Goal: Task Accomplishment & Management: Manage account settings

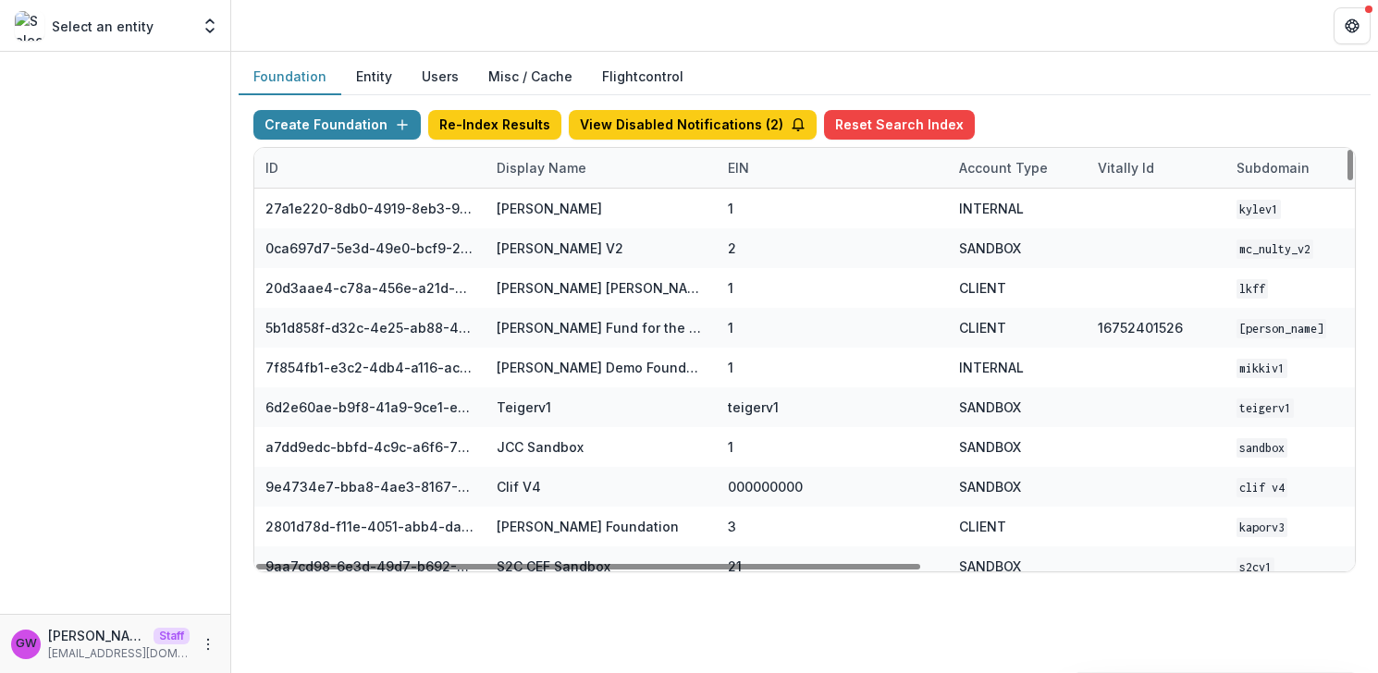
click at [548, 169] on div "Display Name" at bounding box center [542, 167] width 112 height 19
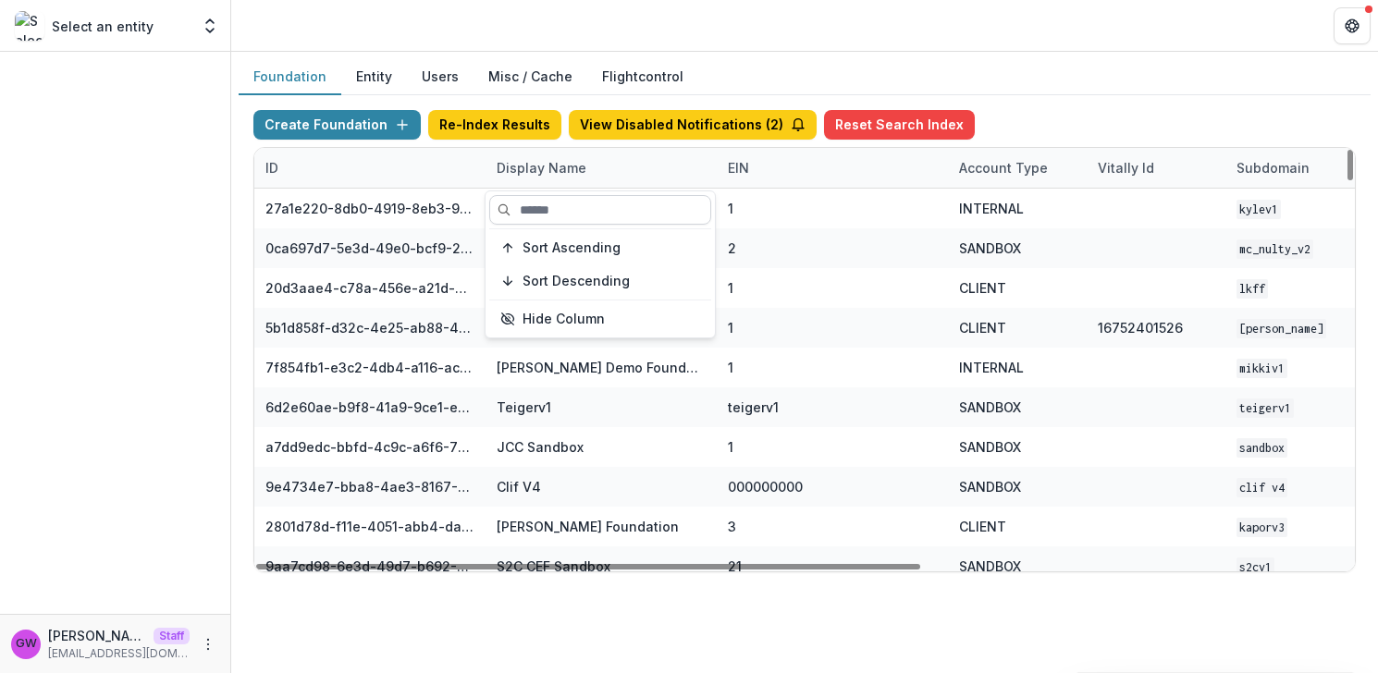
click at [554, 210] on input at bounding box center [600, 210] width 222 height 30
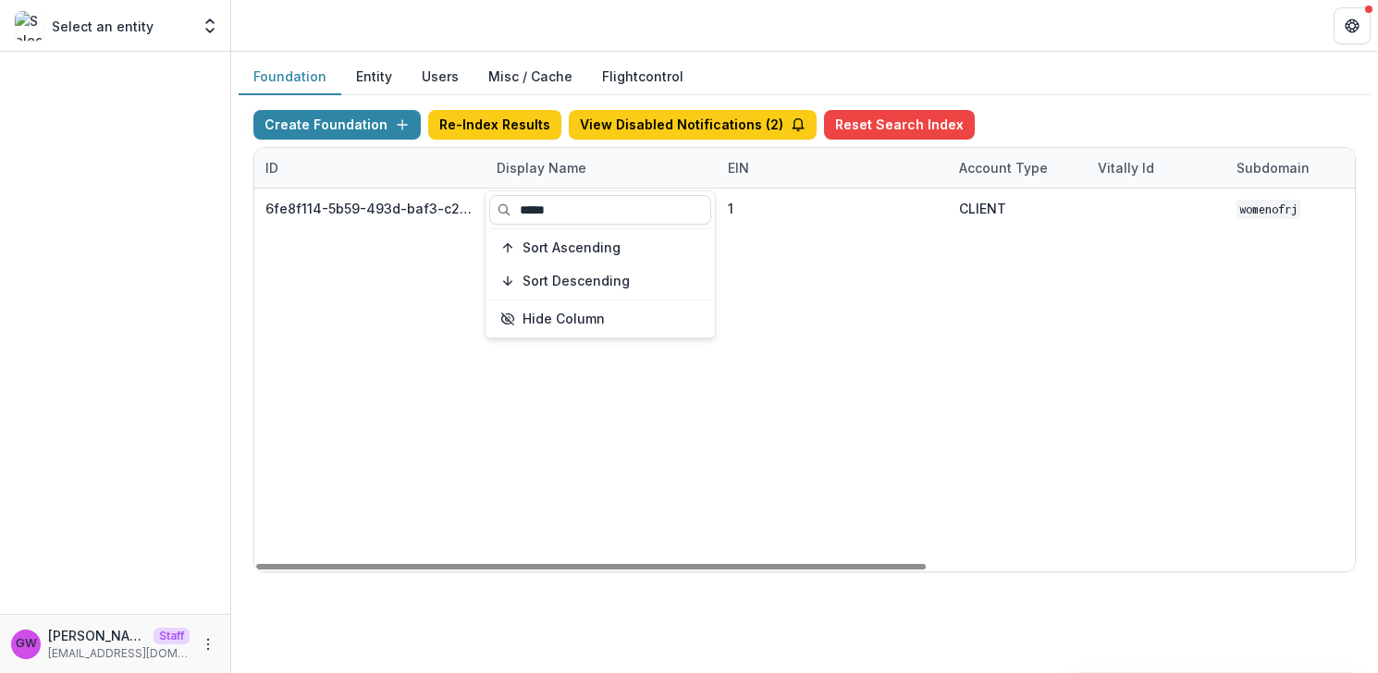
type input "*****"
click at [1064, 123] on div "Create Foundation Re-Index Results View Disabled Notifications ( 2 ) Reset Sear…" at bounding box center [804, 128] width 1102 height 37
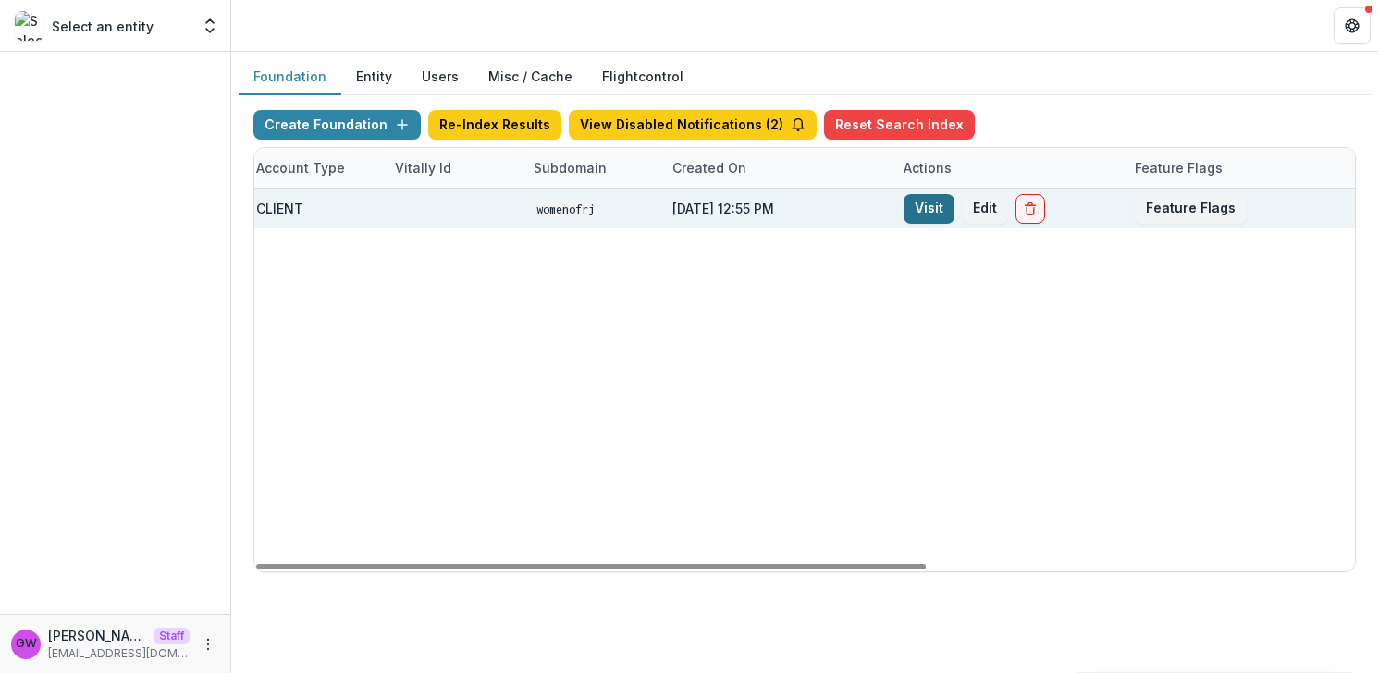
click at [939, 209] on link "Visit" at bounding box center [929, 209] width 51 height 30
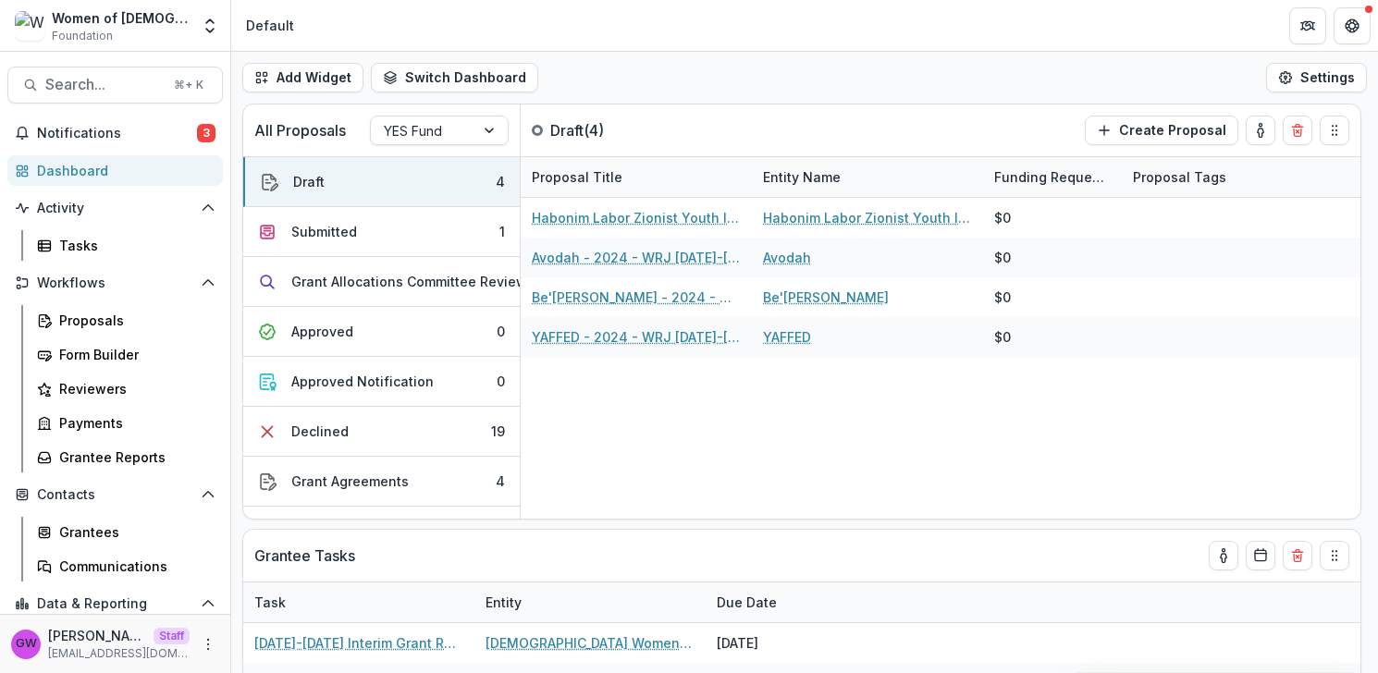
click at [212, 35] on button "Open entity switcher" at bounding box center [210, 25] width 26 height 37
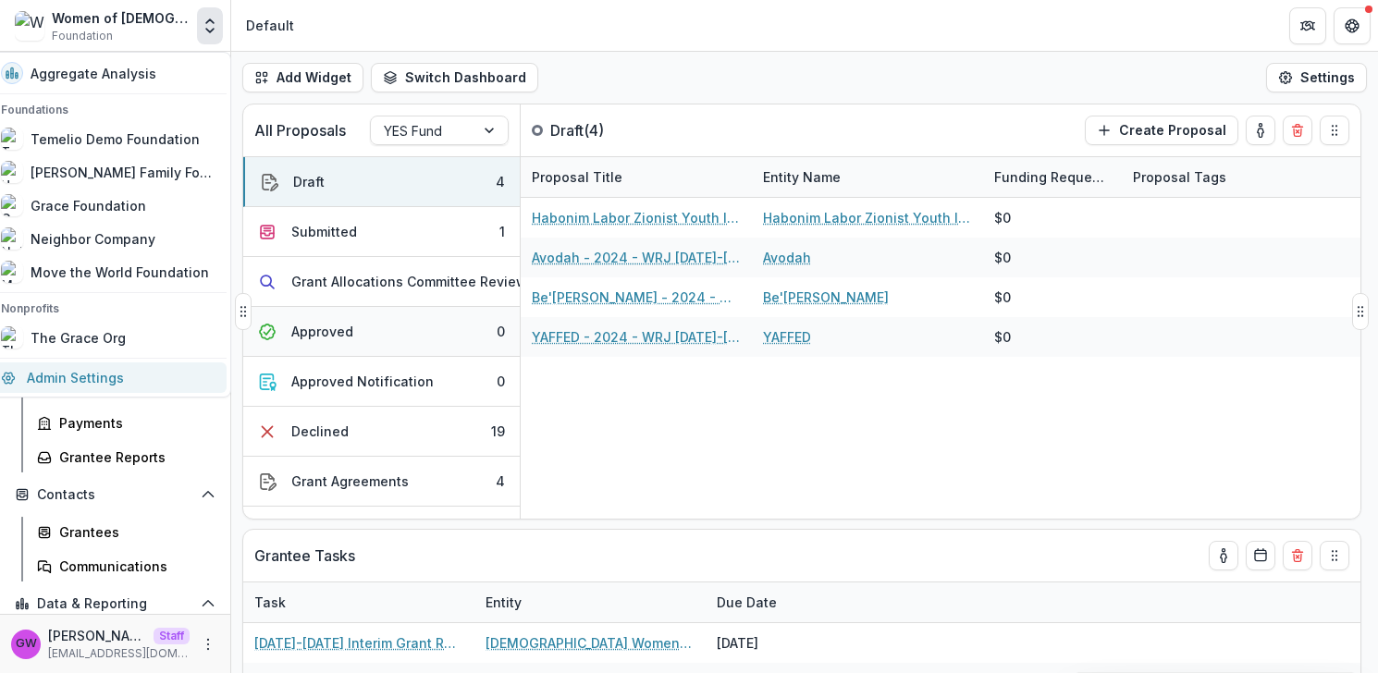
drag, startPoint x: 88, startPoint y: 378, endPoint x: 397, endPoint y: 344, distance: 310.8
click at [89, 377] on link "Admin Settings" at bounding box center [108, 378] width 237 height 31
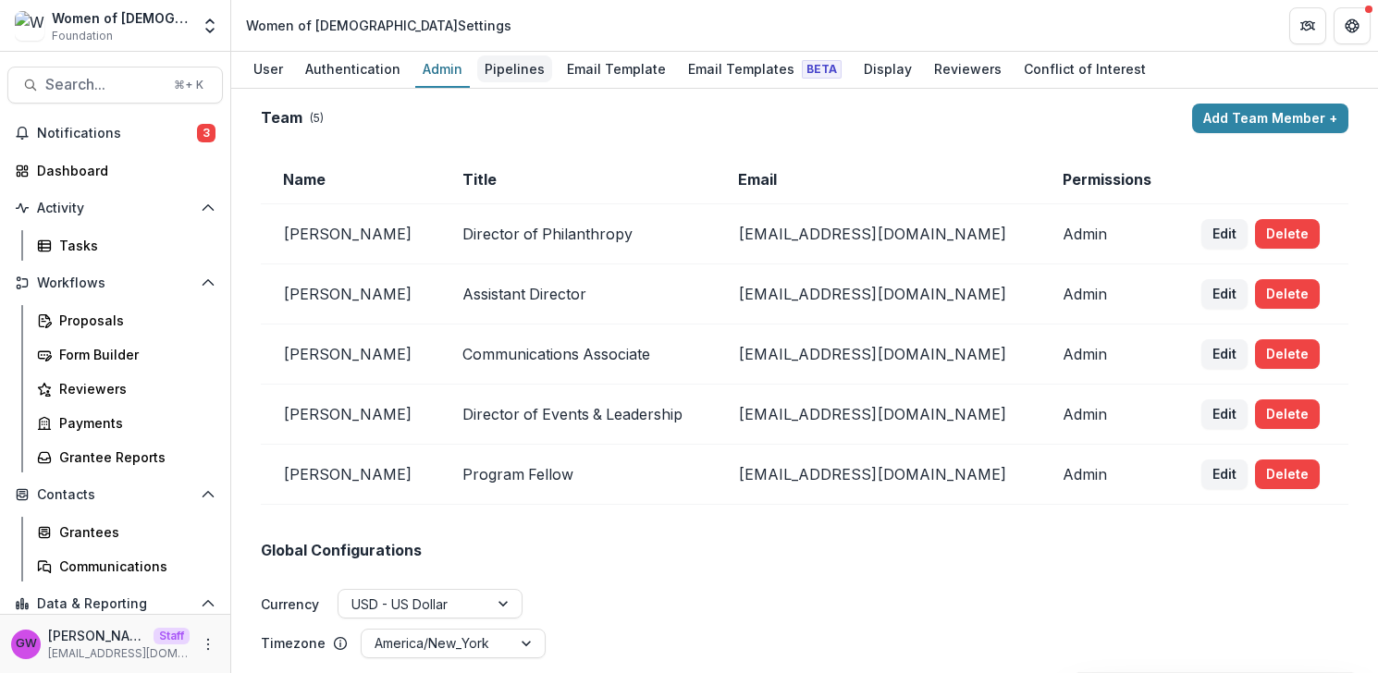
click at [489, 58] on div "Pipelines" at bounding box center [514, 68] width 75 height 27
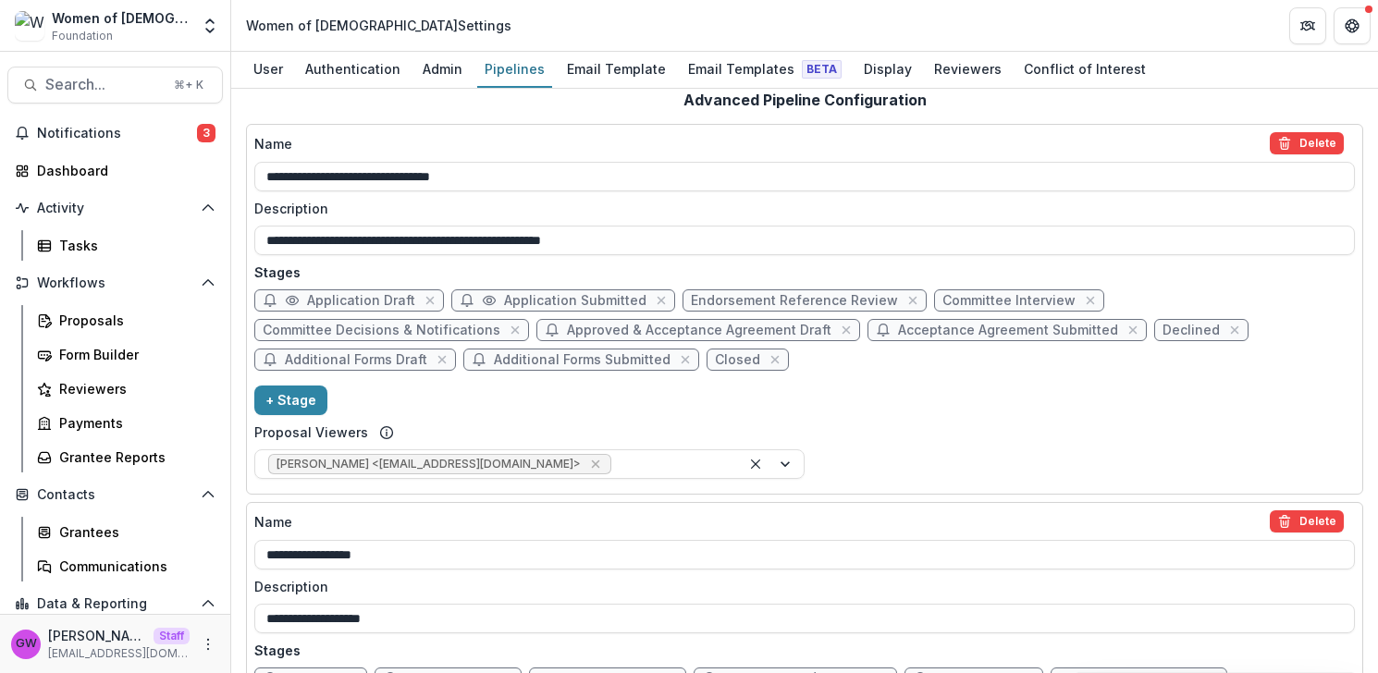
scroll to position [271, 0]
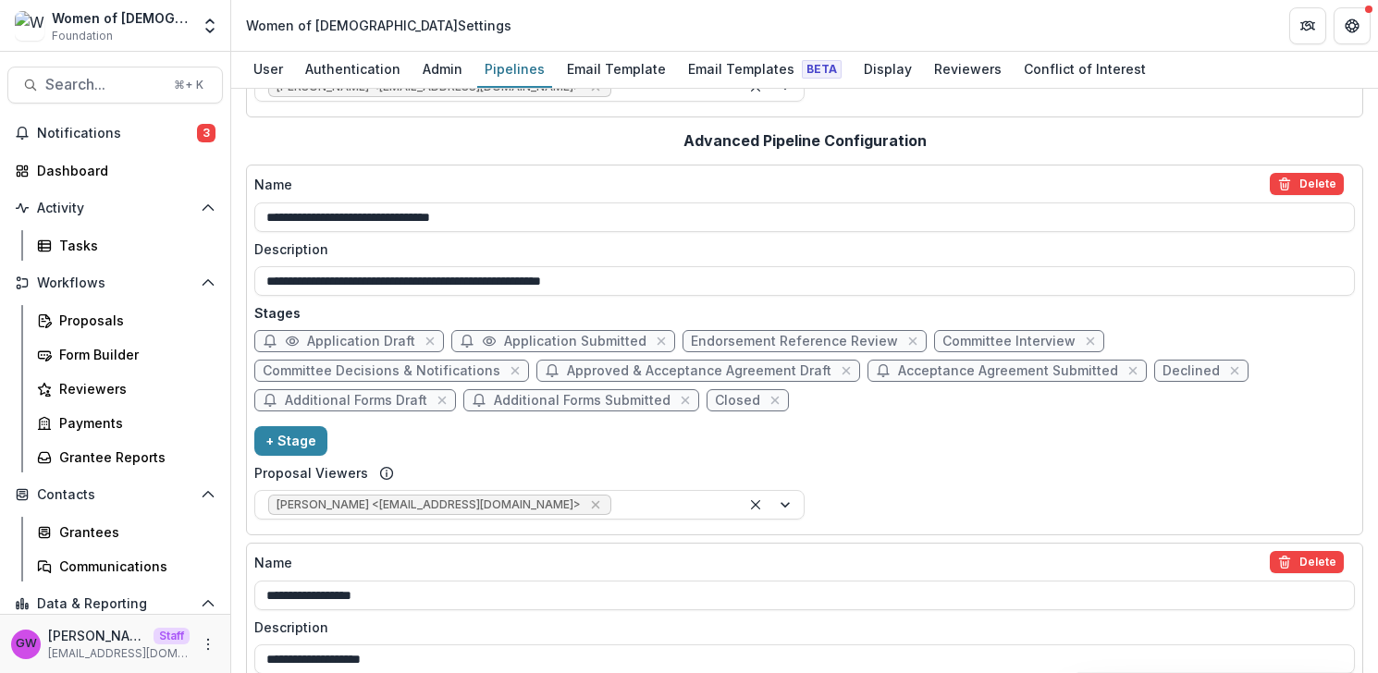
click at [765, 344] on span "Endorsement Reference Review" at bounding box center [794, 342] width 207 height 16
select select "******"
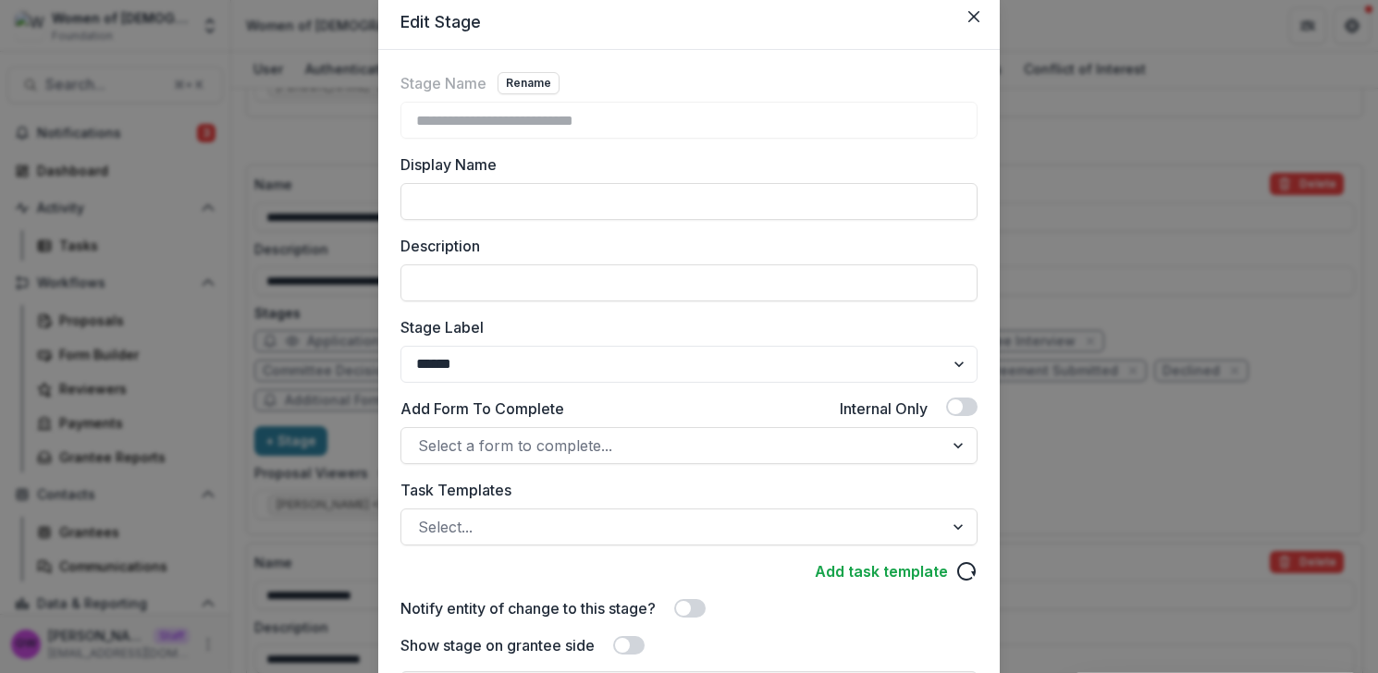
scroll to position [210, 0]
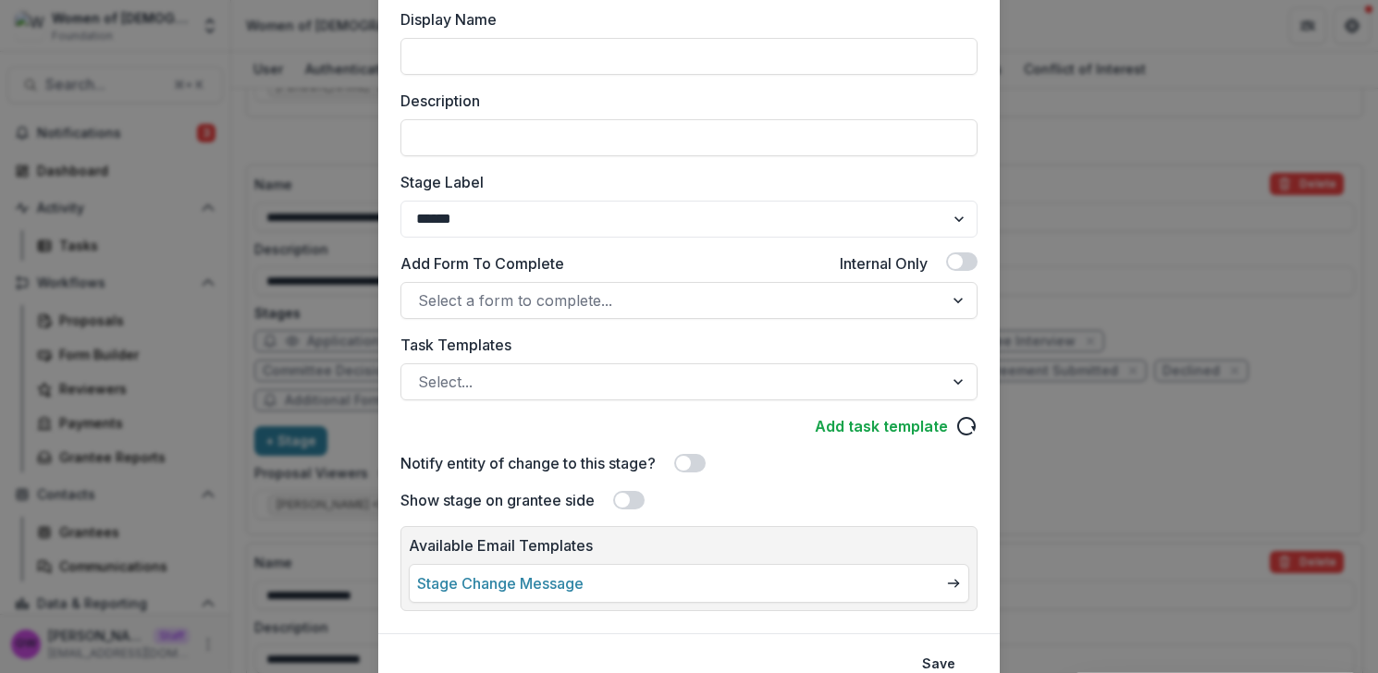
click at [1154, 330] on div "**********" at bounding box center [689, 336] width 1378 height 673
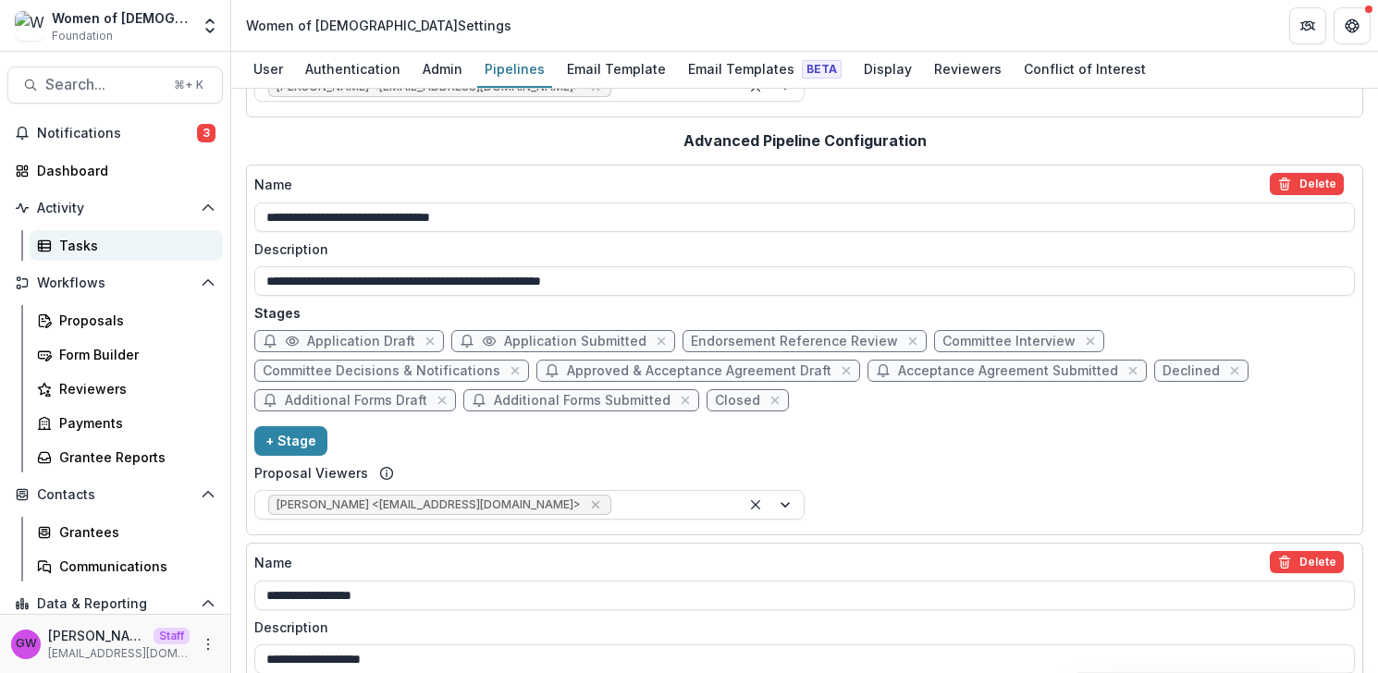
click at [124, 240] on div "Tasks" at bounding box center [133, 245] width 149 height 19
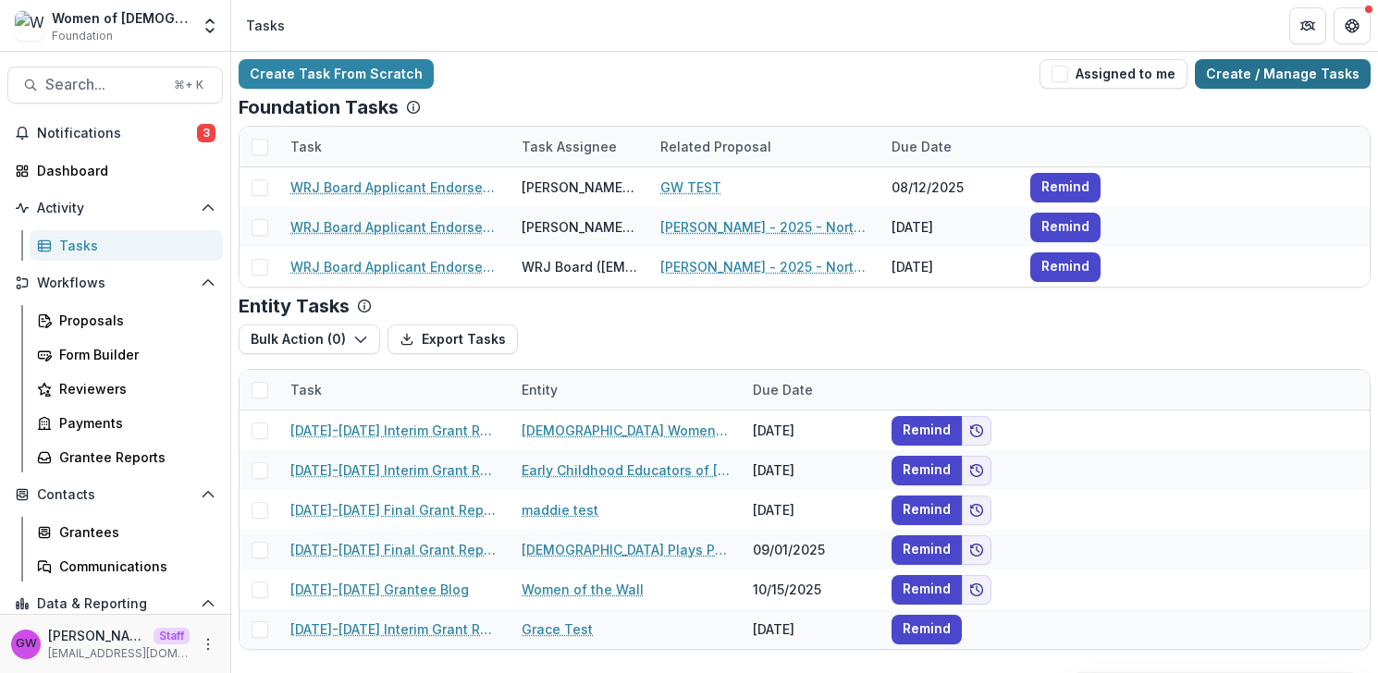
click at [1265, 73] on link "Create / Manage Tasks" at bounding box center [1283, 74] width 176 height 30
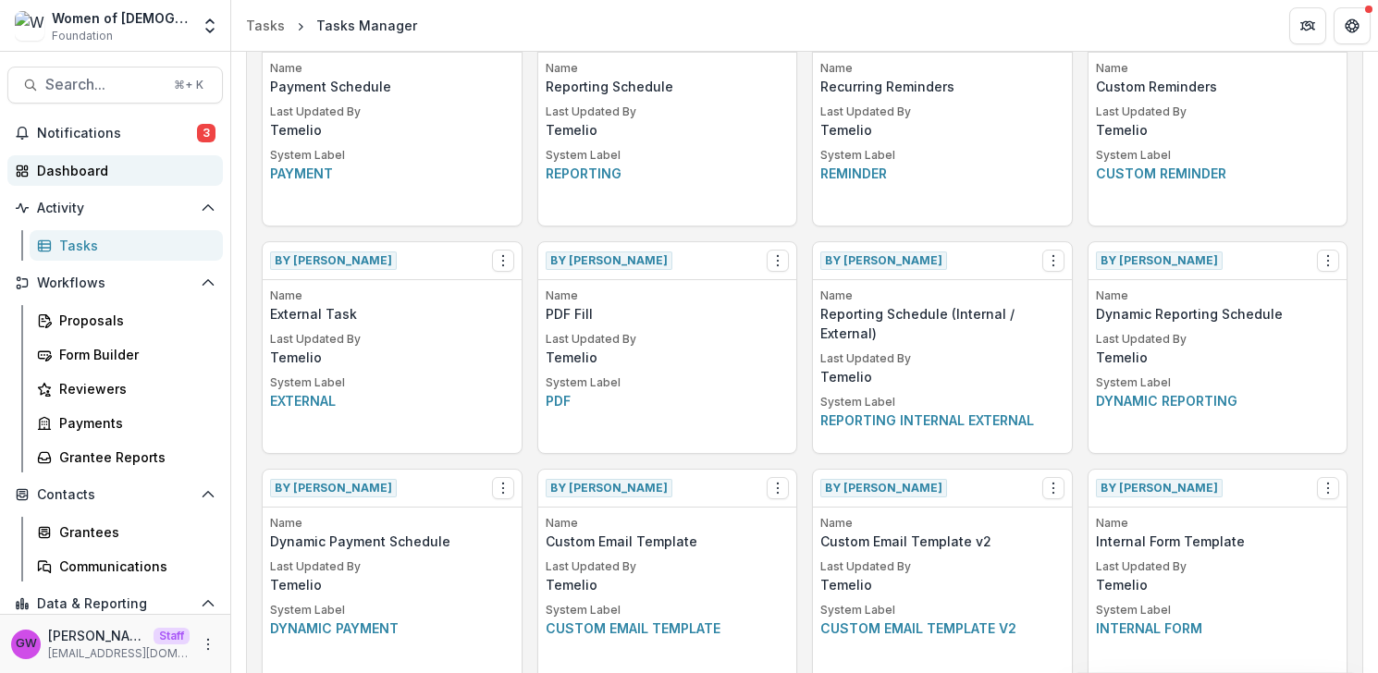
scroll to position [17, 0]
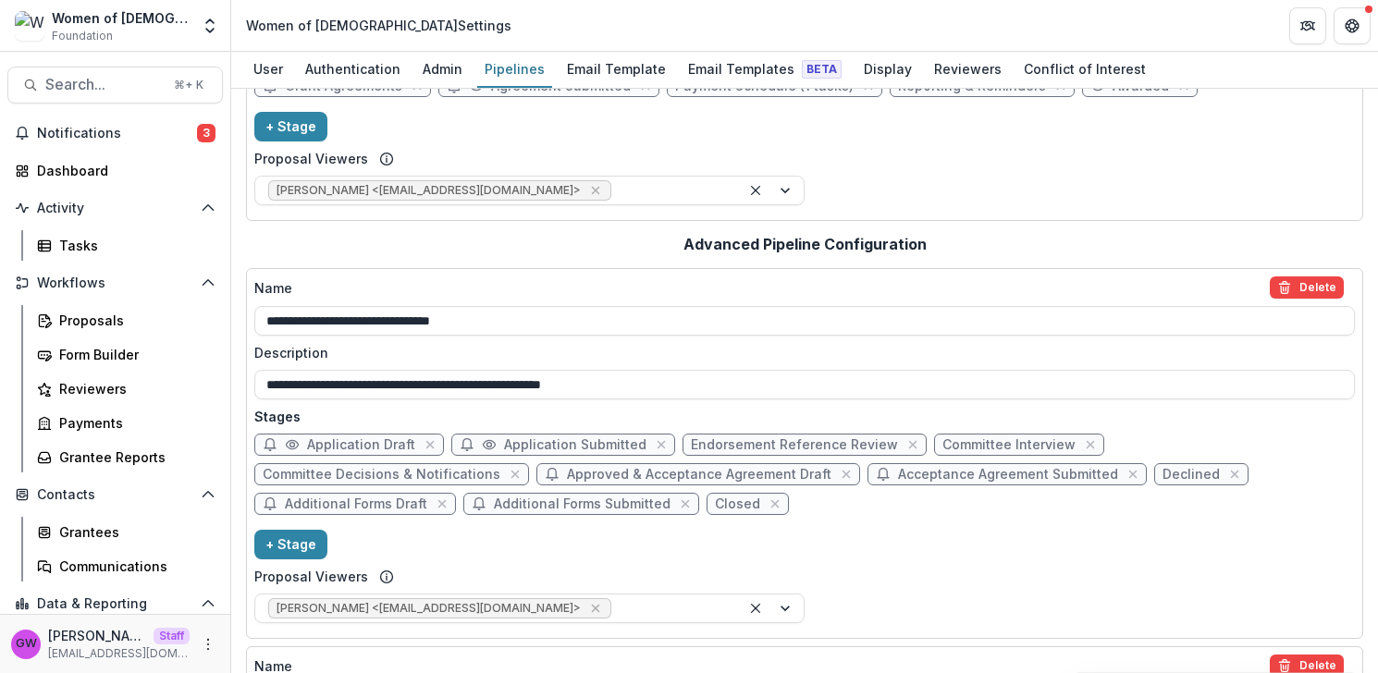
scroll to position [175, 0]
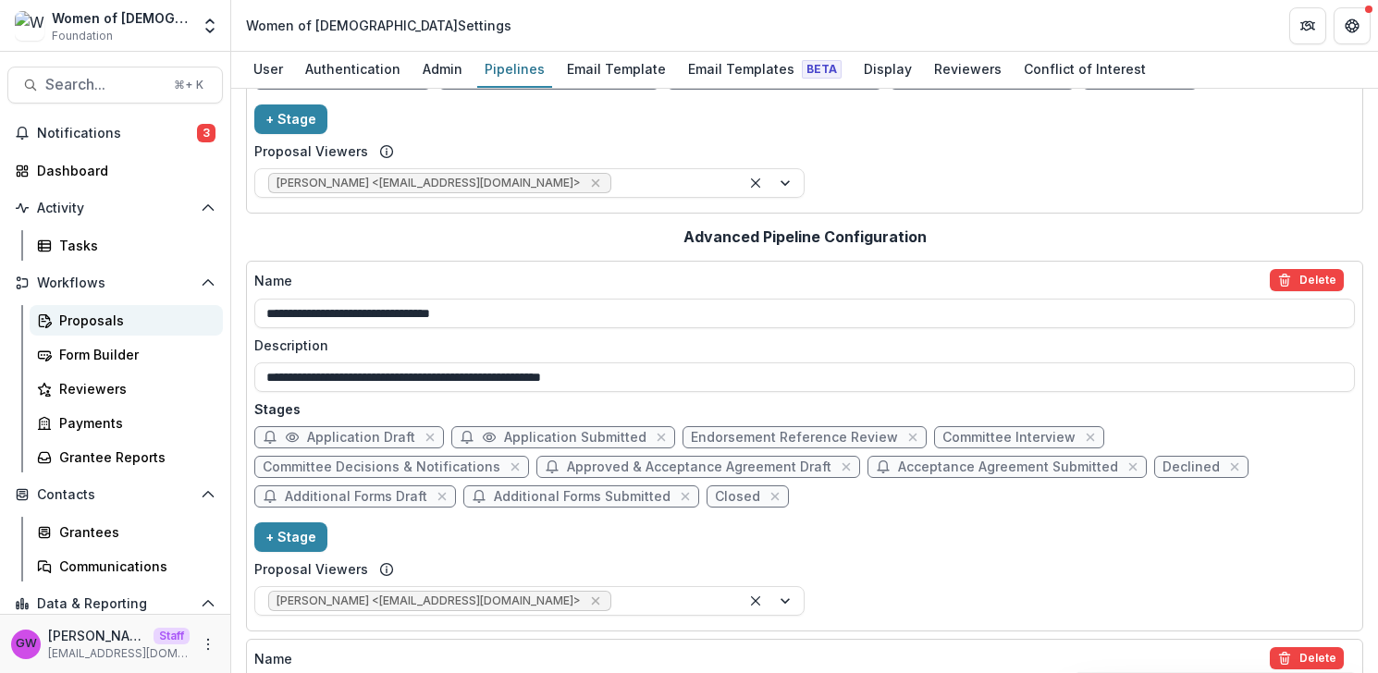
click at [84, 314] on div "Proposals" at bounding box center [133, 320] width 149 height 19
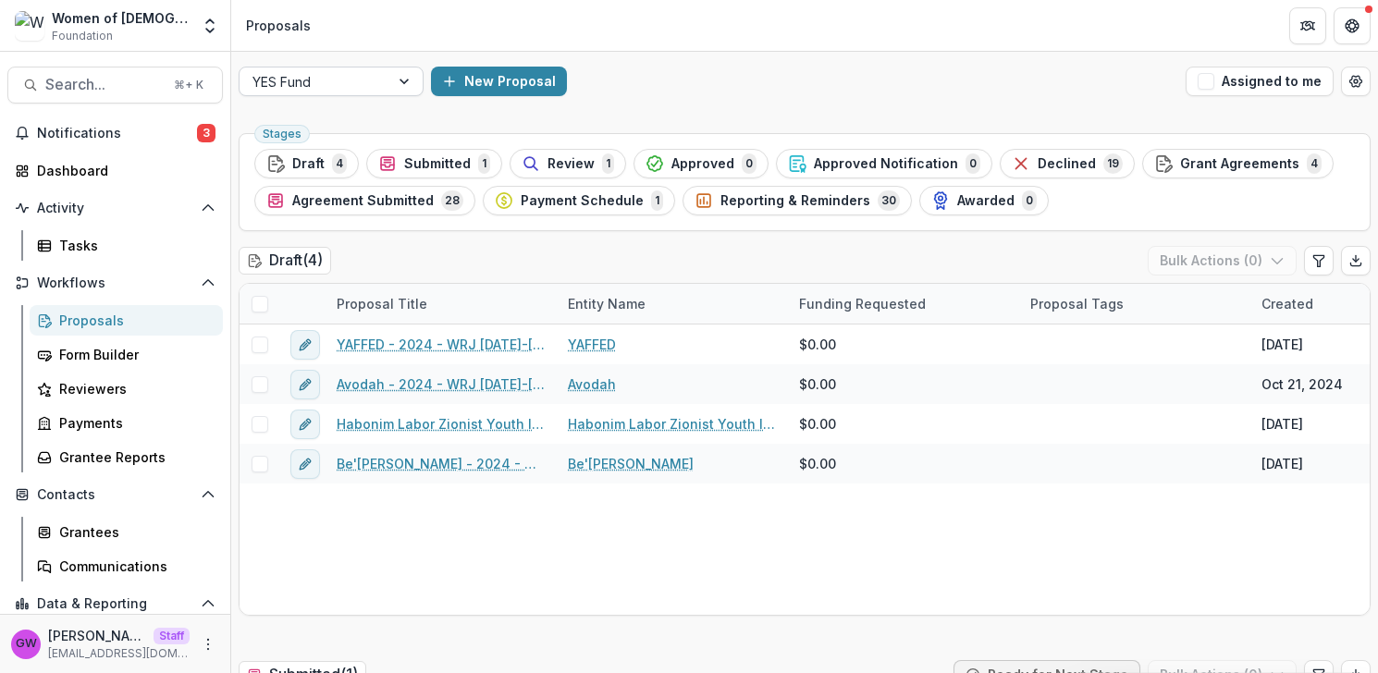
click at [394, 78] on div at bounding box center [405, 82] width 33 height 28
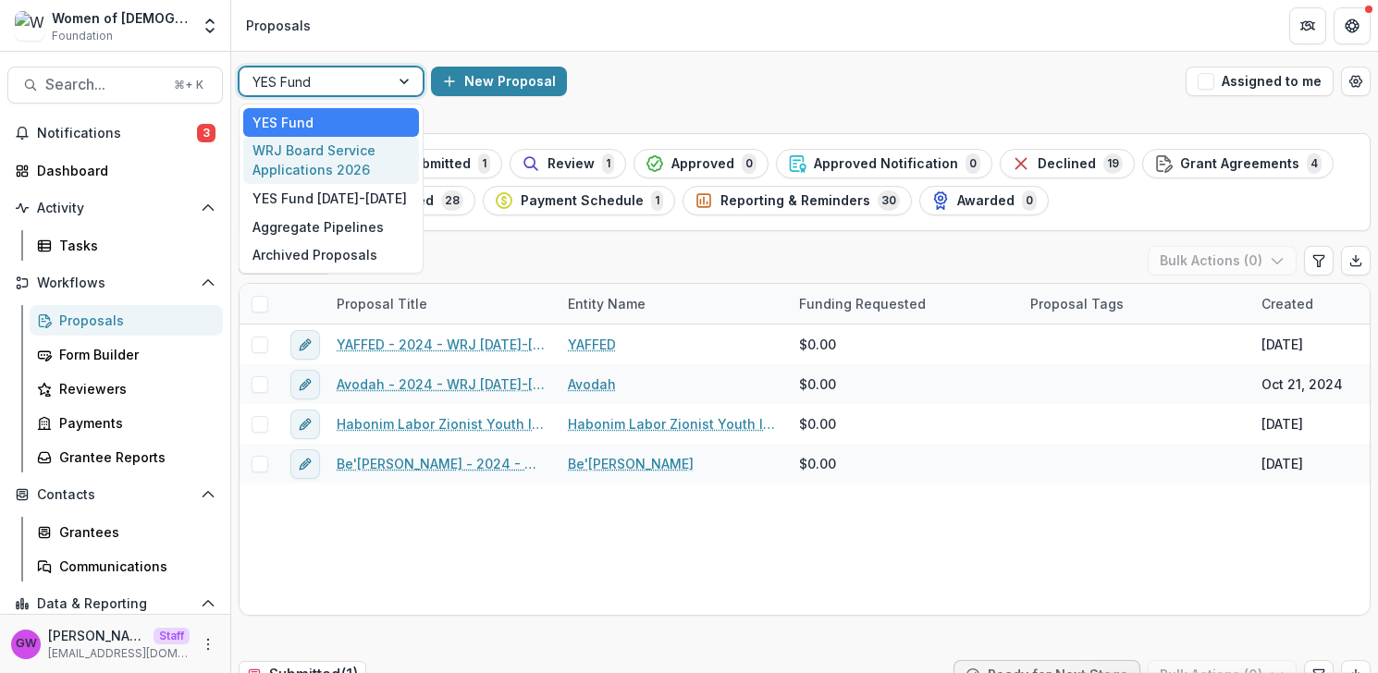
drag, startPoint x: 375, startPoint y: 146, endPoint x: 540, endPoint y: 198, distance: 173.5
click at [375, 146] on div "WRJ Board Service Applications 2026" at bounding box center [331, 161] width 176 height 48
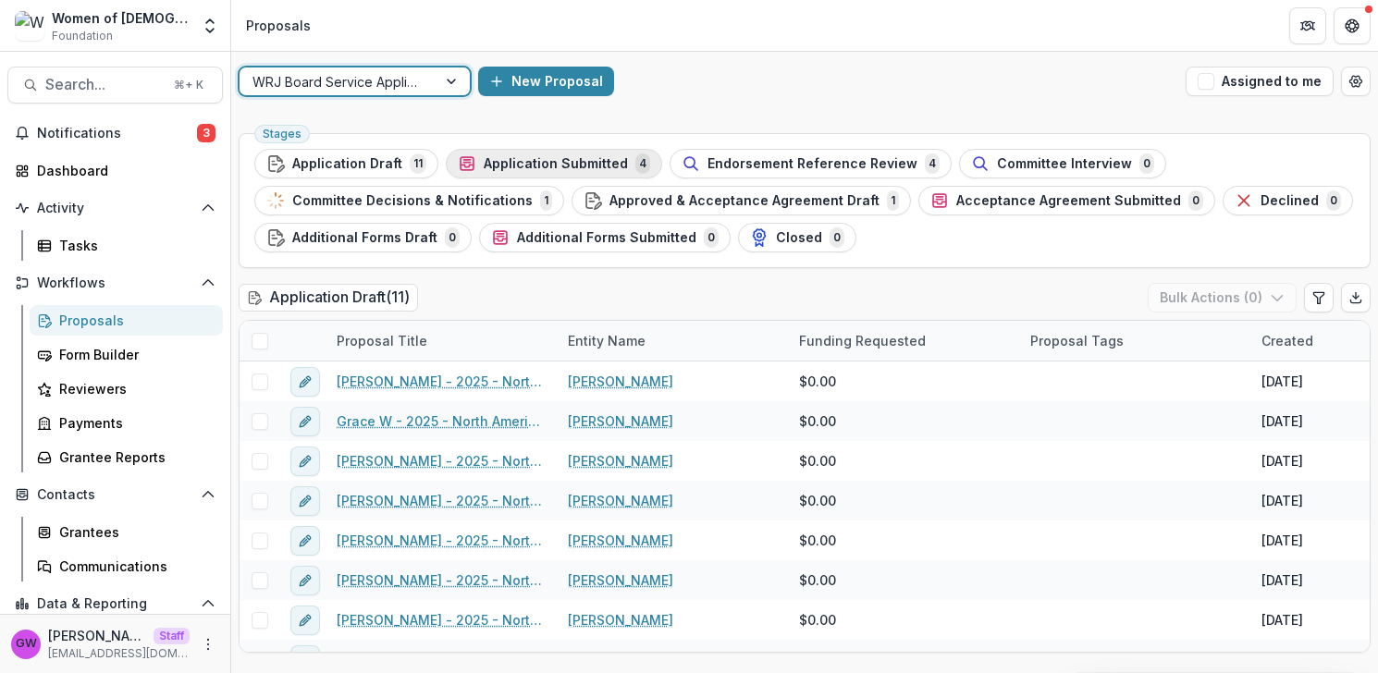
click at [635, 166] on span "4" at bounding box center [642, 164] width 15 height 20
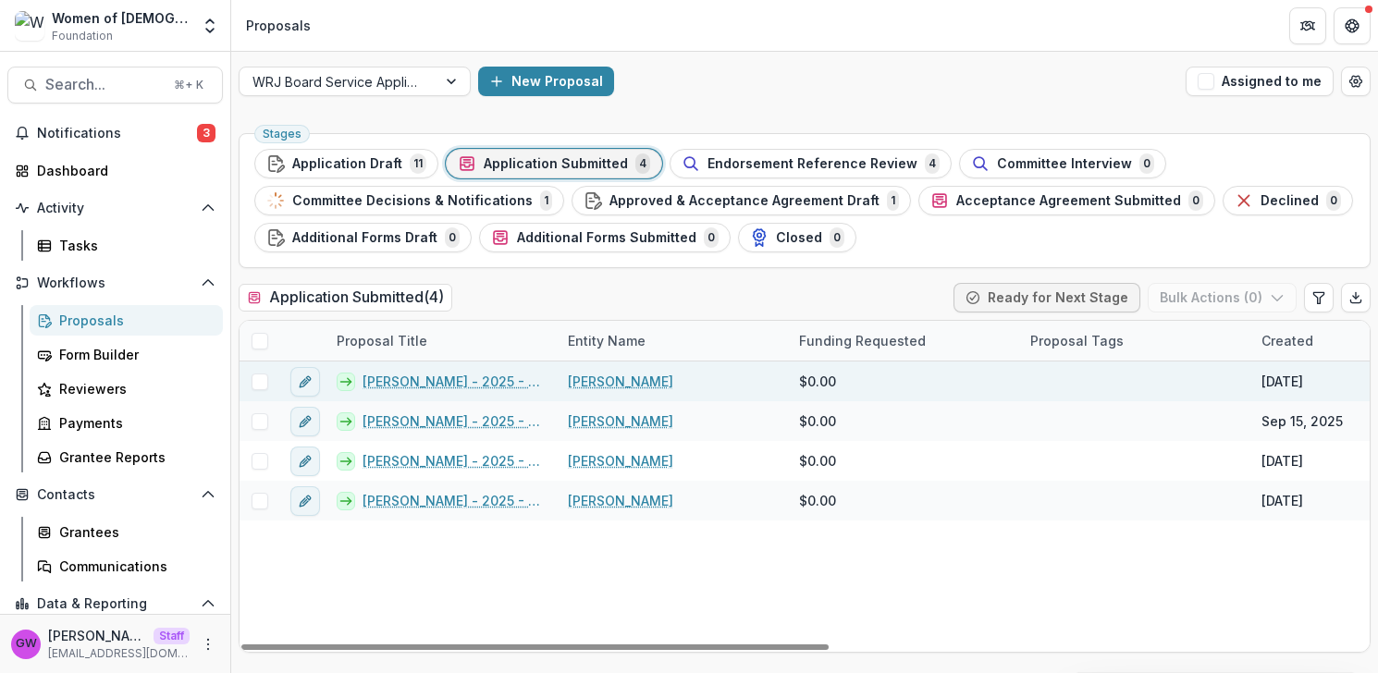
click at [390, 381] on link "Sarah Kittinger - 2025 - North American Board Service Application 2026" at bounding box center [454, 381] width 183 height 19
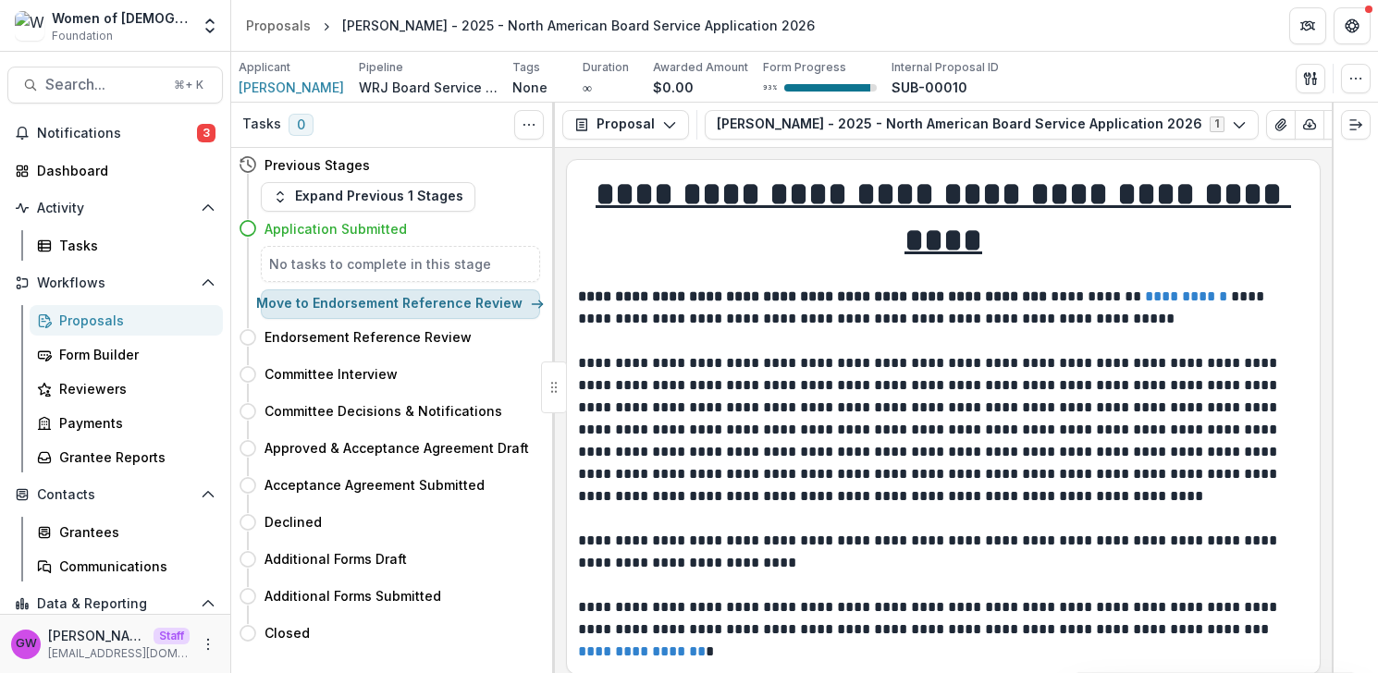
click at [392, 304] on button "Move to Endorsement Reference Review" at bounding box center [400, 304] width 279 height 30
select select "**********"
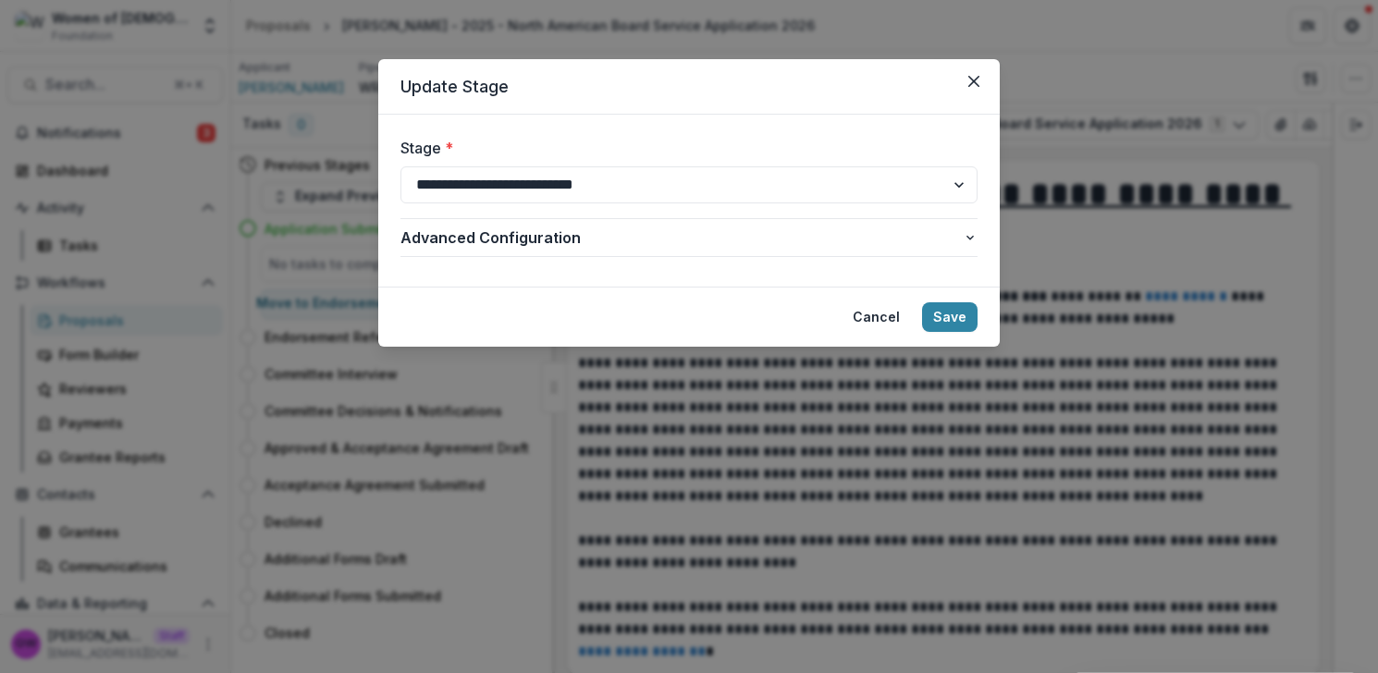
drag, startPoint x: 983, startPoint y: 73, endPoint x: 969, endPoint y: 80, distance: 15.3
click at [983, 73] on button "Close" at bounding box center [974, 82] width 30 height 30
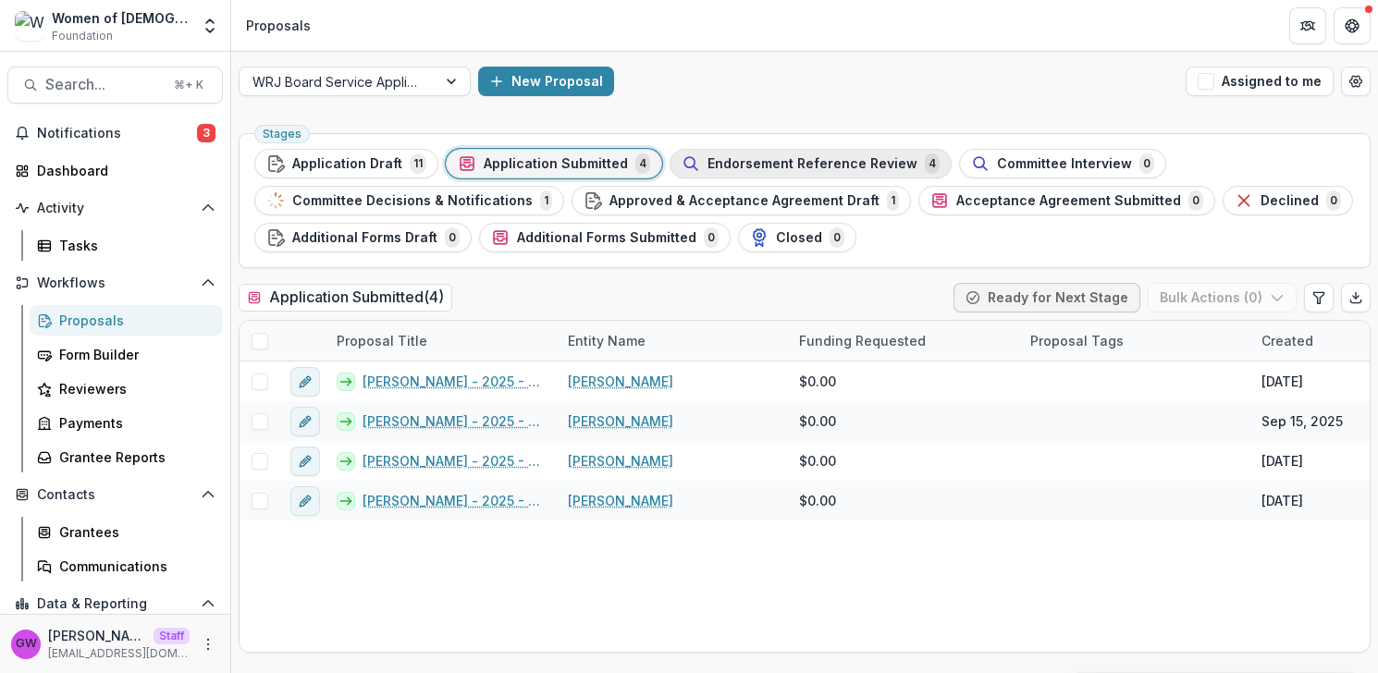
click at [768, 152] on button "Endorsement Reference Review 4" at bounding box center [811, 164] width 282 height 30
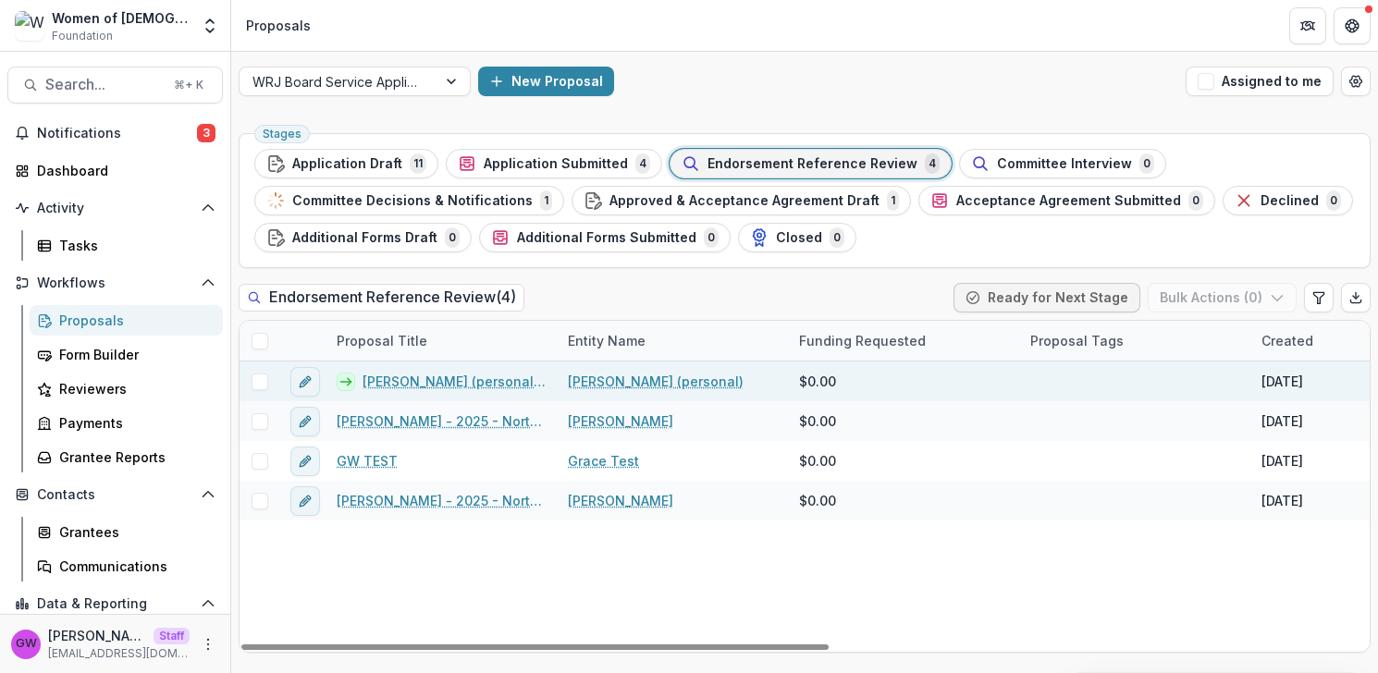
click at [248, 388] on div at bounding box center [260, 382] width 40 height 17
click at [256, 384] on span at bounding box center [260, 382] width 17 height 17
click at [1187, 305] on button "Bulk Actions ( 1 )" at bounding box center [1223, 298] width 145 height 30
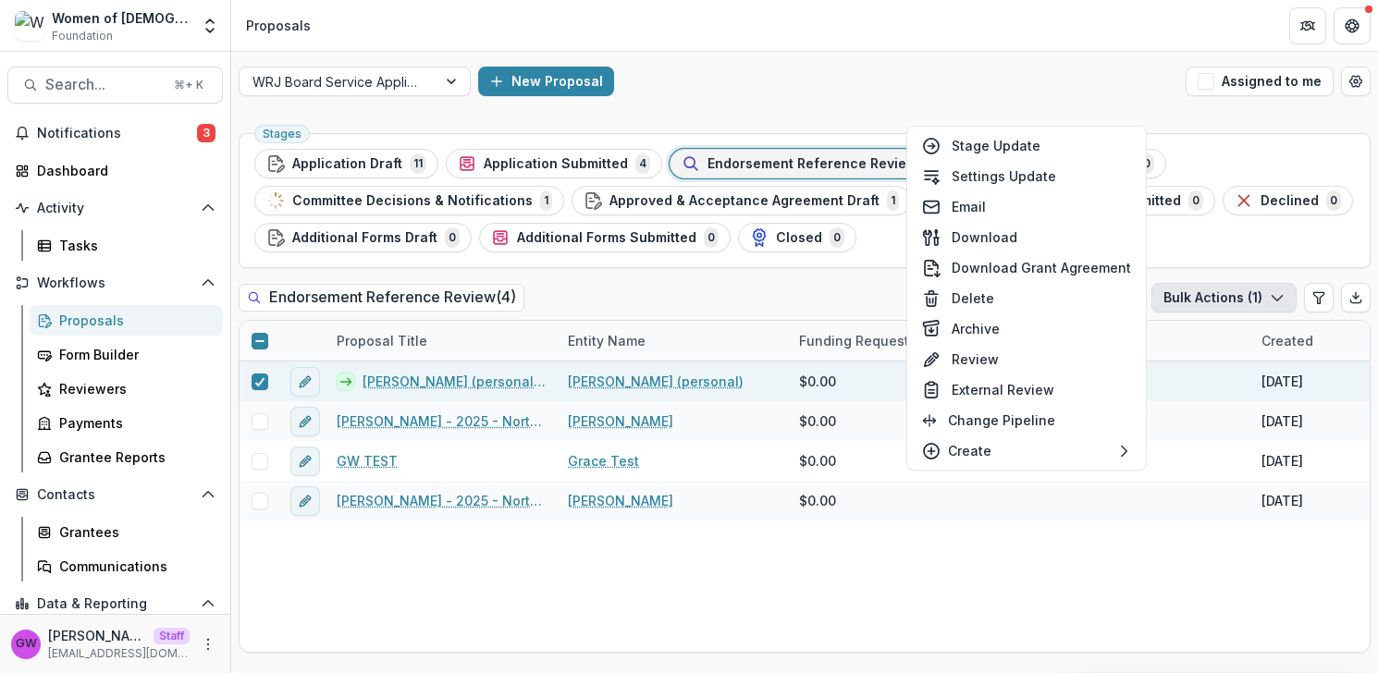
click at [818, 301] on div "Endorsement Reference Review ( 4 ) Ready for Next Stage Bulk Actions ( 1 )" at bounding box center [805, 301] width 1132 height 37
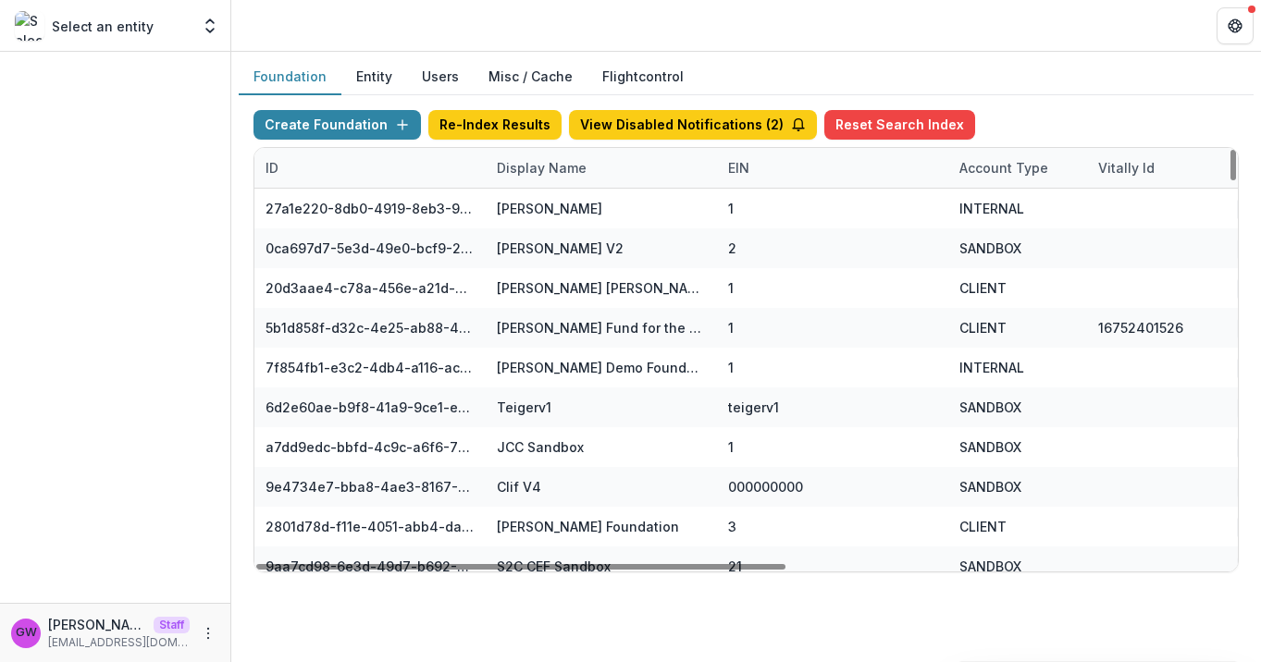
click at [540, 171] on div "Display Name" at bounding box center [542, 167] width 112 height 19
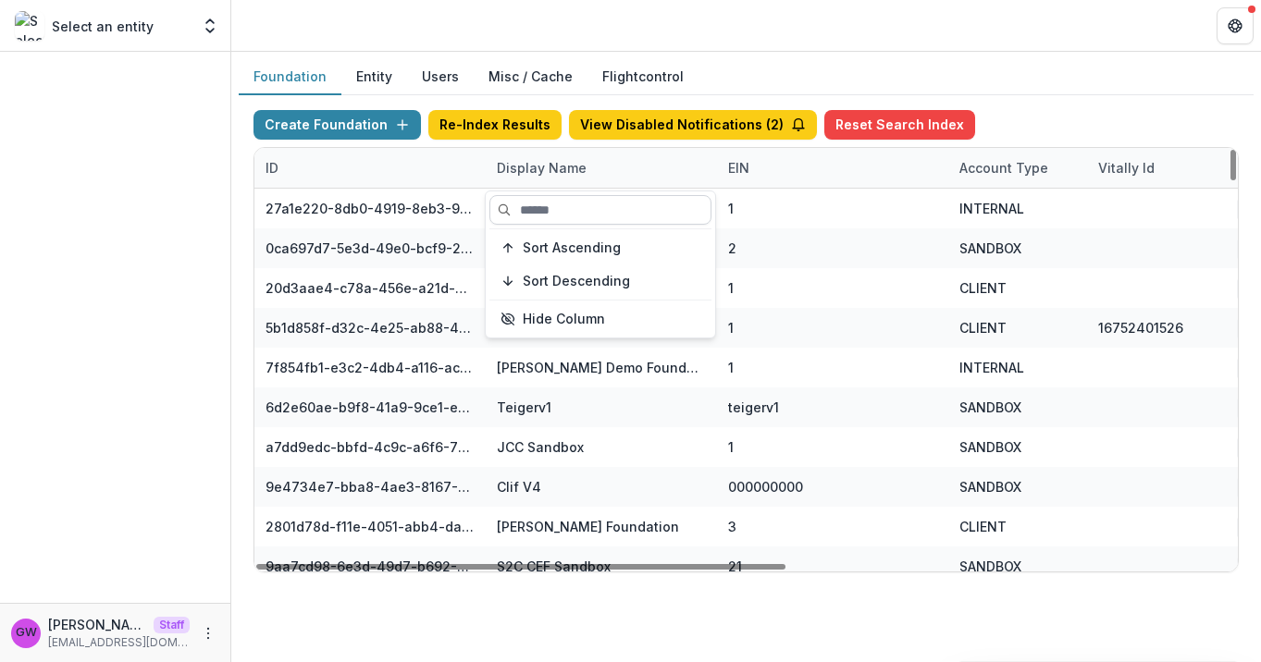
click at [547, 207] on input at bounding box center [600, 210] width 222 height 30
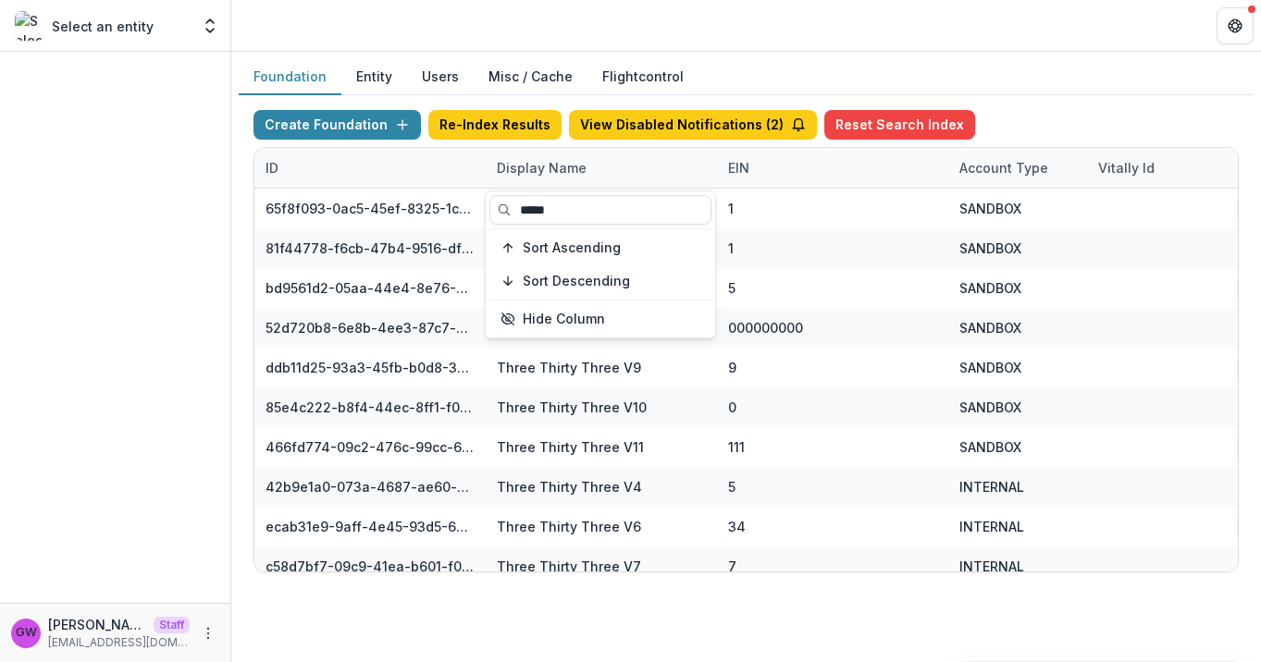
type input "*****"
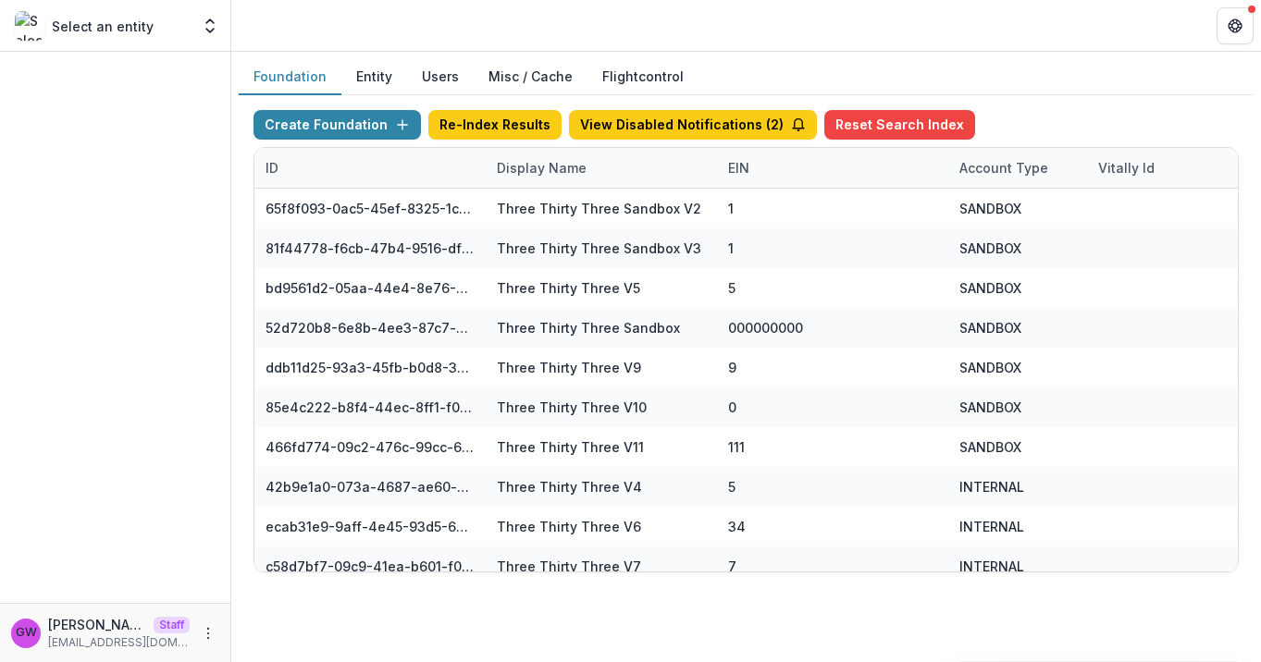
click at [1075, 81] on div "Foundation Entity Users Misc / Cache Flightcontrol" at bounding box center [746, 77] width 1015 height 36
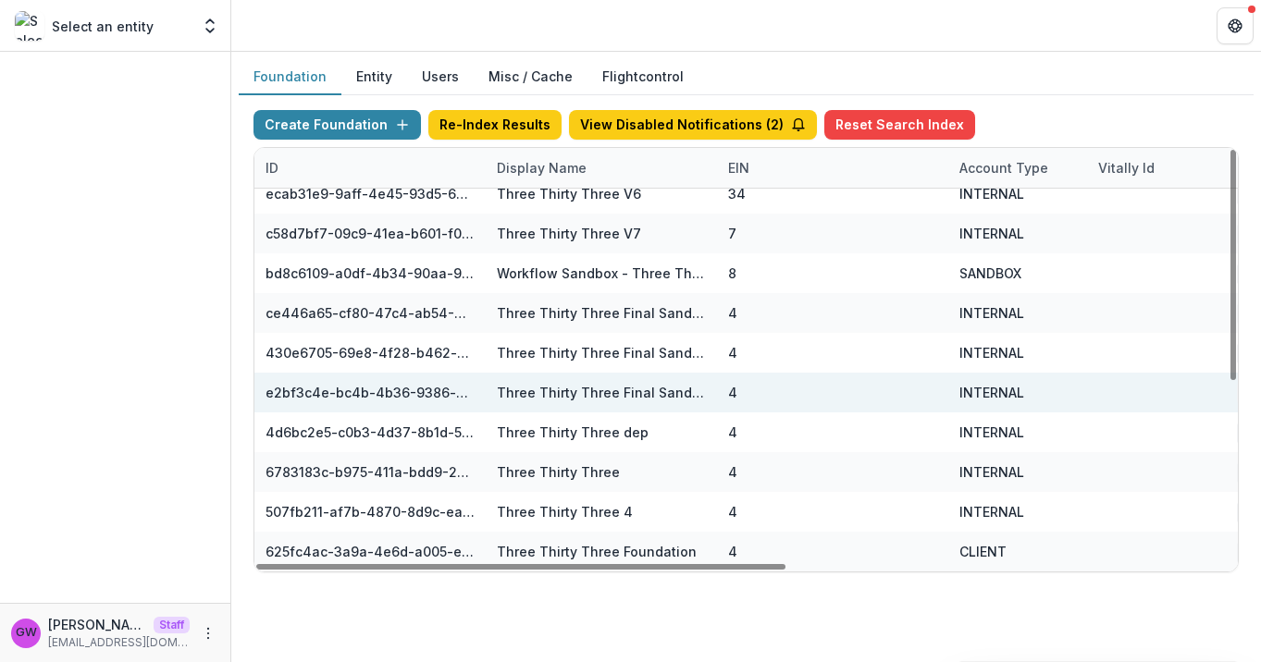
scroll to position [333, 820]
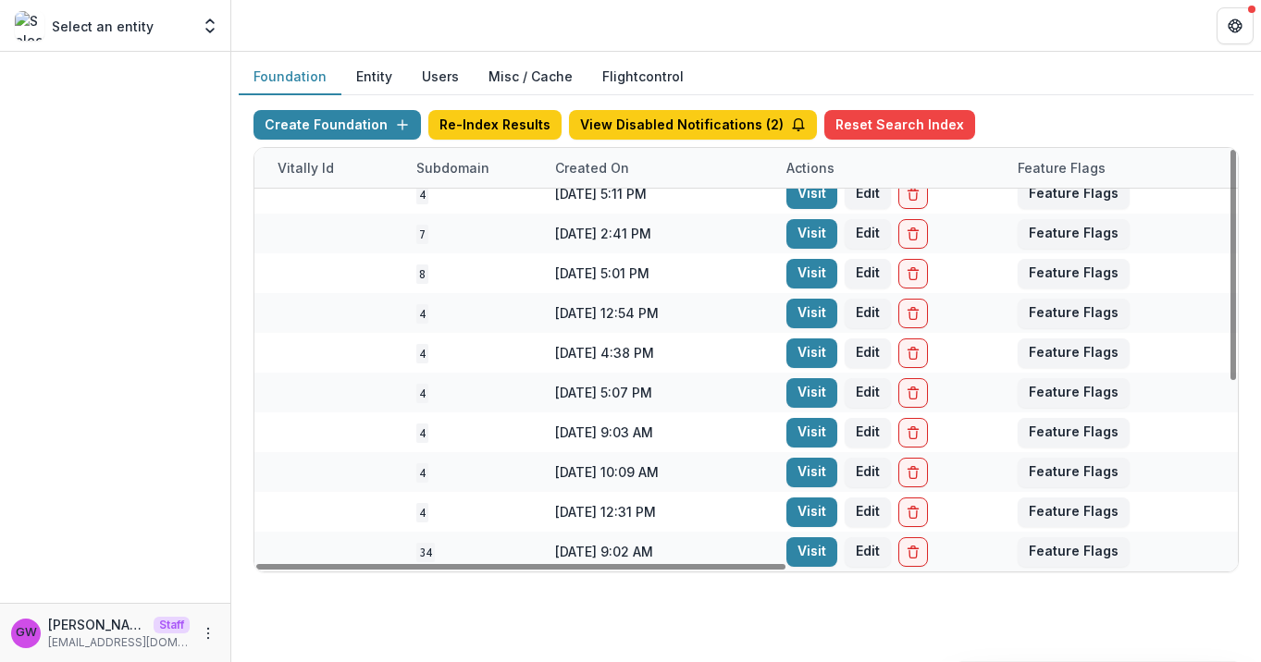
click at [813, 551] on link "Visit" at bounding box center [811, 552] width 51 height 30
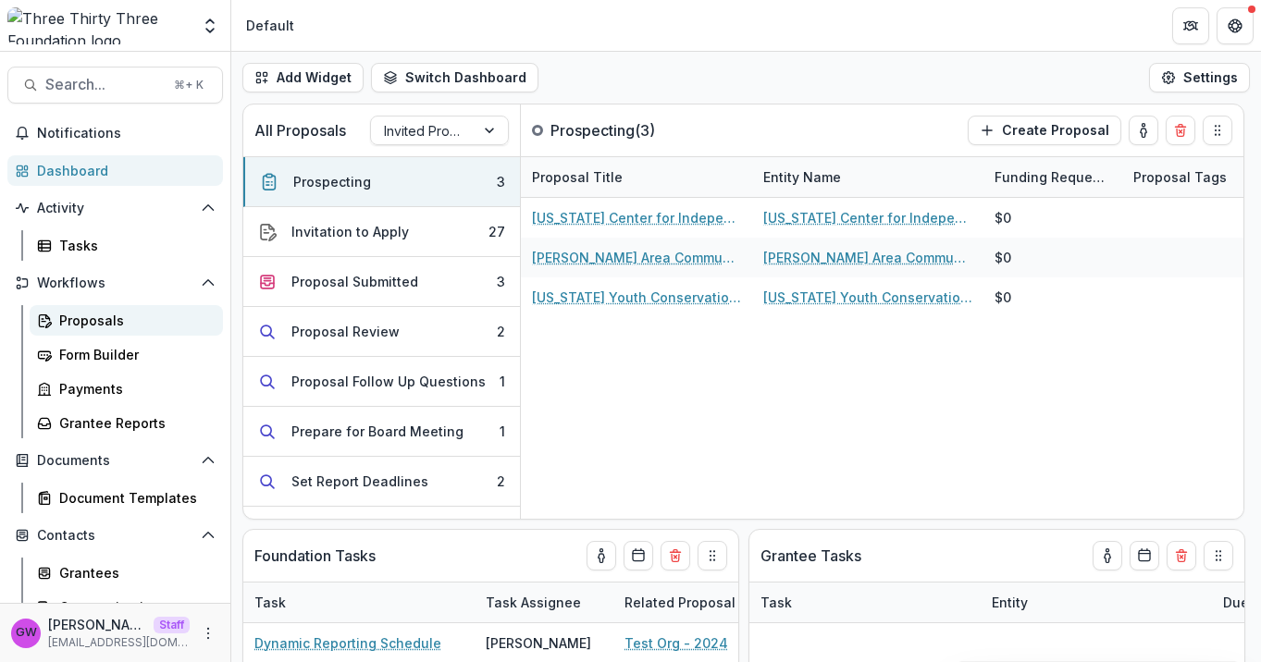
click at [103, 326] on div "Proposals" at bounding box center [133, 320] width 149 height 19
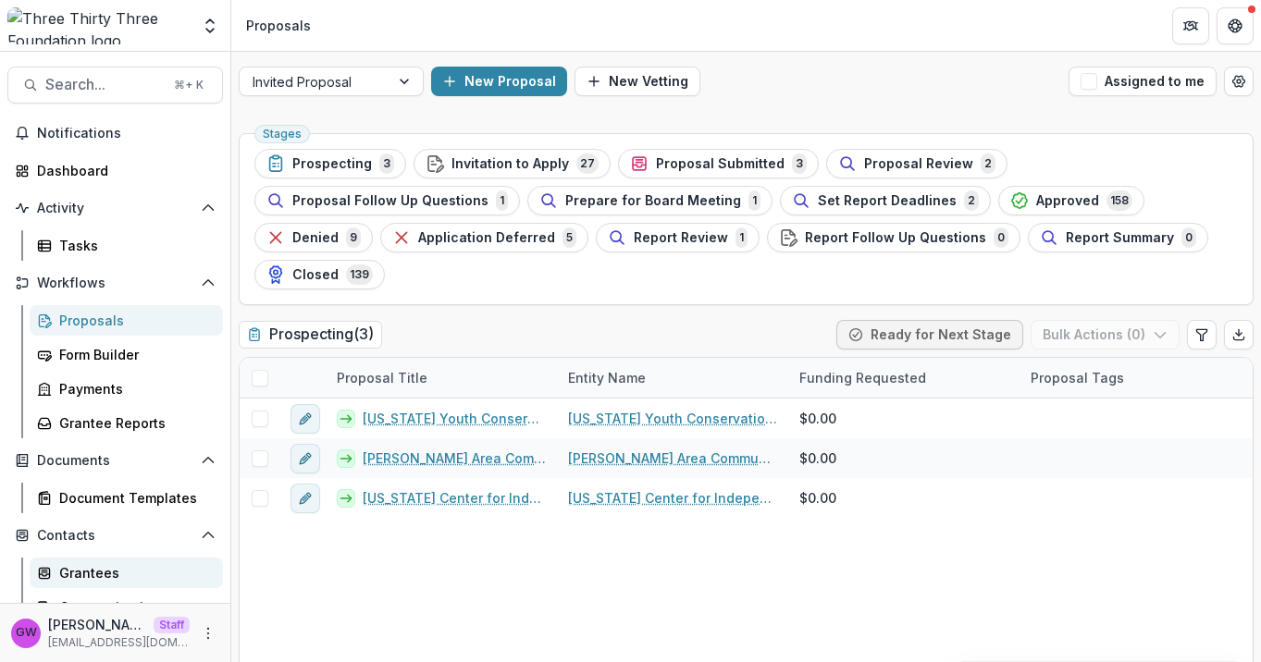
click at [80, 572] on div "Grantees" at bounding box center [133, 572] width 149 height 19
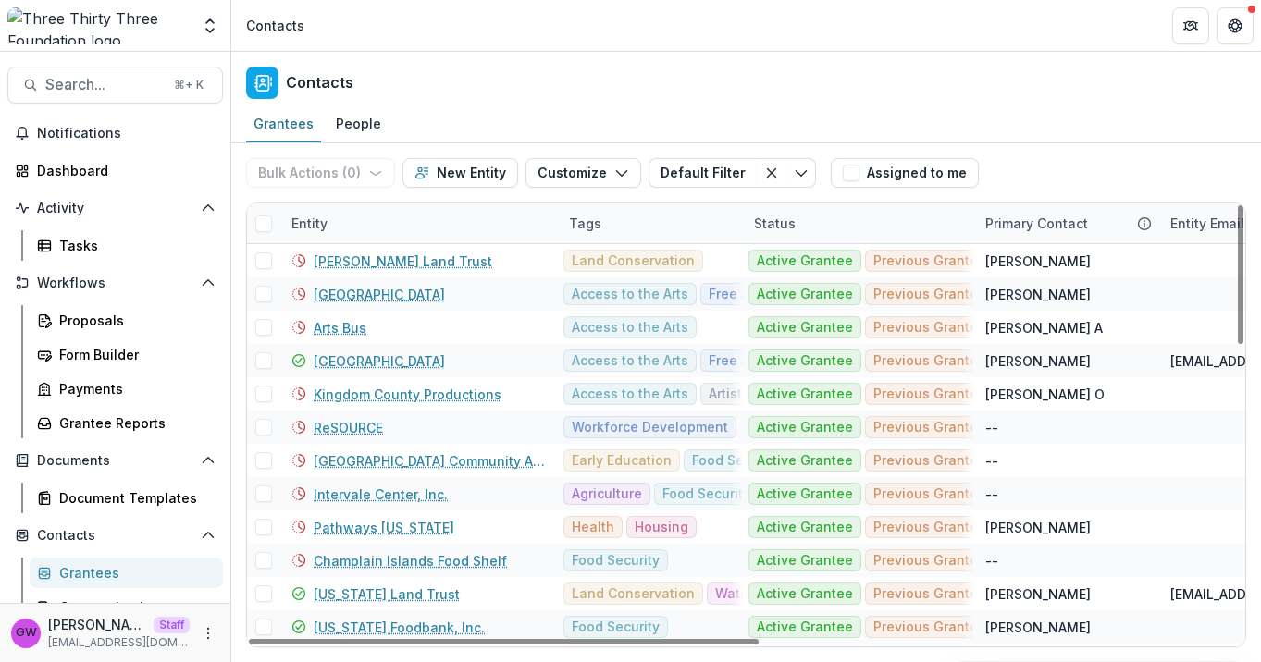
click at [339, 228] on div "Entity" at bounding box center [418, 223] width 277 height 40
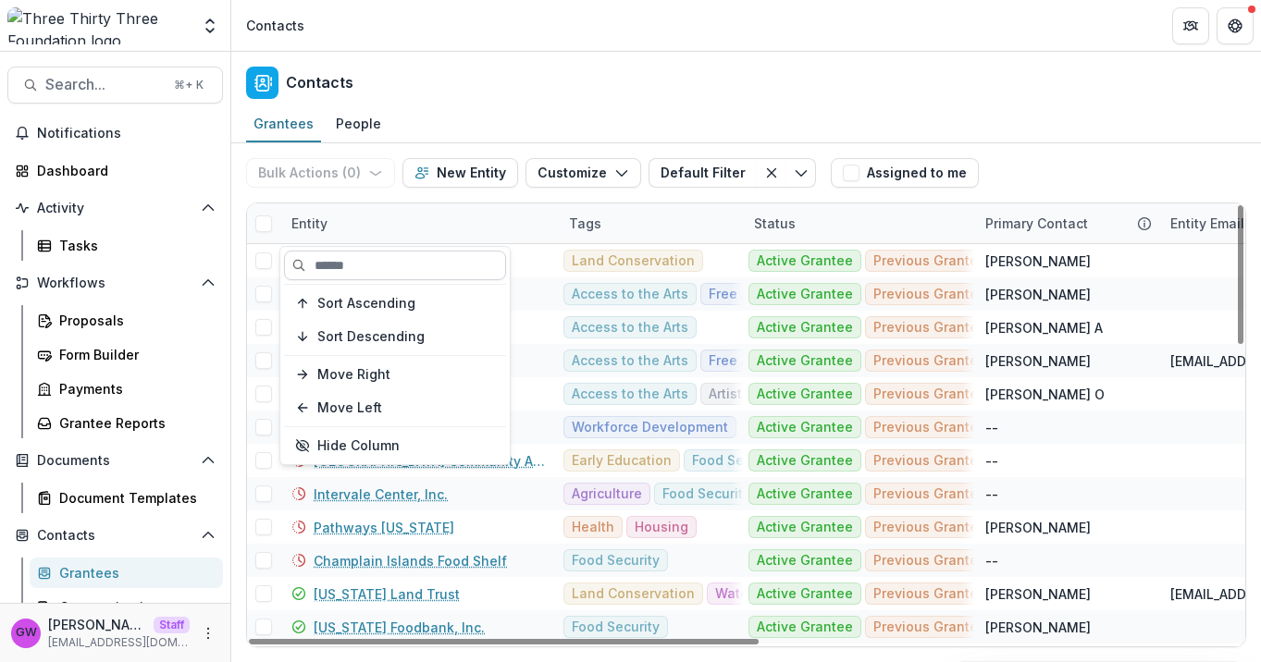
click at [344, 270] on input at bounding box center [395, 266] width 222 height 30
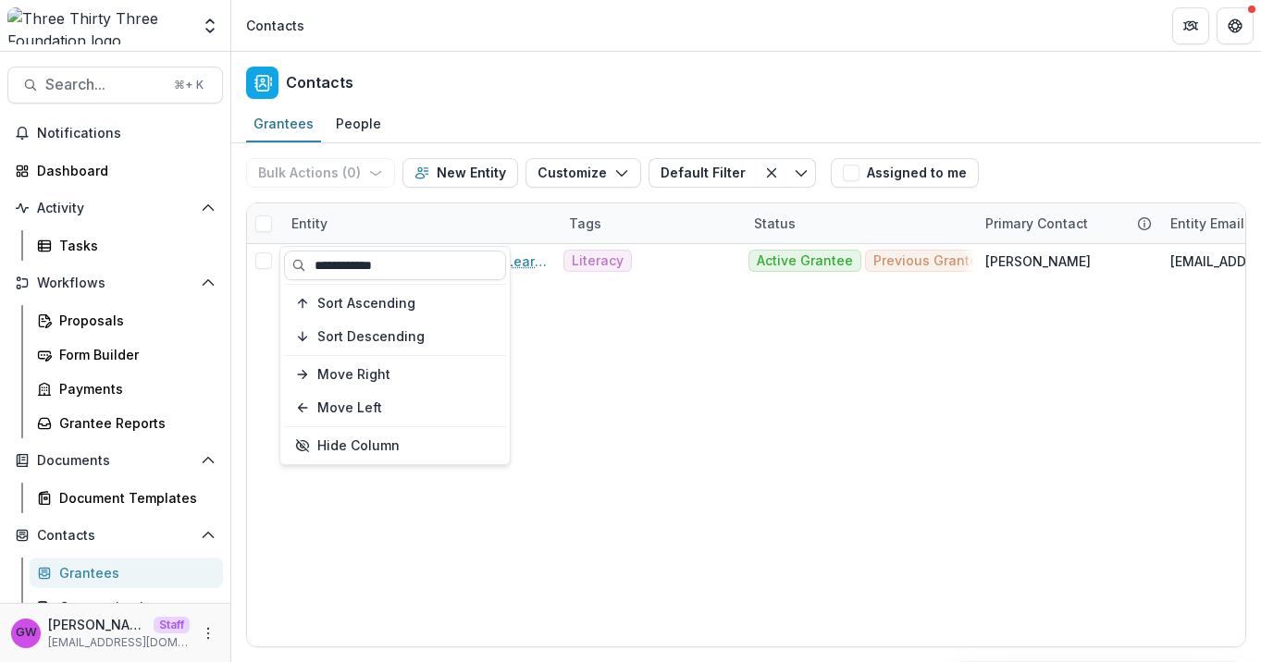
type input "**********"
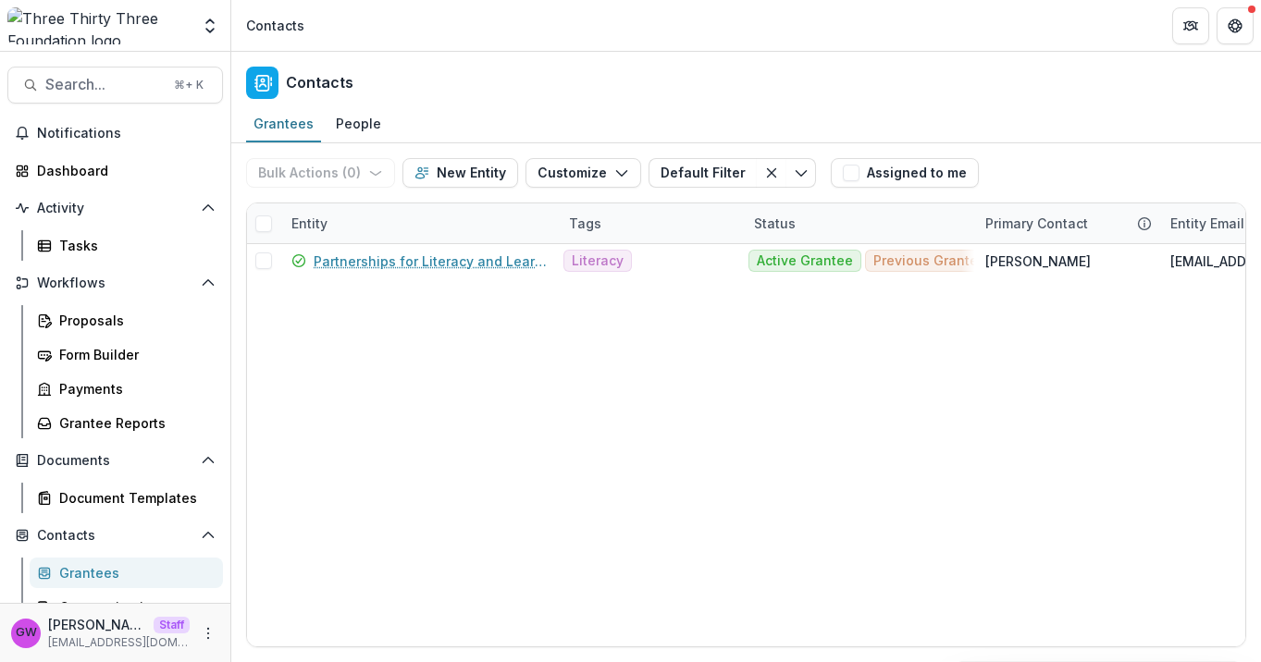
click at [1068, 165] on div "Bulk Actions ( 0 ) Send Email Create Proposals Create Tasks New Entity Customiz…" at bounding box center [746, 172] width 1000 height 59
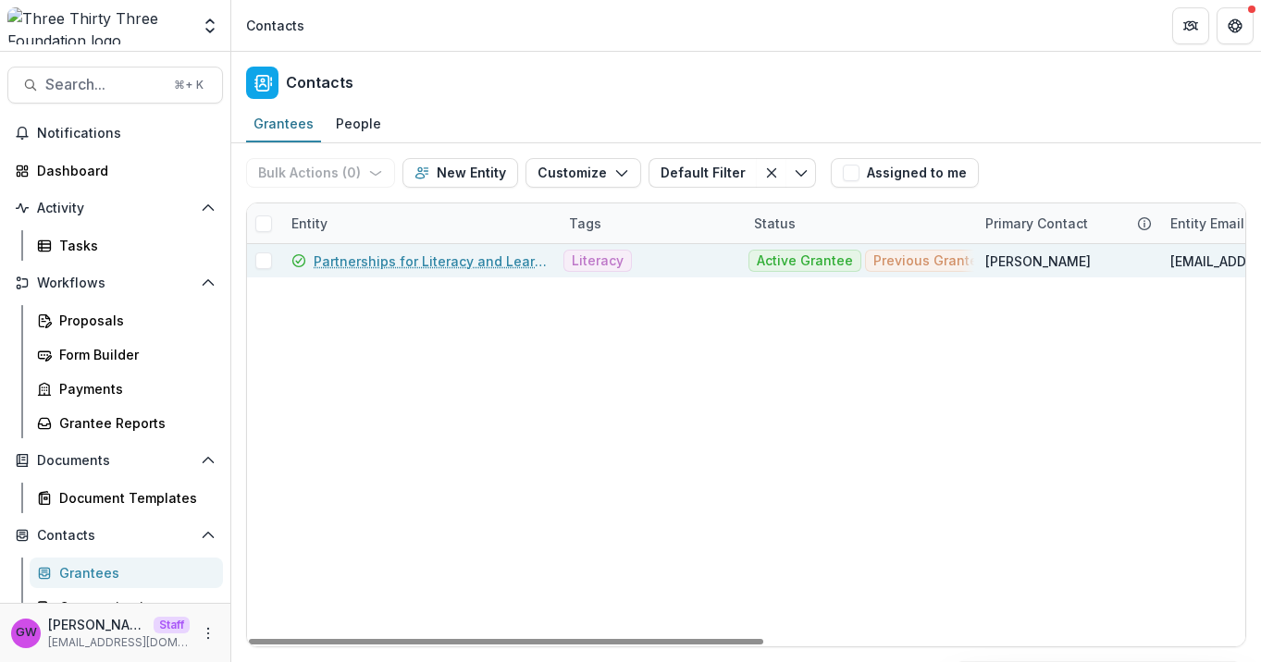
click at [461, 257] on link "Partnerships for Literacy and Learning" at bounding box center [430, 261] width 233 height 19
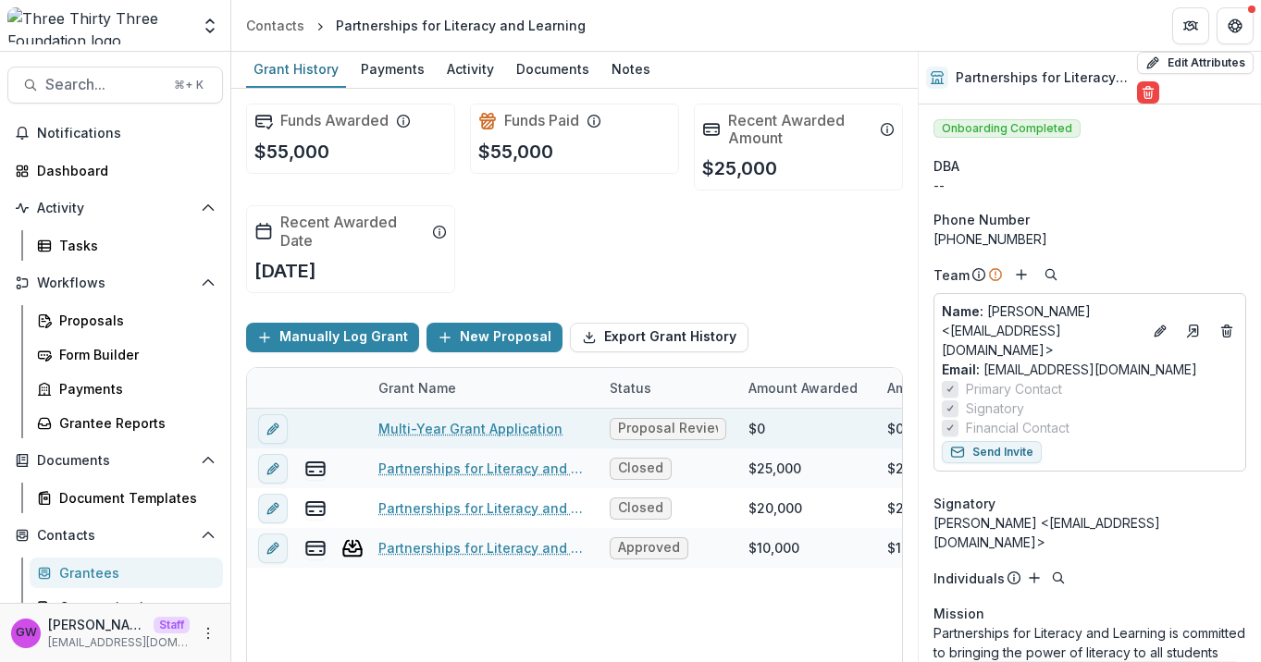
click at [504, 428] on link "Multi-Year Grant Application" at bounding box center [470, 428] width 184 height 19
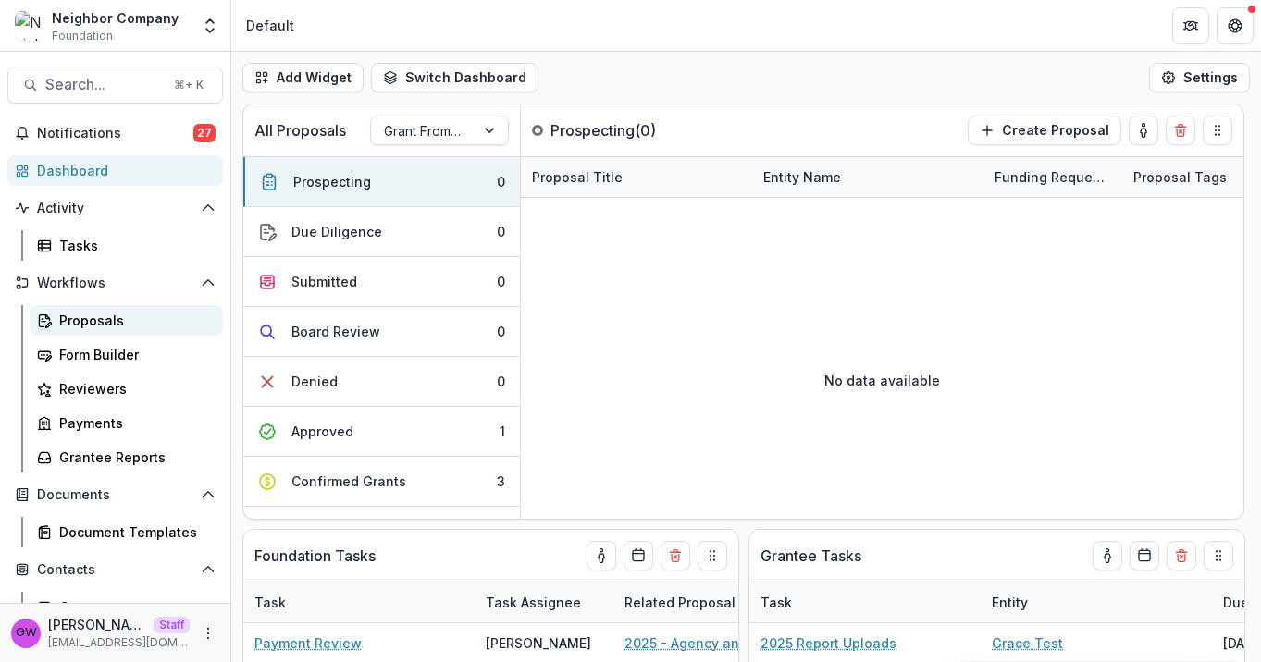
click at [88, 329] on div "Proposals" at bounding box center [133, 320] width 149 height 19
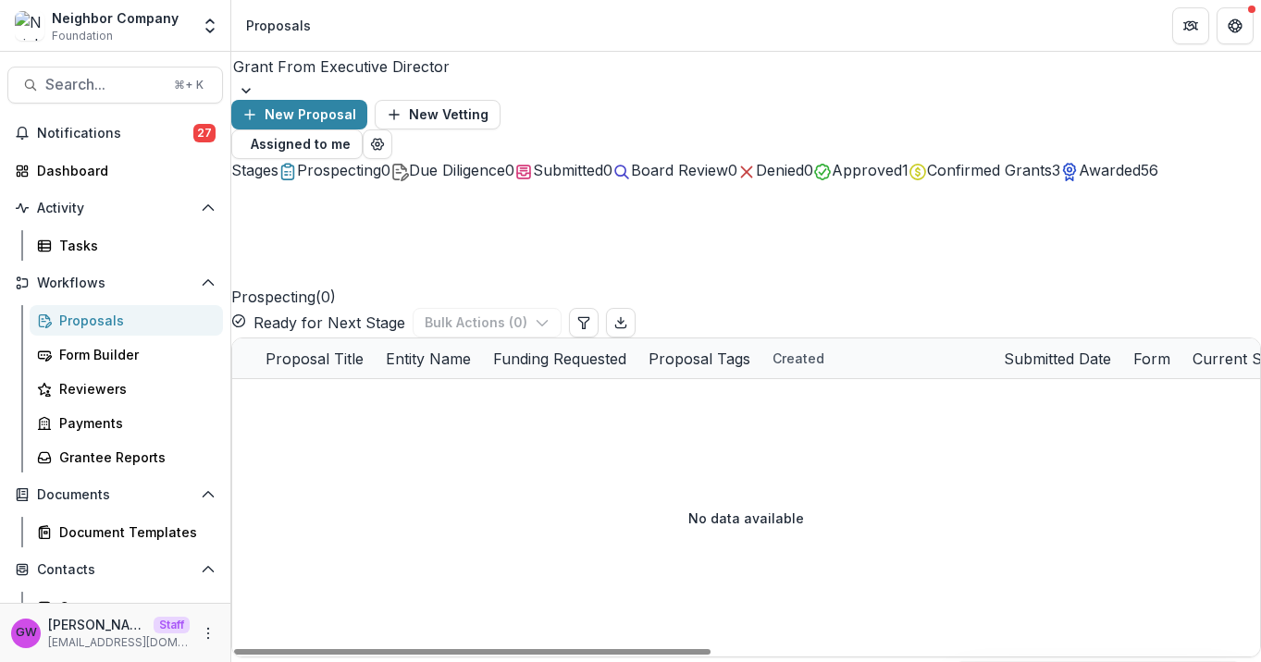
click at [902, 161] on span "Approved" at bounding box center [866, 170] width 70 height 18
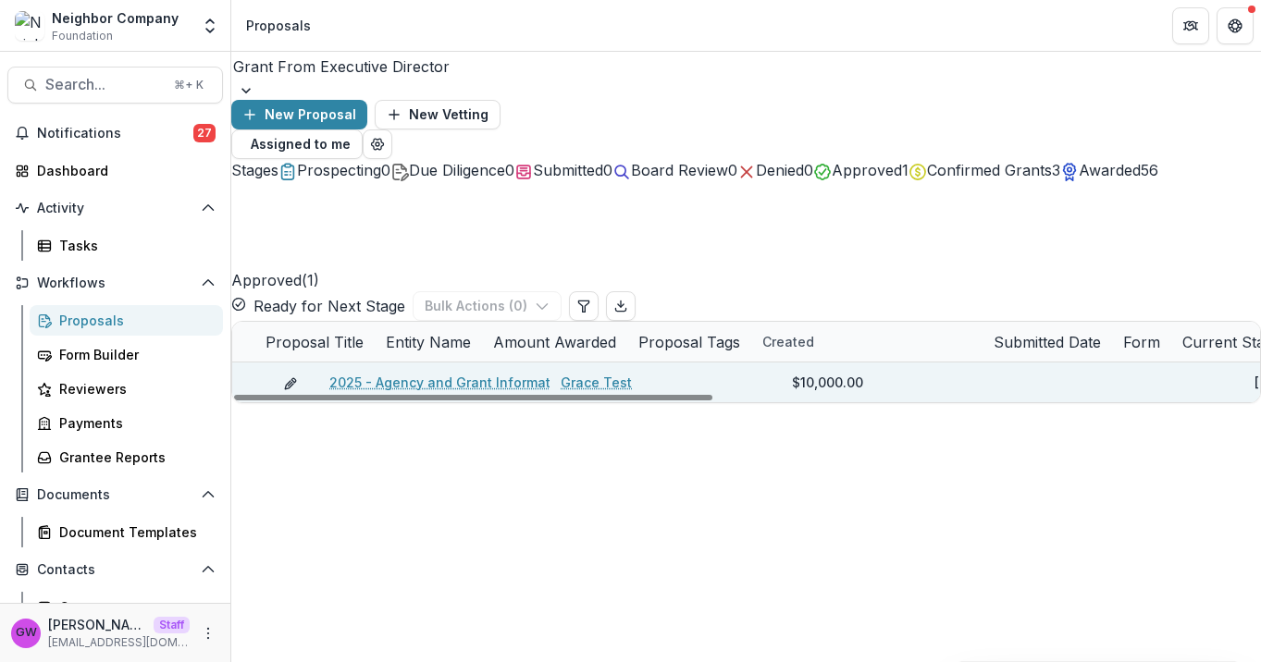
click at [423, 373] on link "2025 - Agency and Grant Information" at bounding box center [449, 382] width 241 height 19
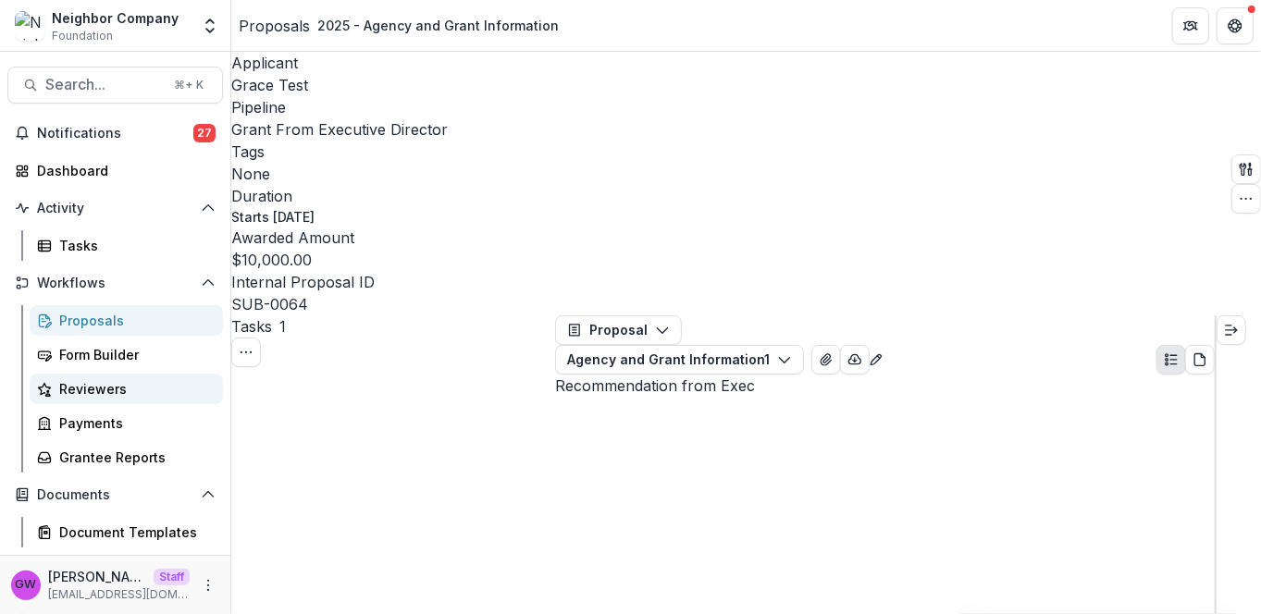
scroll to position [67, 0]
click at [205, 25] on icon "Open entity switcher" at bounding box center [210, 26] width 18 height 18
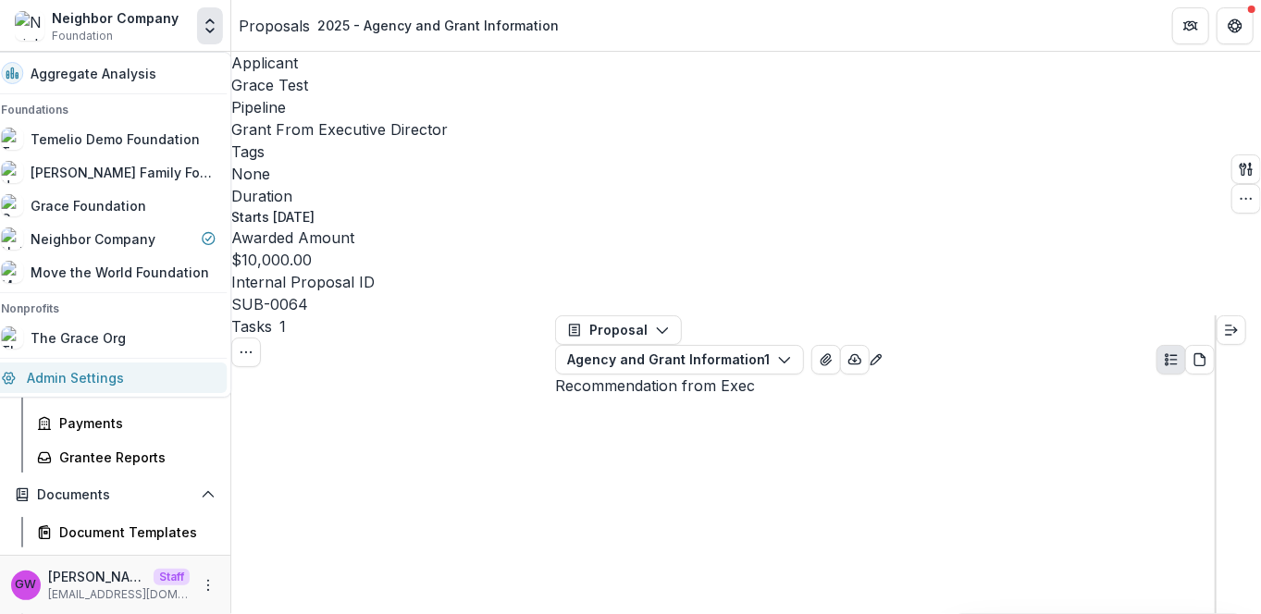
click at [73, 375] on link "Admin Settings" at bounding box center [108, 378] width 237 height 31
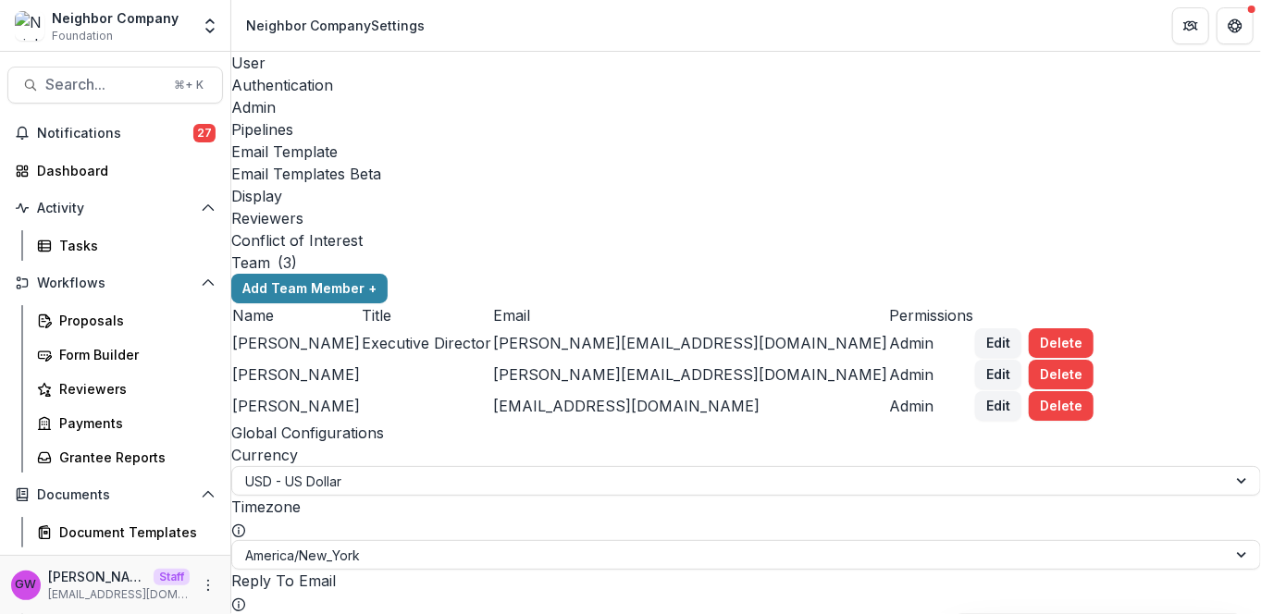
scroll to position [3041, 0]
click at [89, 427] on div "Payments" at bounding box center [133, 422] width 149 height 19
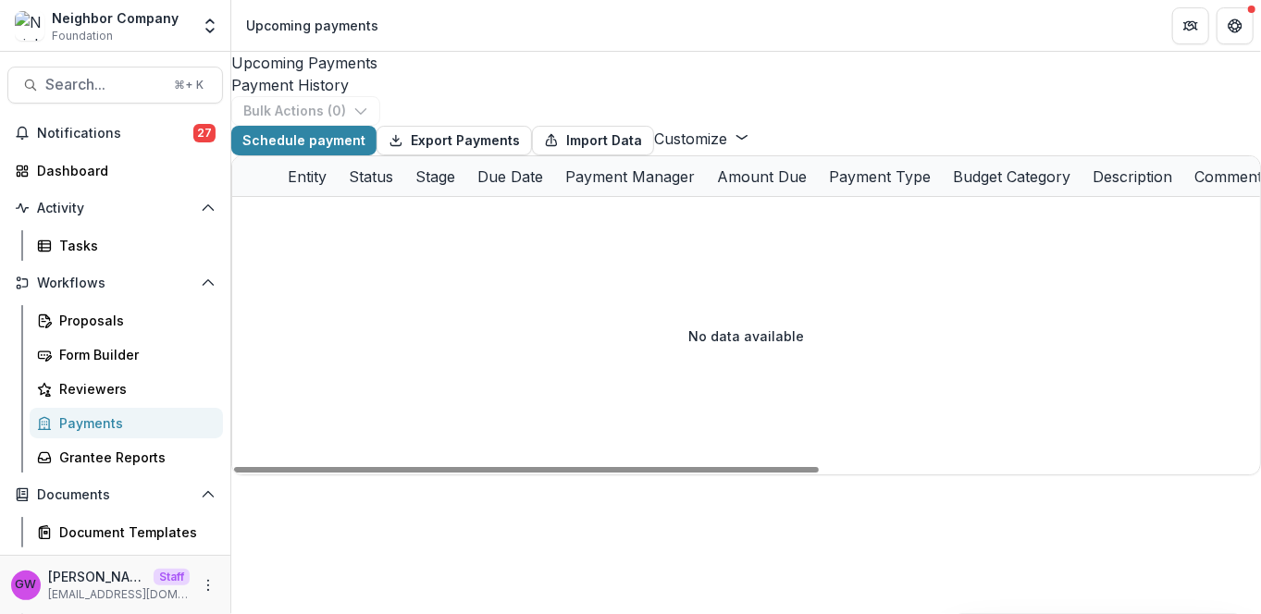
click at [457, 74] on div "Payment History" at bounding box center [745, 85] width 1029 height 22
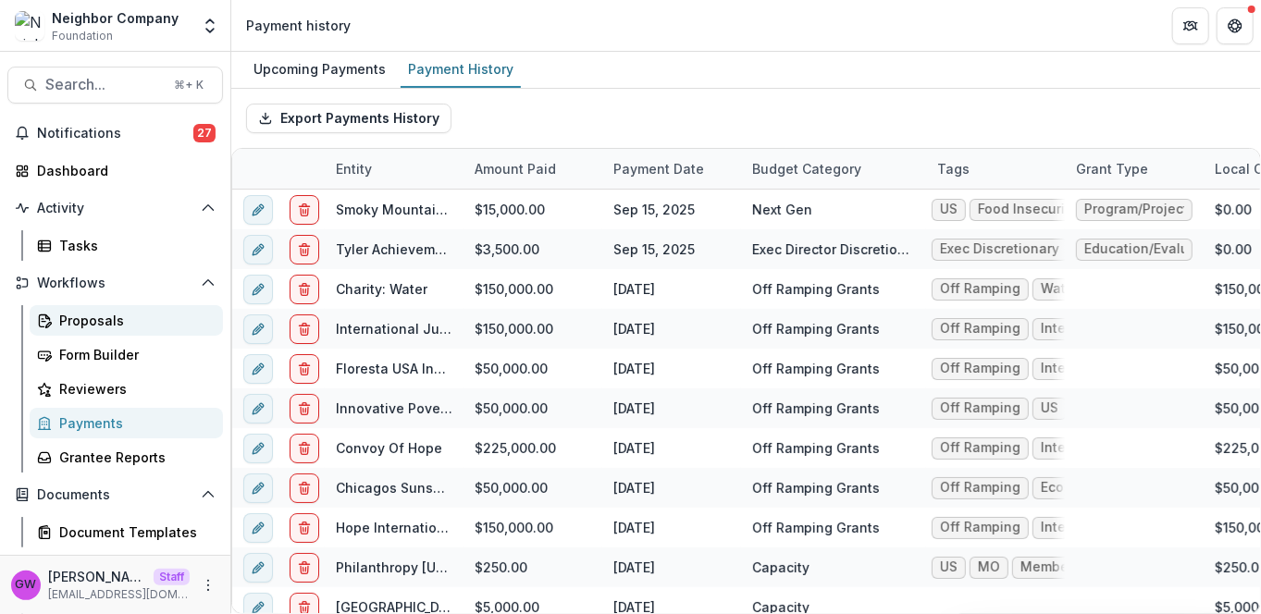
click at [95, 318] on div "Proposals" at bounding box center [133, 320] width 149 height 19
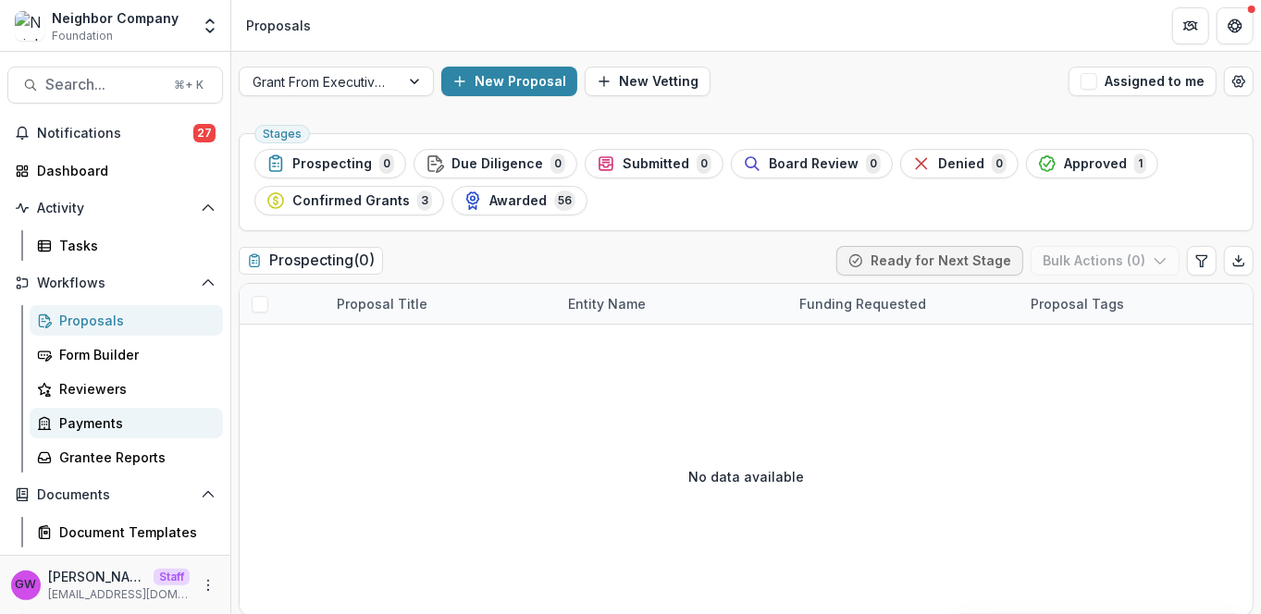
click at [93, 426] on div "Payments" at bounding box center [133, 422] width 149 height 19
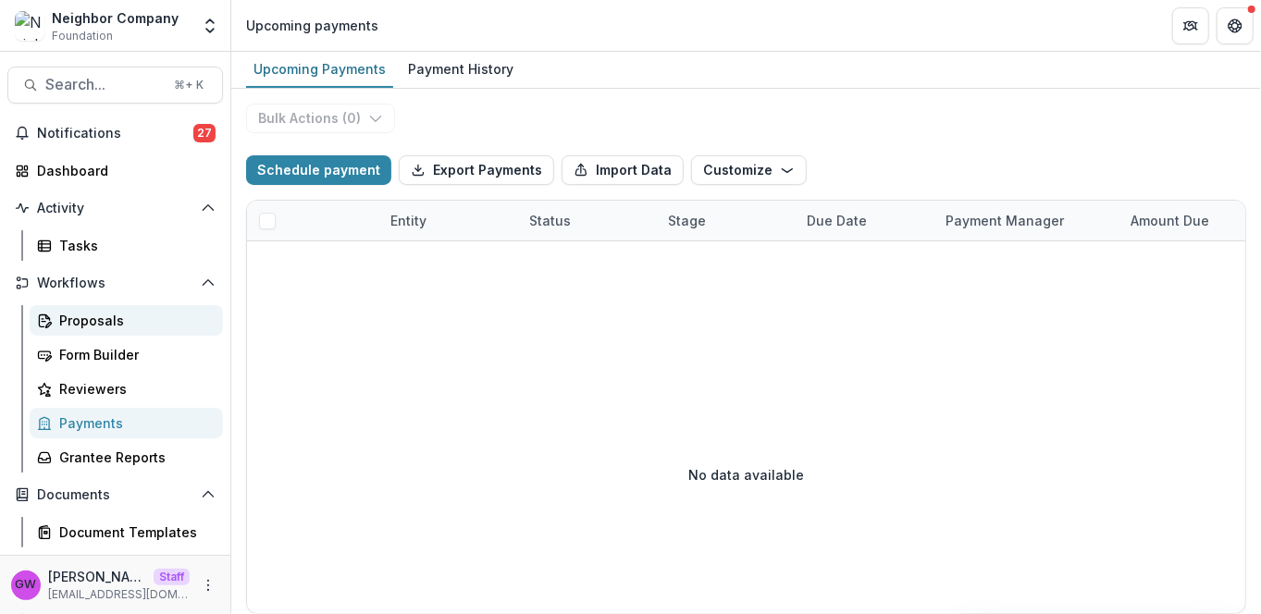
click at [93, 316] on div "Proposals" at bounding box center [133, 320] width 149 height 19
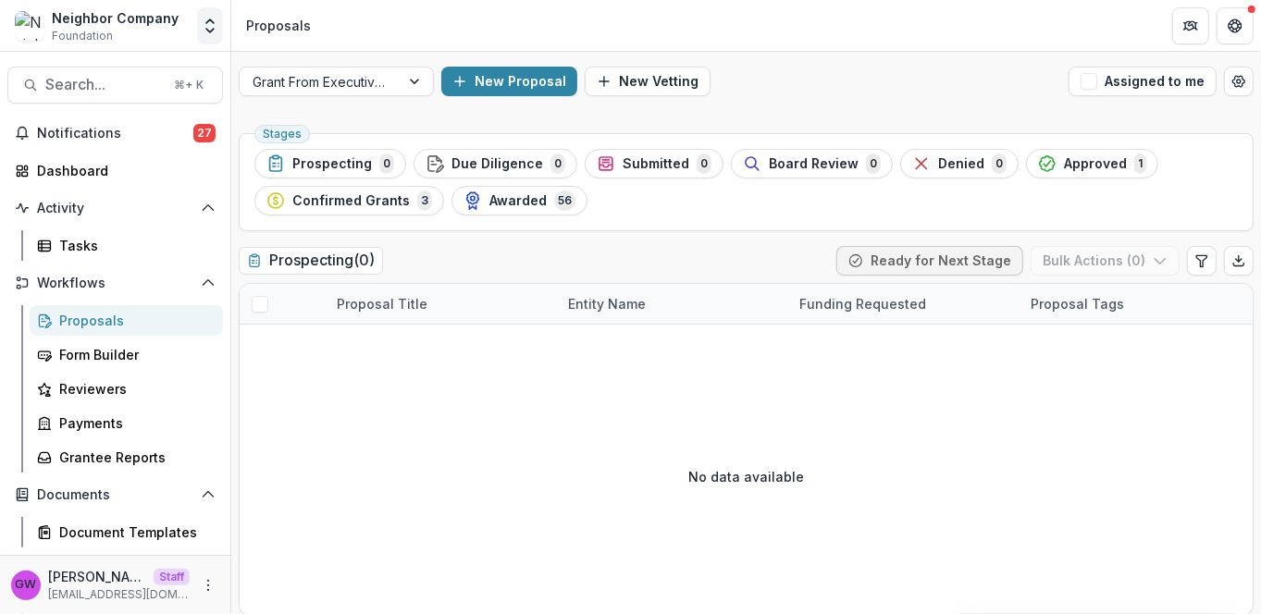
click at [210, 26] on icon "Open entity switcher" at bounding box center [210, 26] width 18 height 18
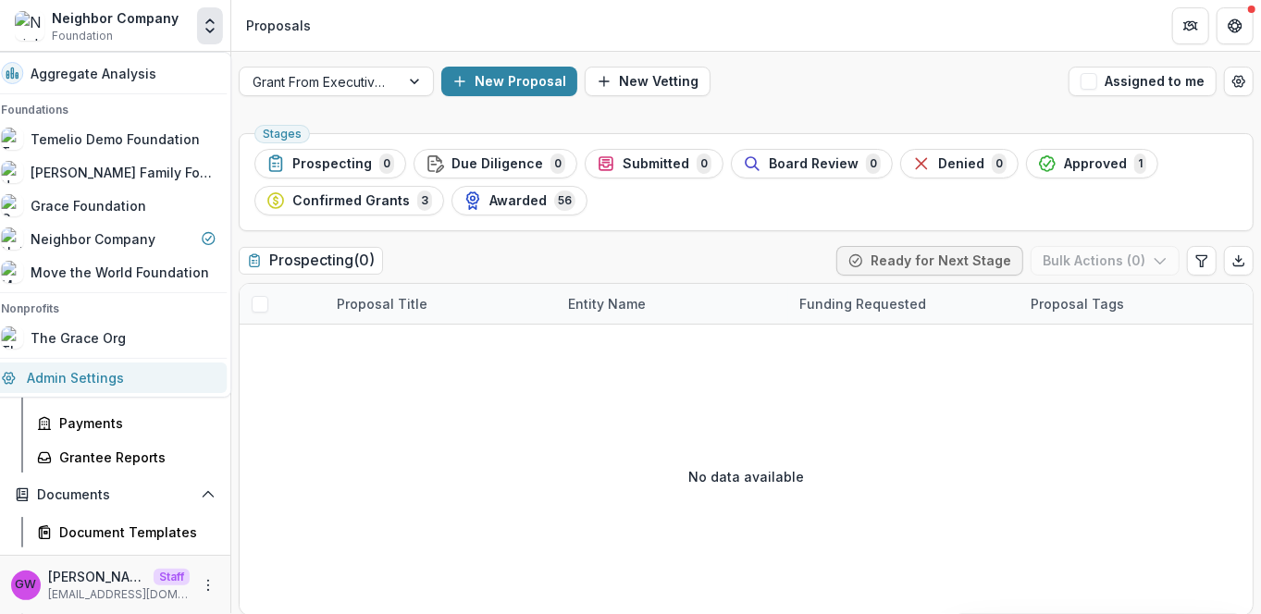
click at [80, 372] on link "Admin Settings" at bounding box center [108, 378] width 237 height 31
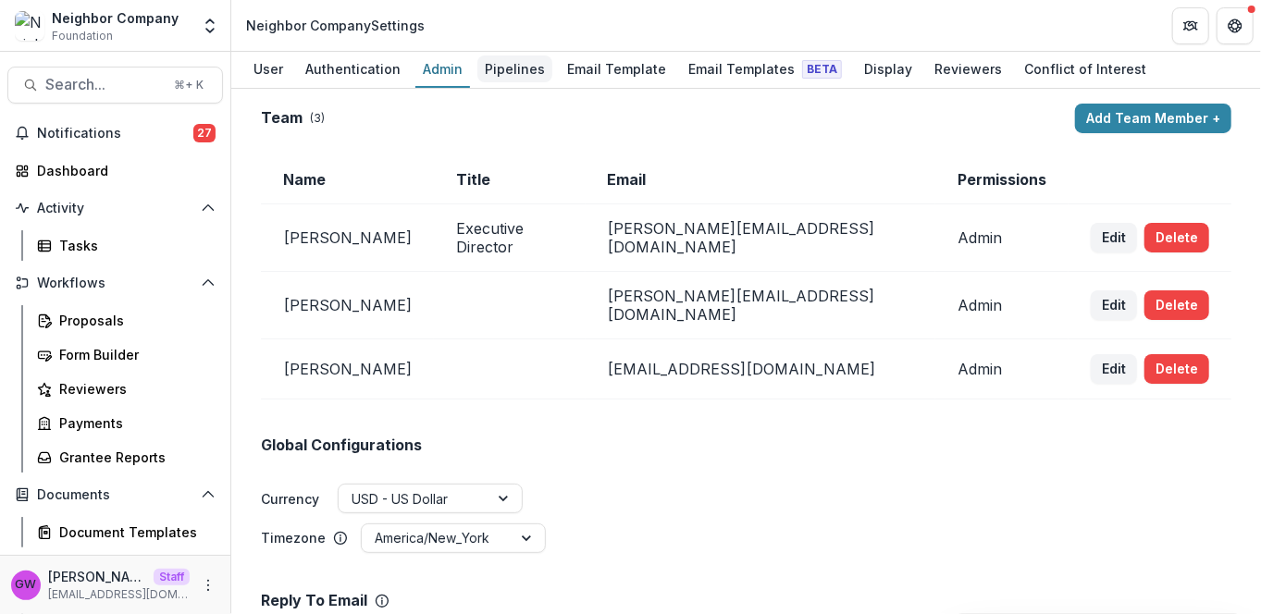
click at [510, 65] on div "Pipelines" at bounding box center [514, 68] width 75 height 27
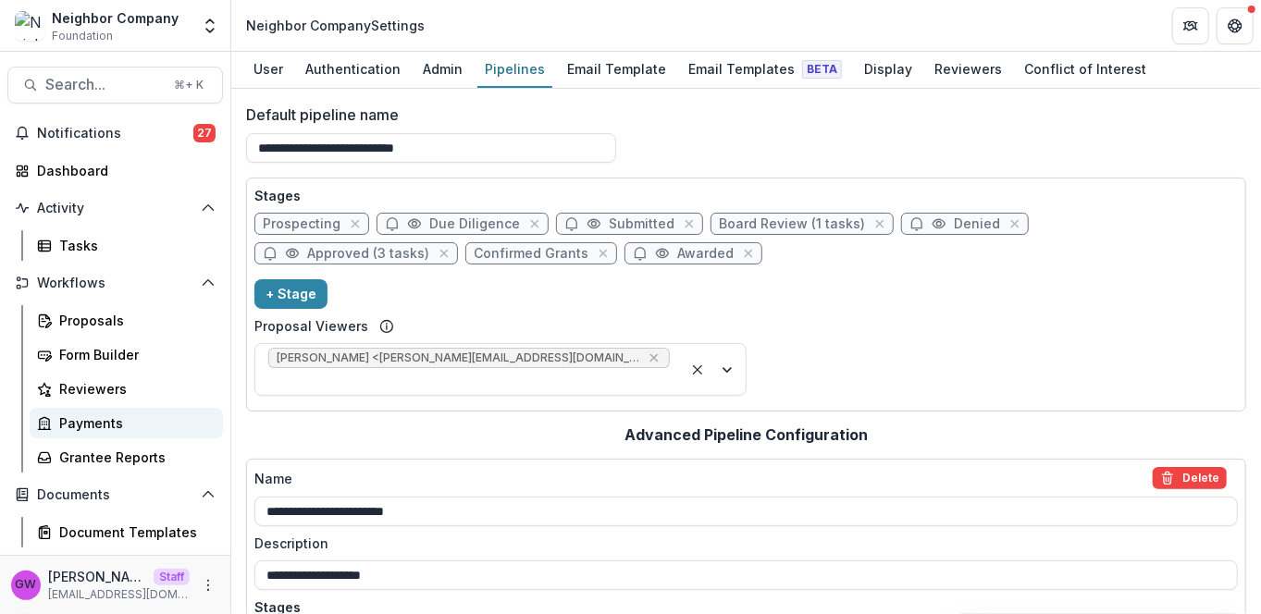
click at [88, 418] on div "Payments" at bounding box center [133, 422] width 149 height 19
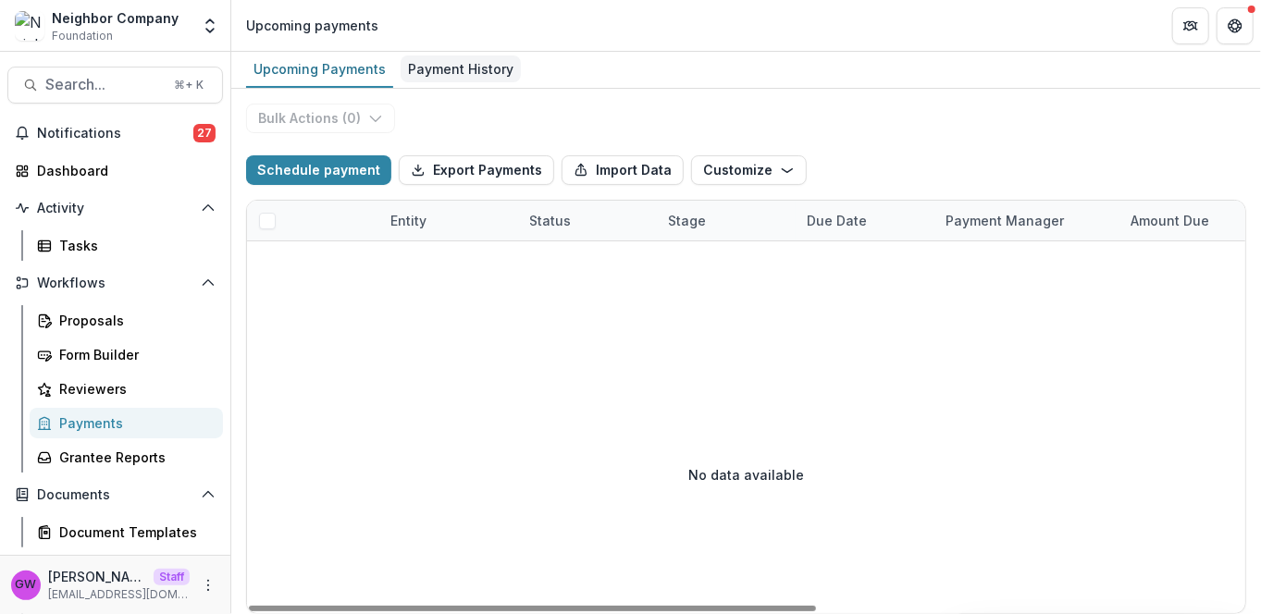
click at [460, 72] on div "Payment History" at bounding box center [460, 68] width 120 height 27
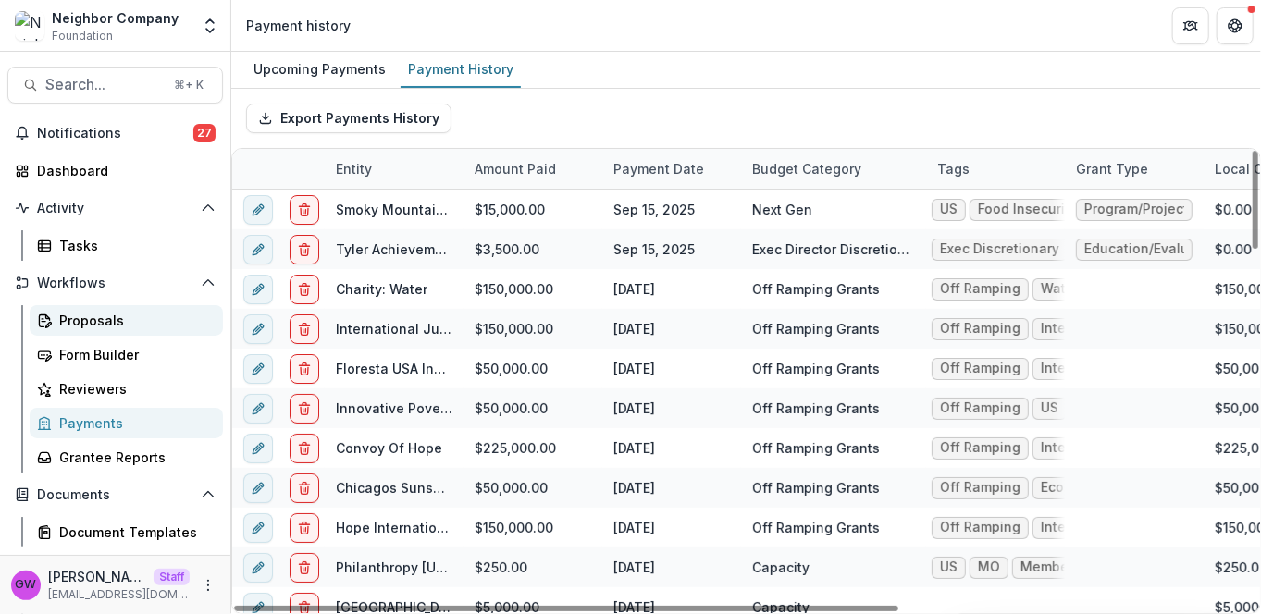
click at [108, 320] on div "Proposals" at bounding box center [133, 320] width 149 height 19
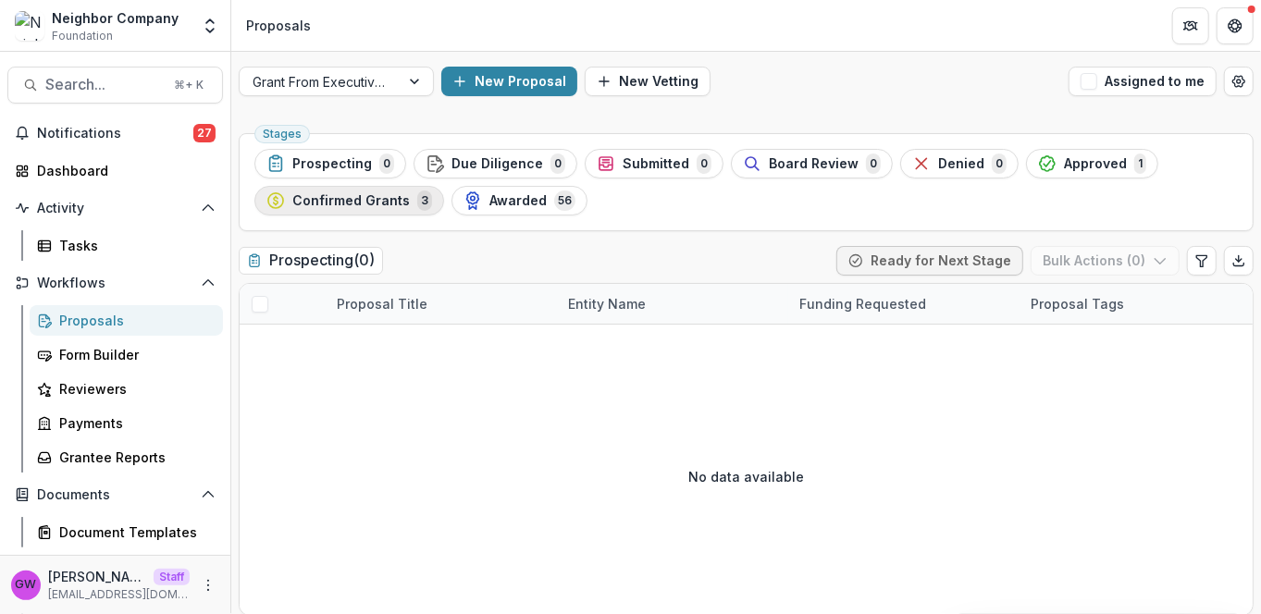
click at [344, 203] on span "Confirmed Grants" at bounding box center [350, 201] width 117 height 16
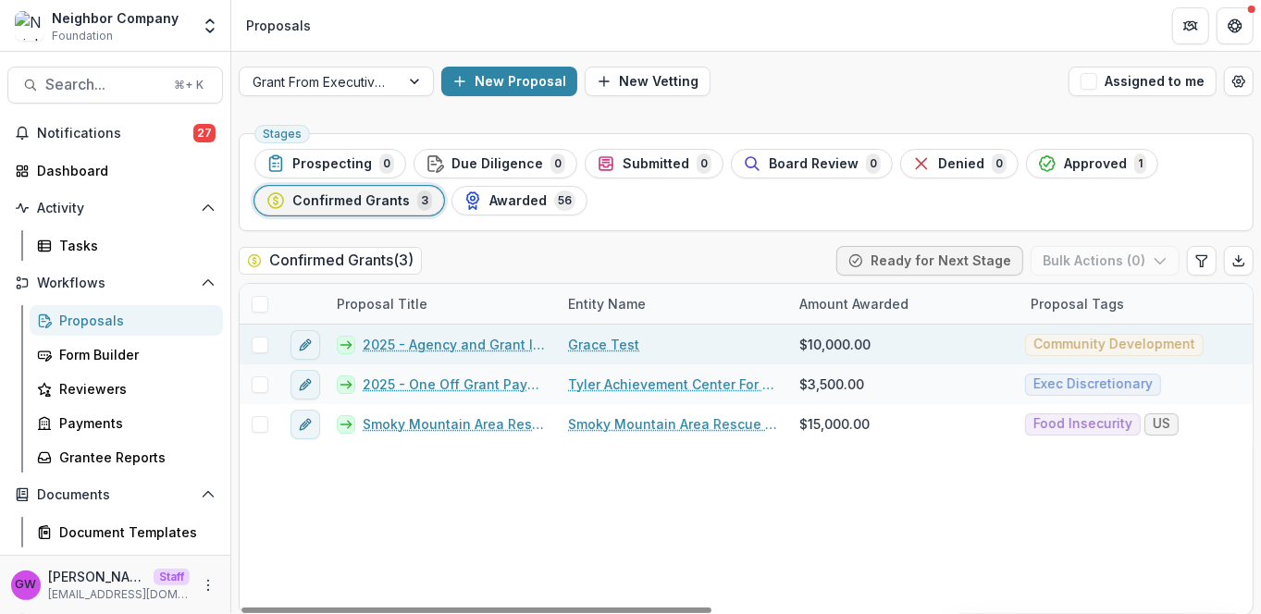
click at [428, 340] on link "2025 - Agency and Grant Information" at bounding box center [454, 344] width 183 height 19
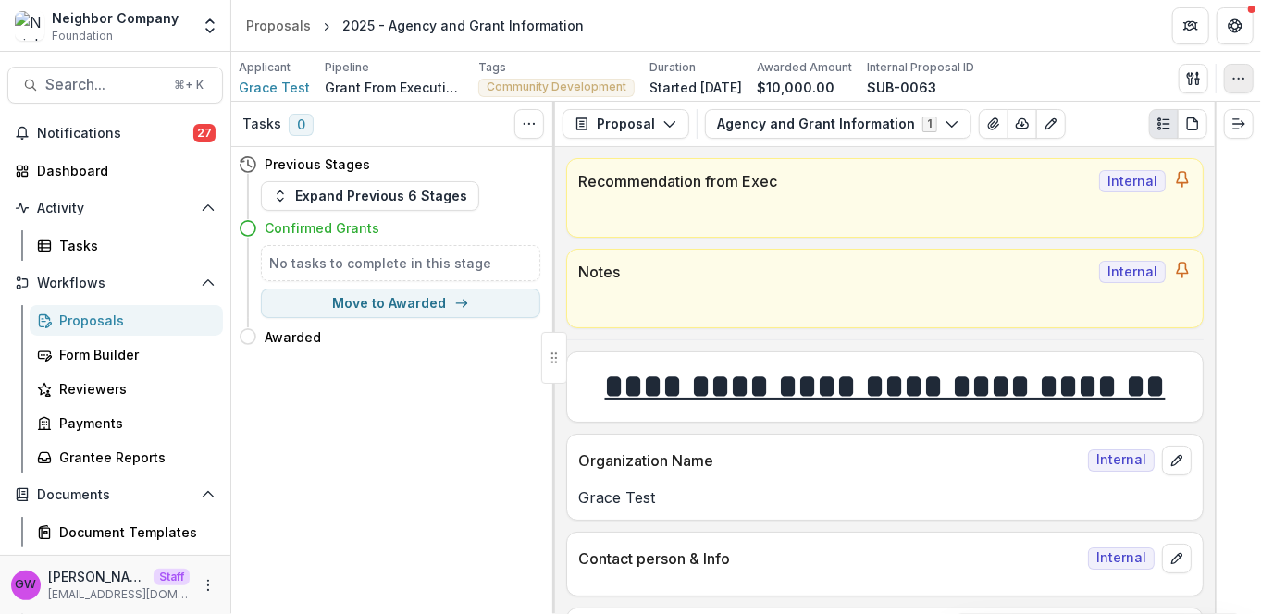
click at [1236, 80] on icon "button" at bounding box center [1238, 78] width 15 height 15
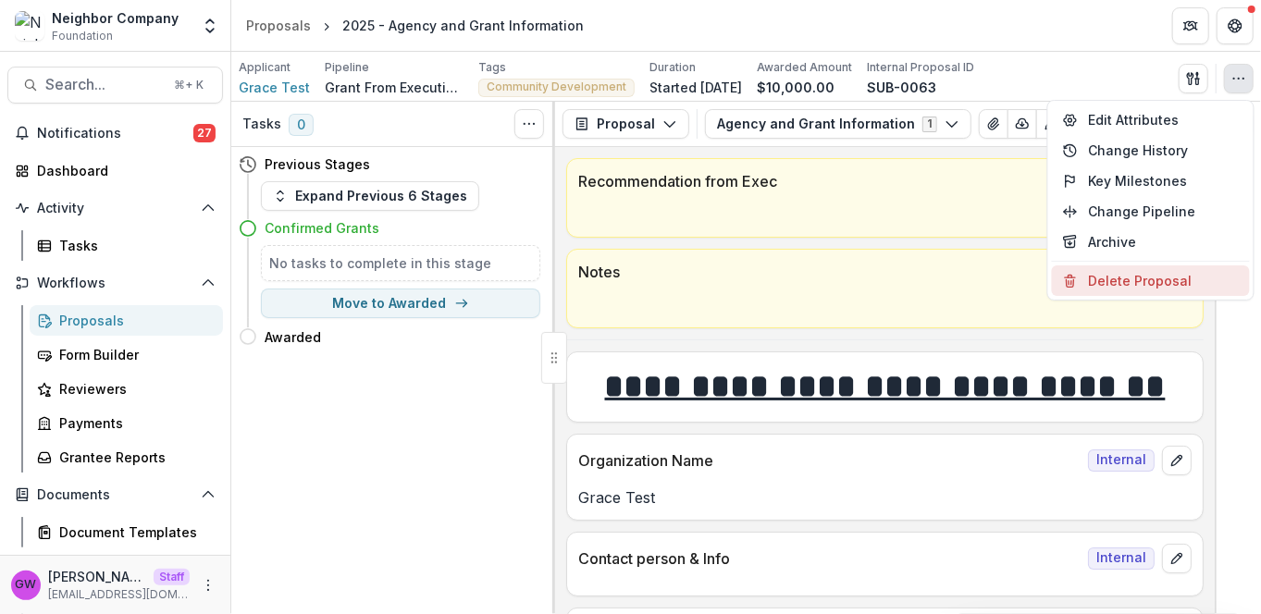
click at [1113, 271] on button "Delete Proposal" at bounding box center [1151, 280] width 198 height 31
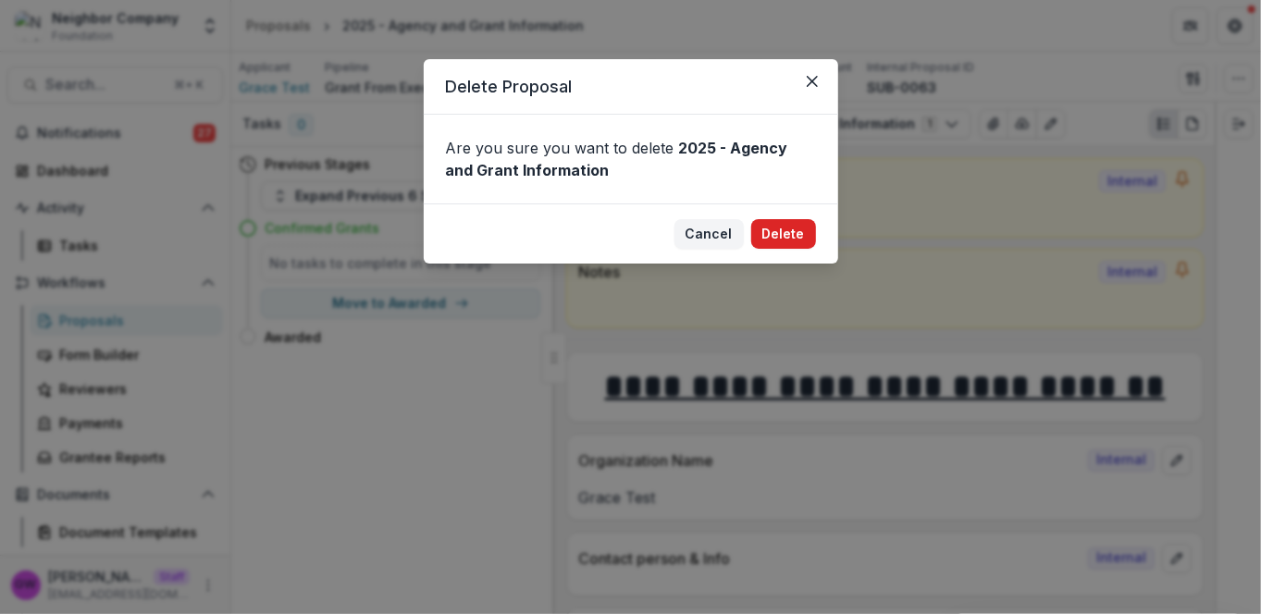
click at [777, 237] on button "Delete" at bounding box center [783, 234] width 65 height 30
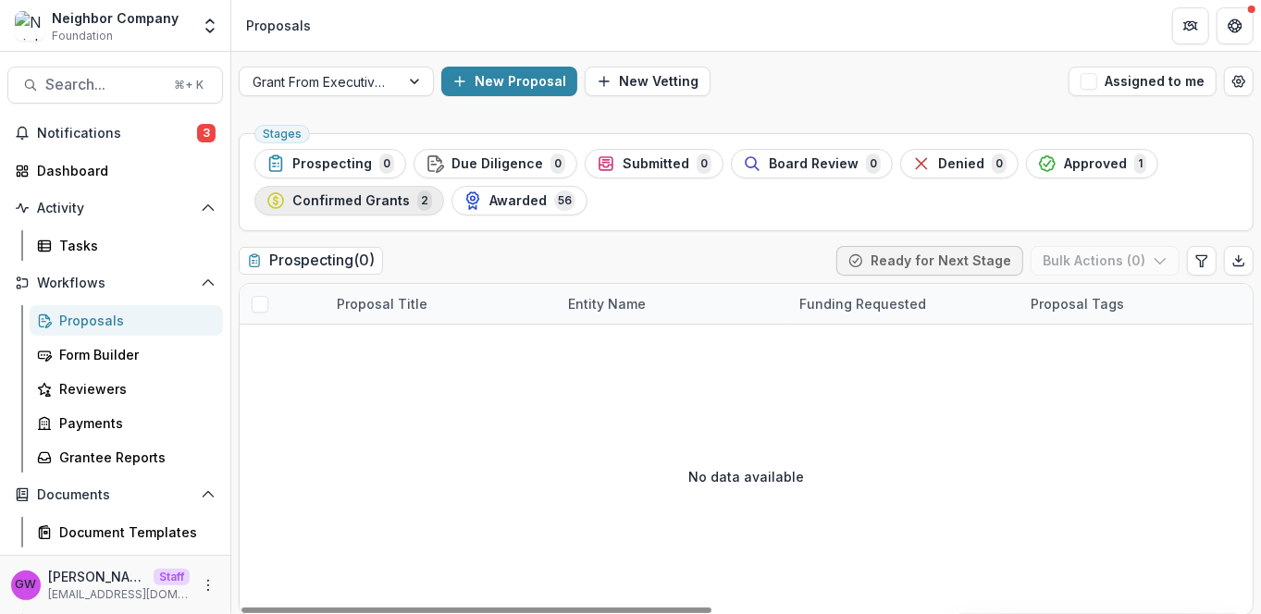
click at [413, 209] on div "Confirmed Grants 2" at bounding box center [349, 201] width 166 height 20
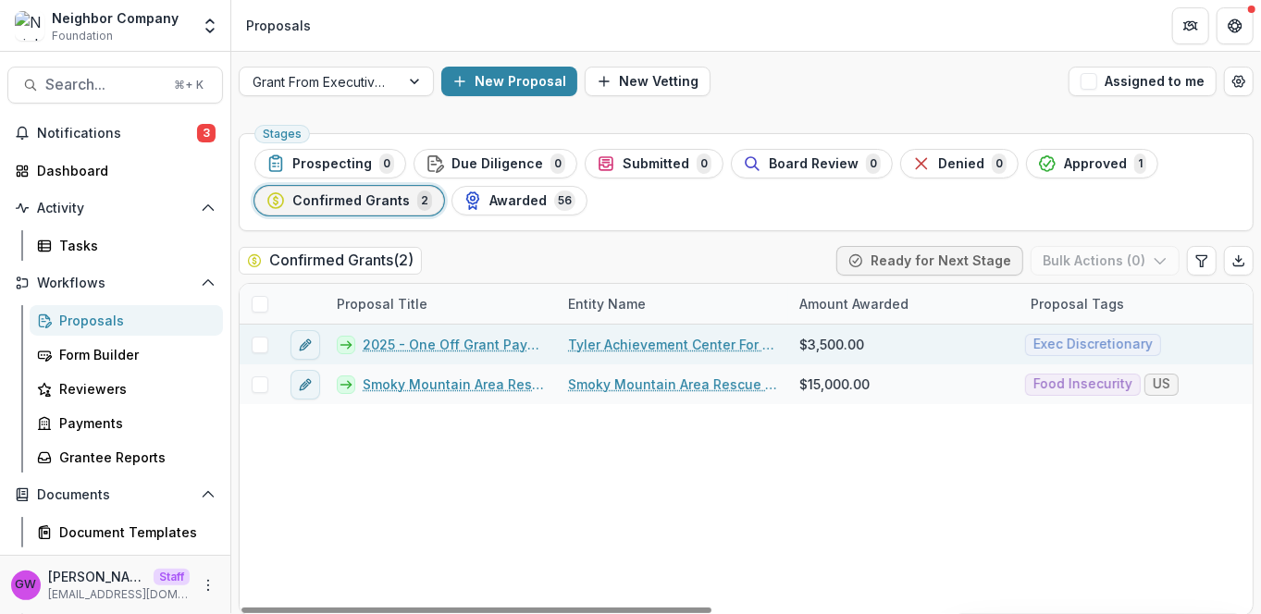
click at [259, 343] on span at bounding box center [260, 345] width 17 height 17
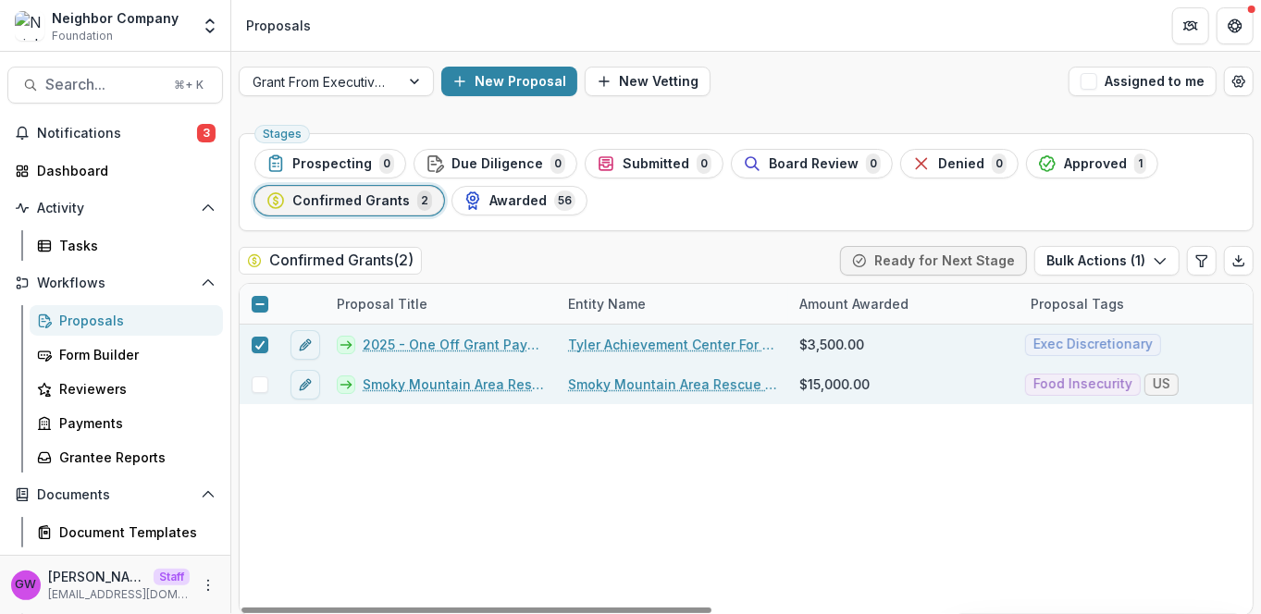
click at [259, 378] on span at bounding box center [260, 384] width 17 height 17
click at [1090, 257] on button "Bulk Actions ( 2 )" at bounding box center [1105, 261] width 148 height 30
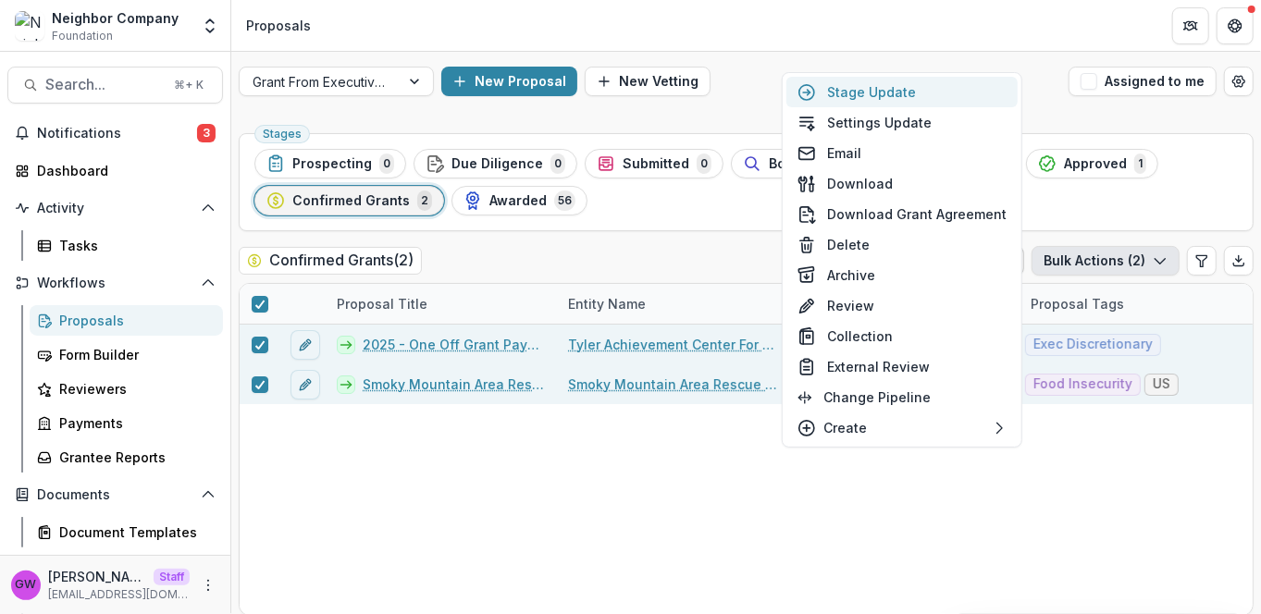
click at [904, 94] on button "Stage Update" at bounding box center [901, 92] width 231 height 31
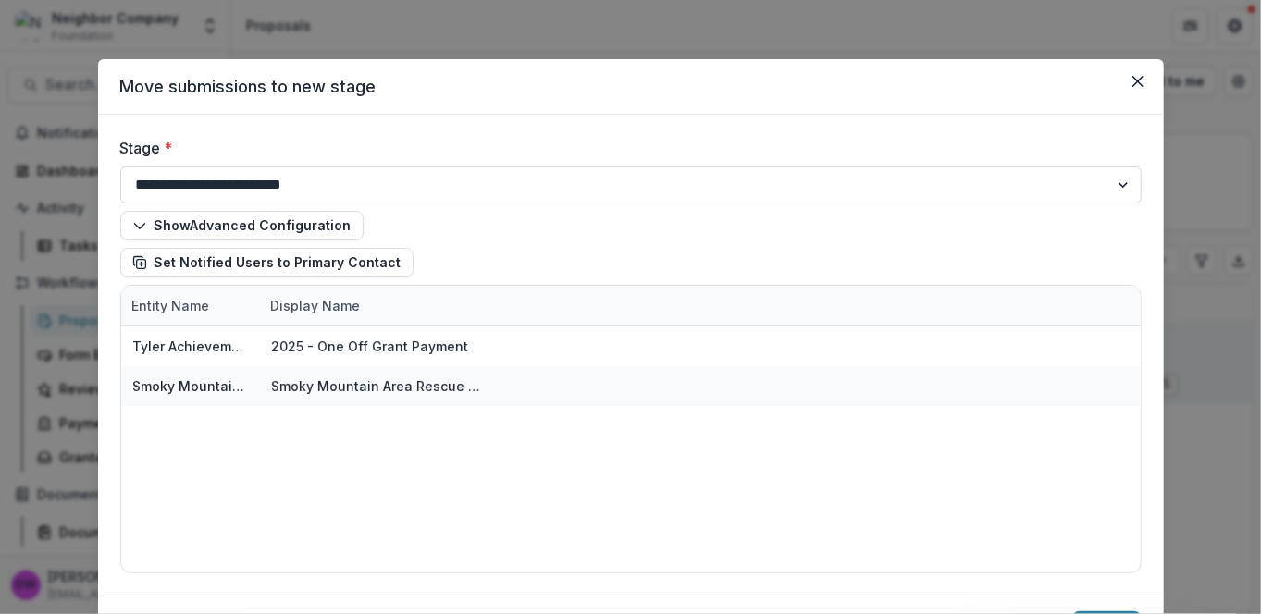
click at [431, 187] on select "**********" at bounding box center [630, 184] width 1021 height 37
select select "*******"
click at [120, 166] on select "**********" at bounding box center [630, 184] width 1021 height 37
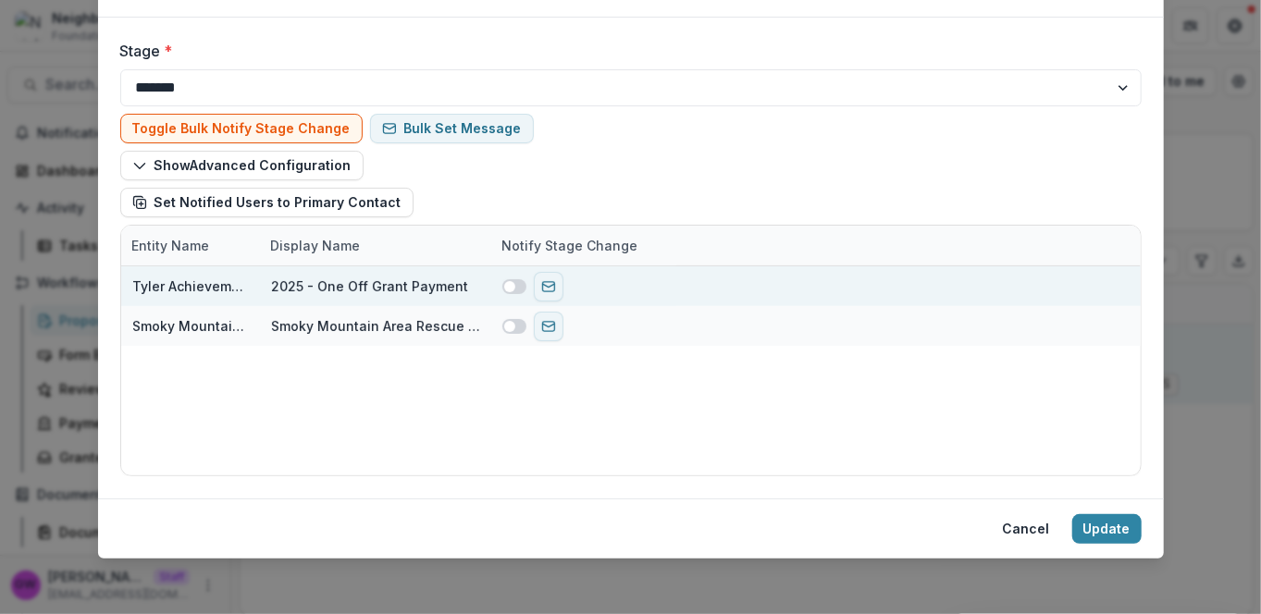
scroll to position [100, 0]
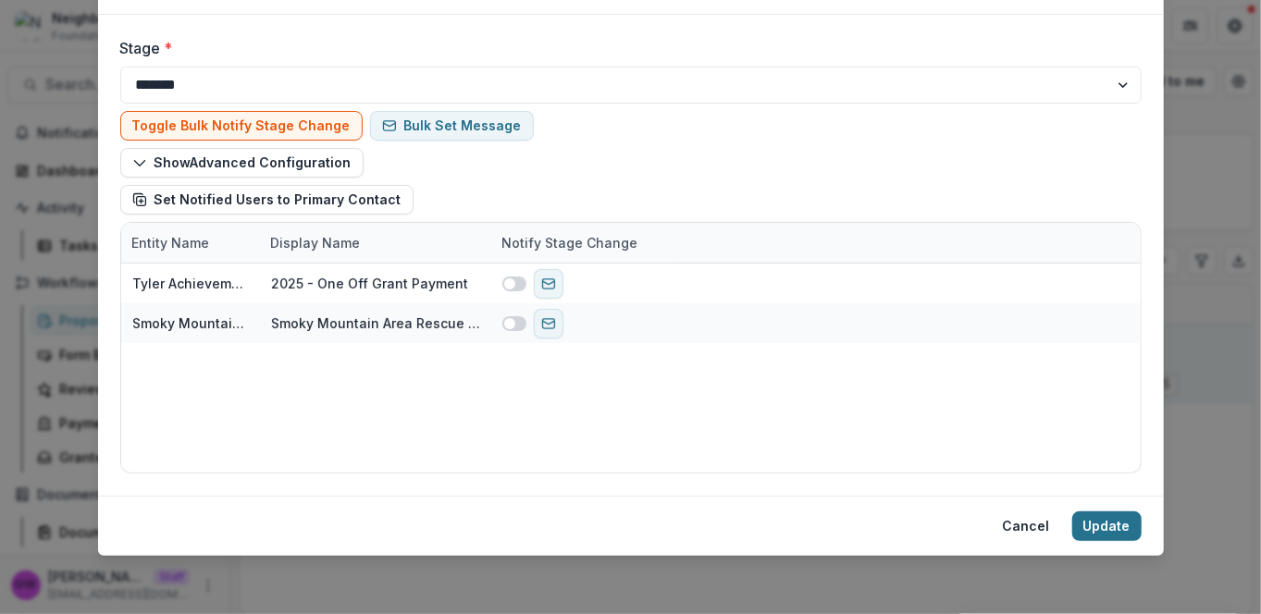
click at [1094, 526] on button "Update" at bounding box center [1106, 526] width 69 height 30
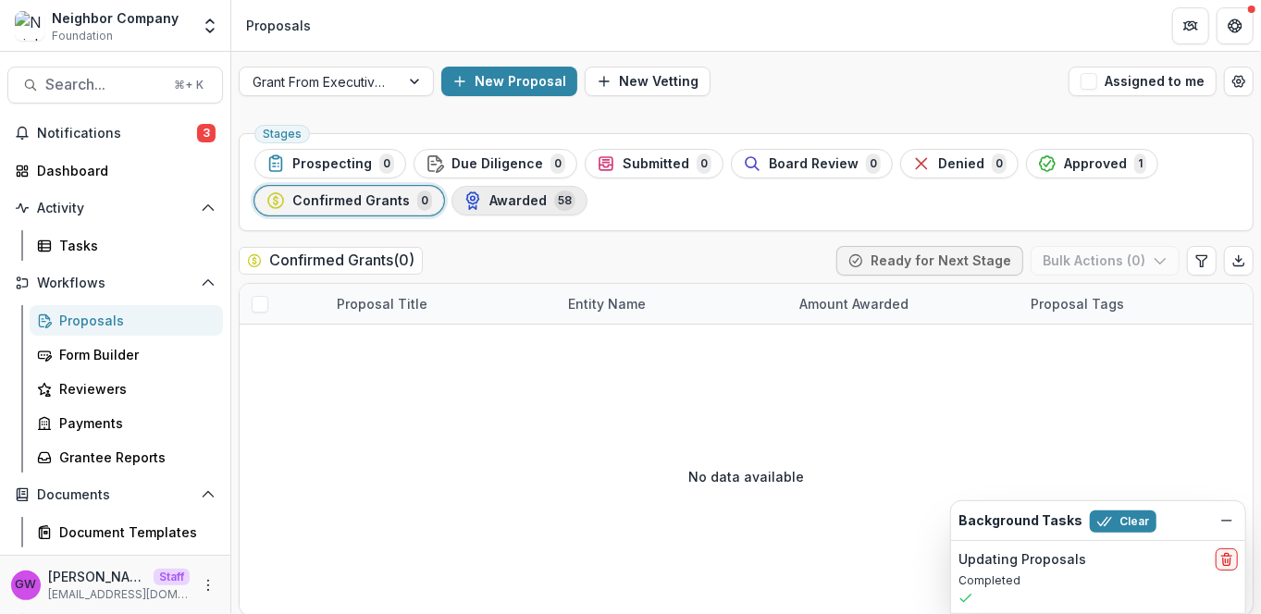
click at [523, 204] on span "Awarded" at bounding box center [517, 201] width 57 height 16
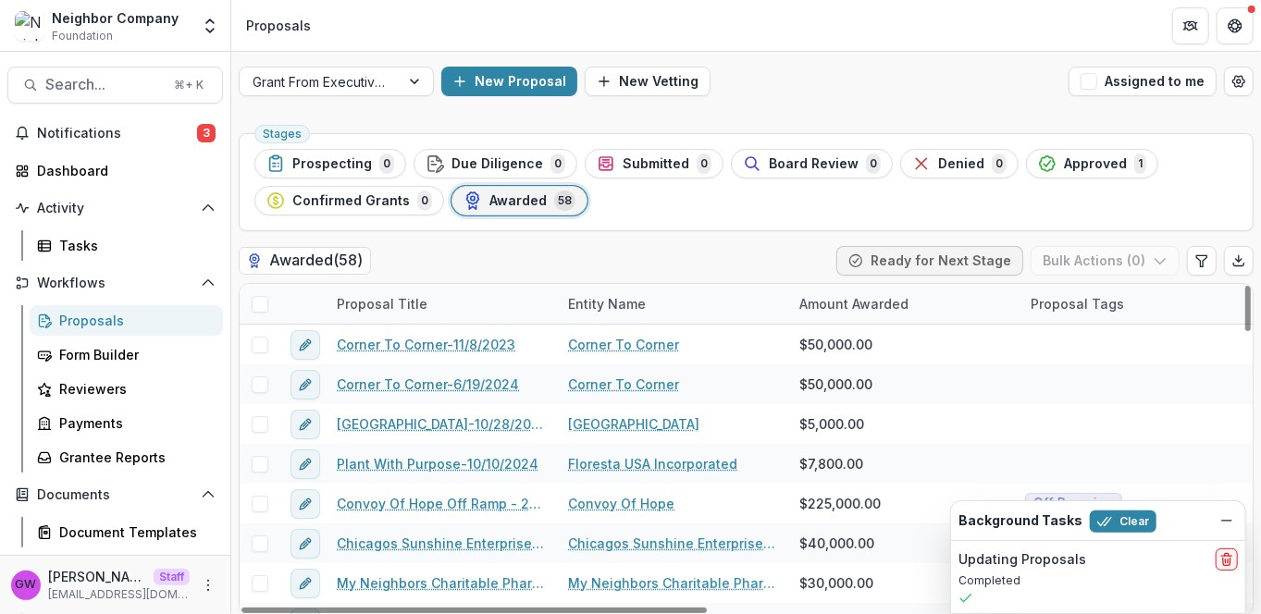
click at [608, 309] on div "Entity Name" at bounding box center [607, 303] width 100 height 19
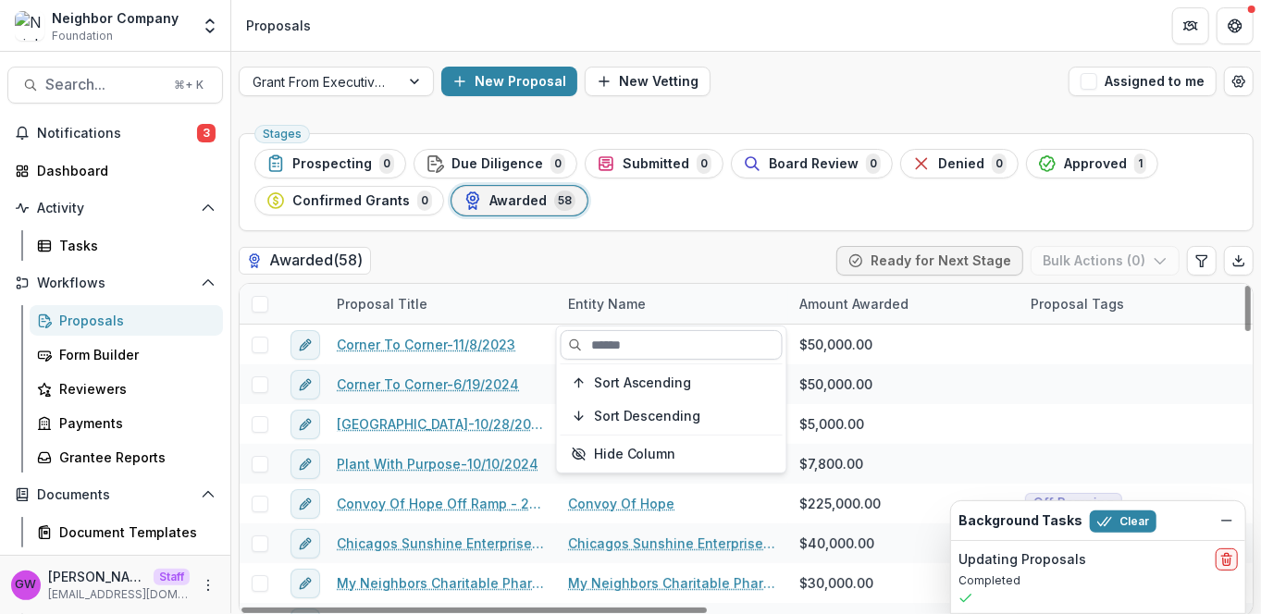
click at [634, 345] on input at bounding box center [671, 345] width 222 height 30
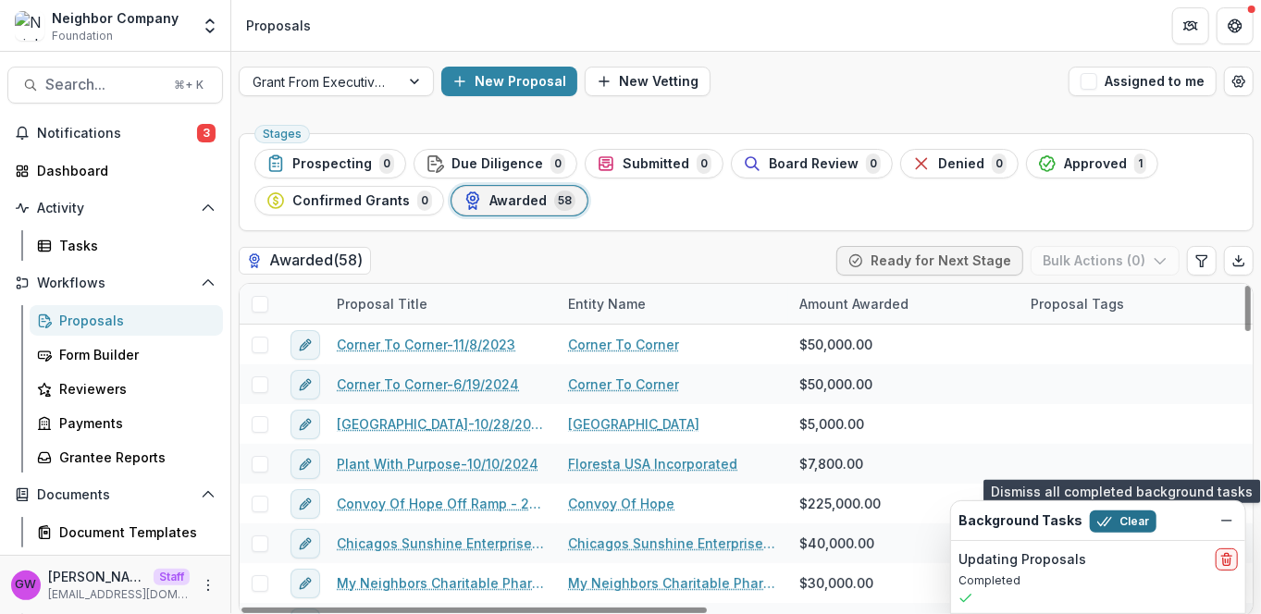
click at [1129, 521] on button "Clear" at bounding box center [1122, 522] width 67 height 22
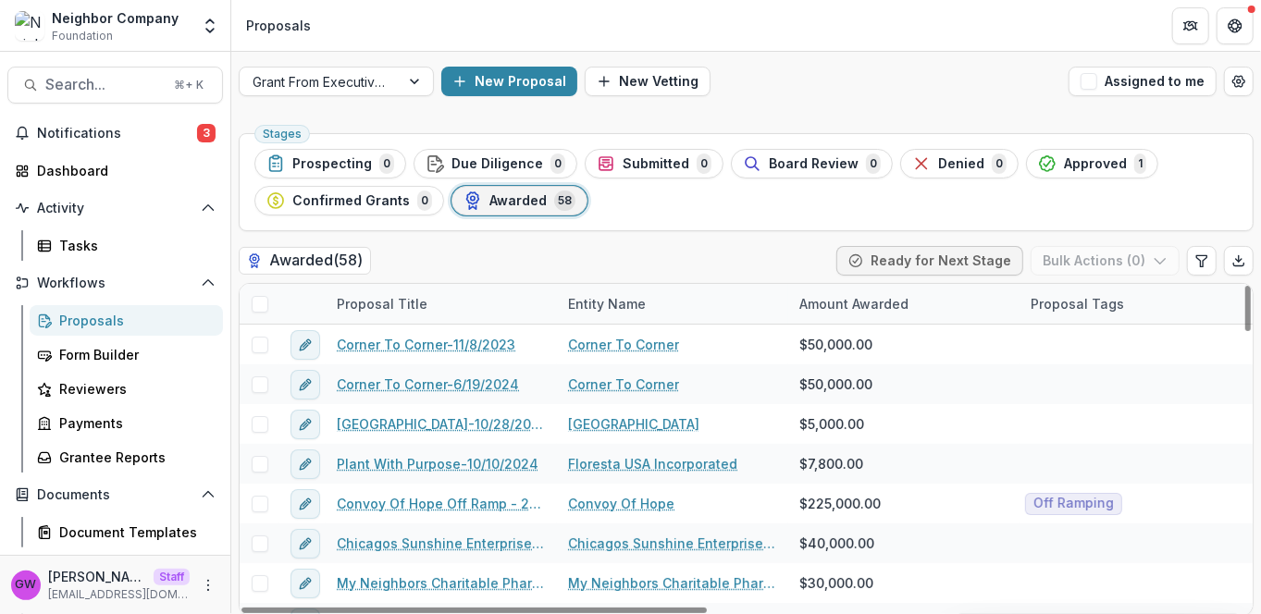
click at [601, 301] on div "Entity Name" at bounding box center [607, 303] width 100 height 19
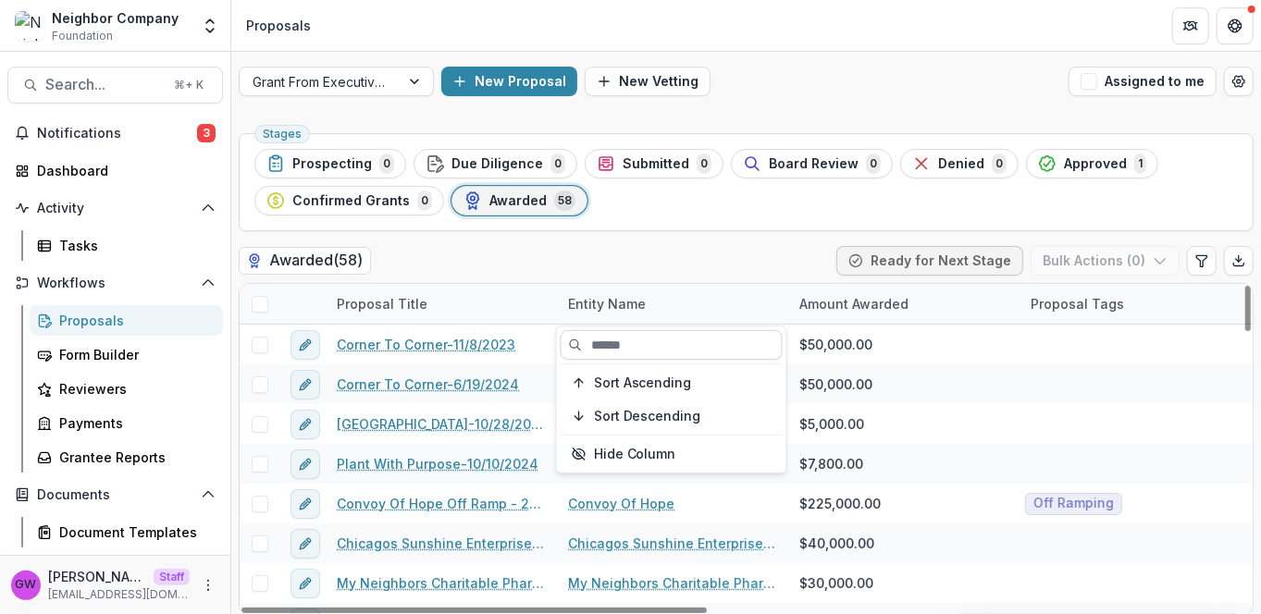
click at [613, 338] on input at bounding box center [671, 345] width 222 height 30
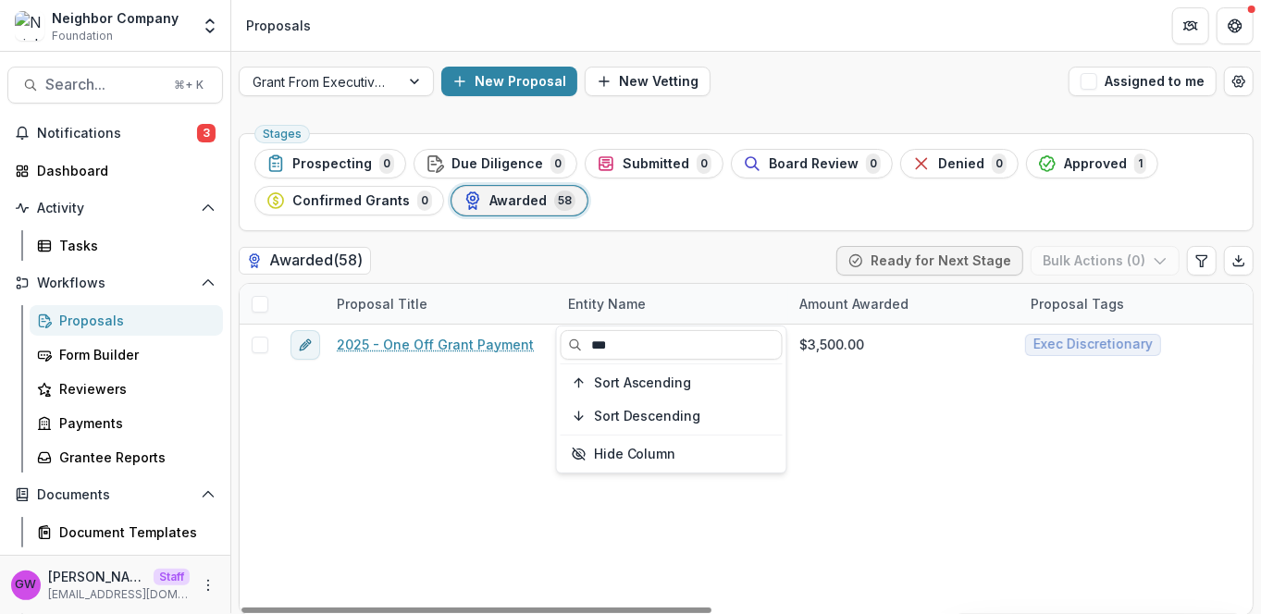
type input "***"
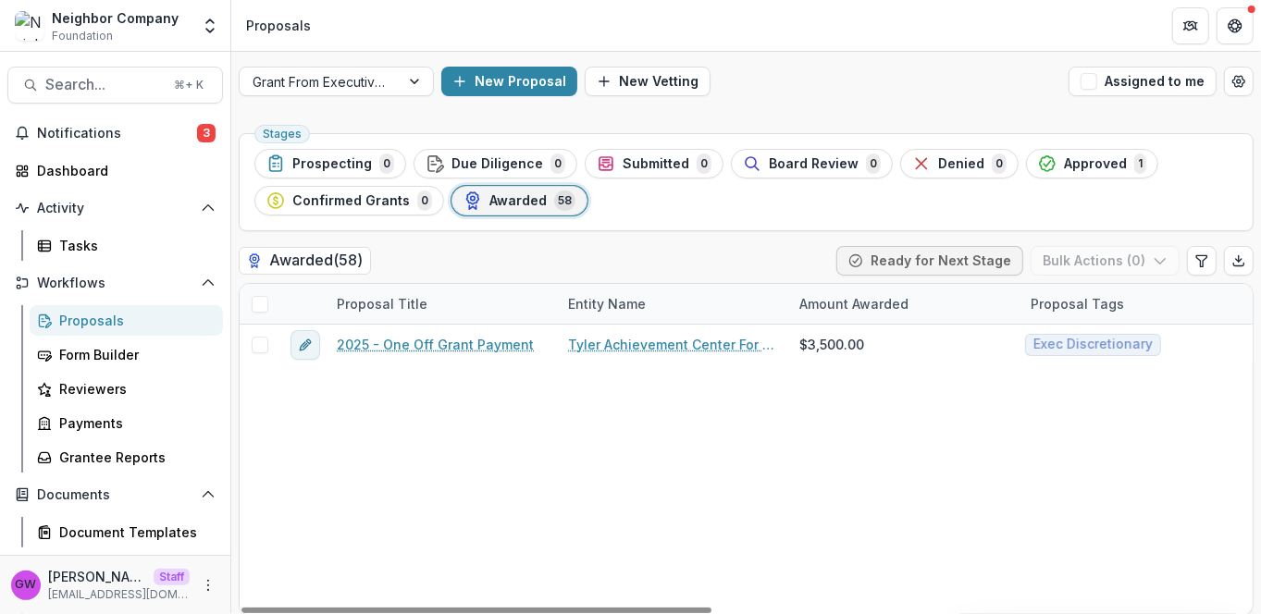
click at [646, 233] on div "Stages Prospecting 0 Due Diligence 0 Submitted 0 Board Review 0 Denied 0 Approv…" at bounding box center [745, 375] width 1029 height 498
click at [623, 310] on div "Entity Name" at bounding box center [607, 303] width 100 height 19
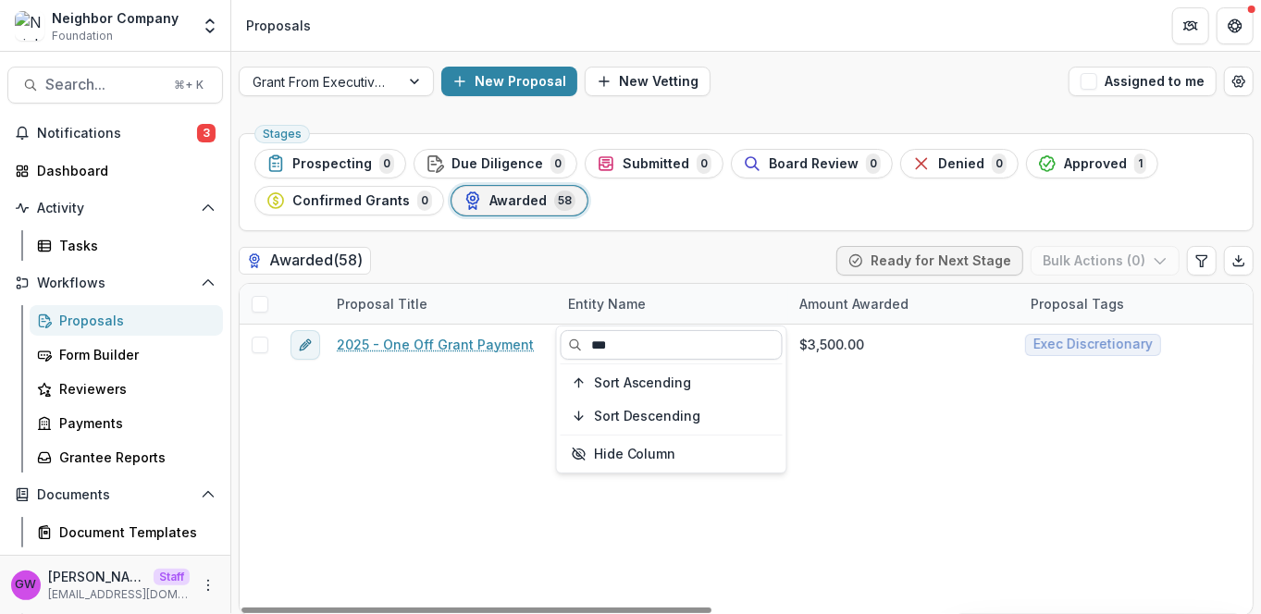
click at [630, 342] on input "***" at bounding box center [671, 345] width 222 height 30
type input "****"
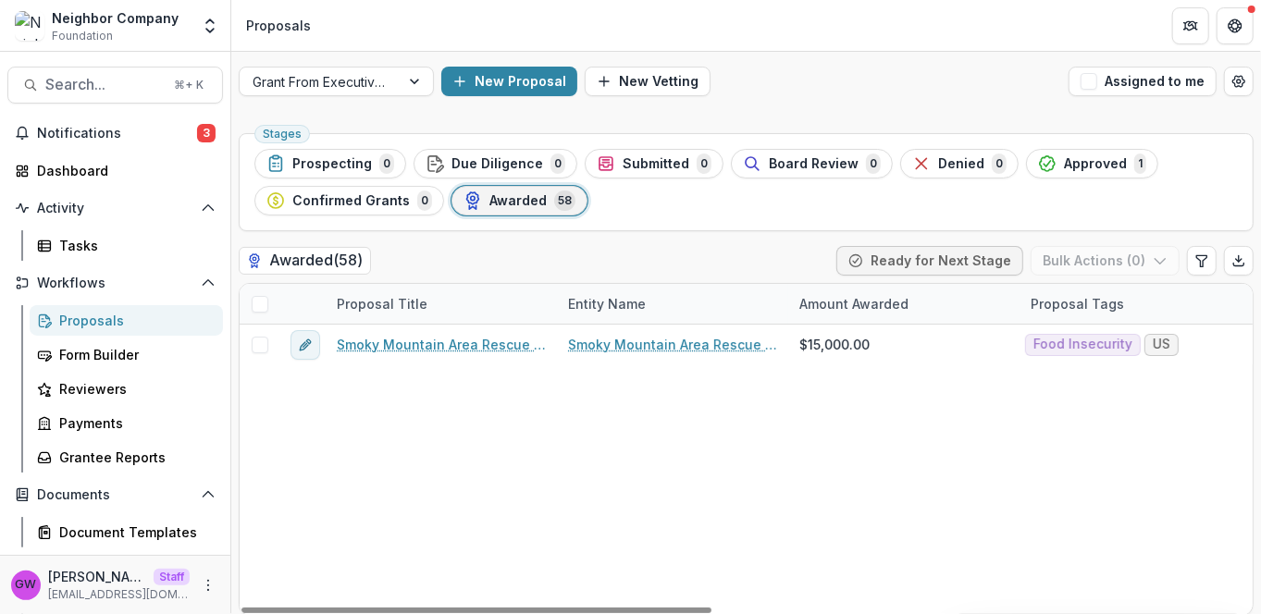
click at [704, 215] on div "Stages Prospecting 0 Due Diligence 0 Submitted 0 Board Review 0 Denied 0 Approv…" at bounding box center [746, 182] width 1015 height 98
click at [351, 200] on span "Confirmed Grants" at bounding box center [350, 201] width 117 height 16
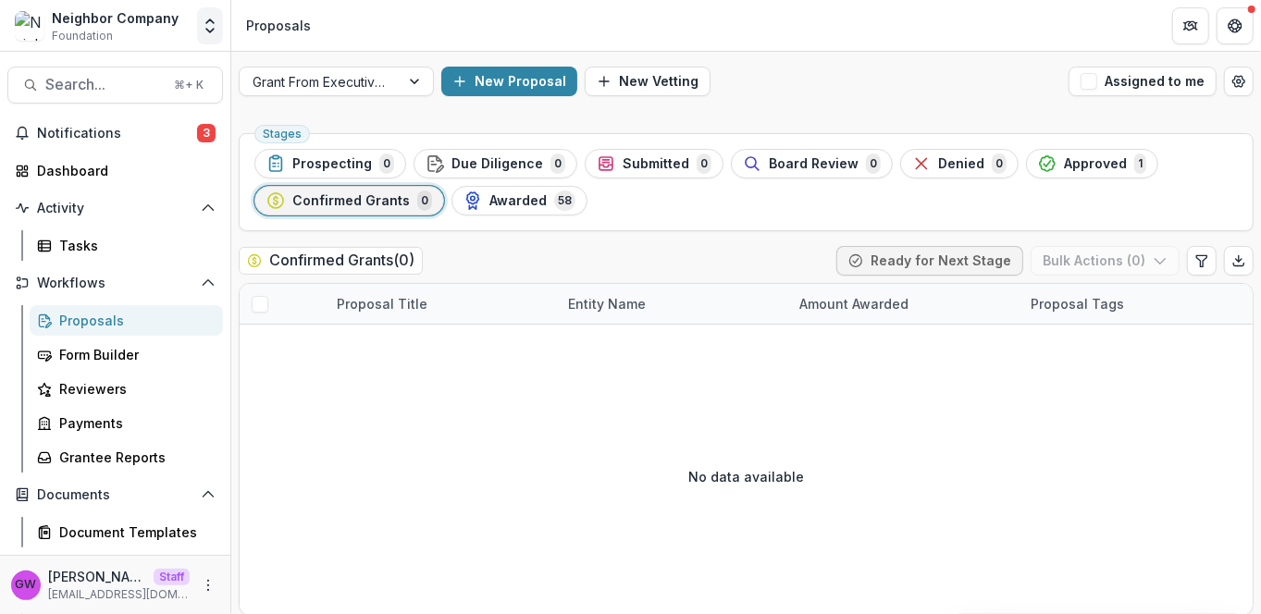
click at [210, 18] on icon "Open entity switcher" at bounding box center [210, 26] width 18 height 18
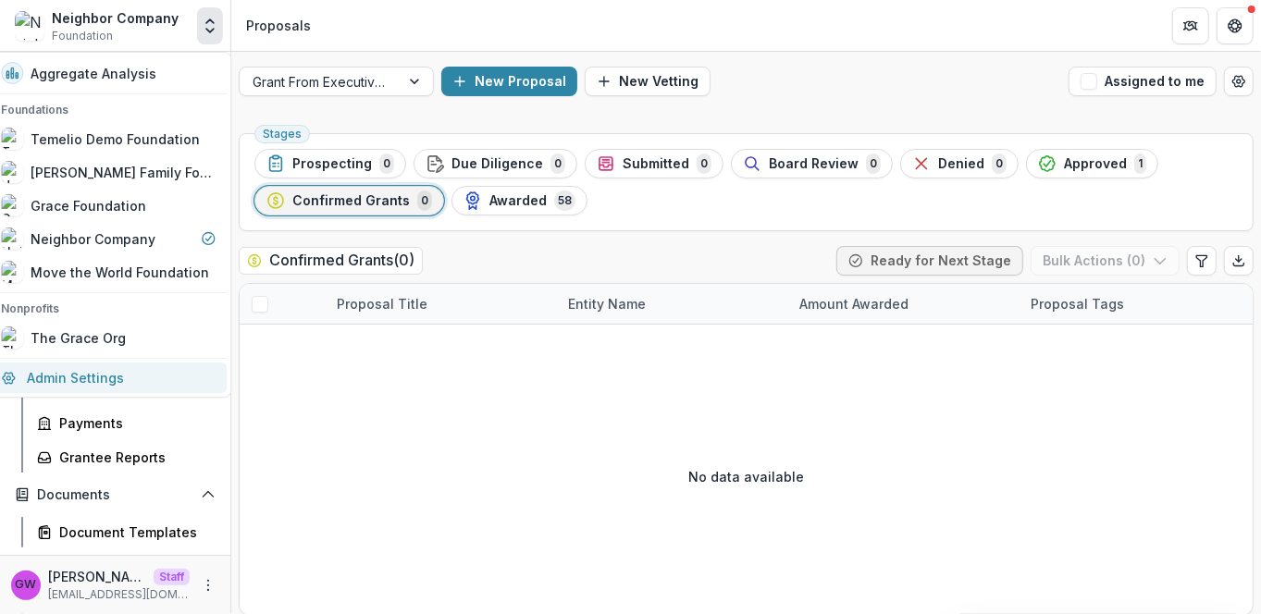
click at [116, 384] on link "Admin Settings" at bounding box center [108, 378] width 237 height 31
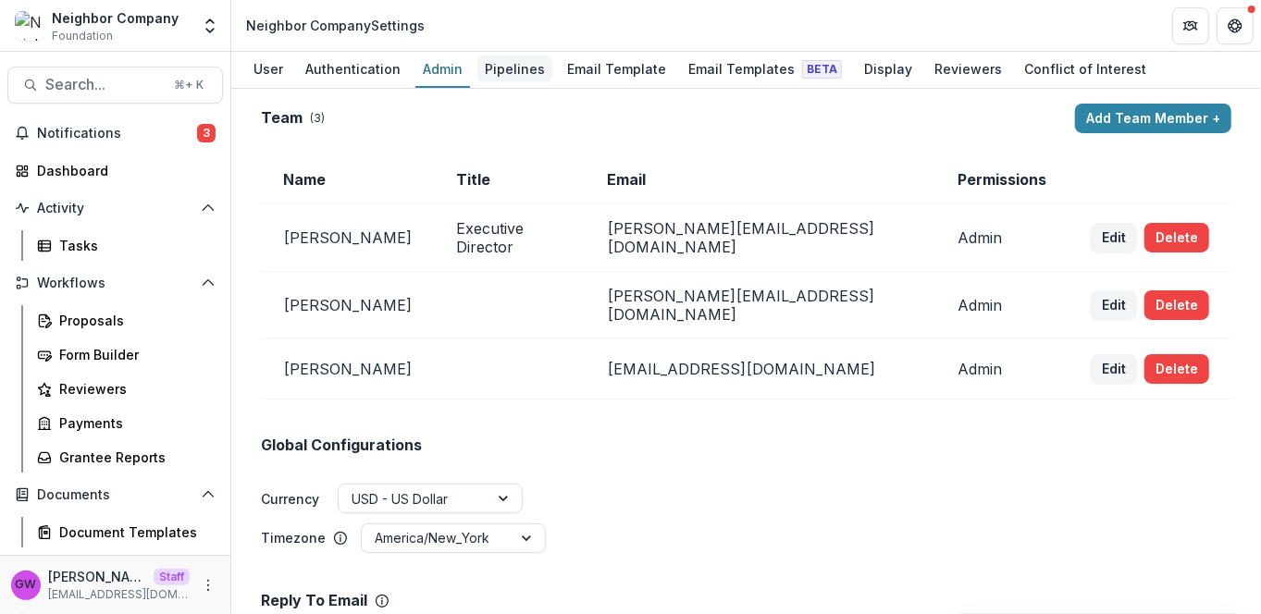
click at [501, 67] on div "Pipelines" at bounding box center [514, 68] width 75 height 27
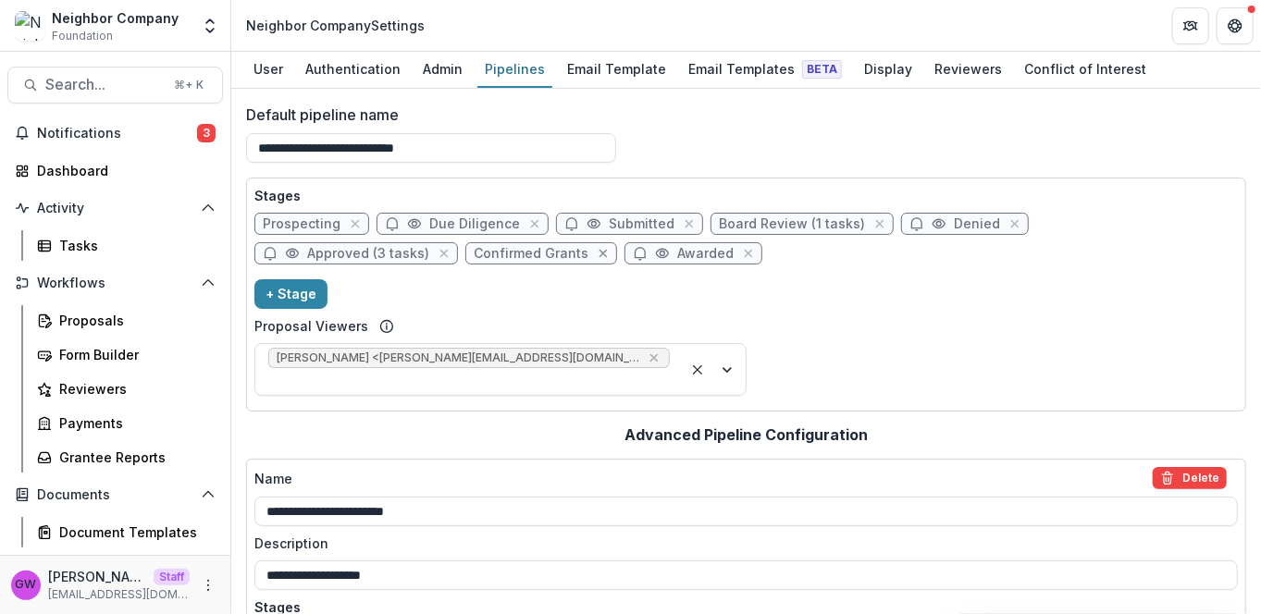
click at [599, 253] on icon "close" at bounding box center [603, 254] width 8 height 8
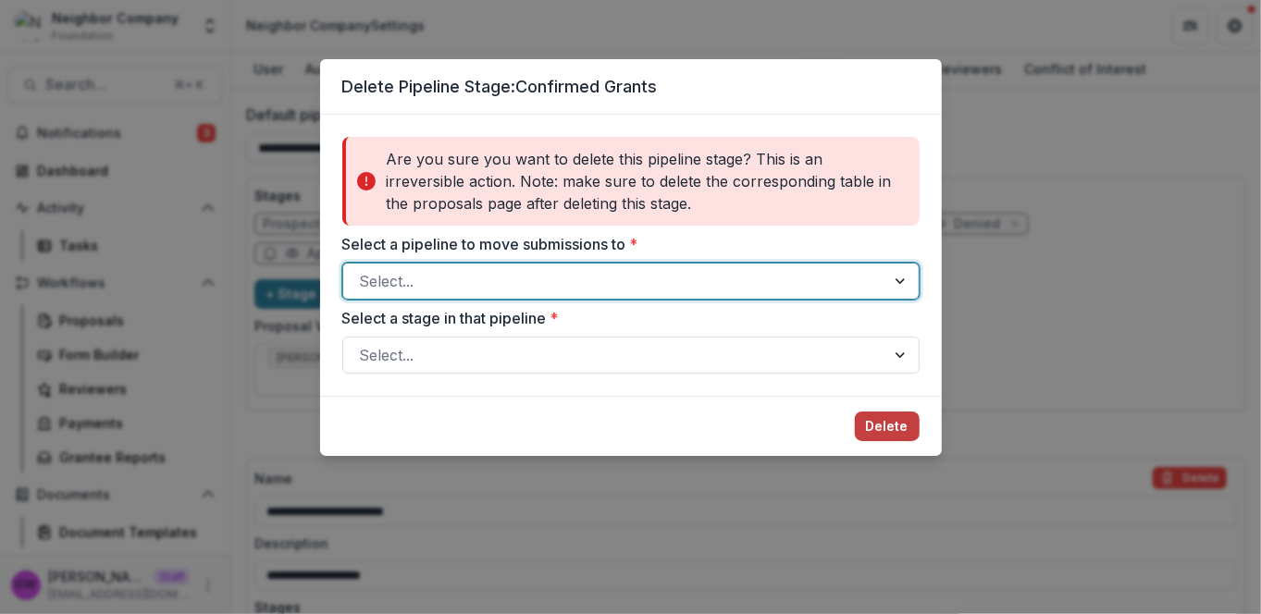
click at [511, 277] on div at bounding box center [614, 281] width 509 height 26
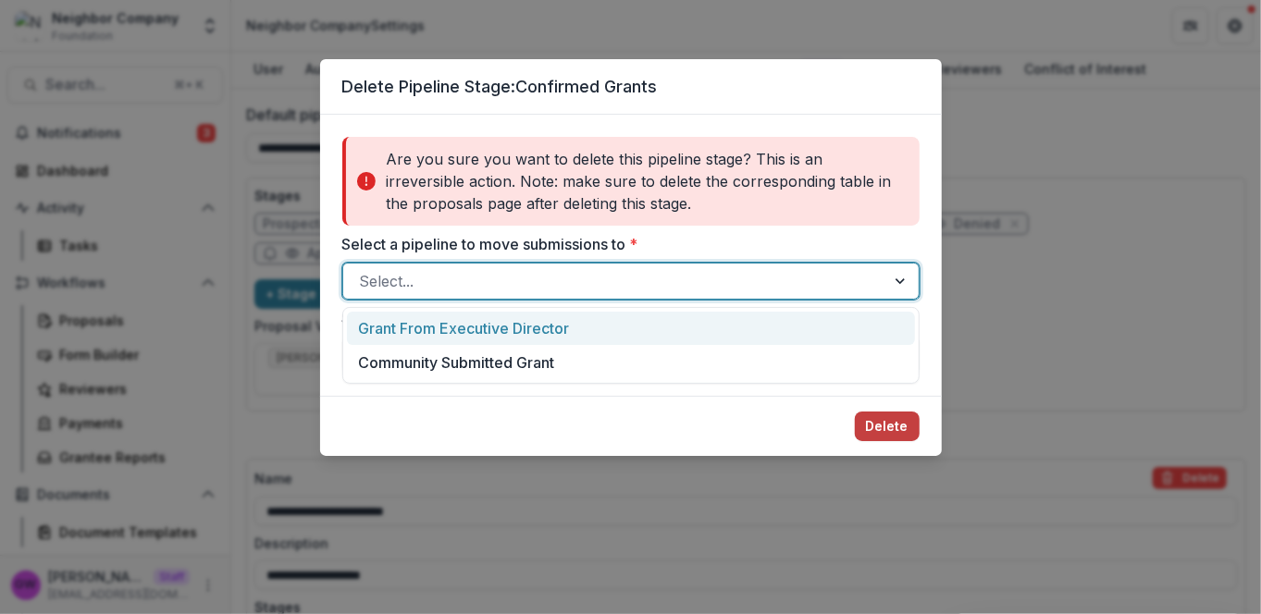
click at [564, 332] on div "Grant From Executive Director" at bounding box center [631, 329] width 568 height 34
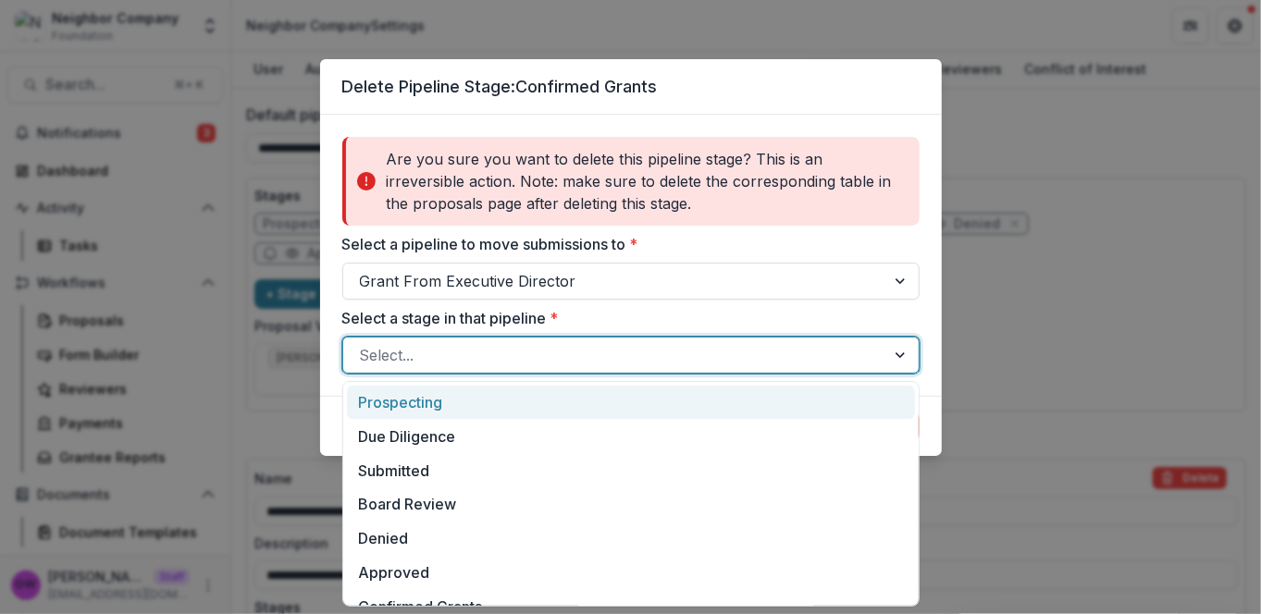
click at [481, 351] on div at bounding box center [614, 355] width 509 height 26
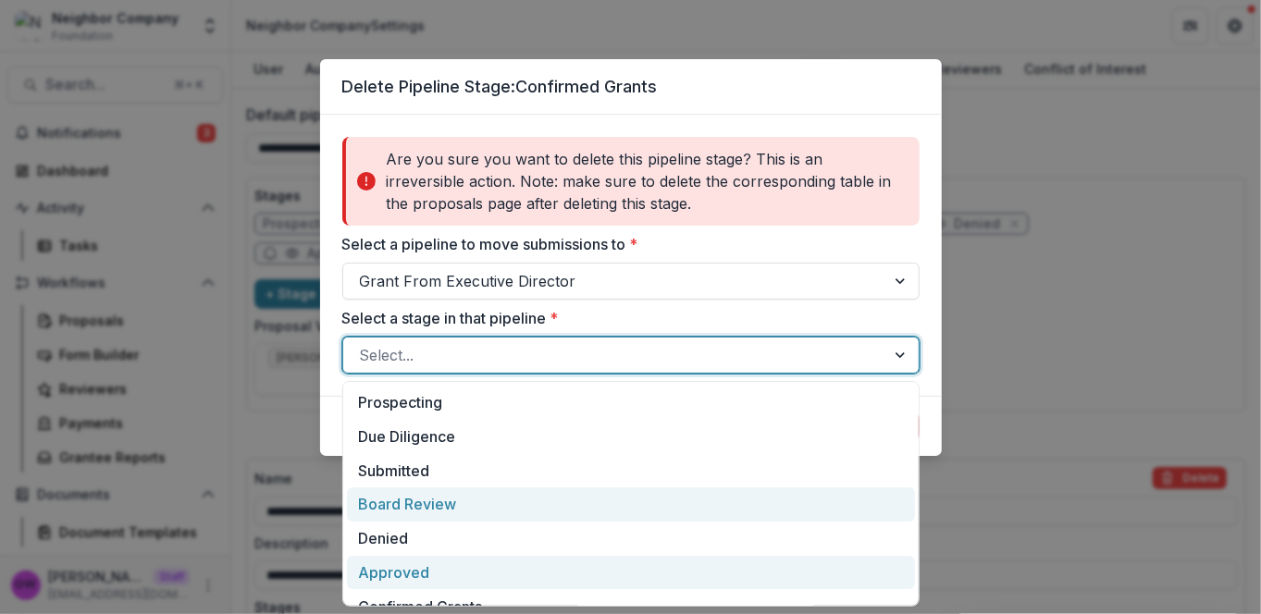
scroll to position [55, 0]
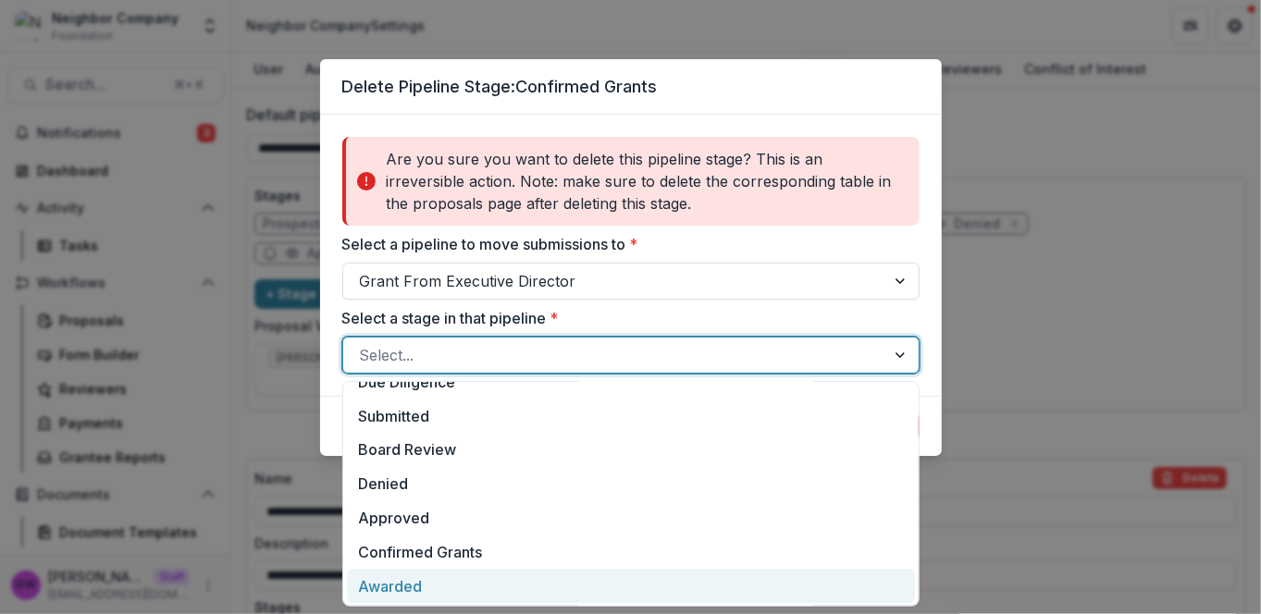
click at [414, 583] on div "Awarded" at bounding box center [631, 586] width 568 height 34
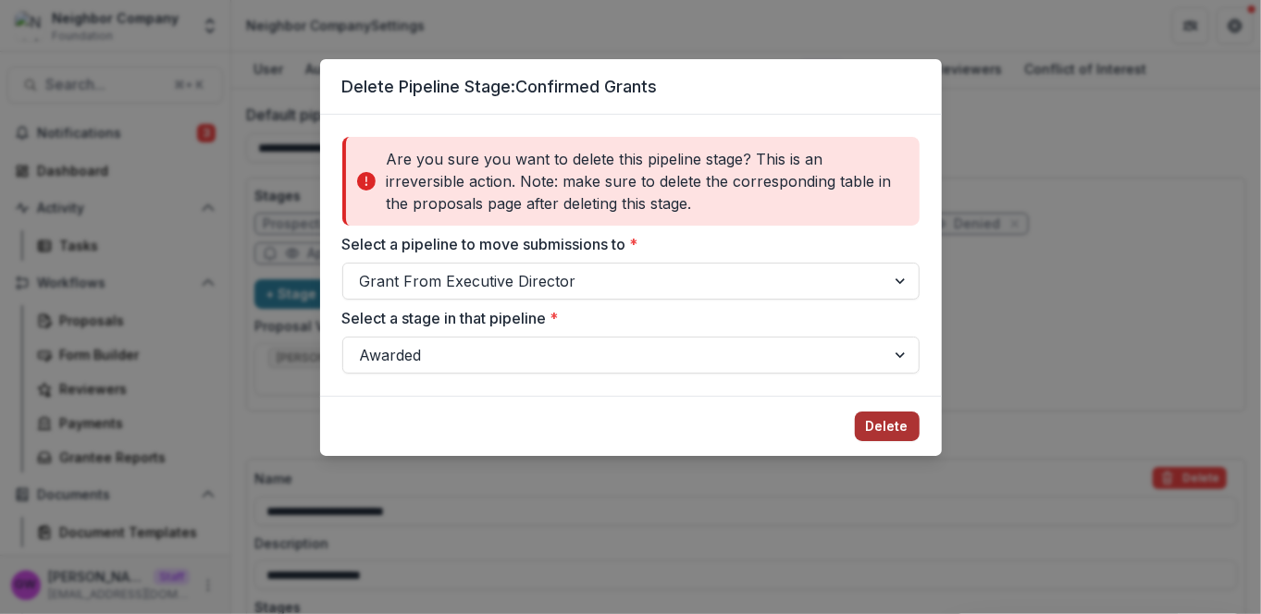
click at [880, 430] on button "Delete" at bounding box center [887, 427] width 65 height 30
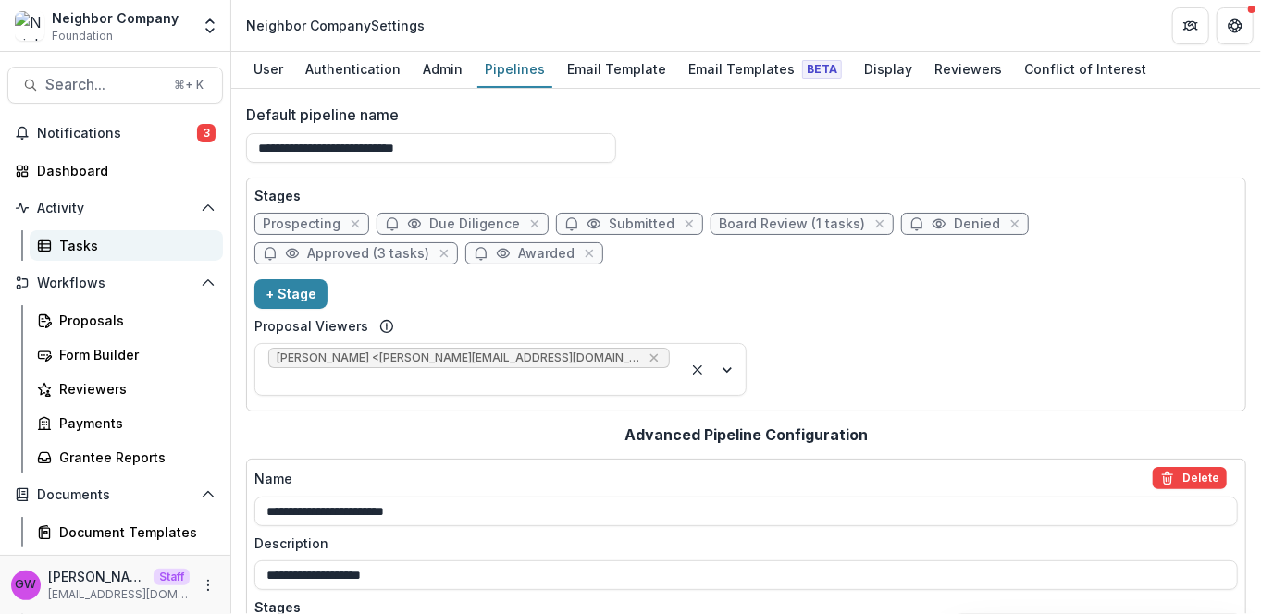
click at [95, 242] on div "Tasks" at bounding box center [133, 245] width 149 height 19
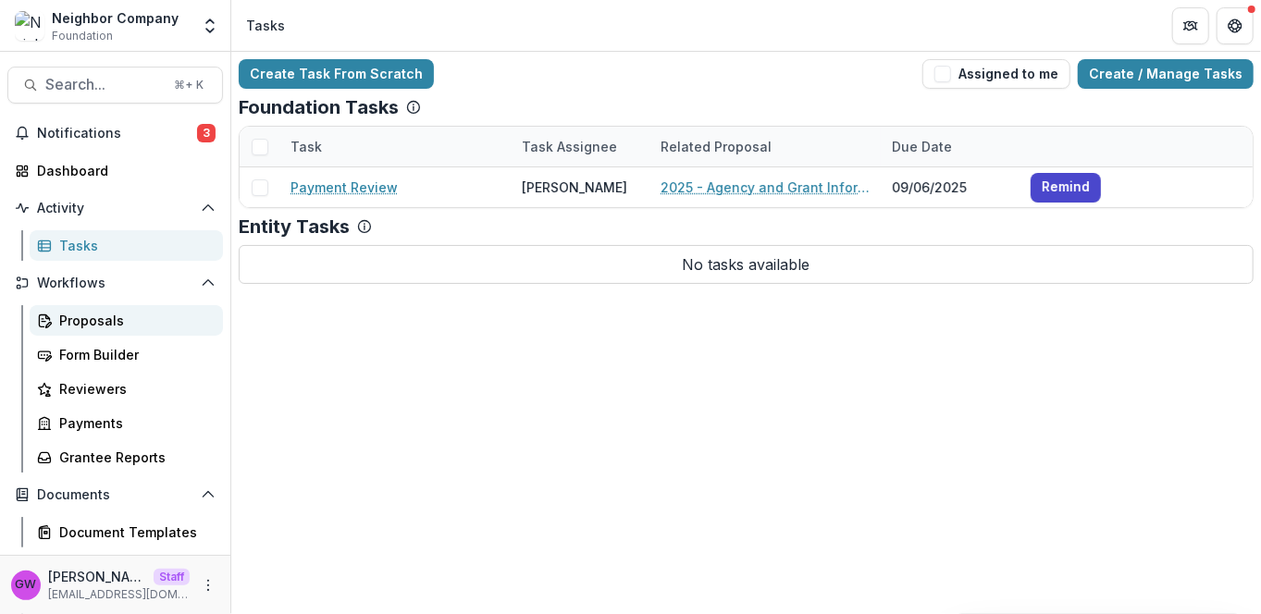
click at [92, 329] on div "Proposals" at bounding box center [133, 320] width 149 height 19
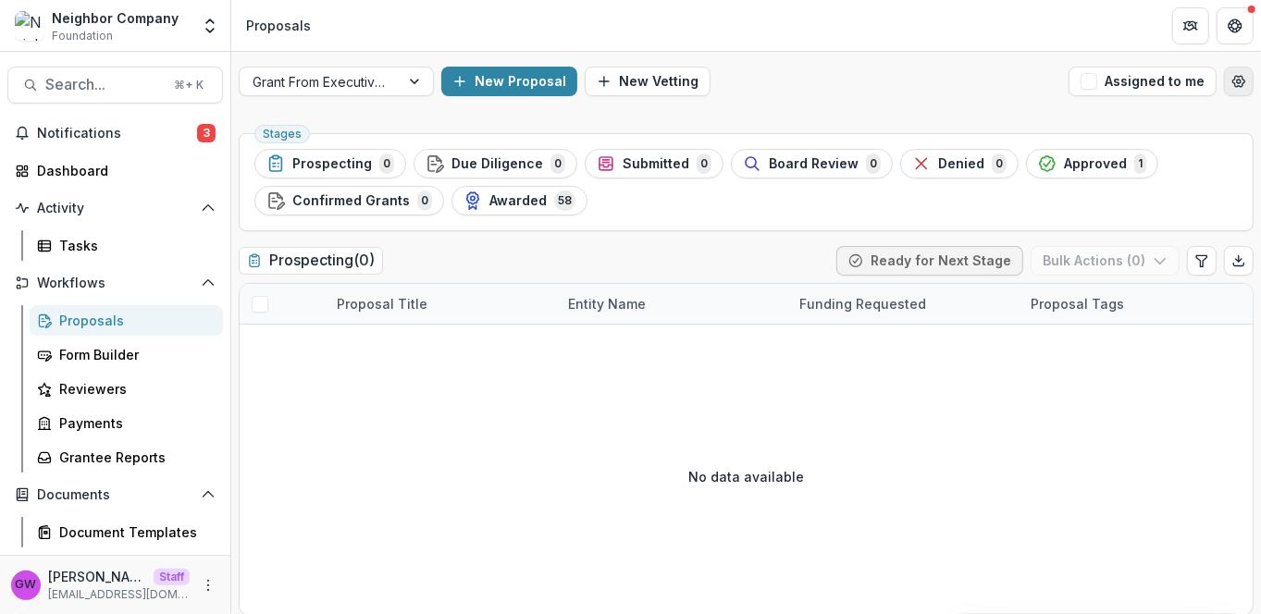
click at [1236, 85] on icon "Open table manager" at bounding box center [1239, 81] width 12 height 11
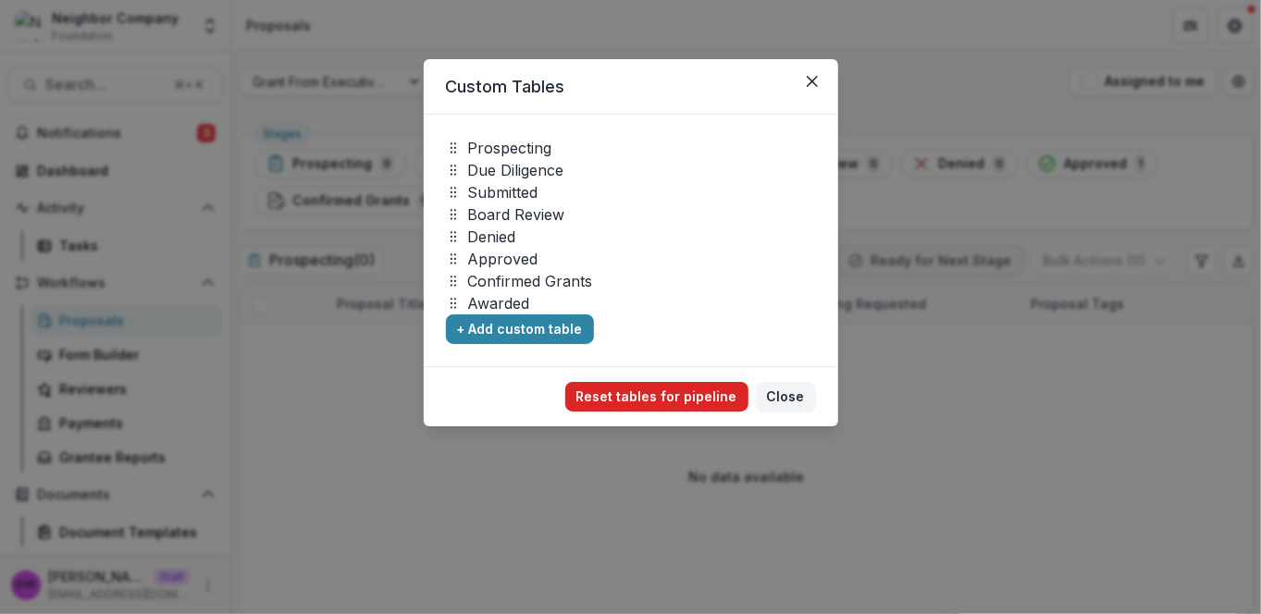
click at [700, 393] on button "Reset tables for pipeline" at bounding box center [656, 397] width 183 height 30
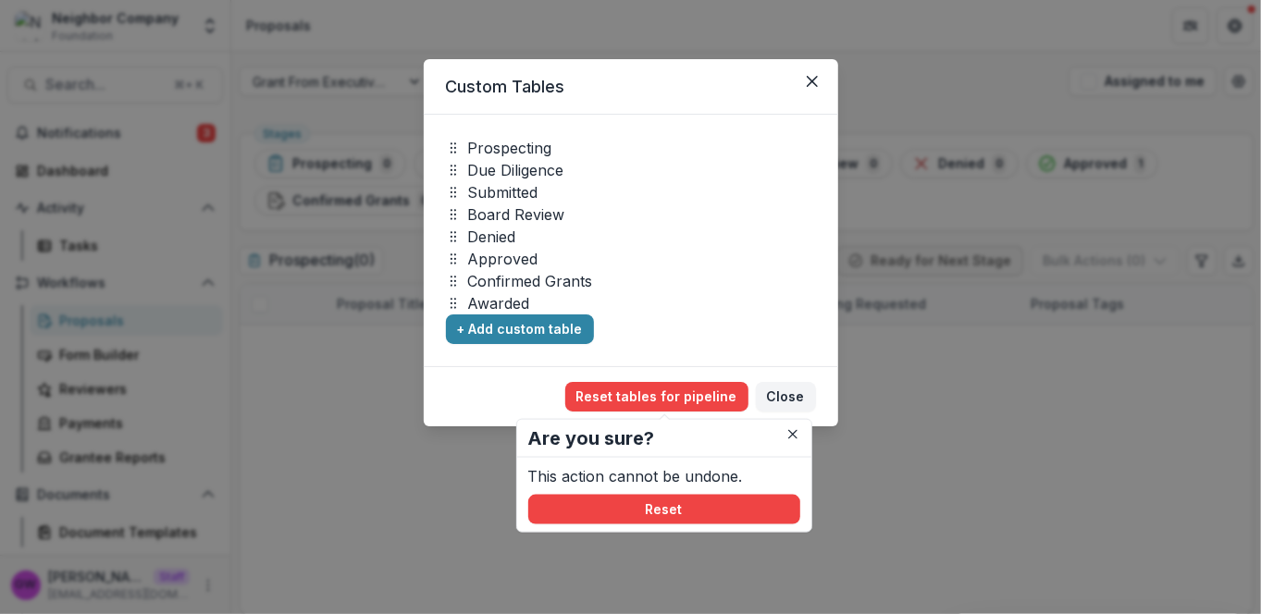
click at [641, 507] on button "Reset" at bounding box center [664, 510] width 272 height 30
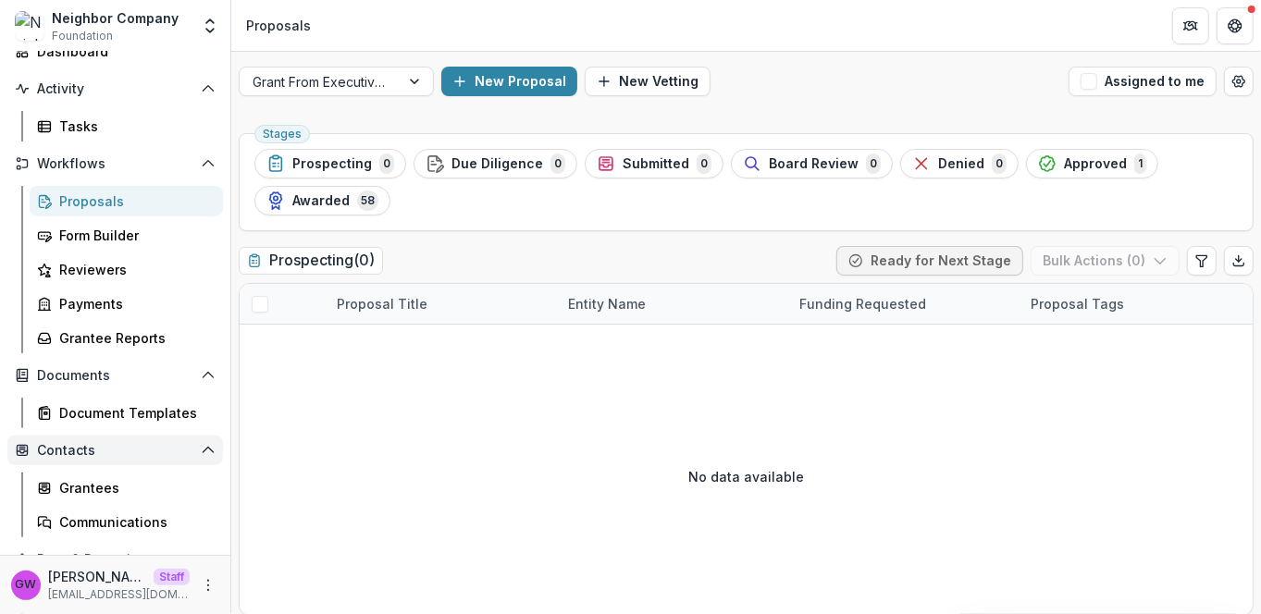
scroll to position [120, 0]
click at [102, 482] on div "Grantees" at bounding box center [133, 486] width 149 height 19
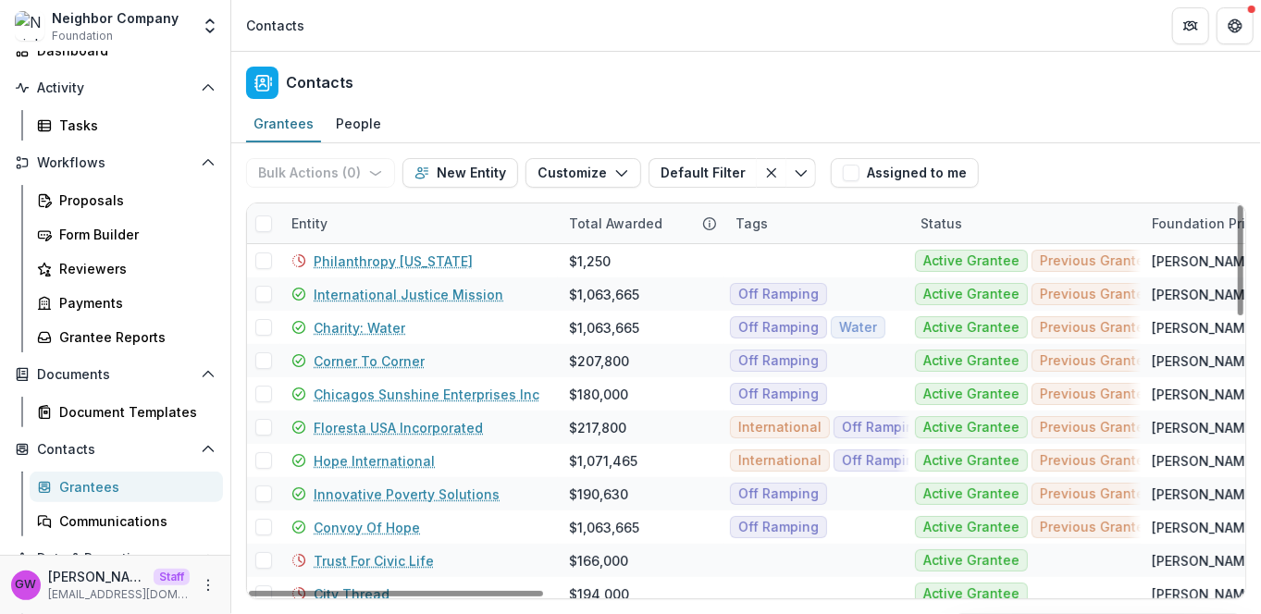
click at [366, 232] on div "Entity" at bounding box center [418, 223] width 277 height 40
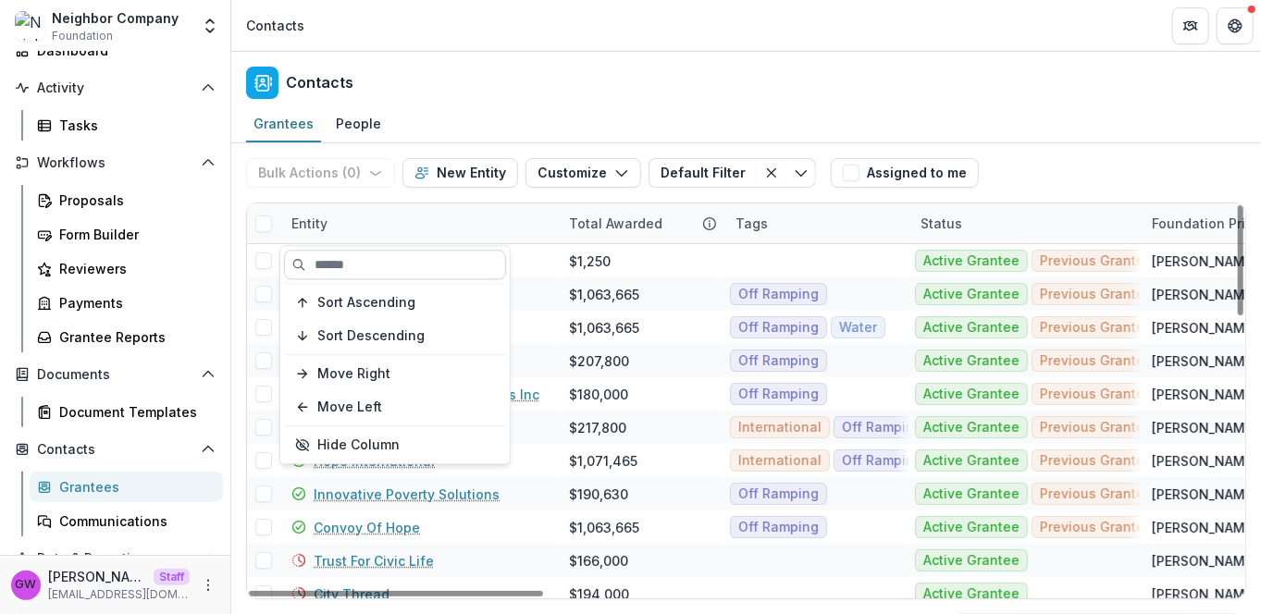
click at [371, 275] on input at bounding box center [395, 265] width 222 height 30
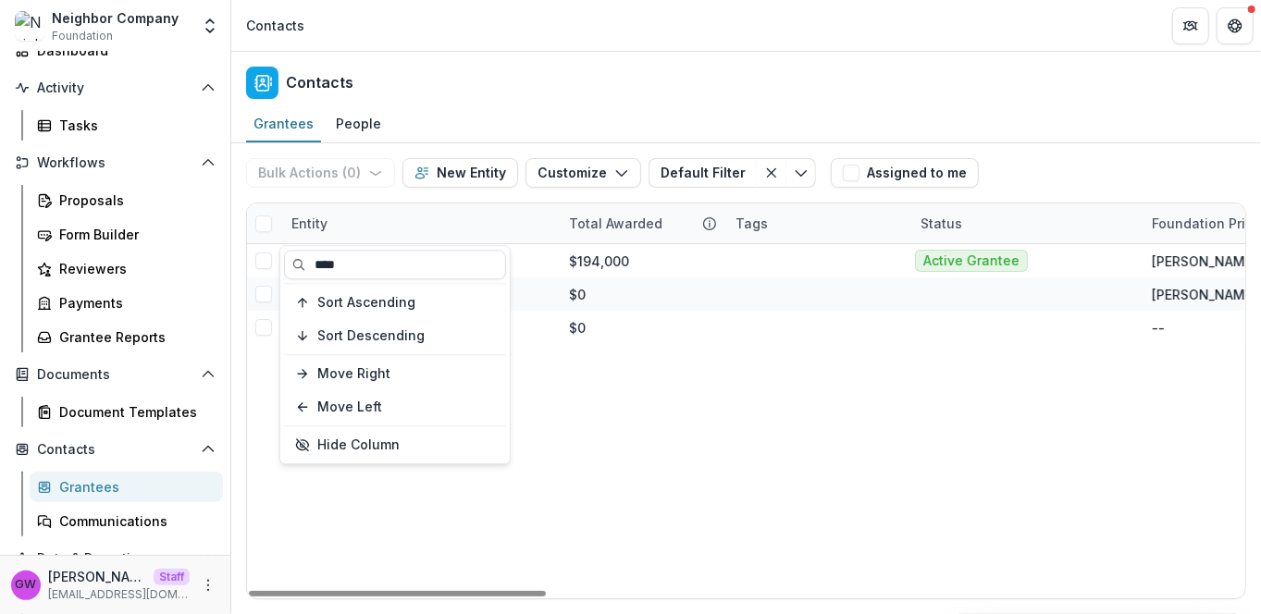
type input "****"
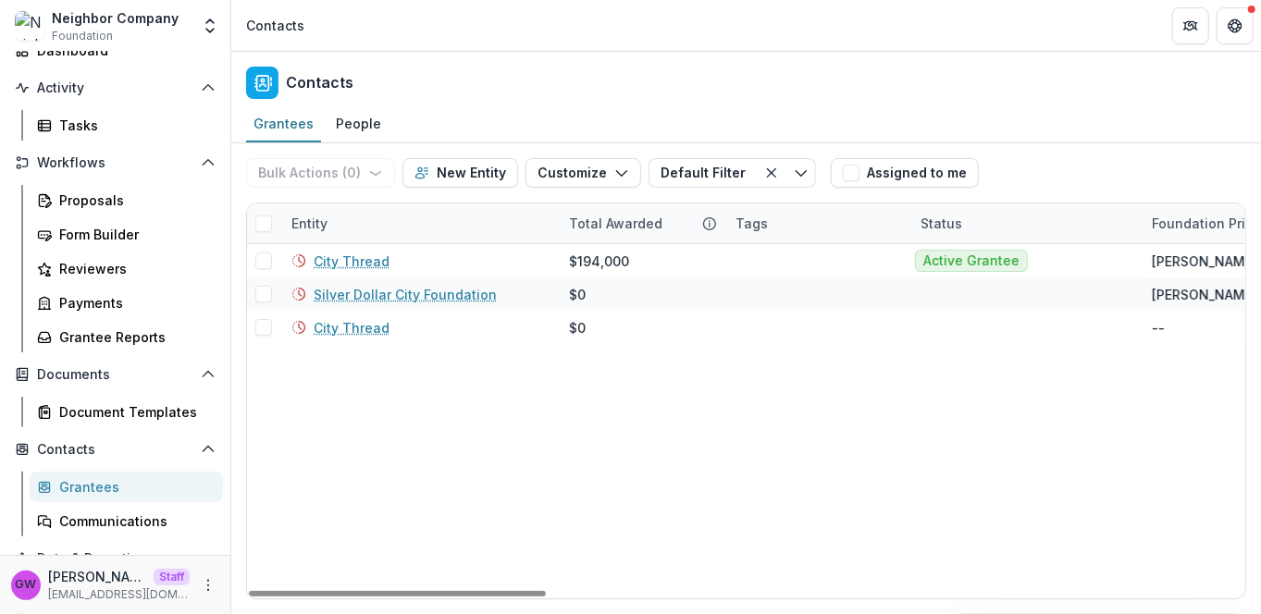
click at [1094, 116] on div "Grantees People" at bounding box center [745, 124] width 1029 height 37
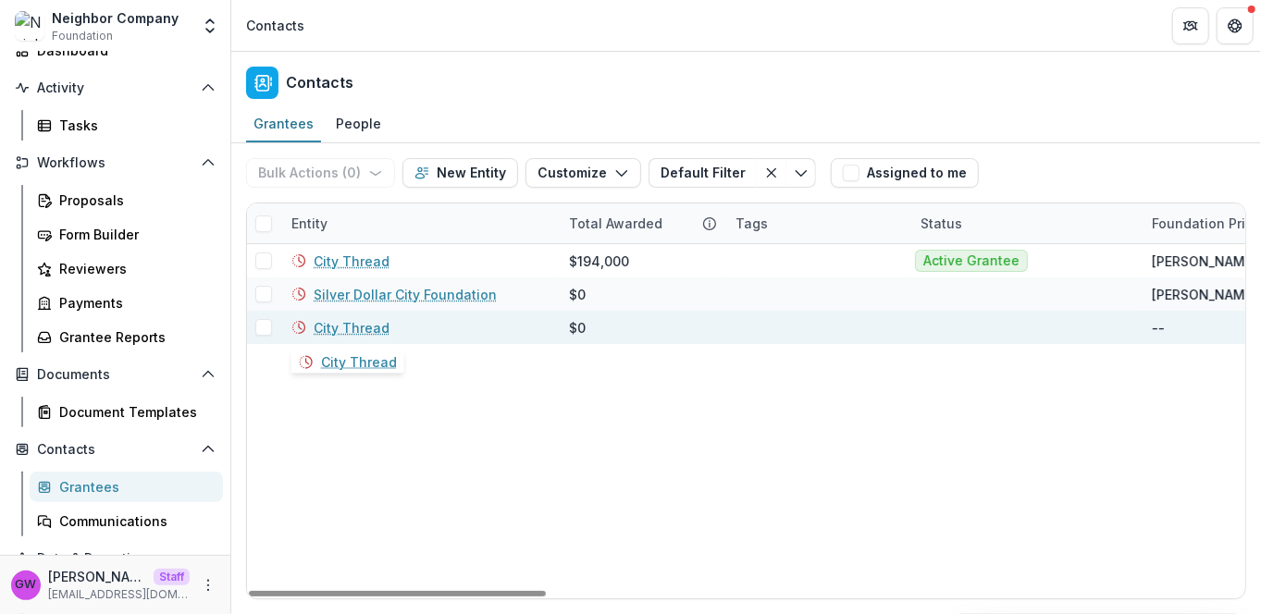
click at [357, 330] on link "City Thread" at bounding box center [352, 327] width 76 height 19
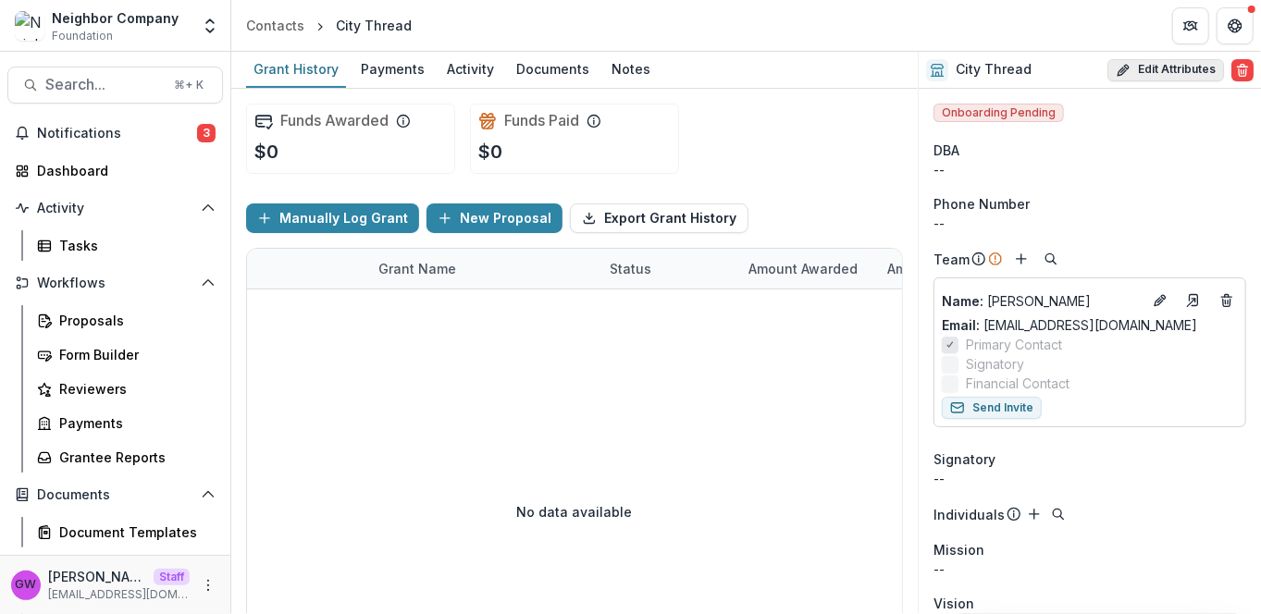
click at [1183, 69] on button "Edit Attributes" at bounding box center [1165, 70] width 117 height 22
select select
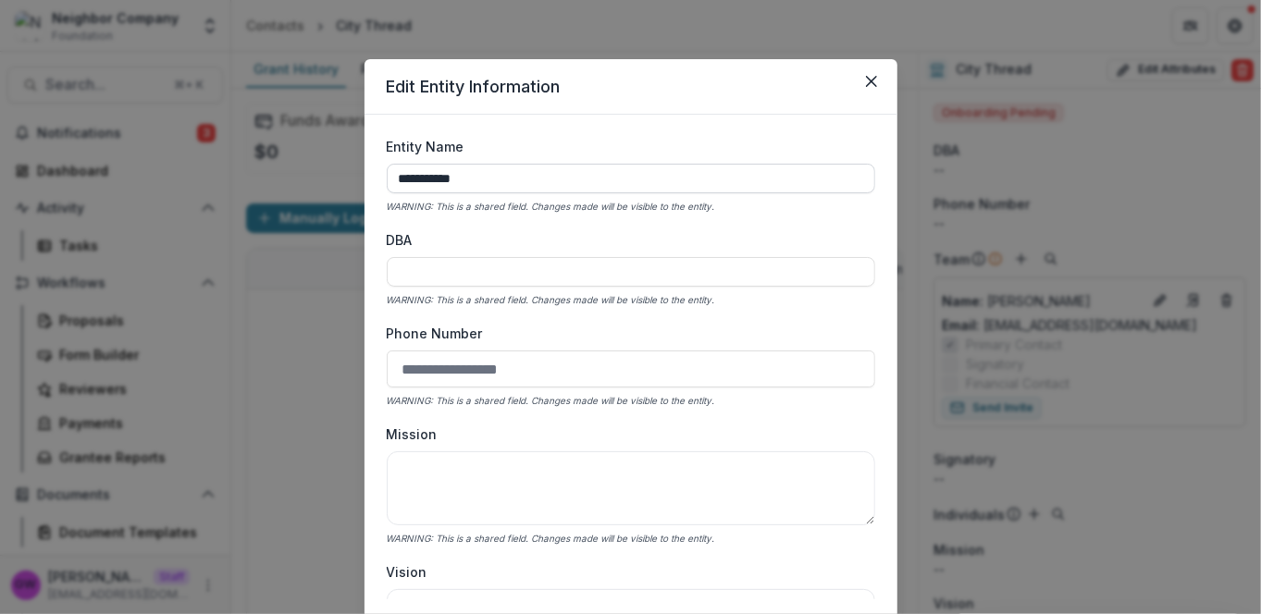
click at [482, 184] on input "**********" at bounding box center [631, 179] width 488 height 30
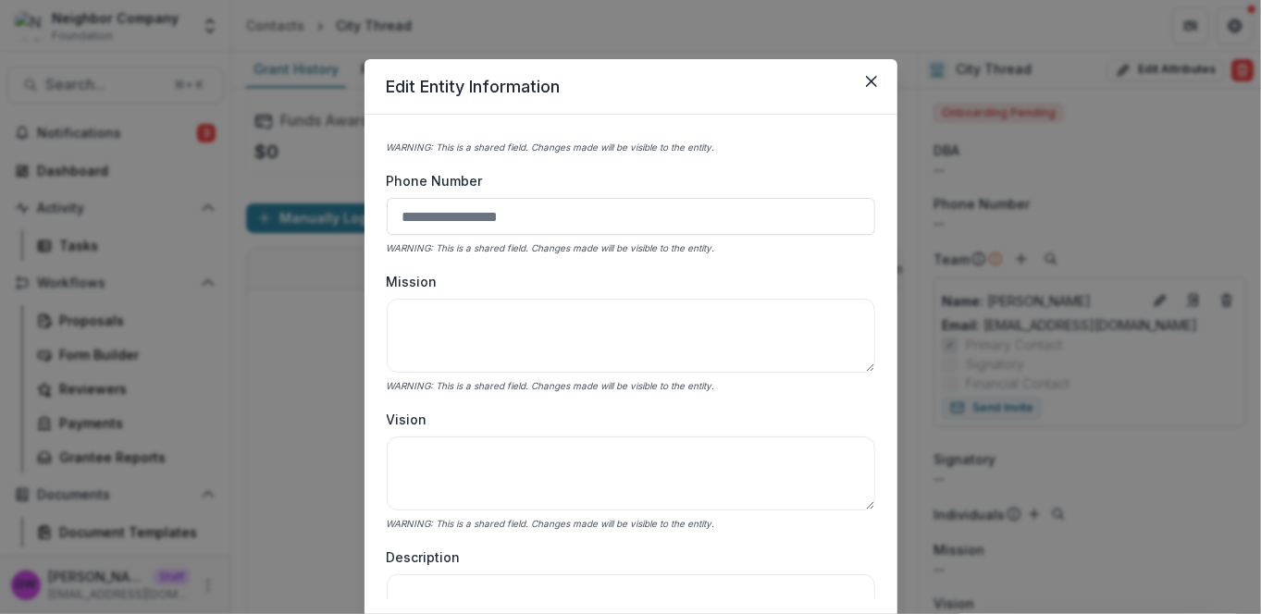
scroll to position [154, 0]
type input "**********"
click at [874, 88] on button "Close" at bounding box center [871, 82] width 30 height 30
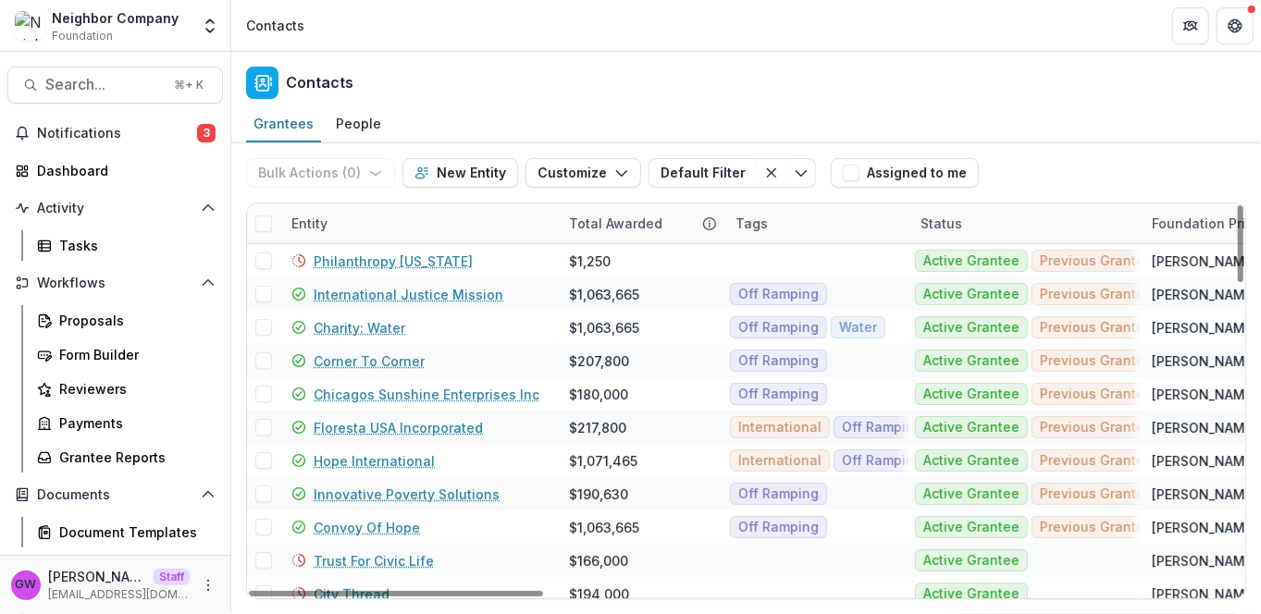
click at [375, 220] on div "Entity" at bounding box center [418, 223] width 277 height 40
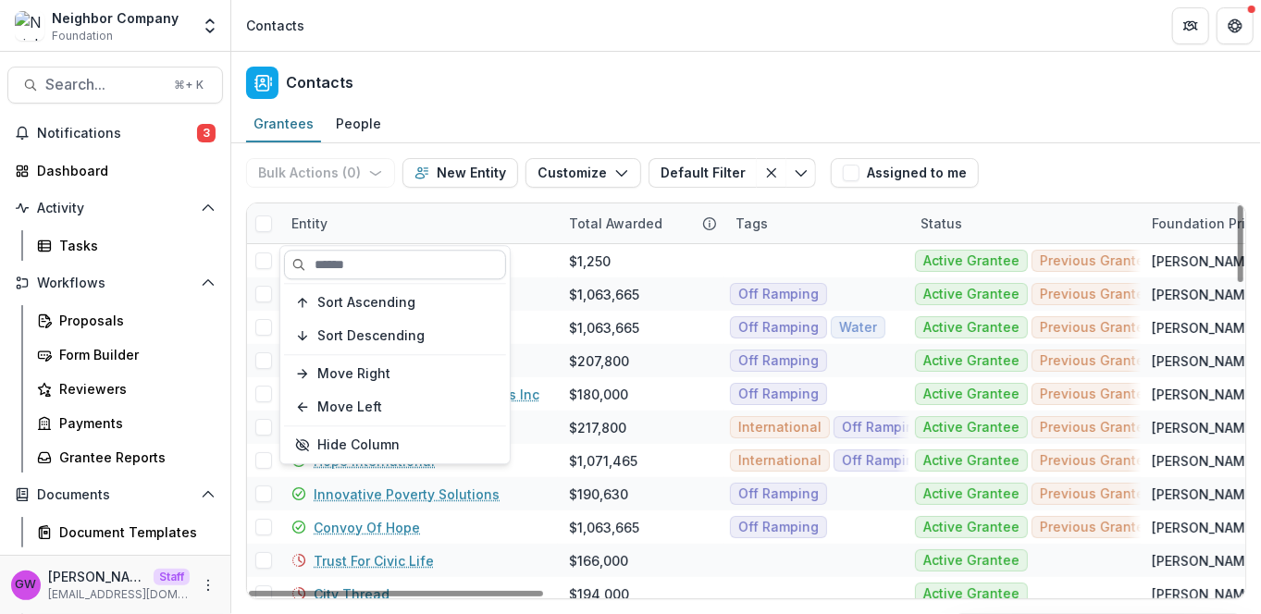
click at [375, 260] on input at bounding box center [395, 265] width 222 height 30
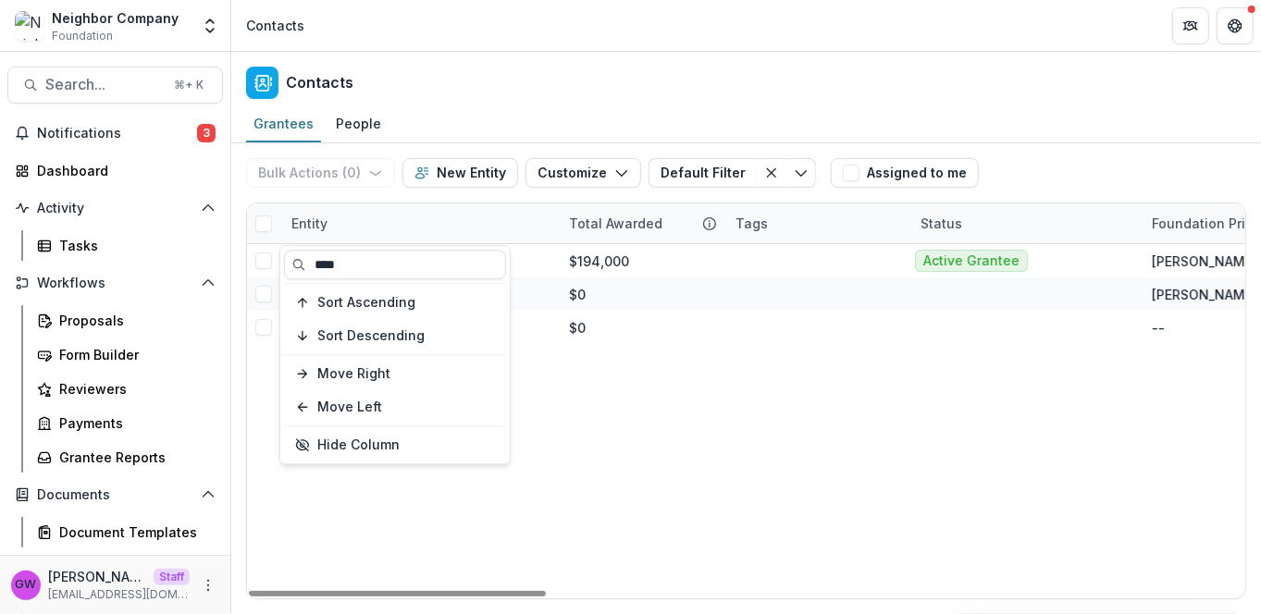
type input "****"
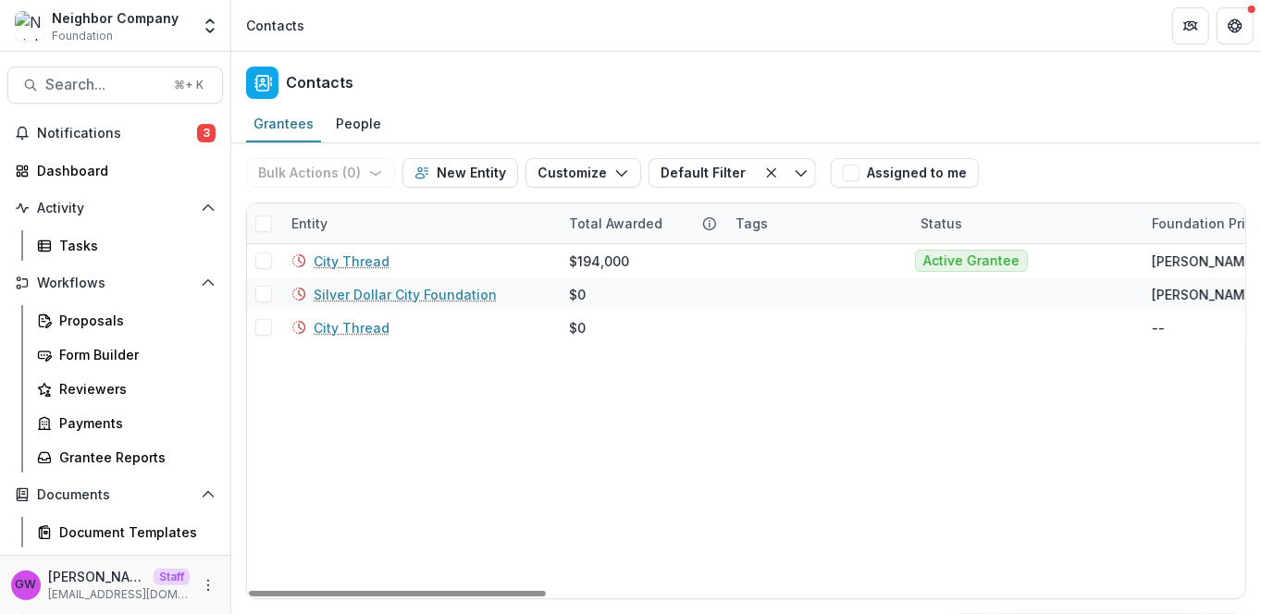
click at [1131, 126] on div "Grantees People" at bounding box center [745, 124] width 1029 height 37
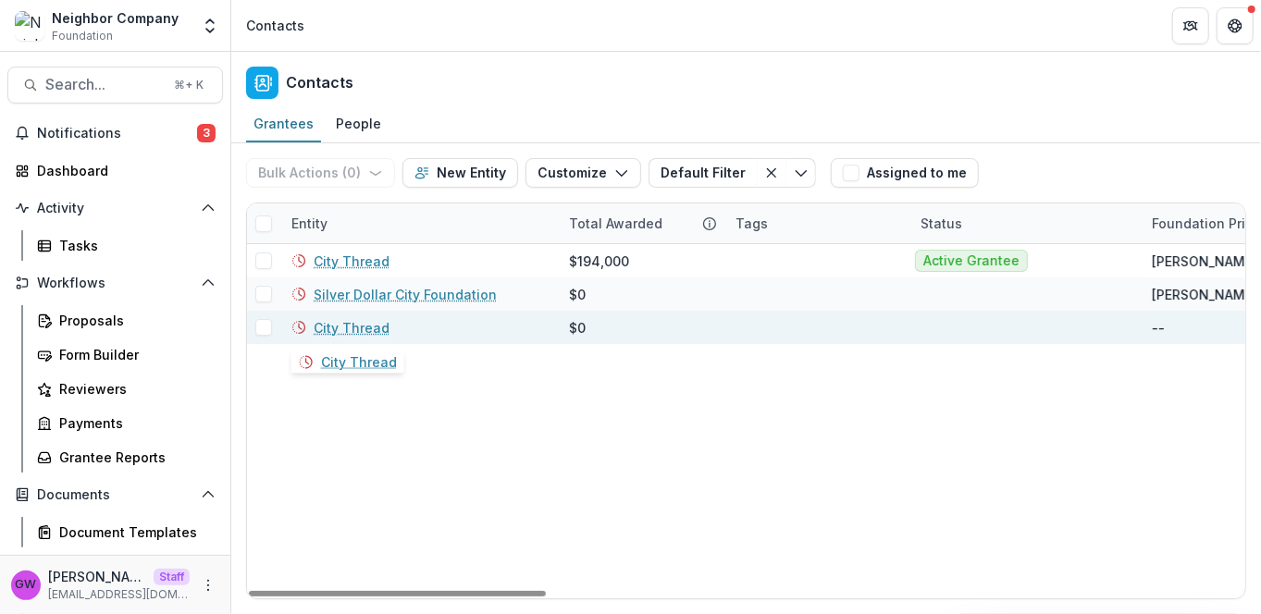
click at [366, 324] on link "City Thread" at bounding box center [352, 327] width 76 height 19
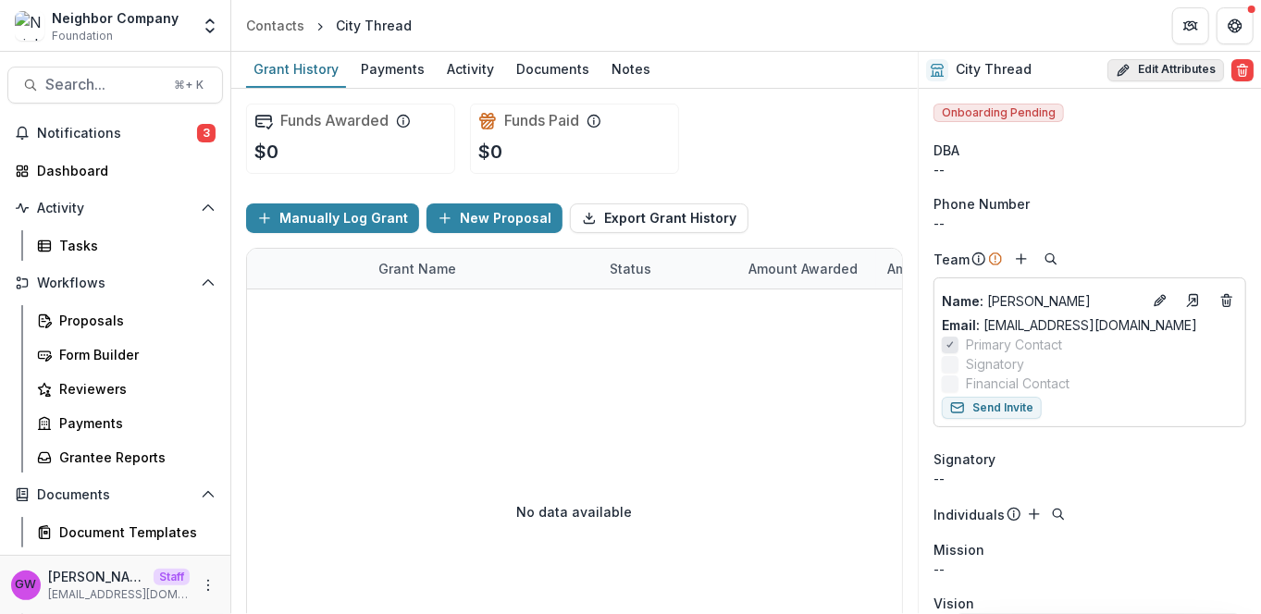
click at [1183, 62] on button "Edit Attributes" at bounding box center [1165, 70] width 117 height 22
select select
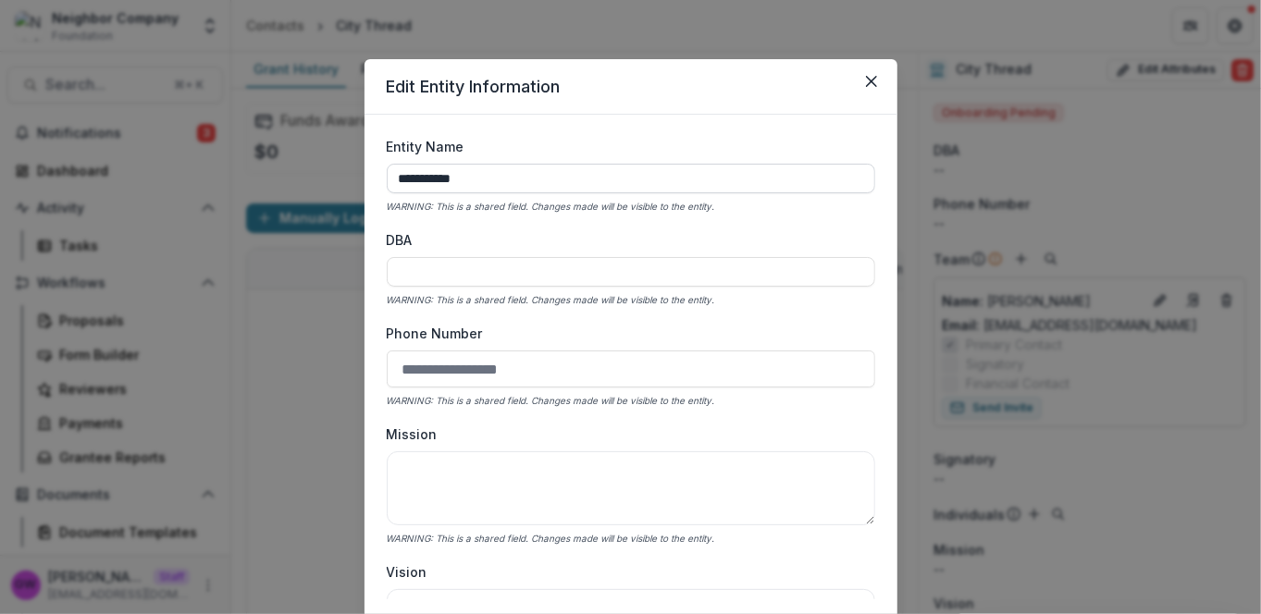
click at [502, 183] on input "**********" at bounding box center [631, 179] width 488 height 30
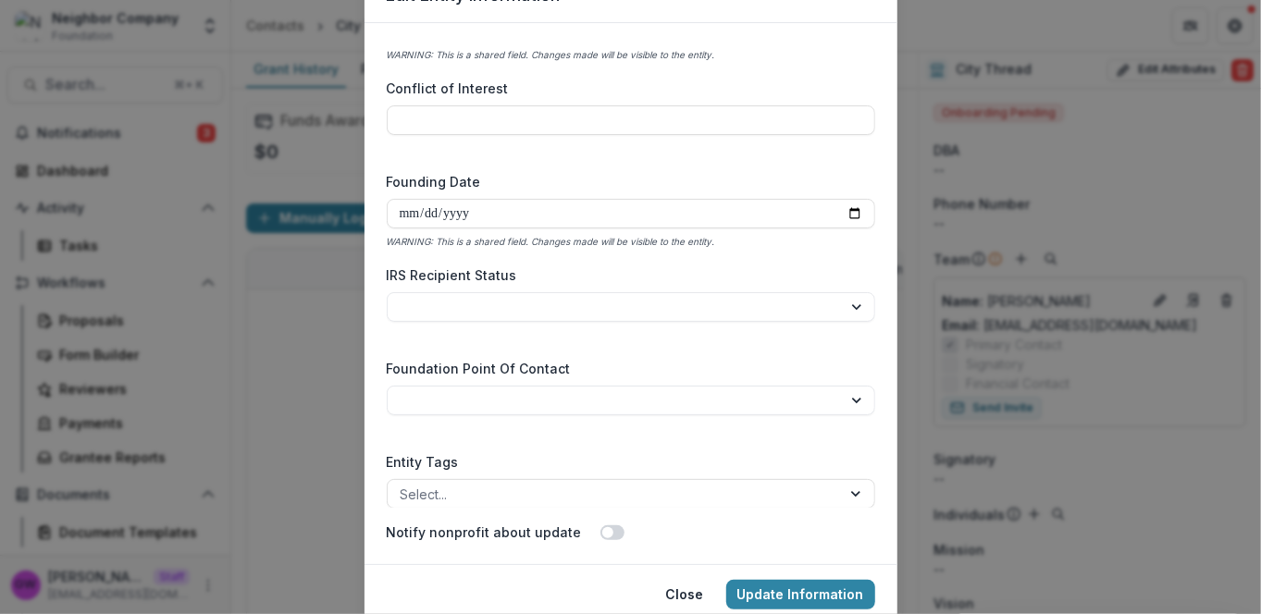
scroll to position [160, 0]
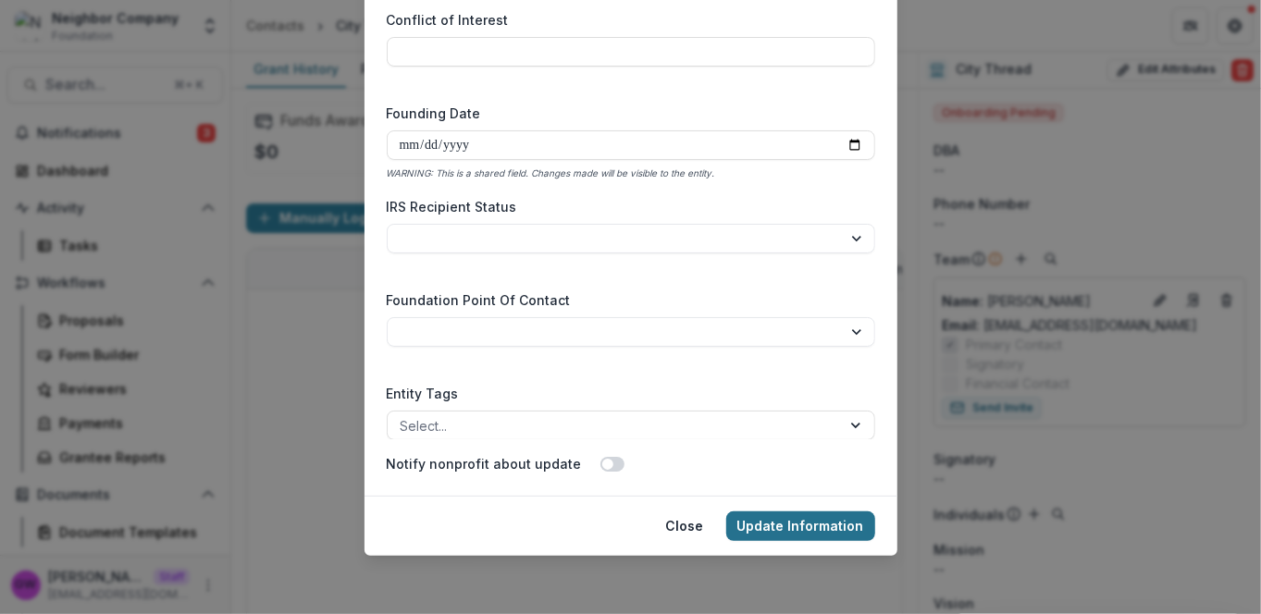
type input "**********"
click at [799, 523] on button "Update Information" at bounding box center [800, 526] width 149 height 30
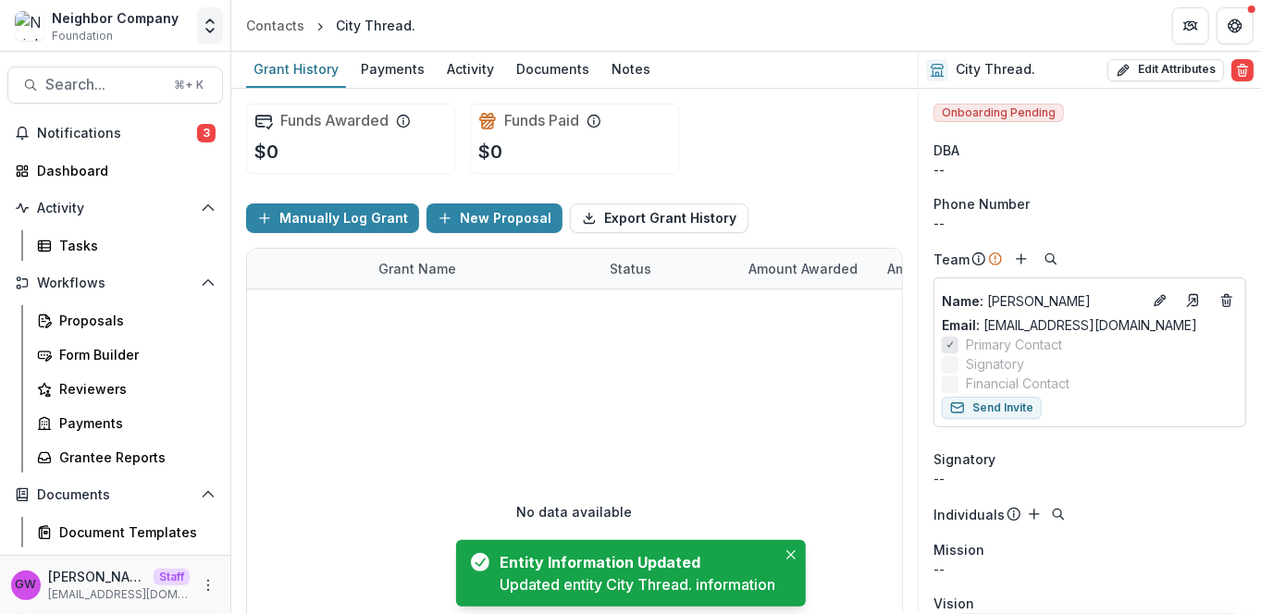
click at [204, 31] on icon "Open entity switcher" at bounding box center [210, 26] width 18 height 18
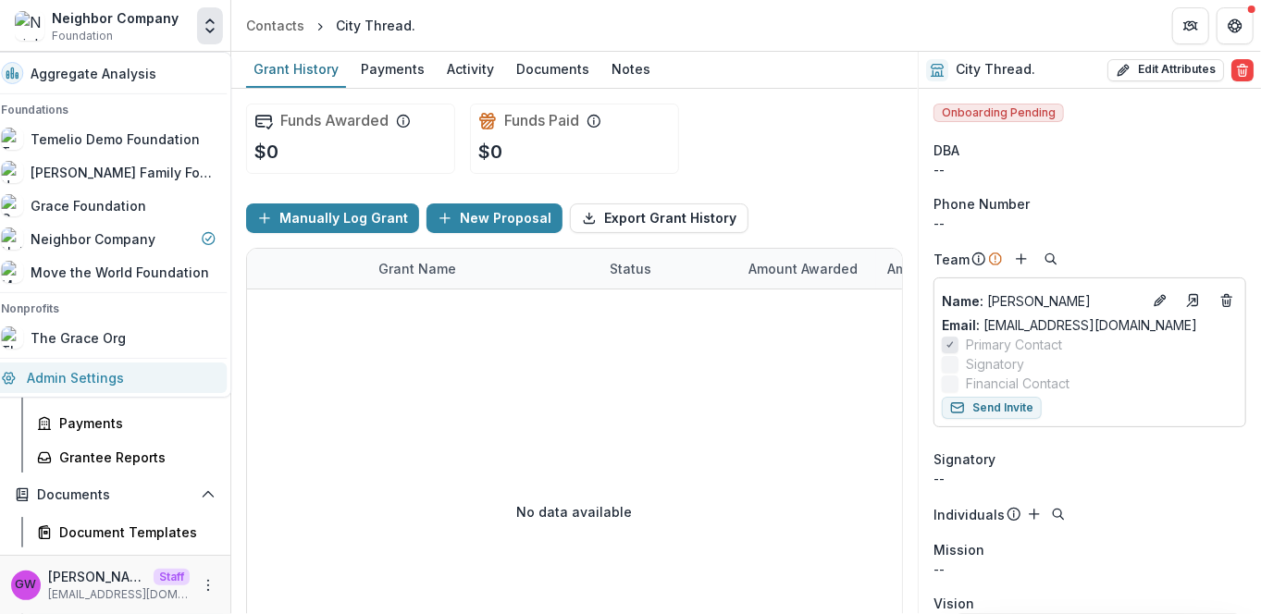
click at [102, 382] on link "Admin Settings" at bounding box center [108, 378] width 237 height 31
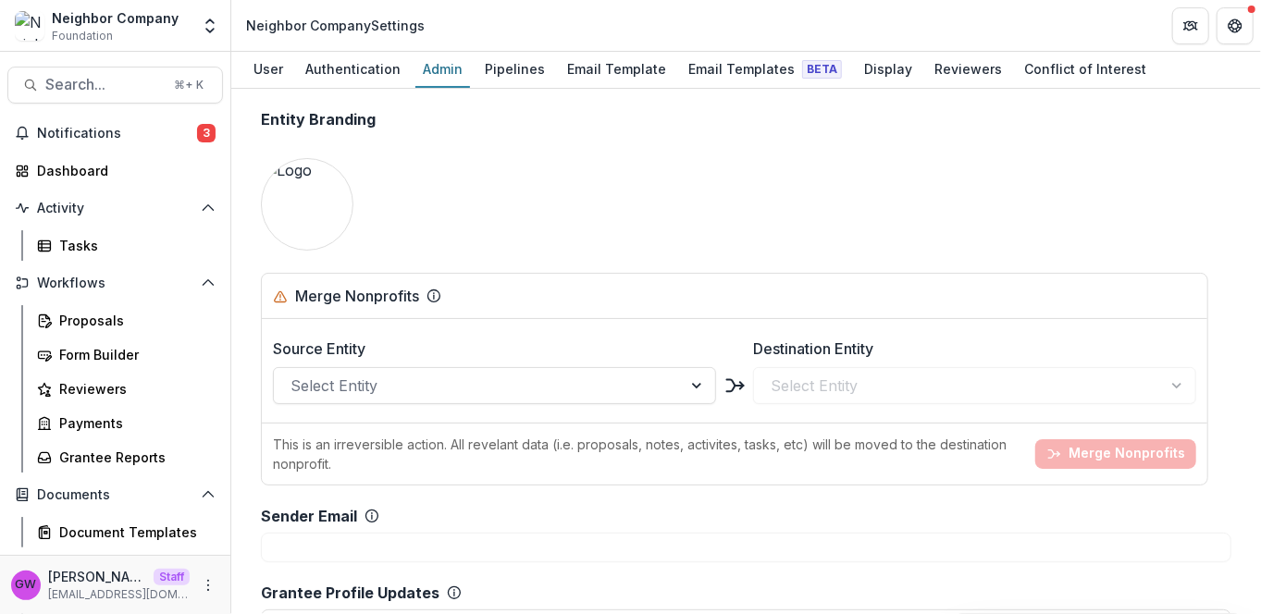
scroll to position [2120, 0]
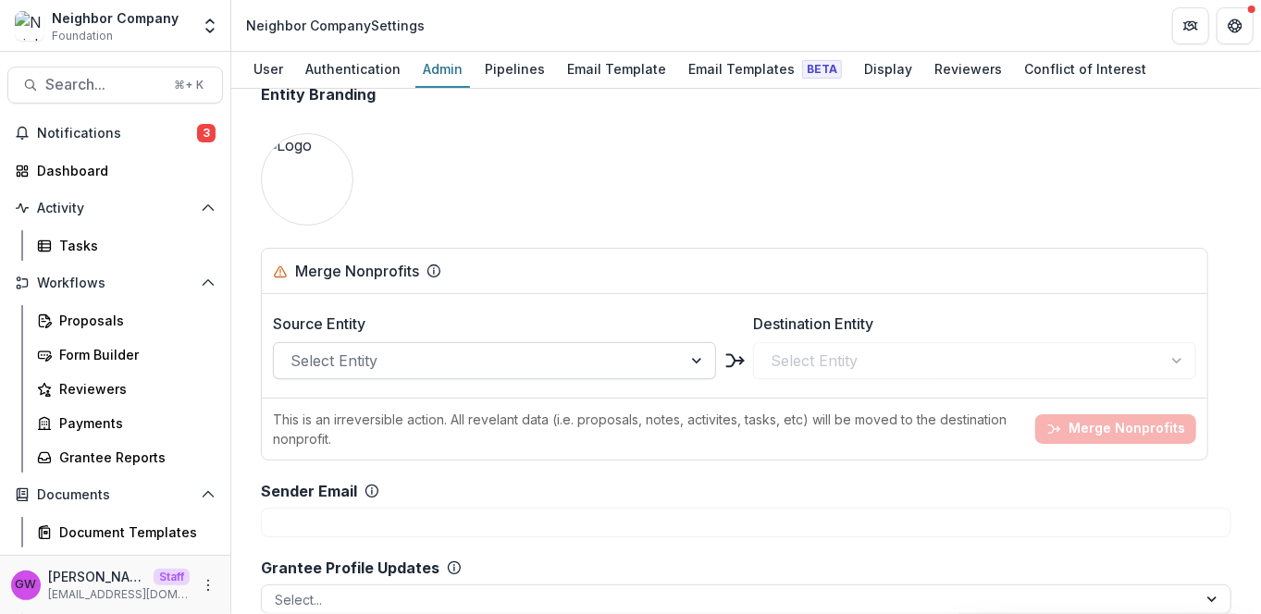
click at [388, 348] on div at bounding box center [477, 361] width 375 height 26
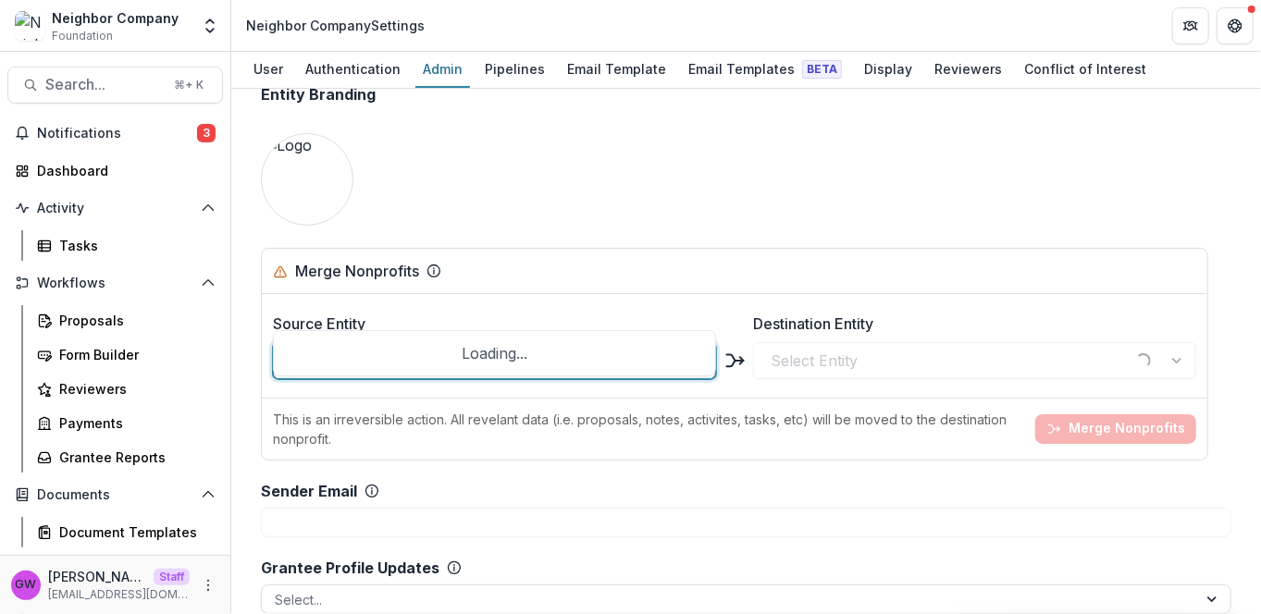
type input "****"
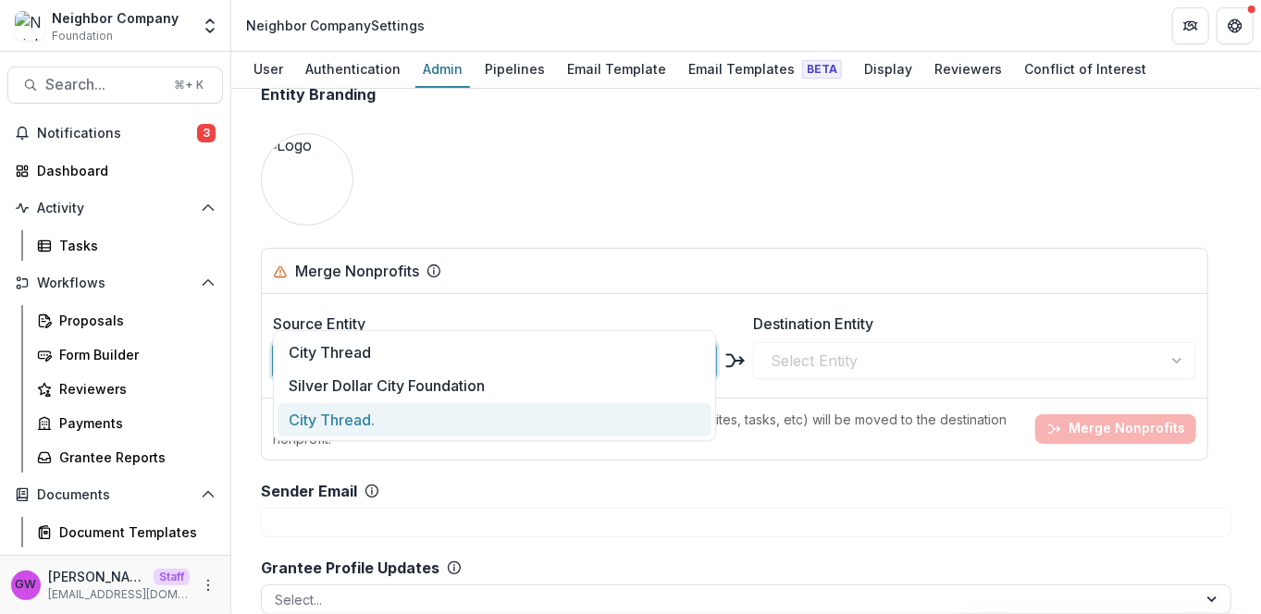
click at [379, 424] on div "City Thread." at bounding box center [494, 420] width 434 height 34
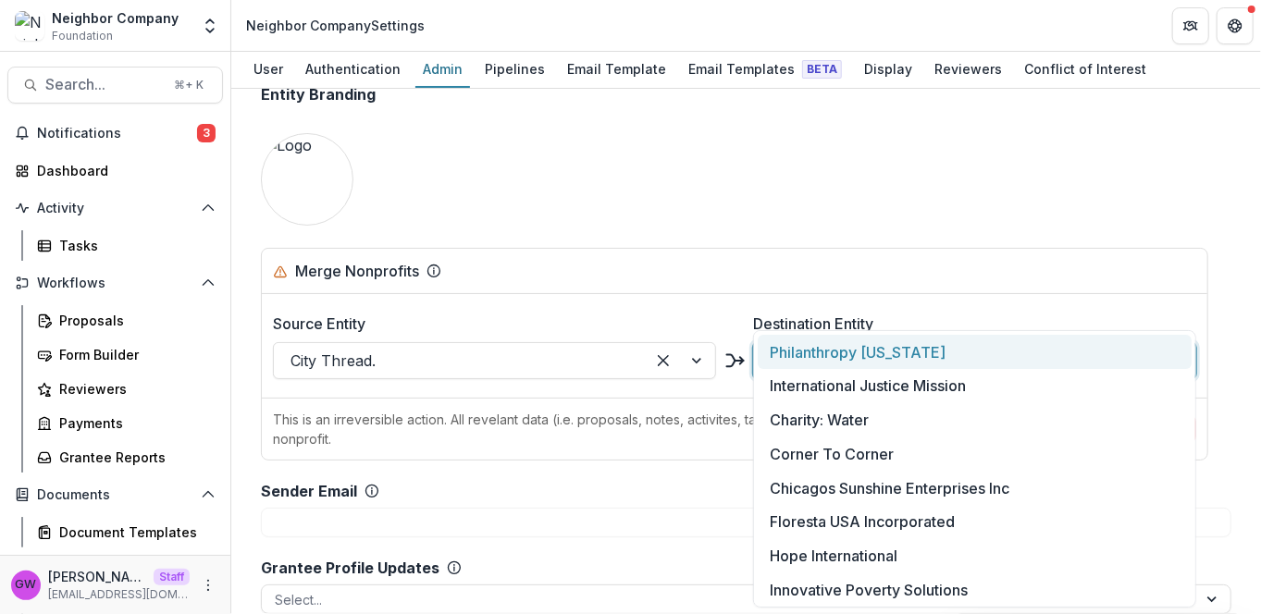
click at [837, 348] on div at bounding box center [957, 361] width 375 height 26
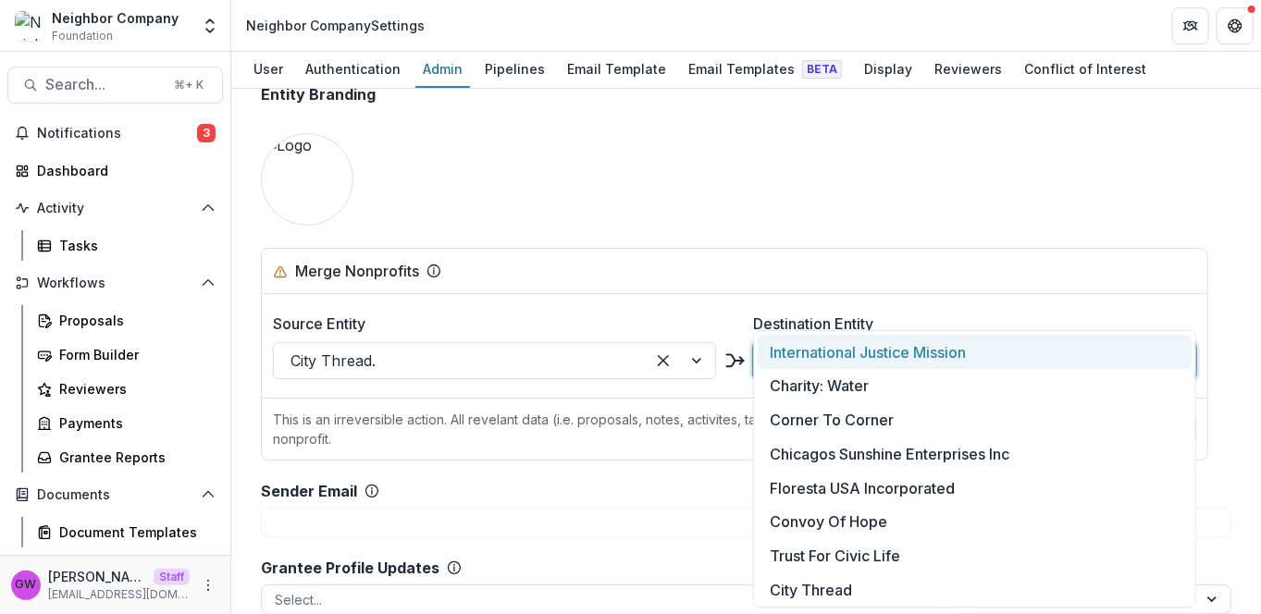
type input "****"
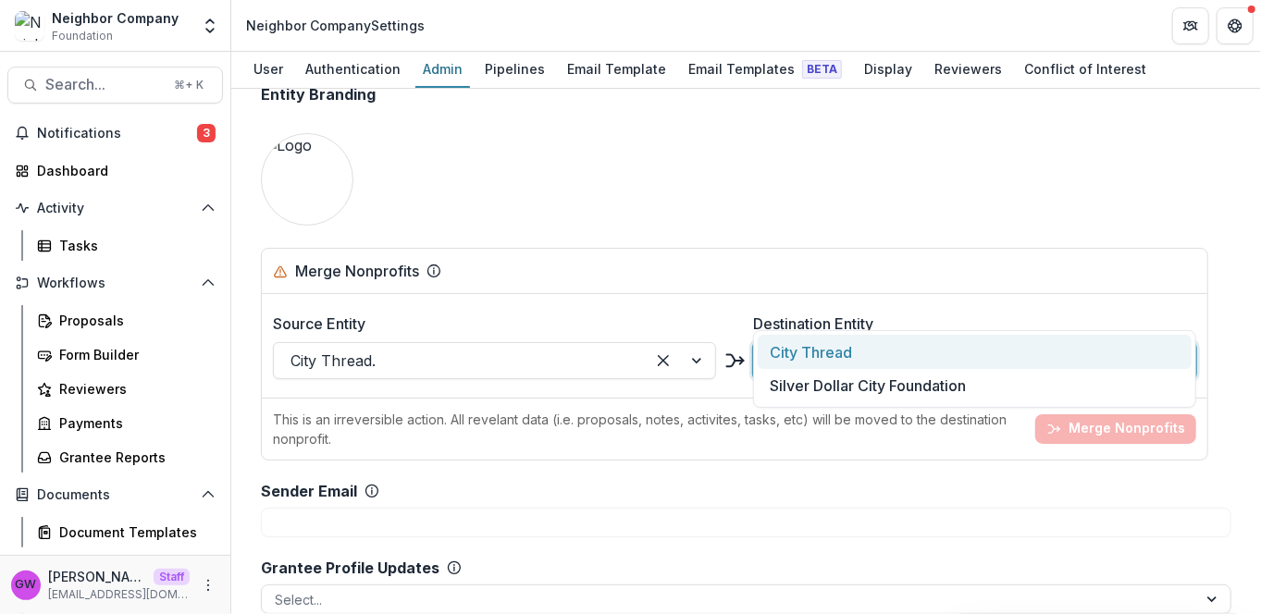
click at [848, 342] on div "City Thread" at bounding box center [974, 352] width 434 height 34
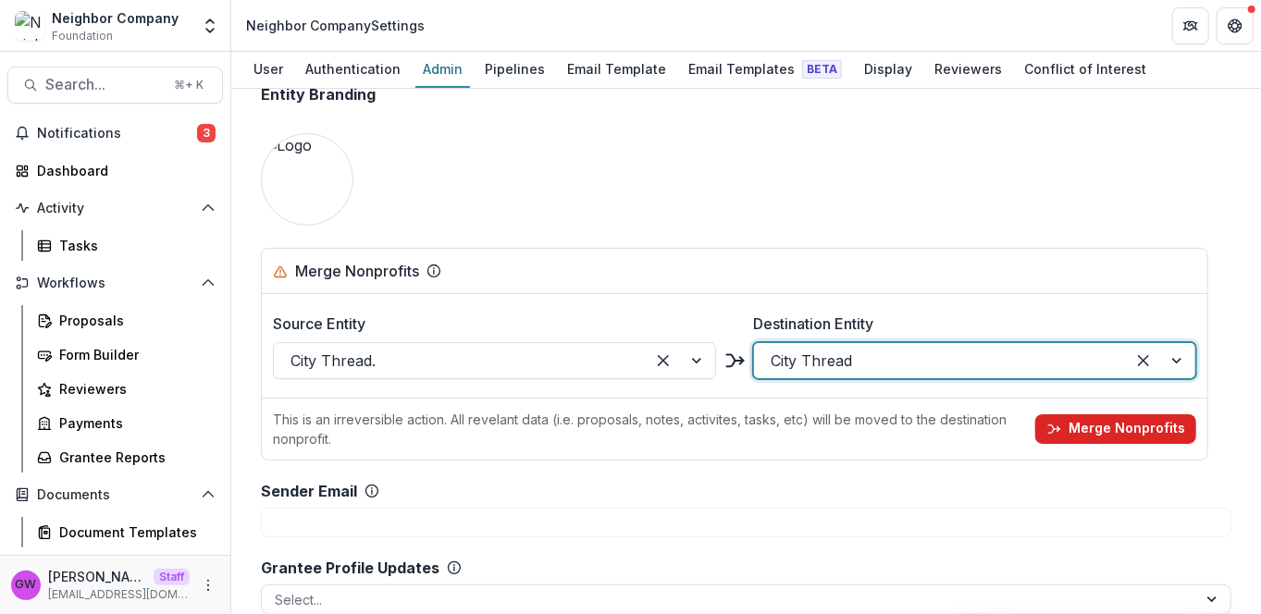
click at [1118, 414] on button "Merge Nonprofits" at bounding box center [1115, 429] width 161 height 30
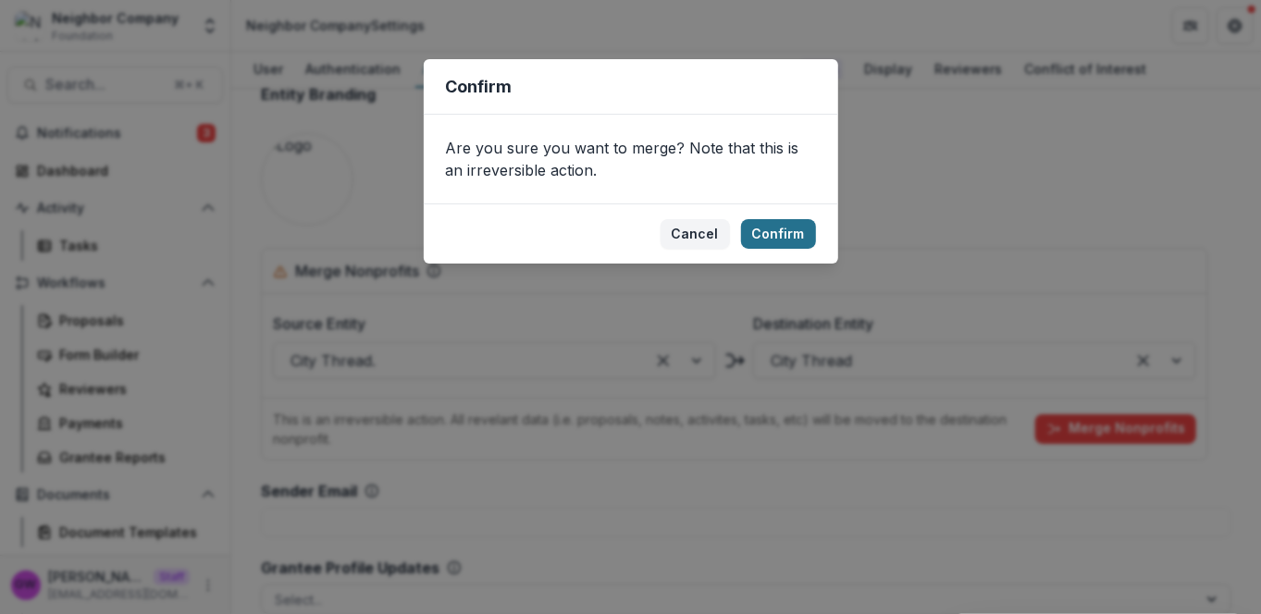
click at [775, 231] on button "Confirm" at bounding box center [778, 234] width 75 height 30
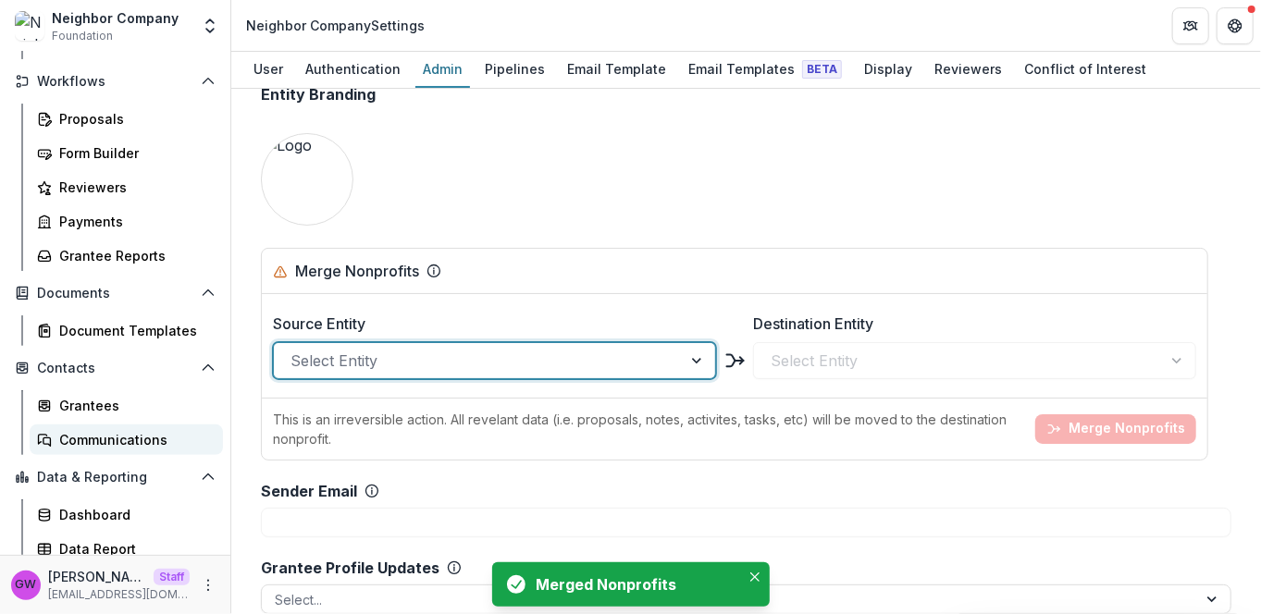
scroll to position [210, 0]
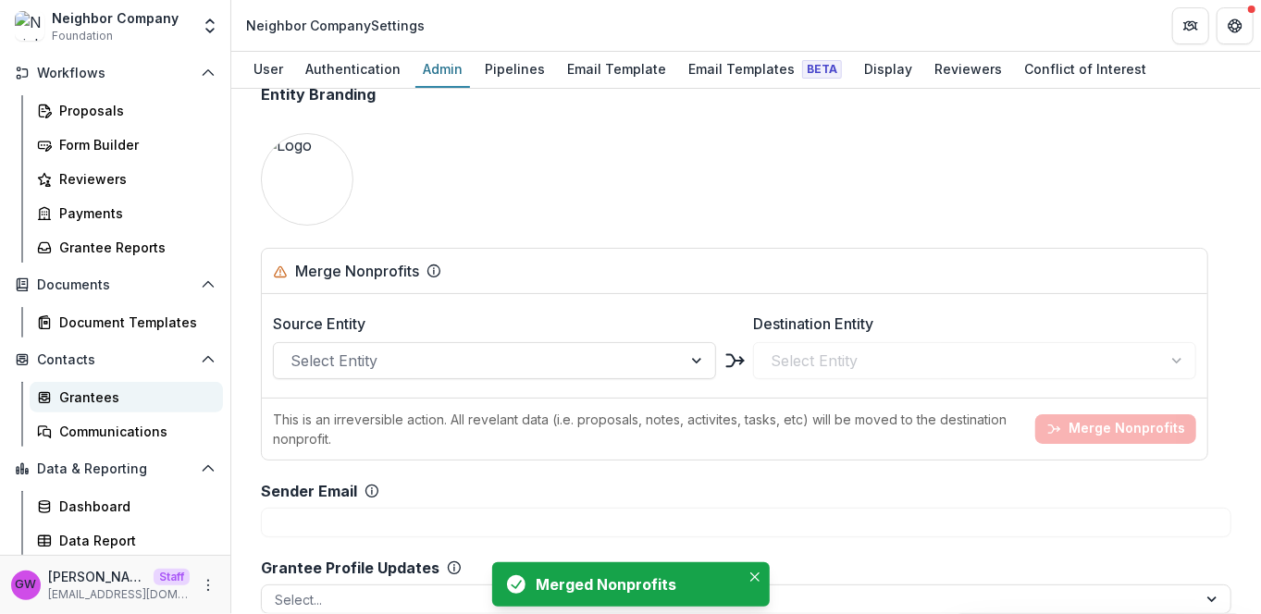
click at [111, 396] on div "Grantees" at bounding box center [133, 397] width 149 height 19
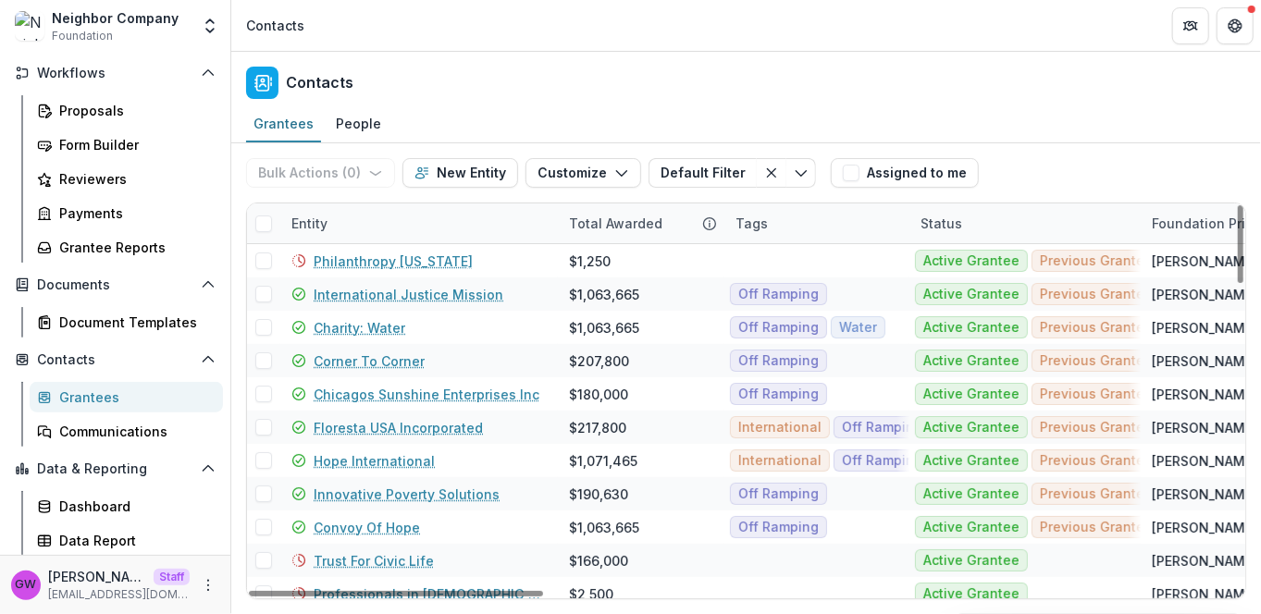
click at [335, 214] on div "Entity" at bounding box center [309, 223] width 58 height 19
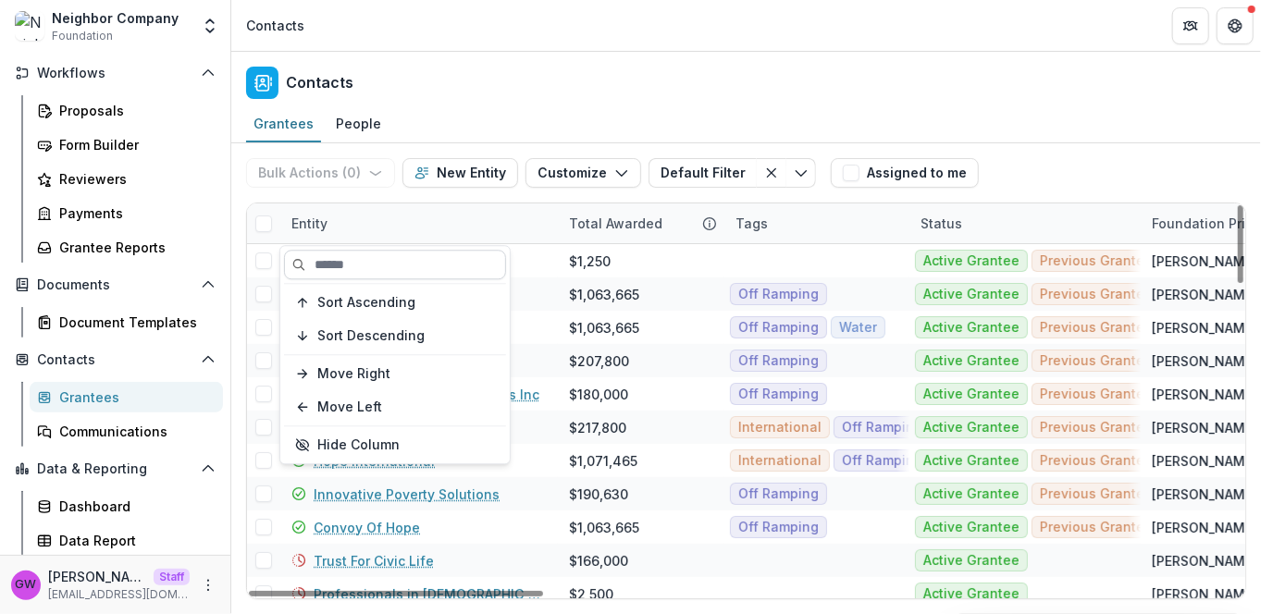
click at [339, 256] on input at bounding box center [395, 265] width 222 height 30
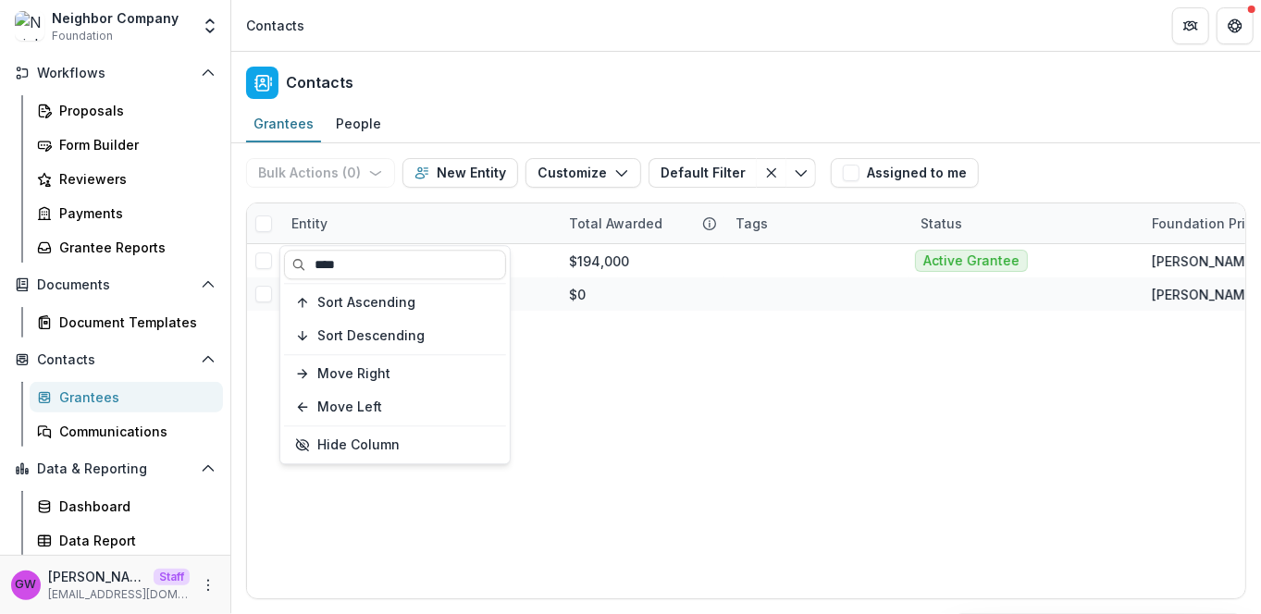
type input "****"
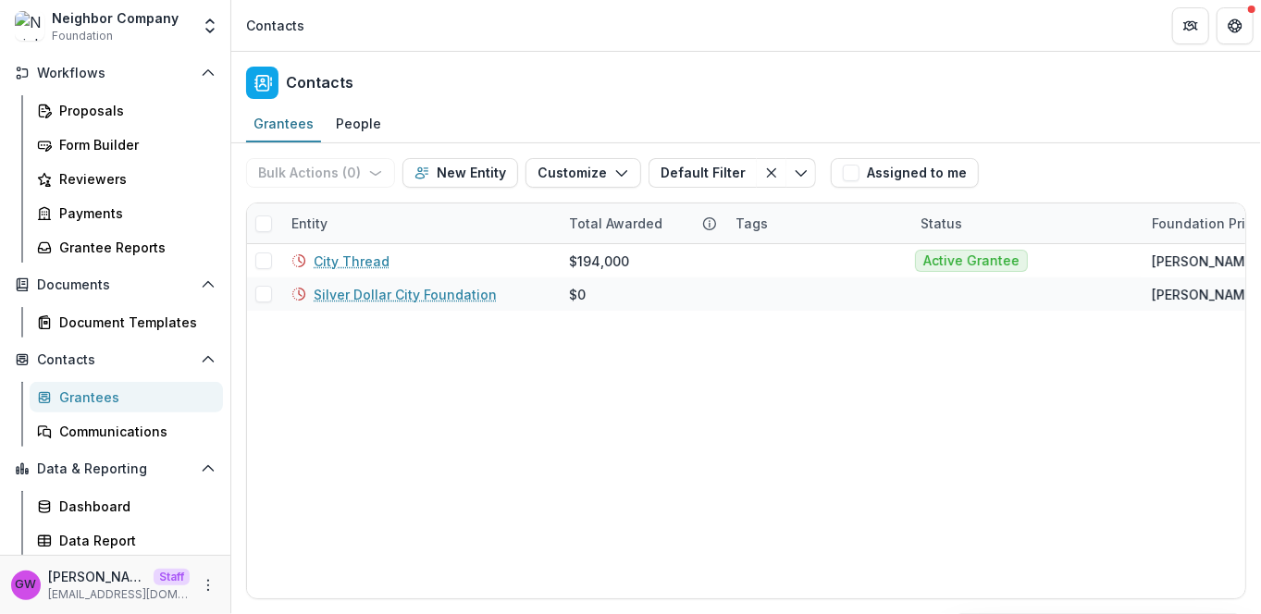
click at [1215, 98] on div "Contacts" at bounding box center [745, 79] width 1029 height 55
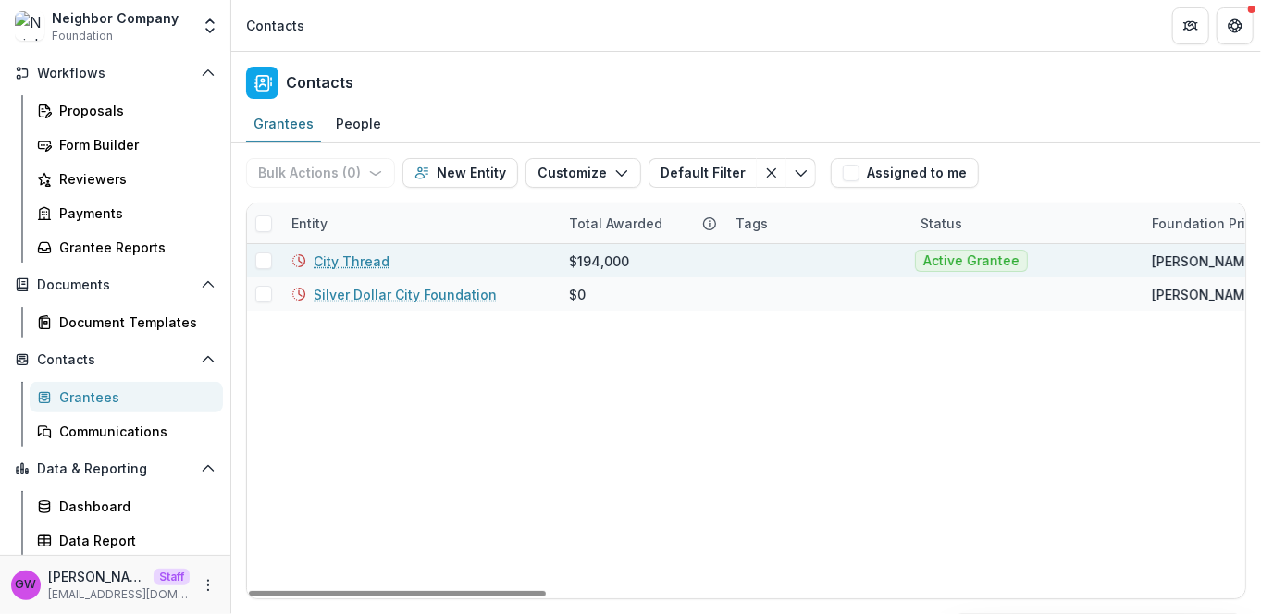
click at [359, 259] on link "City Thread" at bounding box center [352, 261] width 76 height 19
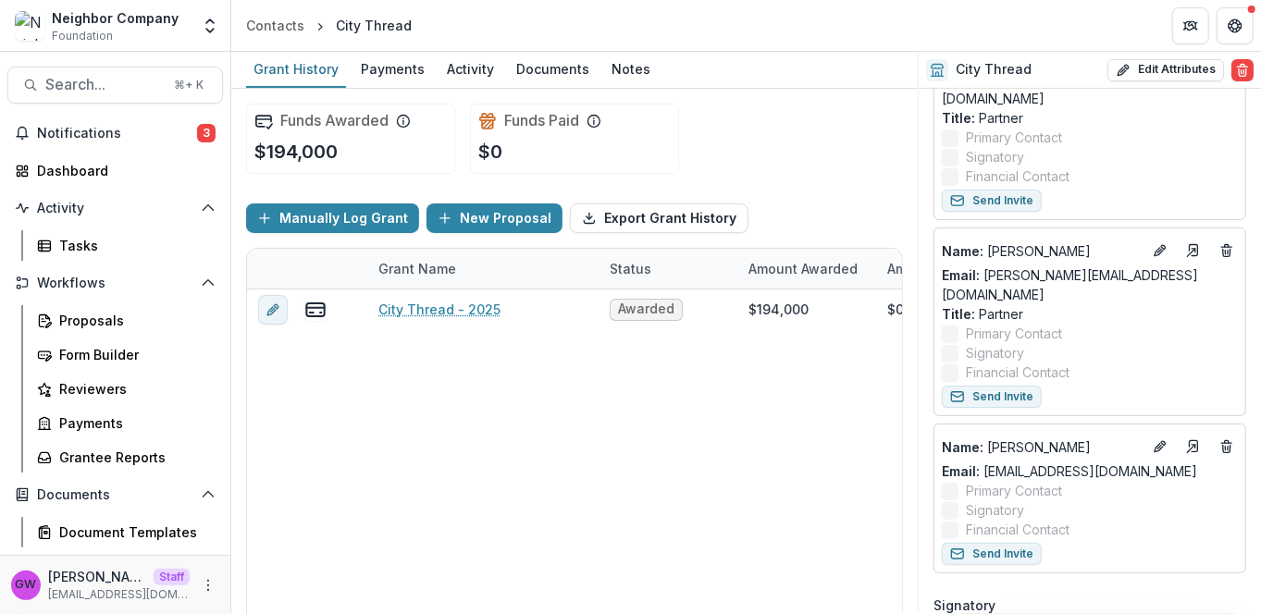
scroll to position [232, 0]
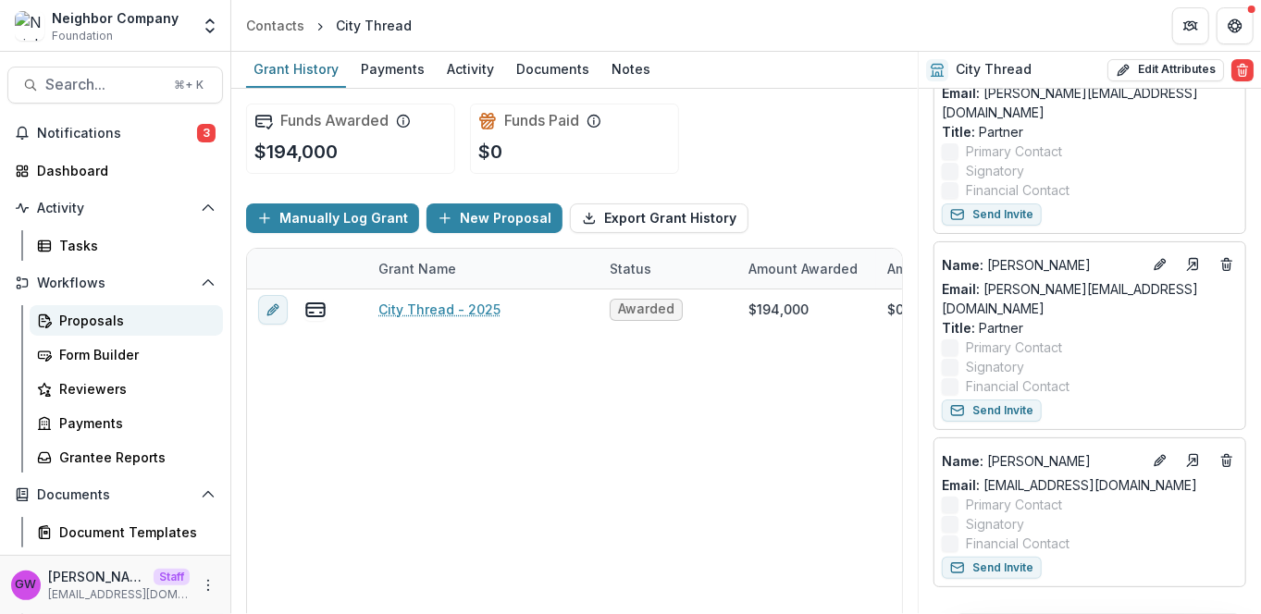
click at [103, 319] on div "Proposals" at bounding box center [133, 320] width 149 height 19
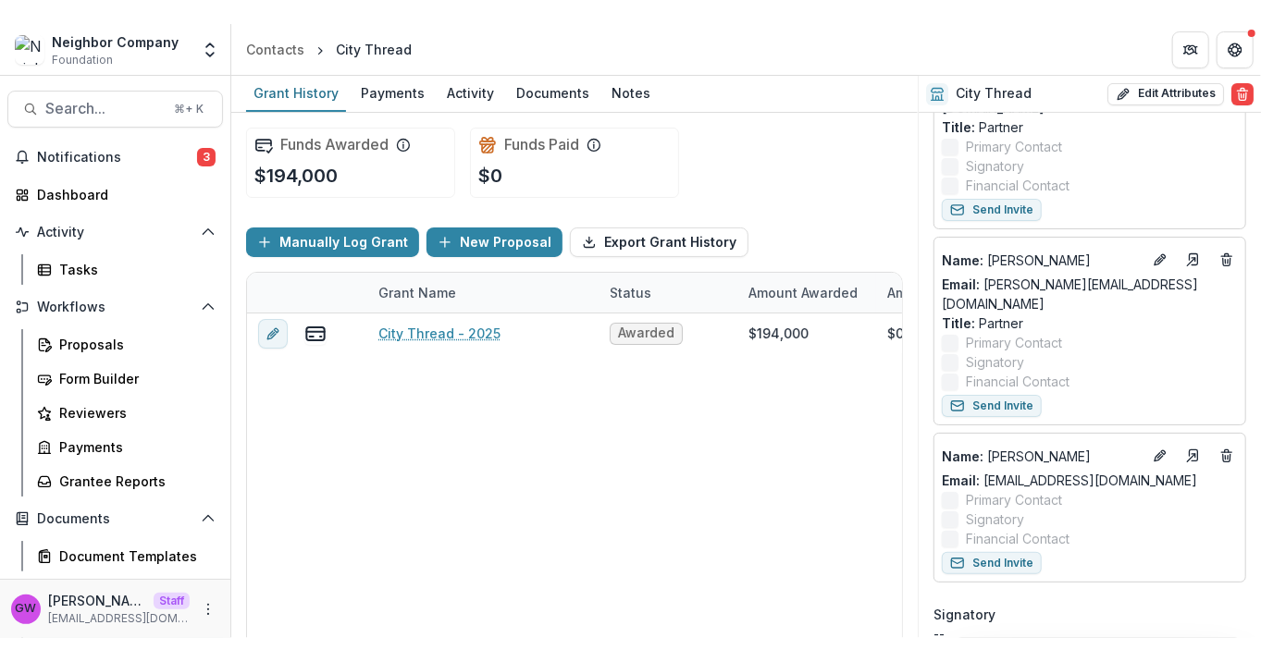
scroll to position [263, 0]
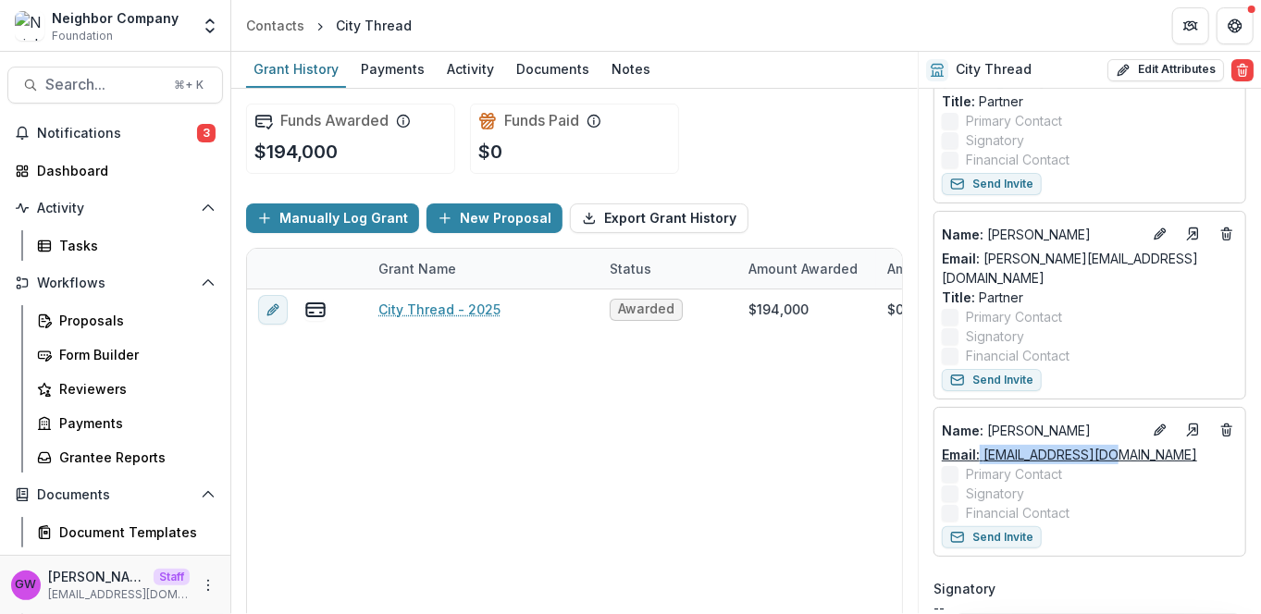
drag, startPoint x: 1110, startPoint y: 417, endPoint x: 980, endPoint y: 416, distance: 129.5
click at [980, 445] on div "Email: zoe@citythread.org" at bounding box center [1089, 454] width 296 height 19
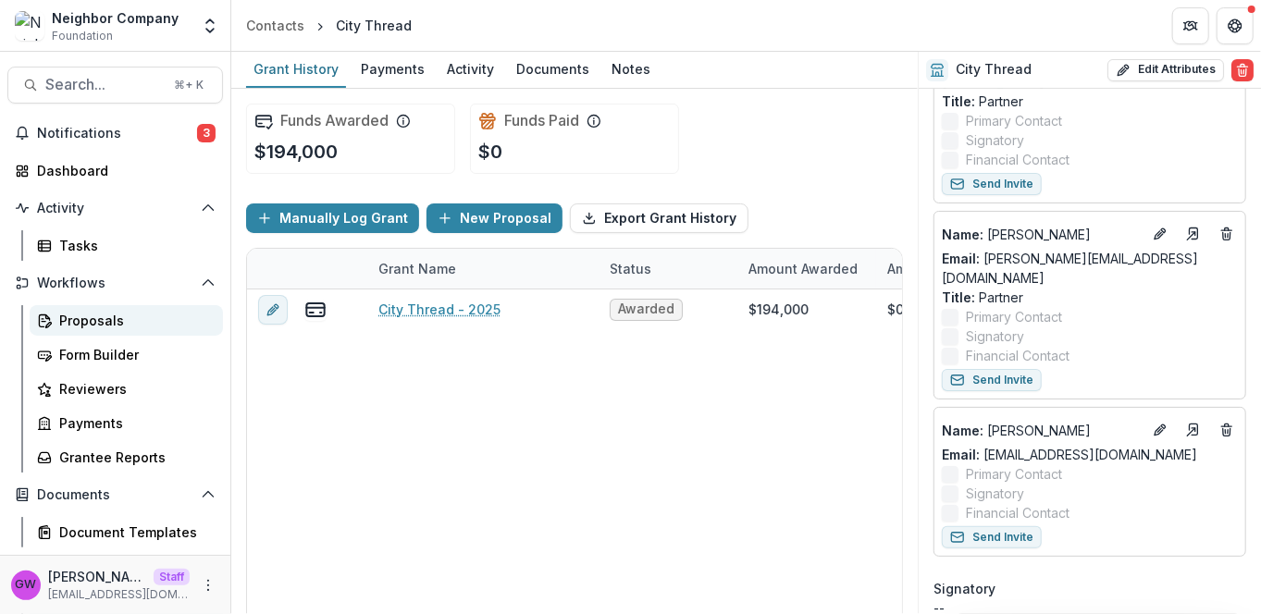
click at [92, 324] on div "Proposals" at bounding box center [133, 320] width 149 height 19
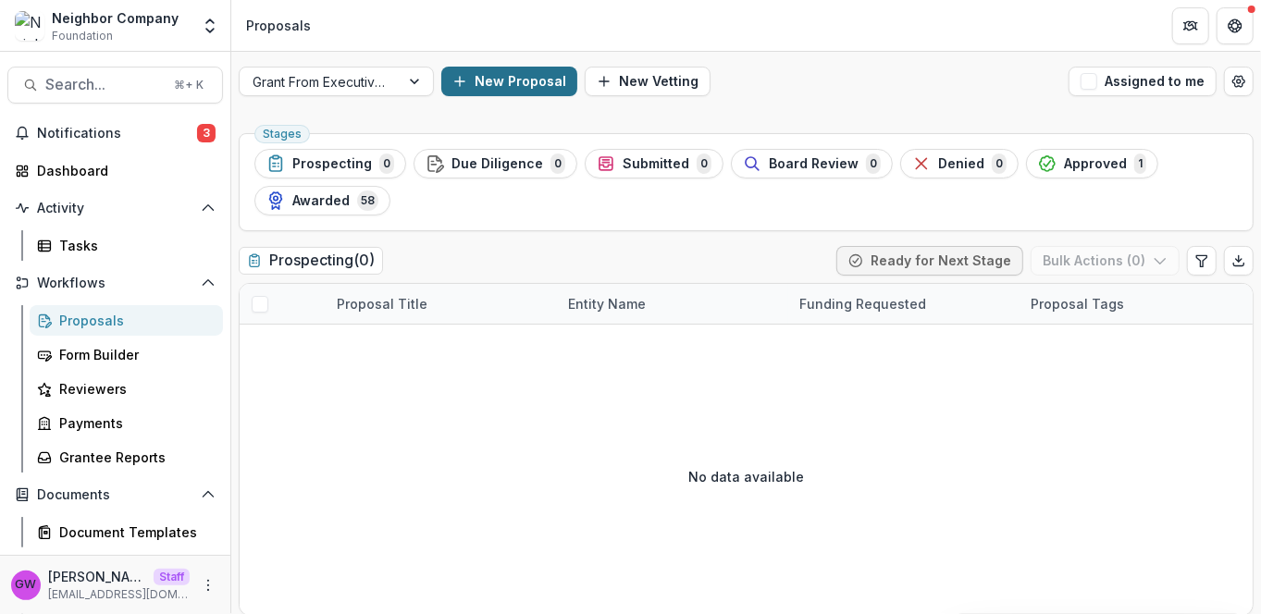
click at [545, 83] on button "New Proposal" at bounding box center [509, 82] width 136 height 30
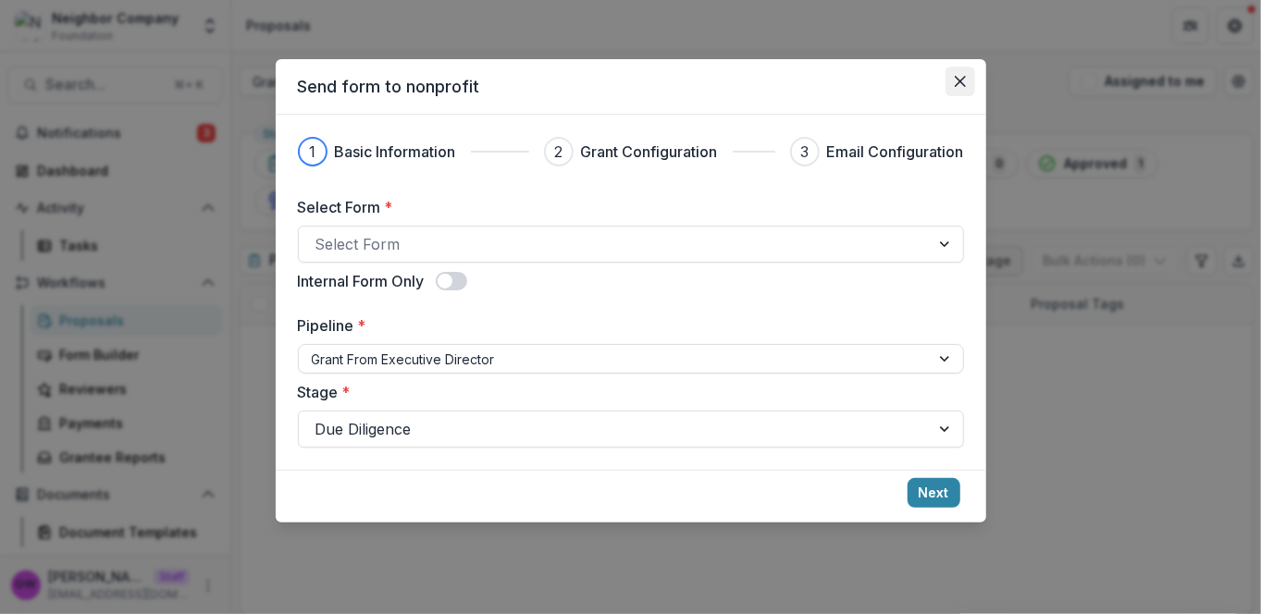
click at [965, 87] on button "Close" at bounding box center [960, 82] width 30 height 30
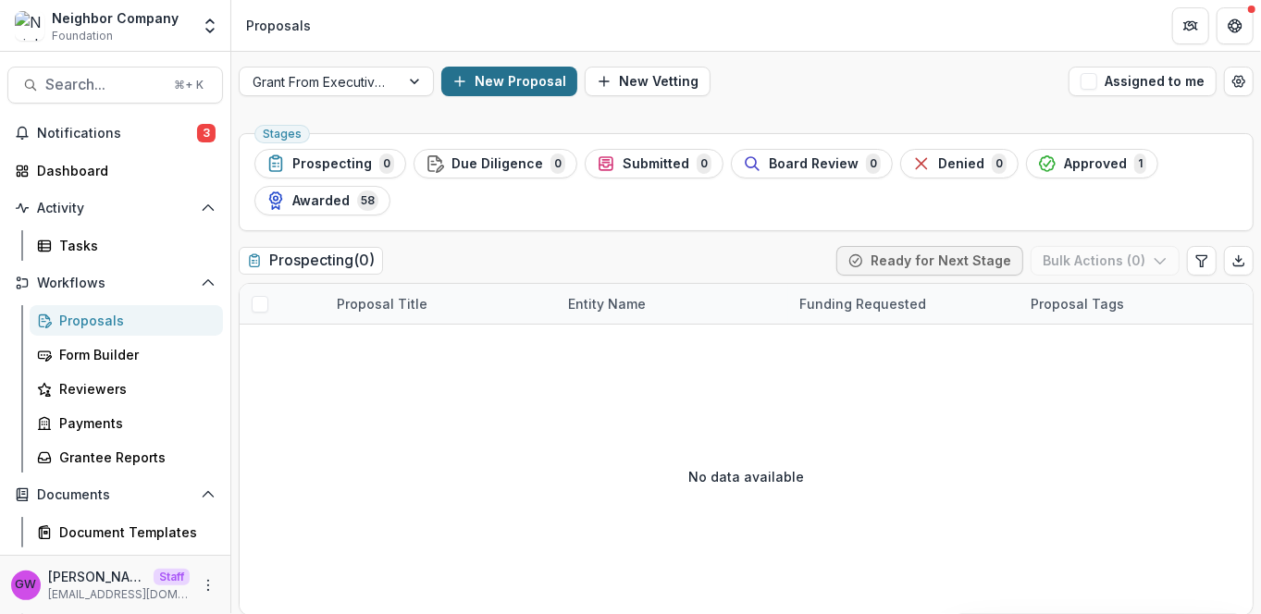
click at [506, 76] on button "New Proposal" at bounding box center [509, 82] width 136 height 30
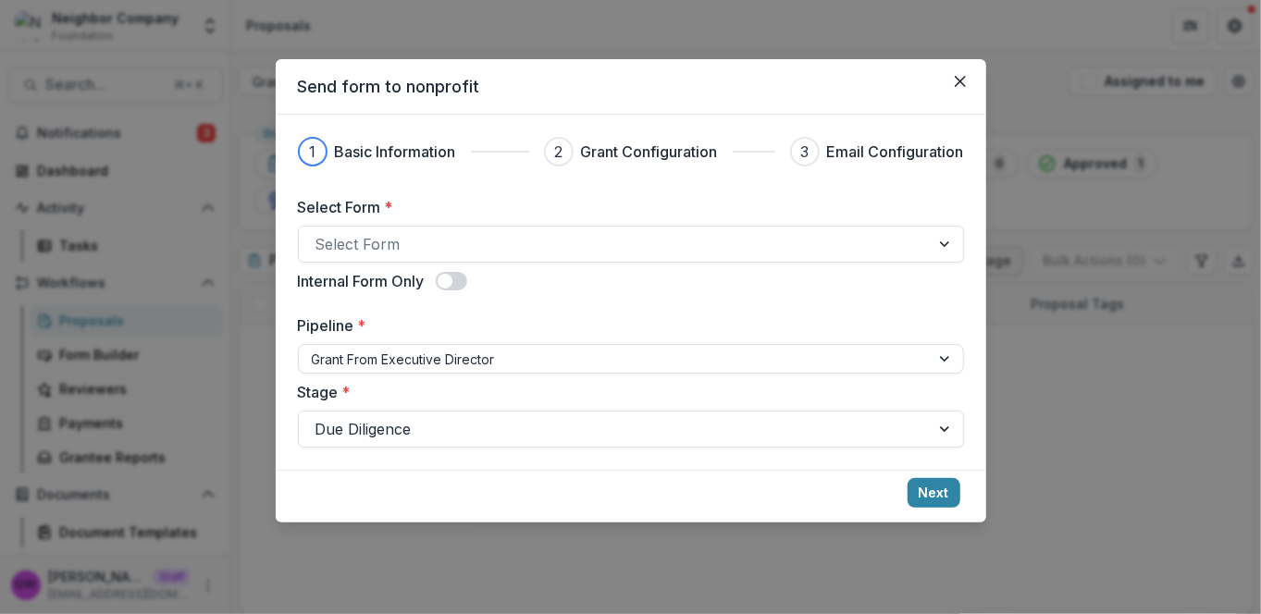
click at [551, 36] on div "Send form to nonprofit 1 Basic Information 2 Grant Configuration 3 Email Config…" at bounding box center [630, 307] width 1261 height 614
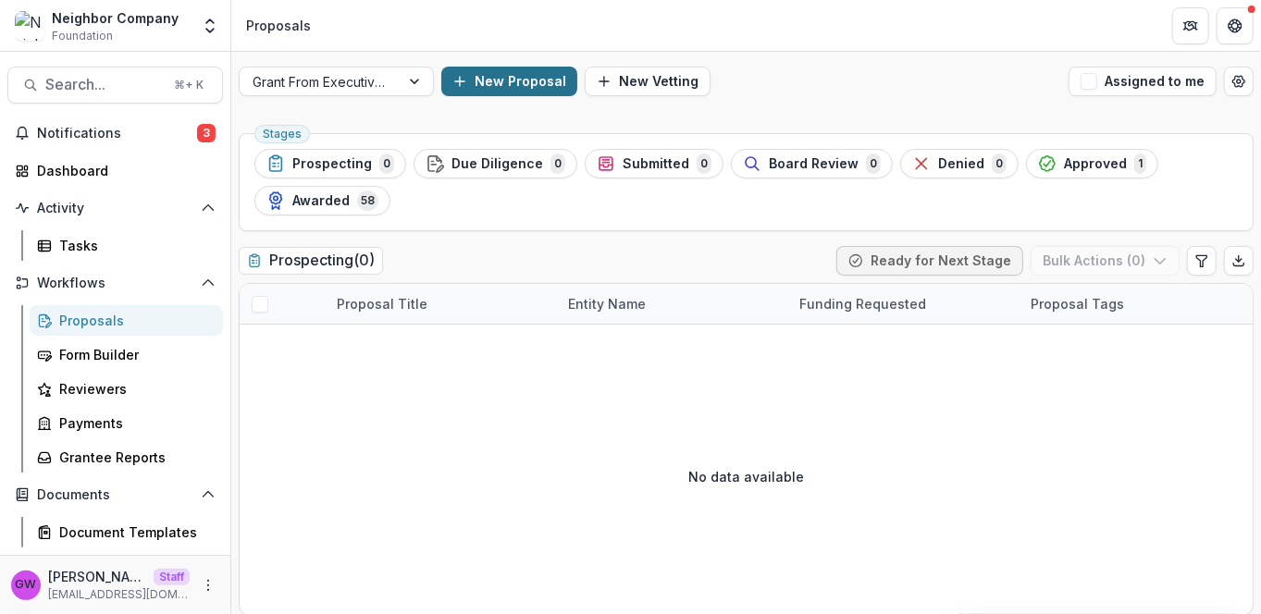
click at [466, 81] on icon "button" at bounding box center [459, 81] width 15 height 15
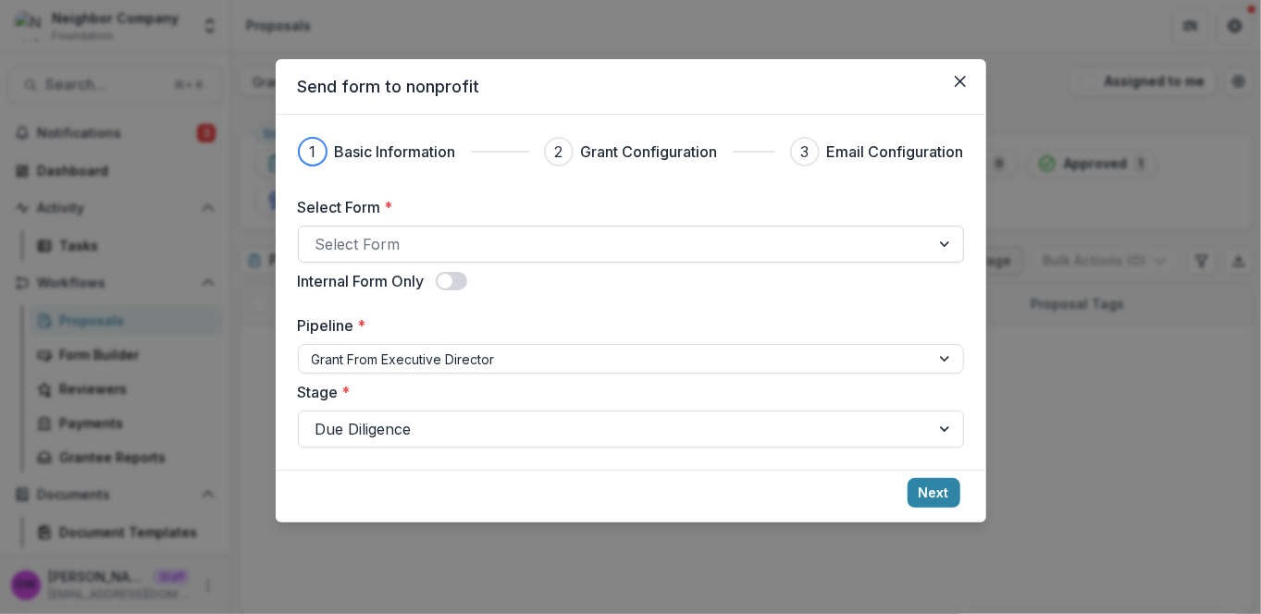
click at [442, 242] on div at bounding box center [613, 244] width 597 height 26
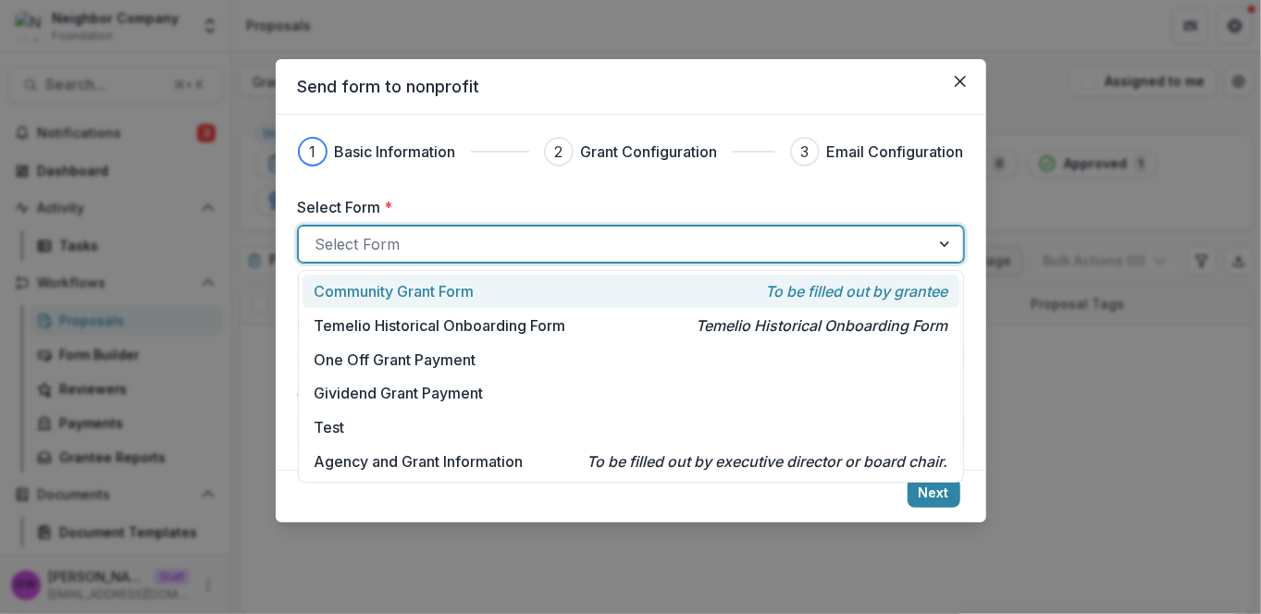
click at [449, 289] on p "Community Grant Form" at bounding box center [394, 291] width 160 height 22
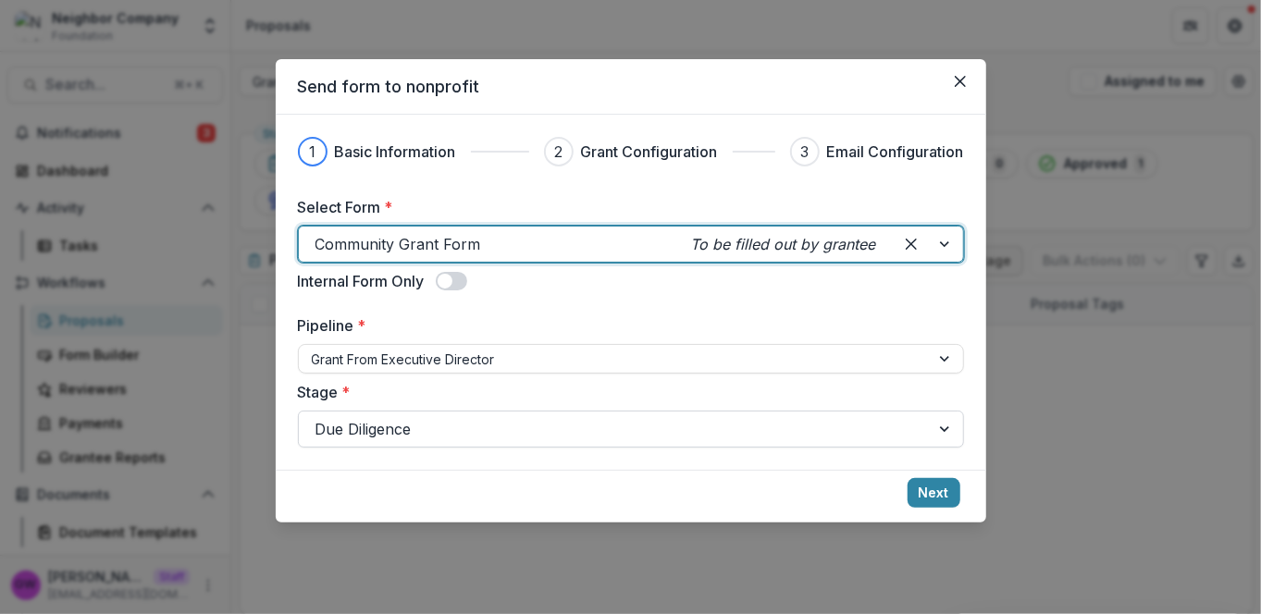
click at [439, 430] on div at bounding box center [613, 429] width 597 height 26
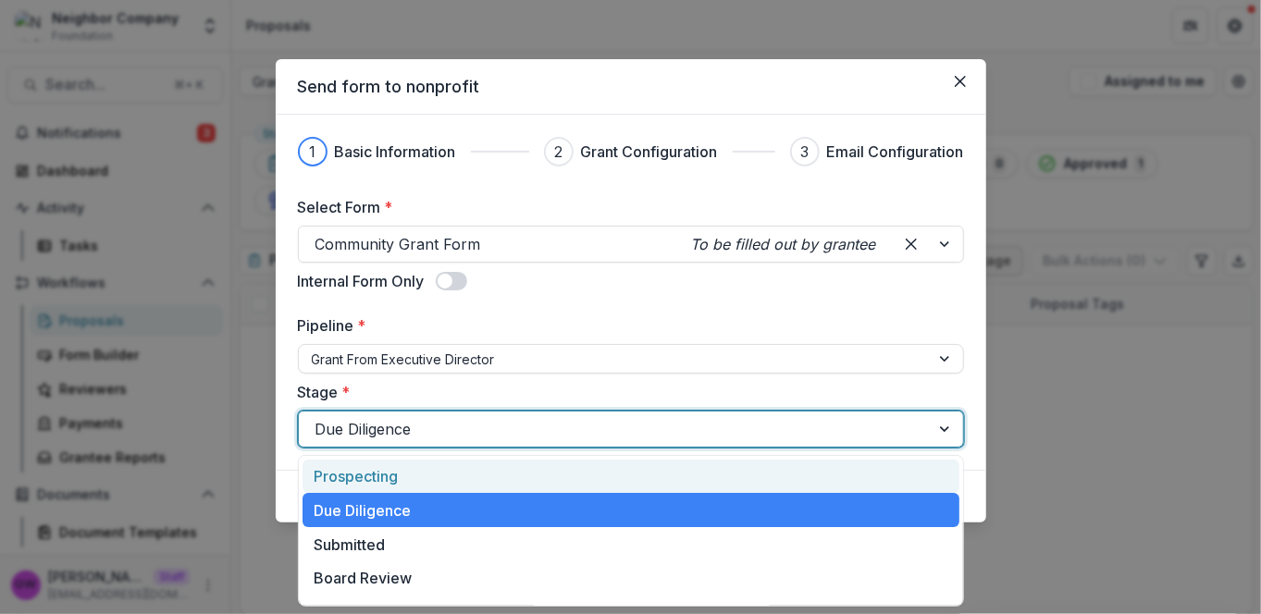
click at [489, 390] on label "Stage *" at bounding box center [625, 392] width 655 height 22
click at [320, 418] on input "Stage *" at bounding box center [317, 429] width 5 height 22
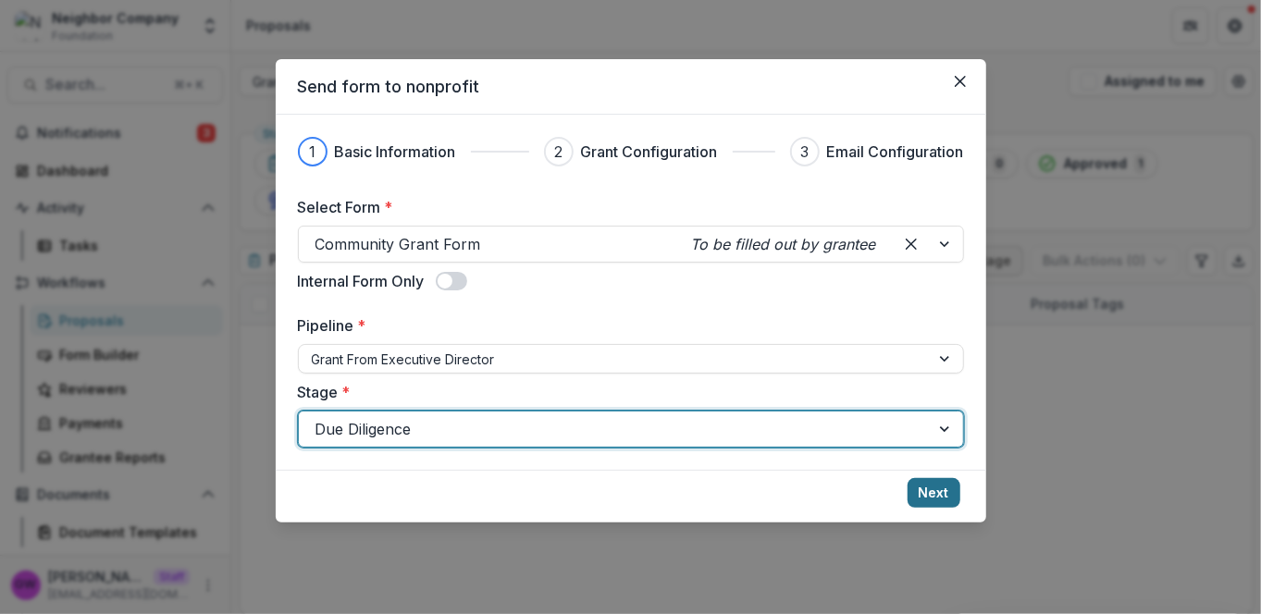
click at [945, 487] on button "Next" at bounding box center [933, 493] width 53 height 30
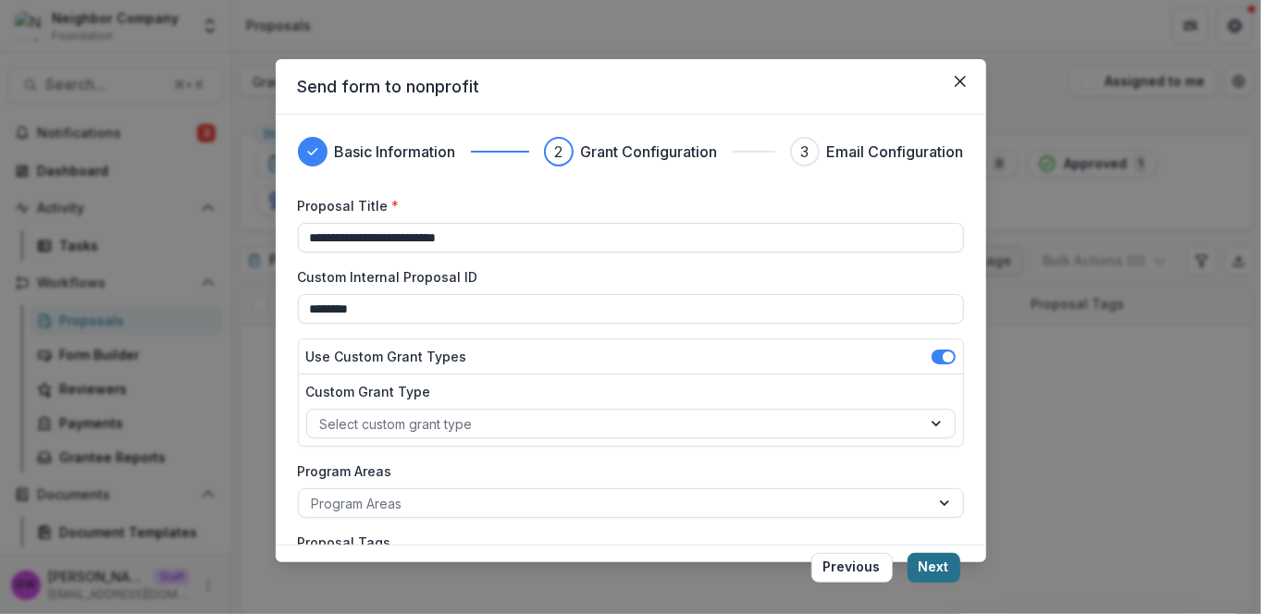
click at [929, 570] on button "Next" at bounding box center [933, 568] width 53 height 30
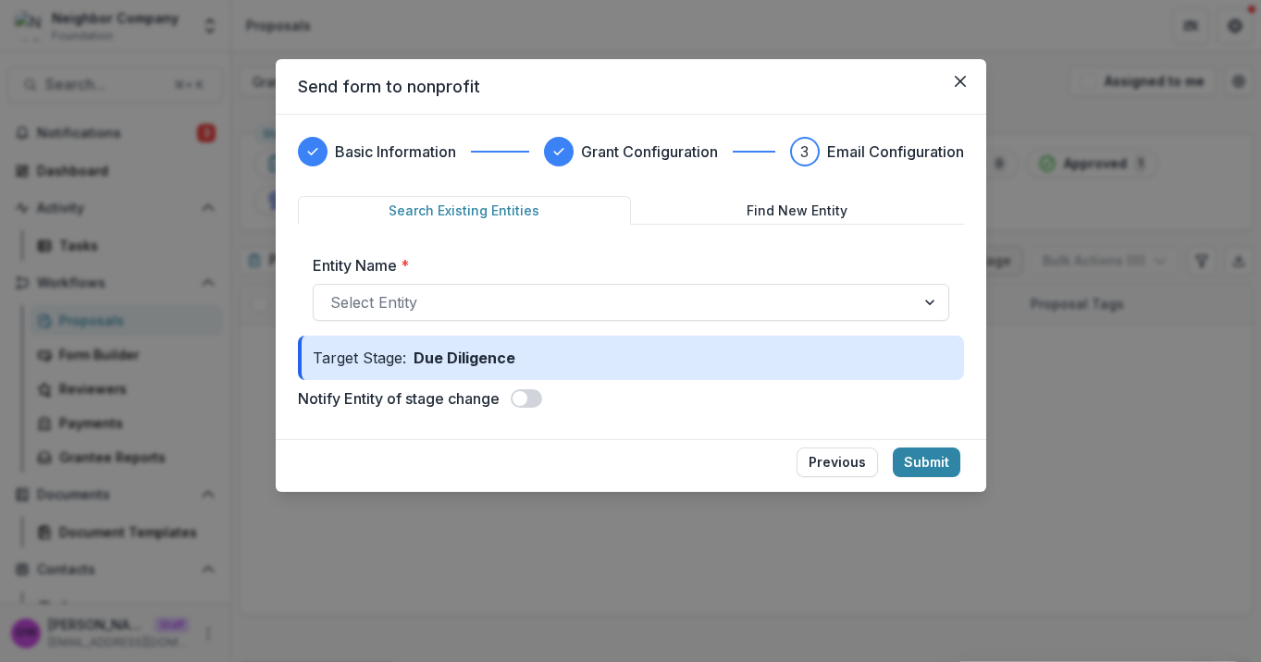
click at [157, 61] on div "Send form to nonprofit Basic Information Grant Configuration 3 Email Configurat…" at bounding box center [630, 331] width 1261 height 662
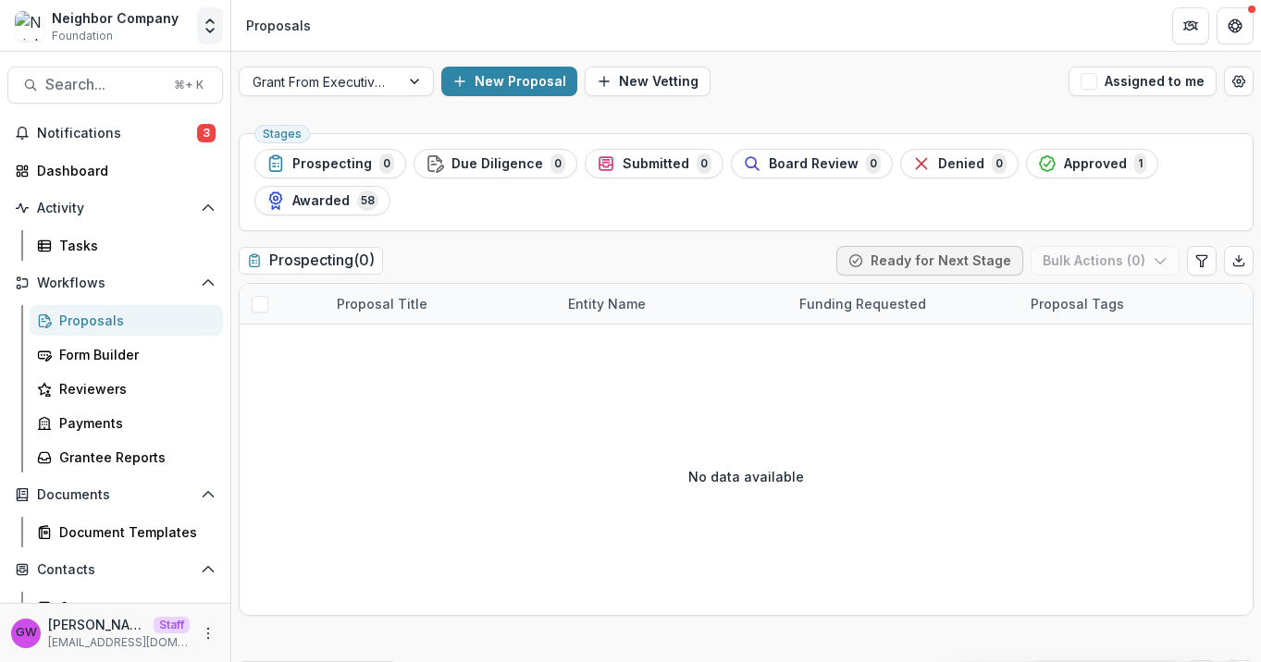
click at [214, 27] on icon "Open entity switcher" at bounding box center [210, 26] width 18 height 18
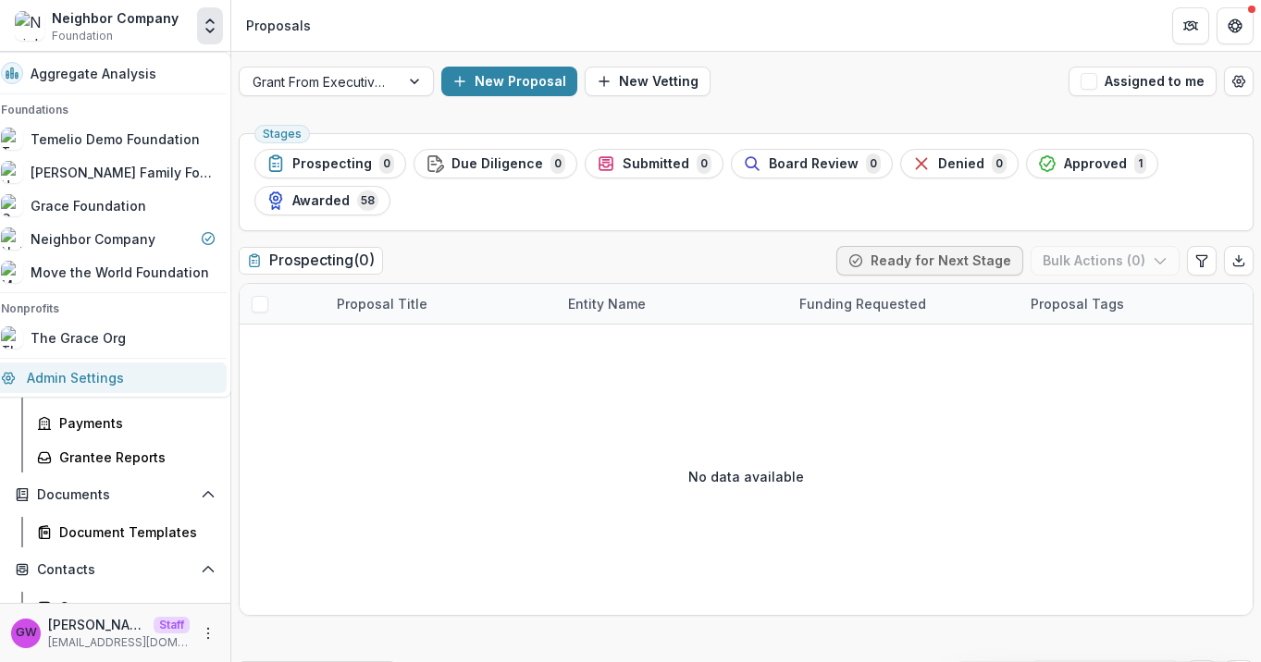
click at [108, 370] on link "Admin Settings" at bounding box center [108, 378] width 237 height 31
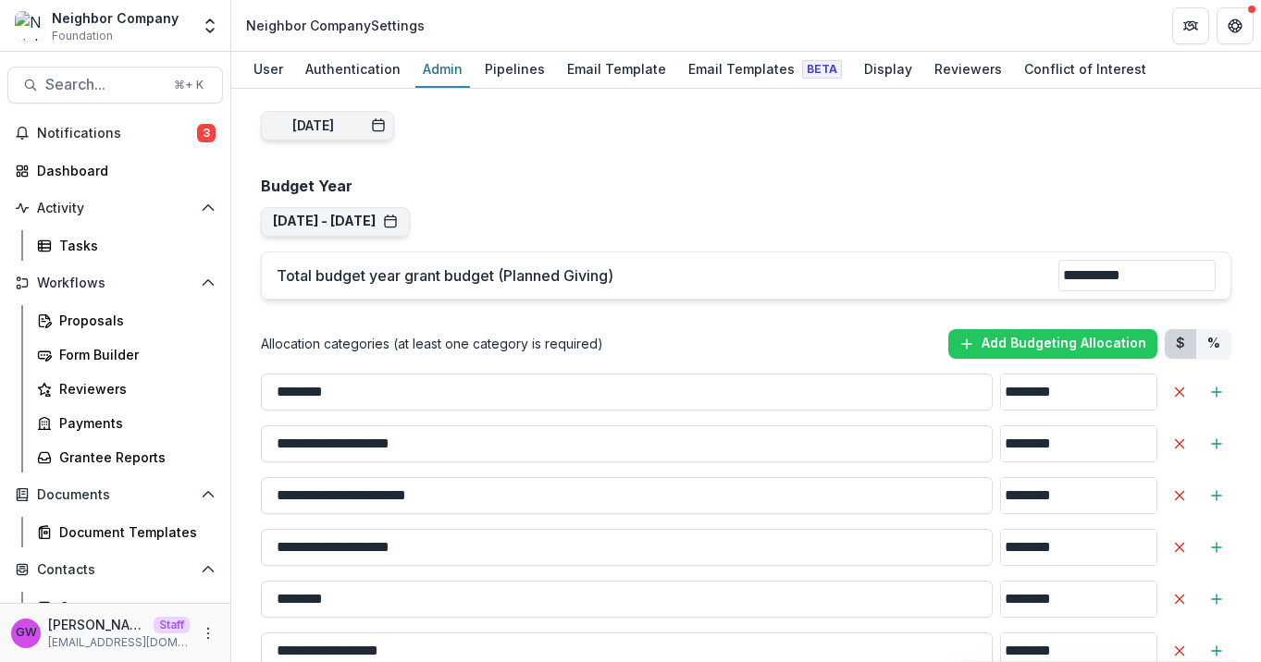
scroll to position [1403, 0]
click at [508, 72] on div "Pipelines" at bounding box center [514, 68] width 75 height 27
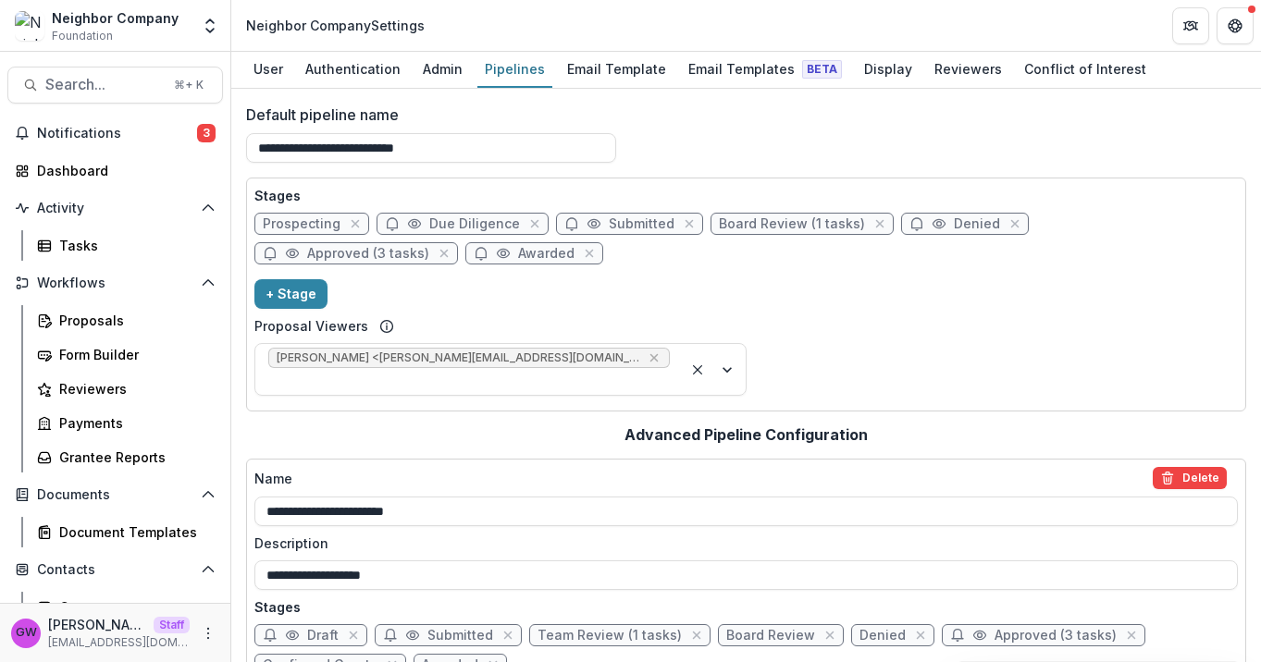
click at [429, 246] on span "Approved (3 tasks)" at bounding box center [368, 254] width 122 height 16
select select "********"
select select "*****"
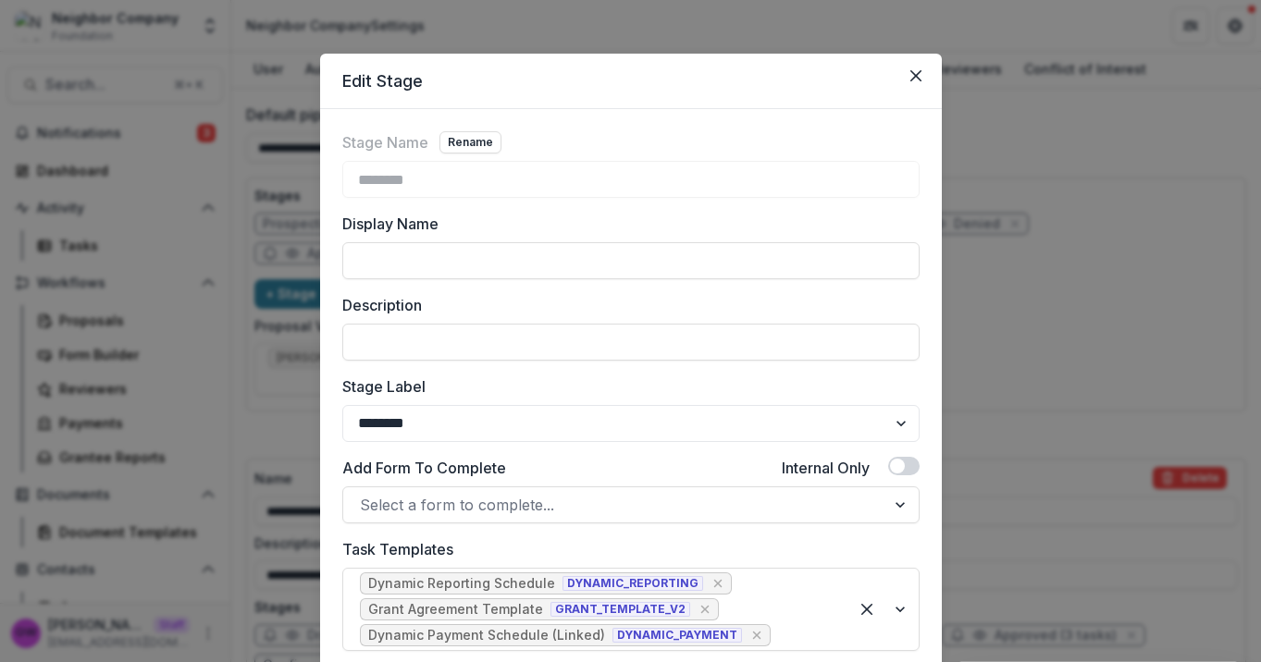
scroll to position [30, 0]
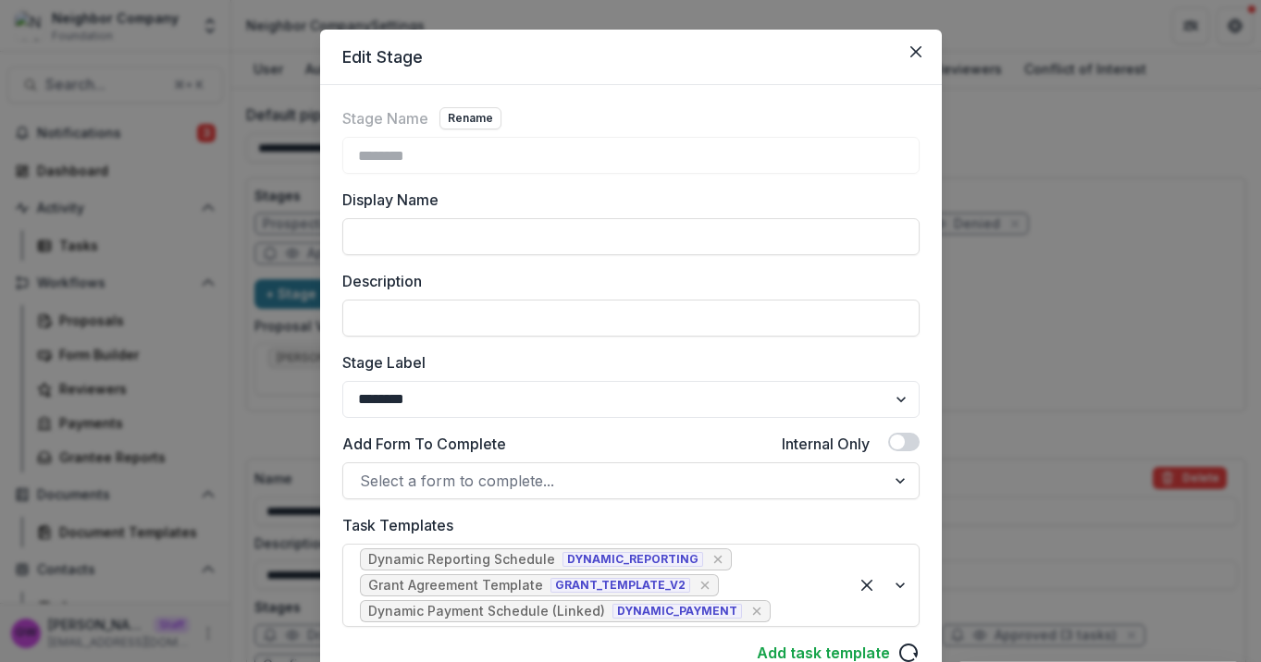
click at [1062, 198] on div "Edit Stage Stage Name Rename ******** Display Name Description Stage Label ****…" at bounding box center [630, 331] width 1261 height 662
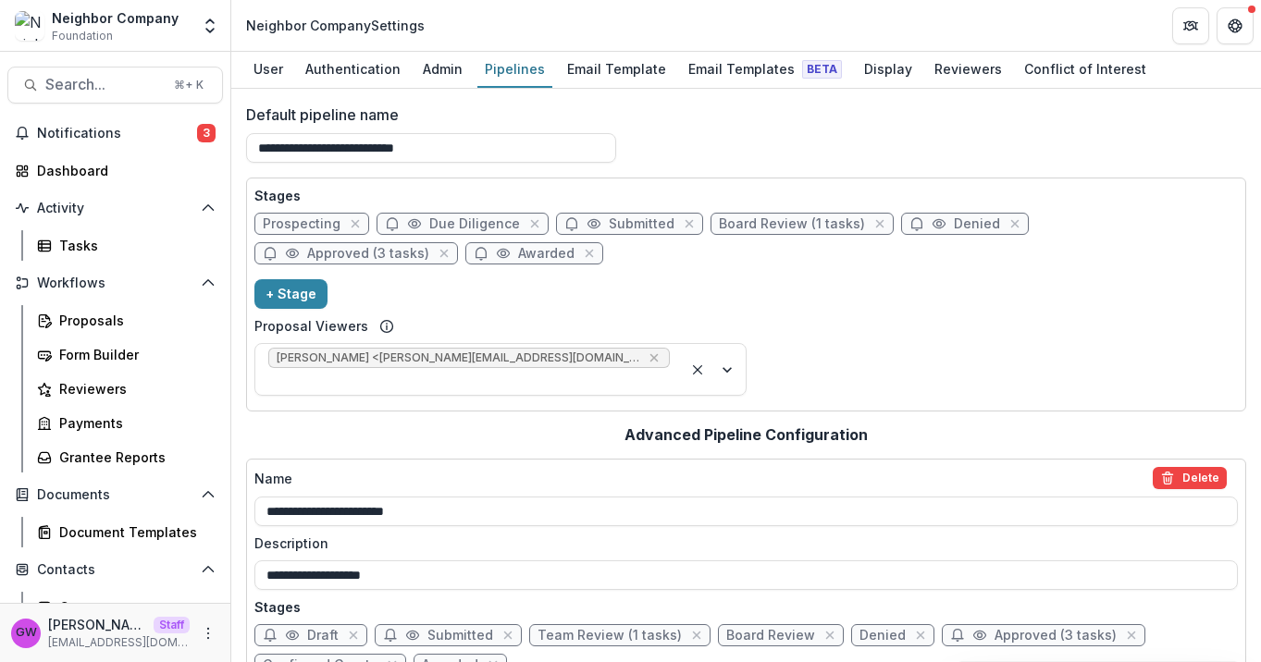
click at [429, 246] on span "Approved (3 tasks)" at bounding box center [368, 254] width 122 height 16
select select "********"
select select "*****"
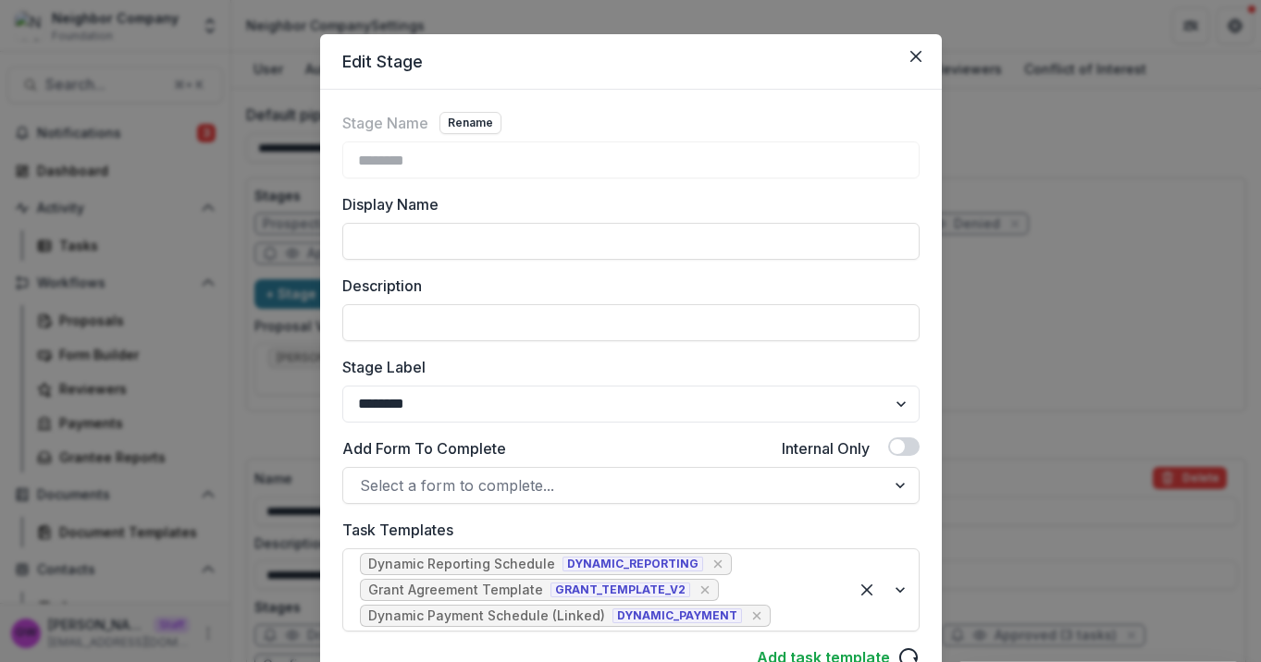
scroll to position [31, 0]
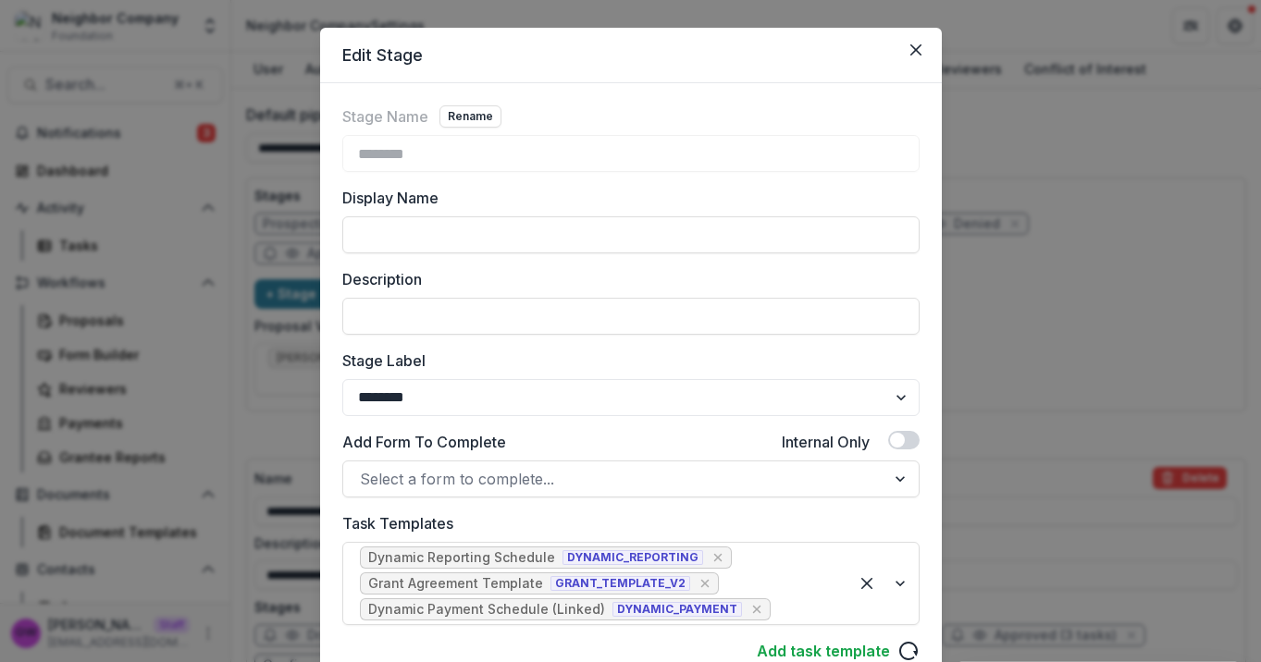
click at [1034, 328] on div "Edit Stage Stage Name Rename ******** Display Name Description Stage Label ****…" at bounding box center [630, 331] width 1261 height 662
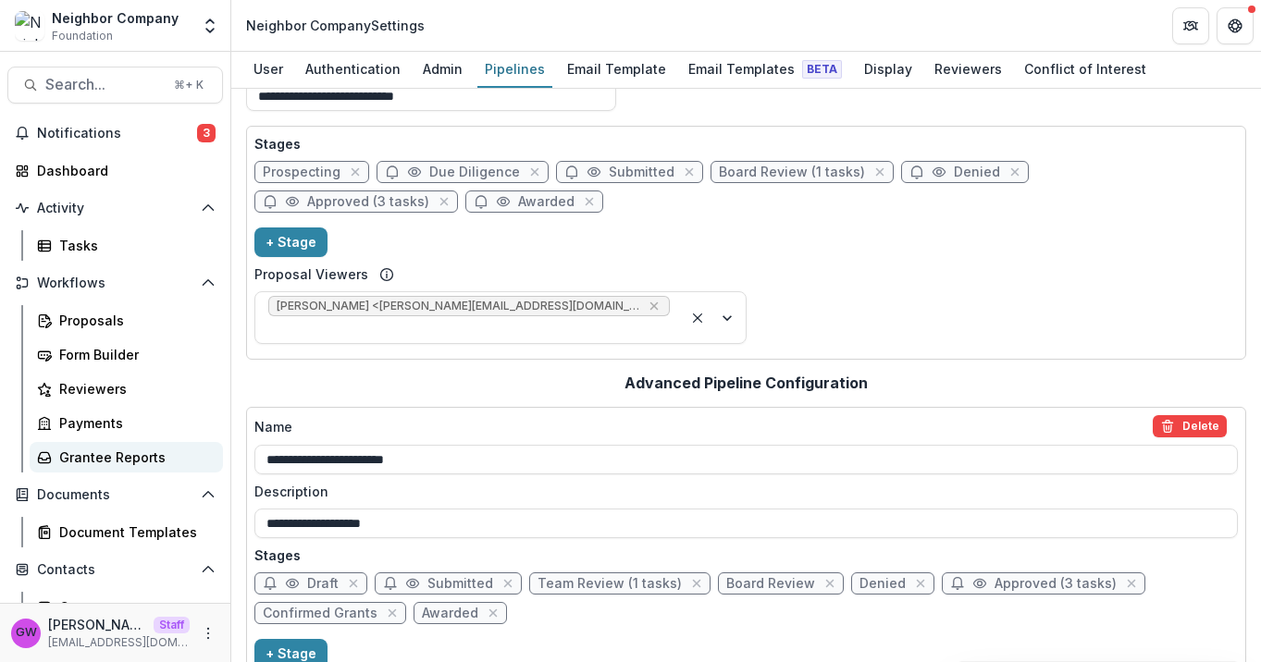
scroll to position [0, 0]
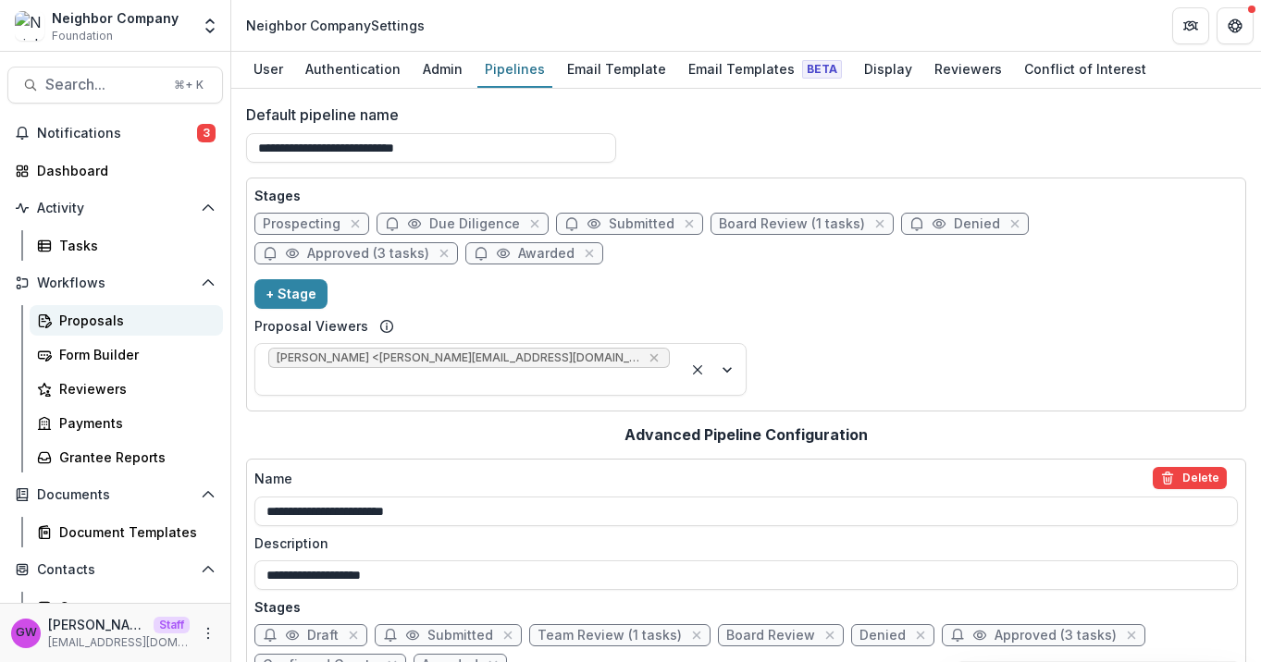
click at [93, 327] on div "Proposals" at bounding box center [133, 320] width 149 height 19
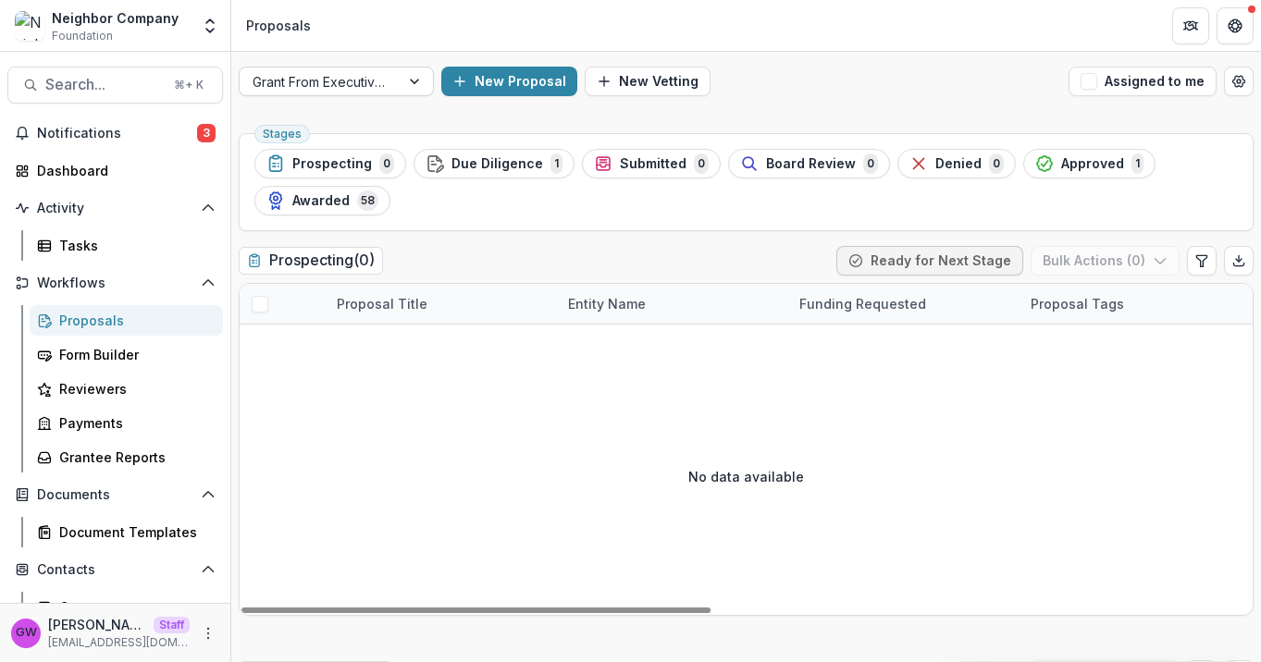
click at [420, 89] on div at bounding box center [416, 82] width 33 height 28
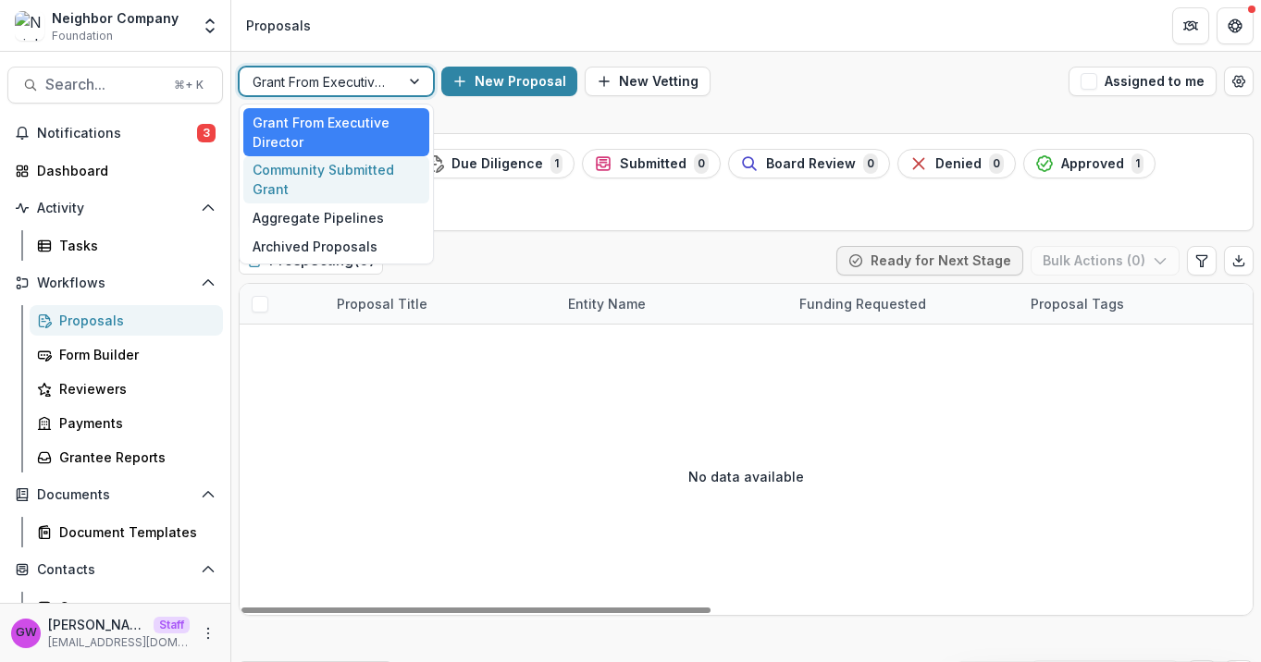
click at [335, 177] on div "Community Submitted Grant" at bounding box center [336, 180] width 186 height 48
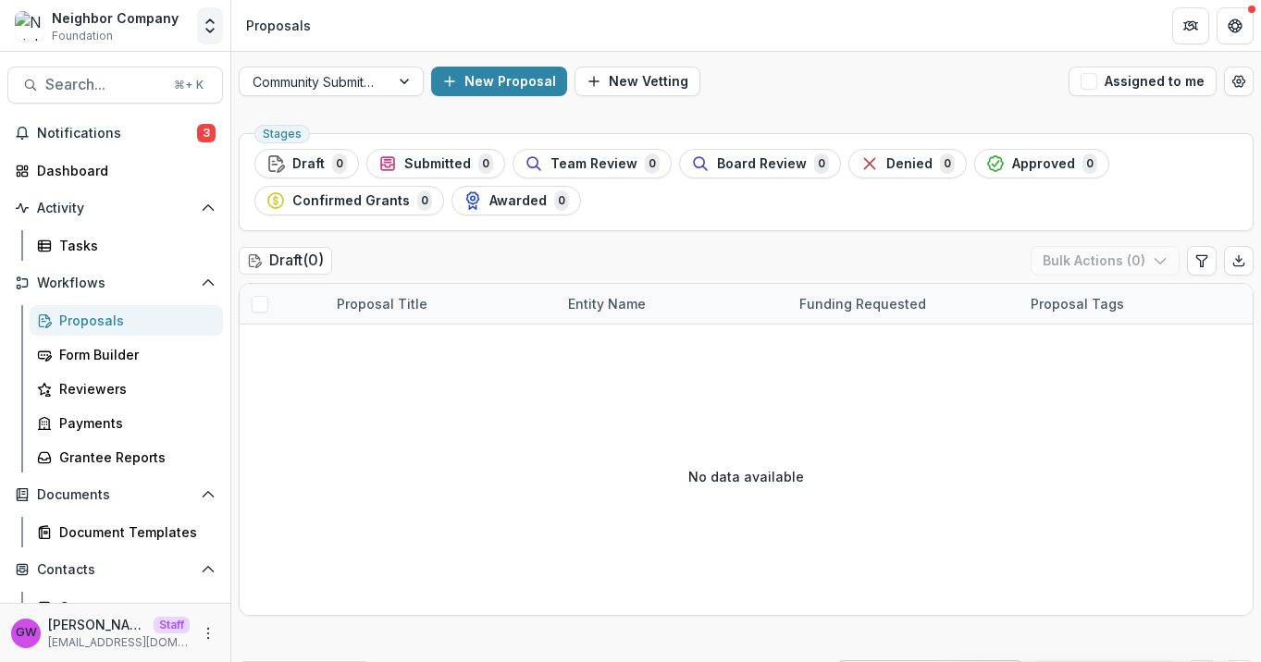
click at [211, 27] on icon "Open entity switcher" at bounding box center [210, 26] width 18 height 18
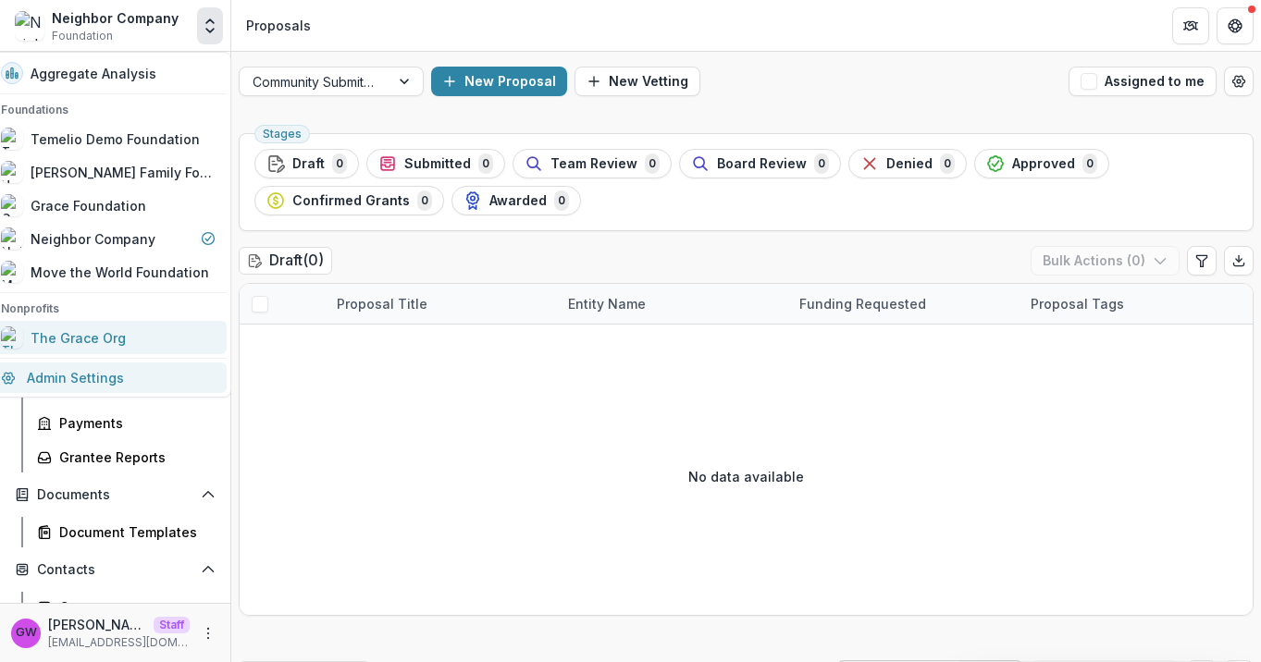
drag, startPoint x: 116, startPoint y: 382, endPoint x: 196, endPoint y: 336, distance: 92.8
click at [117, 382] on link "Admin Settings" at bounding box center [108, 378] width 237 height 31
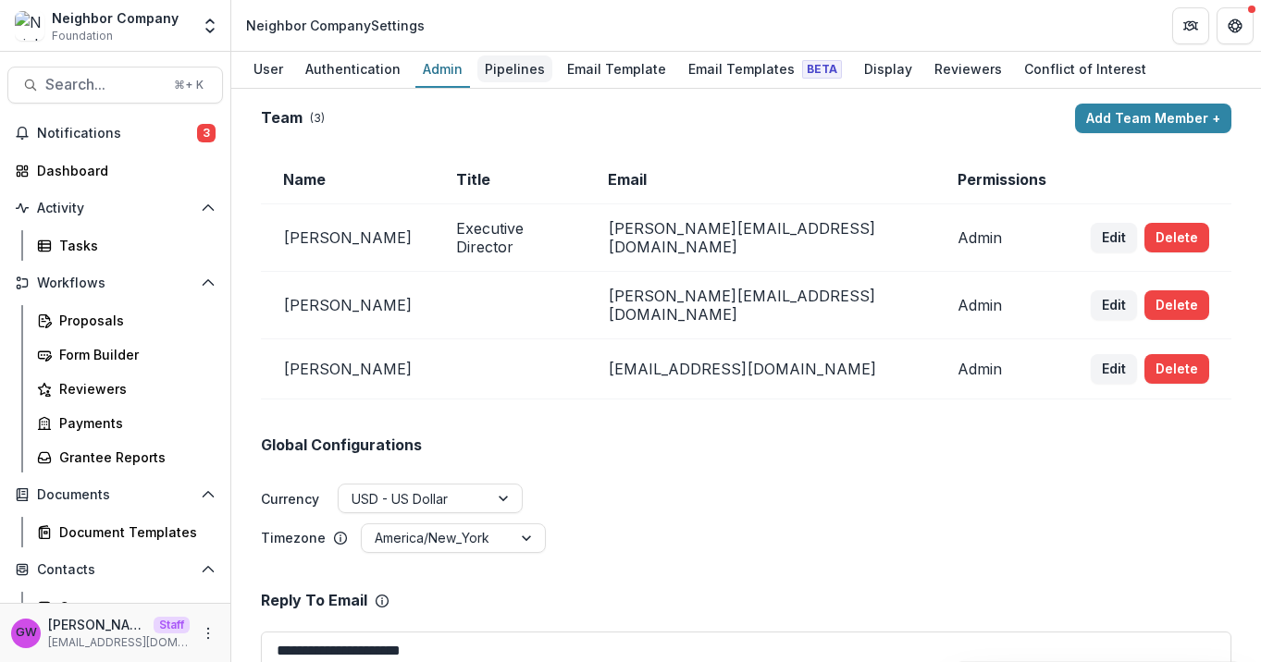
click at [493, 68] on div "Pipelines" at bounding box center [514, 68] width 75 height 27
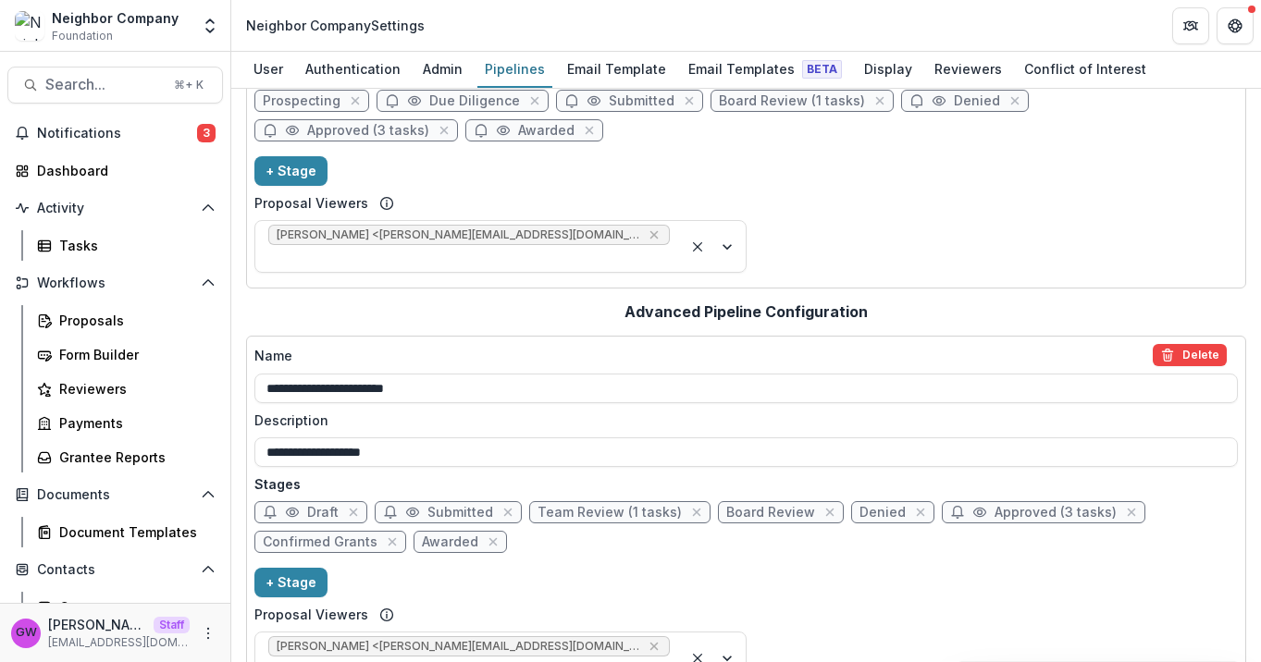
scroll to position [144, 0]
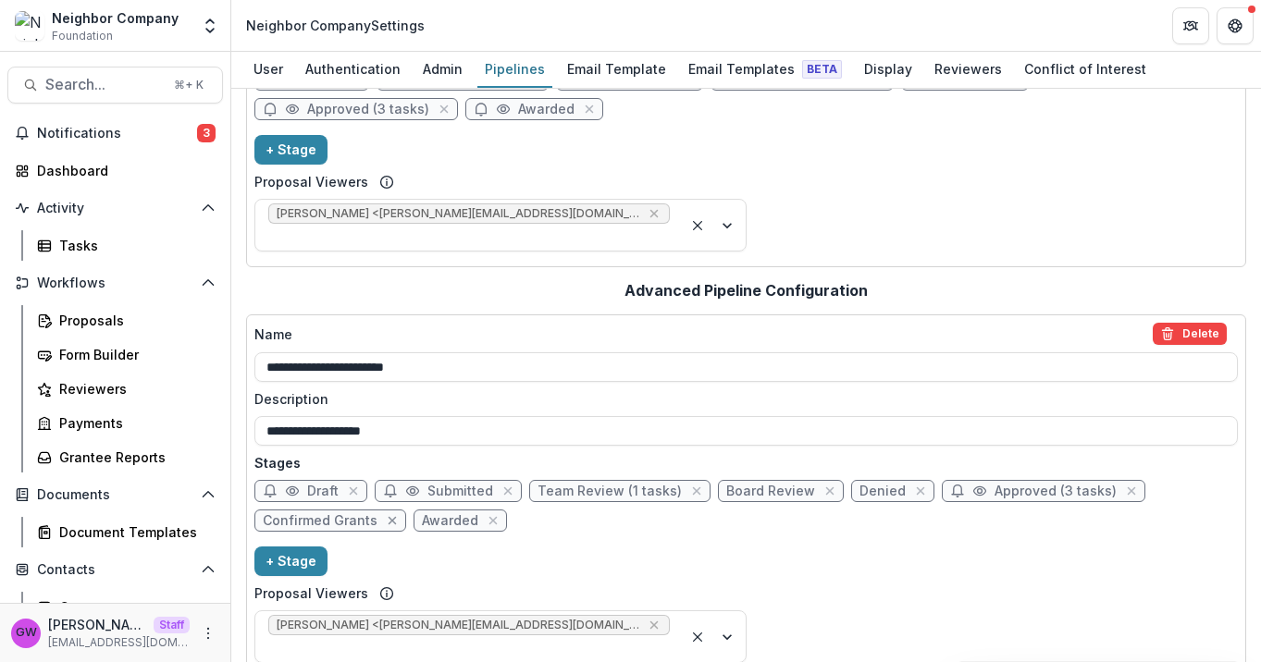
click at [389, 513] on icon "close" at bounding box center [392, 520] width 15 height 15
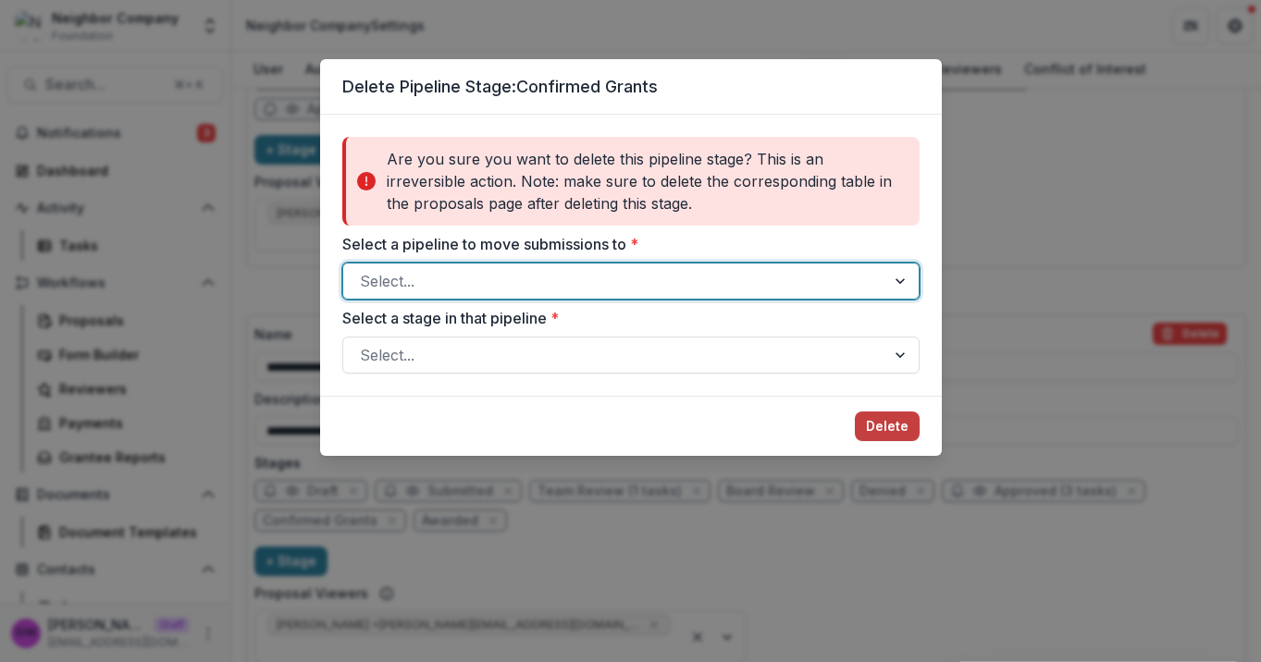
click at [456, 277] on div at bounding box center [614, 281] width 509 height 26
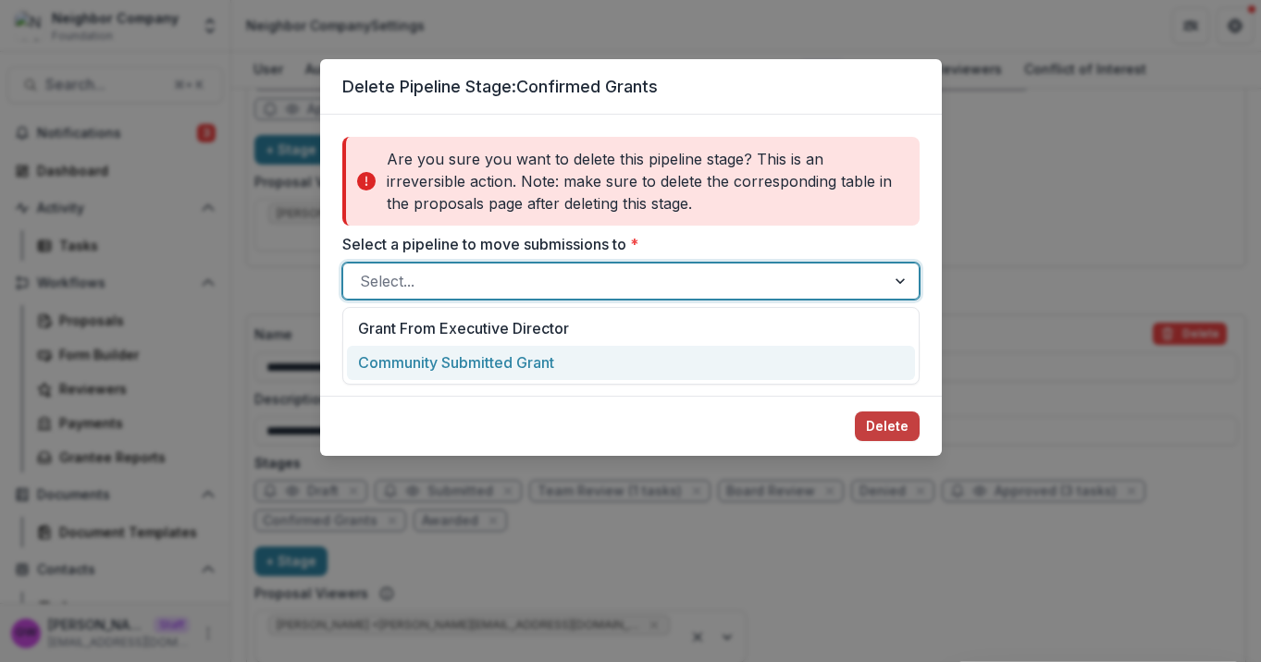
click at [462, 368] on div "Community Submitted Grant" at bounding box center [631, 363] width 568 height 34
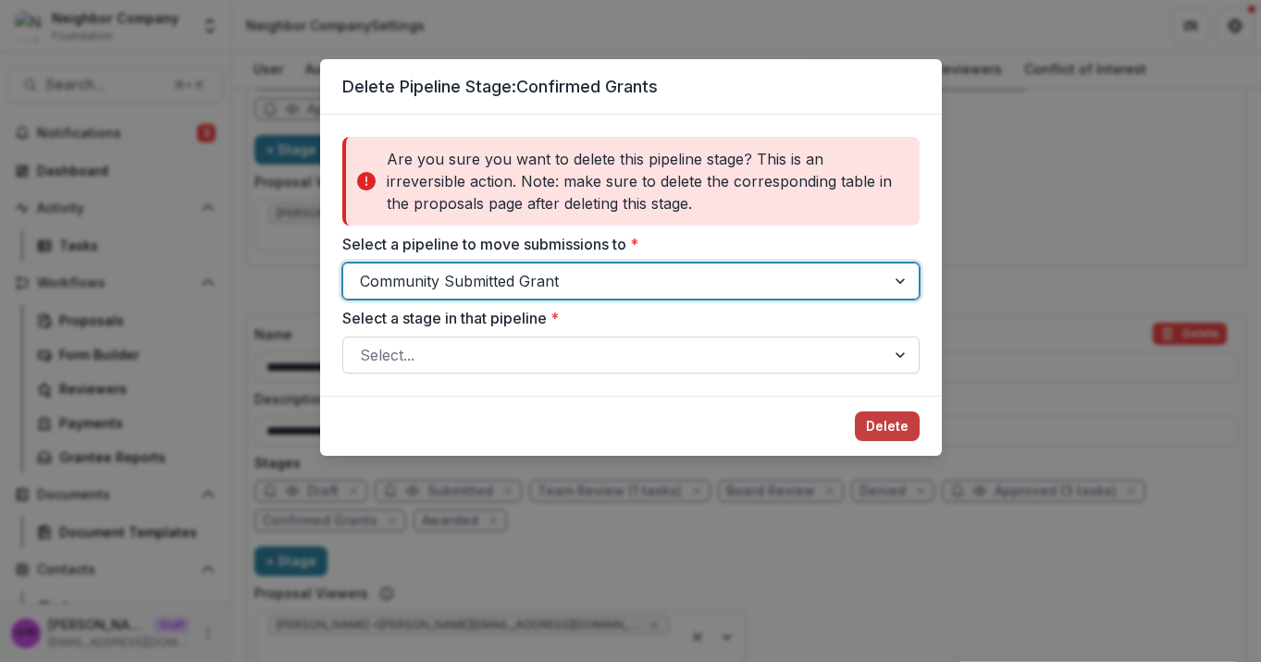
click at [517, 354] on div at bounding box center [614, 355] width 509 height 26
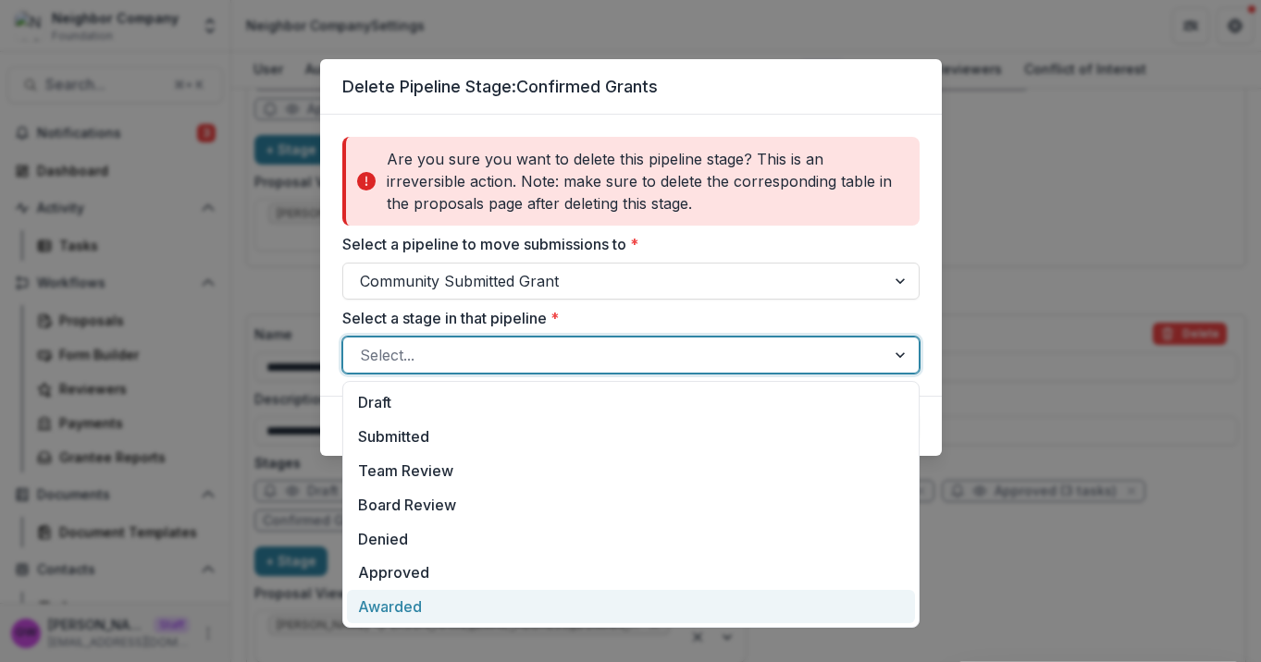
click at [407, 596] on div "Awarded" at bounding box center [631, 607] width 568 height 34
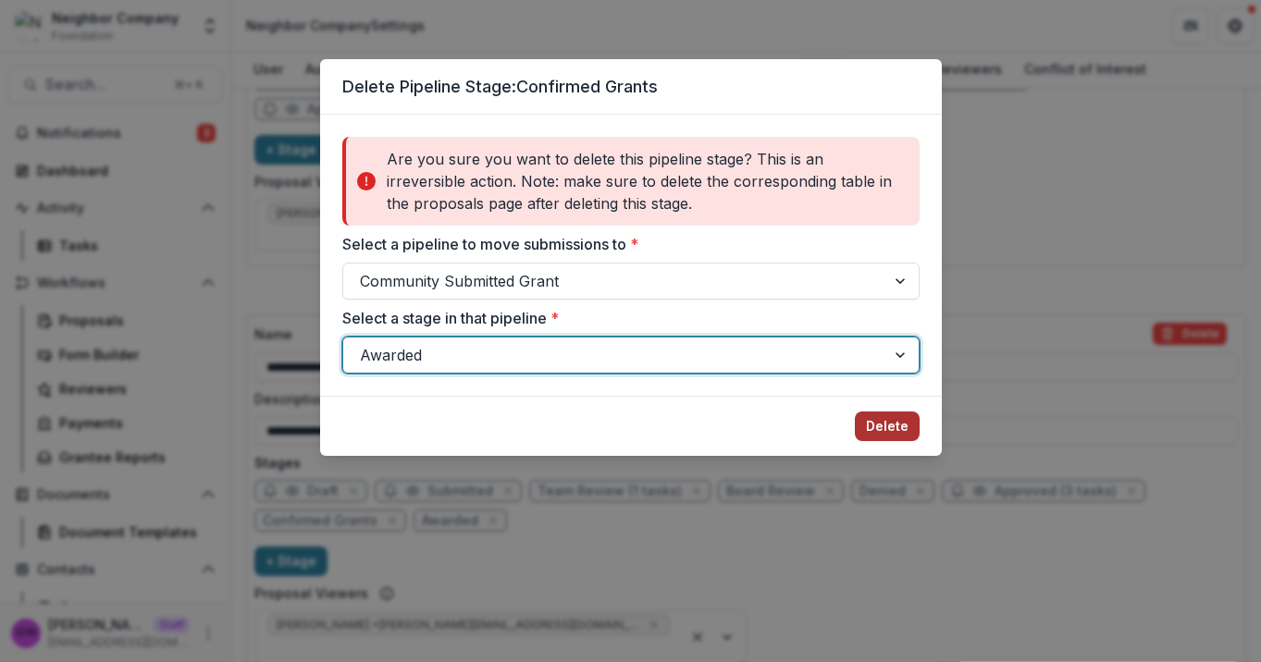
click at [870, 422] on button "Delete" at bounding box center [887, 427] width 65 height 30
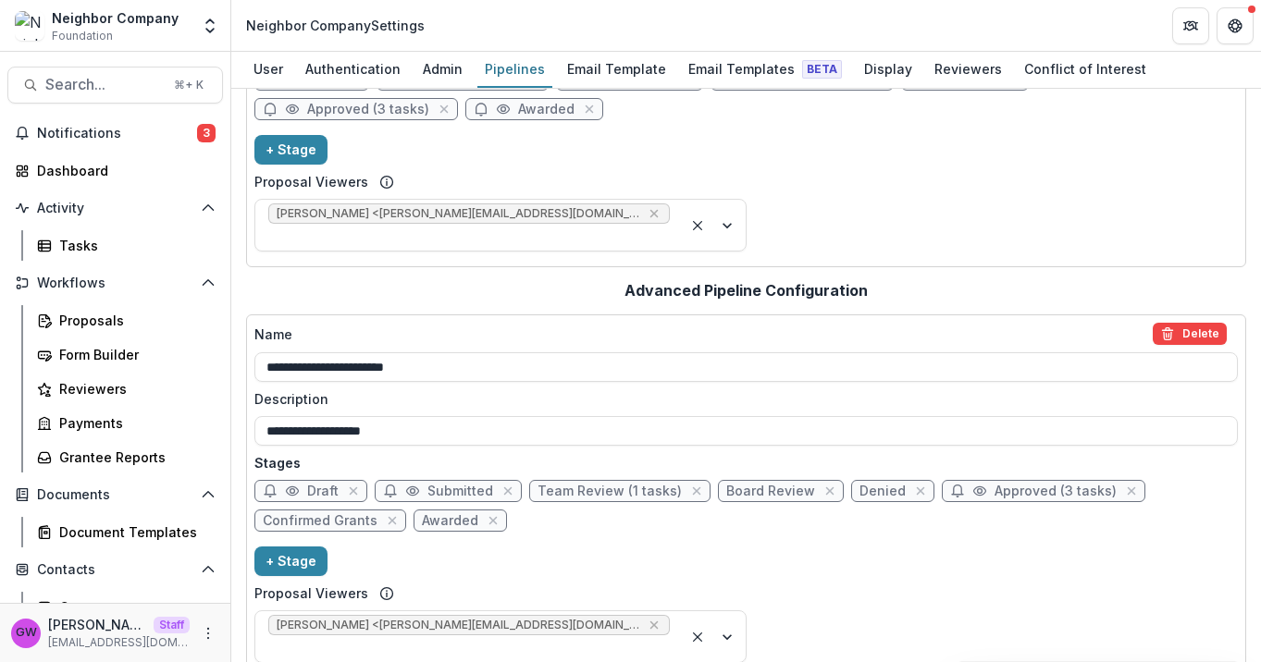
scroll to position [137, 0]
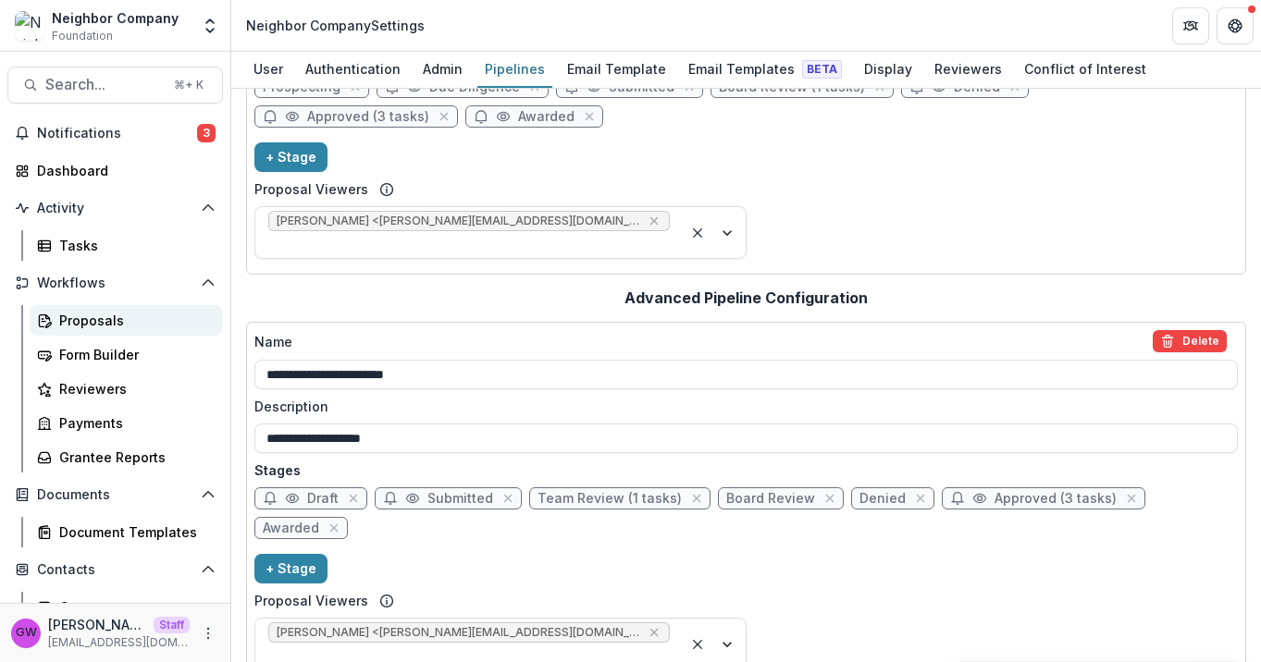
click at [88, 318] on div "Proposals" at bounding box center [133, 320] width 149 height 19
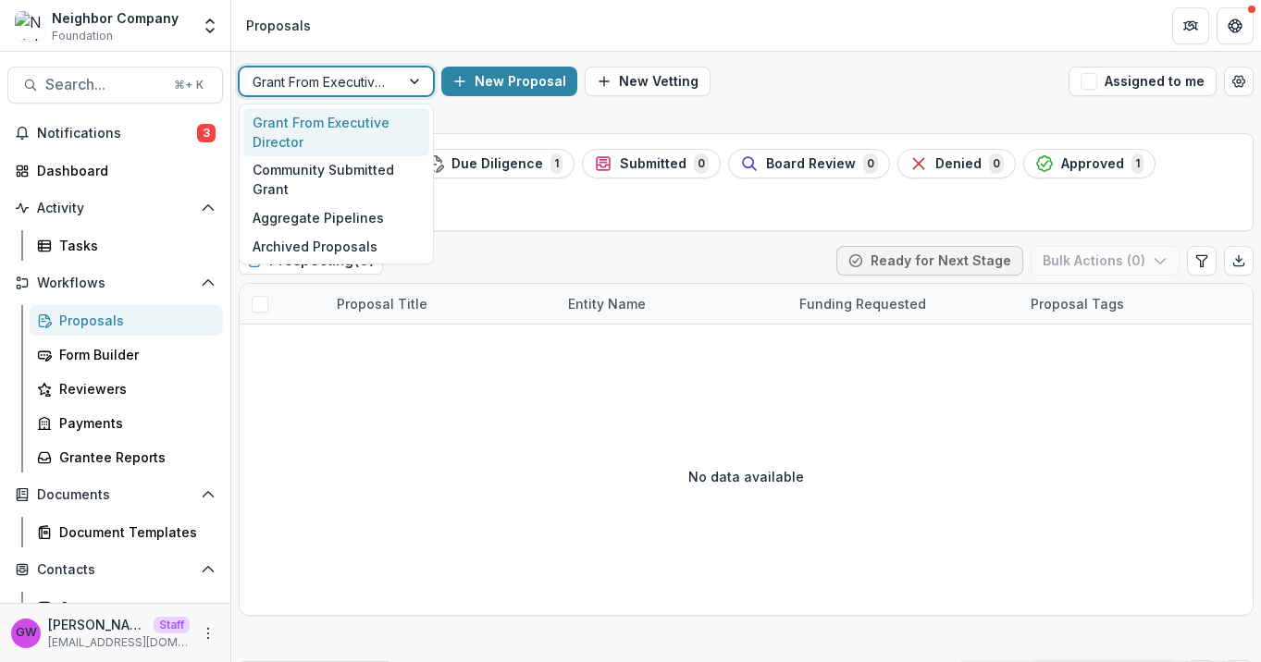
click at [400, 79] on div at bounding box center [416, 82] width 33 height 28
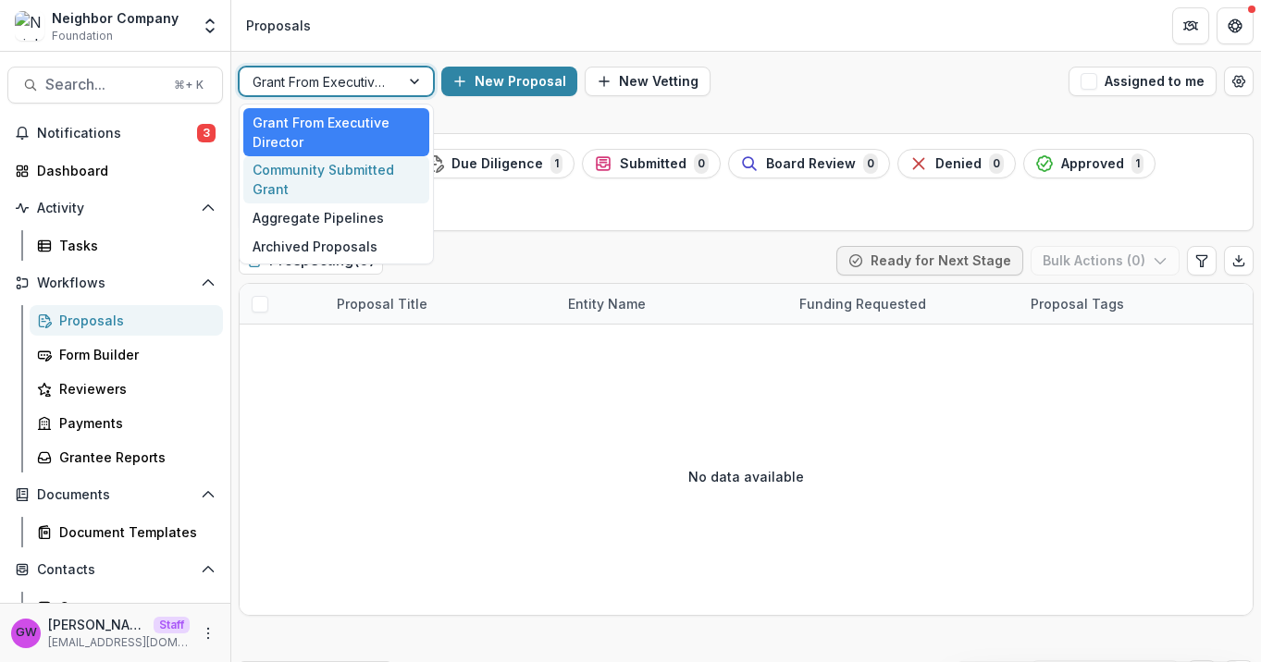
click at [351, 166] on div "Community Submitted Grant" at bounding box center [336, 180] width 186 height 48
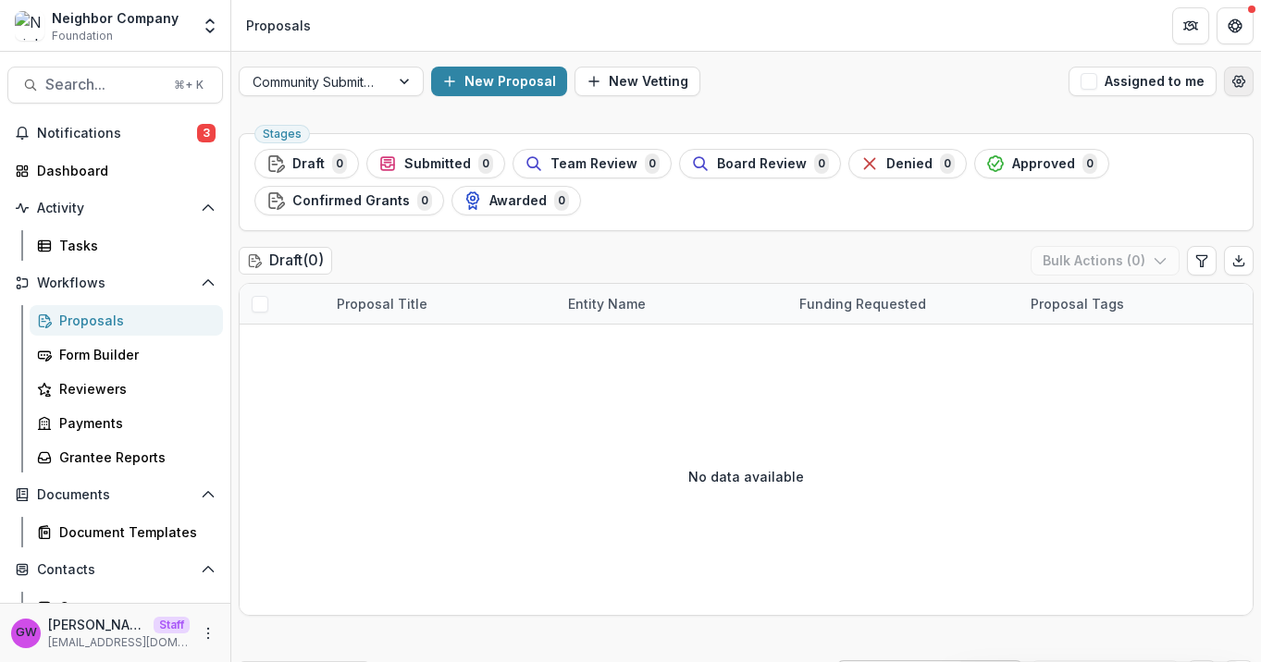
click at [1231, 84] on icon "Open table manager" at bounding box center [1238, 81] width 15 height 15
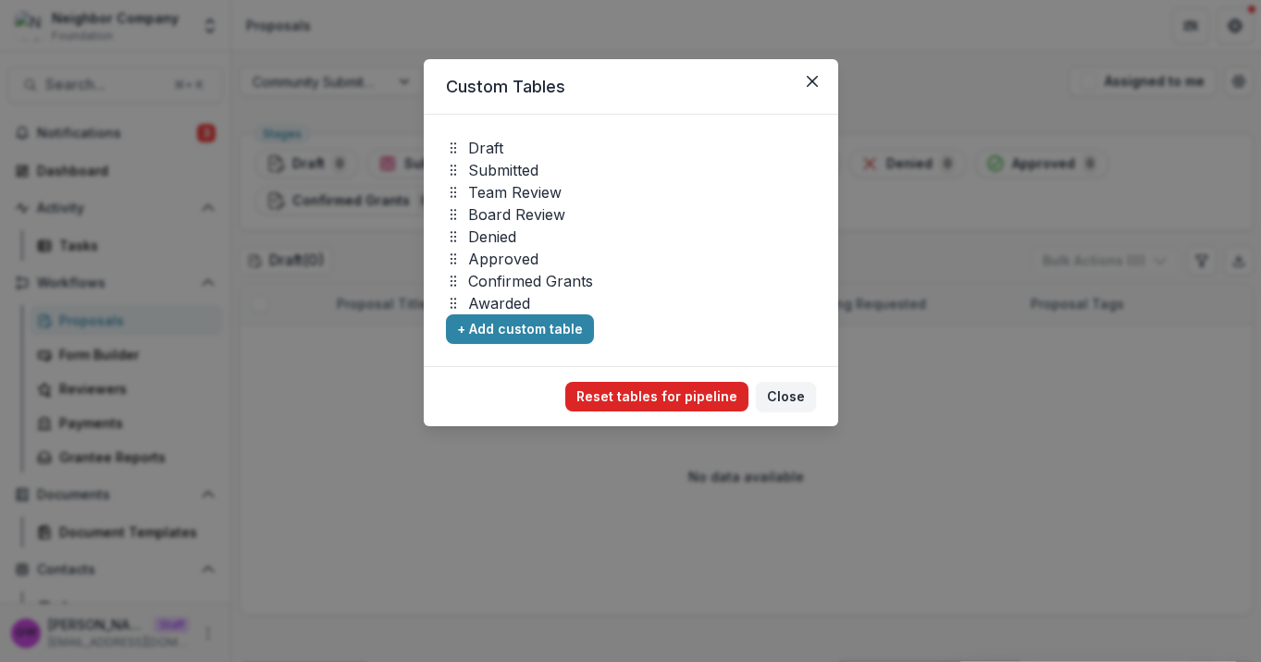
click at [687, 396] on button "Reset tables for pipeline" at bounding box center [656, 397] width 183 height 30
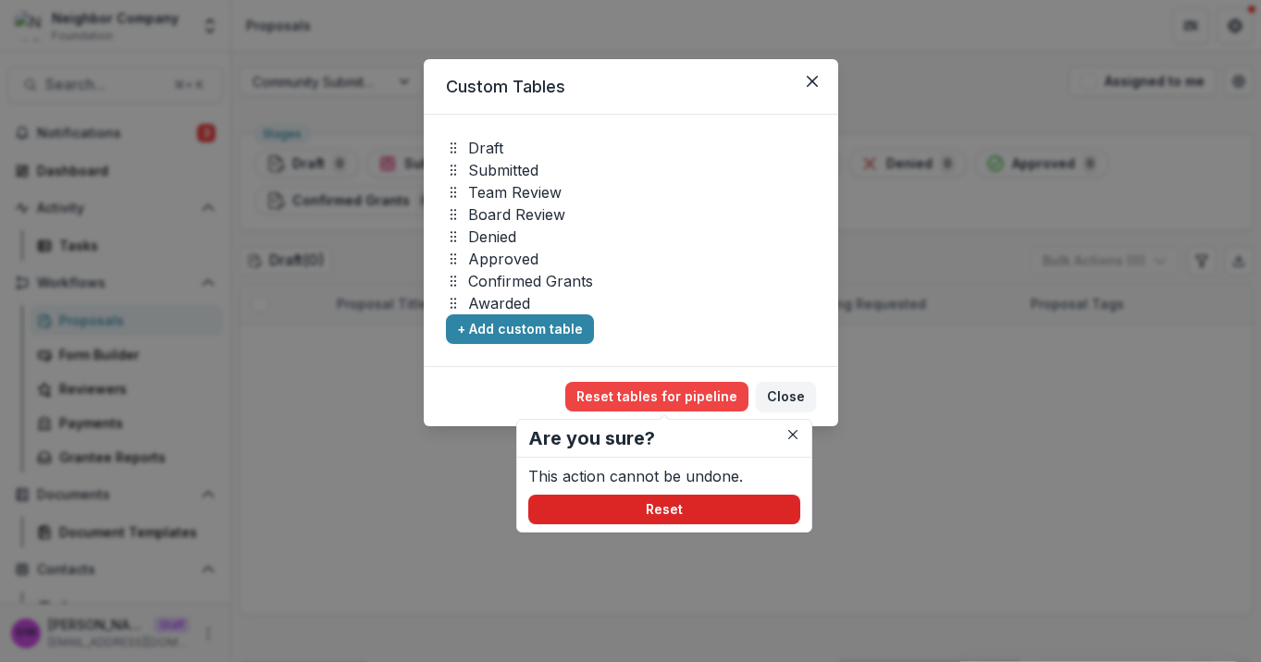
click at [611, 501] on button "Reset" at bounding box center [664, 510] width 272 height 30
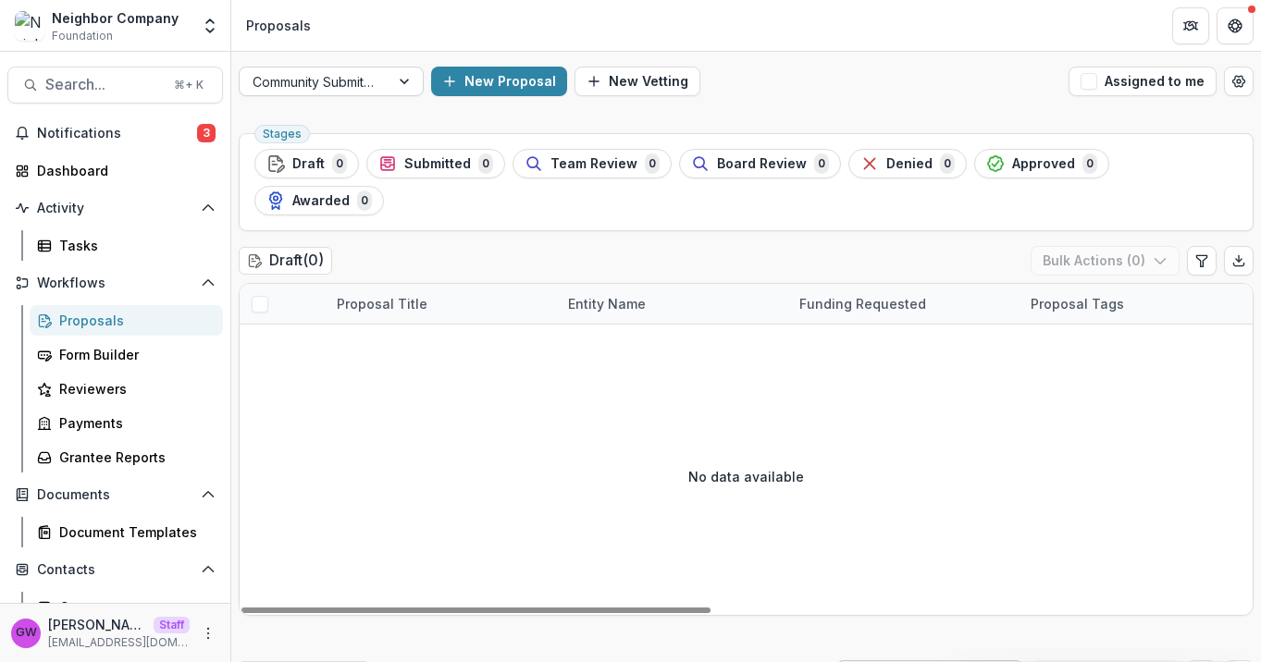
click at [350, 89] on div at bounding box center [314, 81] width 124 height 23
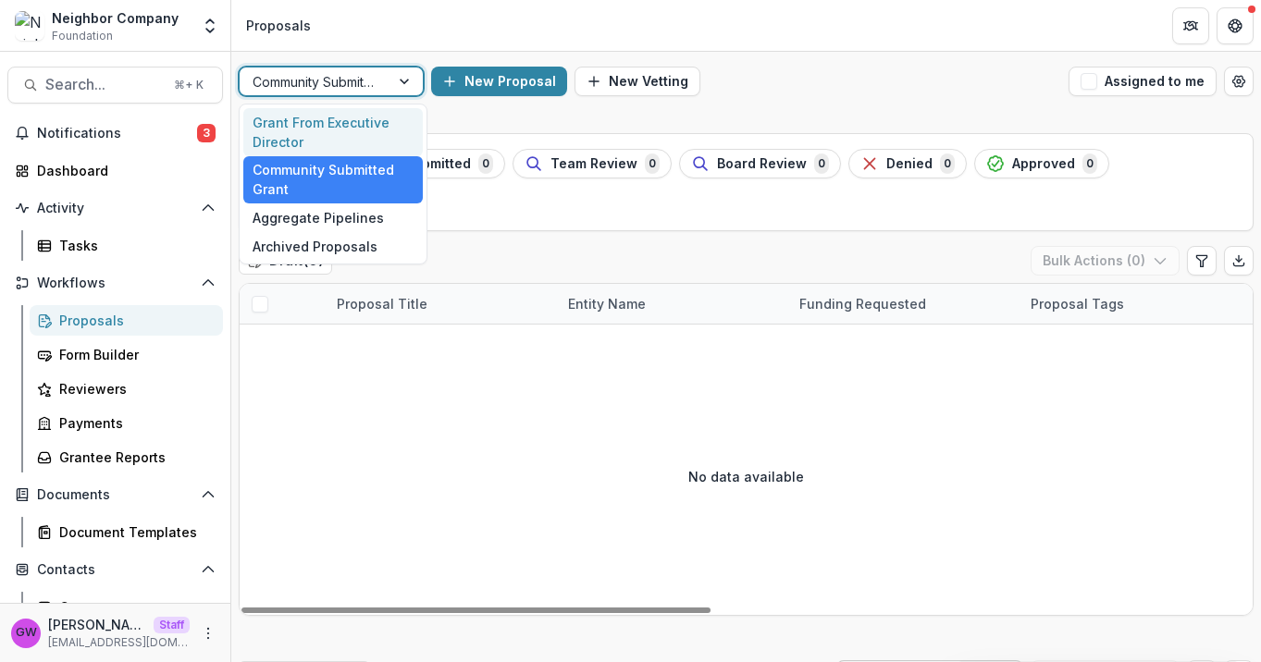
click at [346, 126] on div "Grant From Executive Director" at bounding box center [332, 132] width 179 height 48
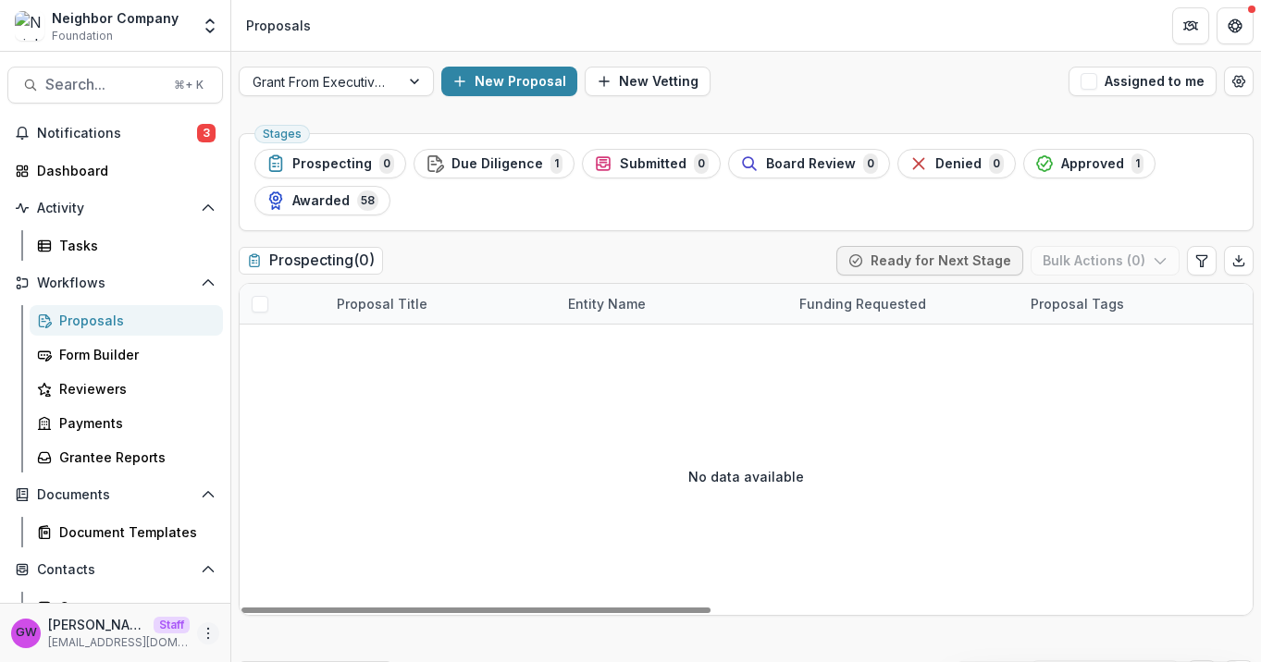
click at [205, 613] on icon "More" at bounding box center [208, 633] width 15 height 15
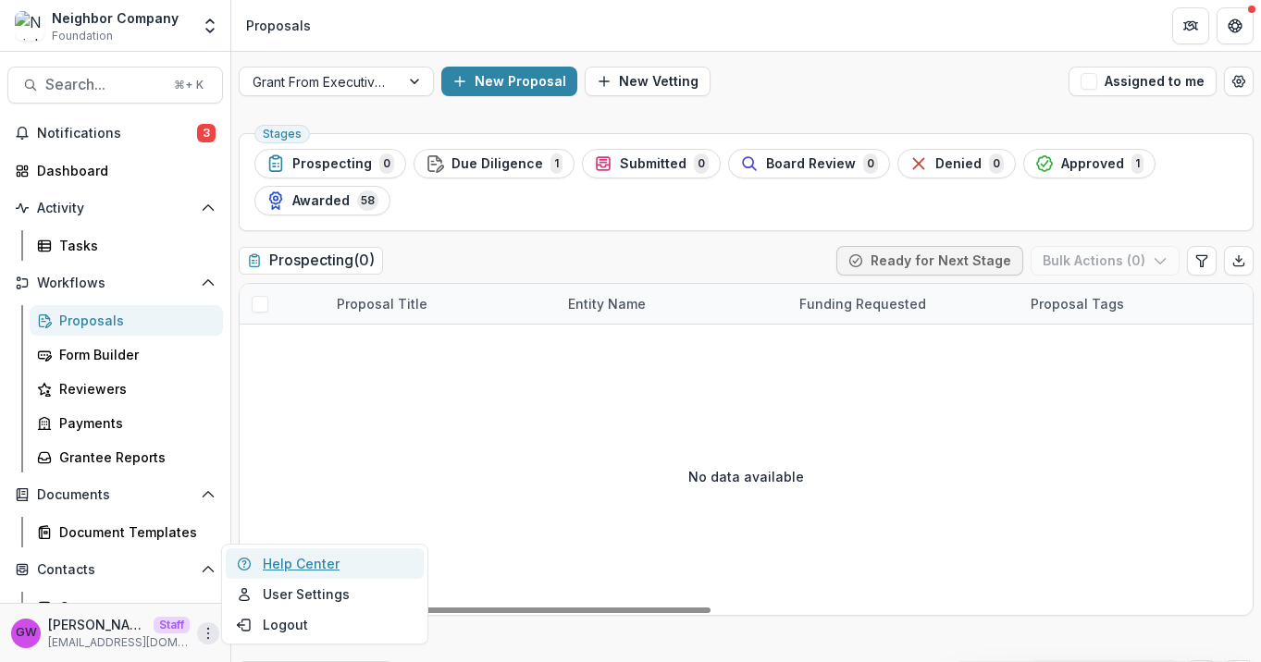
click at [309, 560] on link "Help Center" at bounding box center [325, 563] width 198 height 31
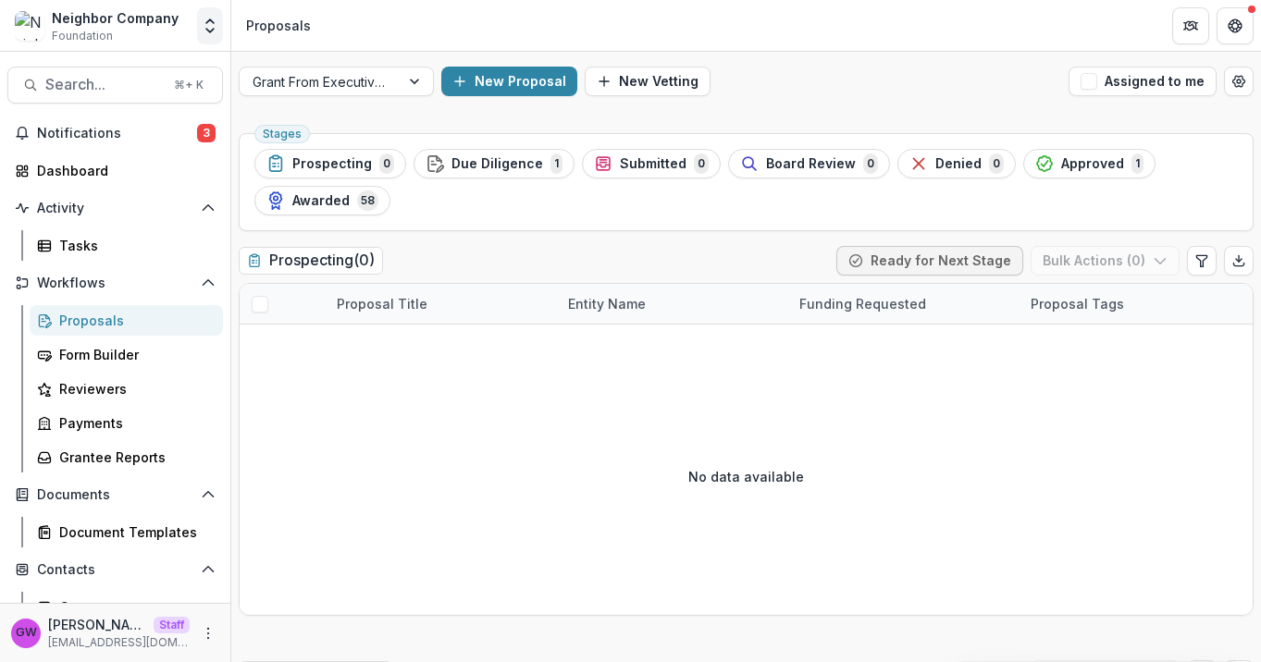
click at [207, 17] on icon "Open entity switcher" at bounding box center [210, 26] width 18 height 18
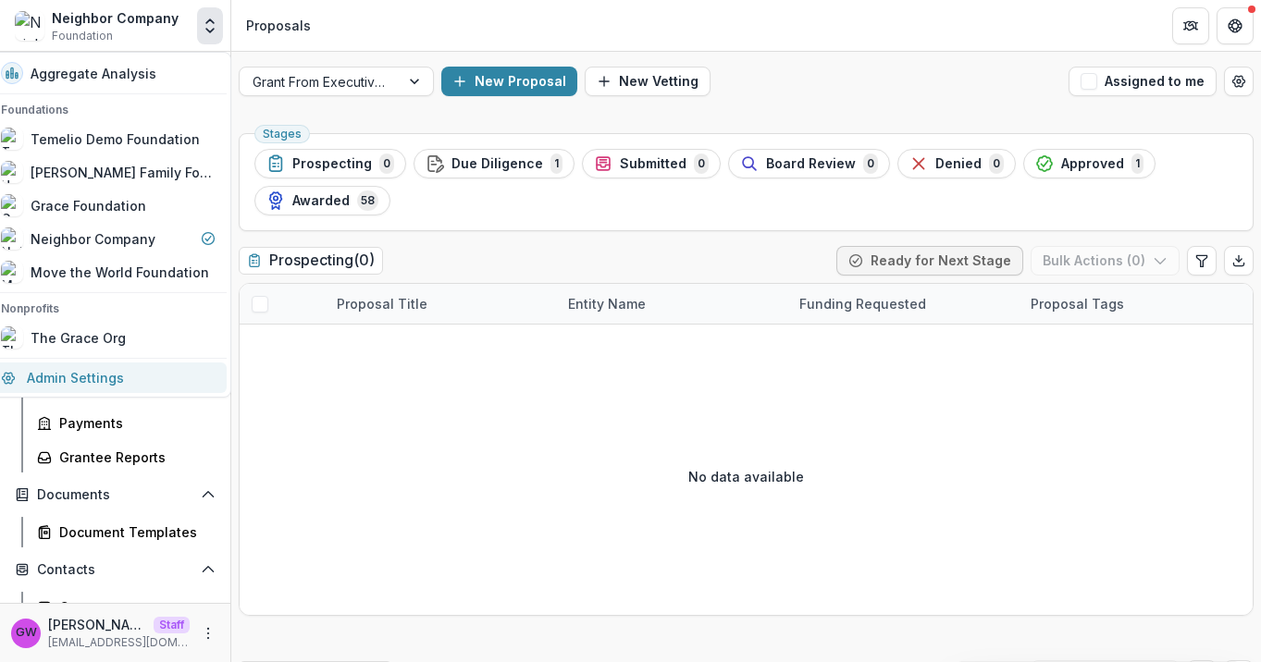
click at [131, 381] on link "Admin Settings" at bounding box center [108, 378] width 237 height 31
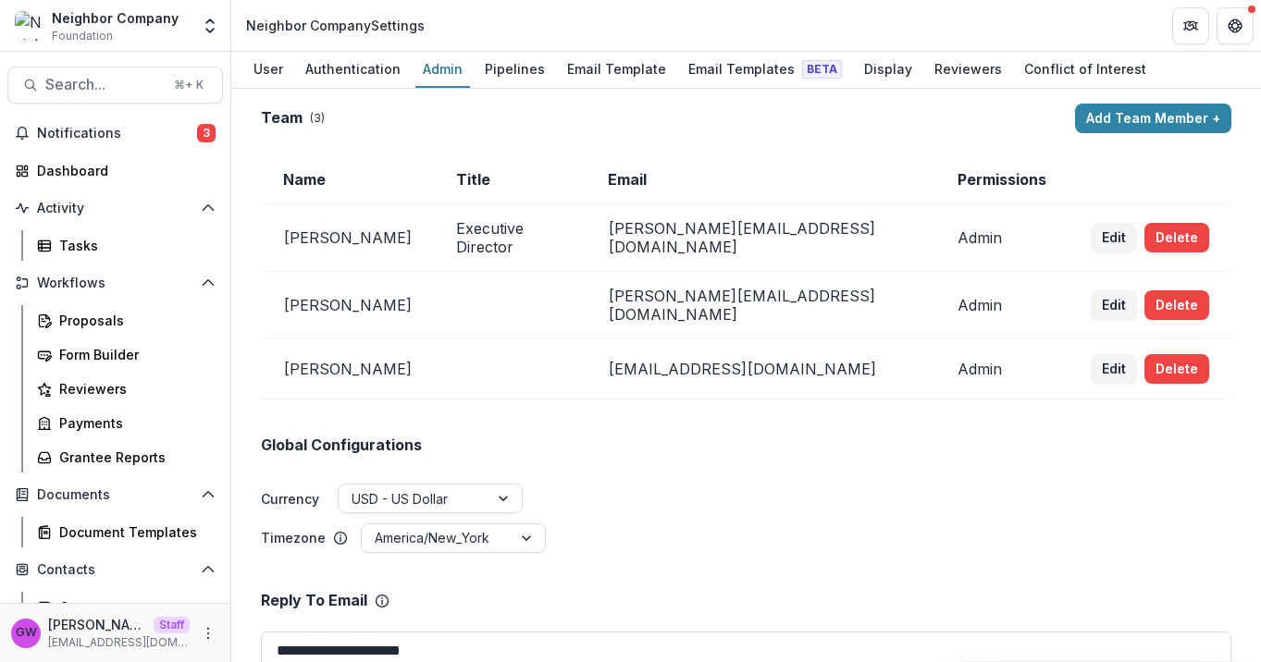
click at [507, 50] on header "Neighbor Company Settings" at bounding box center [745, 25] width 1029 height 51
click at [506, 61] on div "Pipelines" at bounding box center [514, 68] width 75 height 27
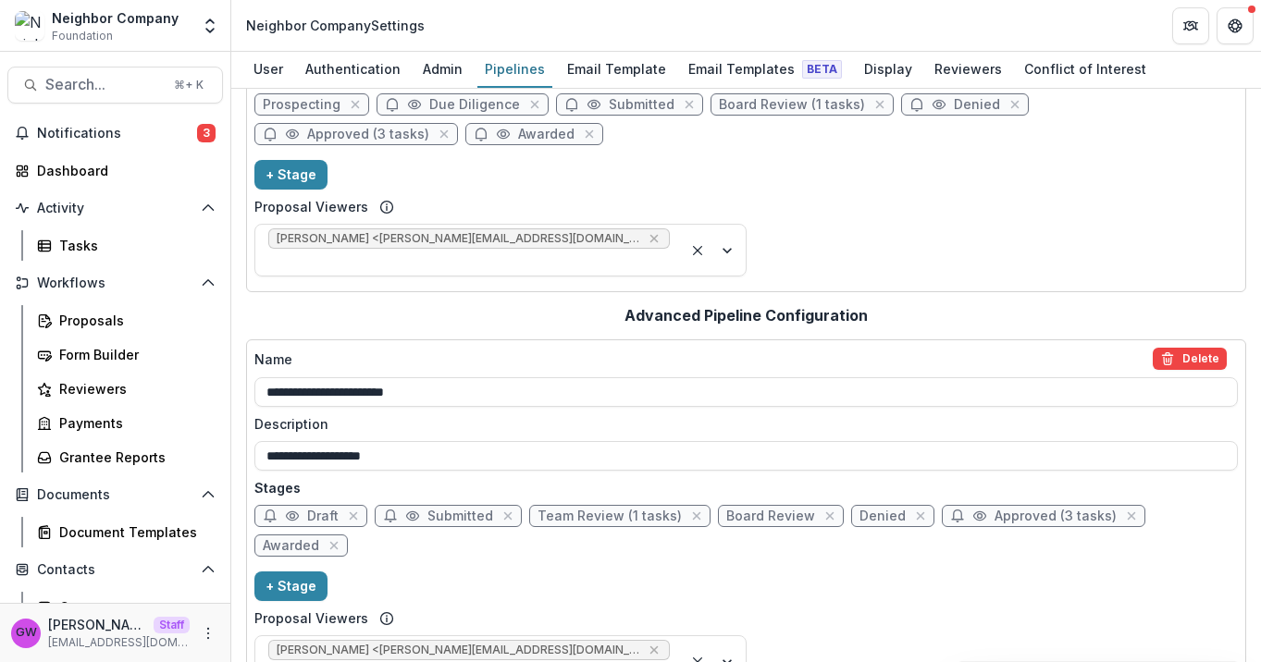
scroll to position [137, 0]
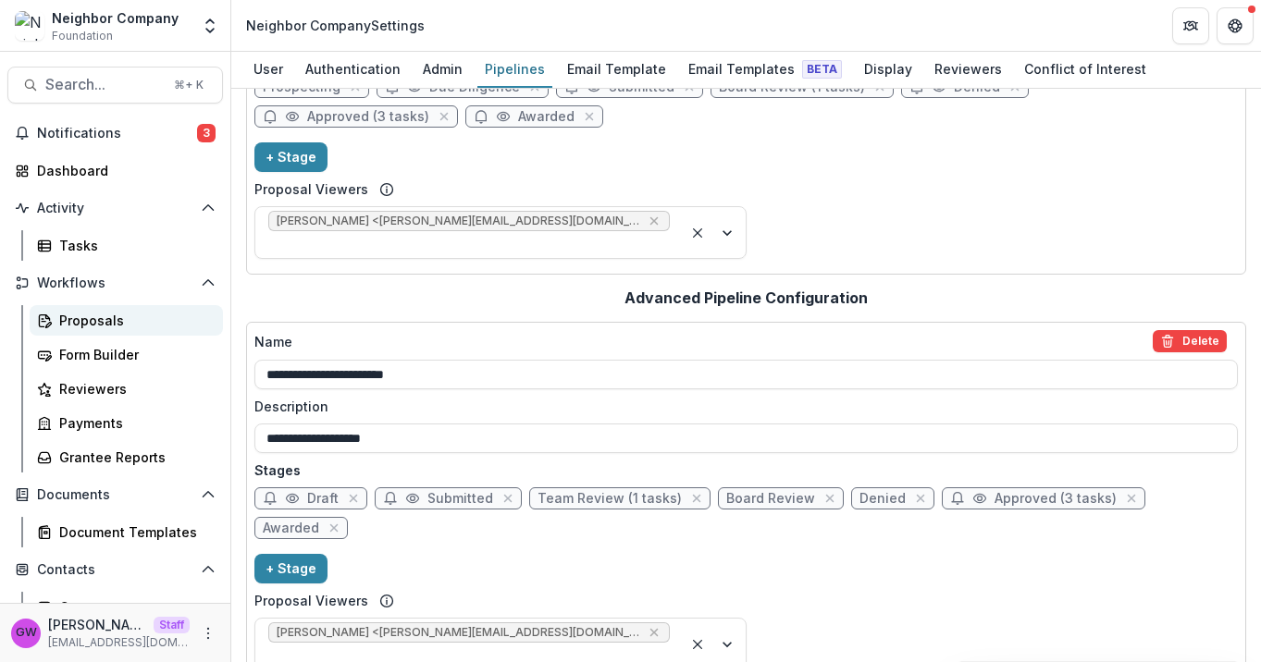
click at [108, 314] on div "Proposals" at bounding box center [133, 320] width 149 height 19
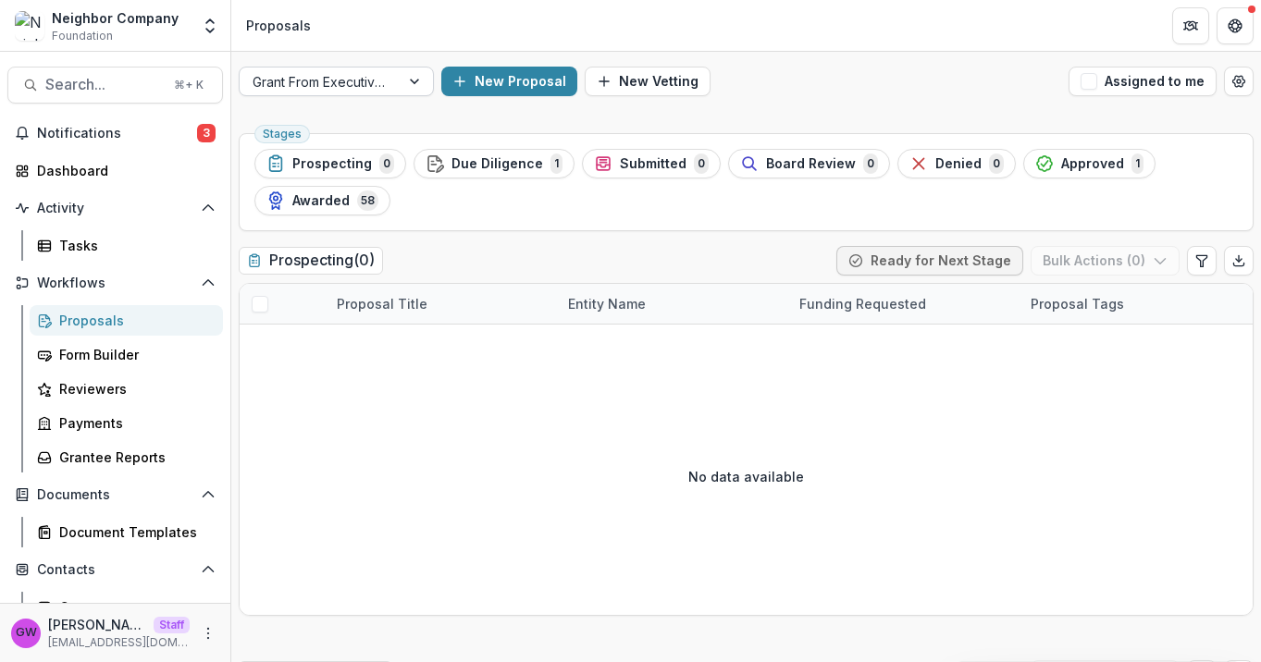
click at [355, 85] on div at bounding box center [319, 81] width 134 height 23
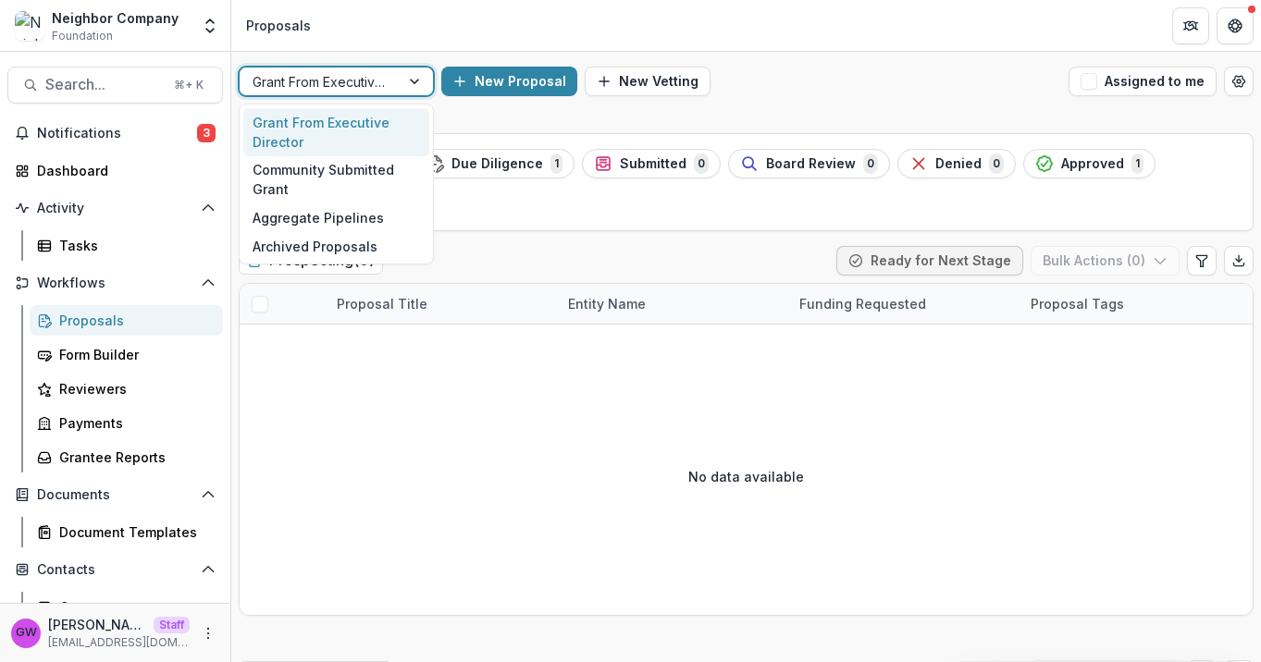
click at [477, 109] on div "Grant From Executive Director selected, 1 of 4. 4 results available. Use Up and…" at bounding box center [745, 81] width 1029 height 59
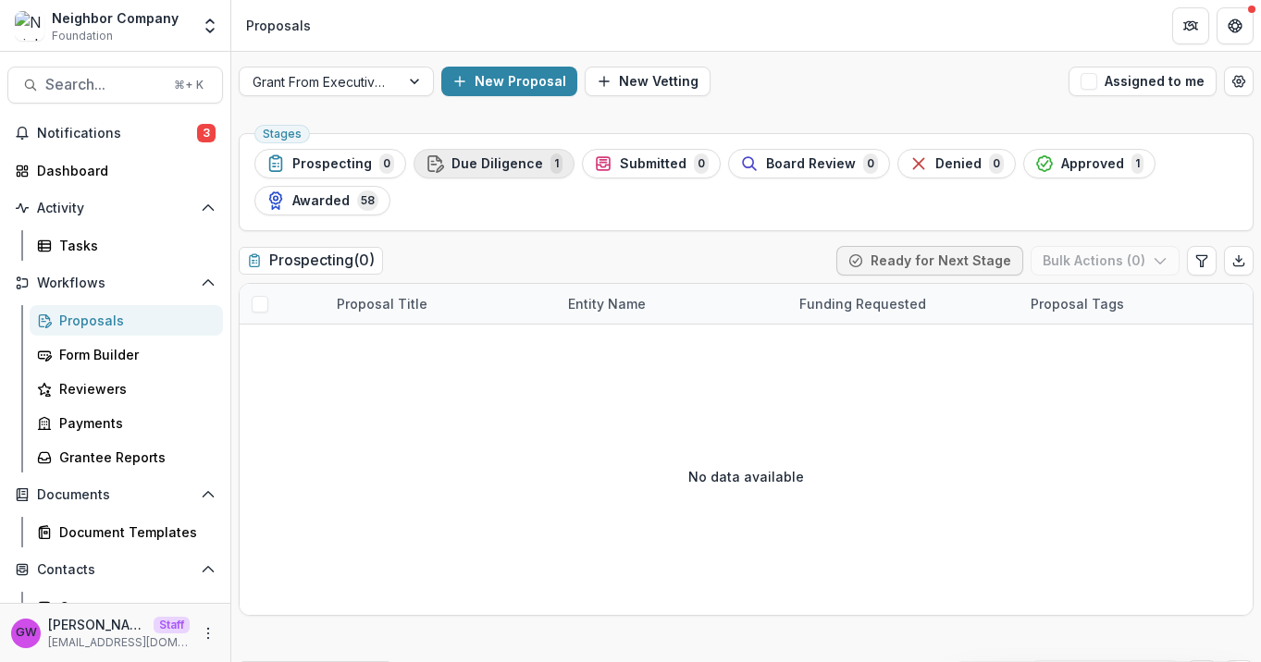
click at [487, 171] on span "Due Diligence" at bounding box center [497, 164] width 92 height 16
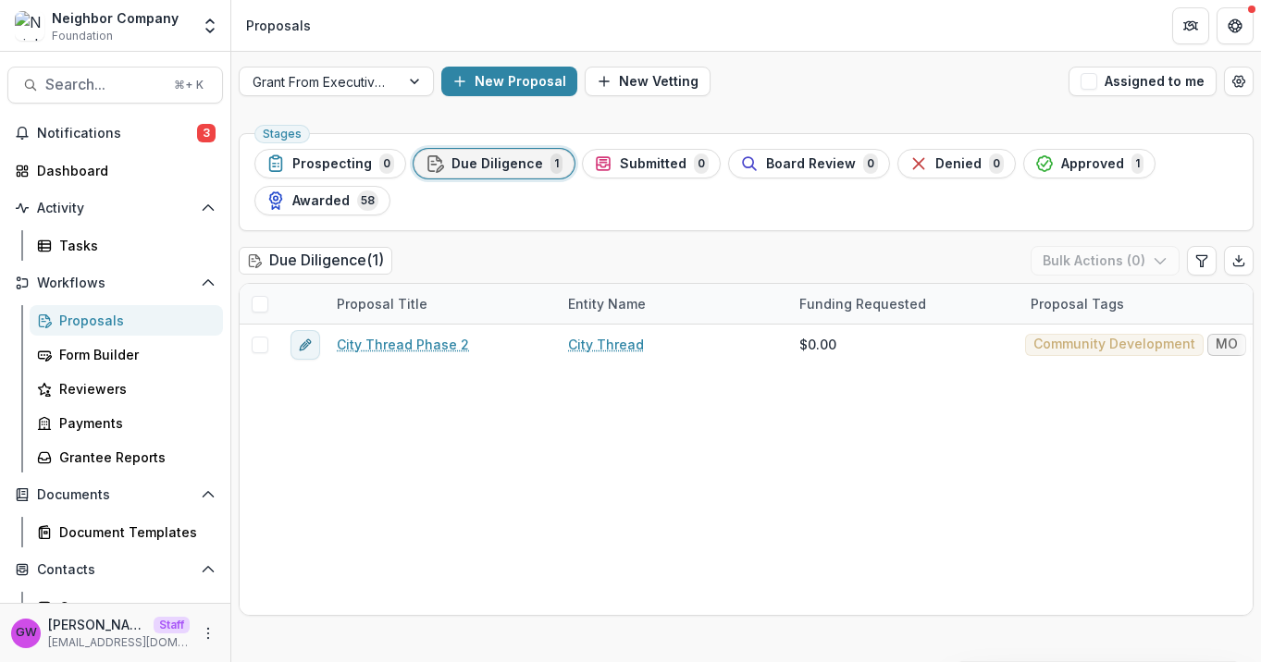
click at [806, 104] on div "Grant From Executive Director New Proposal New Vetting Assigned to me" at bounding box center [745, 81] width 1029 height 59
click at [212, 22] on polyline "Open entity switcher" at bounding box center [209, 21] width 7 height 4
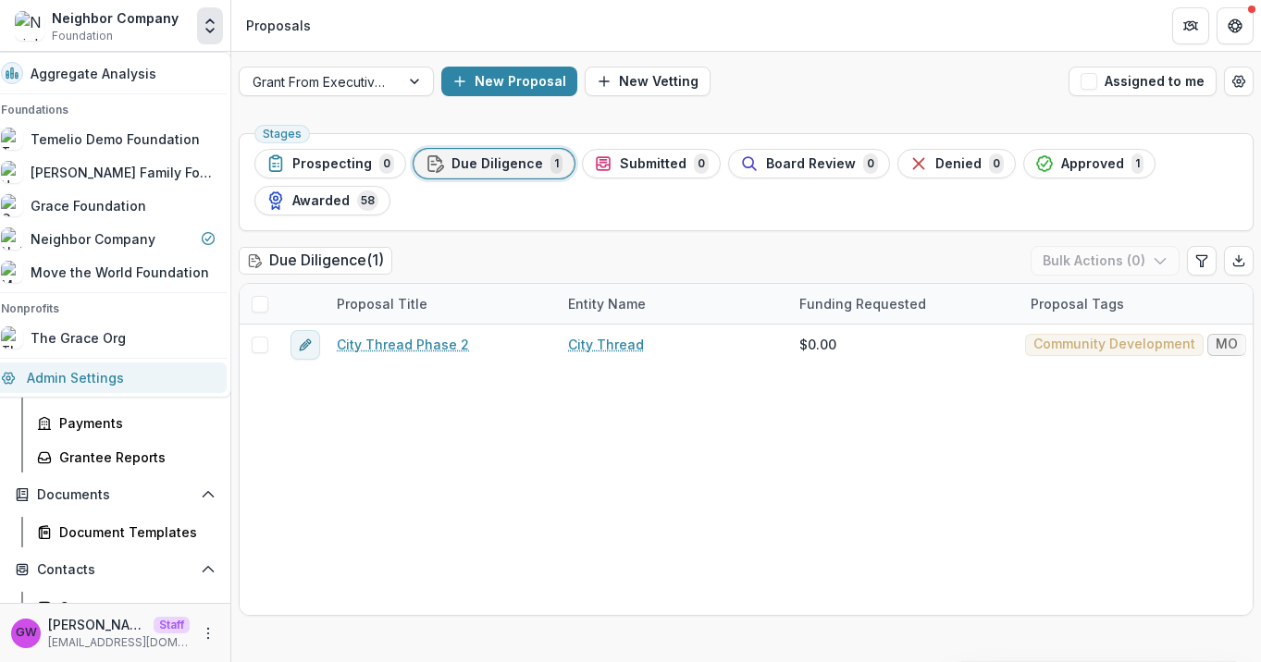
click at [97, 378] on link "Admin Settings" at bounding box center [108, 378] width 237 height 31
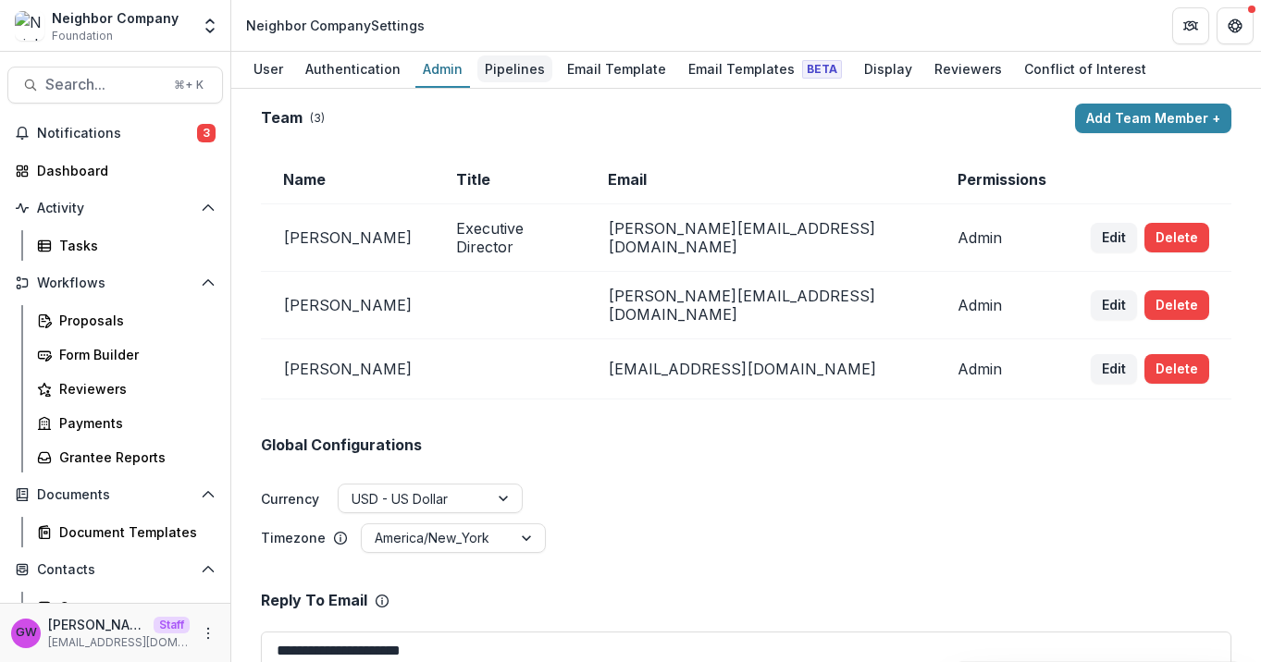
click at [498, 70] on div "Pipelines" at bounding box center [514, 68] width 75 height 27
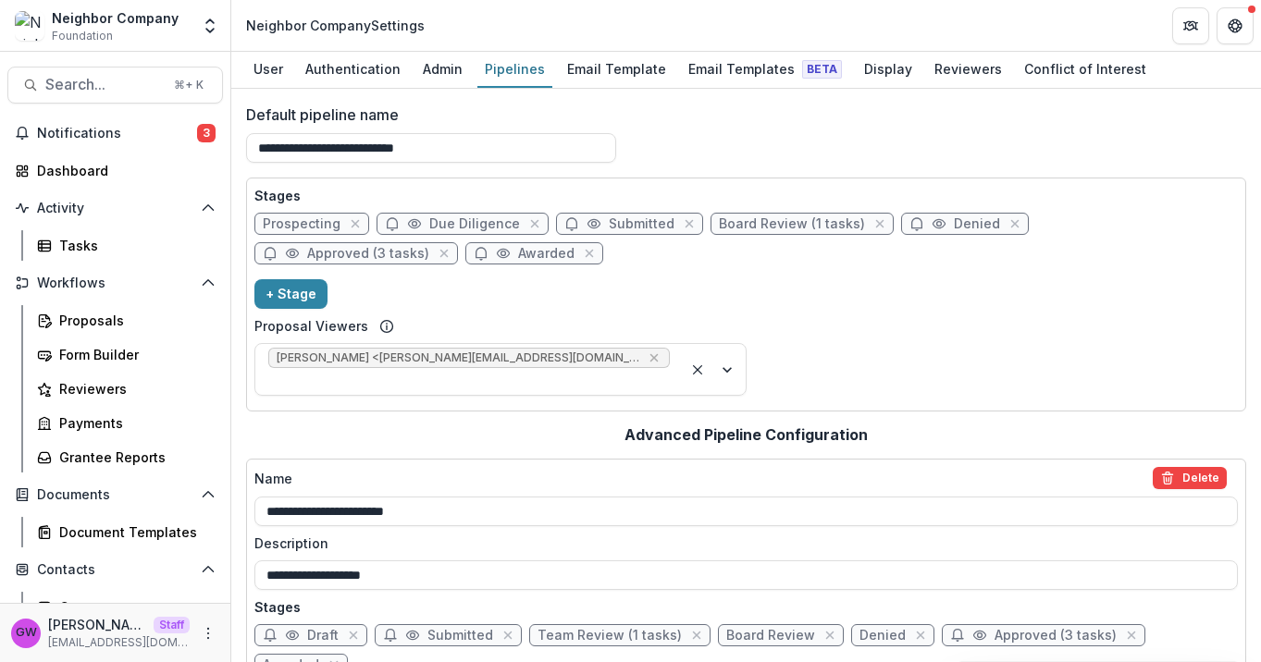
click at [450, 227] on span "Due Diligence" at bounding box center [474, 224] width 91 height 16
select select "*****"
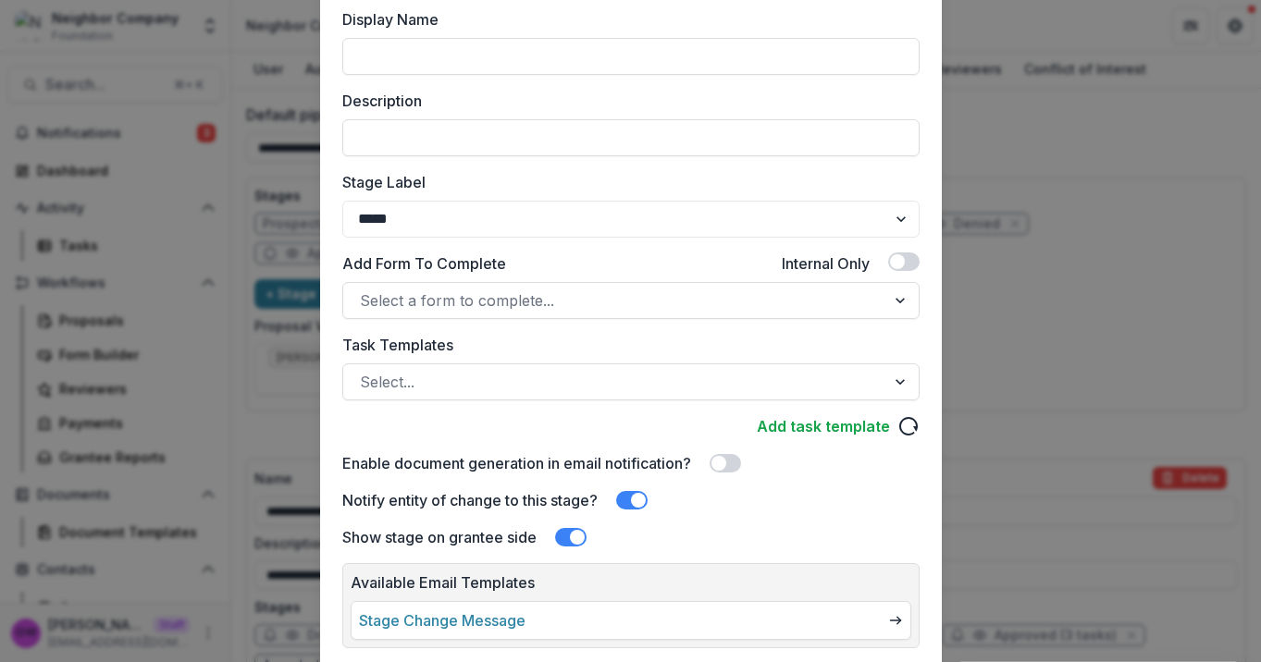
scroll to position [252, 0]
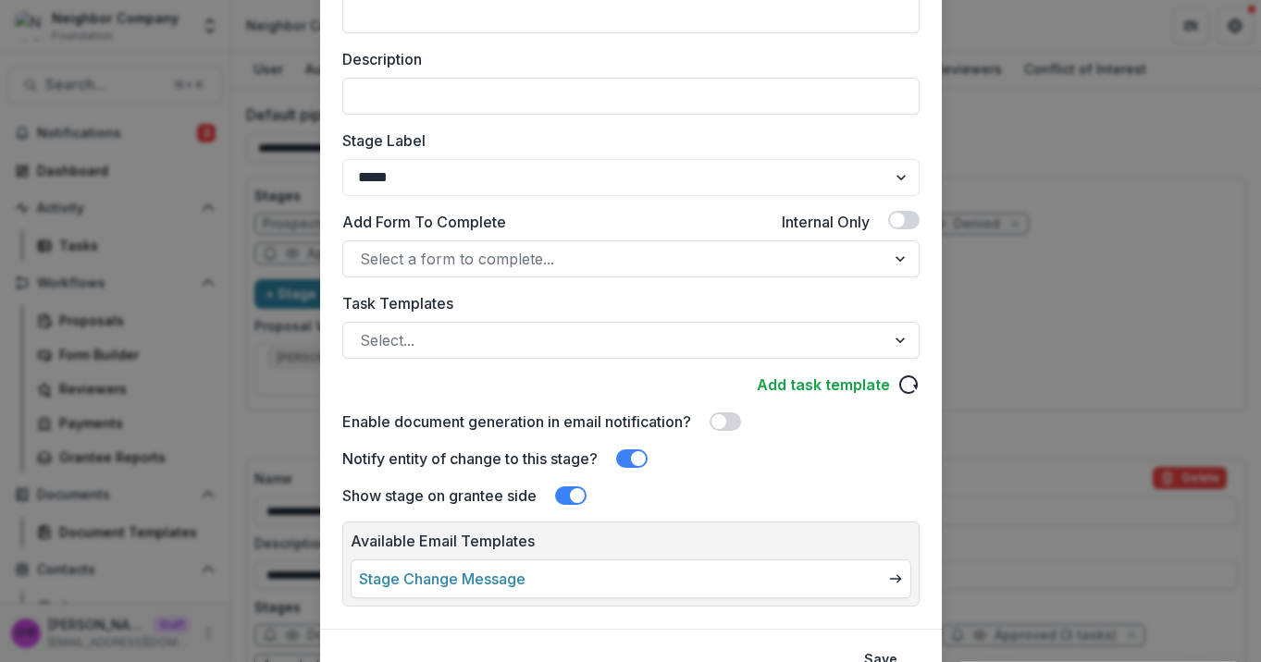
click at [1031, 110] on div "**********" at bounding box center [630, 331] width 1261 height 662
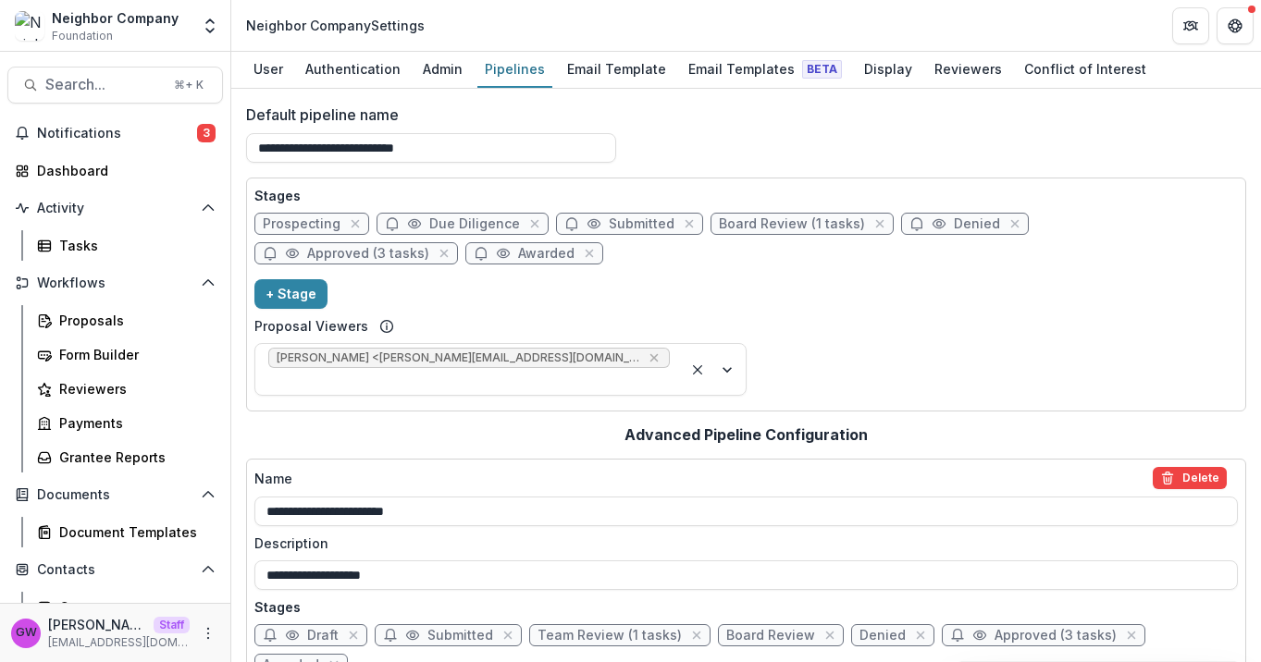
click at [485, 229] on span "Due Diligence" at bounding box center [474, 224] width 91 height 16
select select "*****"
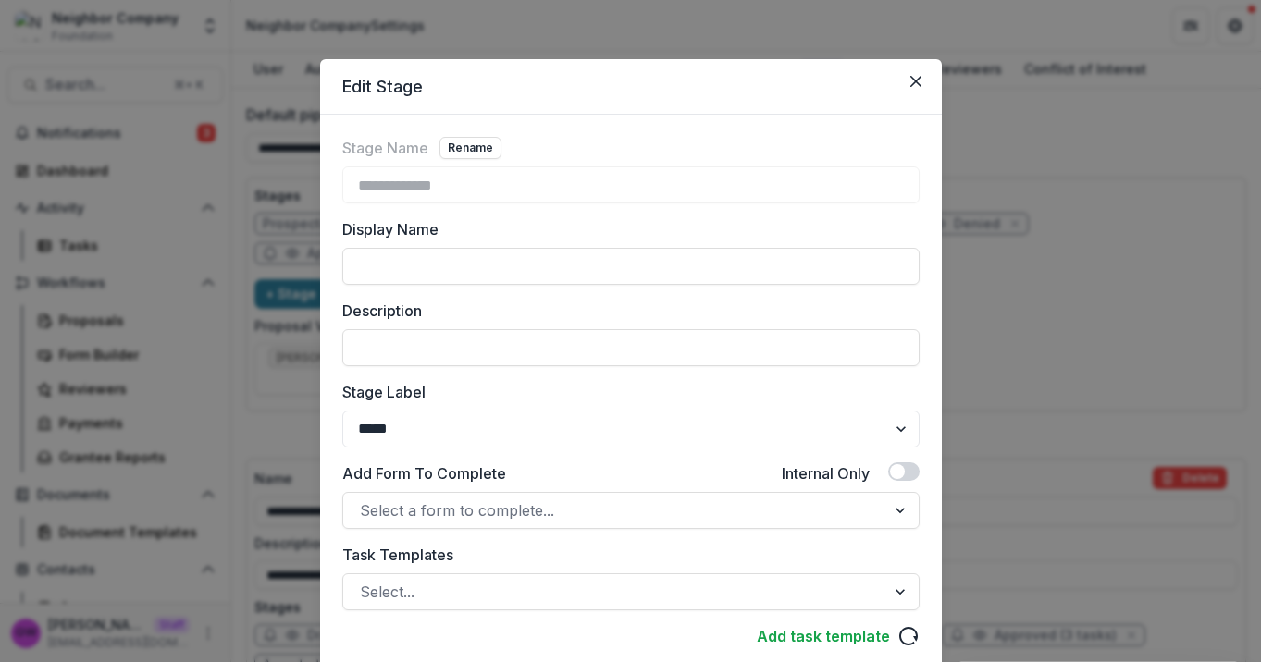
click at [1007, 191] on div "**********" at bounding box center [630, 331] width 1261 height 662
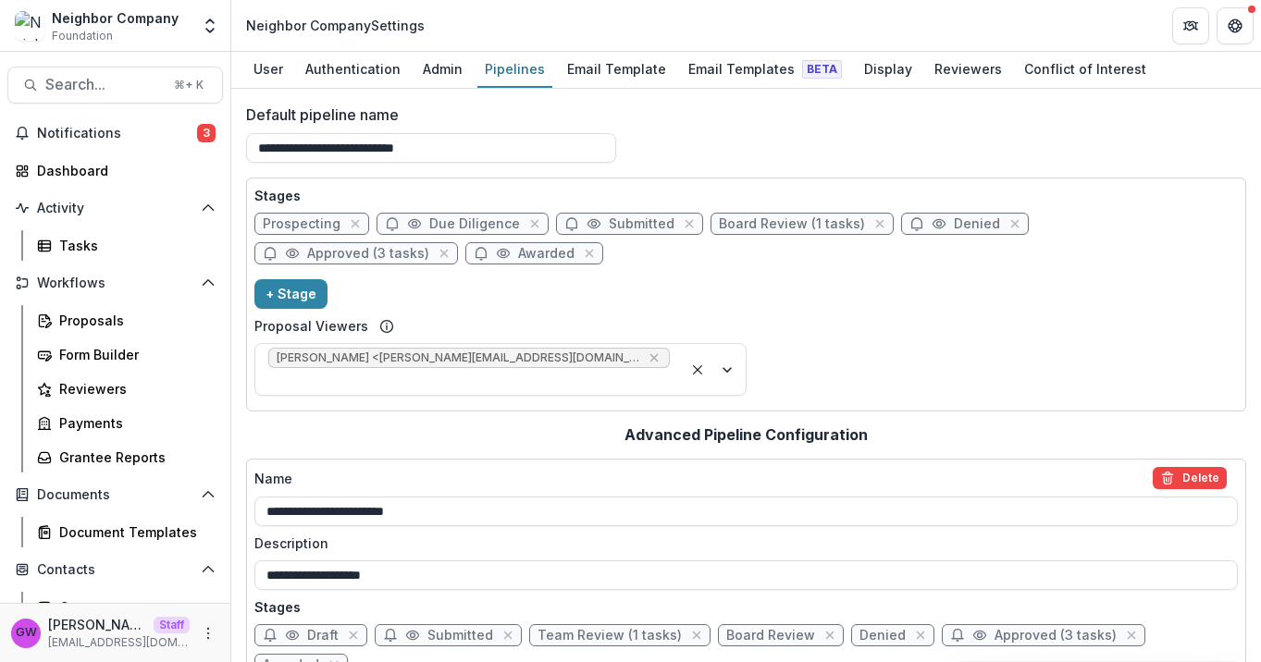
click at [652, 225] on span "Submitted" at bounding box center [642, 224] width 66 height 16
select select "*********"
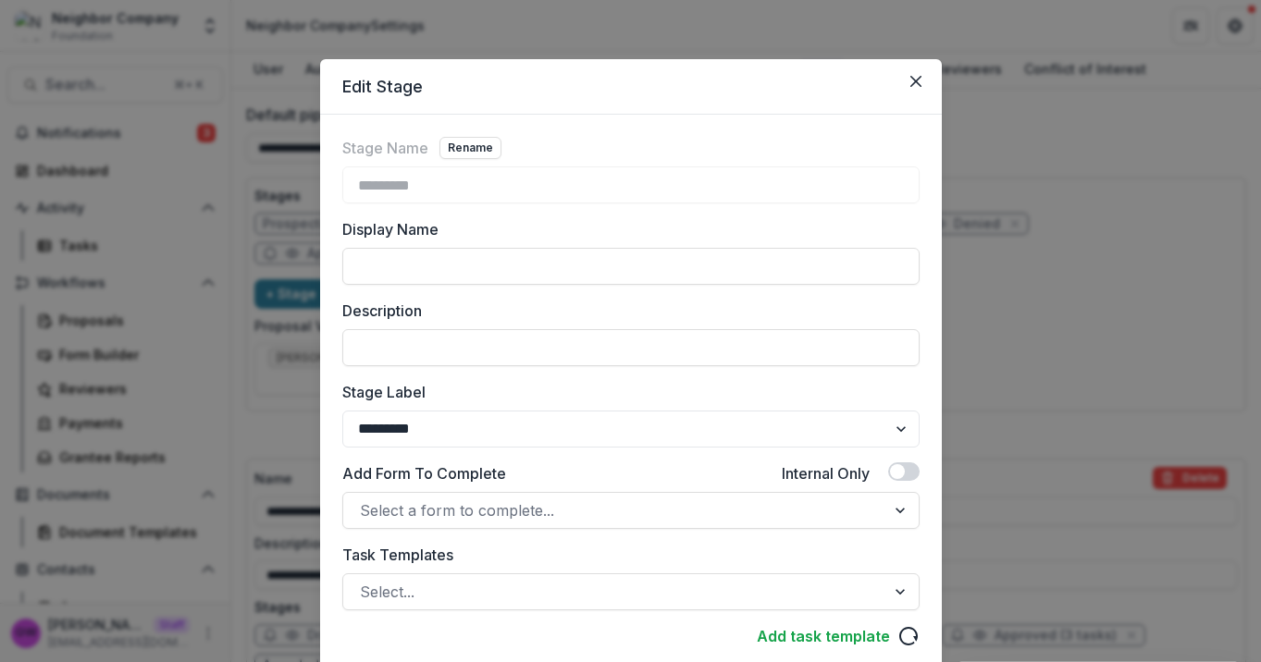
click at [1001, 174] on div "Edit Stage Stage Name Rename ********* Display Name Description Stage Label ***…" at bounding box center [630, 331] width 1261 height 662
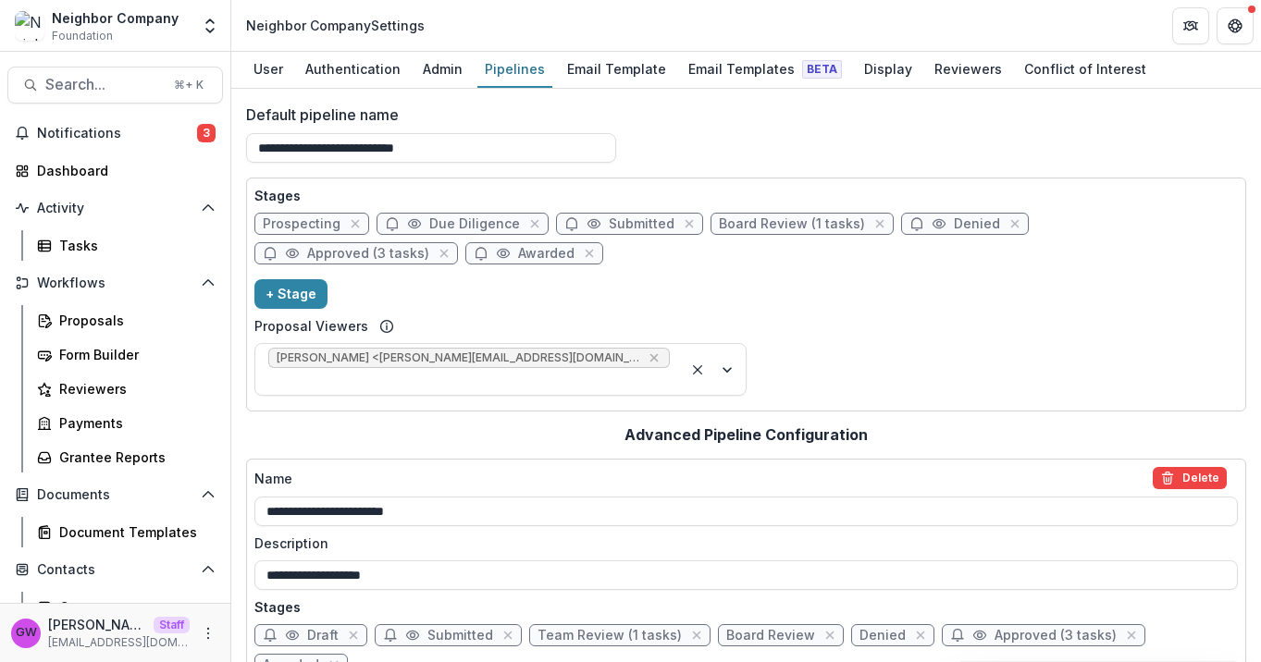
click at [755, 222] on span "Board Review (1 tasks)" at bounding box center [792, 224] width 146 height 16
select select "******"
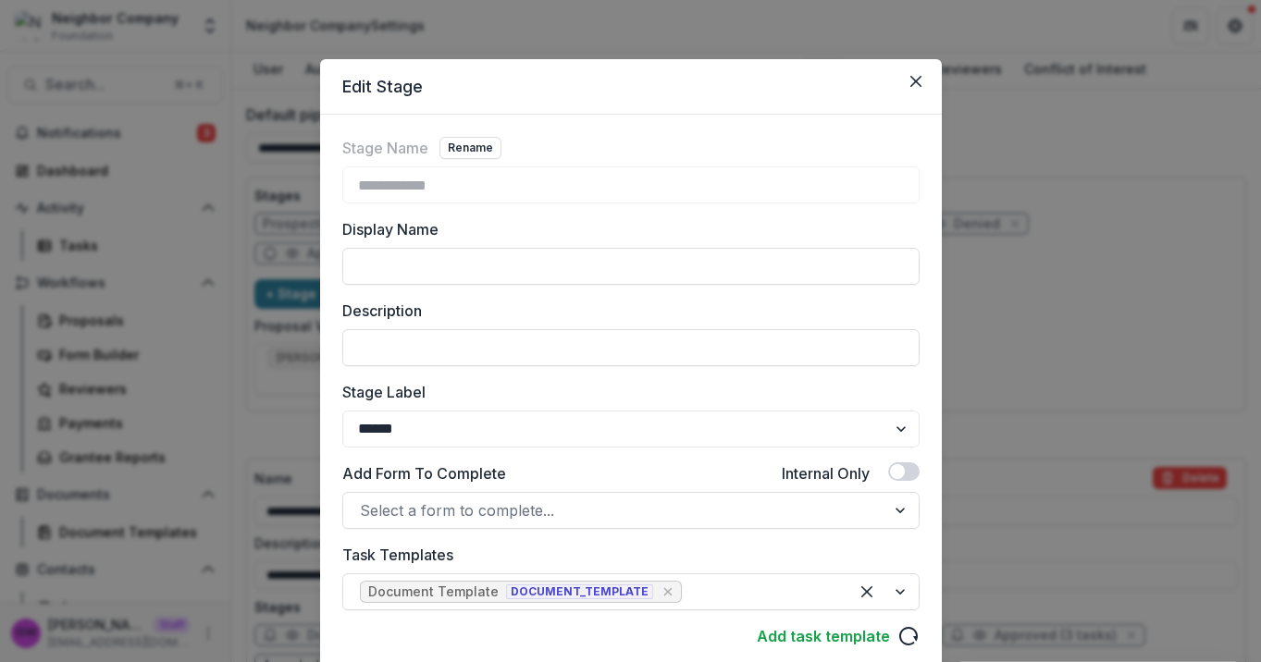
click at [1012, 153] on div "**********" at bounding box center [630, 331] width 1261 height 662
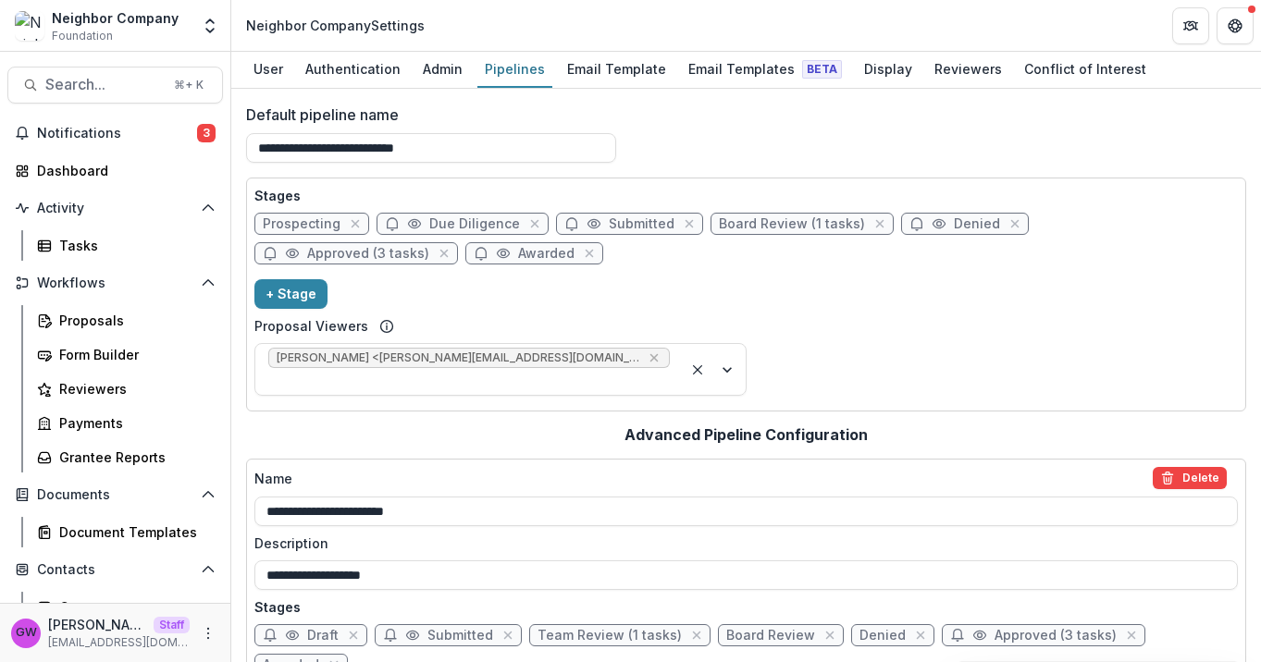
click at [953, 220] on span "Denied" at bounding box center [976, 224] width 46 height 16
select select "******"
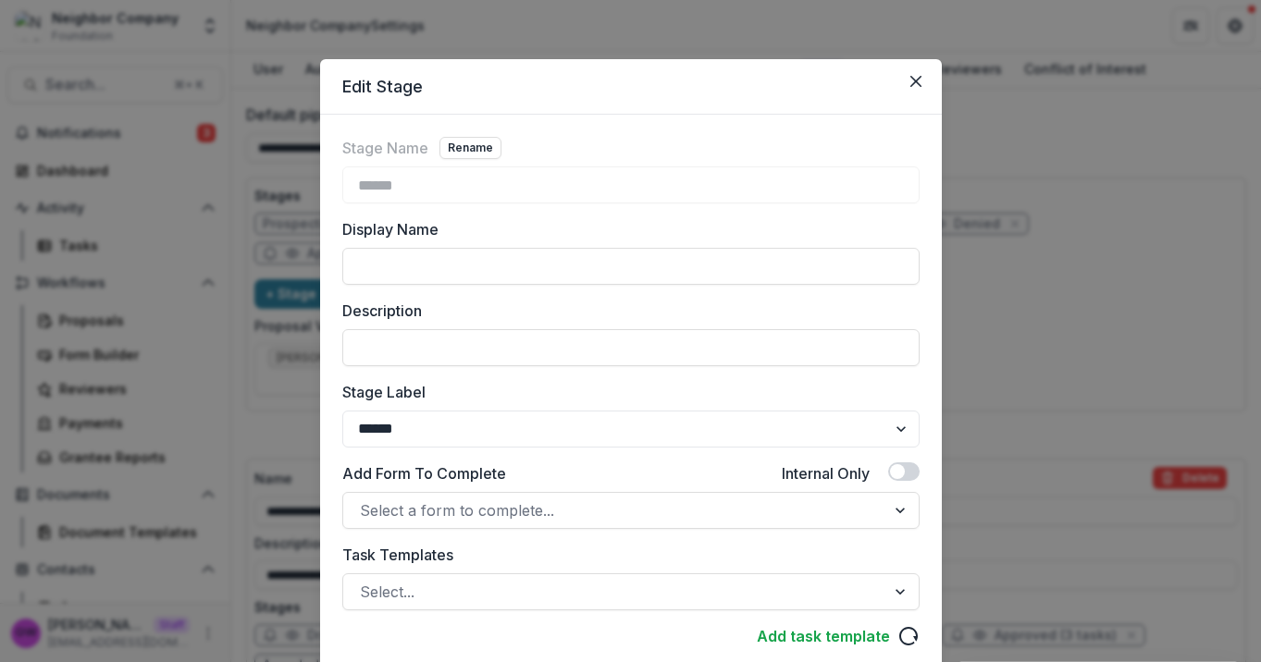
click at [1025, 166] on div "Edit Stage Stage Name Rename ****** Display Name Description Stage Label ******…" at bounding box center [630, 331] width 1261 height 662
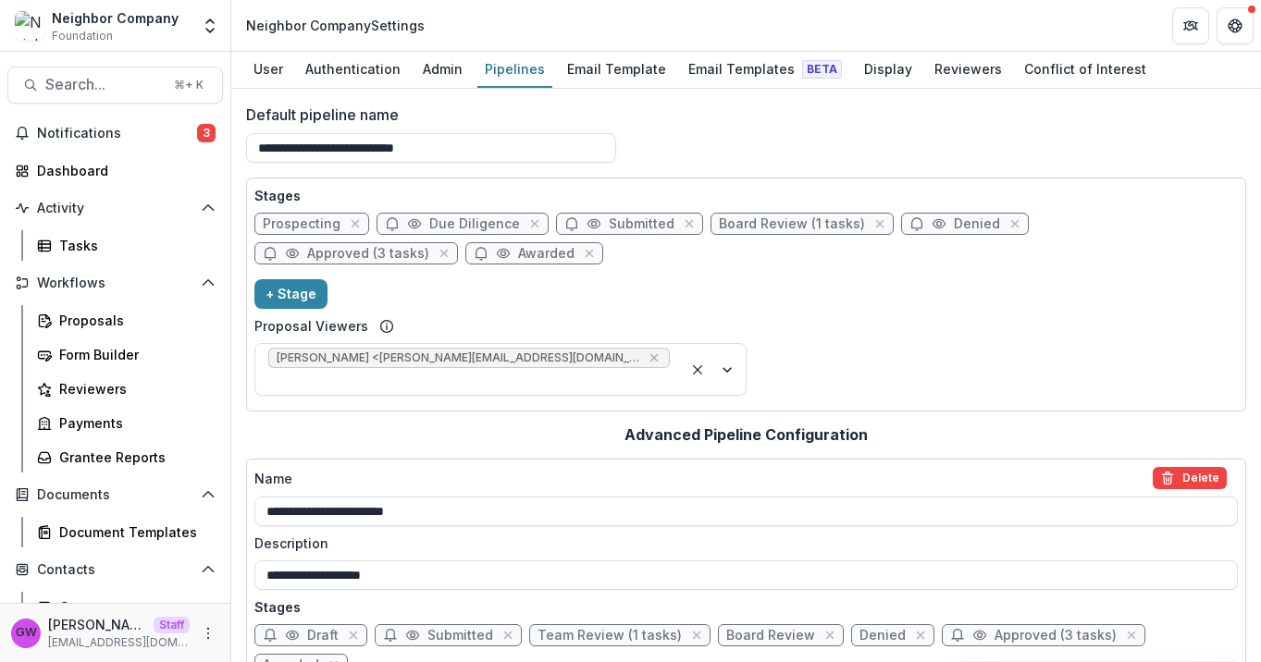
click at [429, 246] on span "Approved (3 tasks)" at bounding box center [368, 254] width 122 height 16
select select "********"
select select "*****"
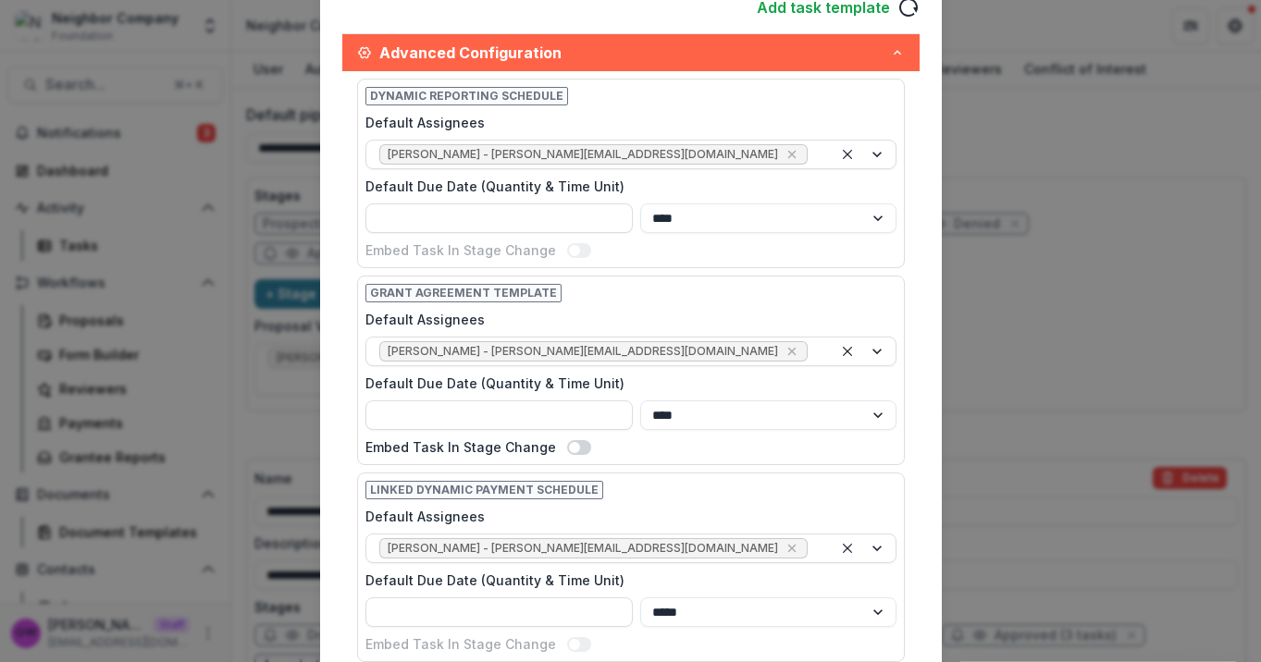
scroll to position [851, 0]
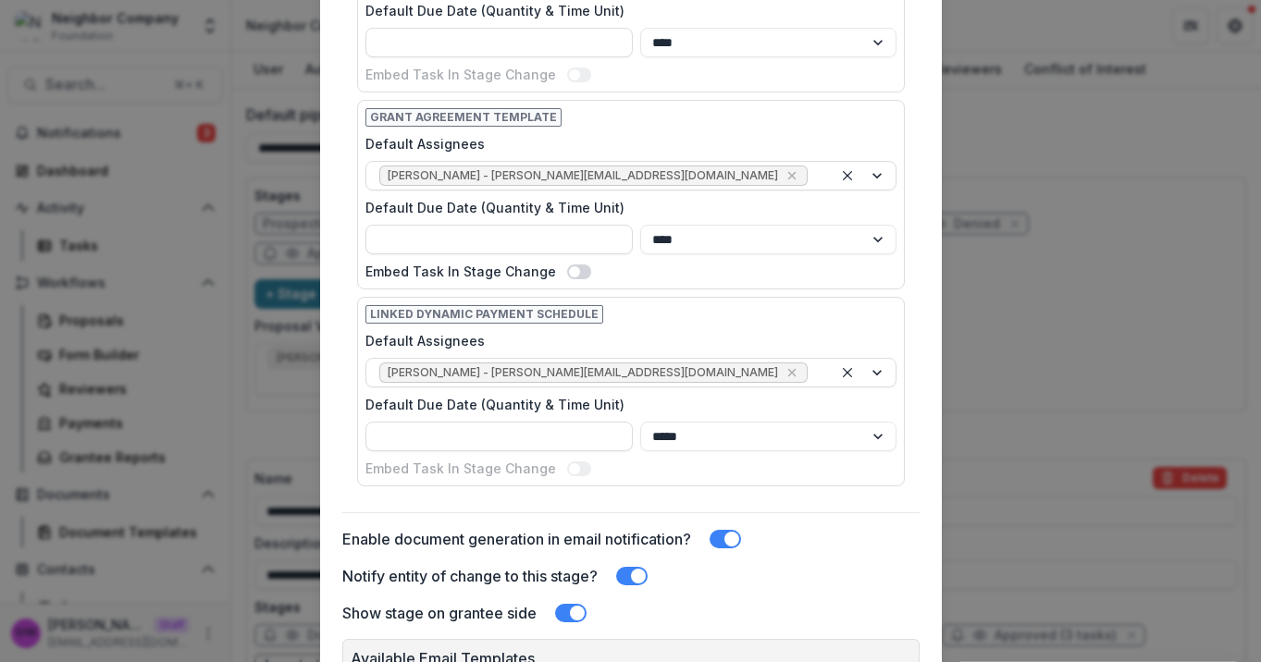
click at [1079, 333] on div "Edit Stage Stage Name Rename ******** Display Name Description Stage Label ****…" at bounding box center [630, 331] width 1261 height 662
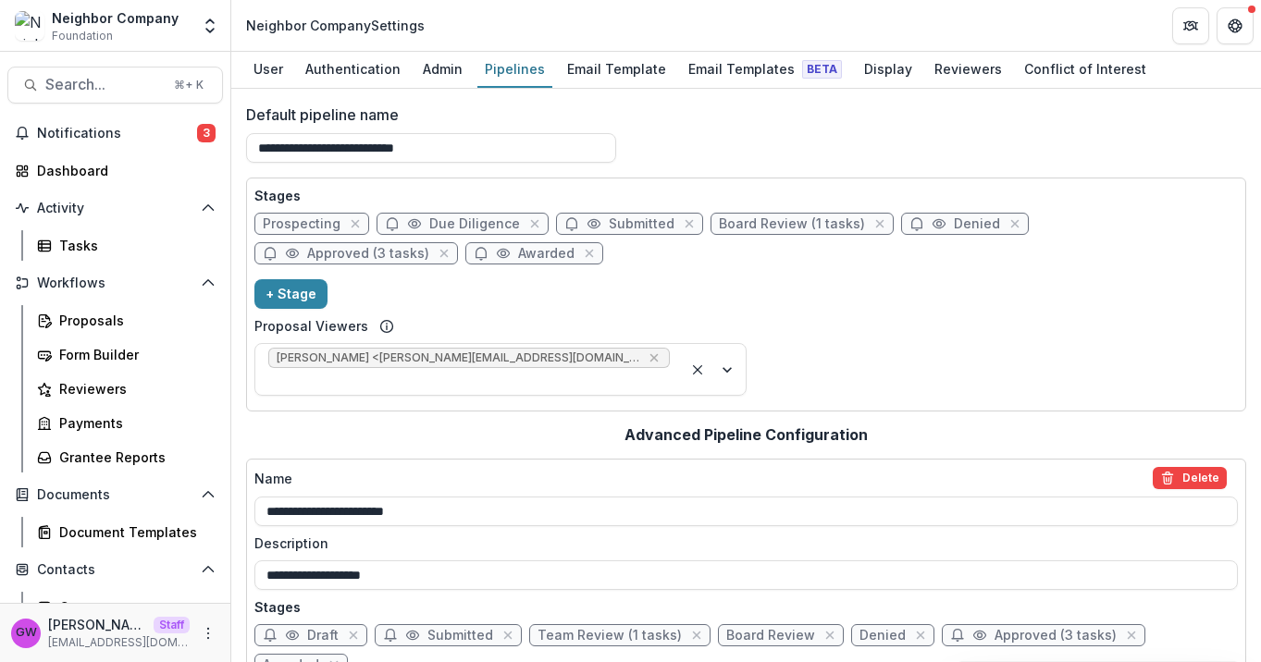
click at [806, 229] on span "Board Review (1 tasks)" at bounding box center [792, 224] width 146 height 16
select select "******"
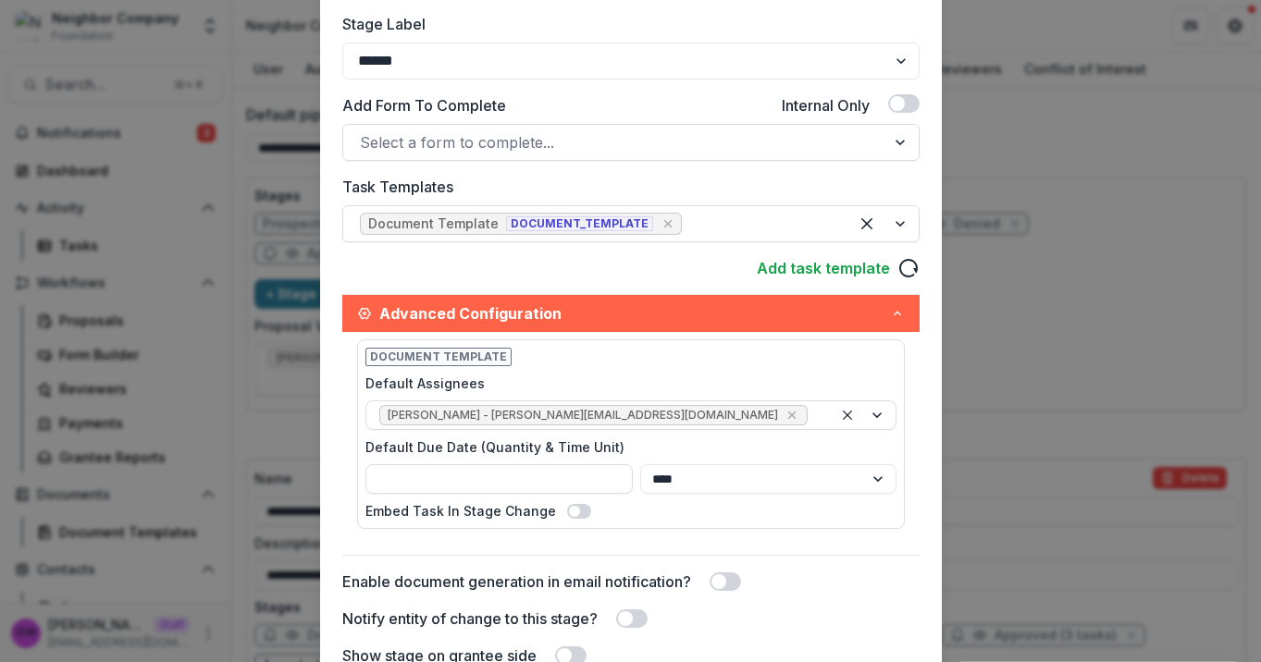
scroll to position [486, 0]
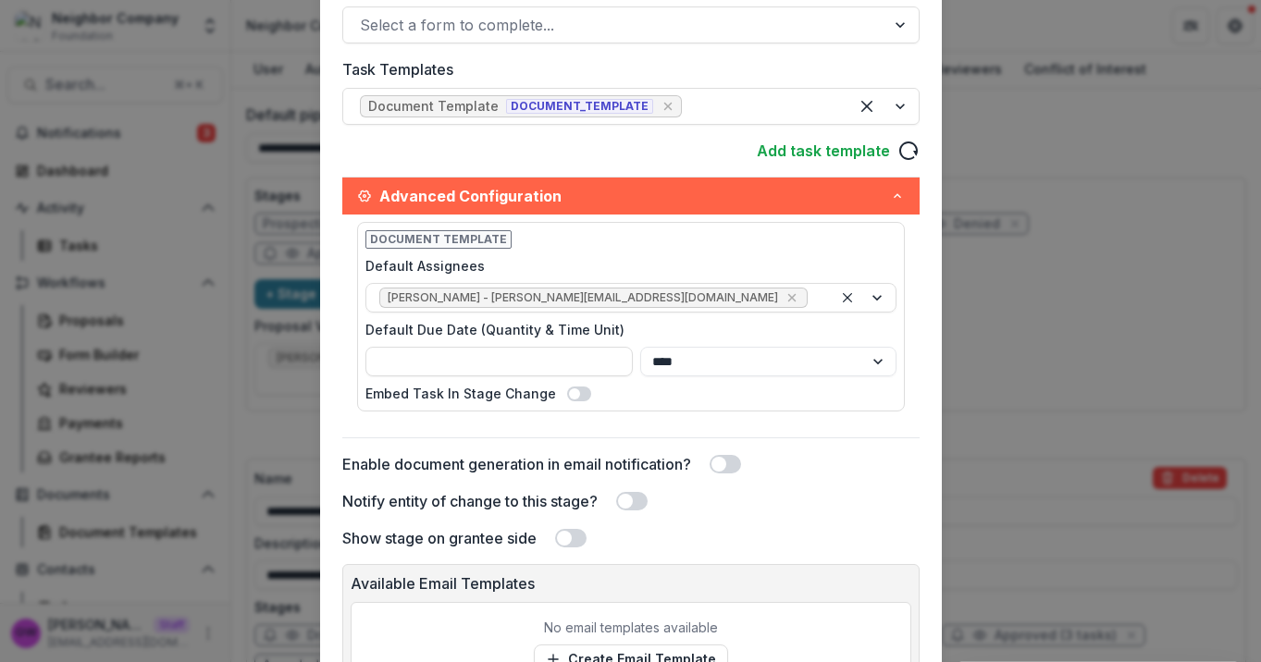
click at [1053, 281] on div "**********" at bounding box center [630, 331] width 1261 height 662
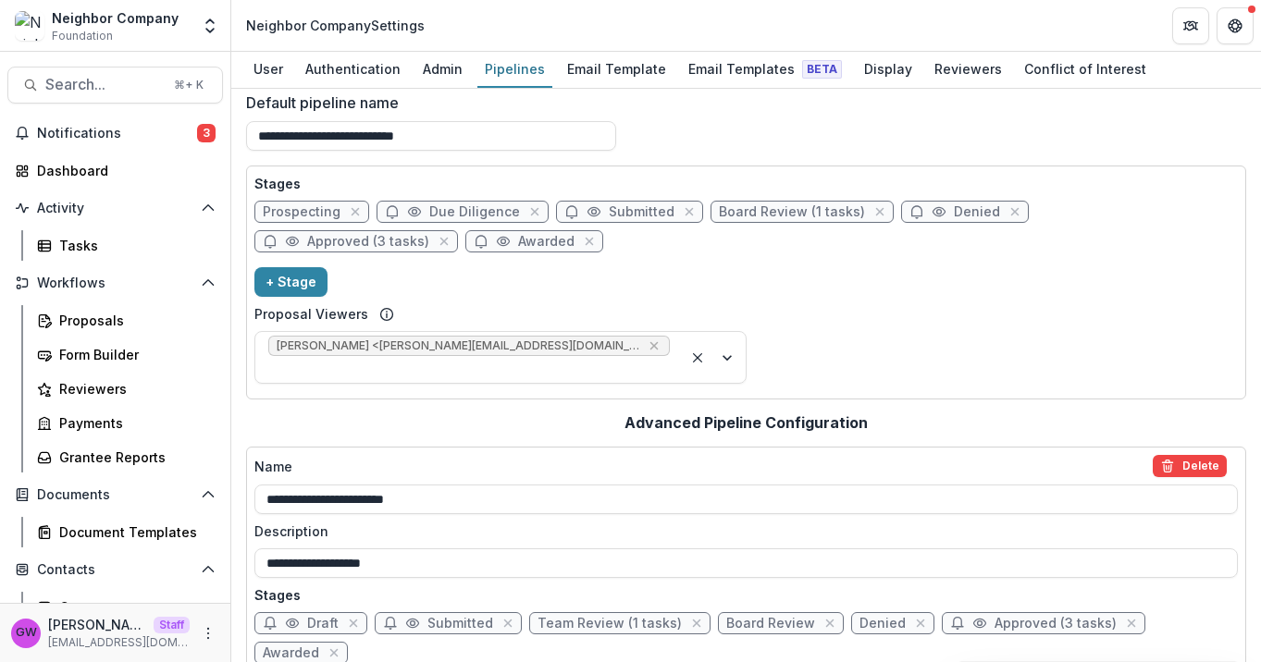
scroll to position [28, 0]
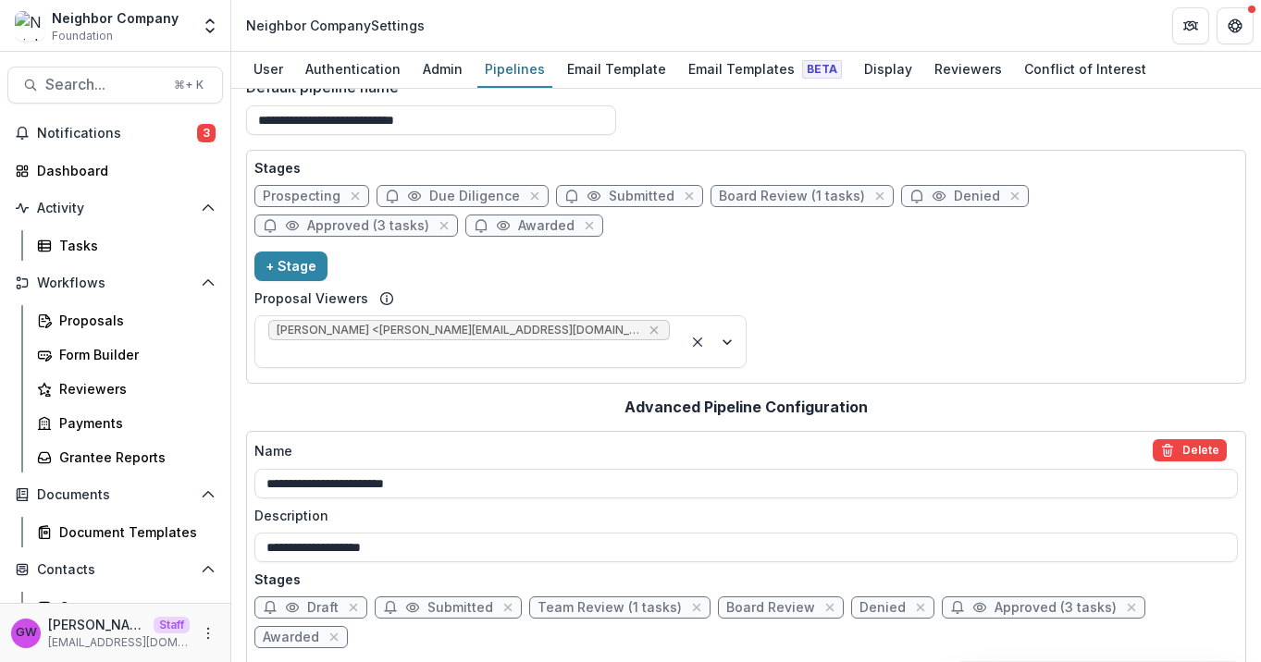
click at [621, 600] on span "Team Review (1 tasks)" at bounding box center [609, 608] width 144 height 16
select select "******"
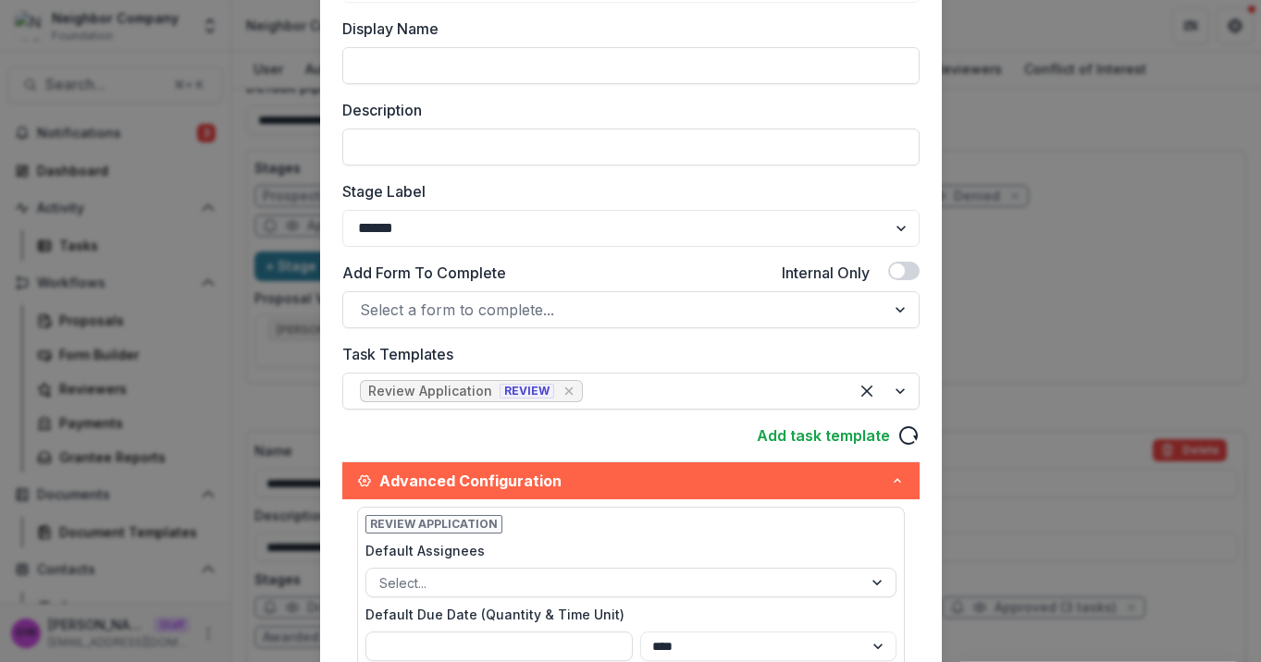
scroll to position [219, 0]
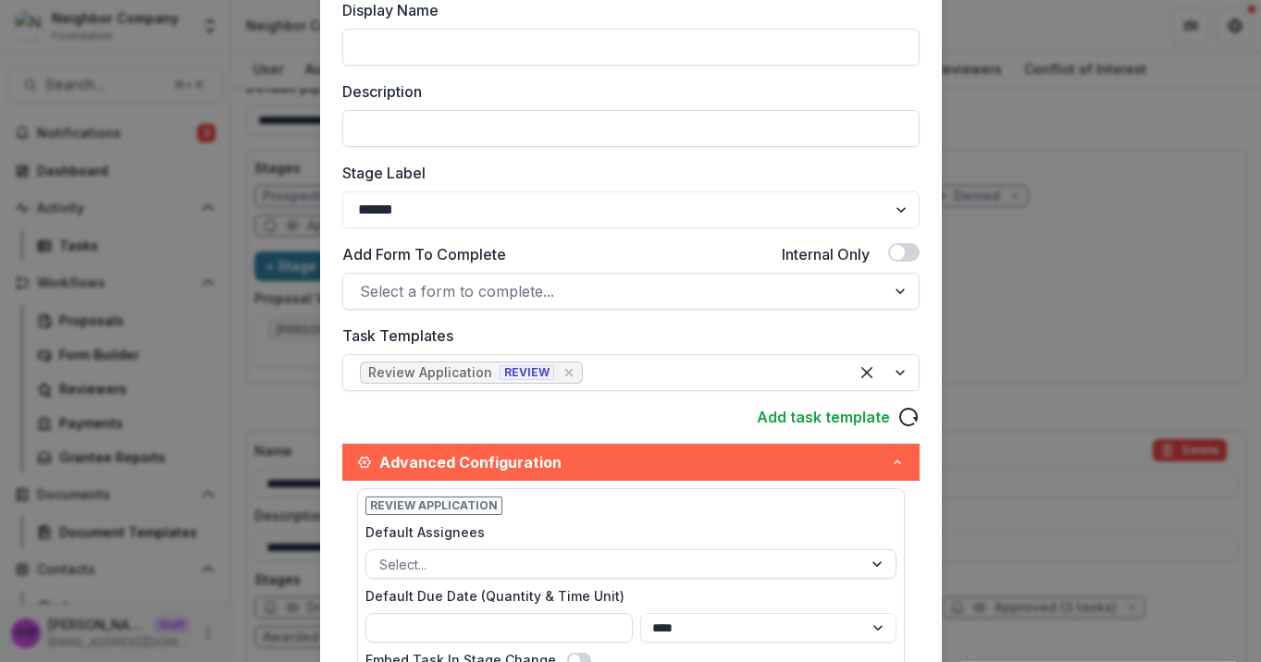
click at [1137, 299] on div "**********" at bounding box center [630, 331] width 1261 height 662
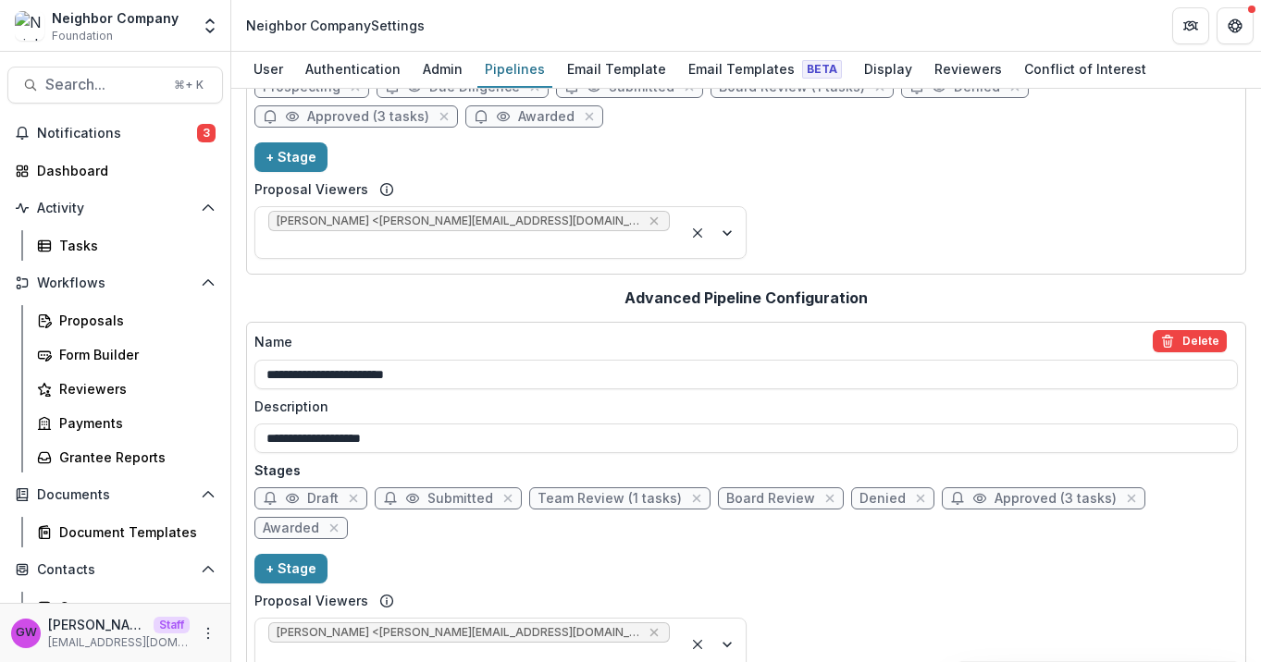
scroll to position [105, 0]
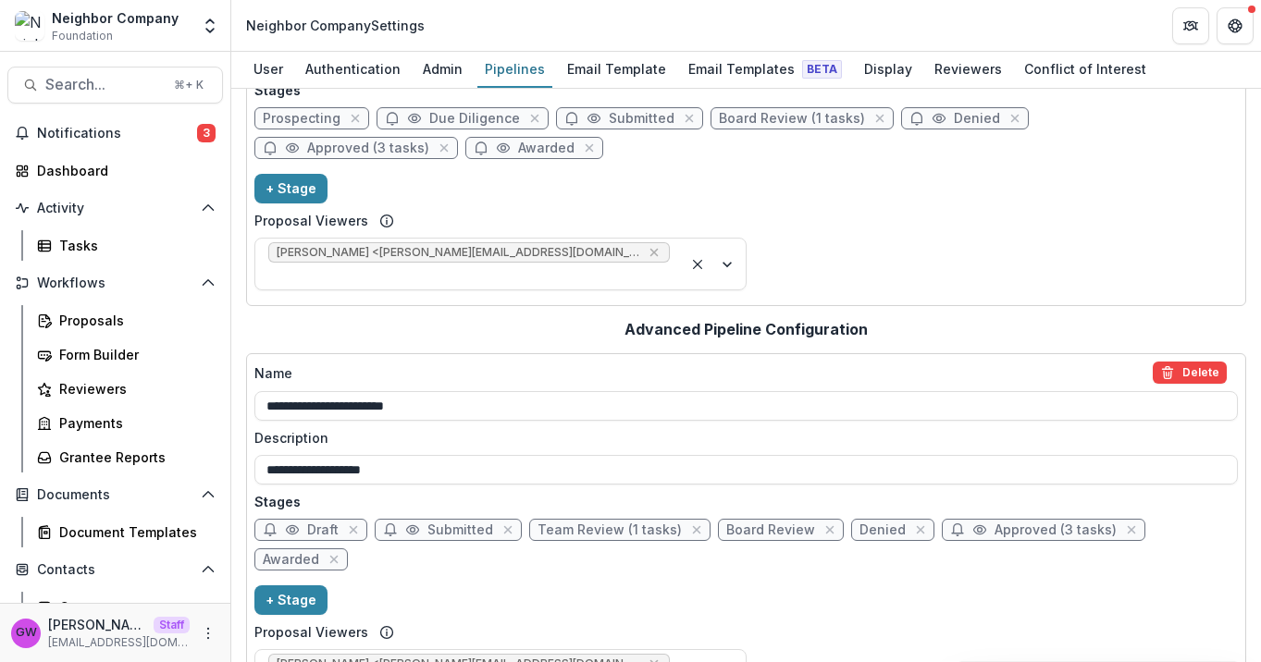
click at [827, 116] on span "Board Review (1 tasks)" at bounding box center [792, 119] width 146 height 16
select select "******"
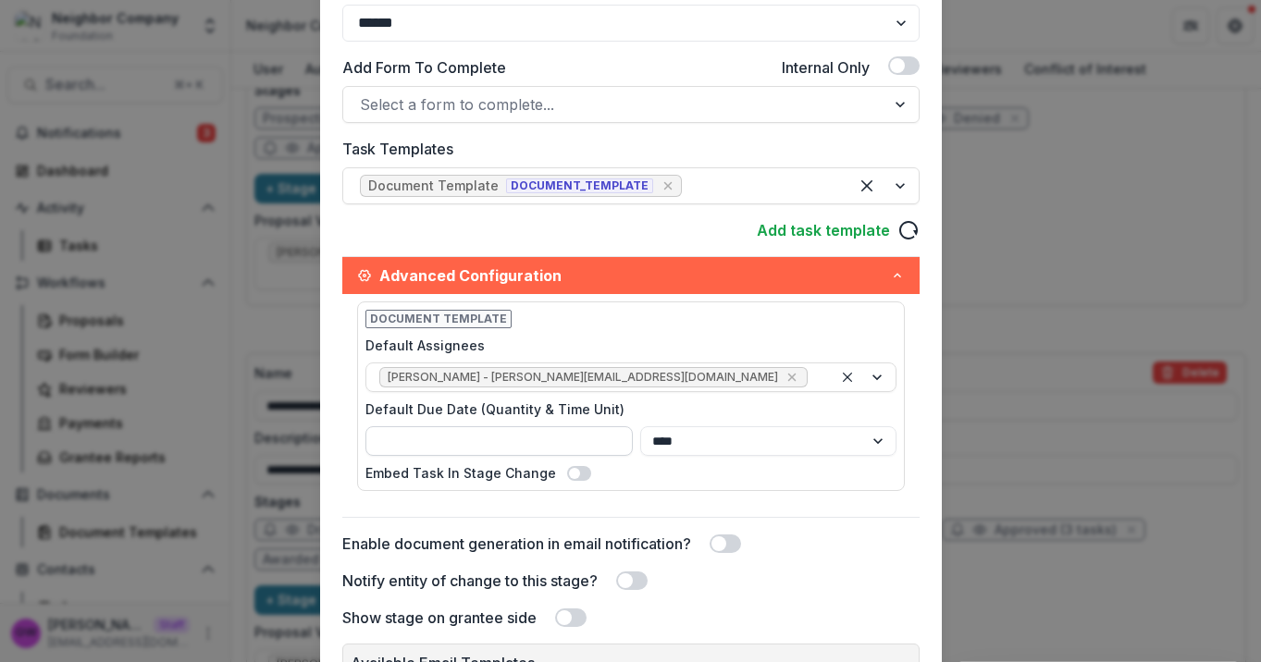
scroll to position [331, 0]
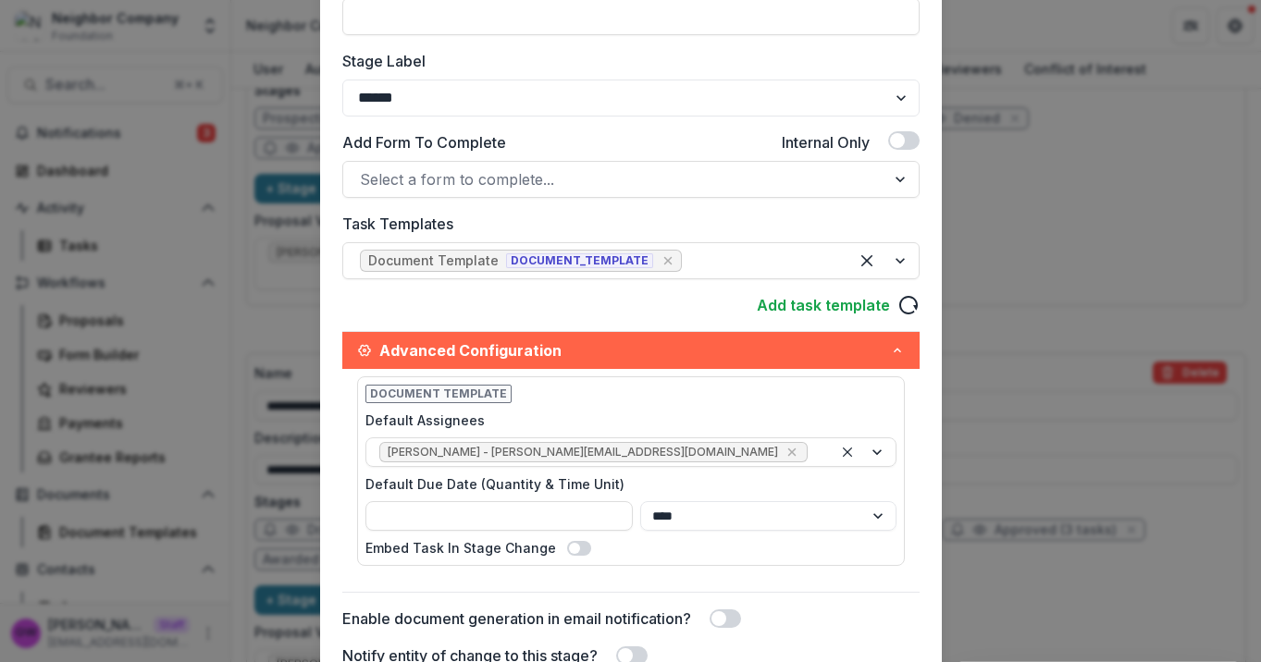
click at [1084, 295] on div "**********" at bounding box center [630, 331] width 1261 height 662
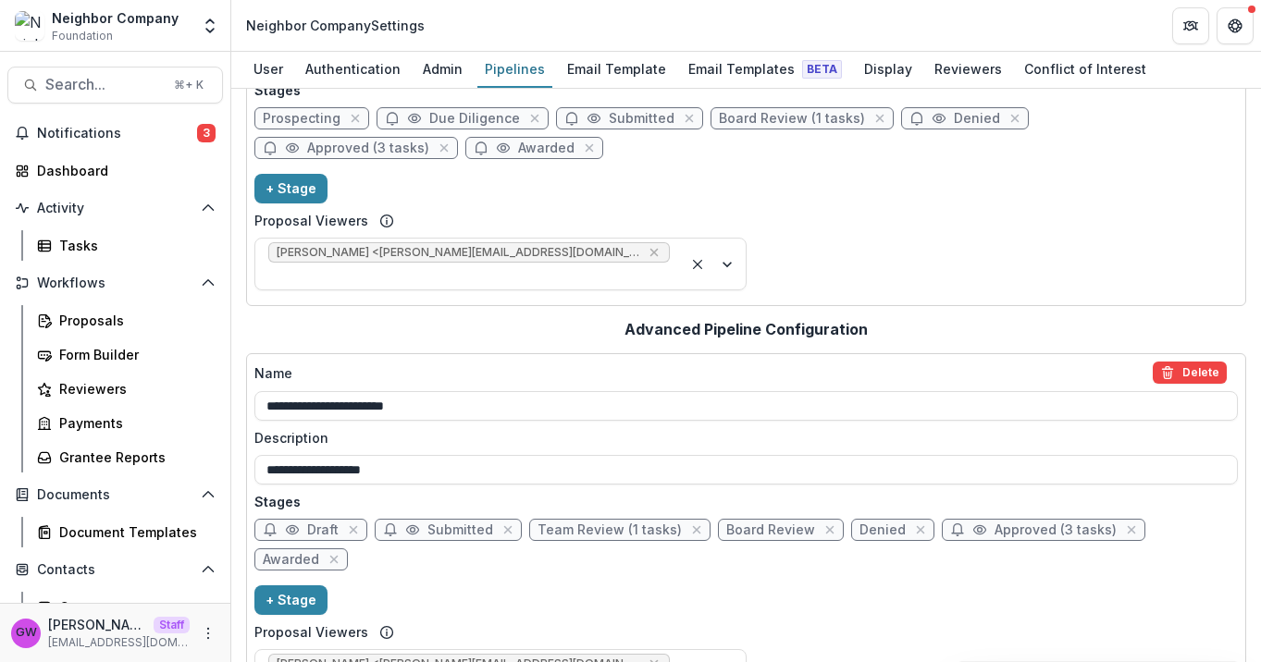
click at [765, 523] on span "Board Review" at bounding box center [770, 531] width 89 height 16
select select "******"
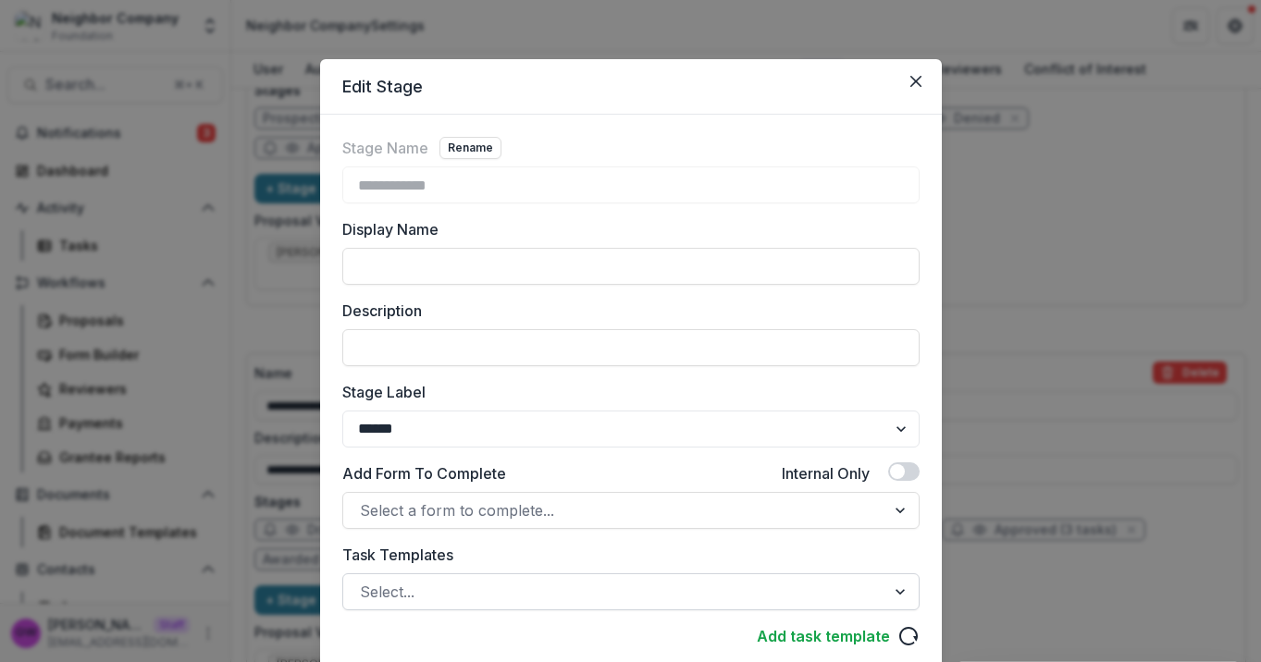
click at [419, 583] on div at bounding box center [614, 592] width 509 height 26
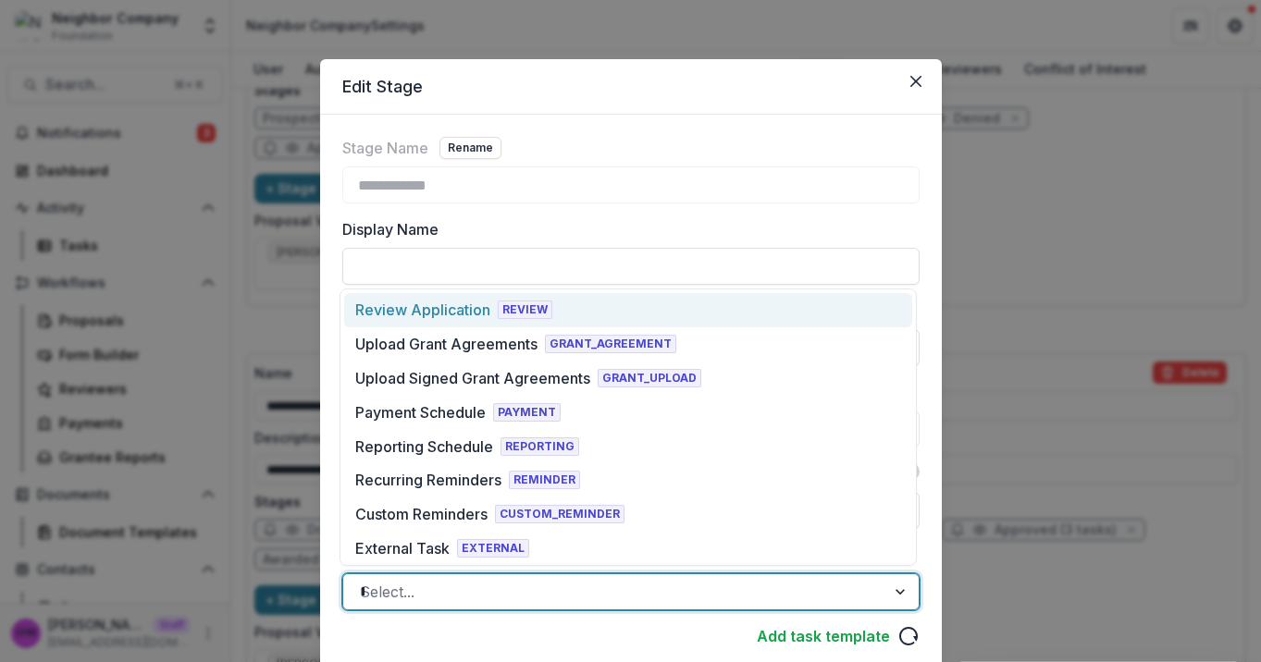
type input "***"
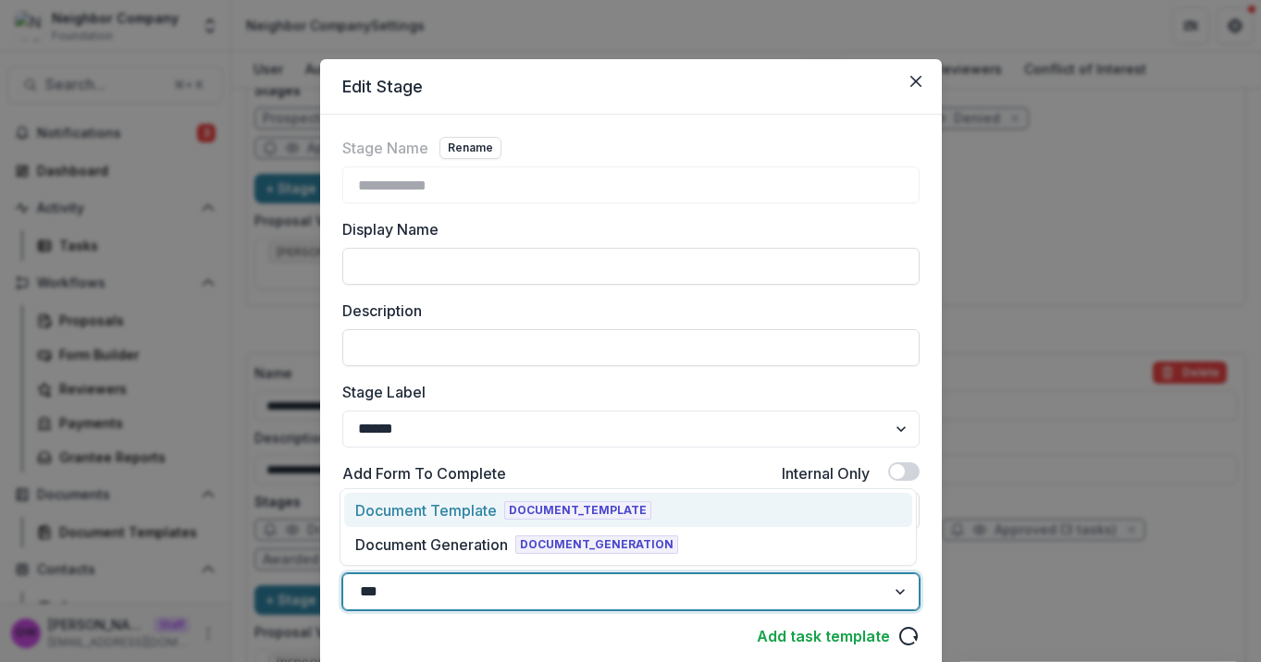
click at [458, 511] on div "Document Template" at bounding box center [425, 510] width 141 height 22
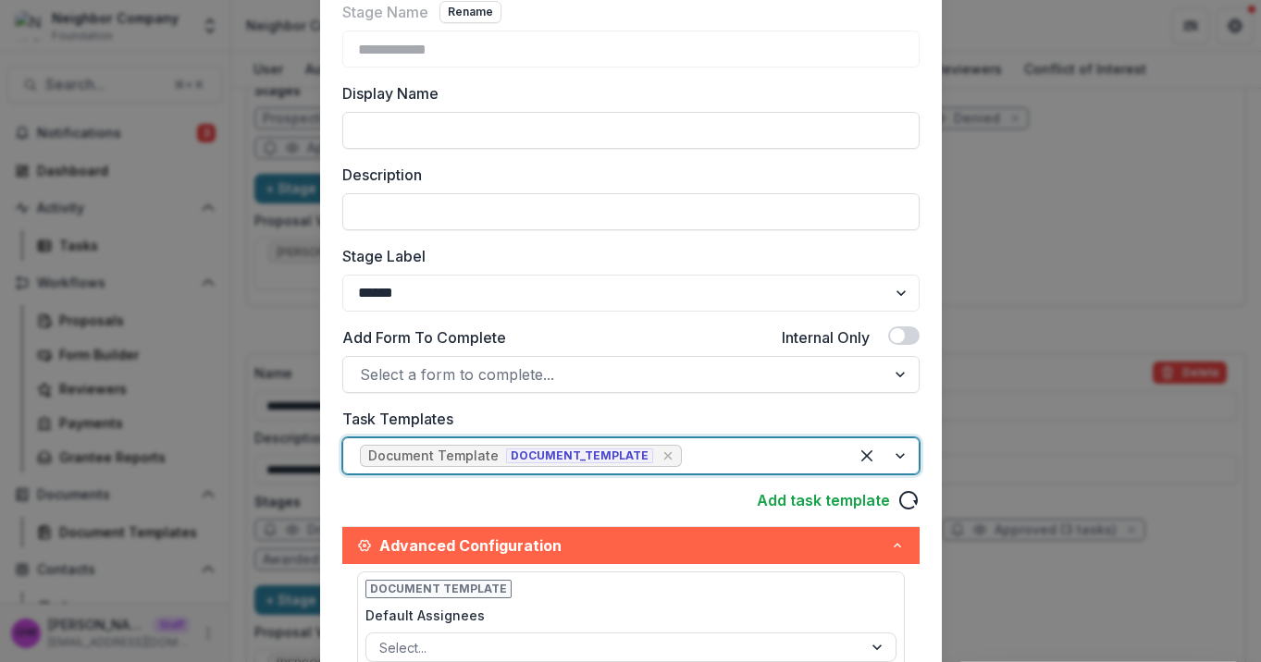
scroll to position [467, 0]
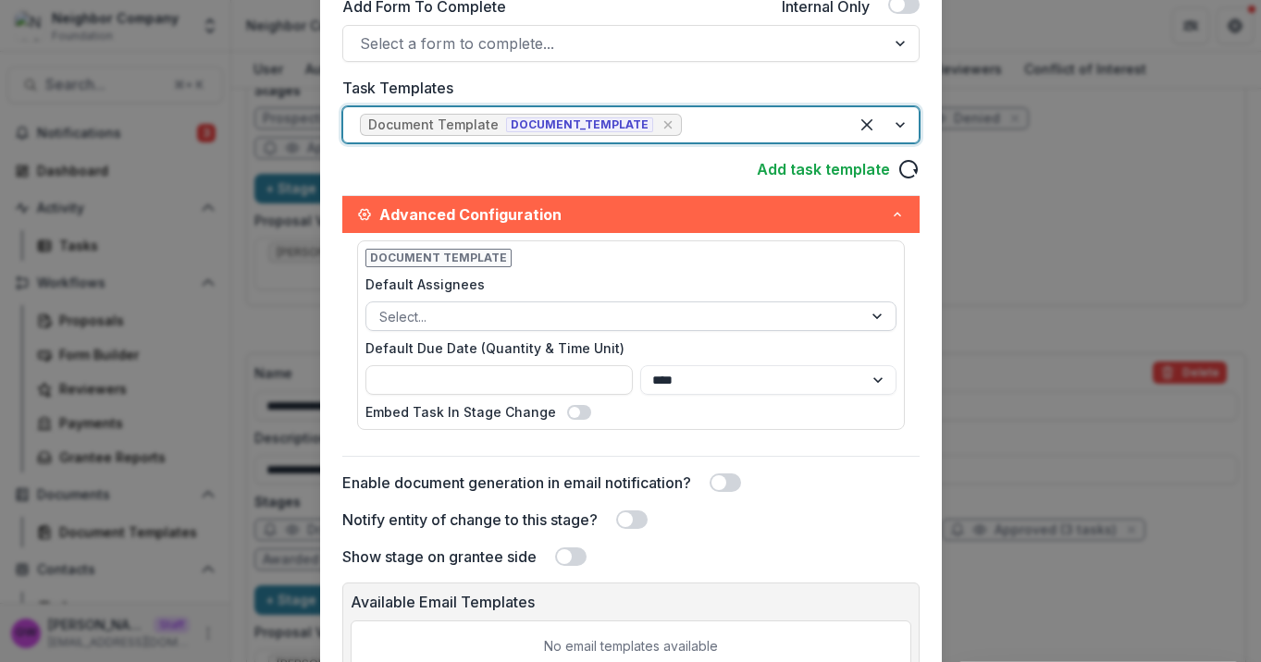
click at [604, 322] on div at bounding box center [614, 316] width 470 height 23
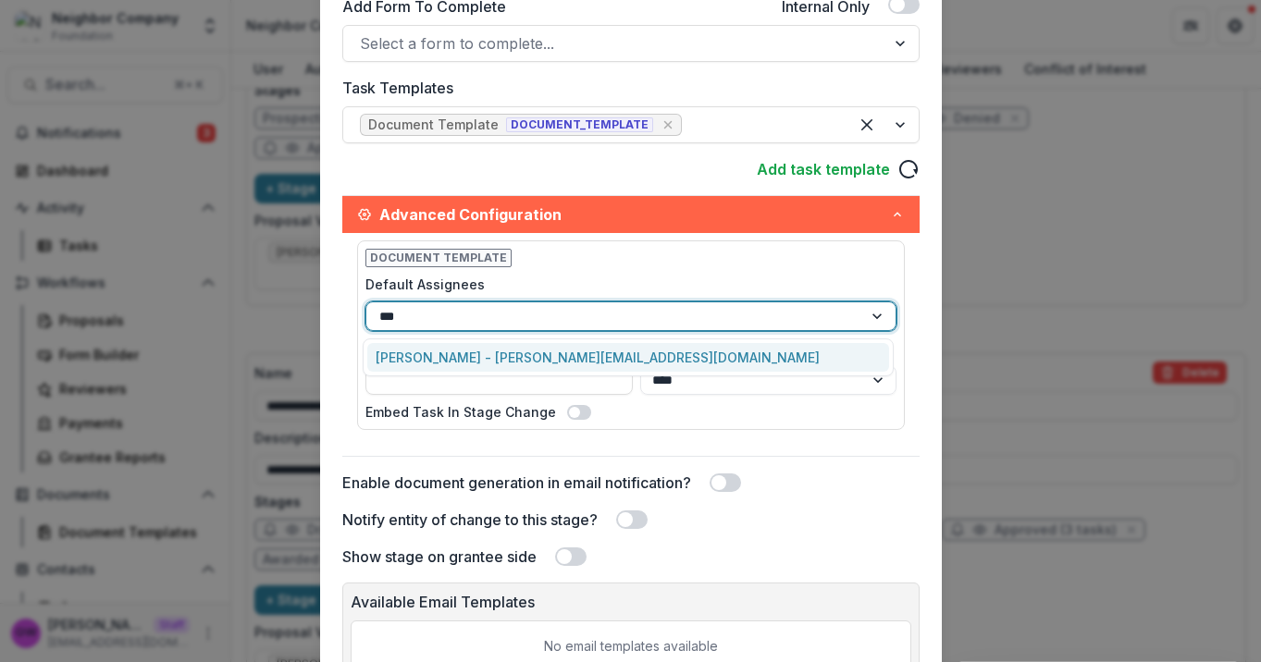
type input "****"
click at [582, 355] on div "Kerri Lopez-Howell - kerri@neighbor.company" at bounding box center [628, 357] width 522 height 29
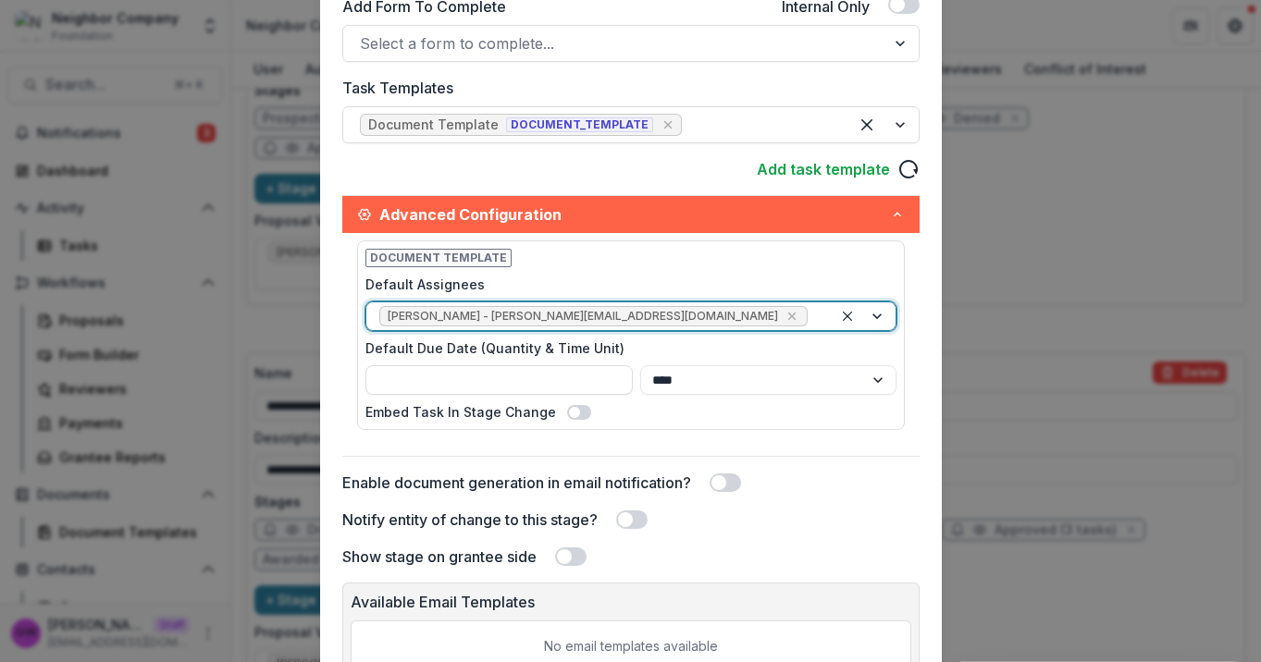
click at [615, 264] on div "Document Template Default Assignees option Kerri Lopez-Howell - kerri@neighbor.…" at bounding box center [630, 335] width 547 height 190
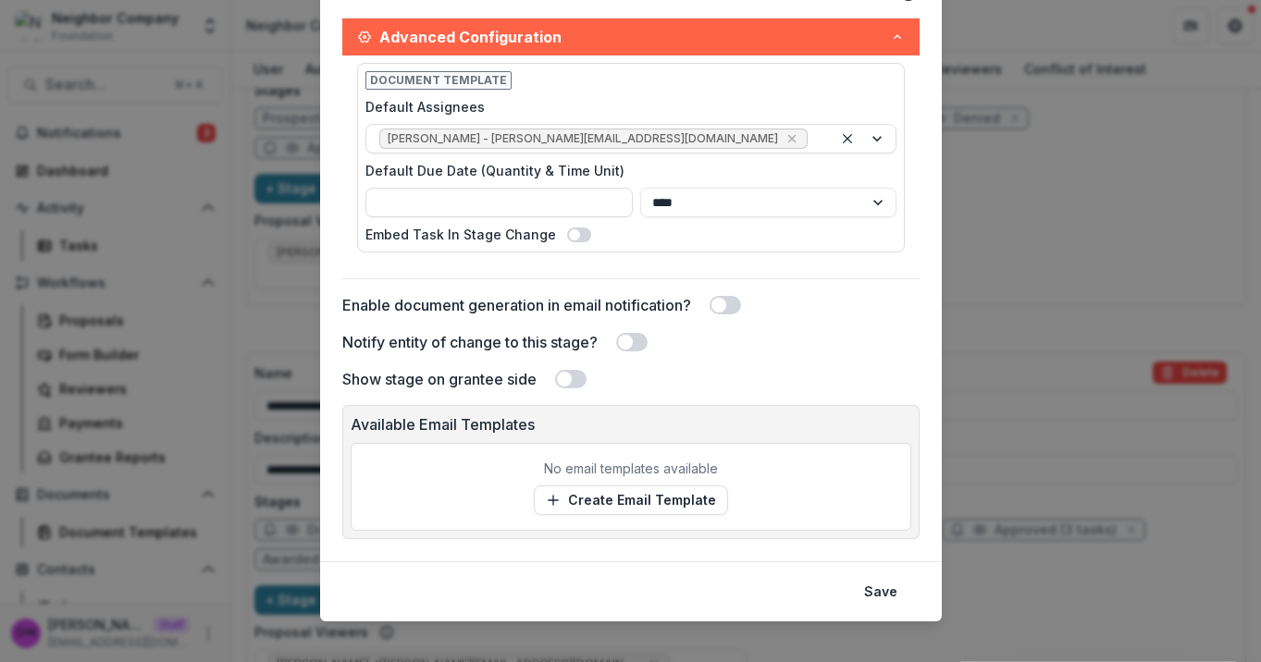
scroll to position [663, 0]
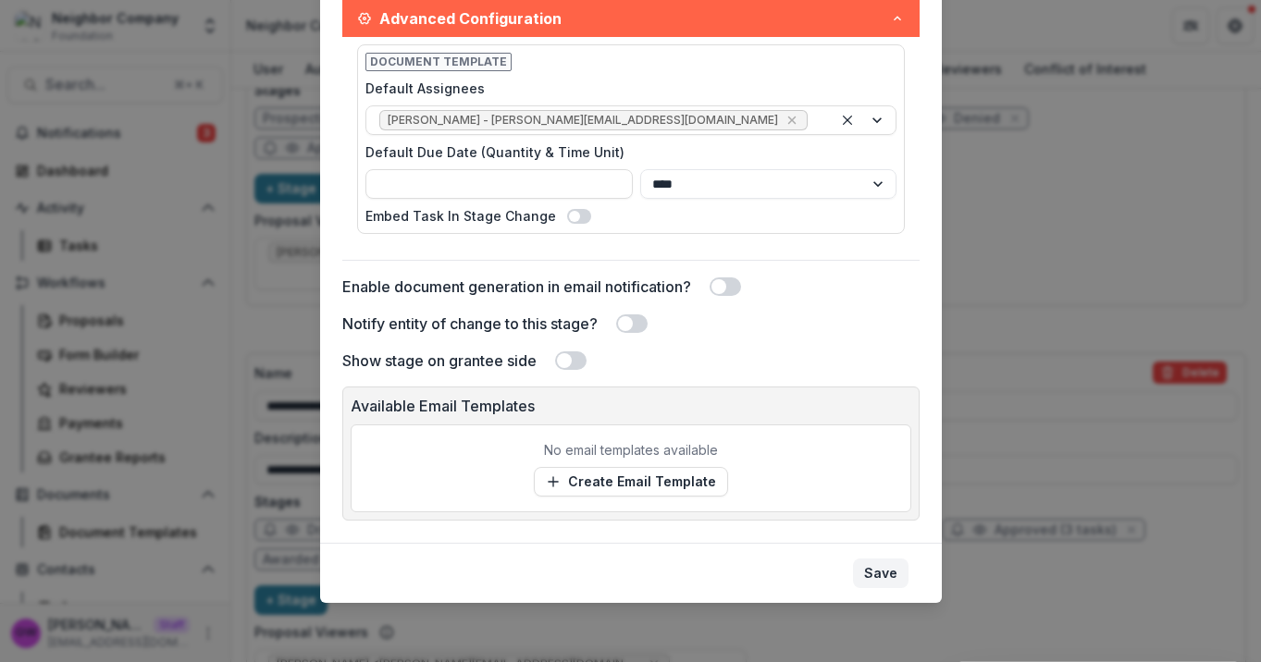
click at [865, 576] on button "Save" at bounding box center [880, 574] width 55 height 30
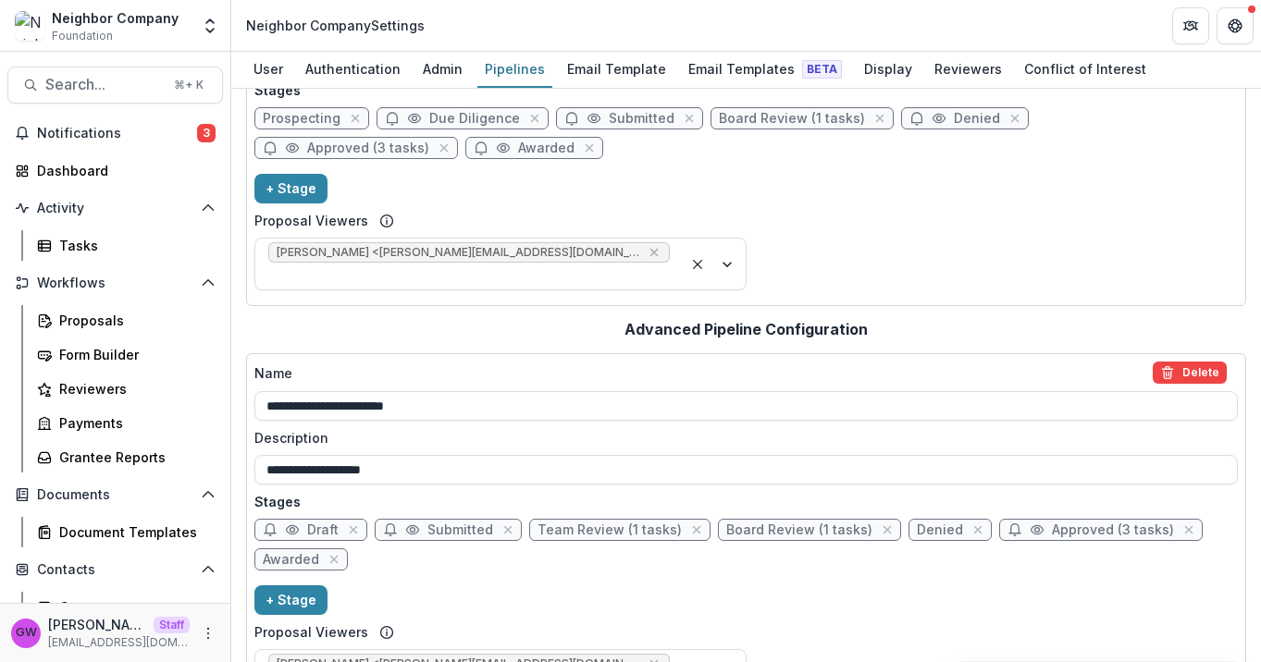
click at [918, 523] on span "Denied" at bounding box center [939, 531] width 46 height 16
select select "******"
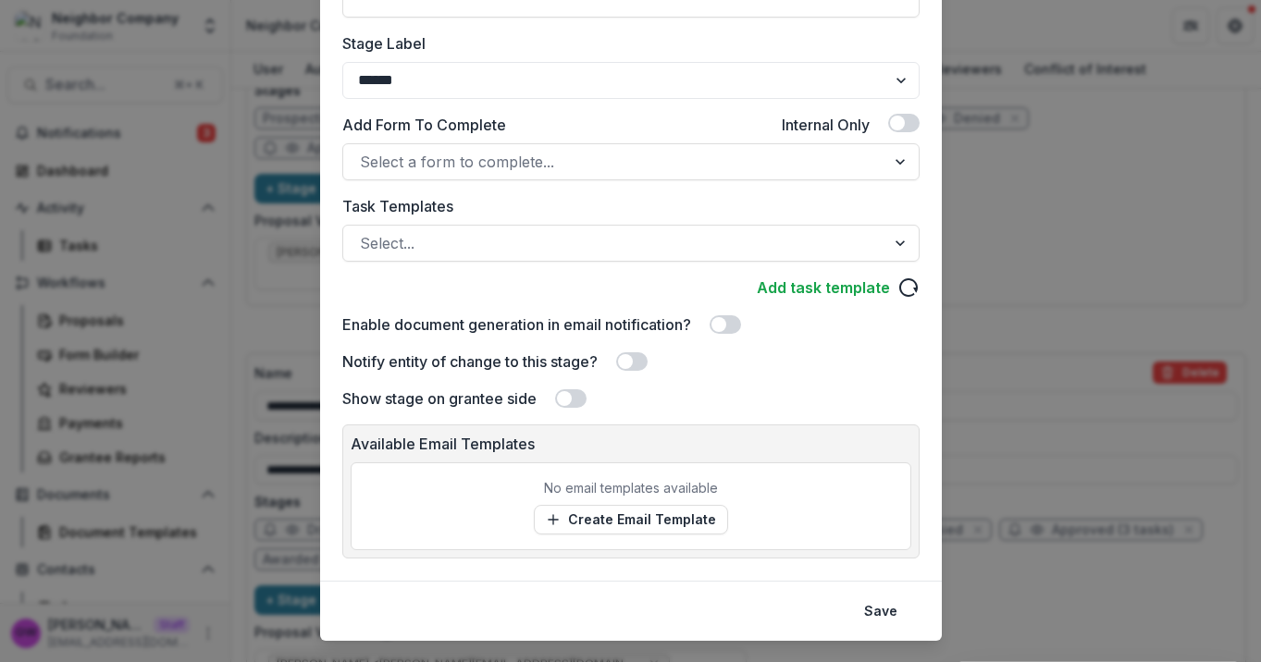
scroll to position [387, 0]
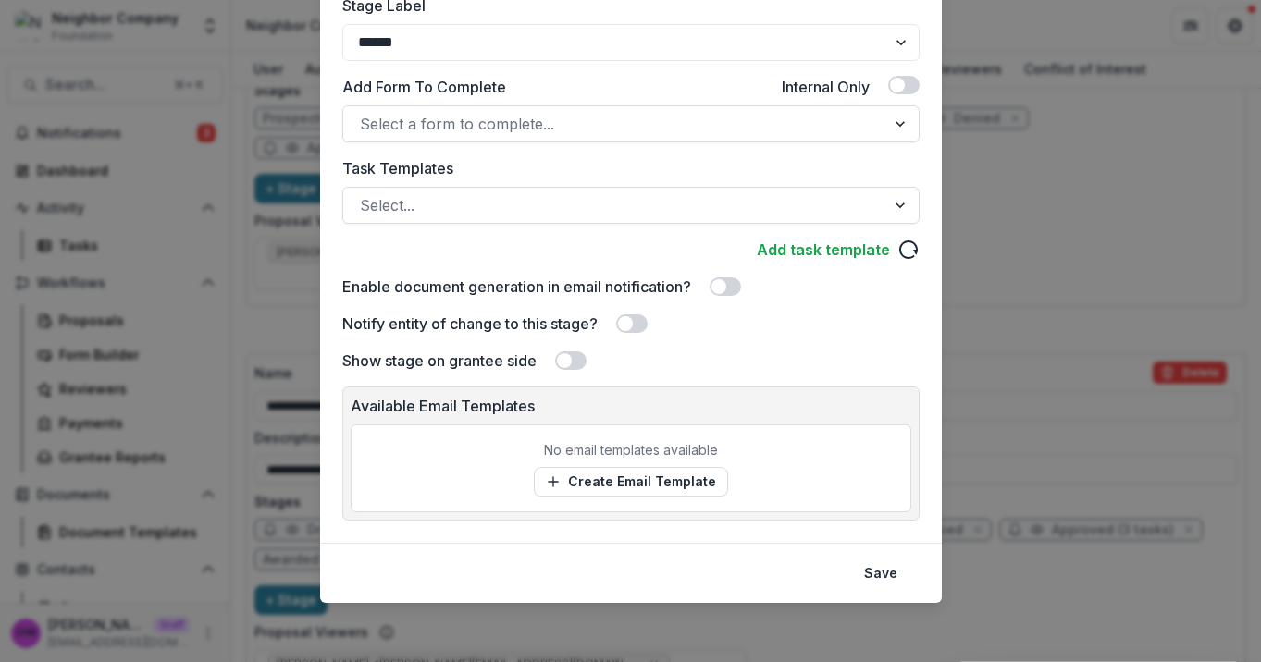
click at [573, 363] on span at bounding box center [570, 360] width 31 height 18
click at [563, 363] on span at bounding box center [570, 360] width 31 height 18
click at [630, 326] on span at bounding box center [625, 323] width 15 height 15
click at [862, 567] on button "Save" at bounding box center [880, 574] width 55 height 30
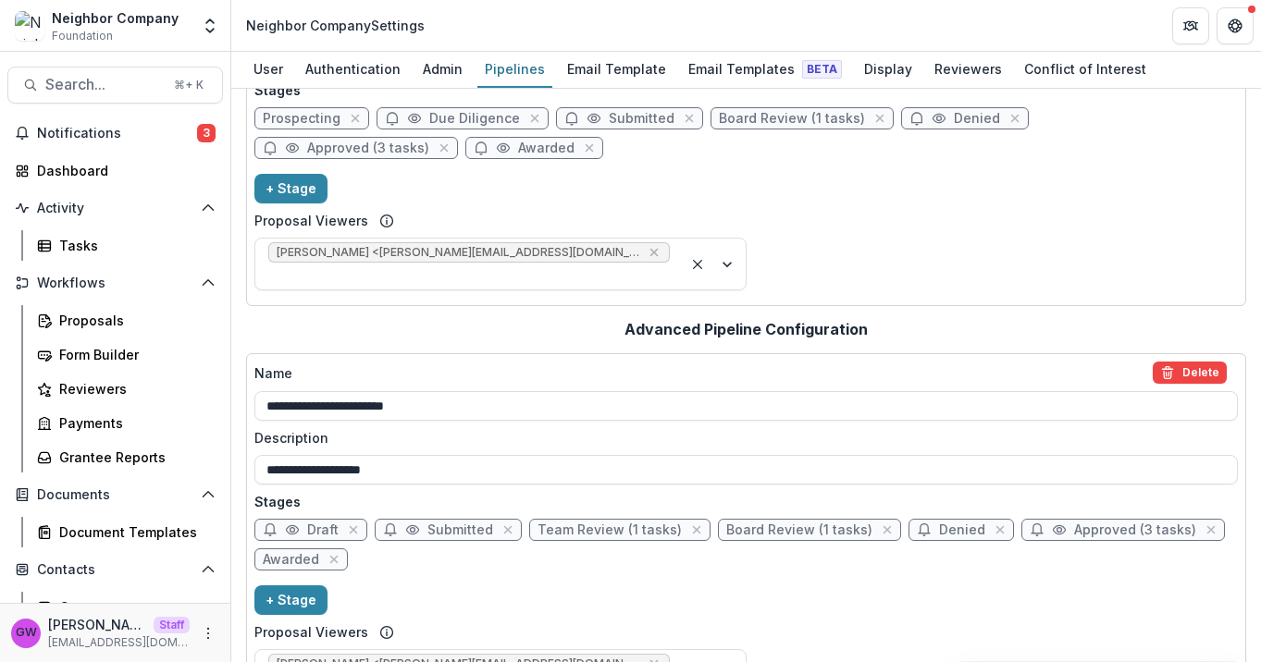
click at [960, 115] on span "Denied" at bounding box center [976, 119] width 46 height 16
select select "******"
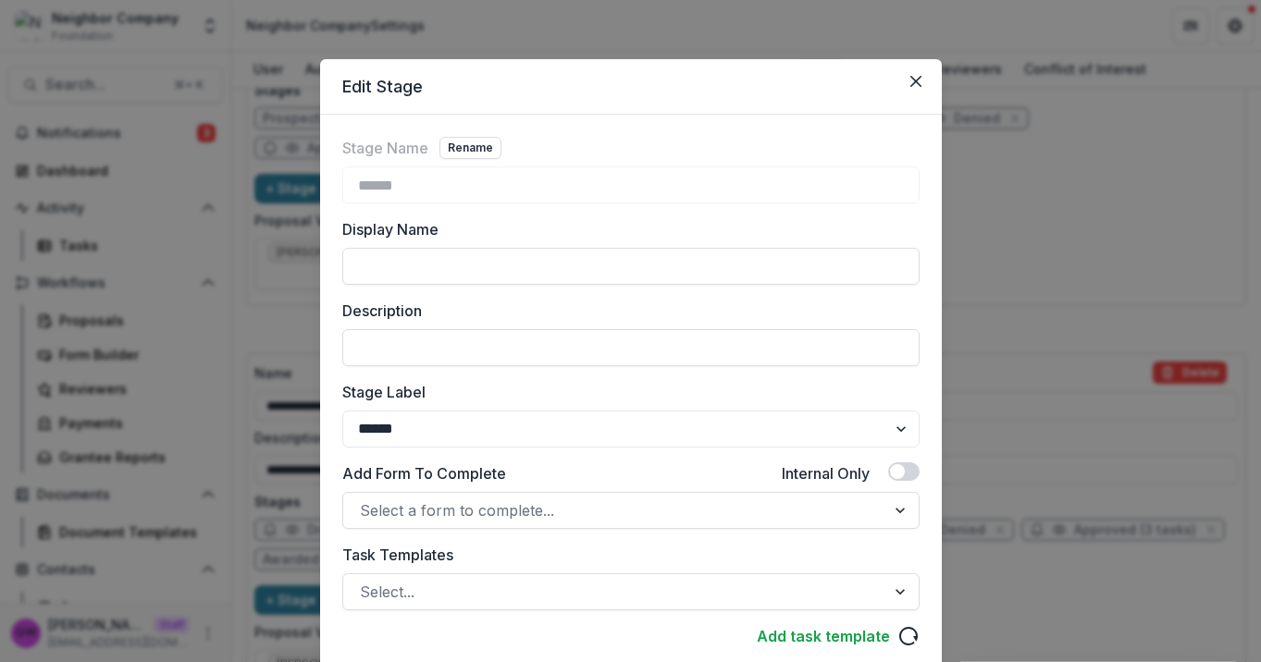
scroll to position [338, 0]
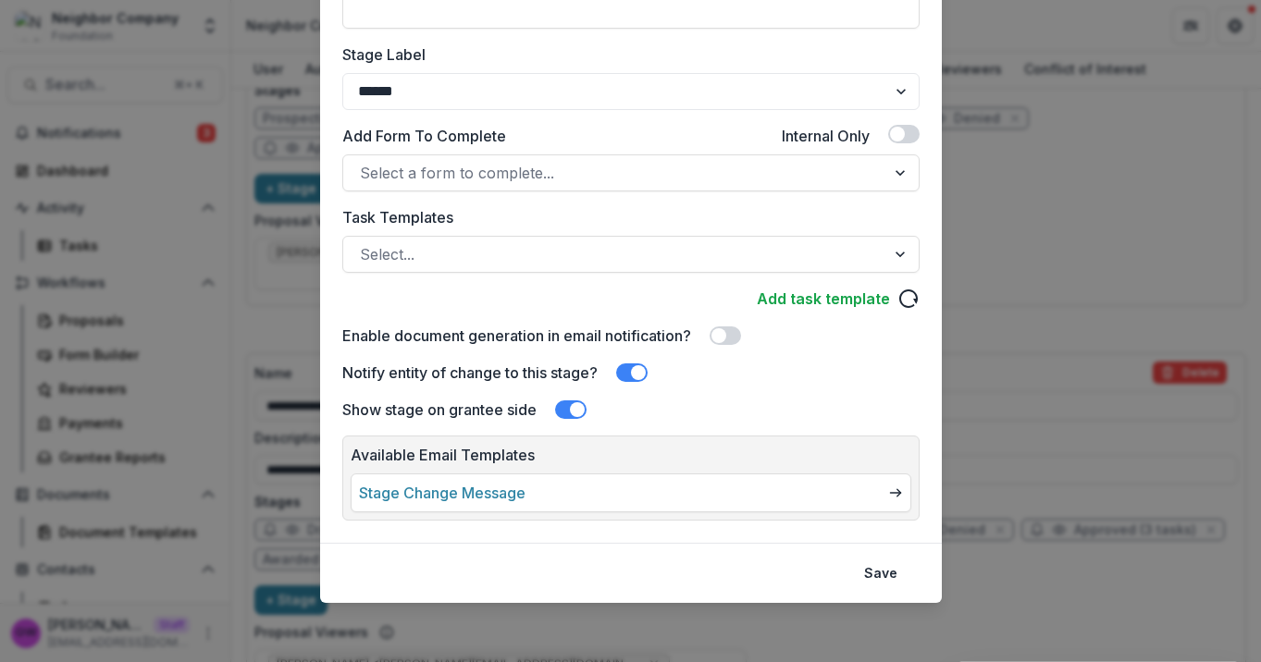
click at [583, 408] on span at bounding box center [570, 409] width 31 height 18
click at [883, 579] on button "Save" at bounding box center [880, 574] width 55 height 30
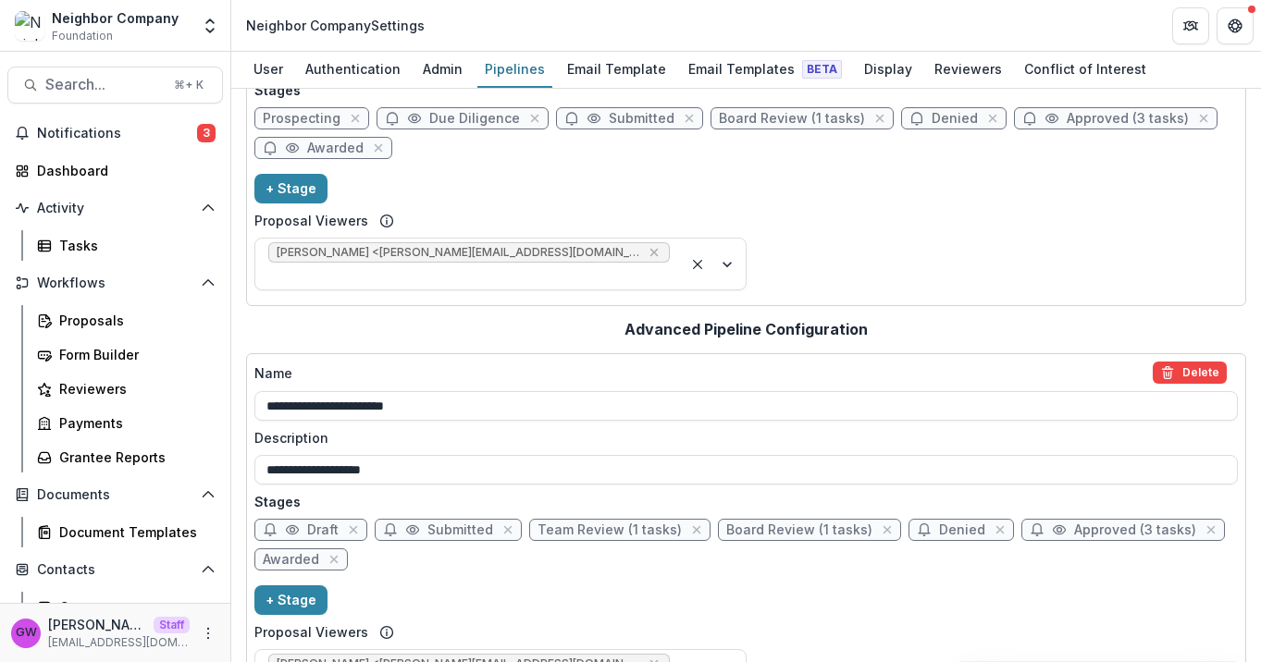
click at [1089, 523] on span "Approved (3 tasks)" at bounding box center [1135, 531] width 122 height 16
select select "********"
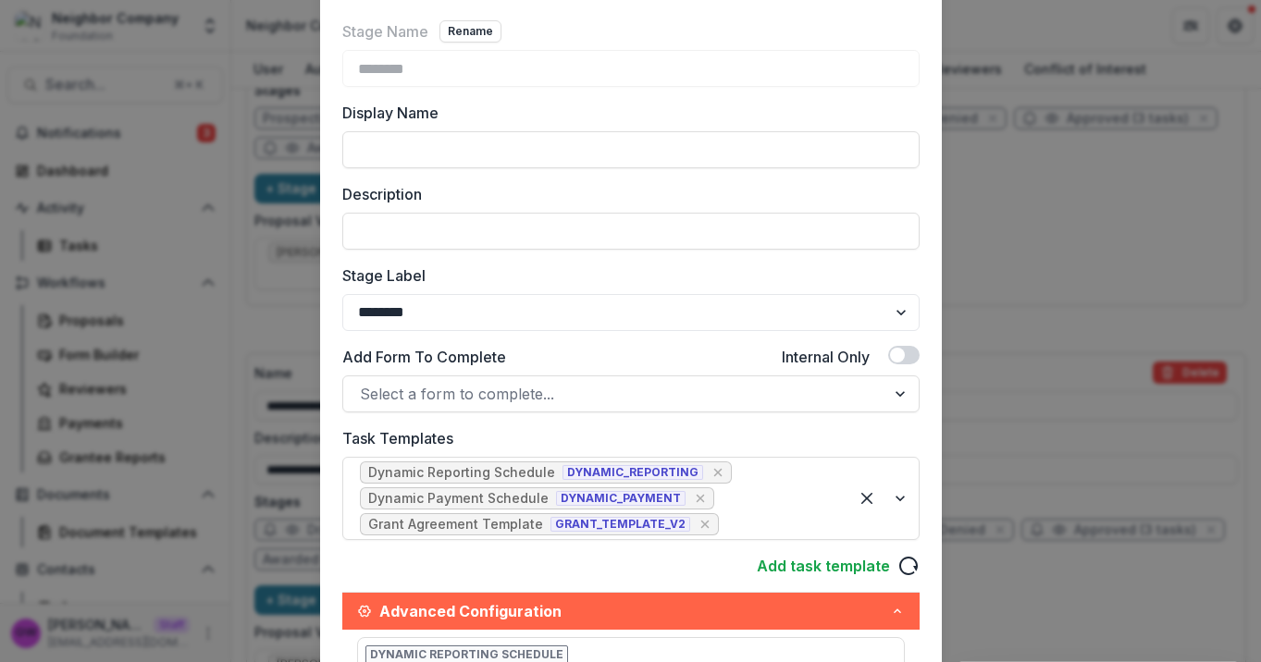
scroll to position [135, 0]
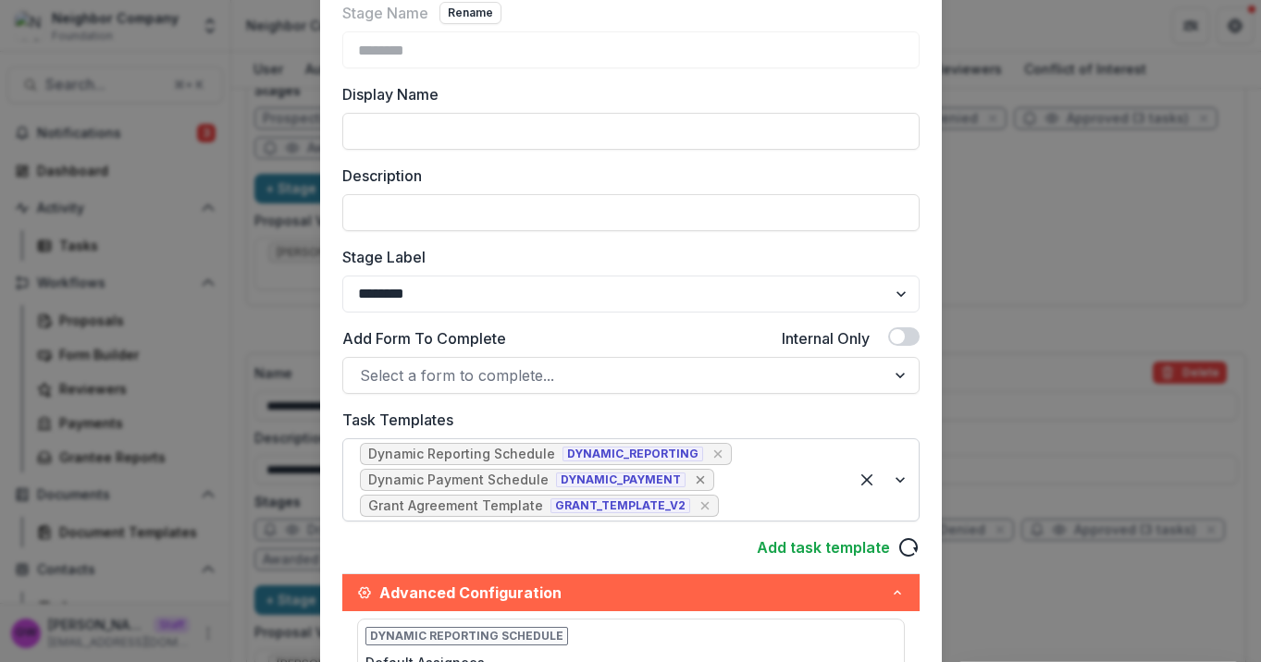
click at [693, 477] on icon "Remove [object Object]" at bounding box center [700, 480] width 15 height 15
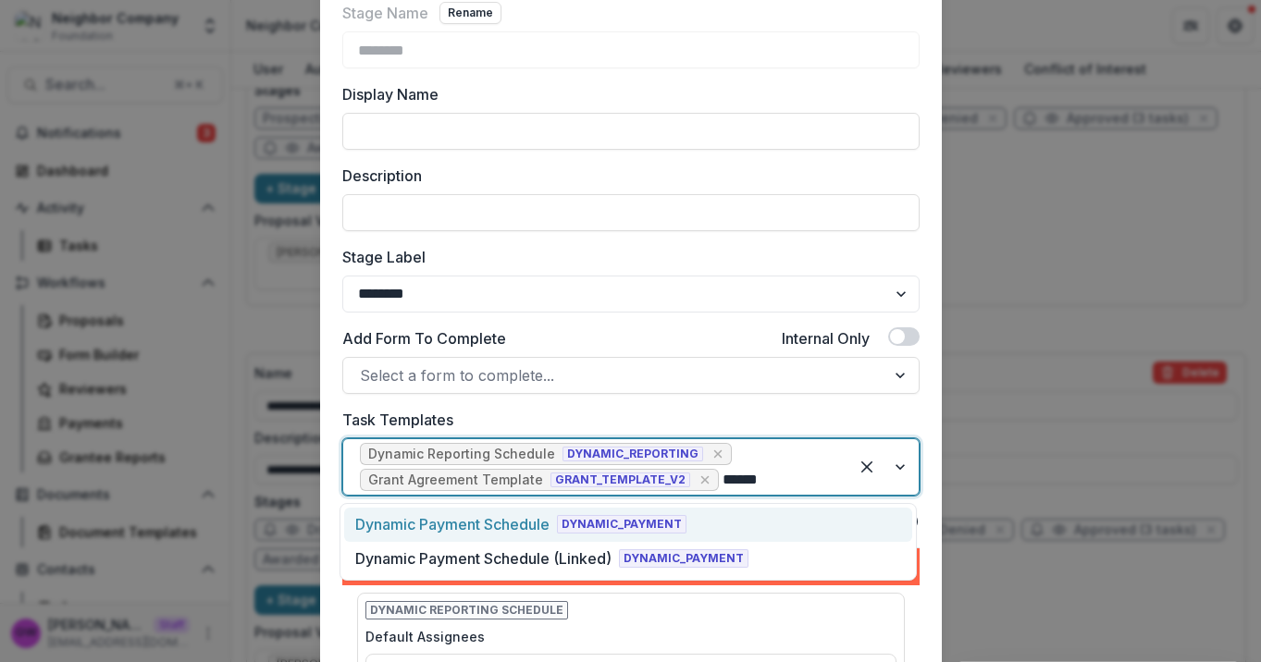
type input "*******"
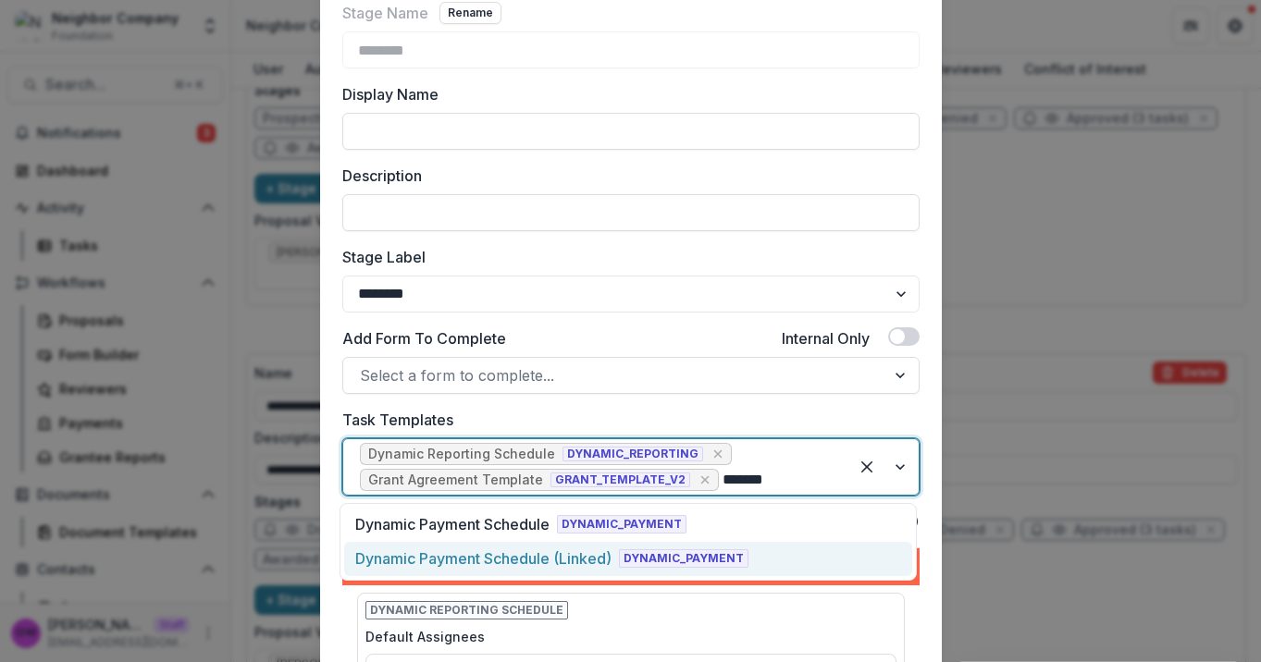
click at [437, 549] on div "Dynamic Payment Schedule (Linked)" at bounding box center [483, 558] width 256 height 22
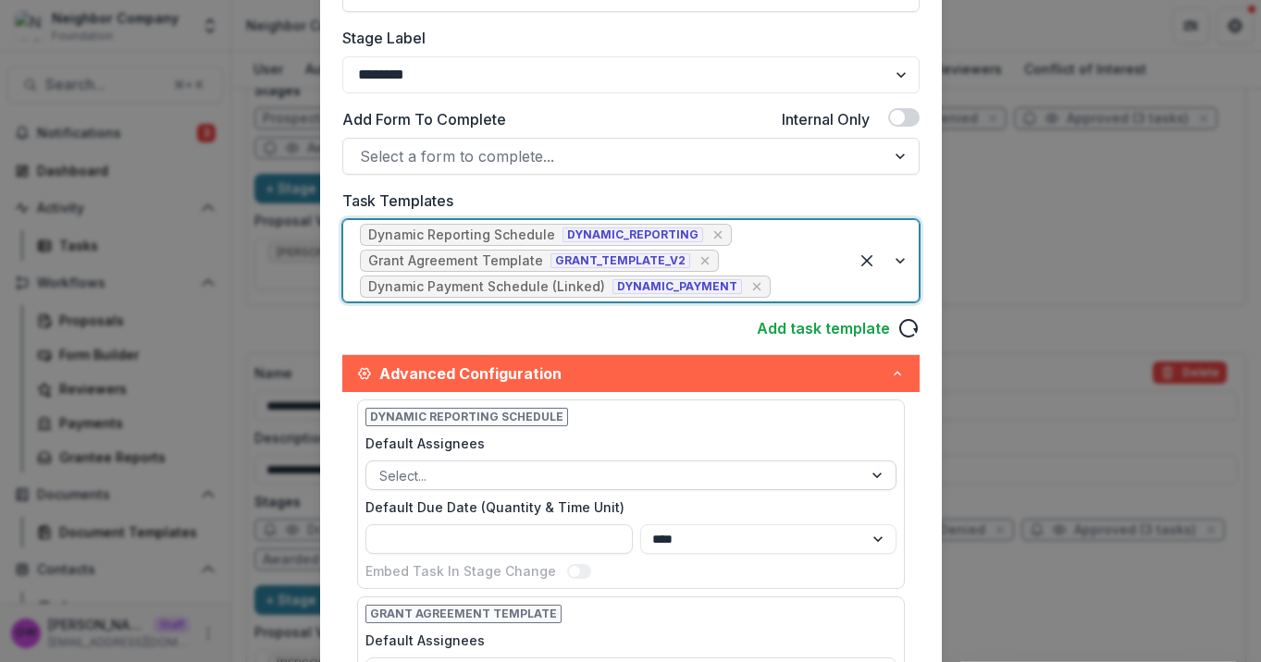
scroll to position [388, 0]
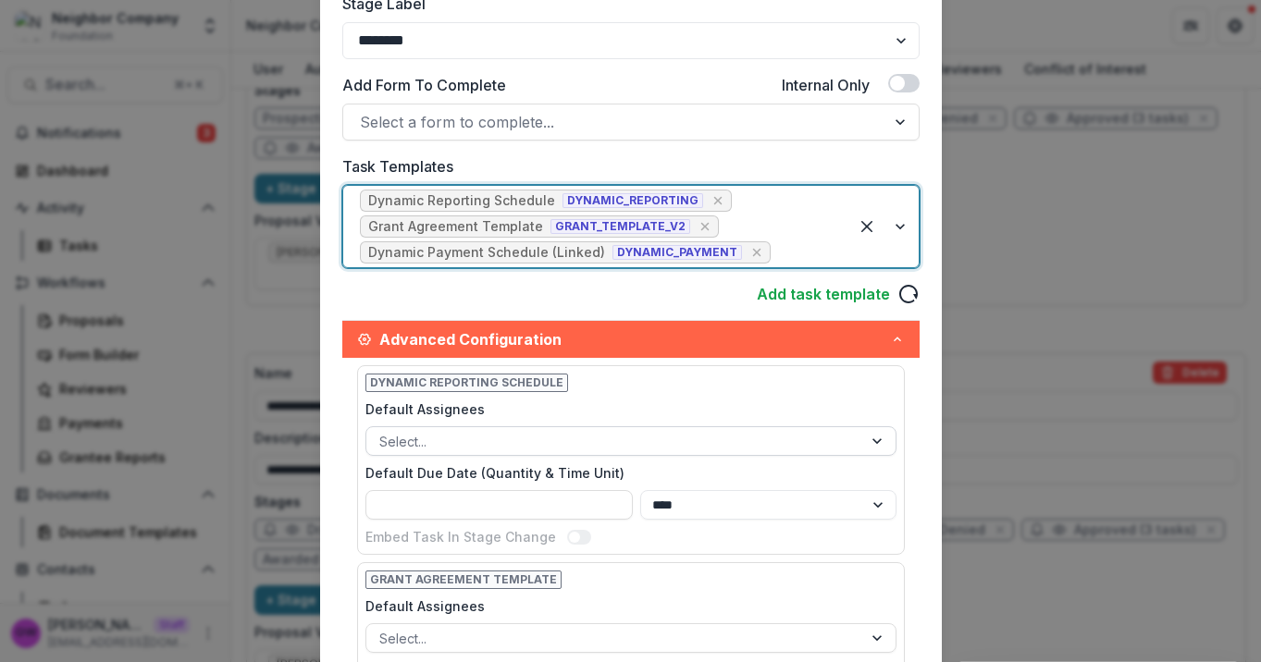
click at [452, 444] on div at bounding box center [614, 441] width 470 height 23
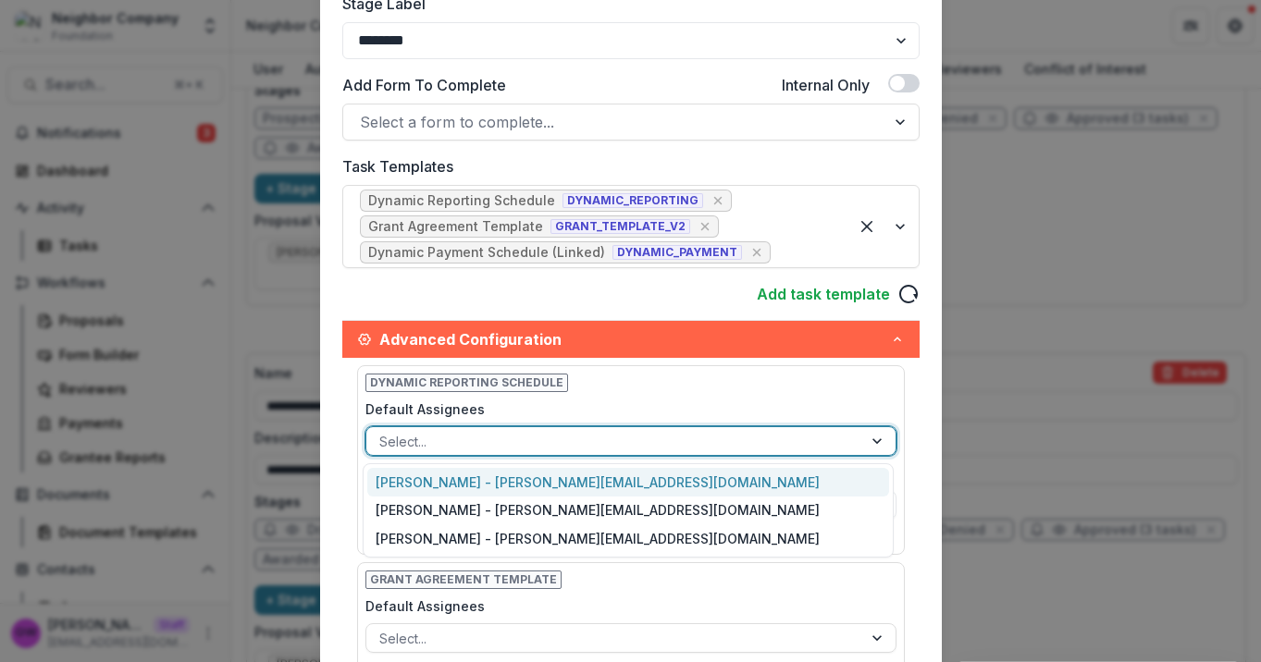
click at [465, 481] on div "Kerri Lopez-Howell - kerri@neighbor.company" at bounding box center [628, 482] width 522 height 29
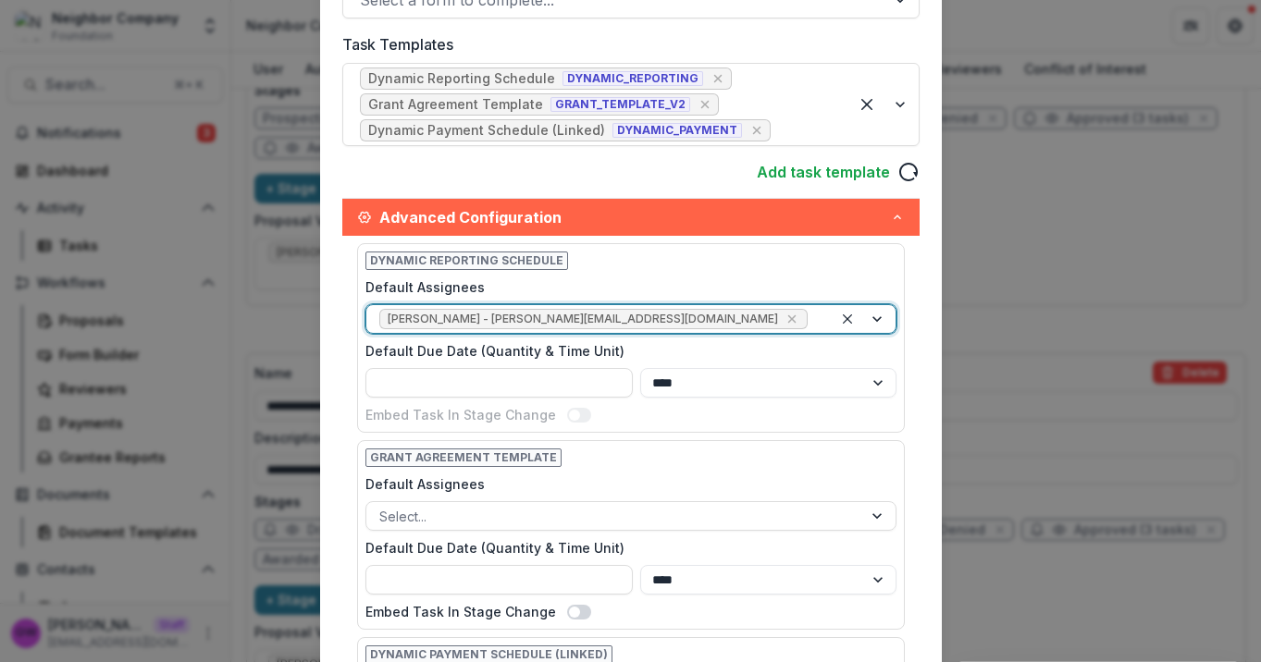
scroll to position [531, 0]
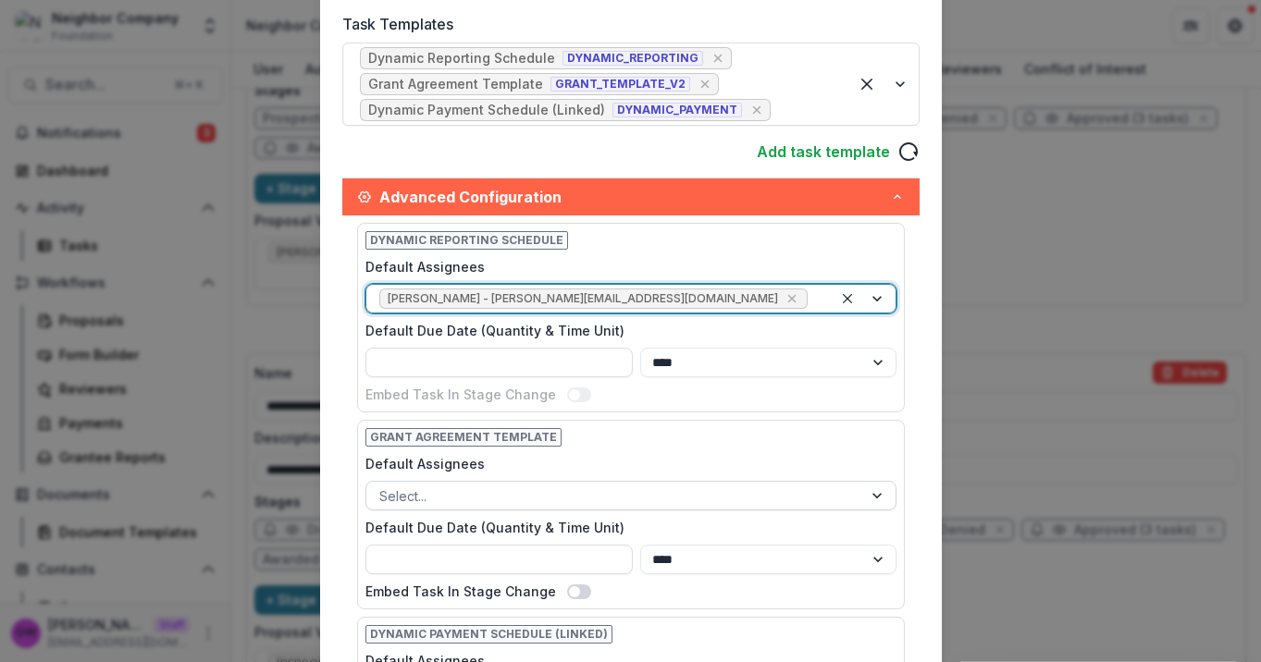
click at [459, 493] on div at bounding box center [614, 496] width 470 height 23
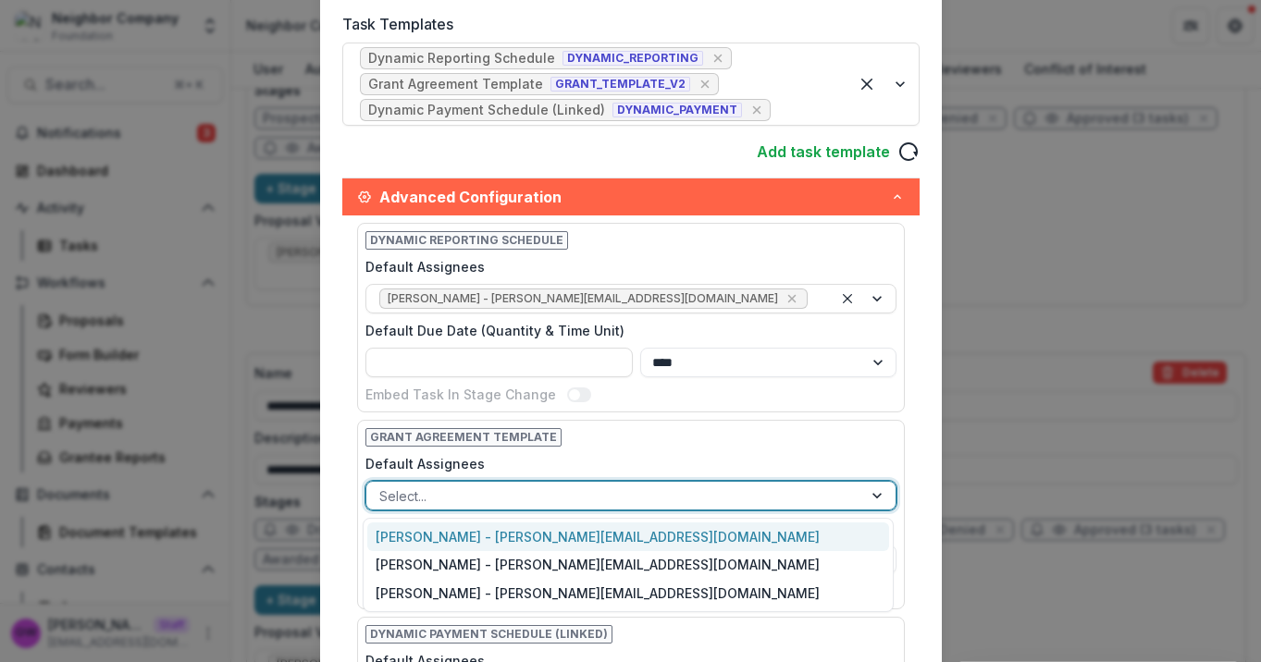
click at [452, 532] on div "Kerri Lopez-Howell - kerri@neighbor.company" at bounding box center [628, 537] width 522 height 29
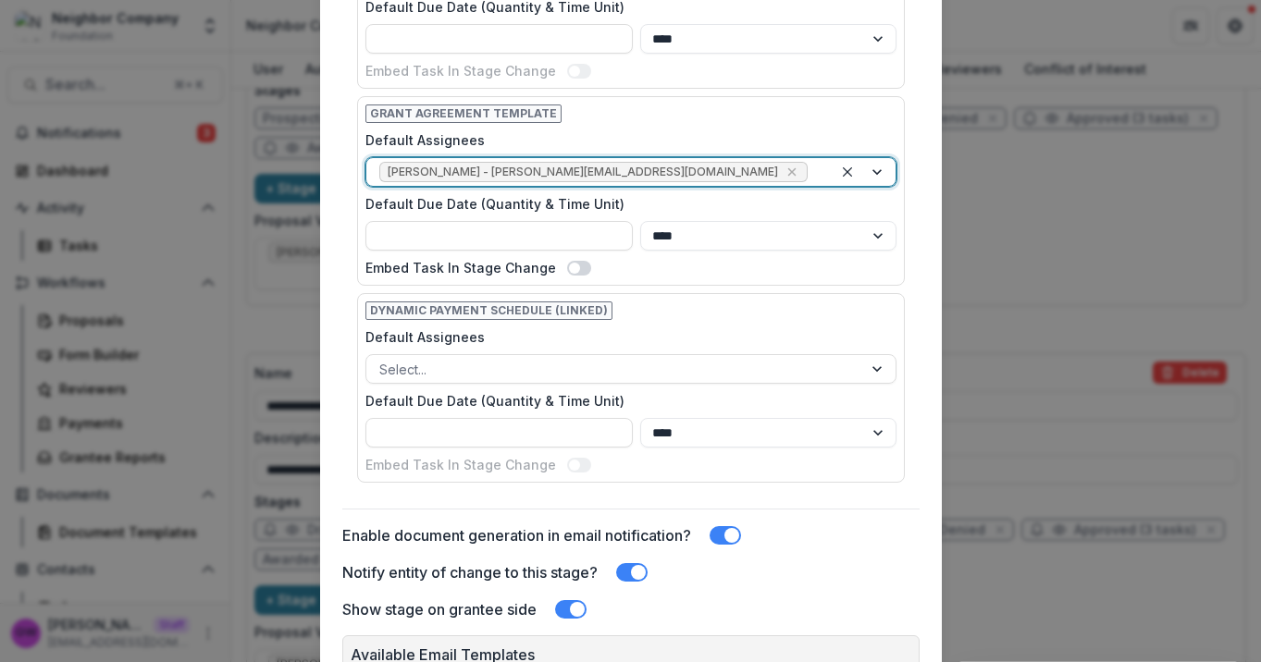
scroll to position [861, 0]
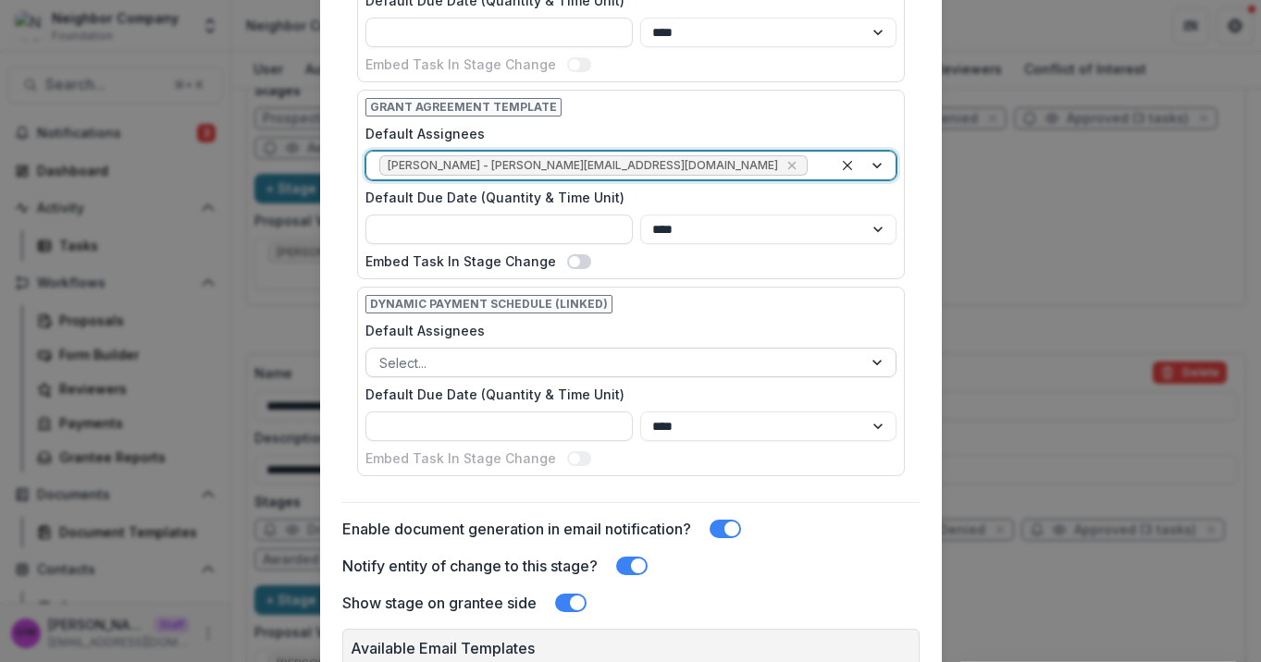
click at [480, 363] on div at bounding box center [614, 362] width 470 height 23
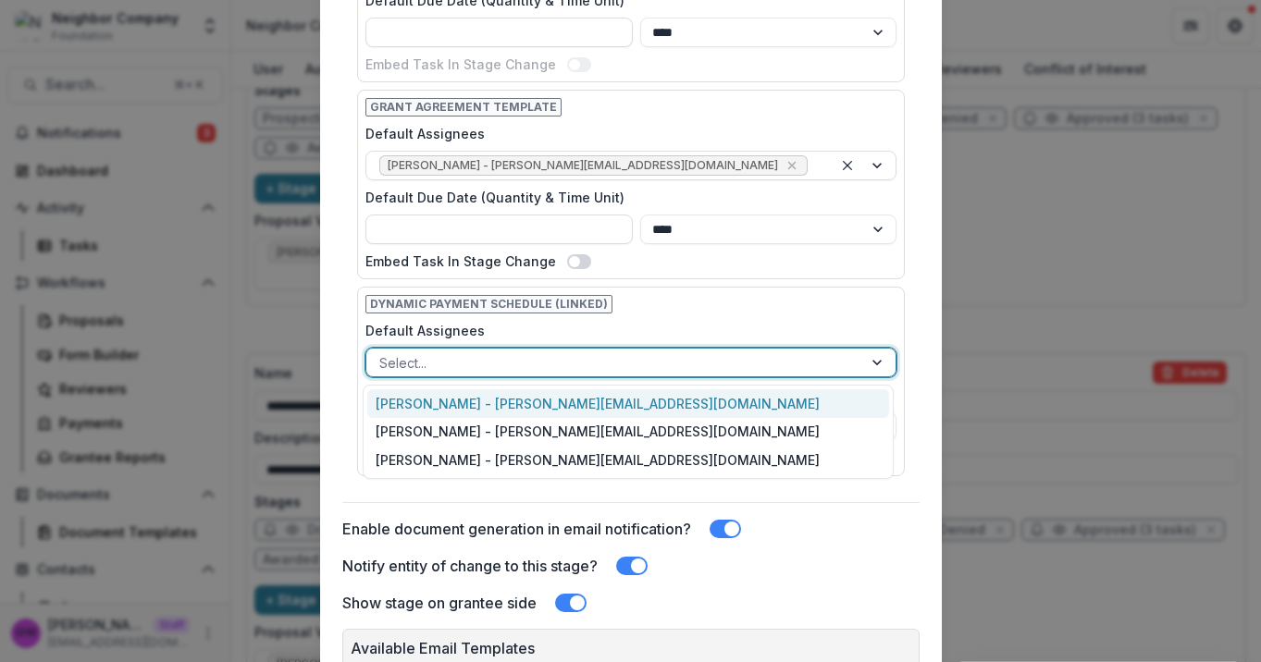
click at [476, 396] on div "Kerri Lopez-Howell - kerri@neighbor.company" at bounding box center [628, 403] width 522 height 29
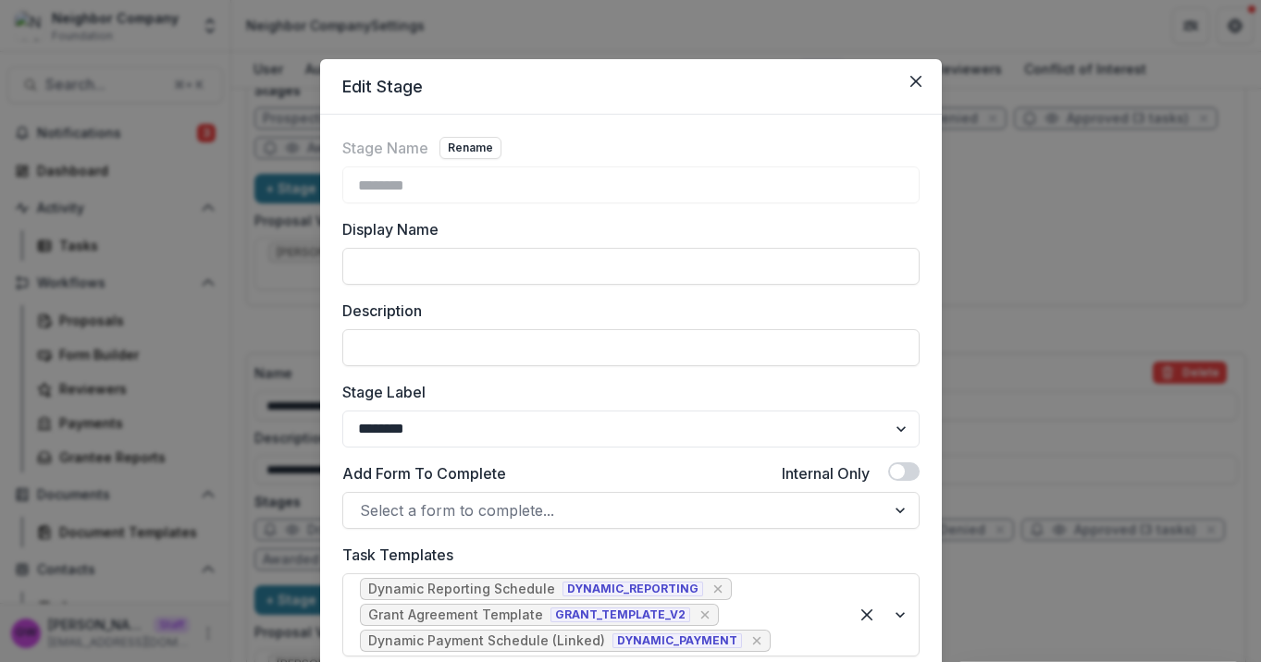
scroll to position [1054, 0]
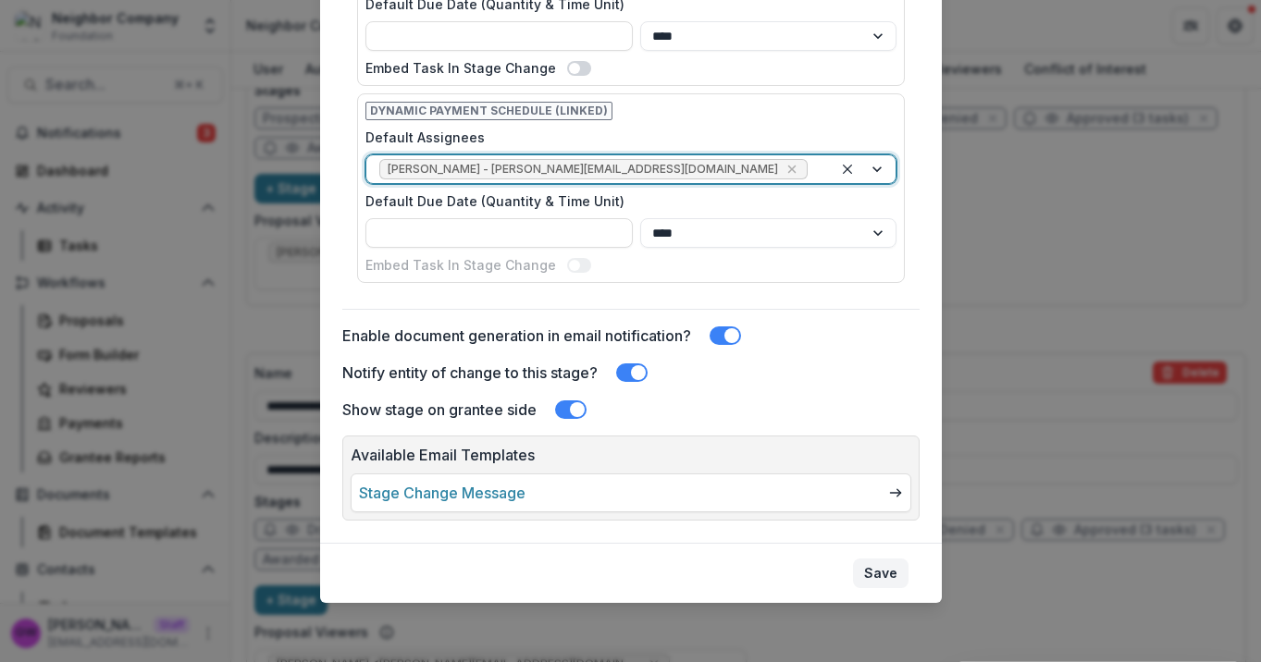
click at [881, 582] on button "Save" at bounding box center [880, 574] width 55 height 30
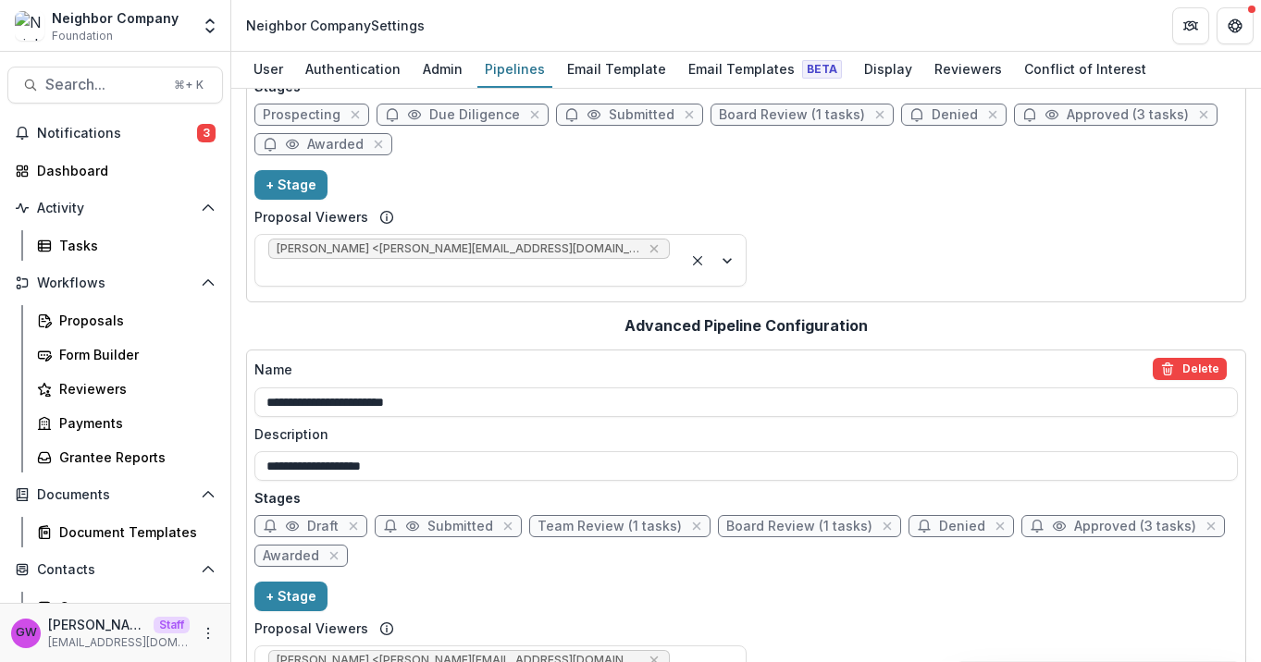
scroll to position [113, 0]
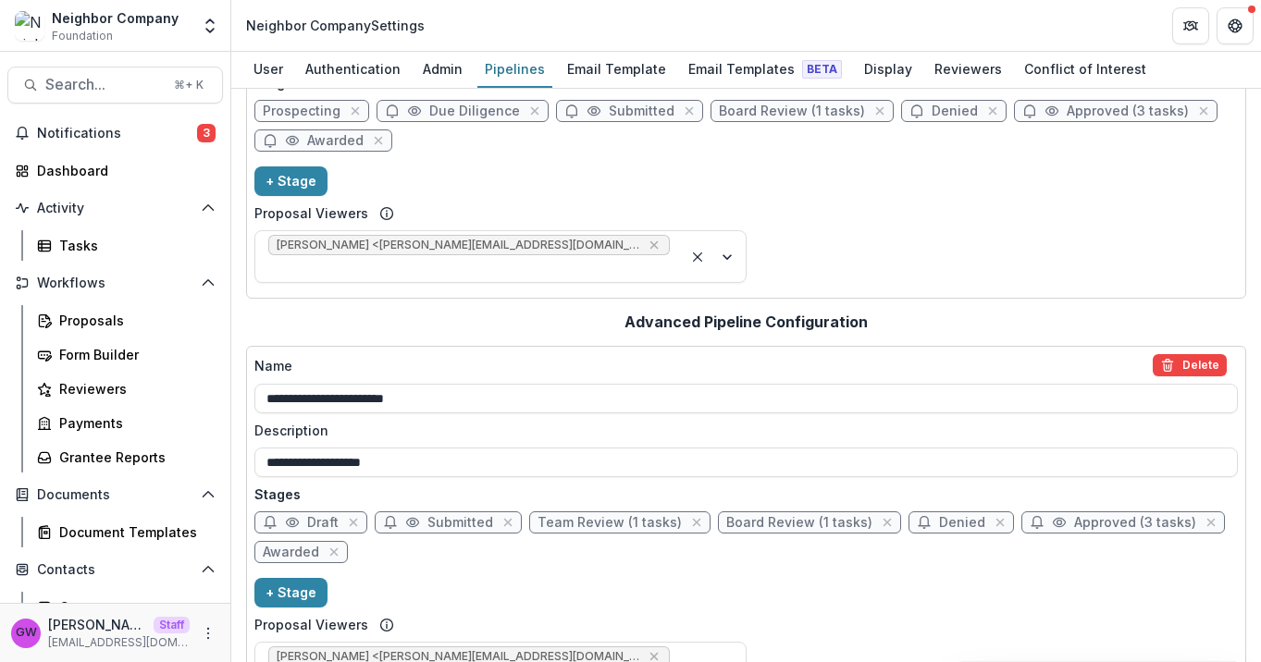
click at [292, 545] on span "Awarded" at bounding box center [291, 553] width 56 height 16
select select "*******"
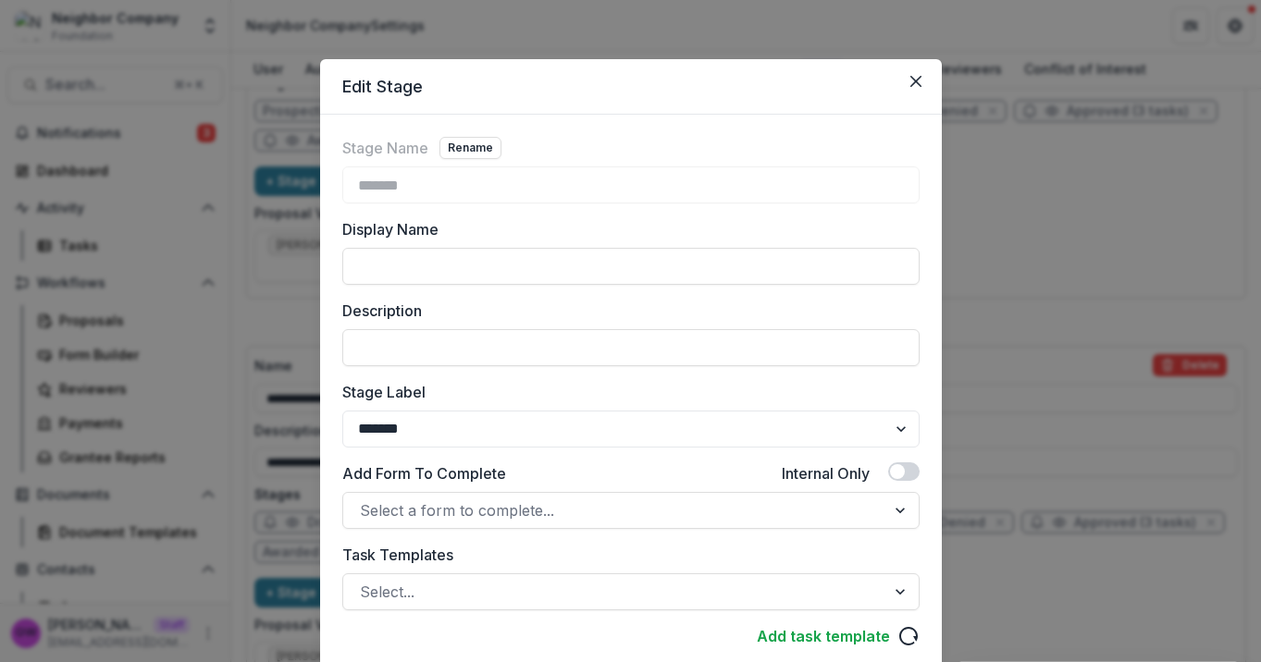
click at [1065, 231] on div "Edit Stage Stage Name Rename ******* Display Name Description Stage Label *****…" at bounding box center [630, 331] width 1261 height 662
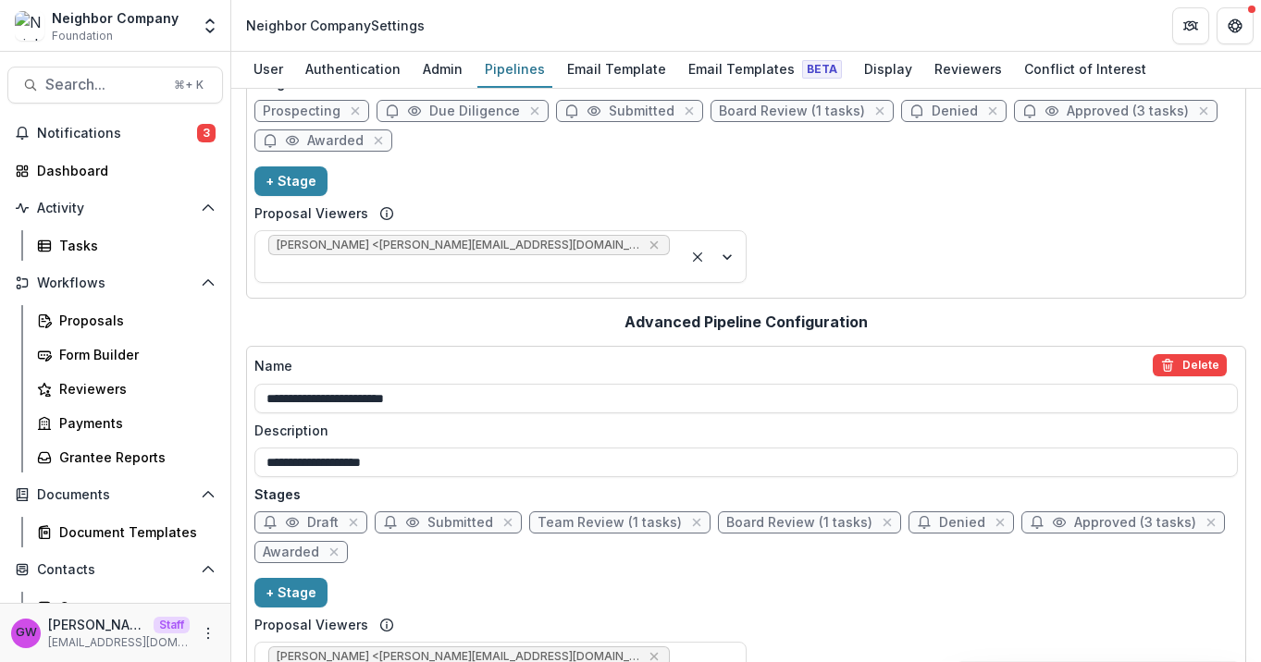
click at [1078, 111] on span "Approved (3 tasks)" at bounding box center [1127, 112] width 122 height 16
select select "********"
select select "*****"
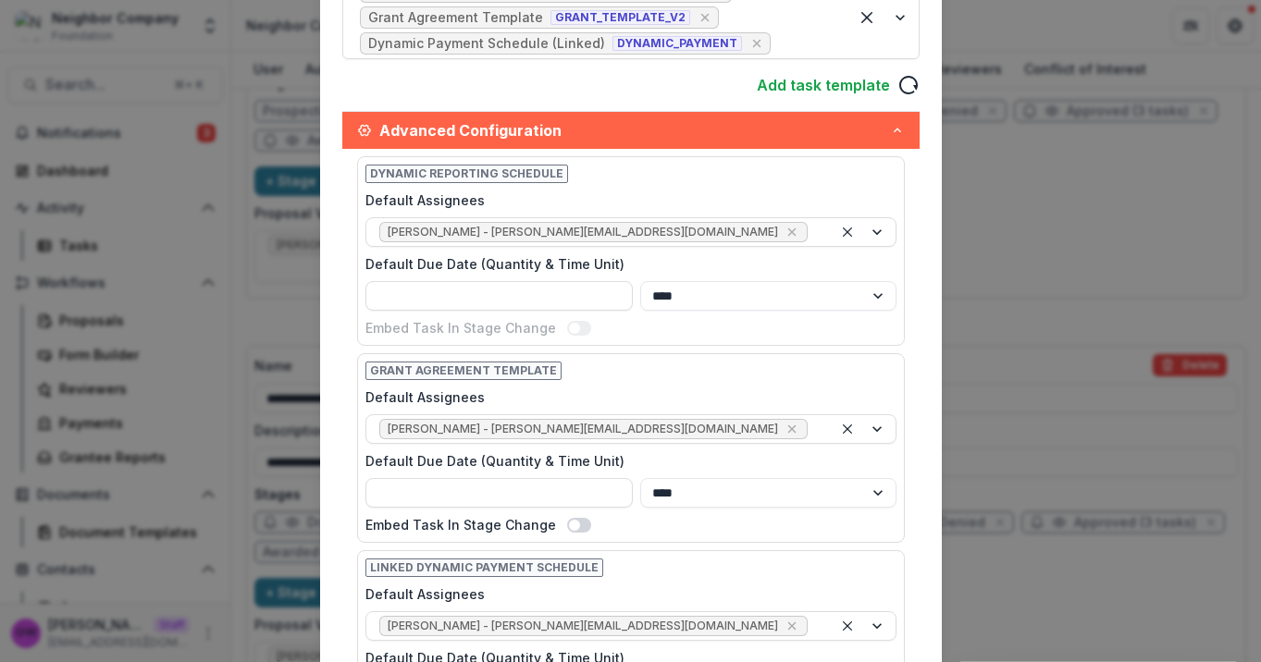
scroll to position [1054, 0]
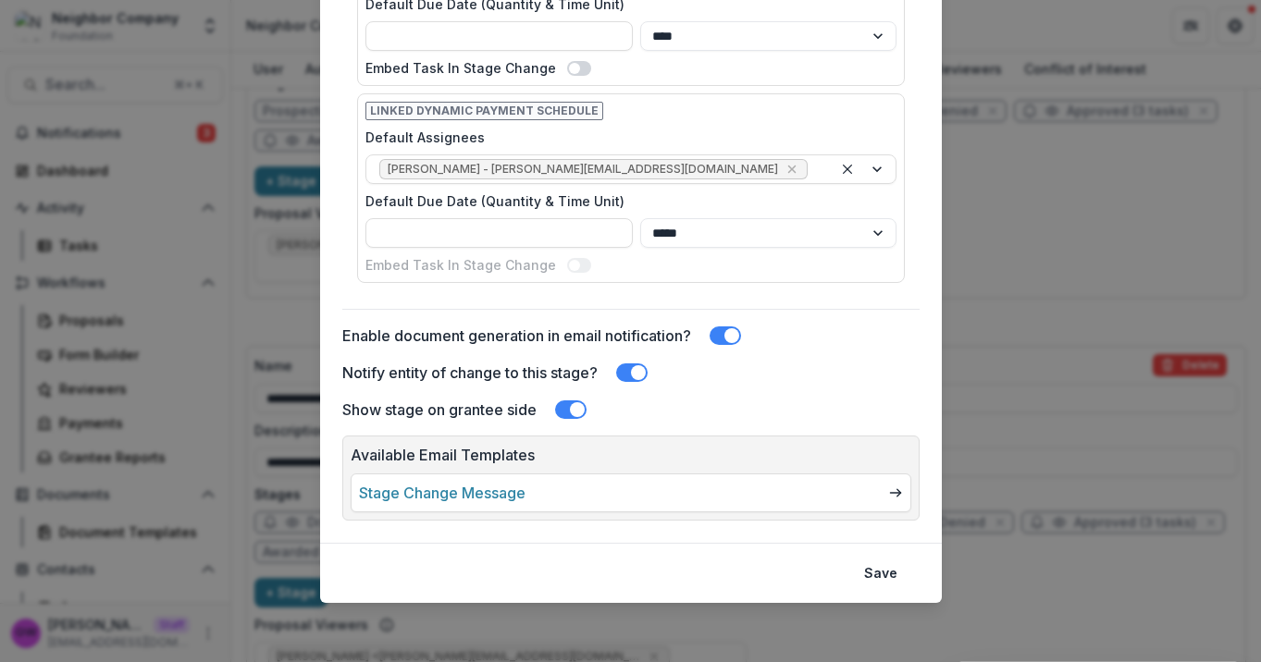
click at [1089, 187] on div "Edit Stage Stage Name Rename ******** Display Name Description Stage Label ****…" at bounding box center [630, 331] width 1261 height 662
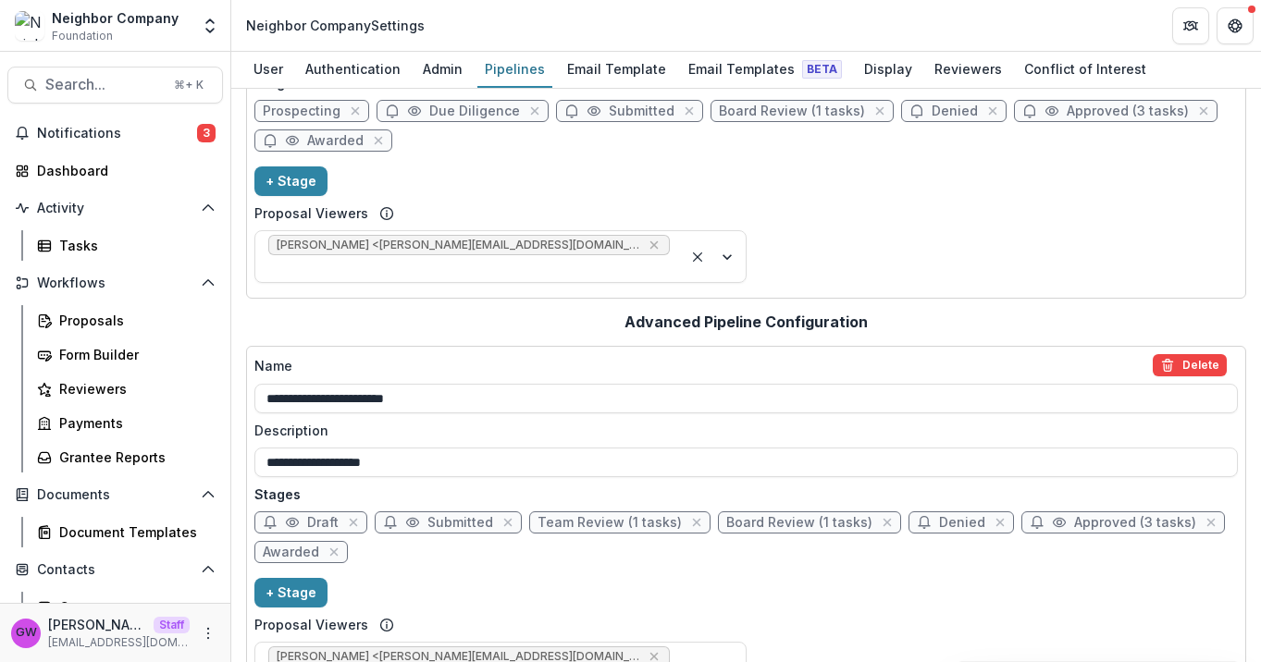
click at [314, 143] on span "Awarded" at bounding box center [335, 141] width 56 height 16
select select "*******"
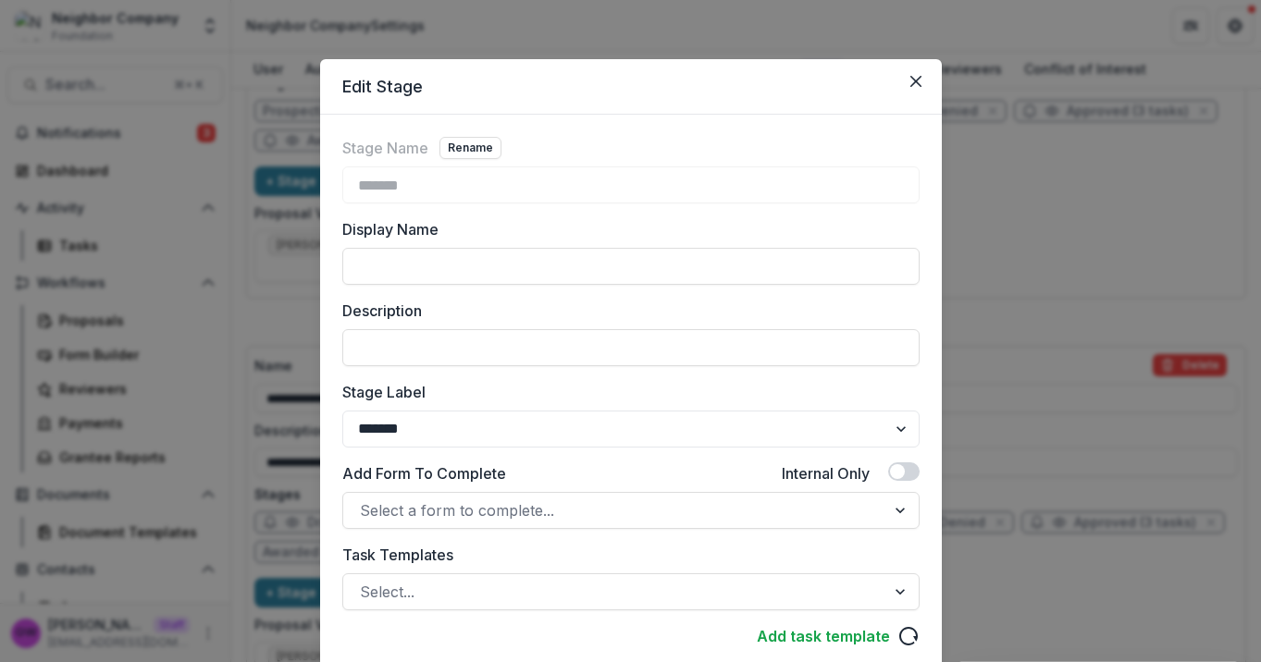
scroll to position [338, 0]
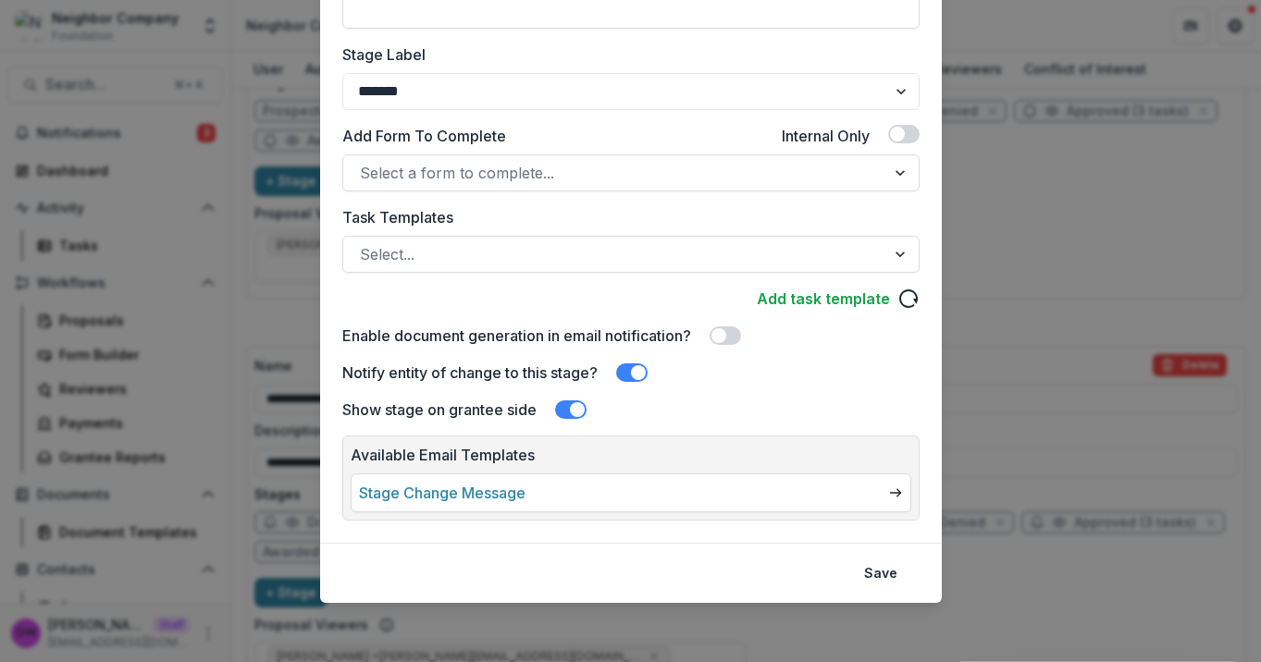
click at [637, 376] on span at bounding box center [638, 372] width 15 height 15
click at [881, 565] on button "Save" at bounding box center [880, 574] width 55 height 30
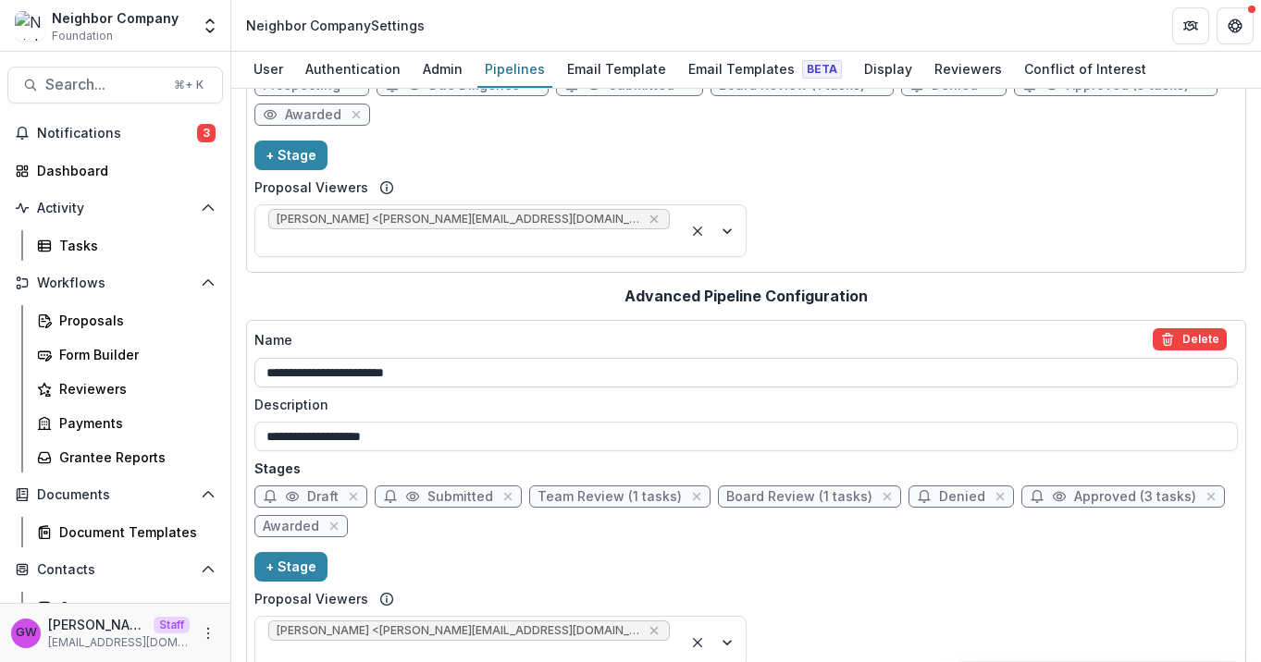
scroll to position [166, 0]
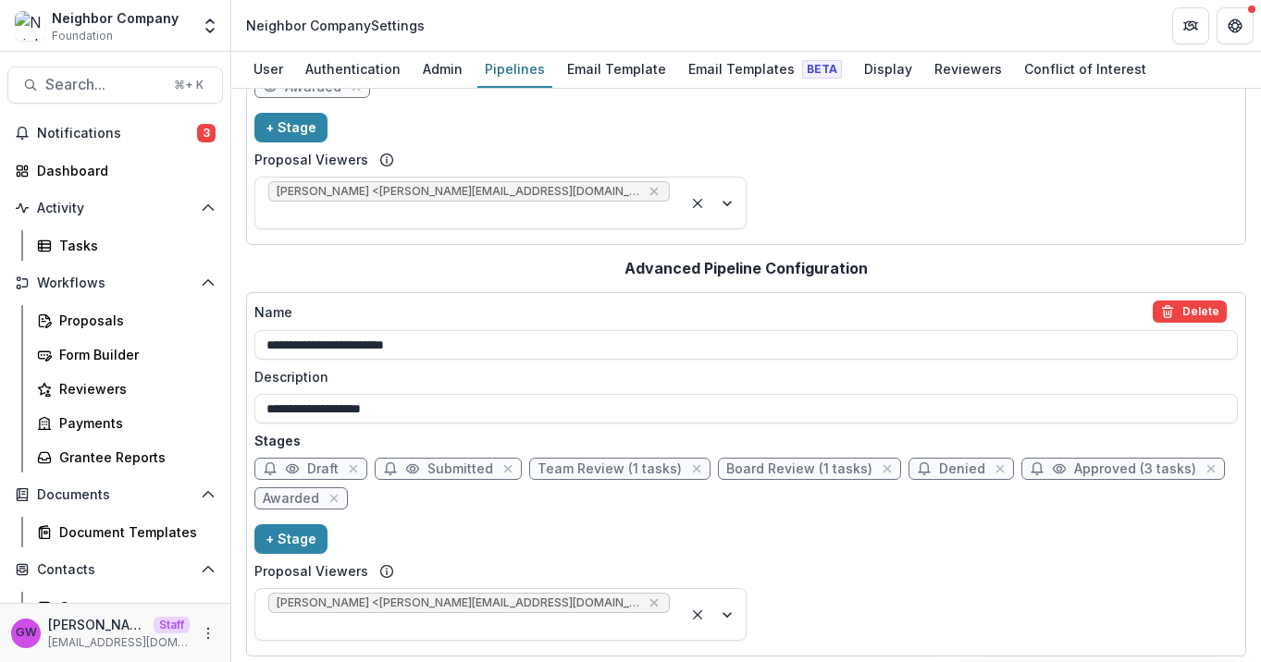
click at [301, 491] on span "Awarded" at bounding box center [291, 499] width 56 height 16
select select "*******"
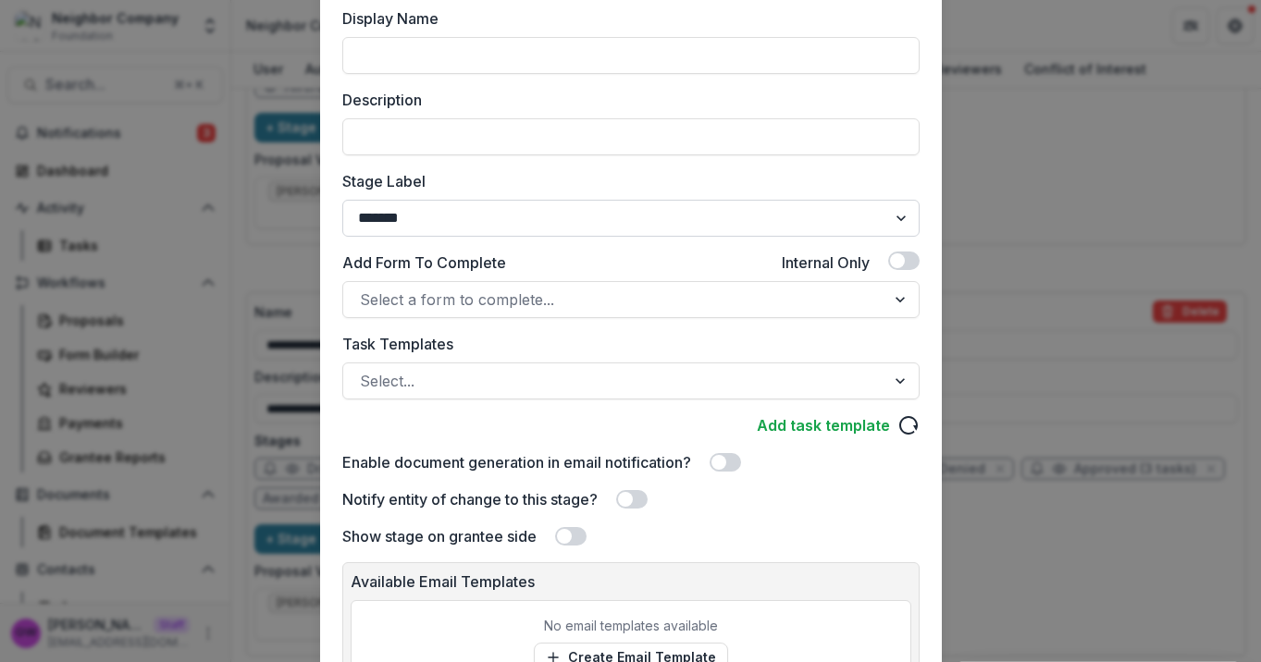
scroll to position [387, 0]
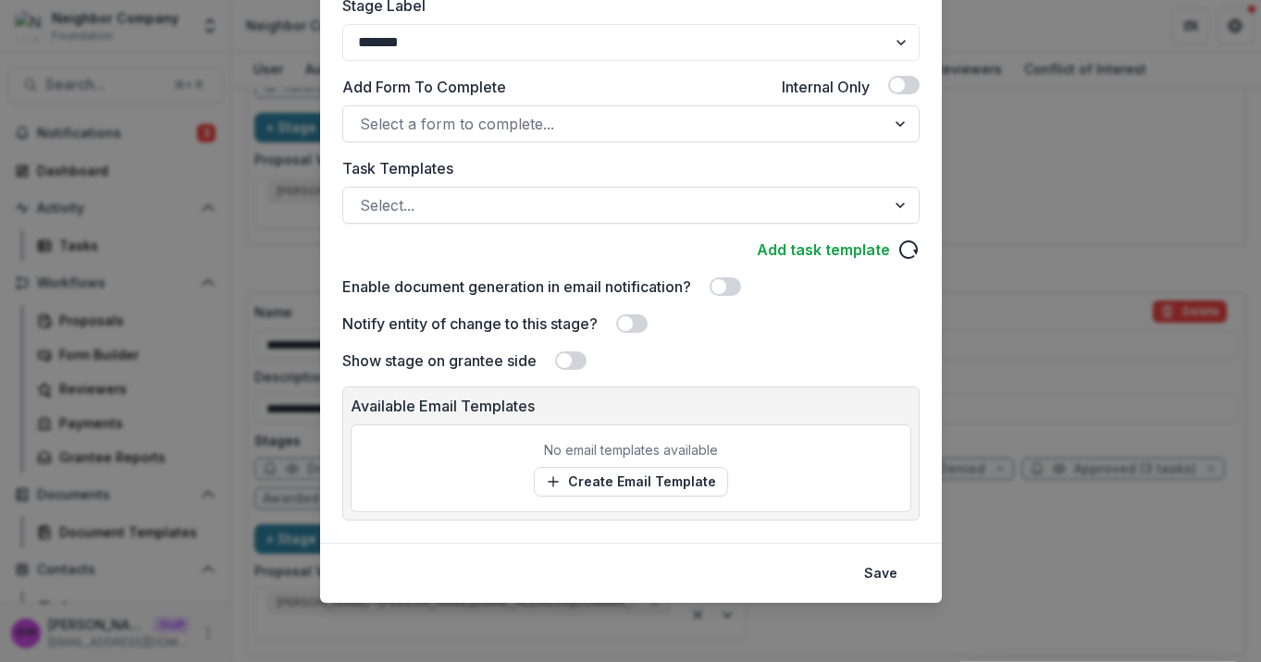
click at [561, 358] on span at bounding box center [564, 360] width 15 height 15
click at [888, 575] on button "Save" at bounding box center [880, 574] width 55 height 30
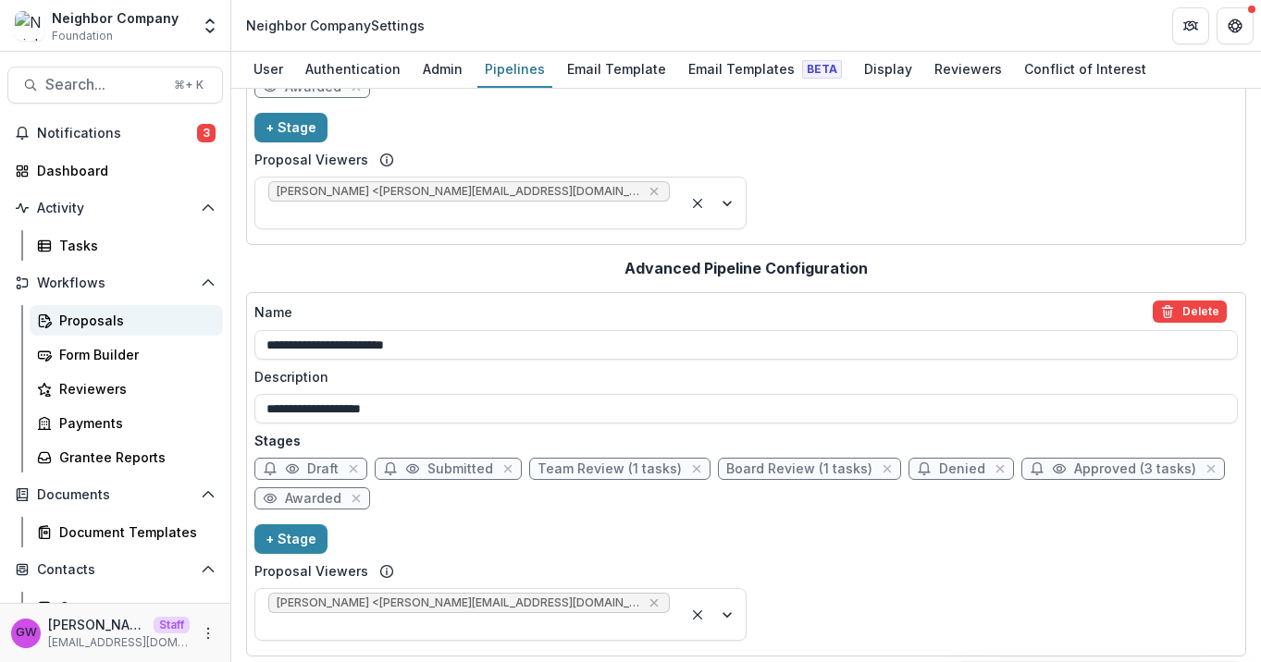
click at [101, 316] on div "Proposals" at bounding box center [133, 320] width 149 height 19
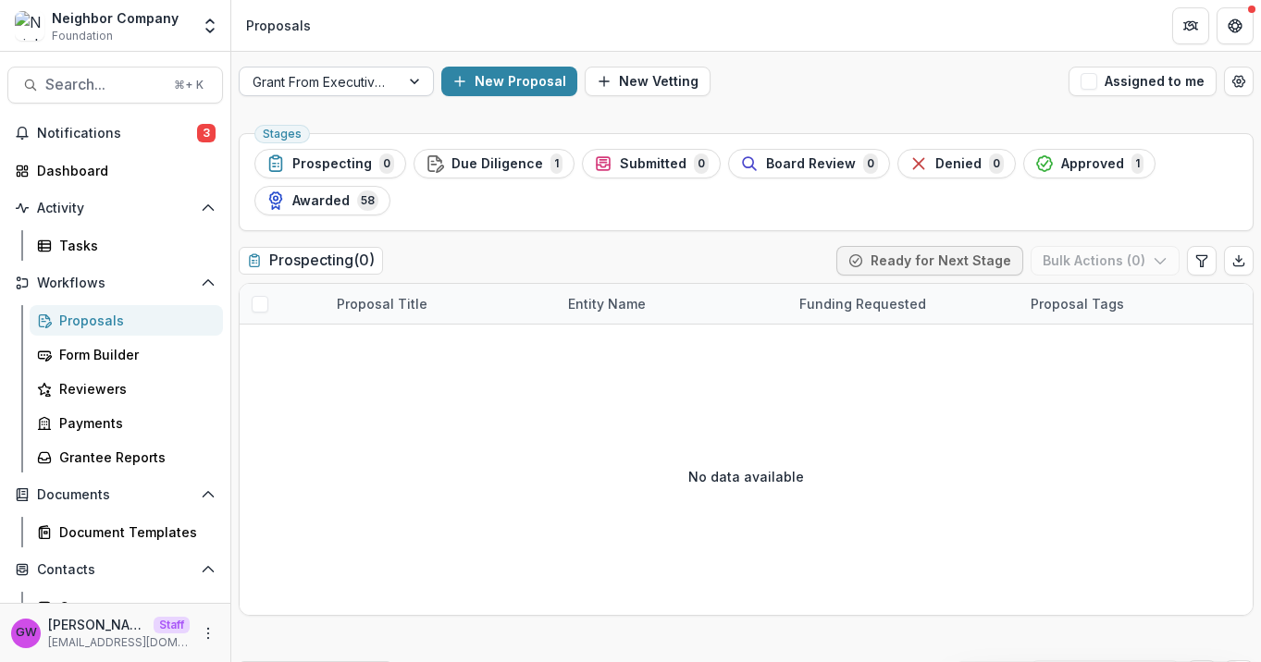
click at [361, 78] on div at bounding box center [319, 81] width 134 height 23
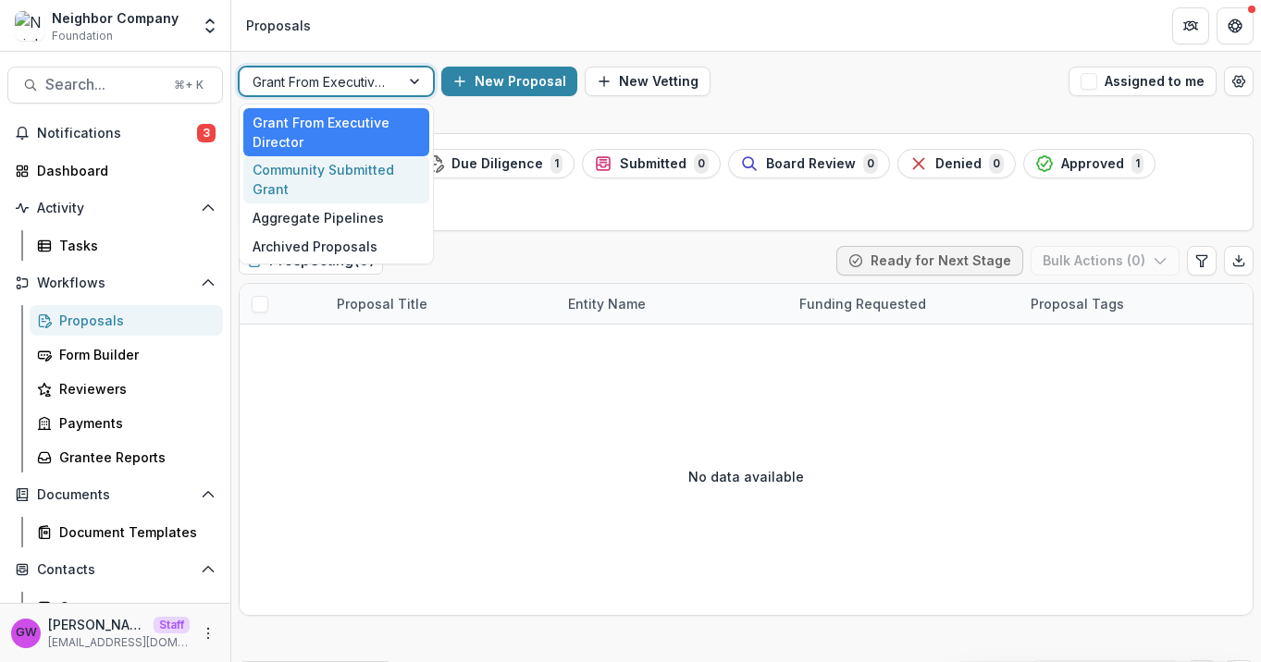
click at [325, 173] on div "Community Submitted Grant" at bounding box center [336, 180] width 186 height 48
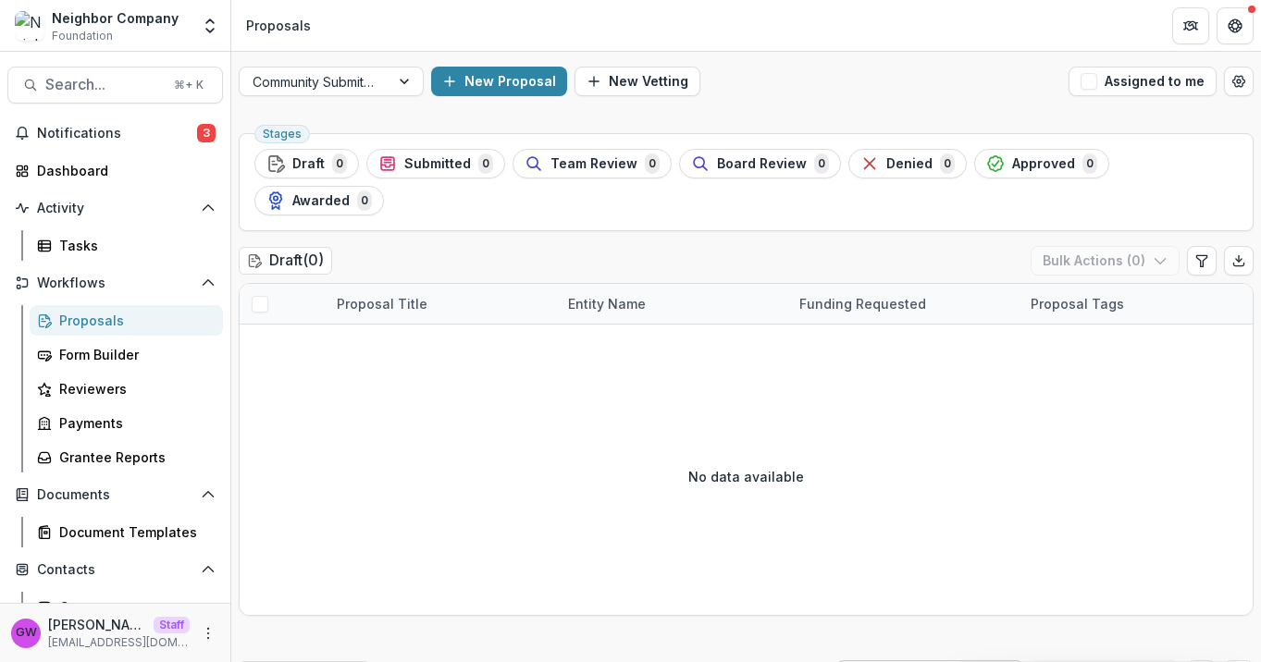
click at [133, 316] on div "Proposals" at bounding box center [133, 320] width 149 height 19
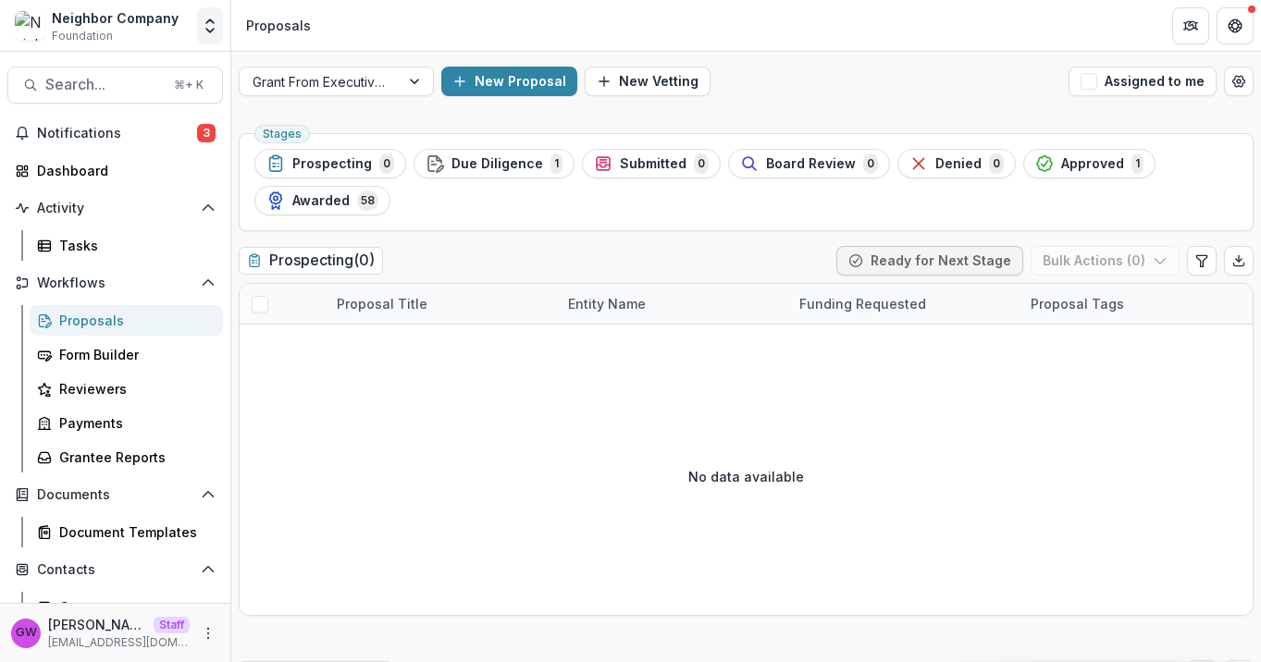
click at [215, 31] on icon "Open entity switcher" at bounding box center [210, 26] width 18 height 18
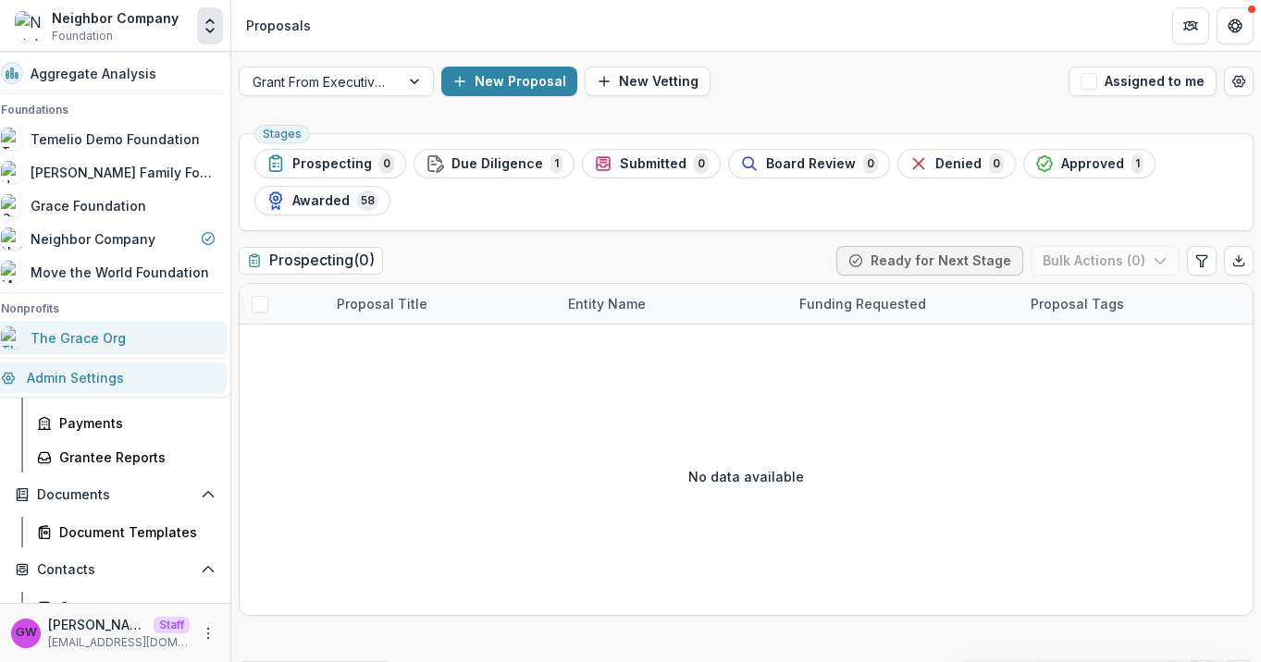
drag, startPoint x: 102, startPoint y: 377, endPoint x: 175, endPoint y: 354, distance: 76.6
click at [102, 377] on link "Admin Settings" at bounding box center [108, 378] width 237 height 31
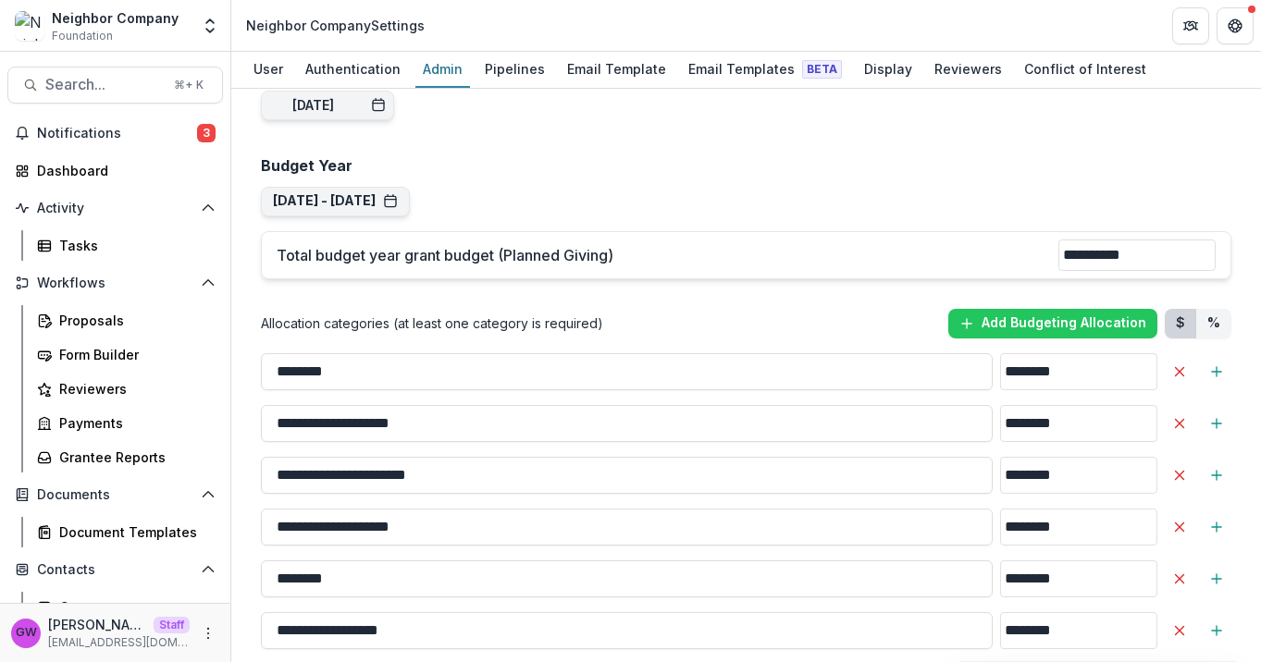
scroll to position [1416, 0]
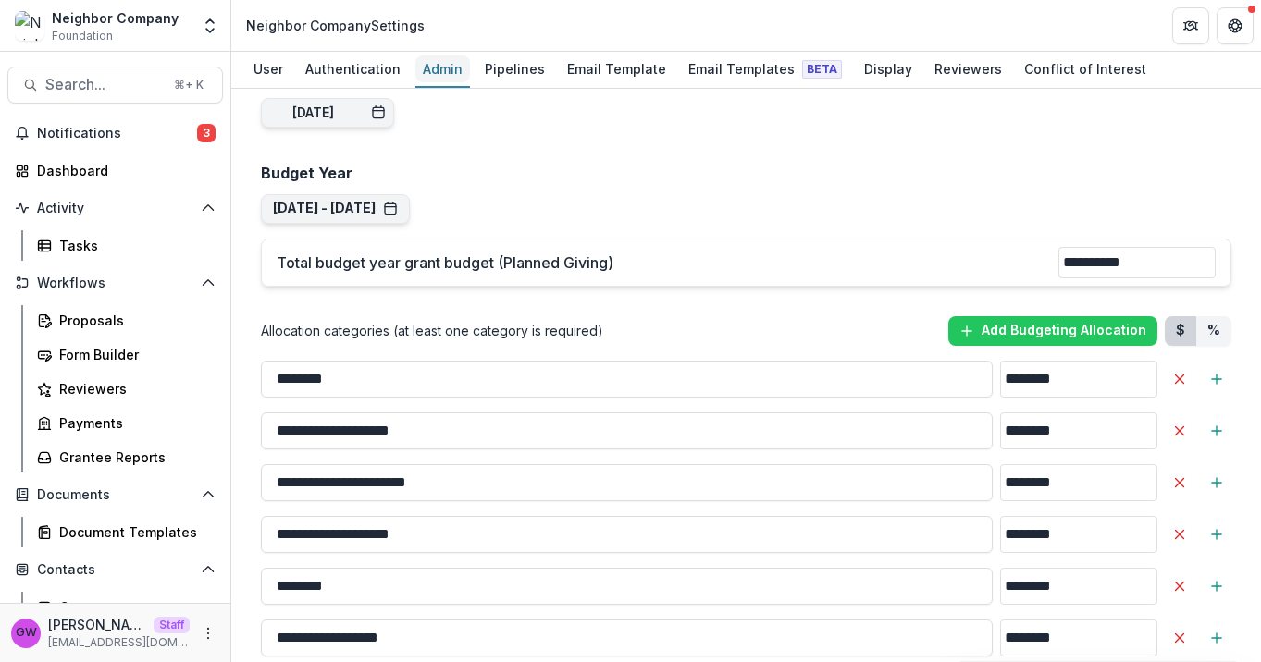
click at [440, 76] on div "Admin" at bounding box center [442, 68] width 55 height 27
click at [490, 68] on div "Pipelines" at bounding box center [514, 68] width 75 height 27
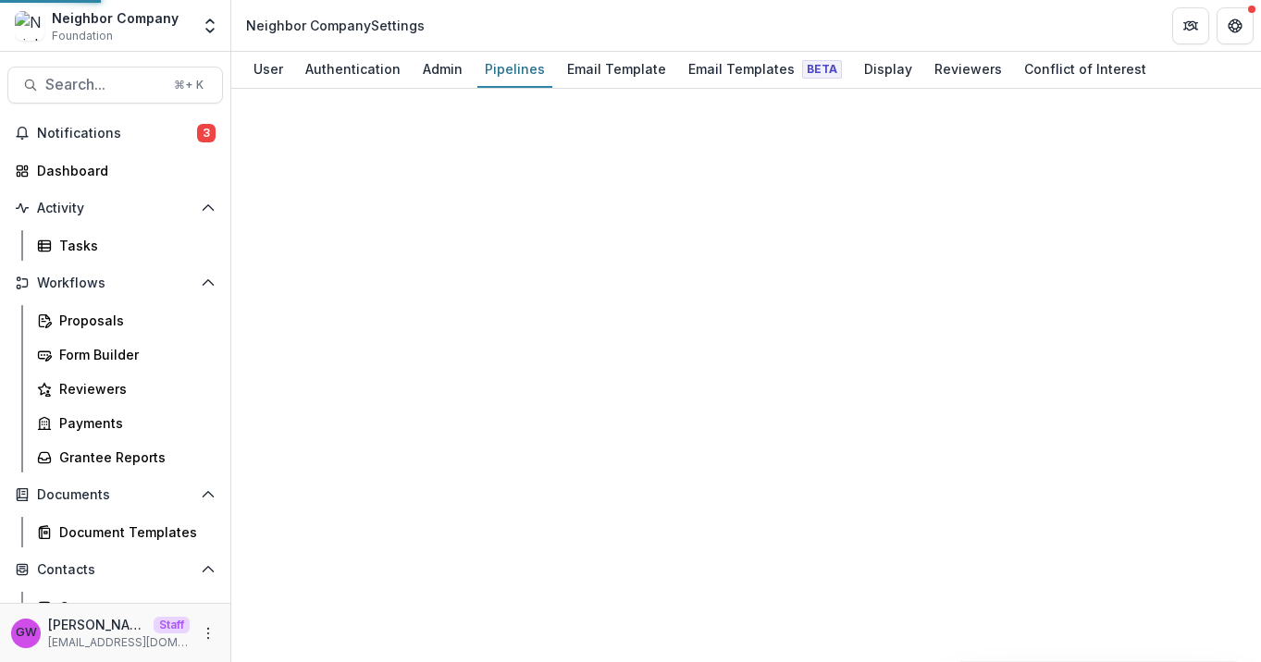
scroll to position [166, 0]
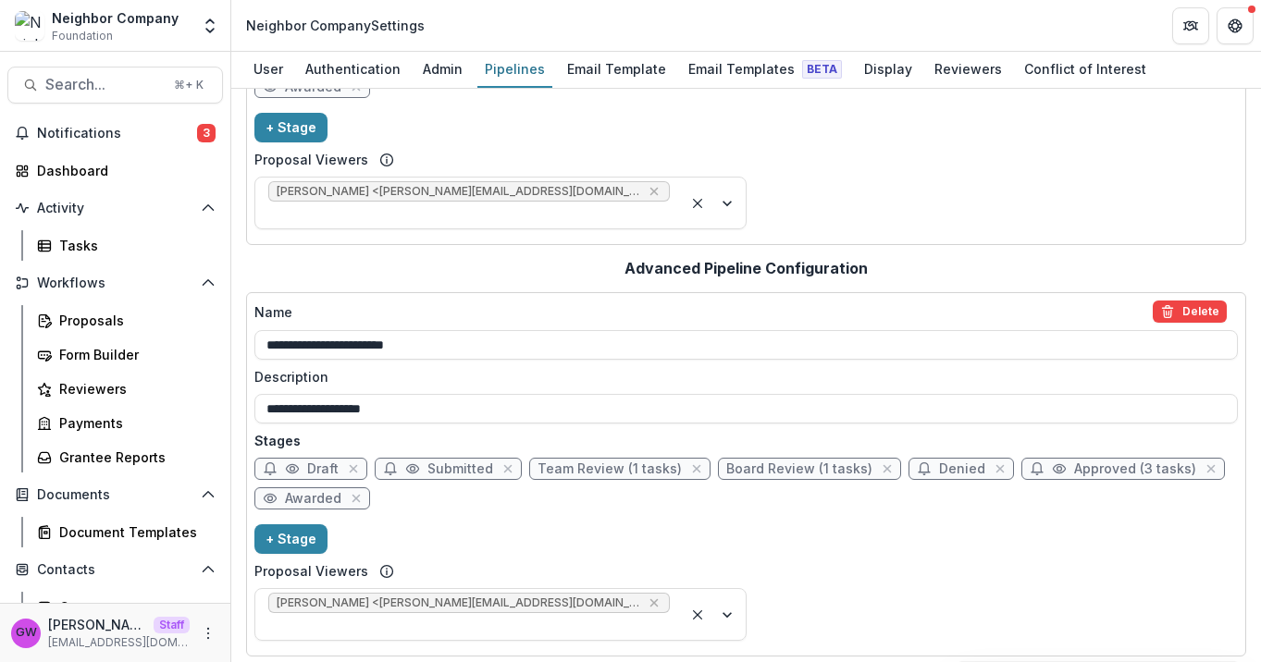
click at [1103, 461] on span "Approved (3 tasks)" at bounding box center [1135, 469] width 122 height 16
select select "********"
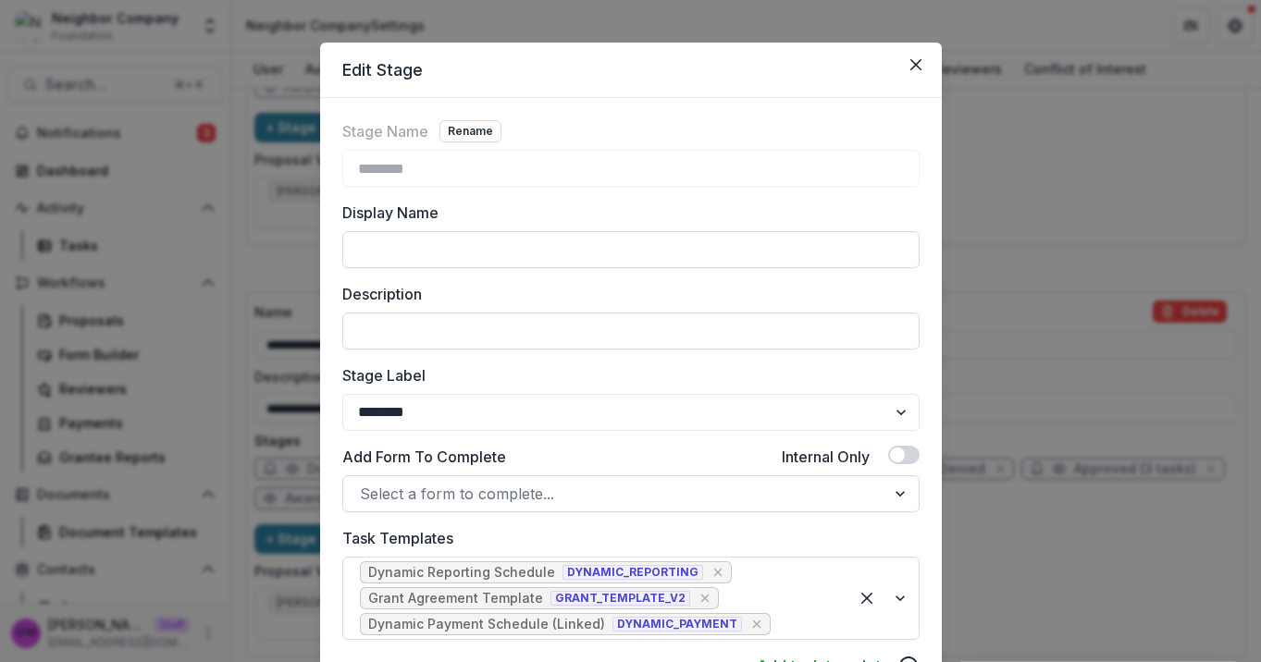
scroll to position [34, 0]
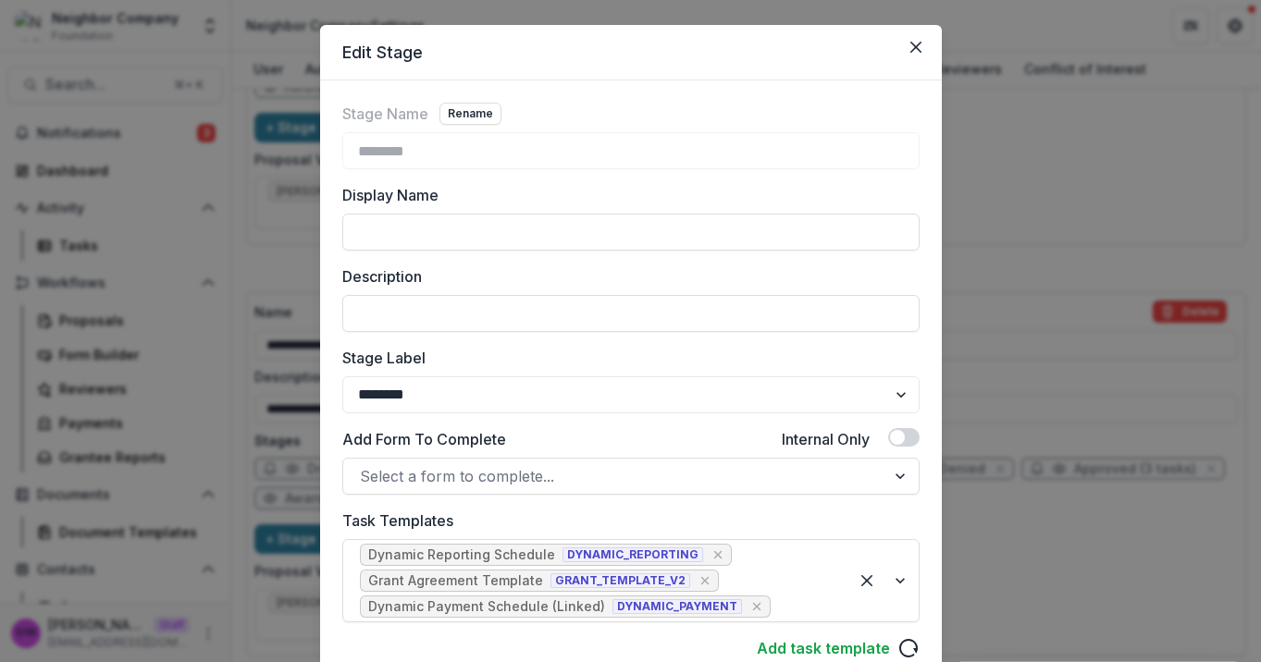
click at [1089, 408] on div "Edit Stage Stage Name Rename ******** Display Name Description Stage Label ****…" at bounding box center [630, 331] width 1261 height 662
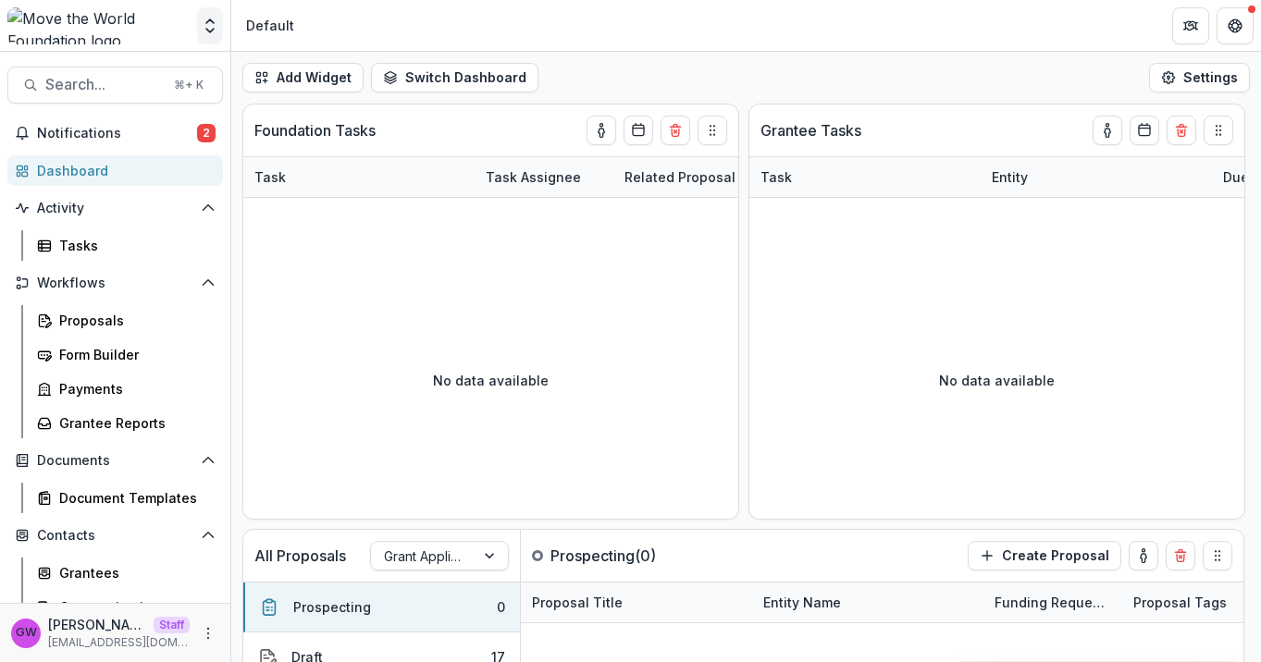
click at [208, 22] on icon "Open entity switcher" at bounding box center [210, 26] width 18 height 18
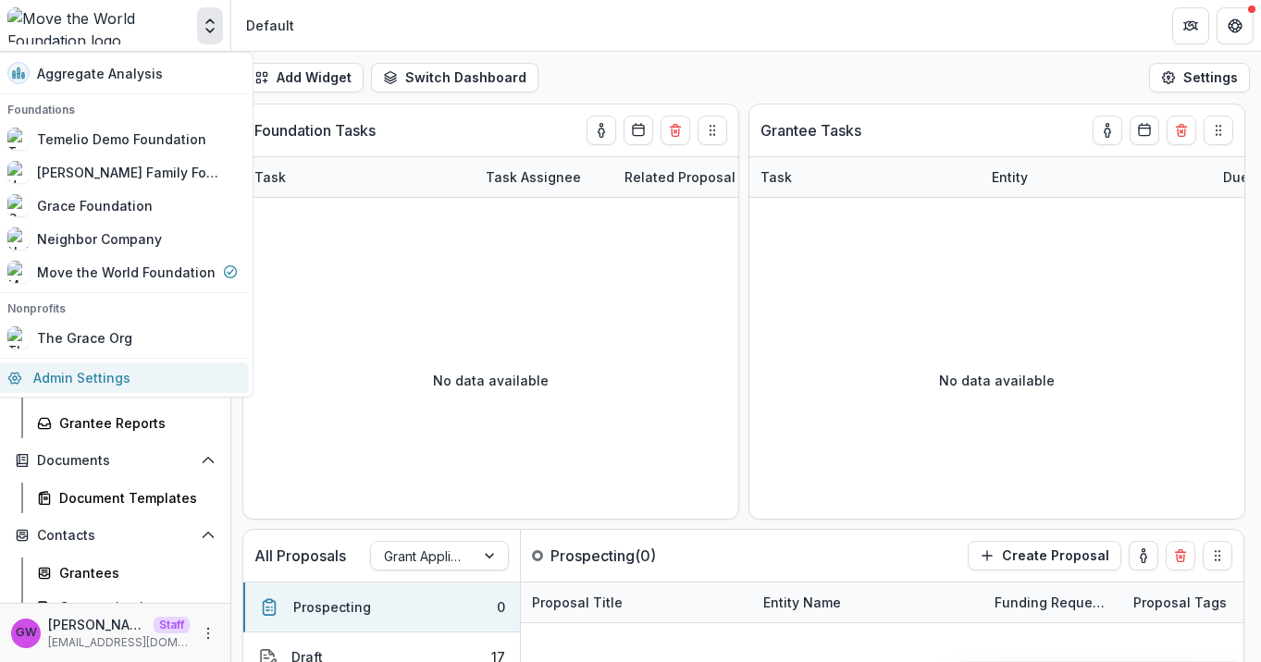
drag, startPoint x: 126, startPoint y: 373, endPoint x: 170, endPoint y: 321, distance: 68.2
click link "Admin Settings"
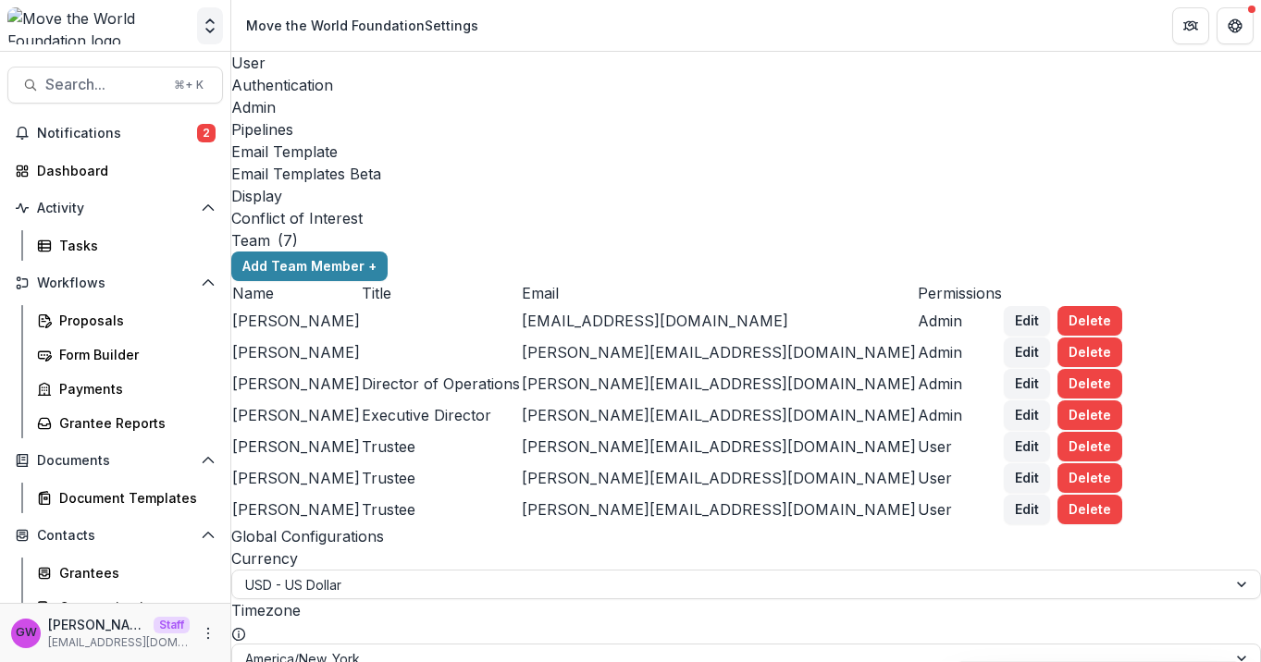
click icon "Open entity switcher"
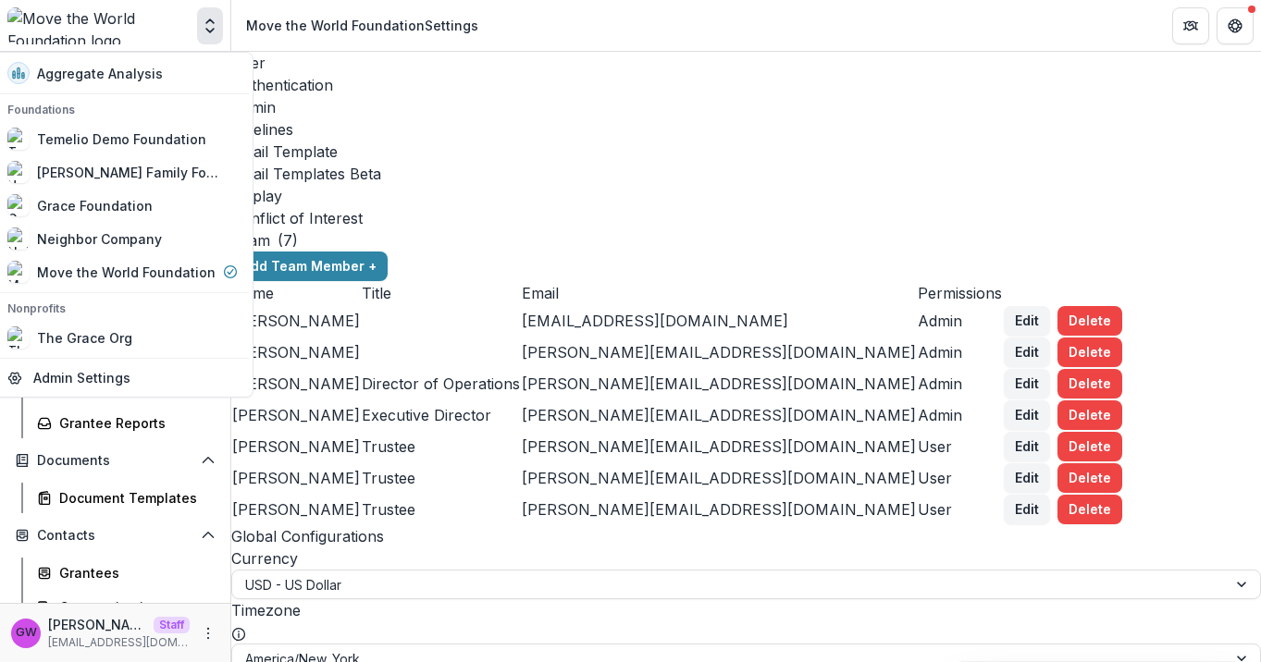
click div "Pipelines"
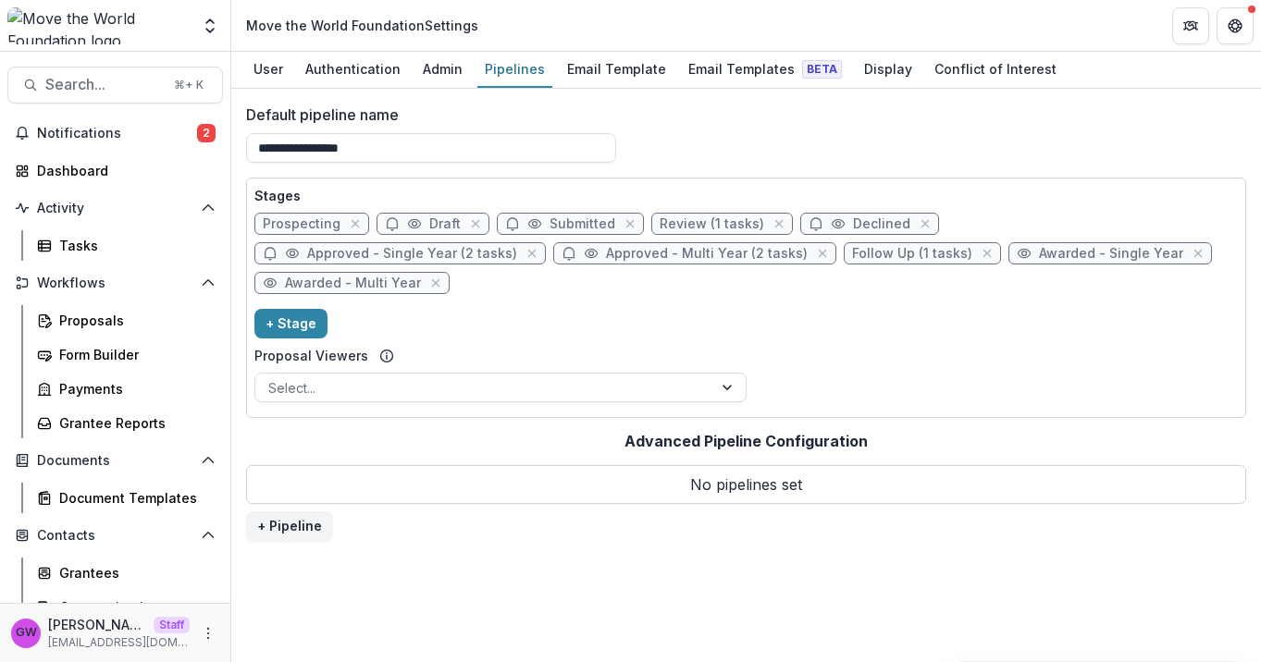
click at [684, 229] on span "Review (1 tasks)" at bounding box center [711, 224] width 105 height 16
select select "******"
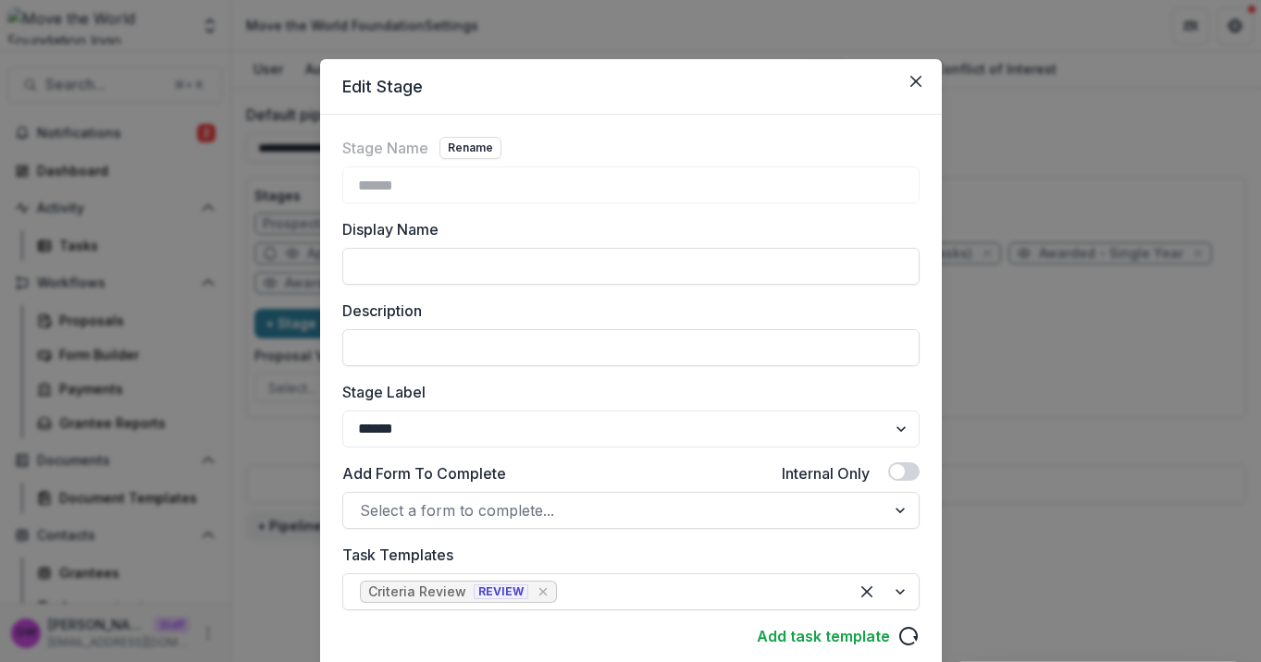
click at [1051, 333] on div "Edit Stage Stage Name Rename ****** Display Name Description Stage Label ******…" at bounding box center [630, 331] width 1261 height 662
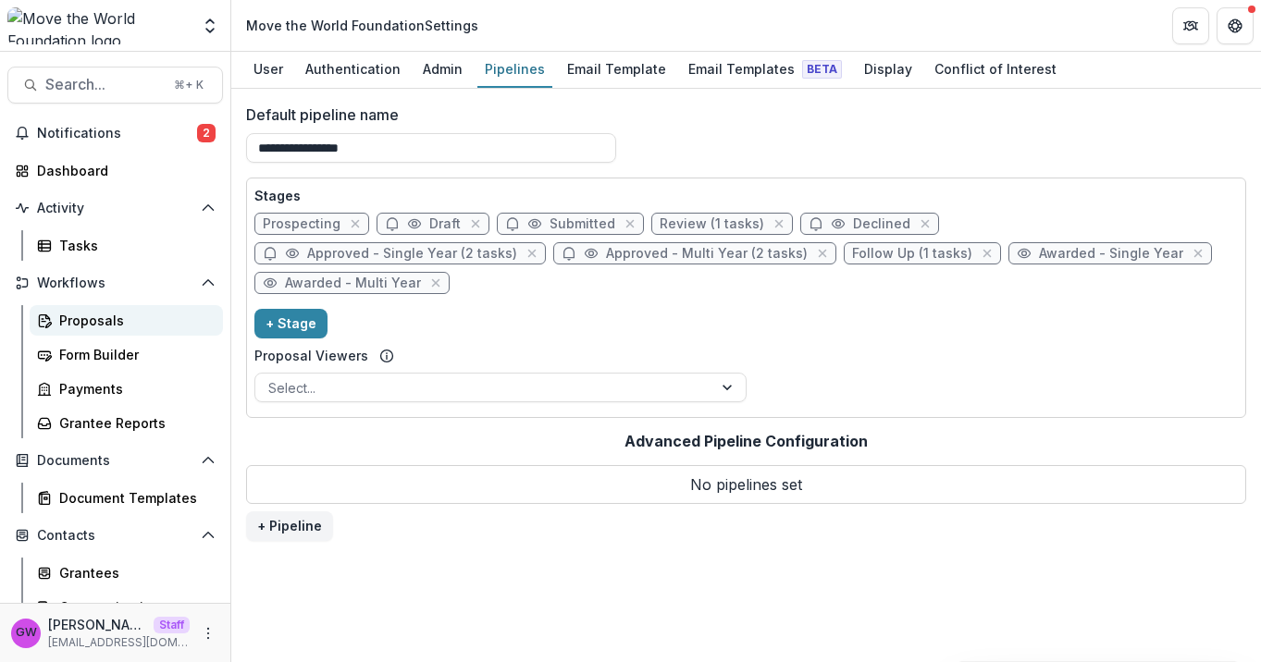
click at [102, 311] on div "Proposals" at bounding box center [133, 320] width 149 height 19
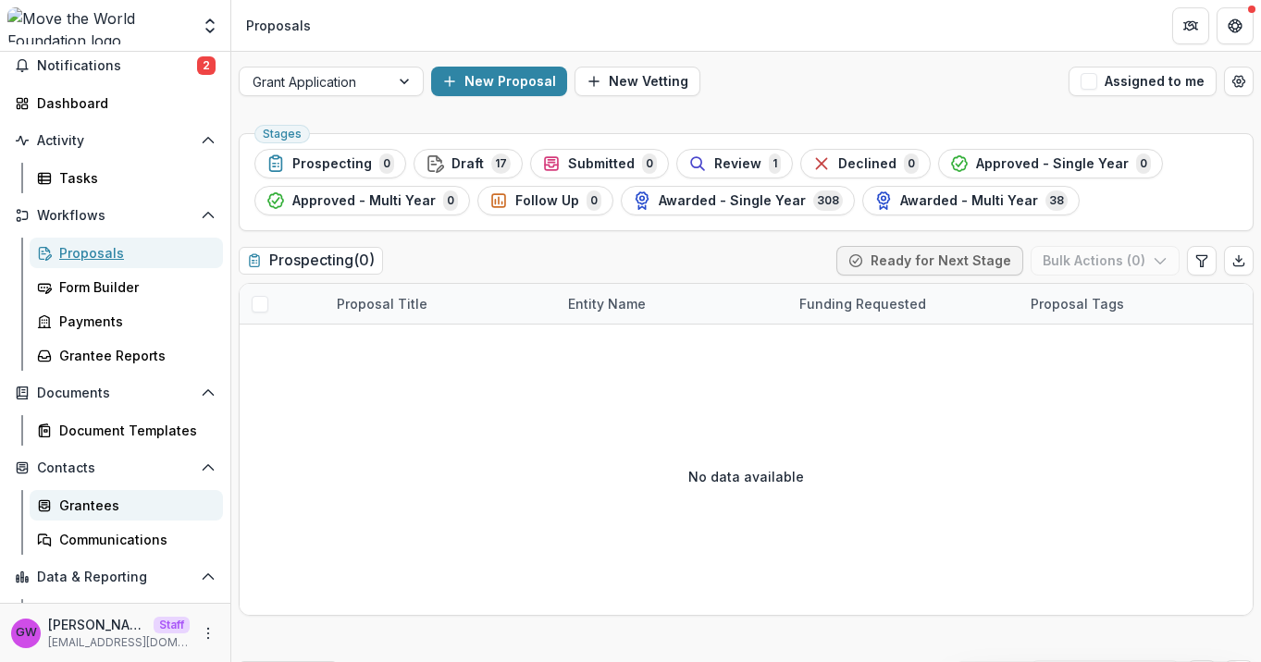
scroll to position [100, 0]
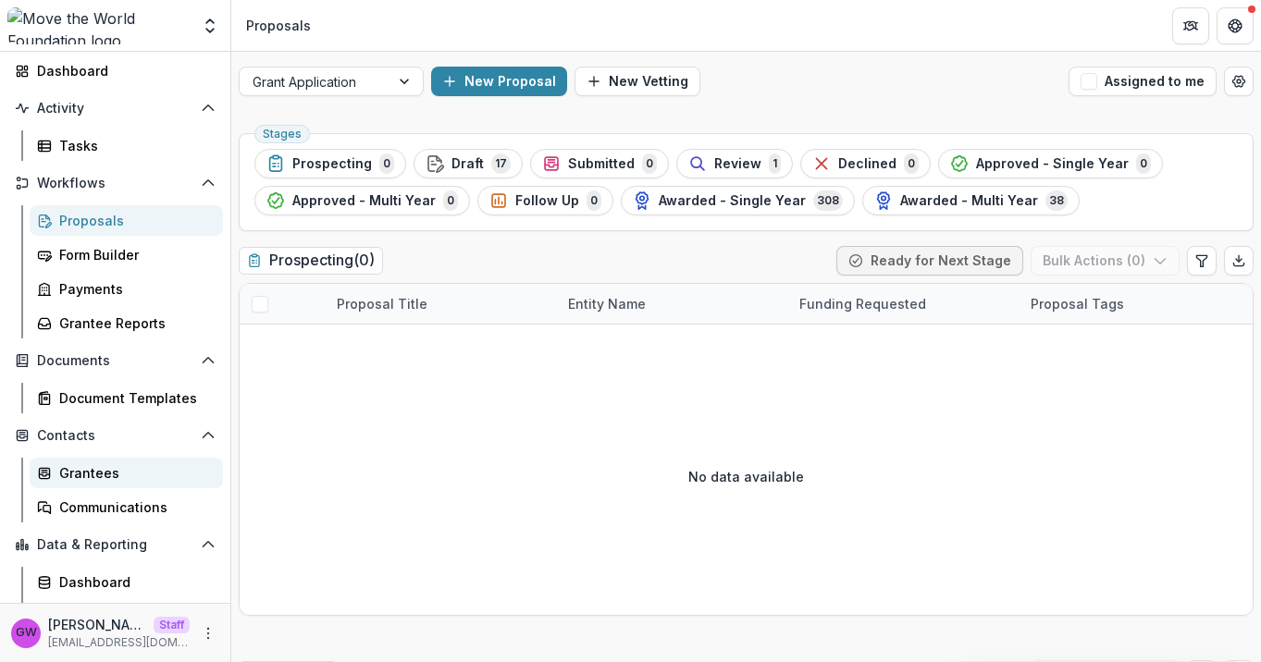
click at [95, 470] on div "Grantees" at bounding box center [133, 472] width 149 height 19
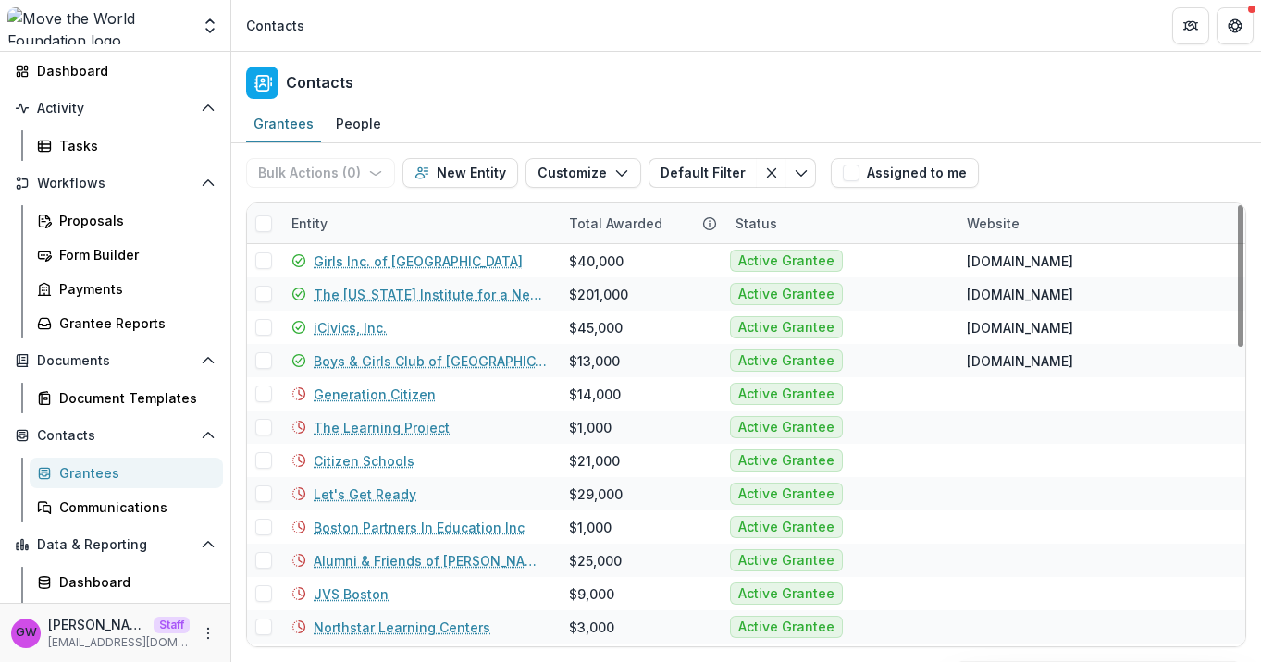
click at [326, 222] on div "Entity" at bounding box center [309, 223] width 58 height 19
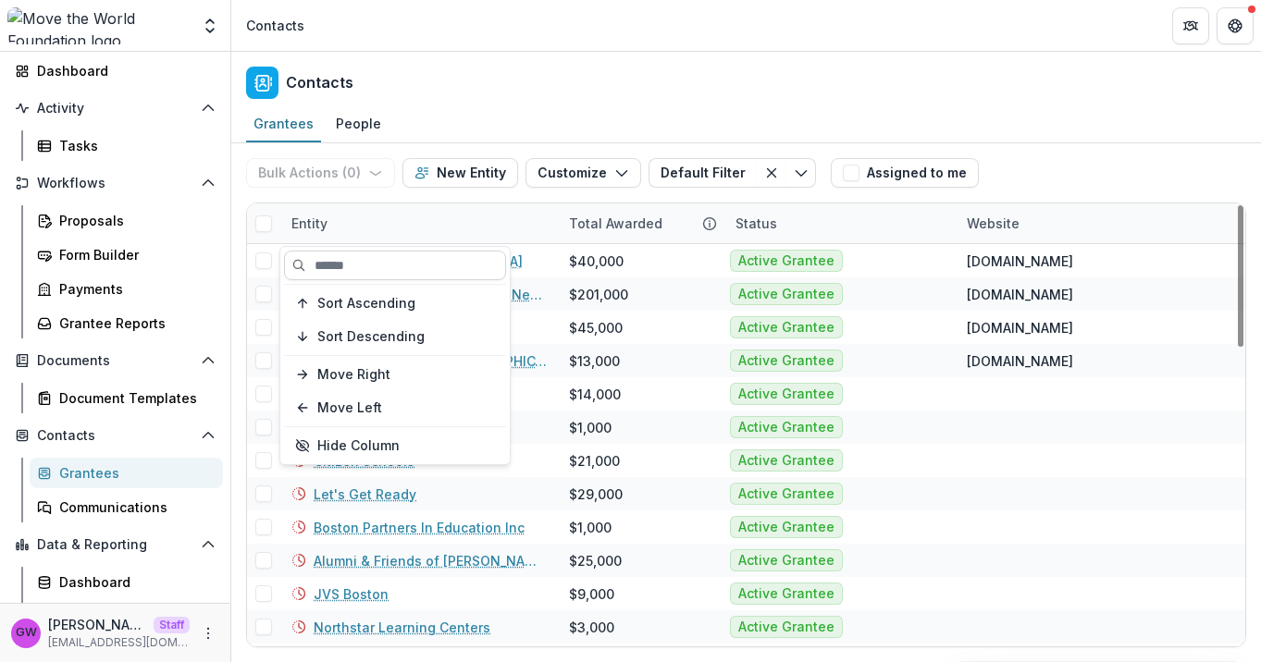
click at [338, 264] on input at bounding box center [395, 266] width 222 height 30
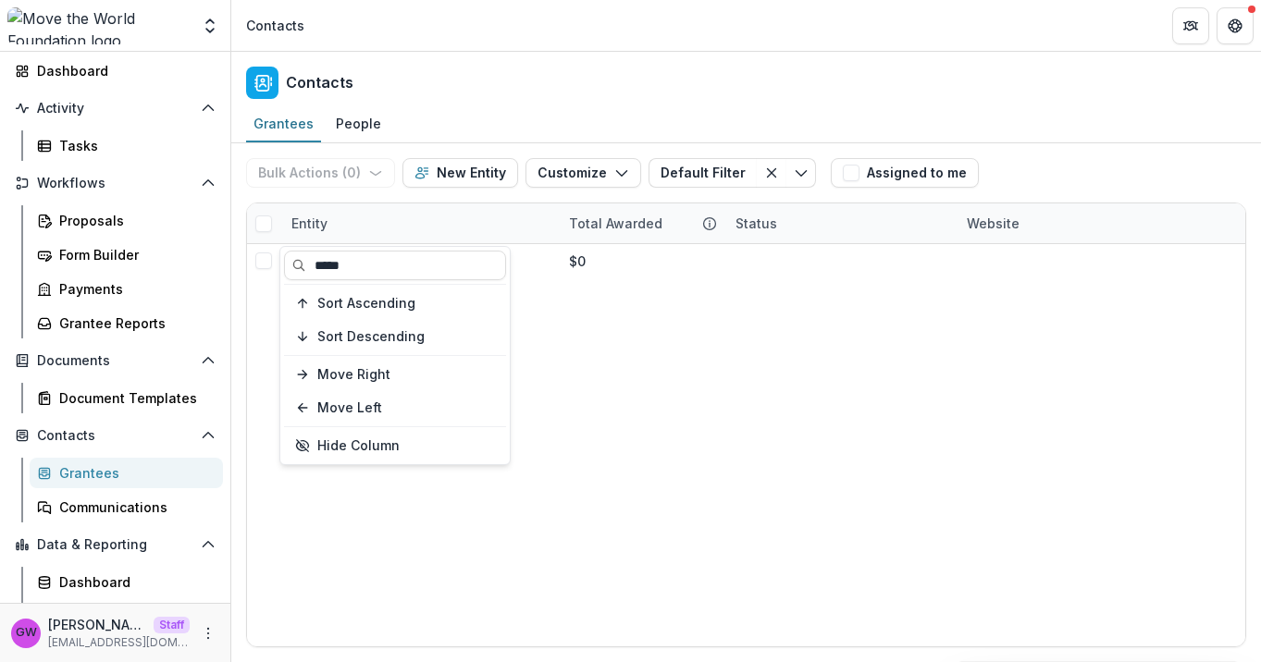
type input "*****"
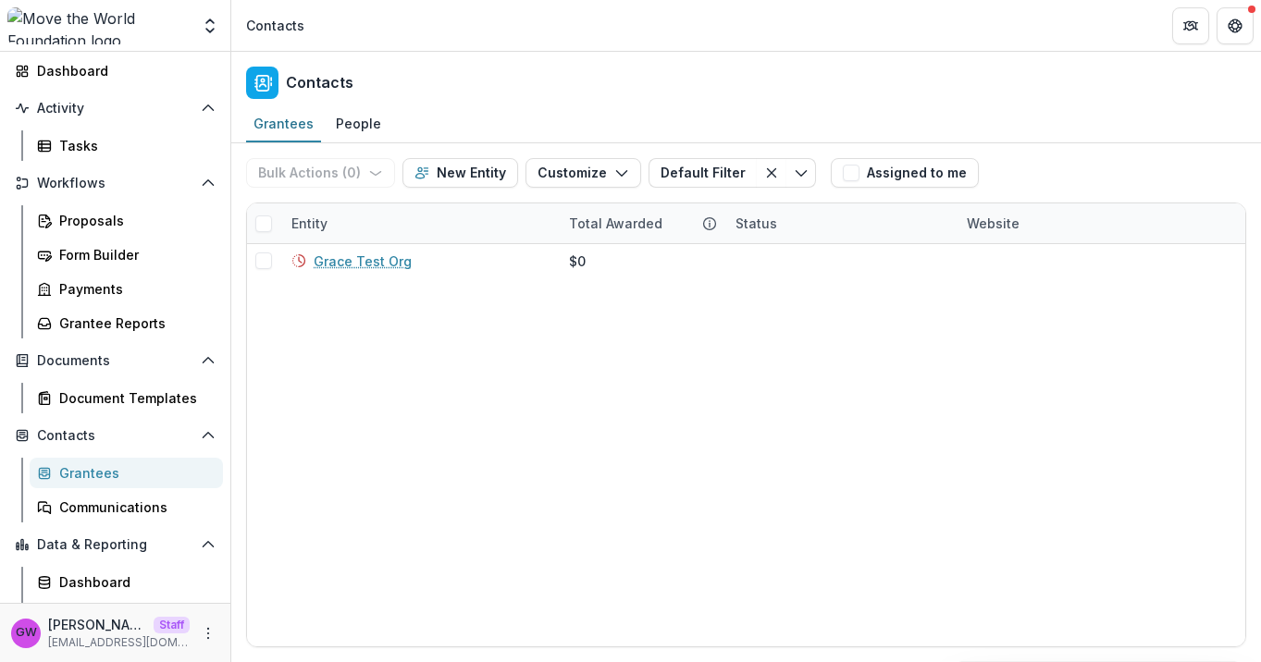
click at [1054, 166] on div "Bulk Actions ( 0 ) Send Email Create Proposals Create Tasks New Entity Customiz…" at bounding box center [746, 172] width 1000 height 59
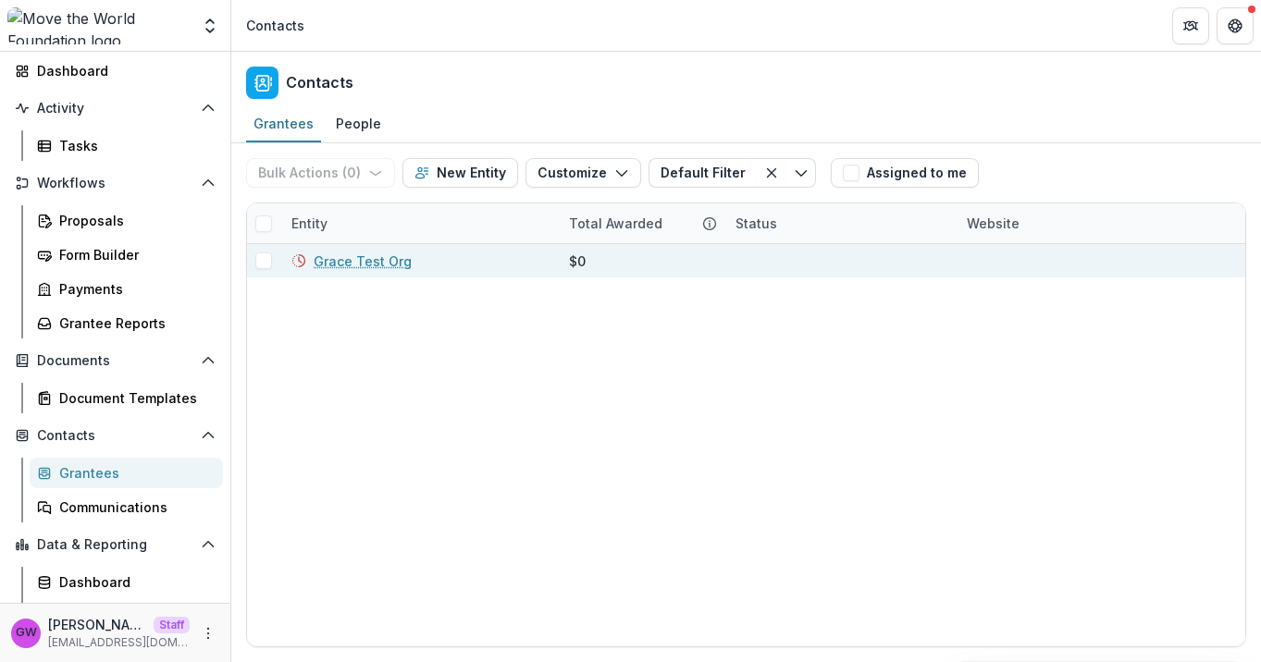
click at [387, 257] on link "Grace Test Org" at bounding box center [363, 261] width 98 height 19
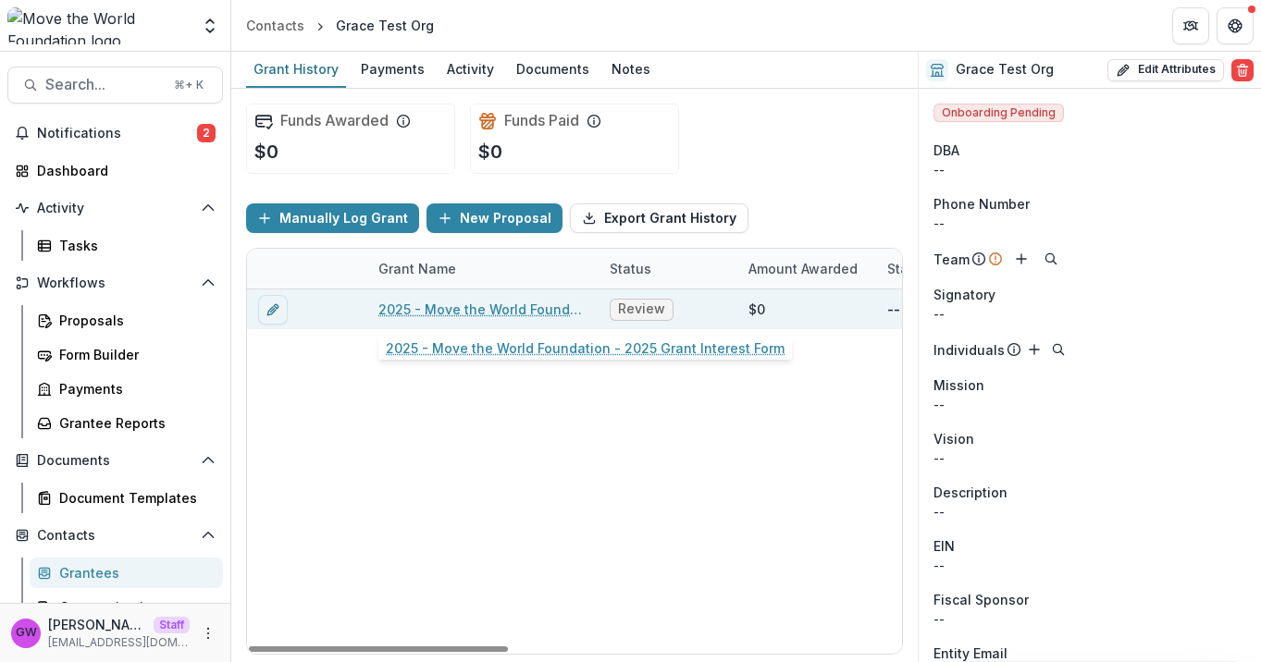
click at [535, 309] on link "2025 - Move the World Foundation - 2025 Grant Interest Form" at bounding box center [482, 309] width 209 height 19
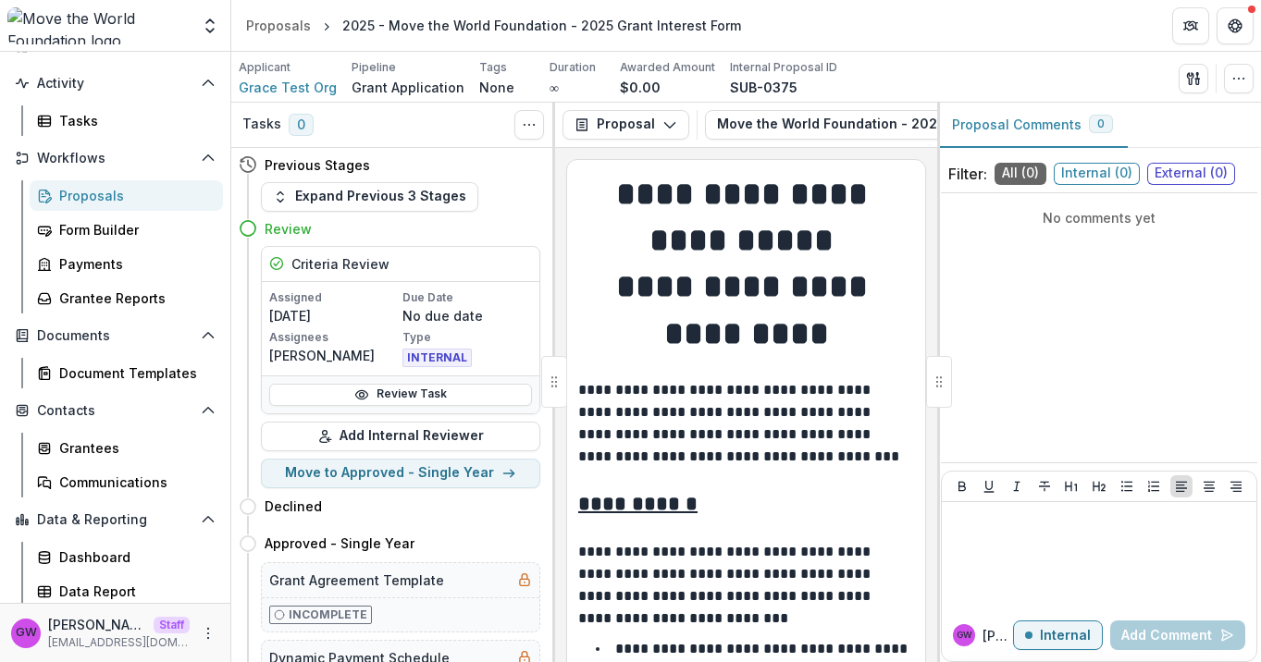
scroll to position [129, 0]
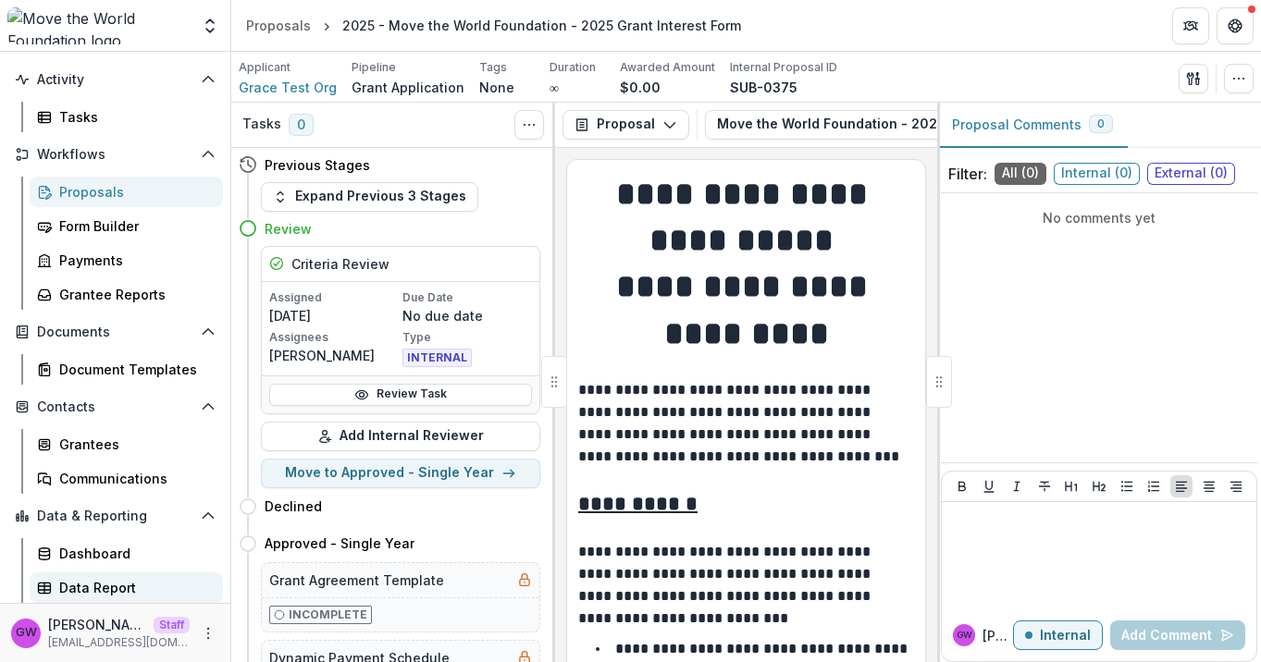
click at [115, 591] on div "Data Report" at bounding box center [133, 587] width 149 height 19
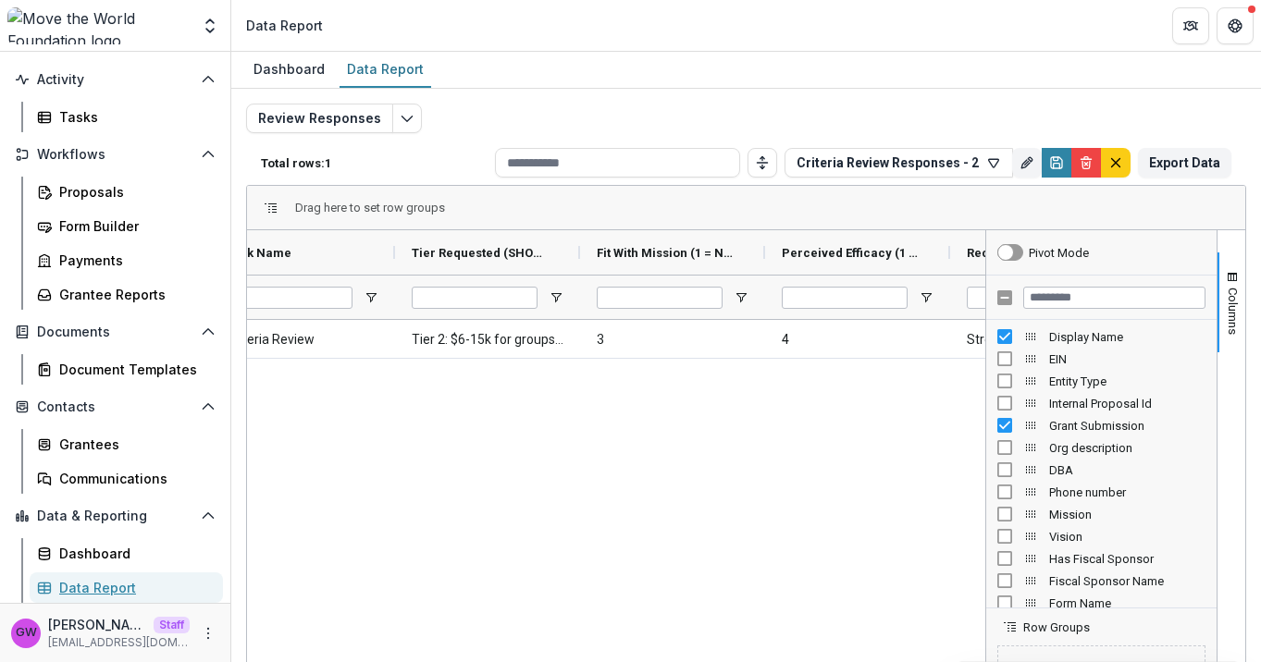
scroll to position [0, 598]
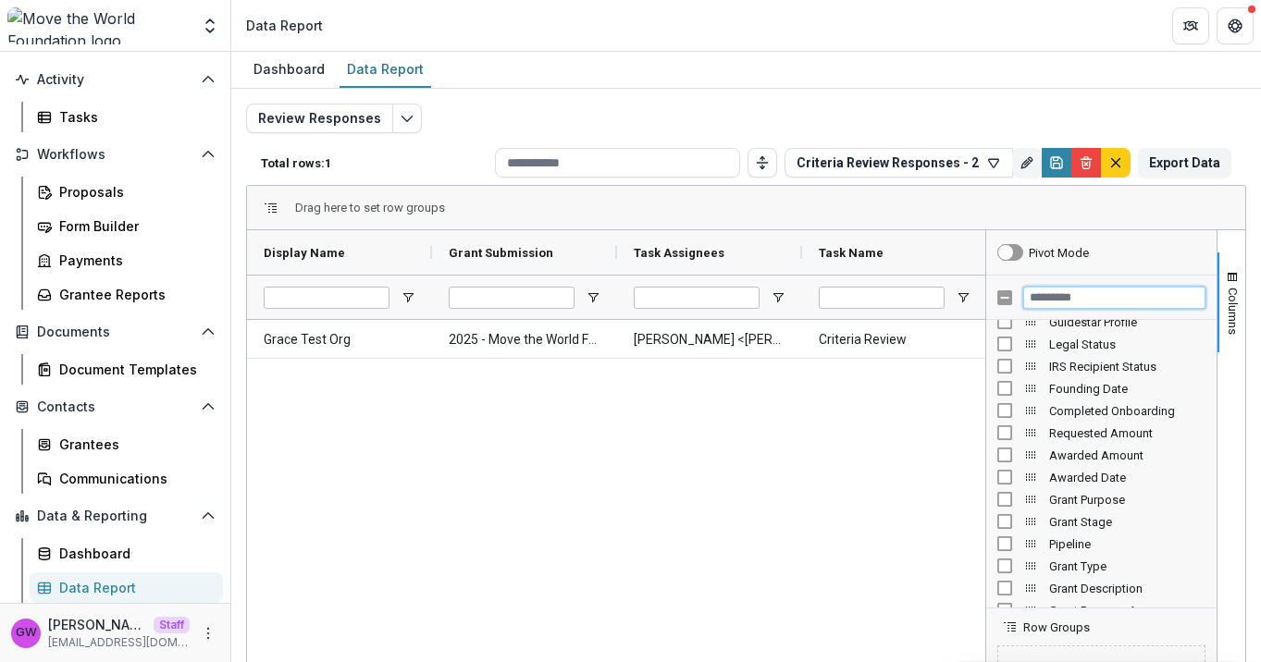
click at [1082, 297] on input "Filter Columns Input" at bounding box center [1114, 298] width 182 height 22
type input "****"
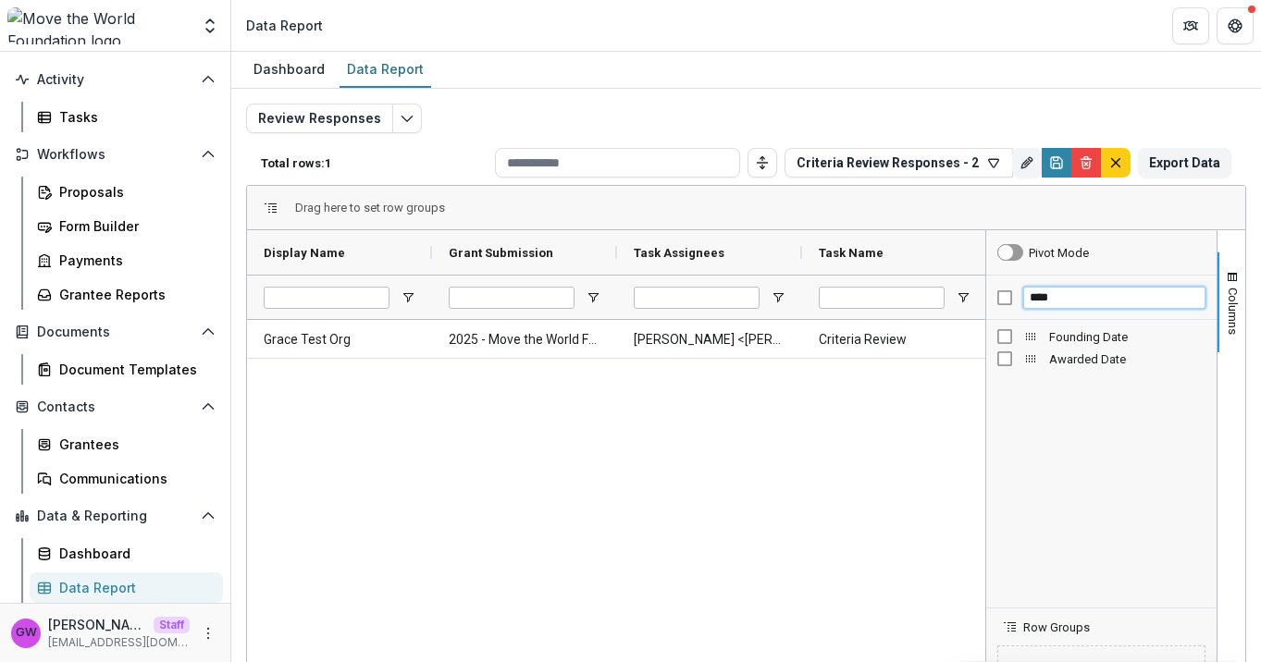
click at [1081, 298] on input "****" at bounding box center [1114, 298] width 182 height 22
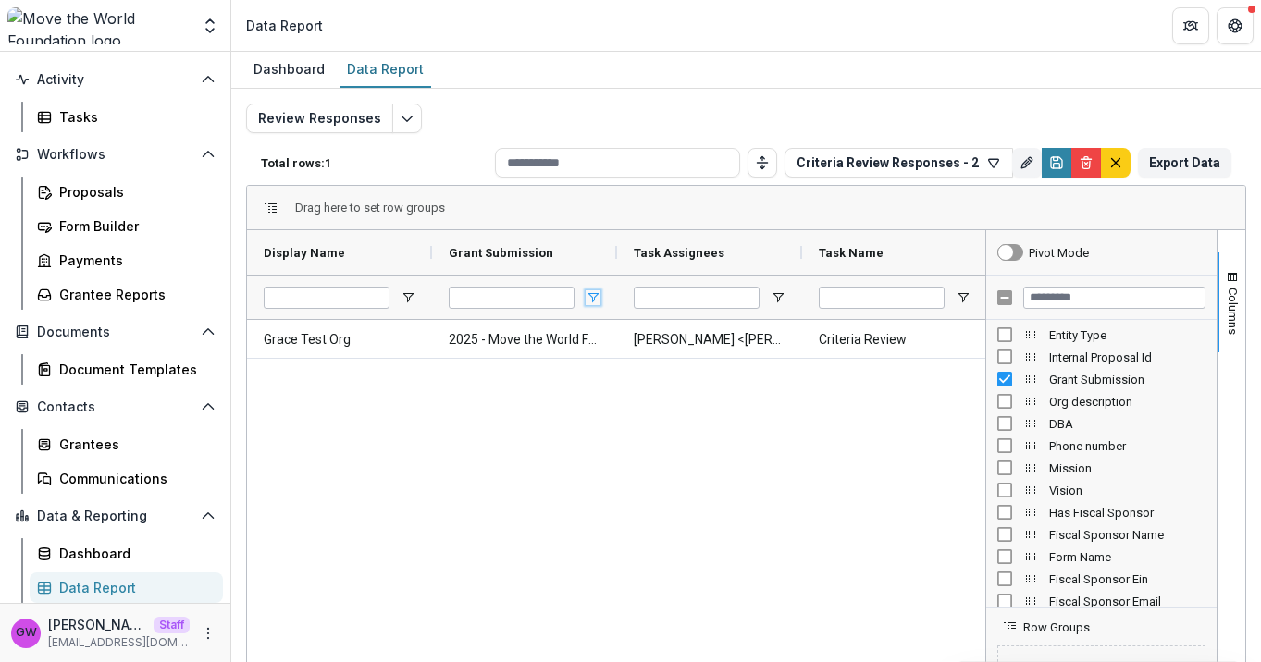
click at [595, 296] on span "Open Filter Menu" at bounding box center [592, 297] width 15 height 15
click at [906, 382] on div "Grace Test Org 2025 - Move the World Foundation - 2025 Grant Interest Form [PER…" at bounding box center [616, 573] width 738 height 506
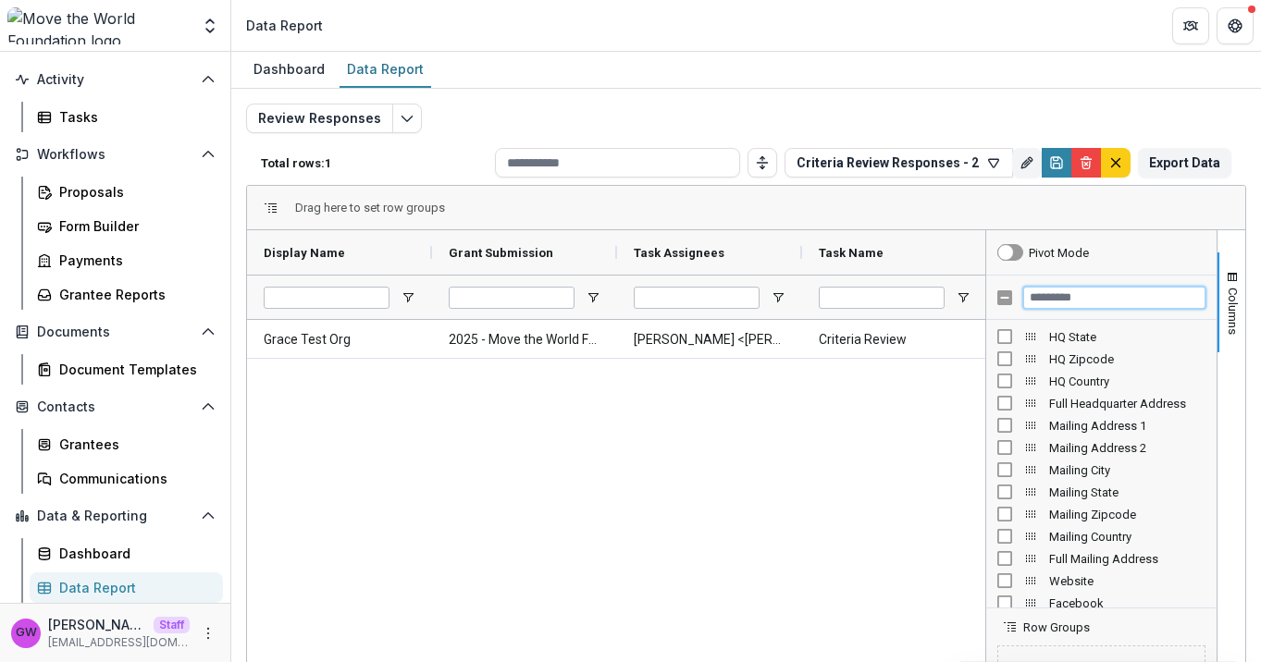
click at [1067, 297] on input "Filter Columns Input" at bounding box center [1114, 298] width 182 height 22
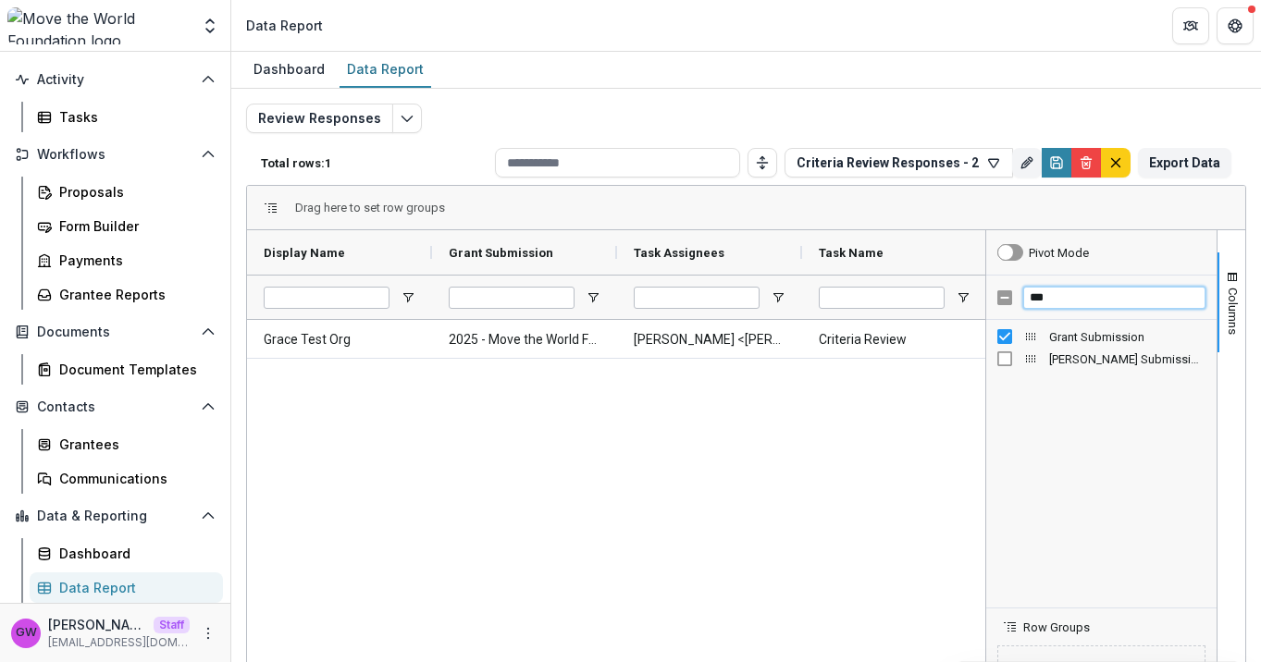
type input "***"
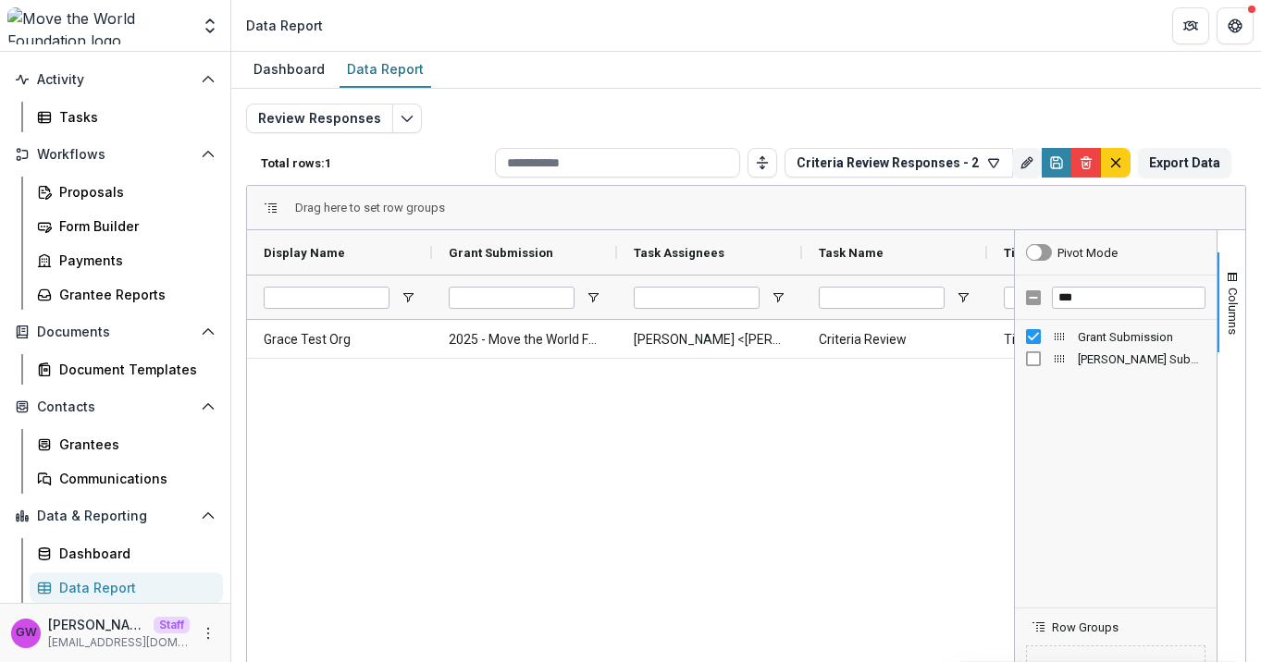
drag, startPoint x: 981, startPoint y: 282, endPoint x: 1010, endPoint y: 277, distance: 29.0
click at [1012, 277] on div at bounding box center [1014, 530] width 5 height 601
click at [1075, 294] on input "***" at bounding box center [1129, 298] width 154 height 22
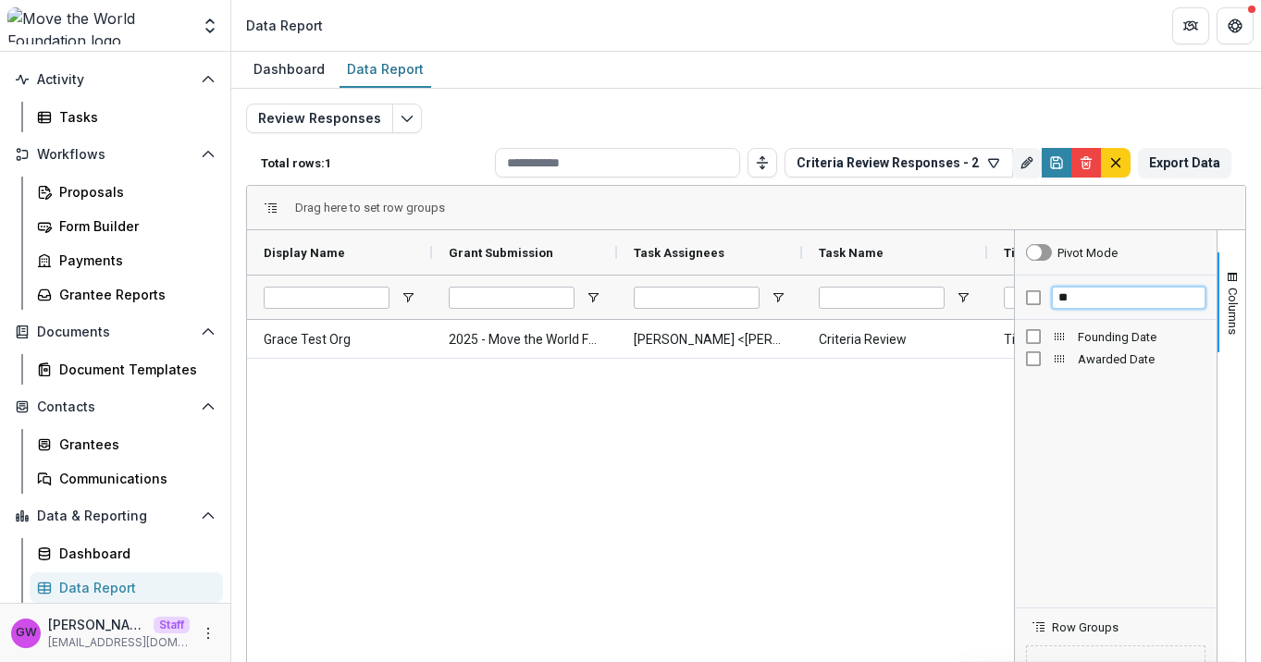
type input "*"
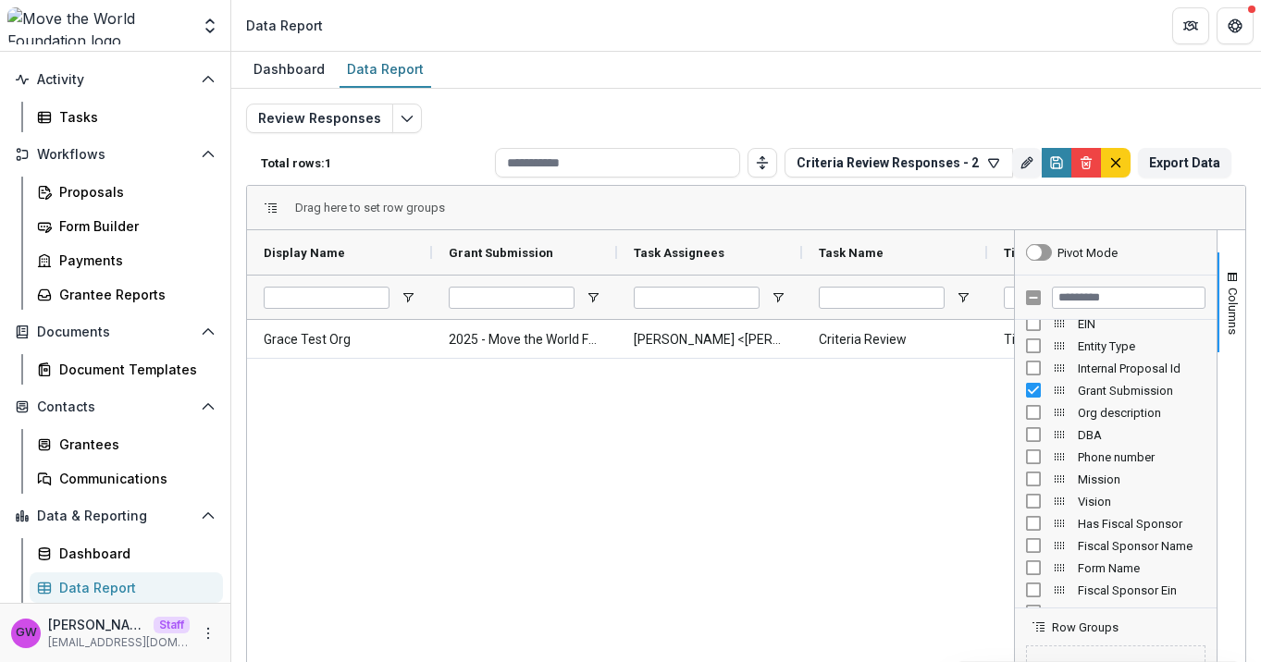
click at [660, 106] on div "Review Responses Total rows: 1 Criteria Review Responses - 2 Personal Filters T…" at bounding box center [746, 446] width 1000 height 684
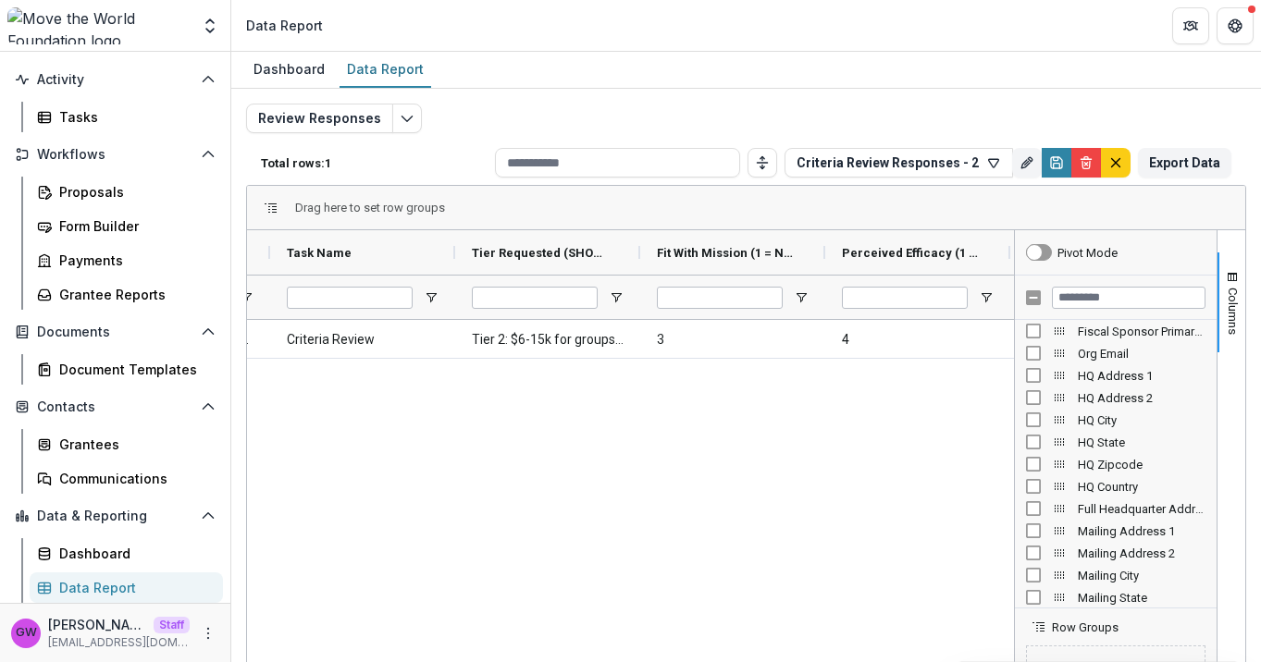
scroll to position [0, 632]
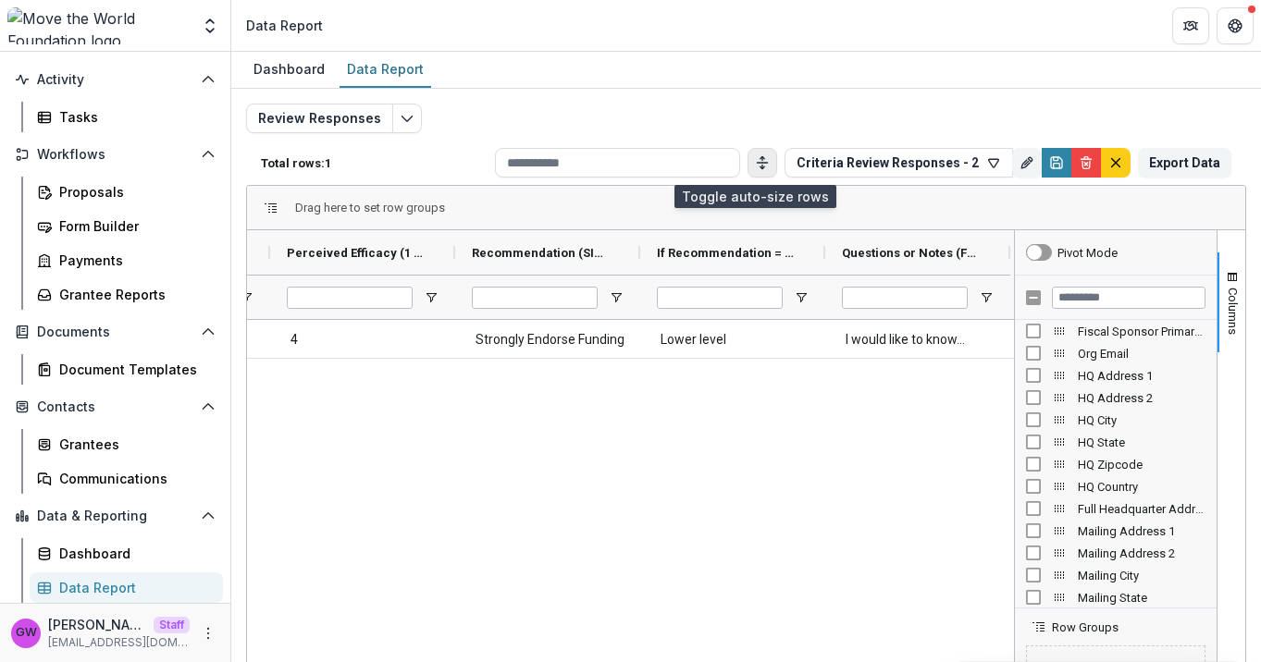
click at [760, 167] on polyline "Toggle auto height" at bounding box center [762, 167] width 4 height 2
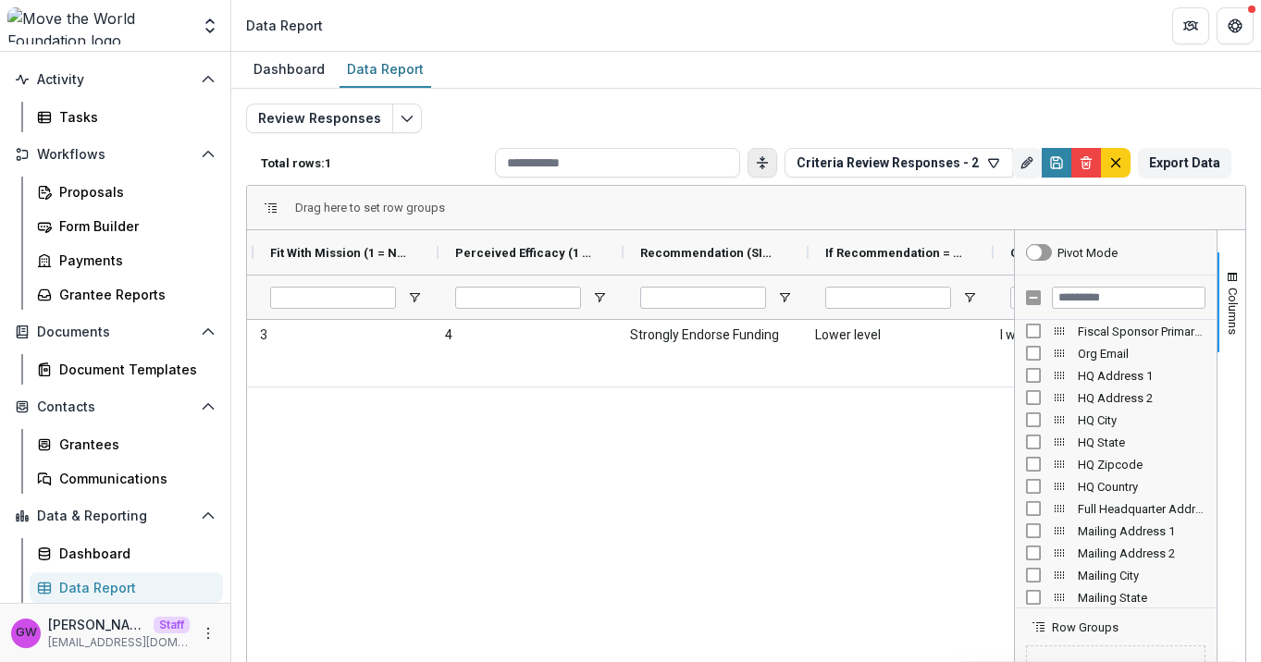
click at [755, 165] on icon "Toggle auto height" at bounding box center [762, 162] width 15 height 15
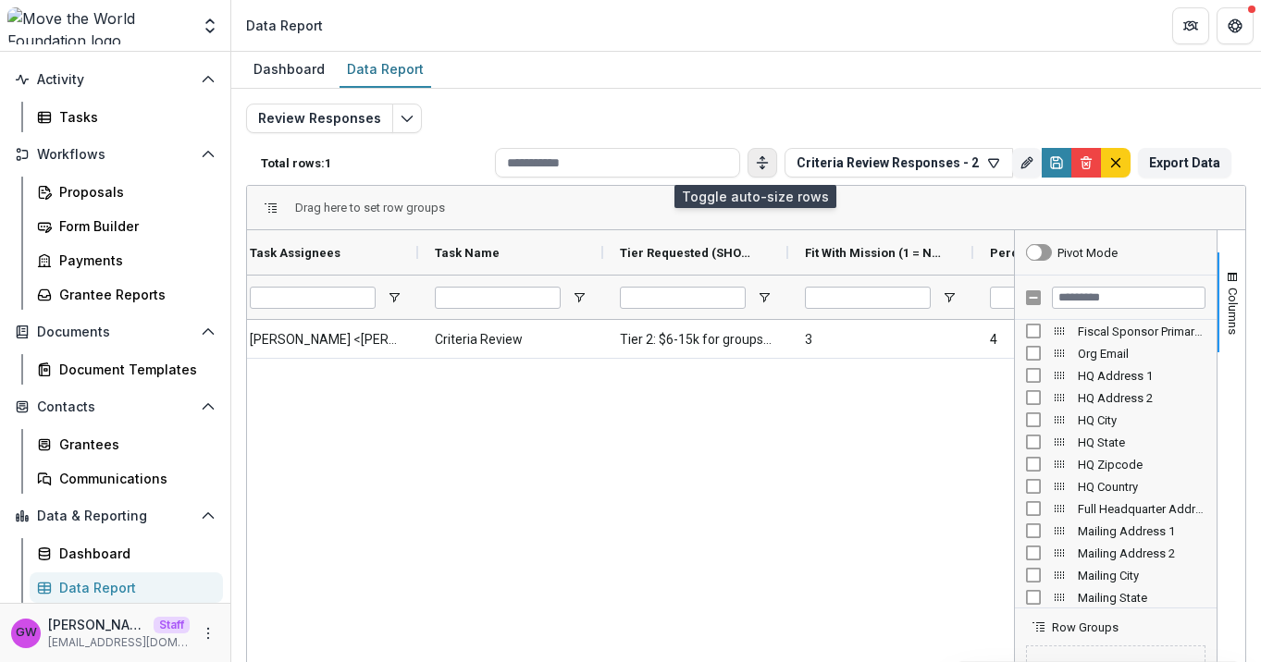
click at [762, 158] on line "Toggle auto height" at bounding box center [762, 159] width 0 height 4
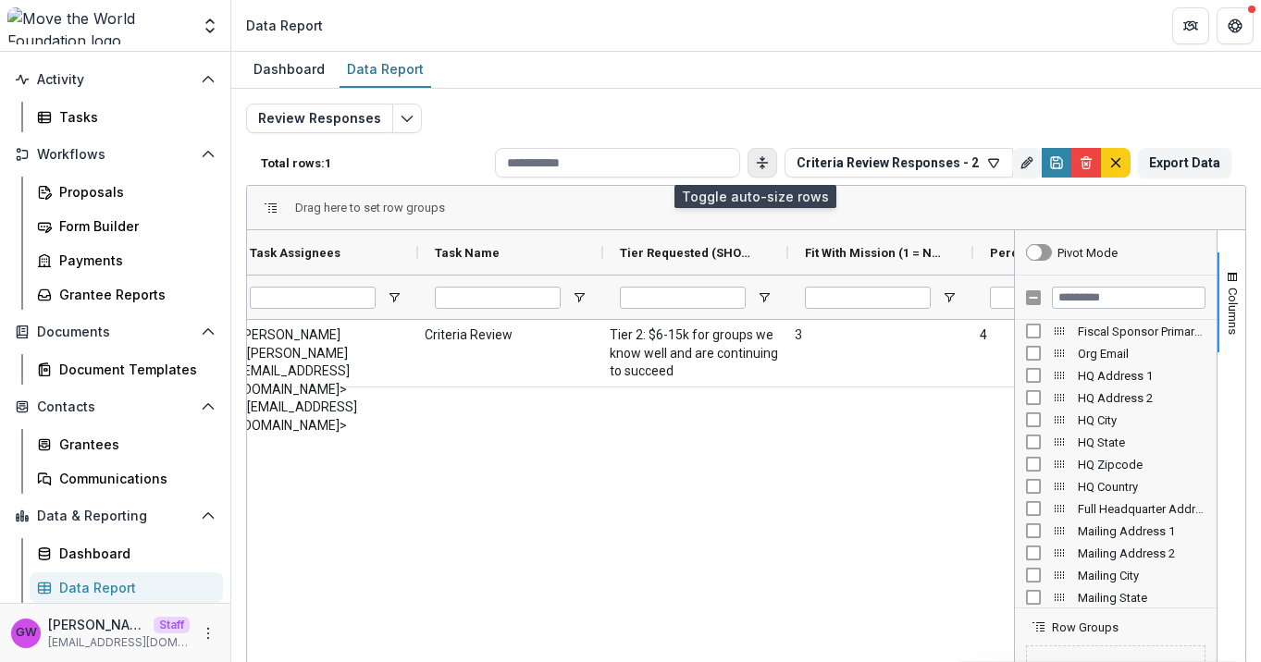
click at [762, 158] on line "Toggle auto height" at bounding box center [762, 159] width 0 height 4
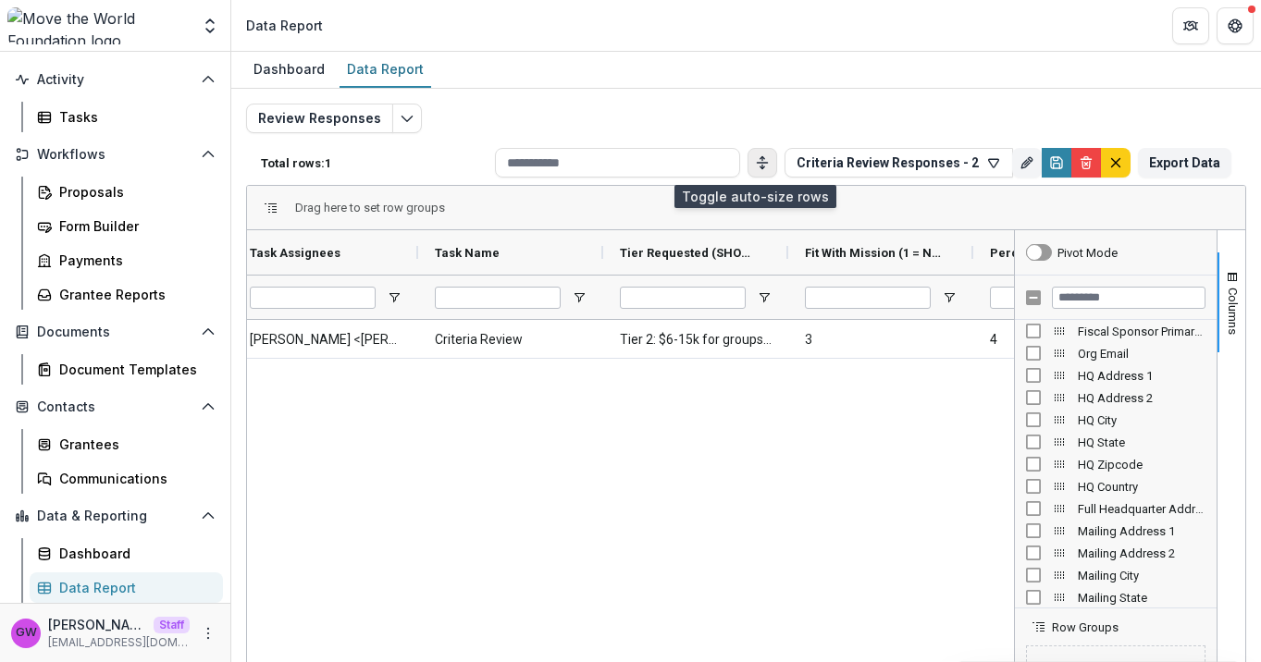
click at [762, 158] on line "Toggle auto height" at bounding box center [762, 159] width 0 height 4
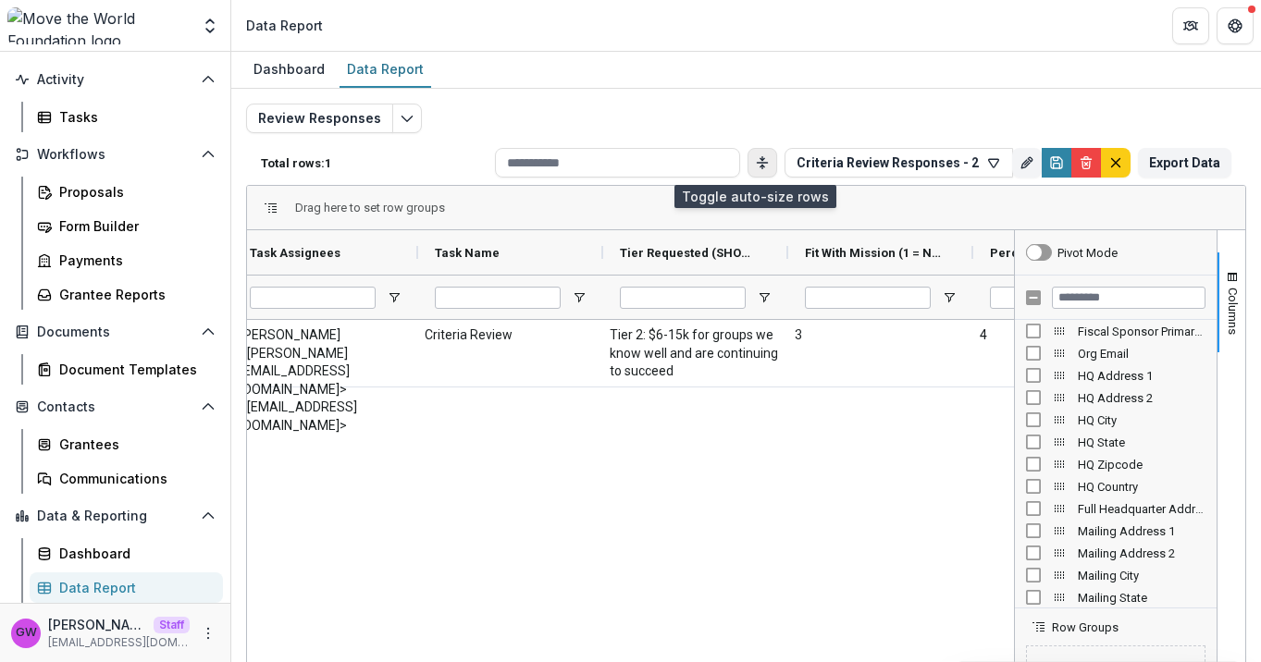
click at [762, 158] on line "Toggle auto height" at bounding box center [762, 159] width 0 height 4
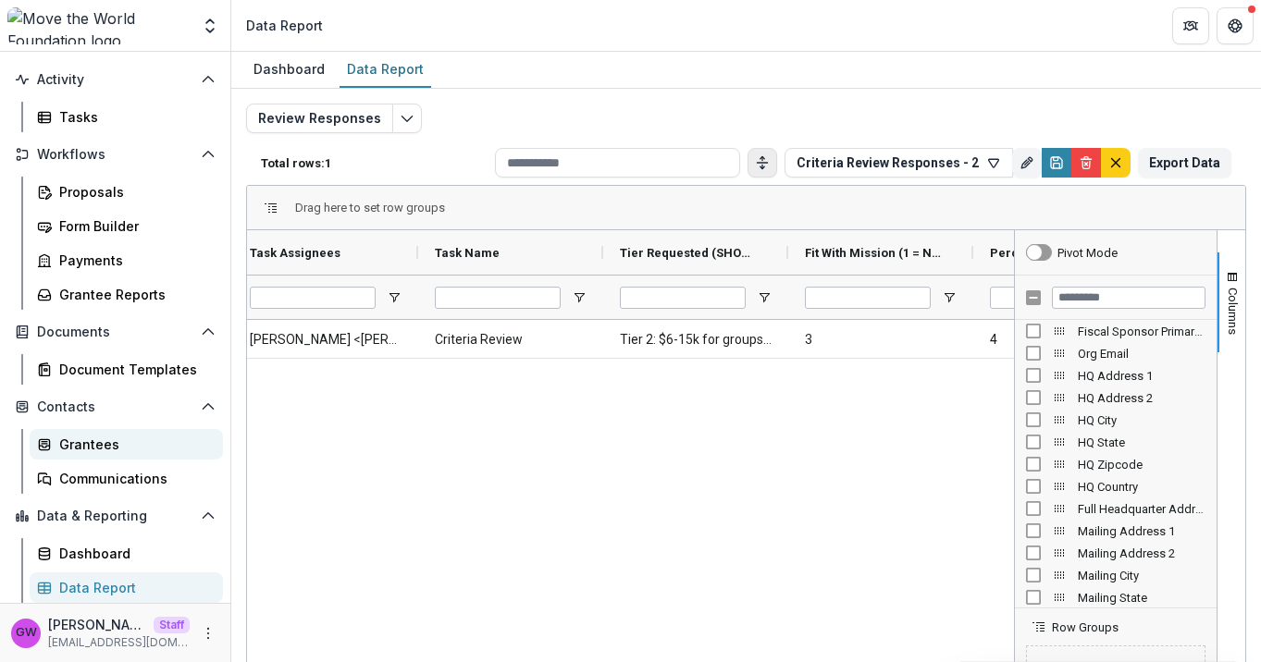
click at [102, 442] on div "Grantees" at bounding box center [133, 444] width 149 height 19
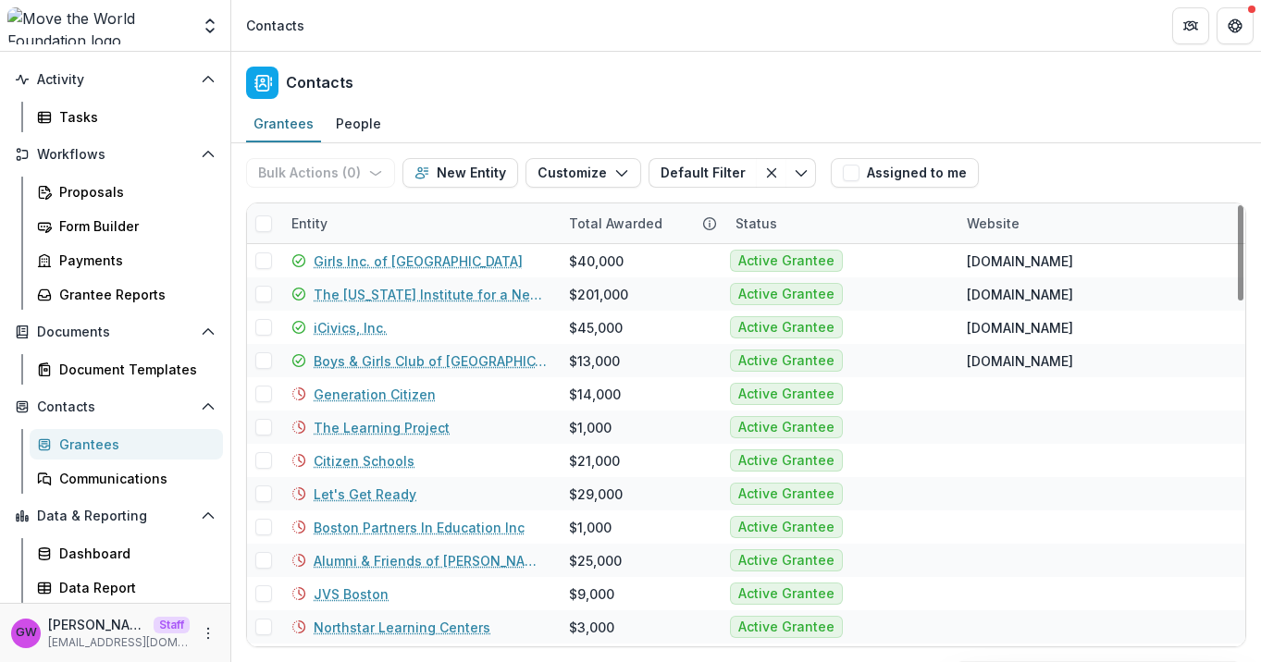
click at [331, 231] on div "Entity" at bounding box center [309, 223] width 58 height 19
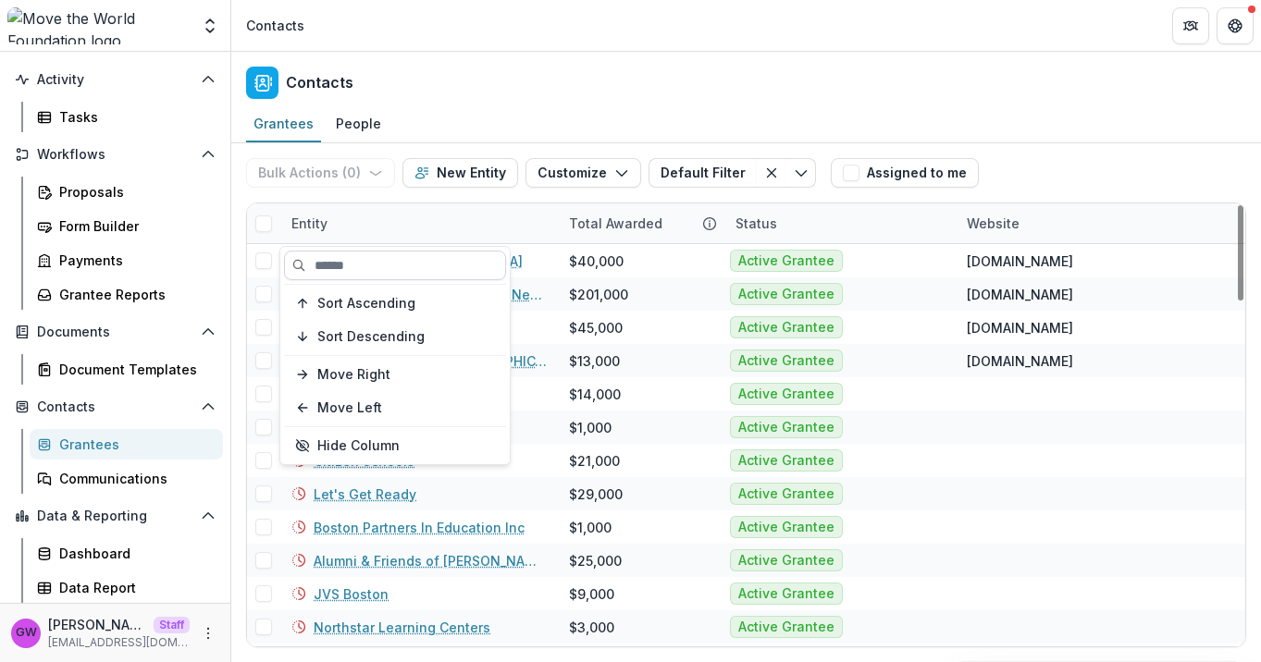
click at [339, 268] on input at bounding box center [395, 266] width 222 height 30
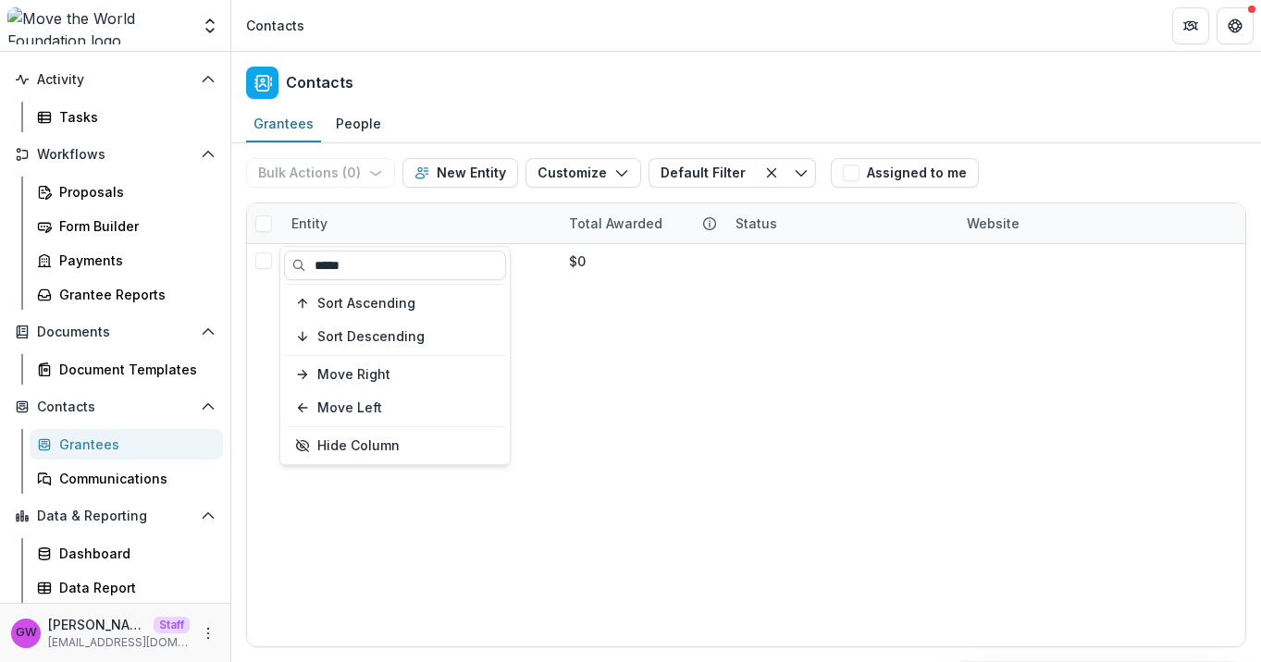
type input "*****"
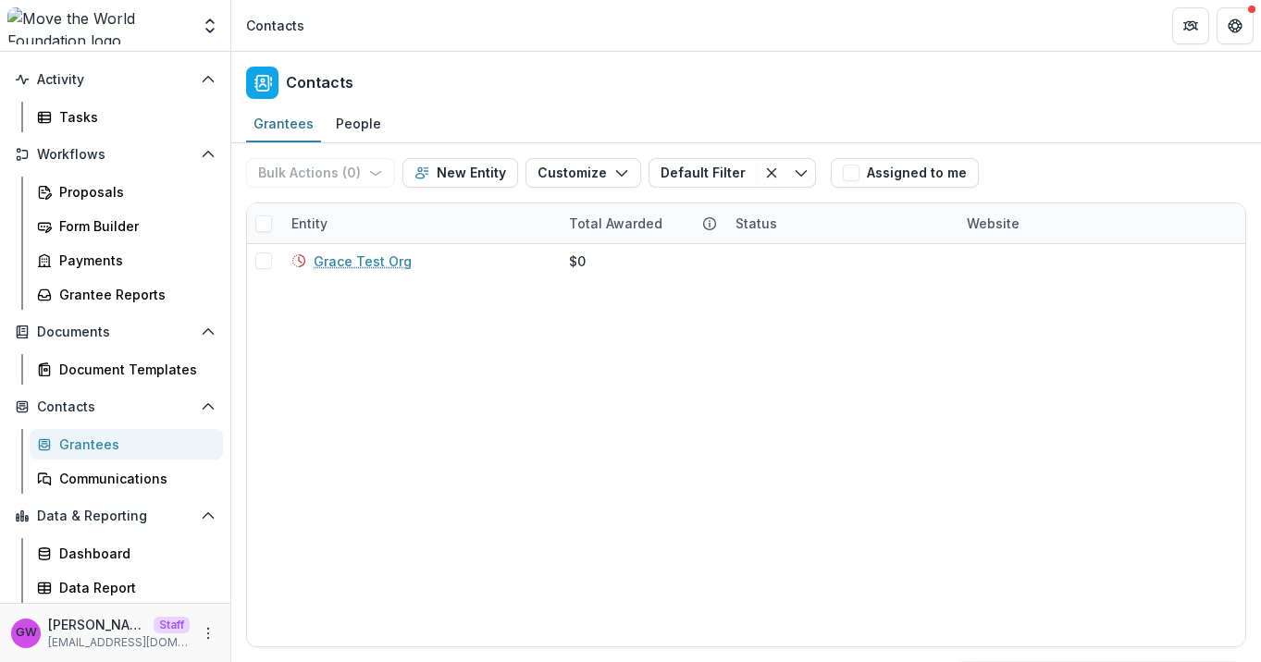
click at [1126, 162] on div "Bulk Actions ( 0 ) Send Email Create Proposals Create Tasks New Entity Customiz…" at bounding box center [746, 172] width 1000 height 59
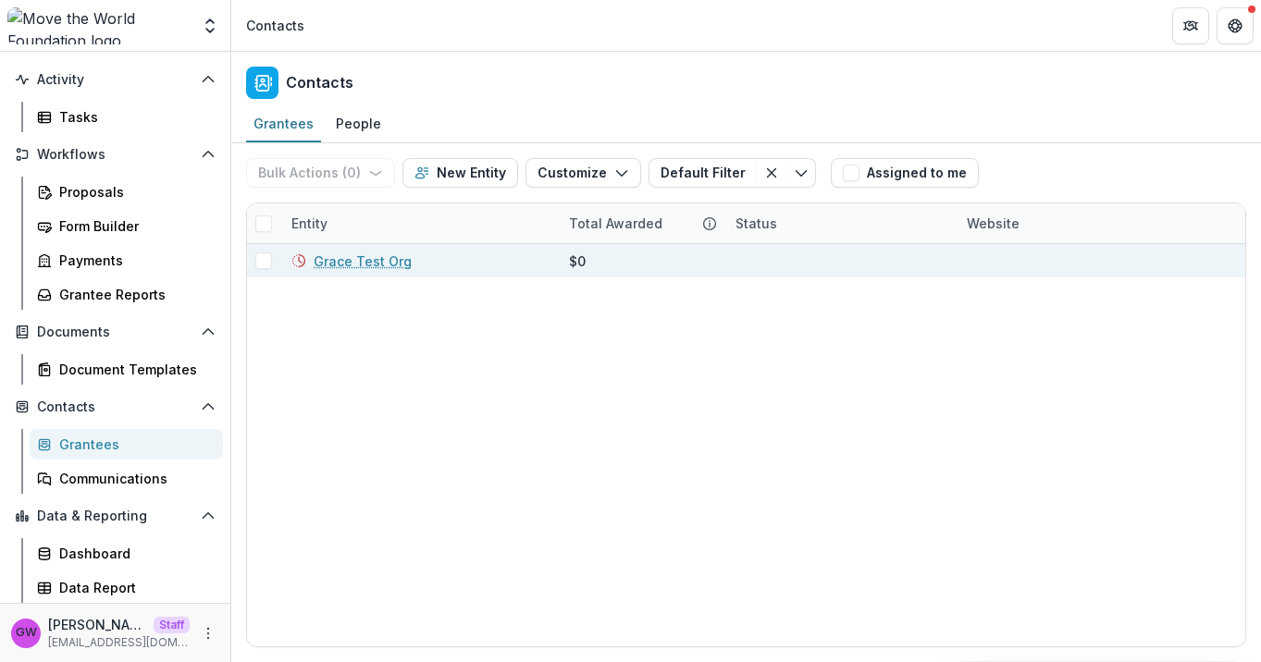
click at [381, 261] on link "Grace Test Org" at bounding box center [363, 261] width 98 height 19
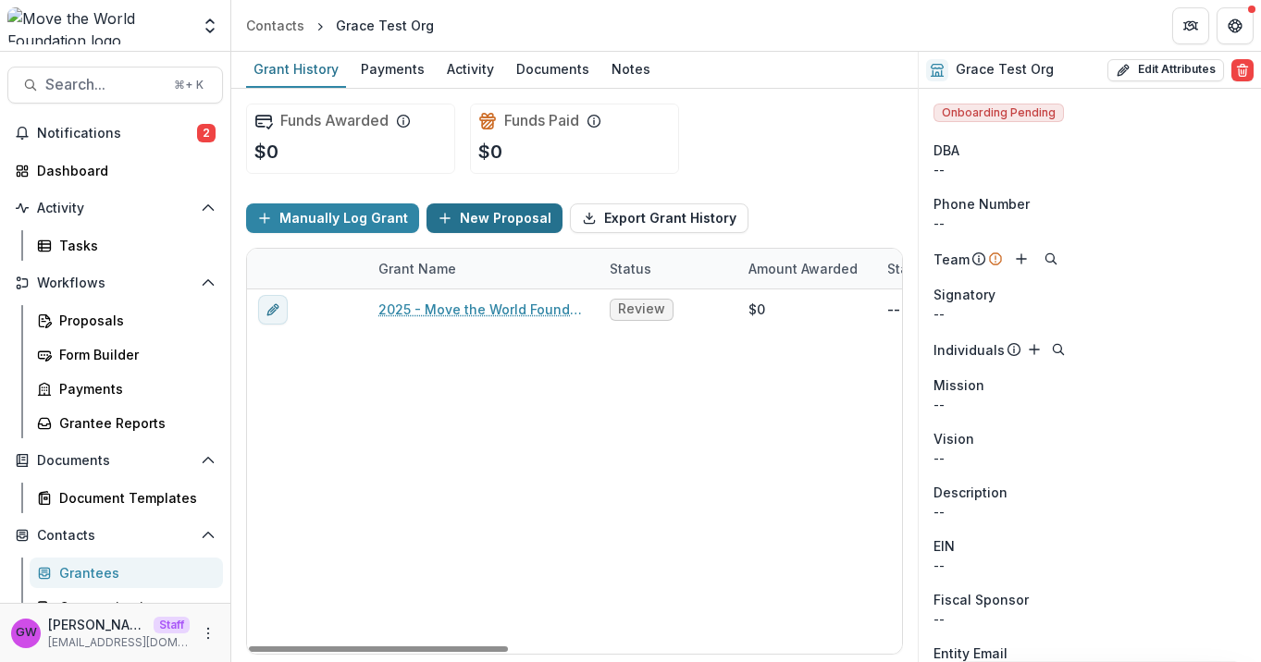
click at [518, 215] on button "New Proposal" at bounding box center [494, 218] width 136 height 30
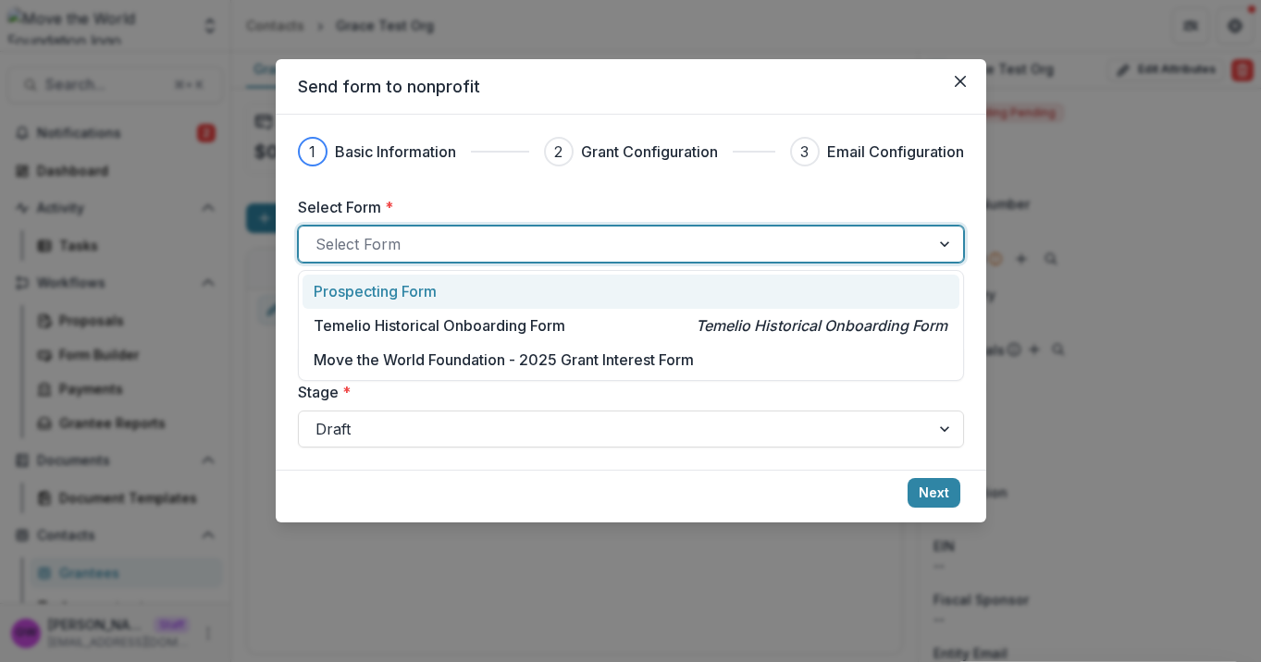
click at [437, 235] on div at bounding box center [613, 244] width 597 height 26
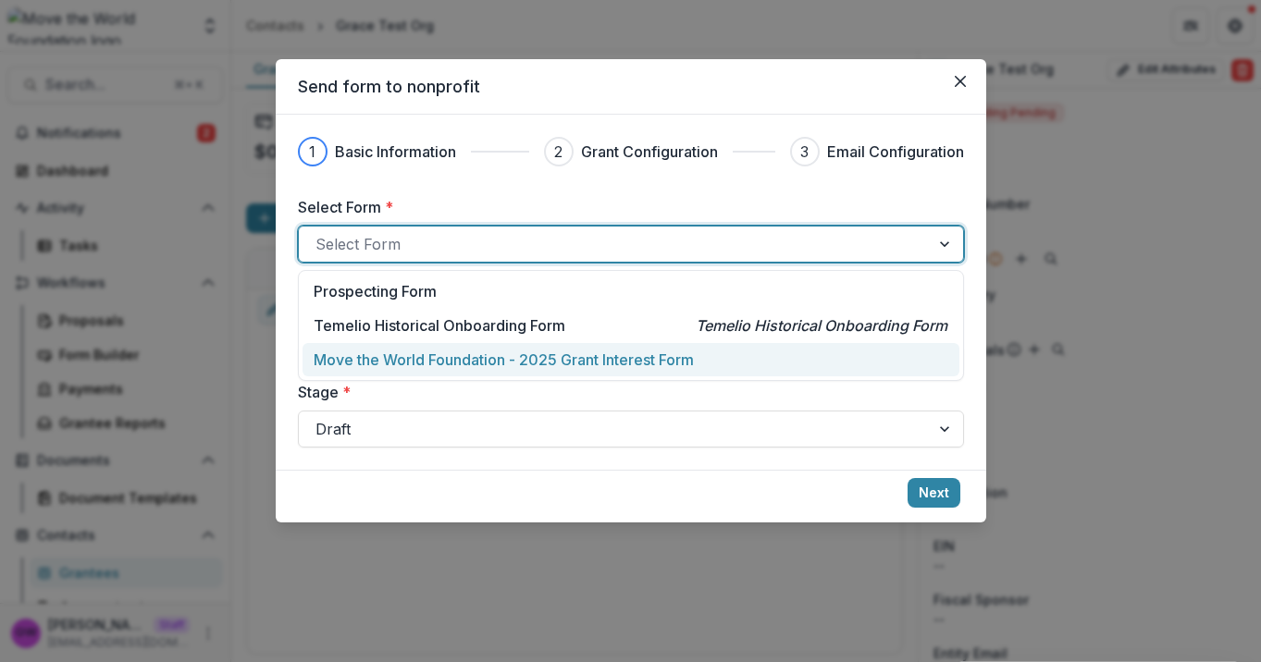
click at [434, 345] on div "Move the World Foundation - 2025 Grant Interest Form" at bounding box center [630, 360] width 657 height 34
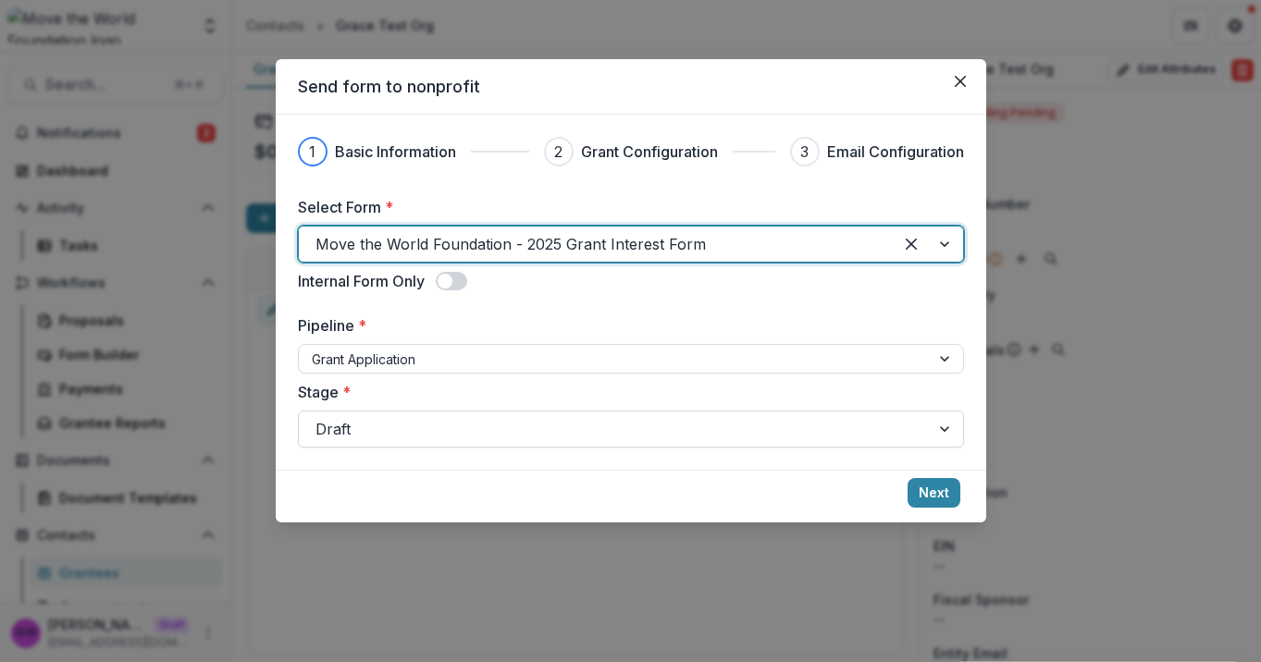
click at [386, 434] on div at bounding box center [613, 429] width 597 height 26
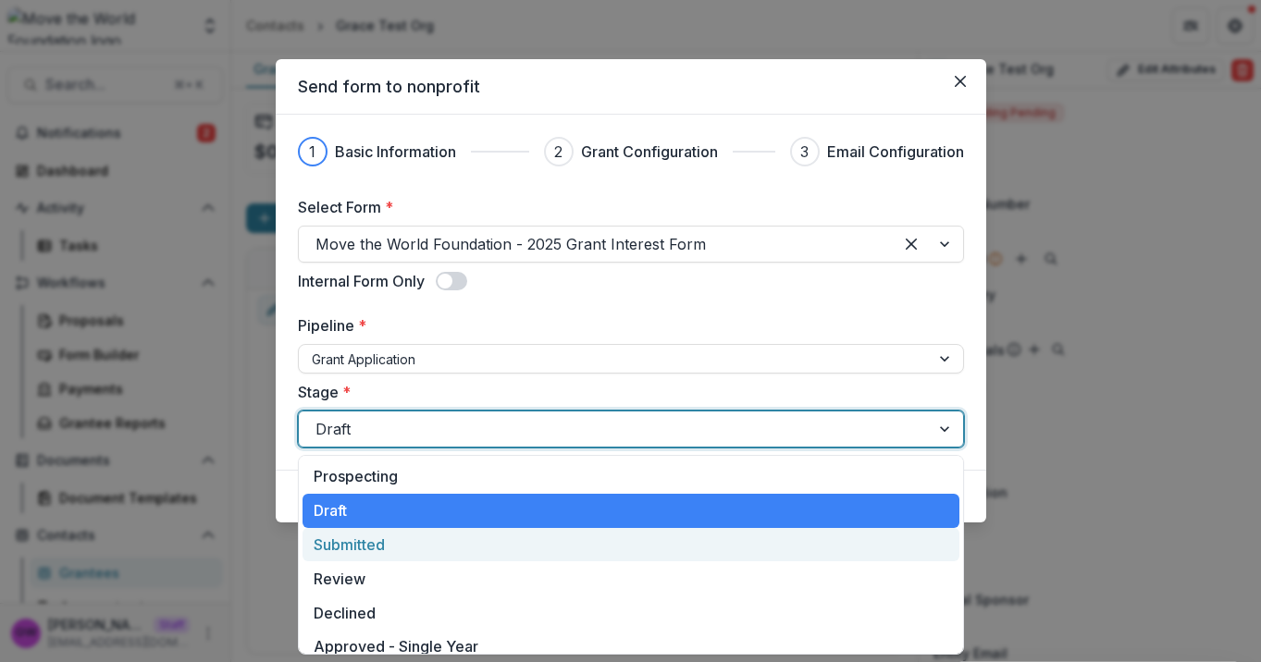
click at [372, 537] on div "Submitted" at bounding box center [630, 545] width 657 height 34
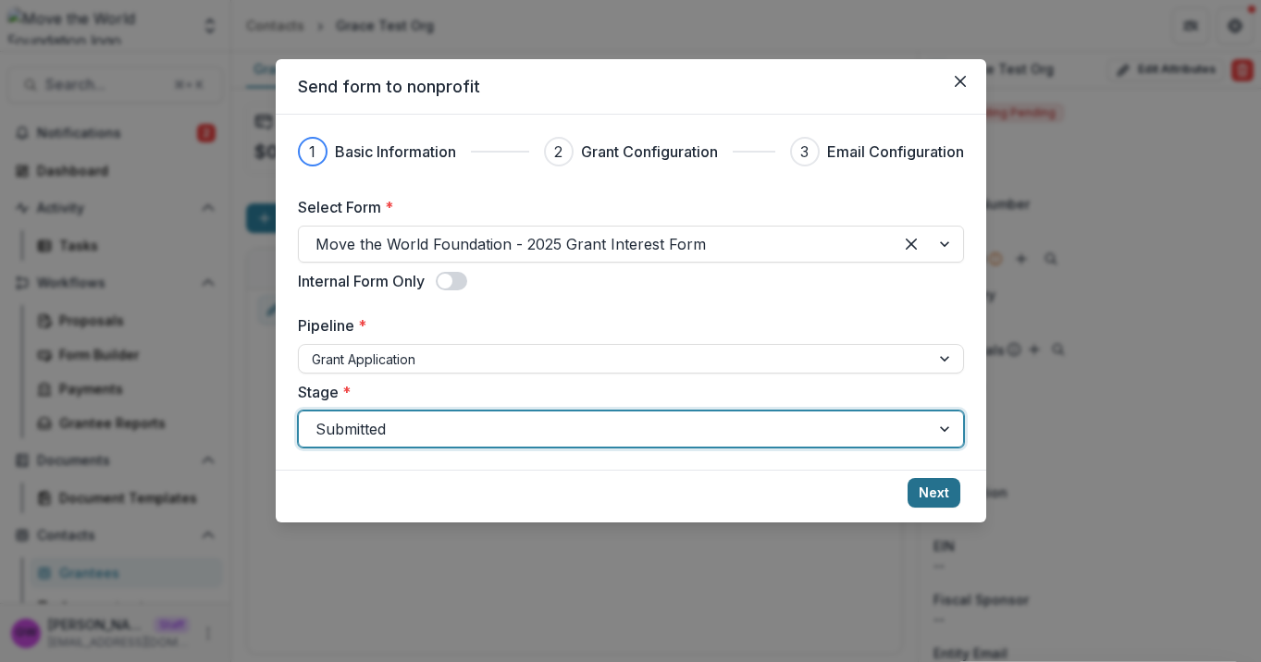
click at [931, 487] on button "Next" at bounding box center [933, 493] width 53 height 30
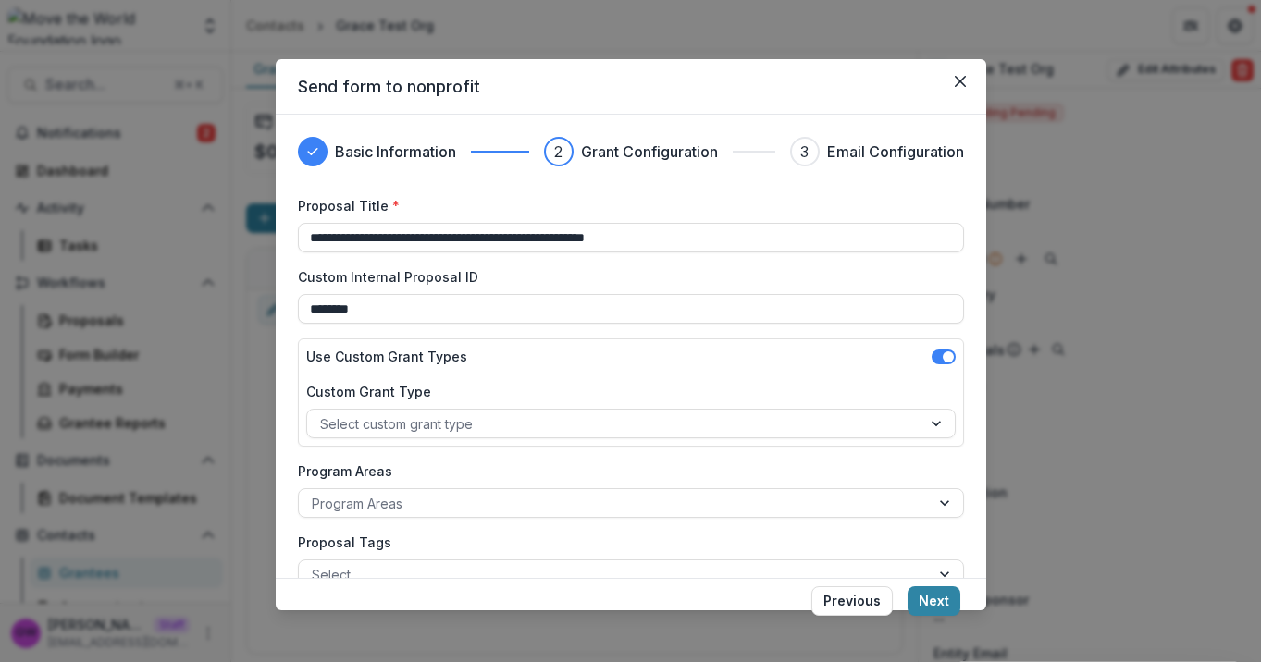
click at [527, 26] on div "**********" at bounding box center [630, 331] width 1261 height 662
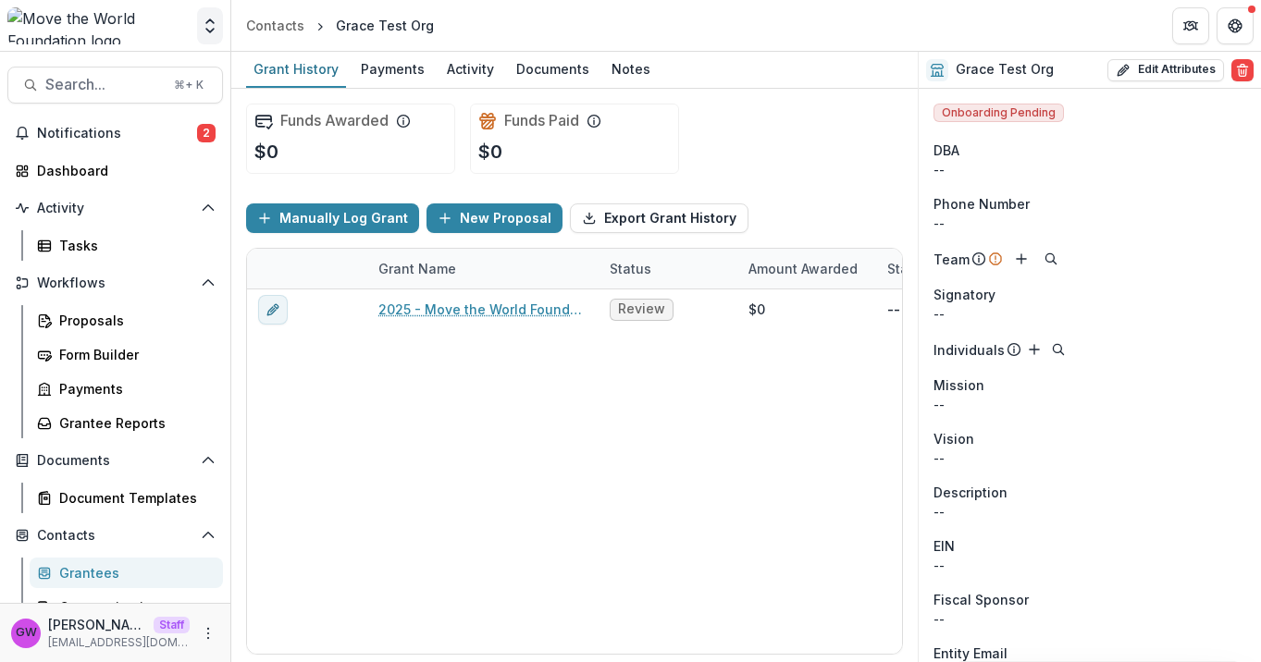
click at [206, 27] on icon "Open entity switcher" at bounding box center [210, 26] width 18 height 18
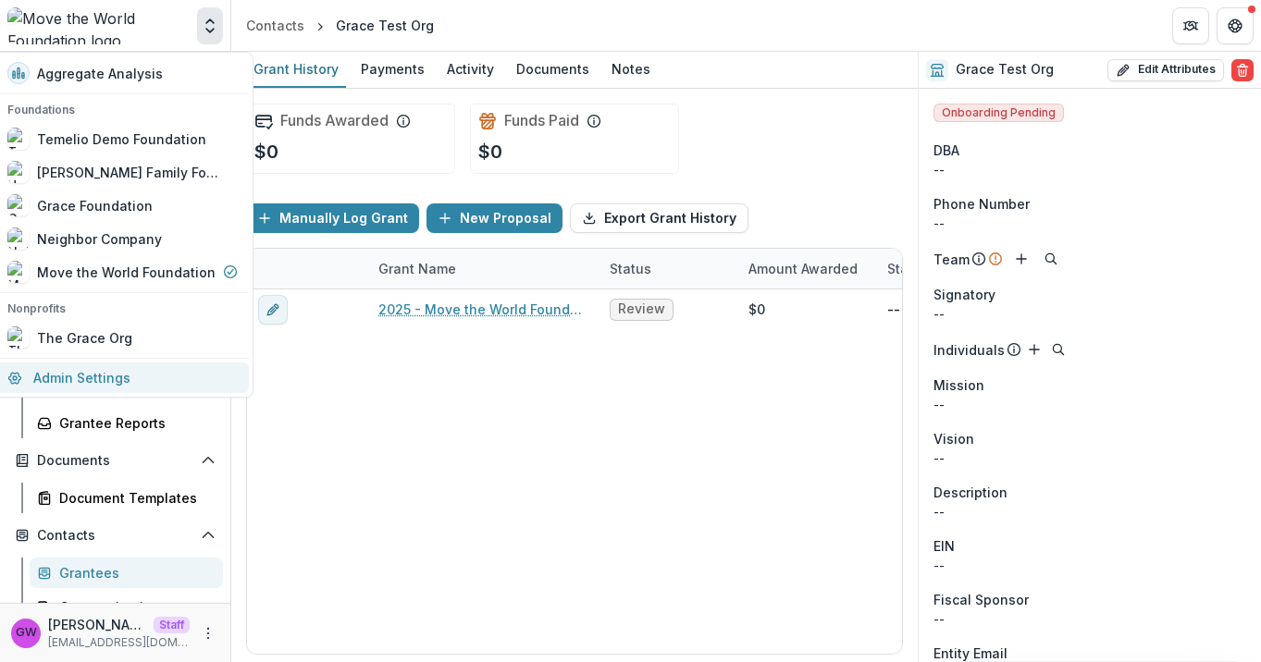
click at [107, 376] on link "Admin Settings" at bounding box center [122, 378] width 252 height 31
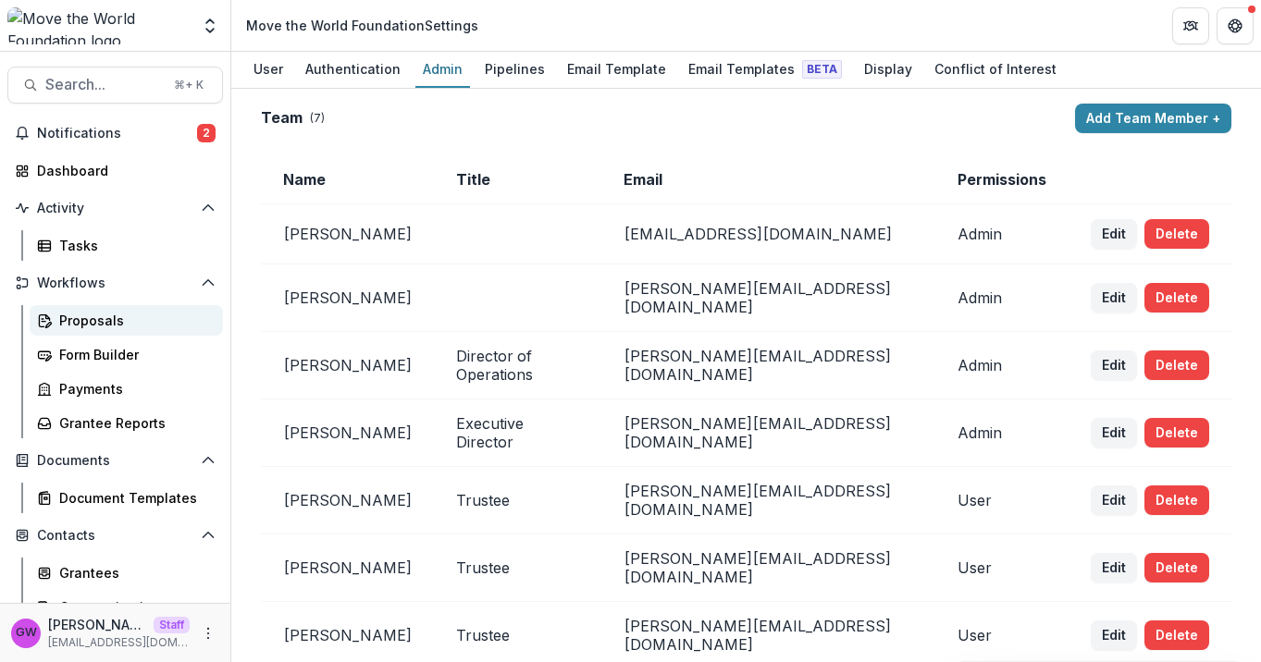
click at [101, 316] on div "Proposals" at bounding box center [133, 320] width 149 height 19
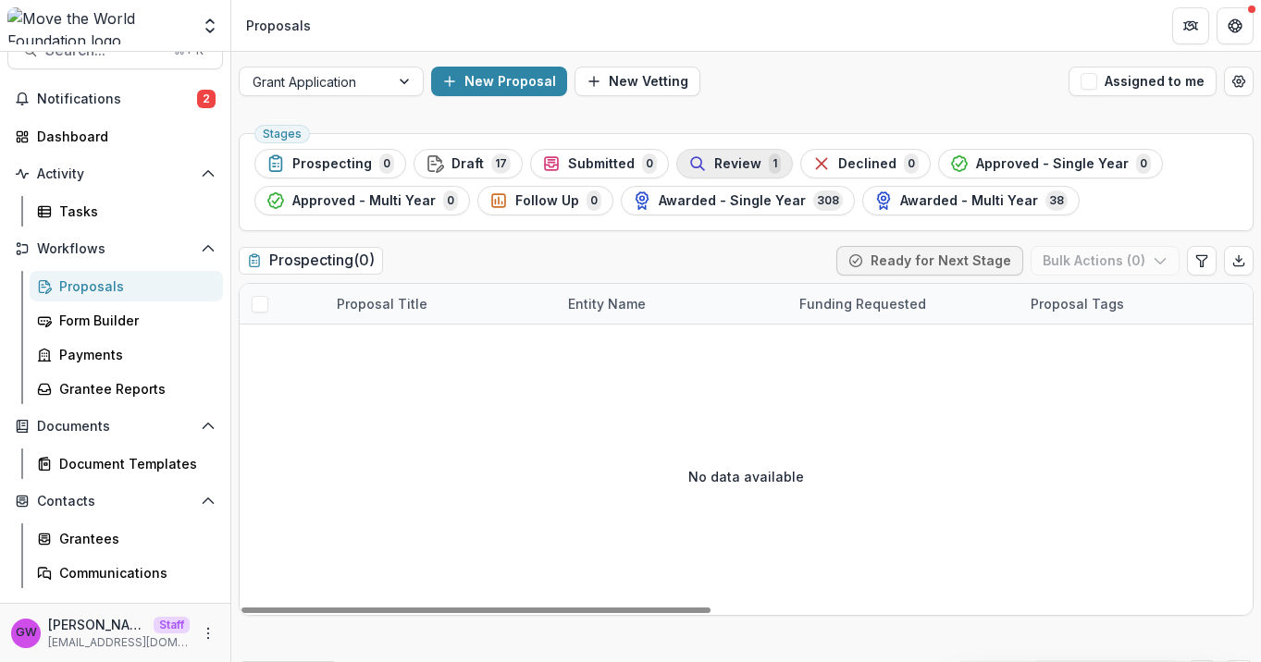
click at [769, 164] on button "Review 1" at bounding box center [734, 164] width 117 height 30
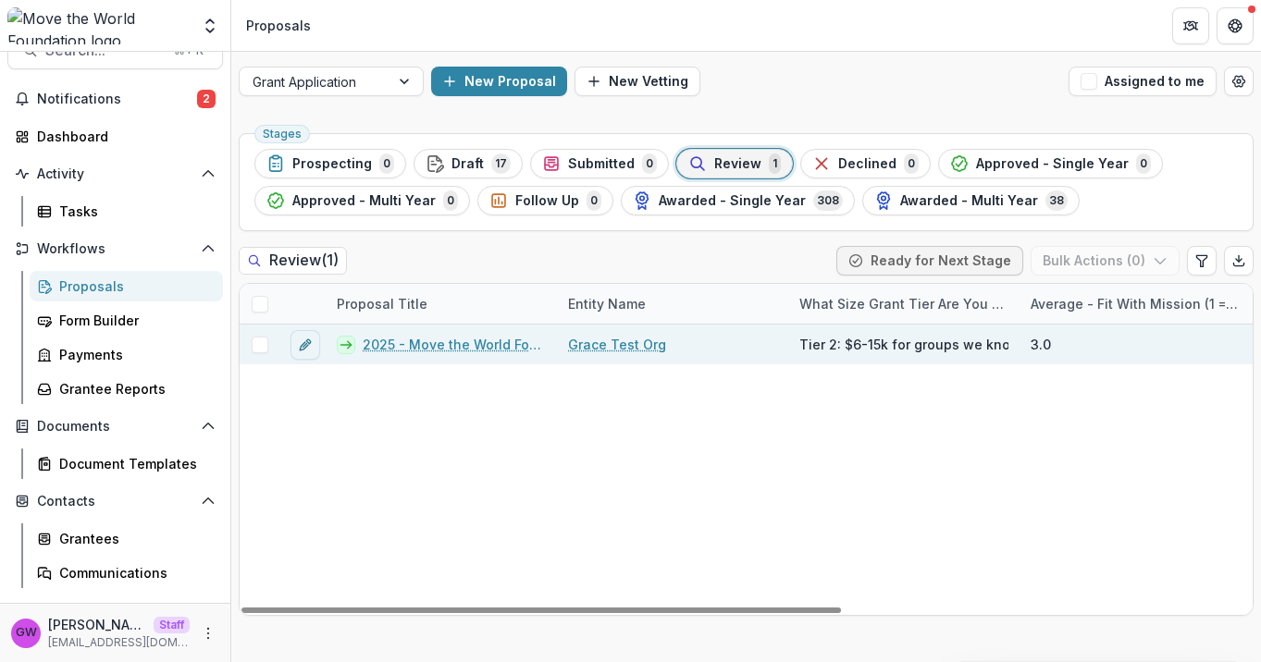
click at [616, 337] on link "Grace Test Org" at bounding box center [617, 344] width 98 height 19
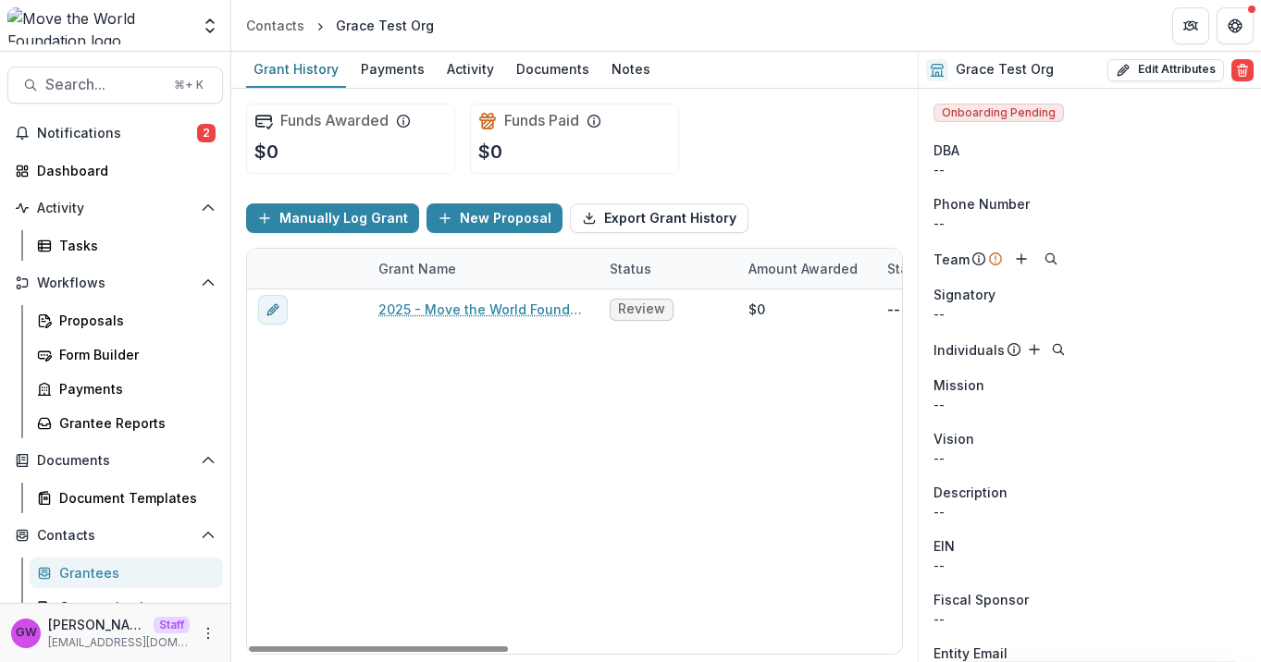
click at [416, 270] on div "Grant Name" at bounding box center [417, 268] width 100 height 19
click at [435, 310] on input at bounding box center [482, 311] width 222 height 30
type input "*"
click at [769, 195] on div "Manually Log Grant New Proposal Export Grant History" at bounding box center [574, 218] width 657 height 59
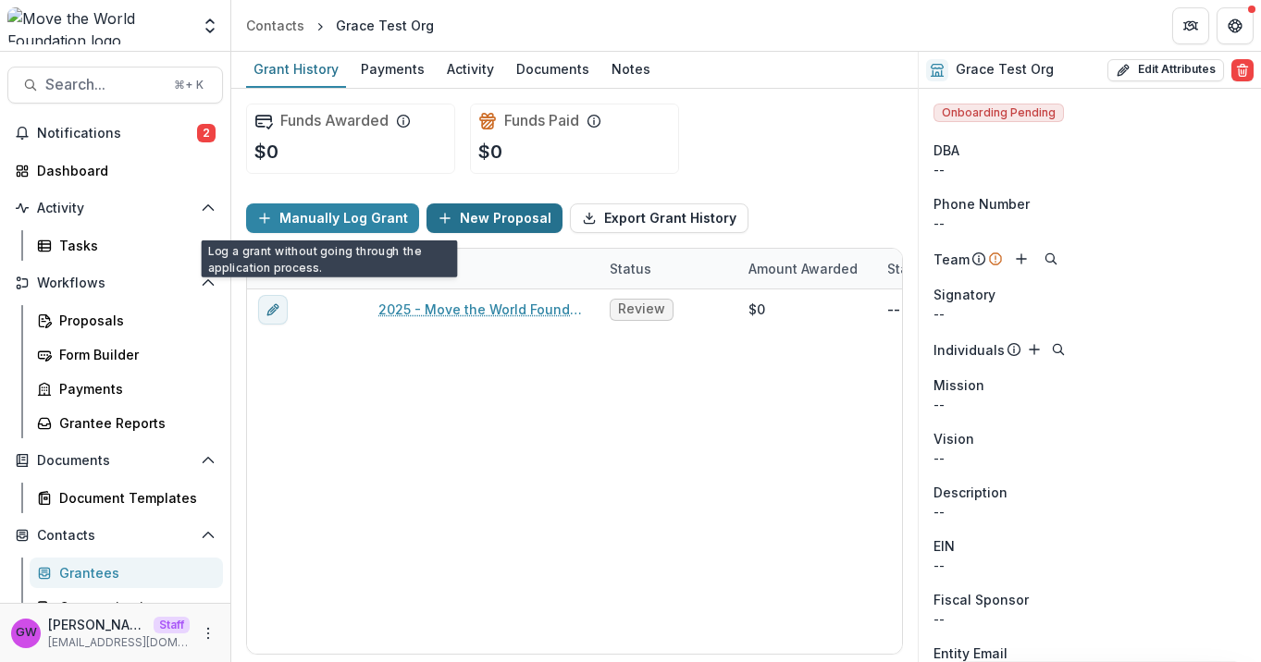
click at [509, 215] on button "New Proposal" at bounding box center [494, 218] width 136 height 30
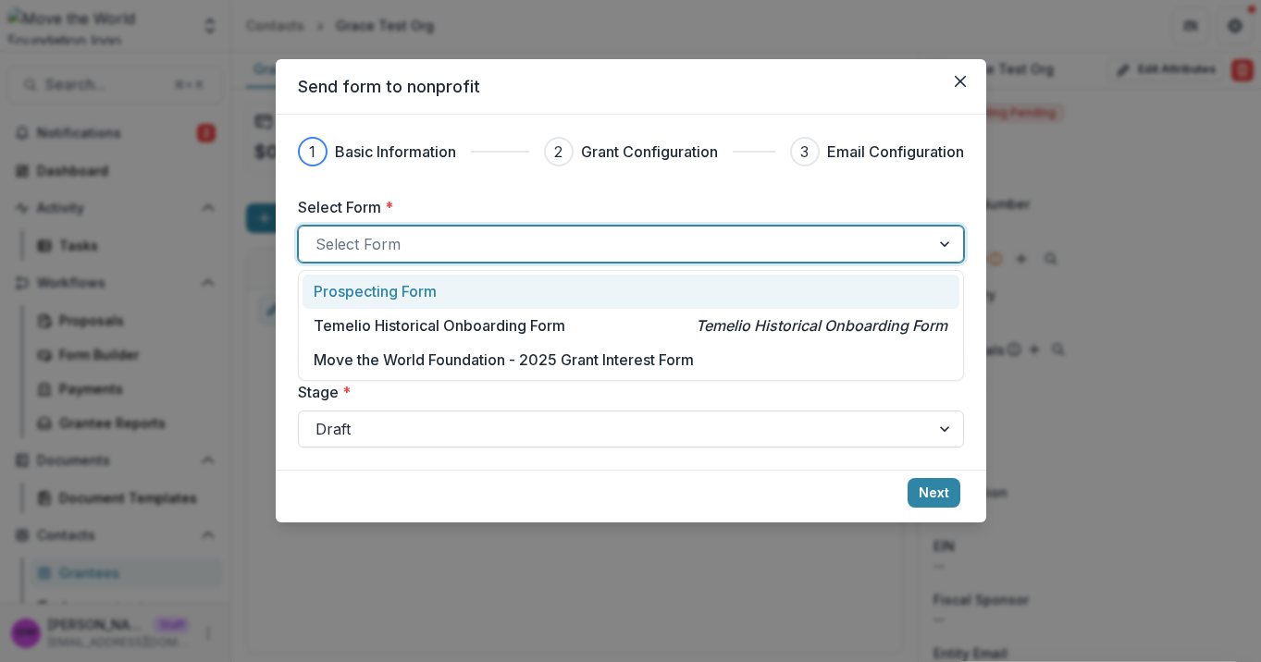
click at [404, 245] on div at bounding box center [613, 244] width 597 height 26
type input "*"
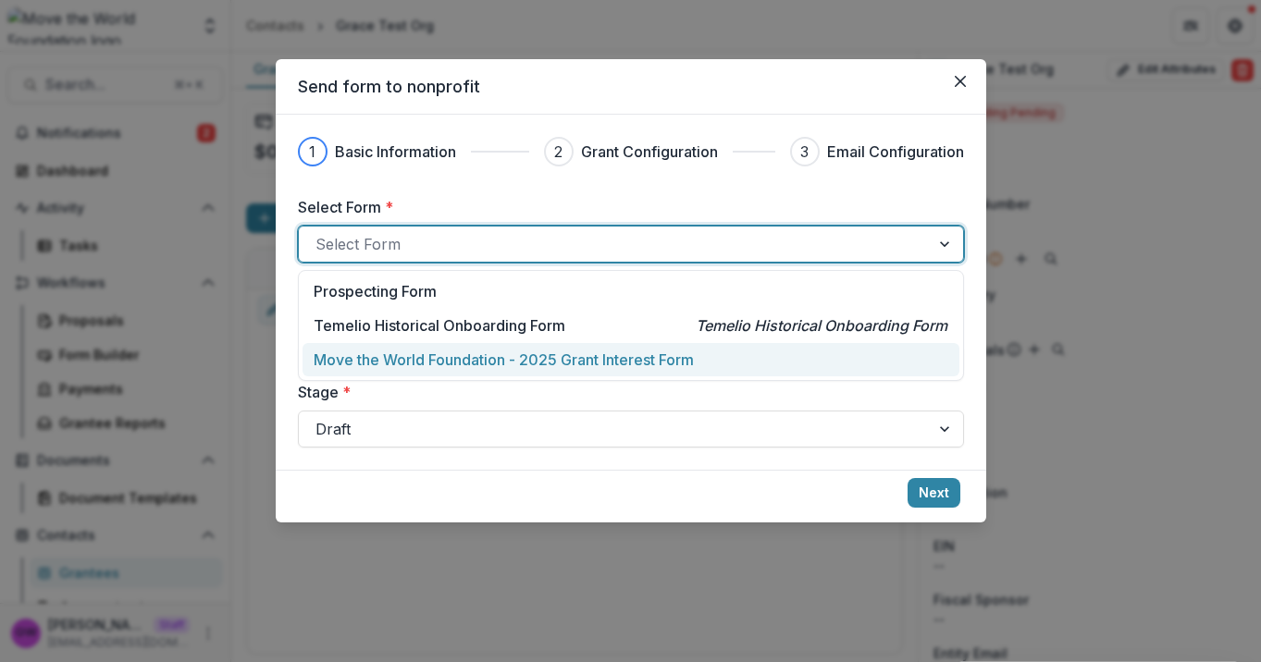
click at [471, 346] on div "Move the World Foundation - 2025 Grant Interest Form" at bounding box center [630, 360] width 657 height 34
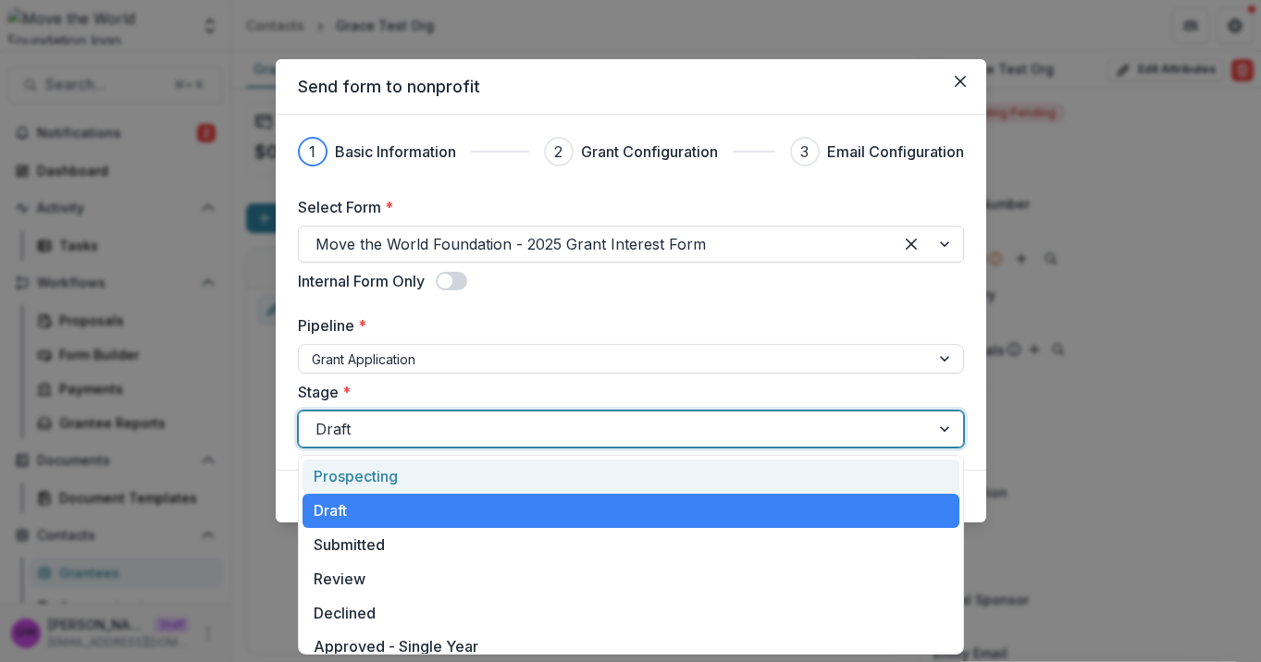
click at [437, 438] on div at bounding box center [613, 429] width 597 height 26
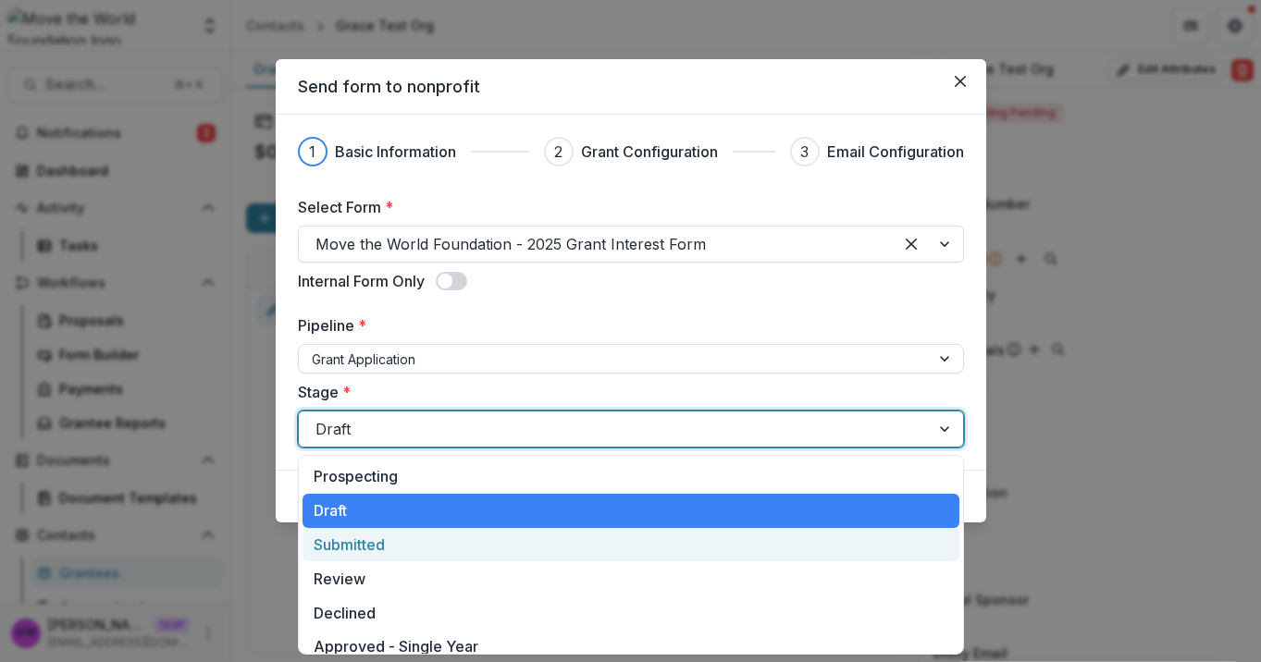
click at [409, 532] on div "Submitted" at bounding box center [630, 545] width 657 height 34
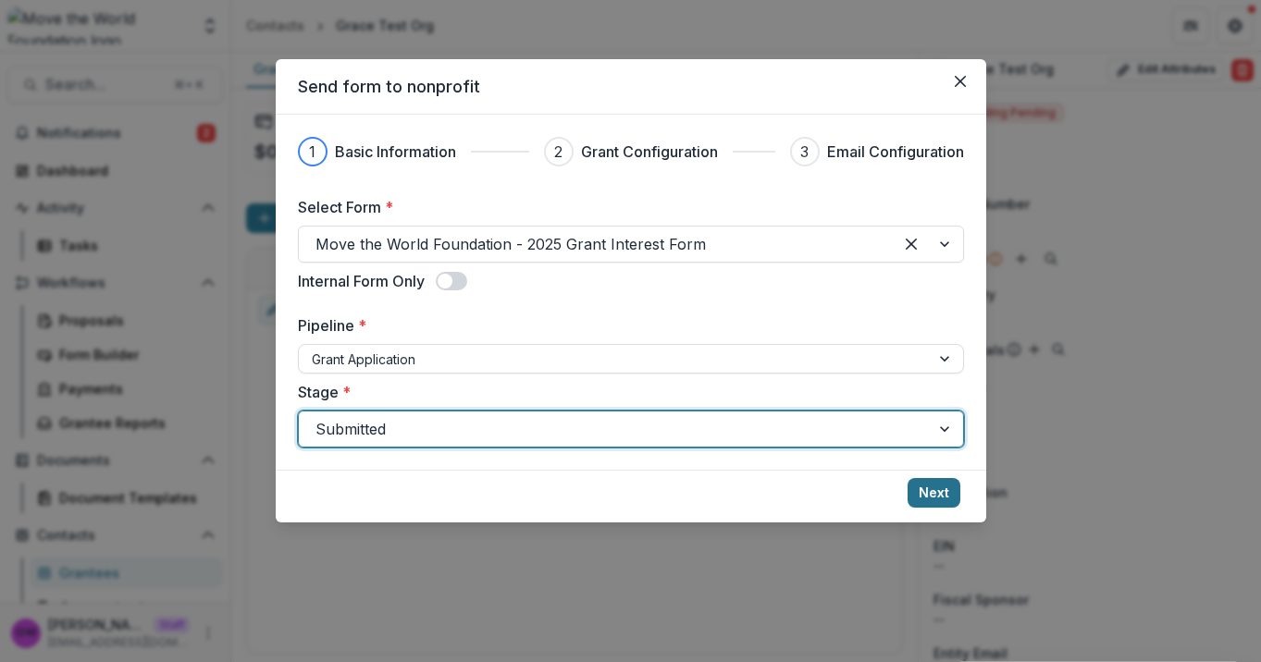
click at [917, 494] on button "Next" at bounding box center [933, 493] width 53 height 30
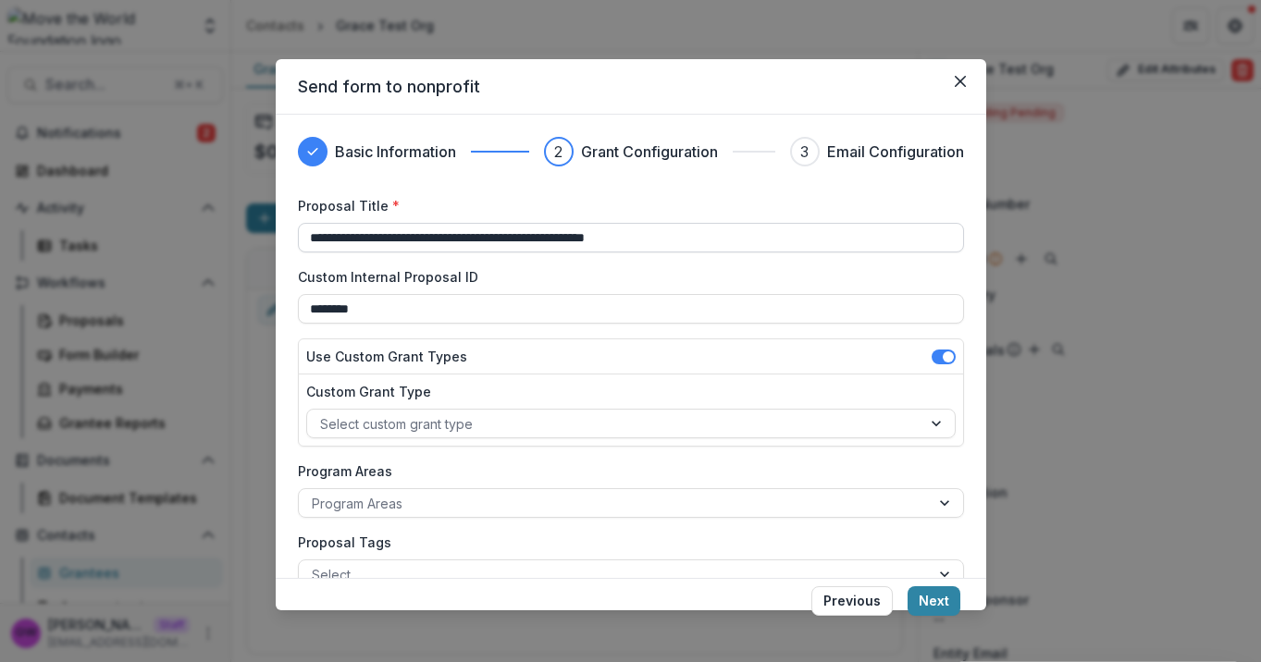
click at [469, 236] on input "**********" at bounding box center [631, 238] width 666 height 30
type input "*"
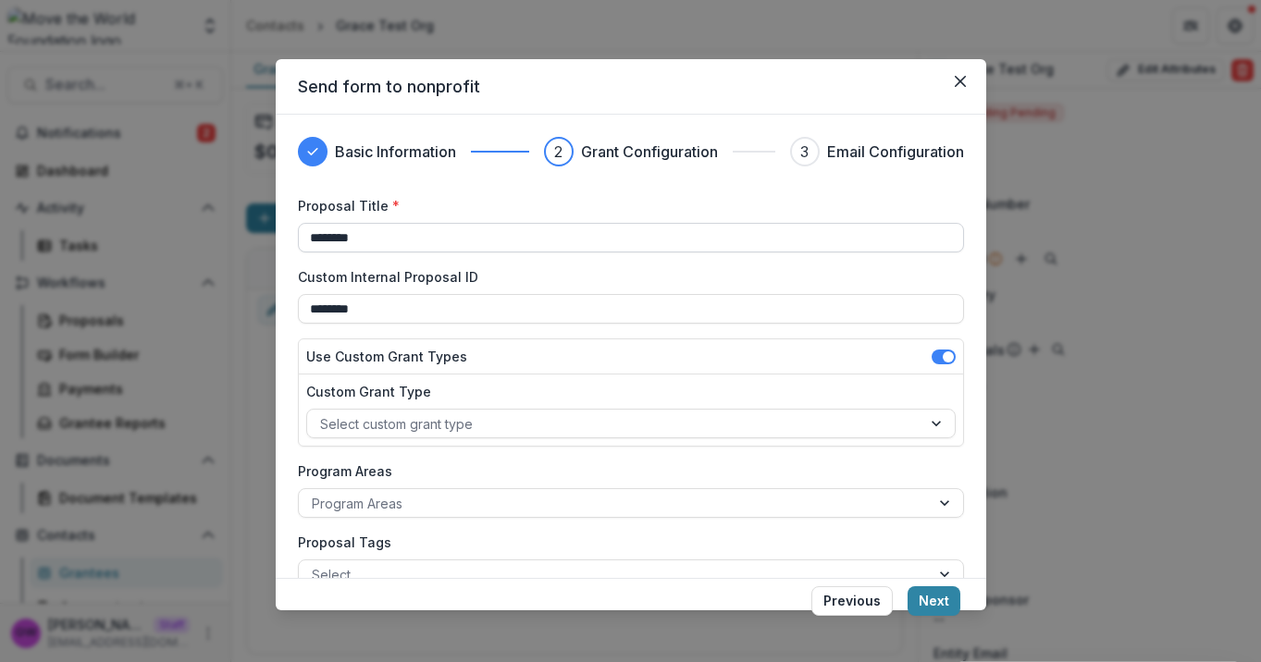
type input "*********"
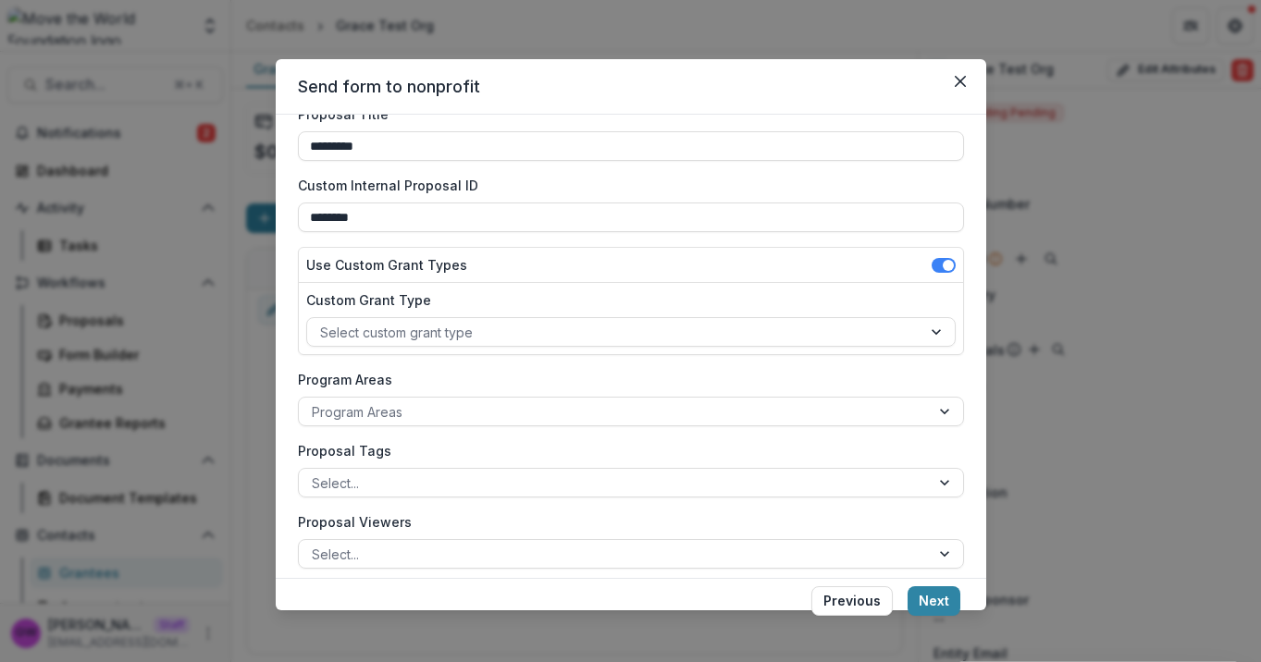
scroll to position [176, 0]
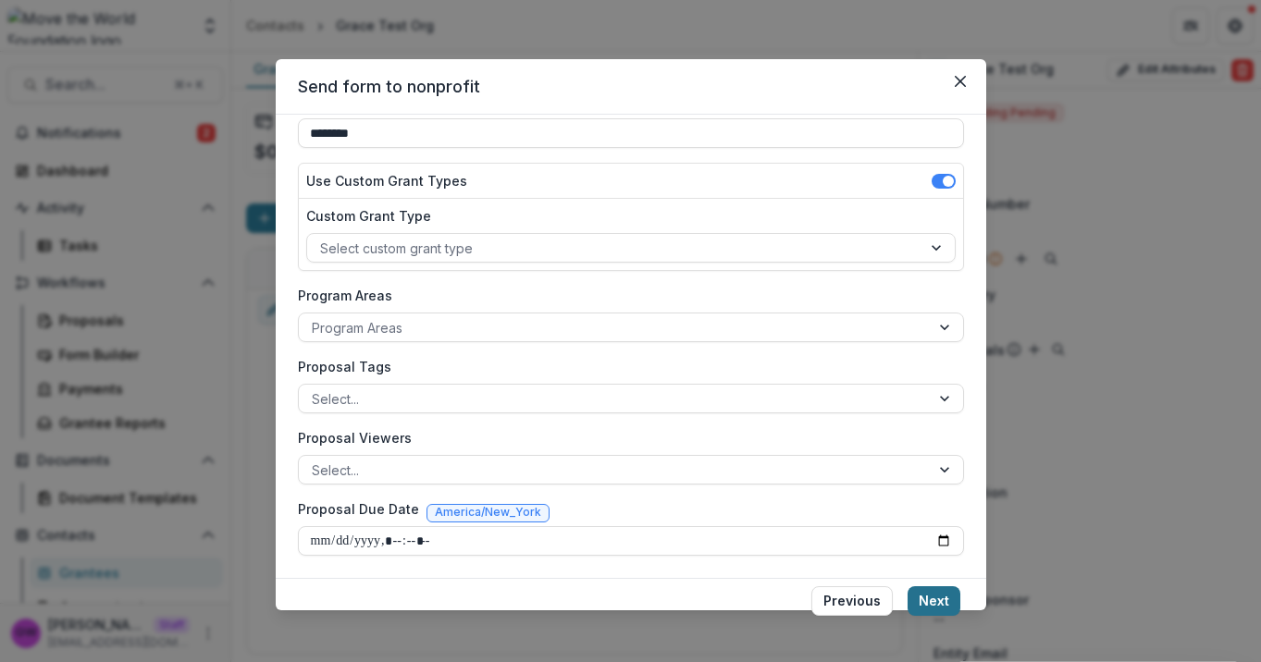
click at [946, 597] on button "Next" at bounding box center [933, 601] width 53 height 30
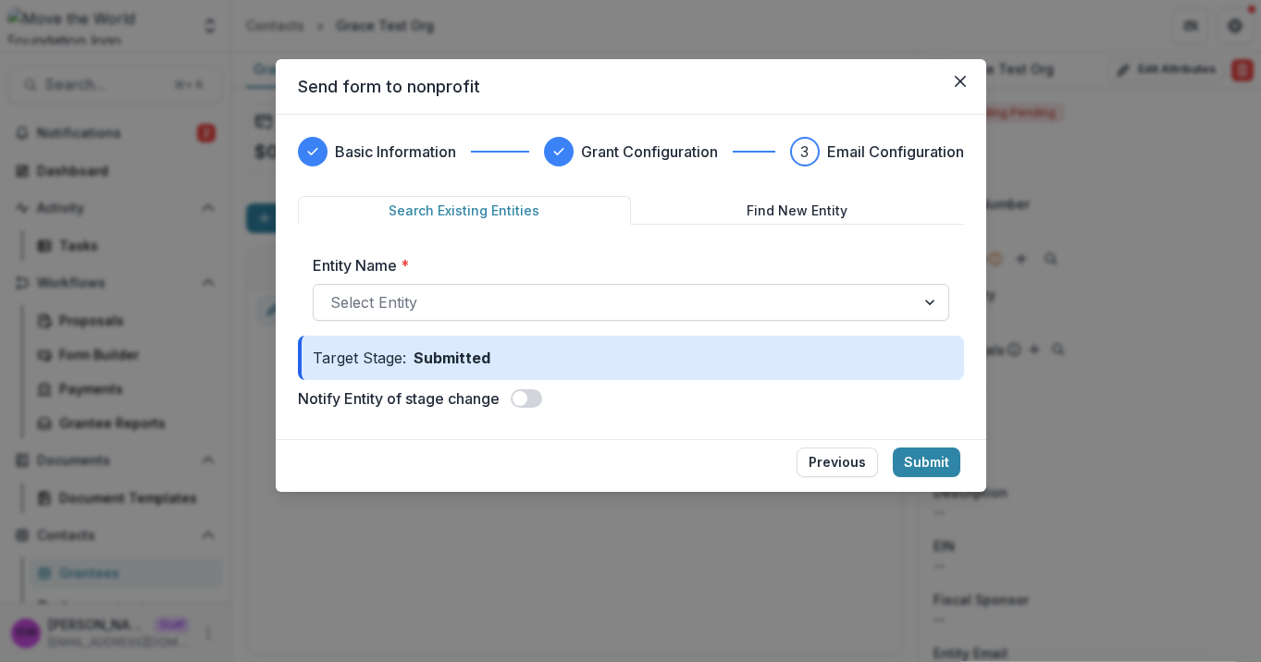
click at [482, 303] on div at bounding box center [614, 302] width 568 height 26
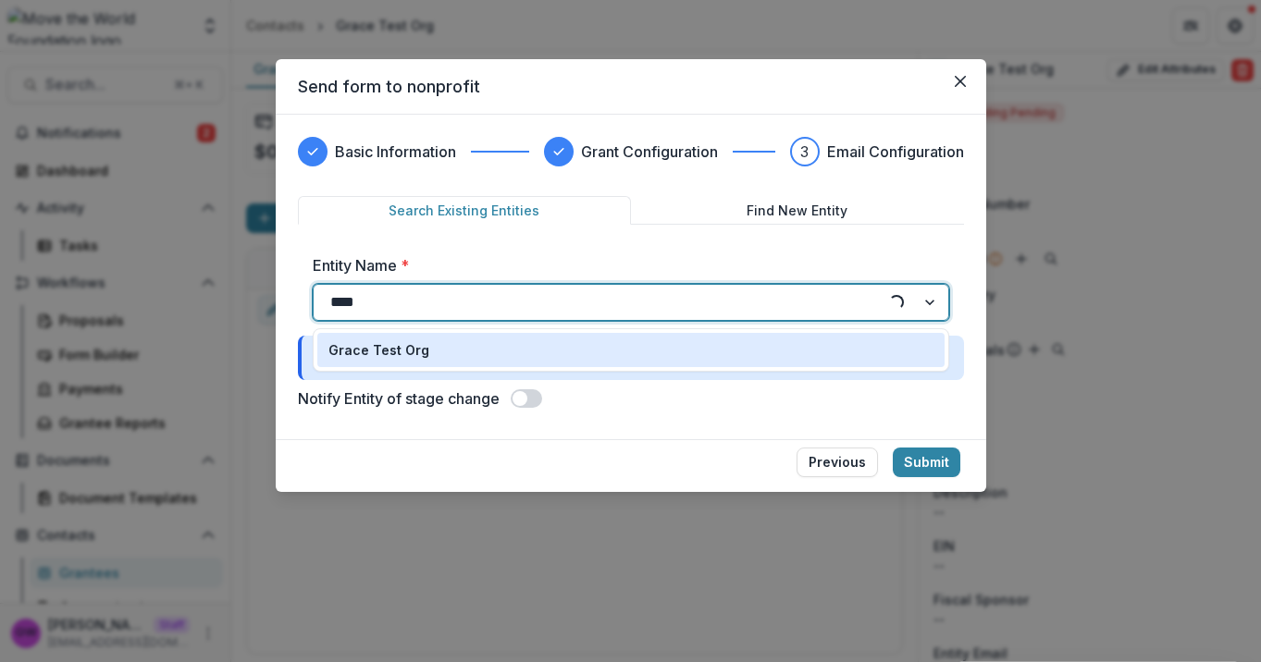
type input "*****"
click at [464, 343] on div "Grace Test Org" at bounding box center [630, 349] width 605 height 19
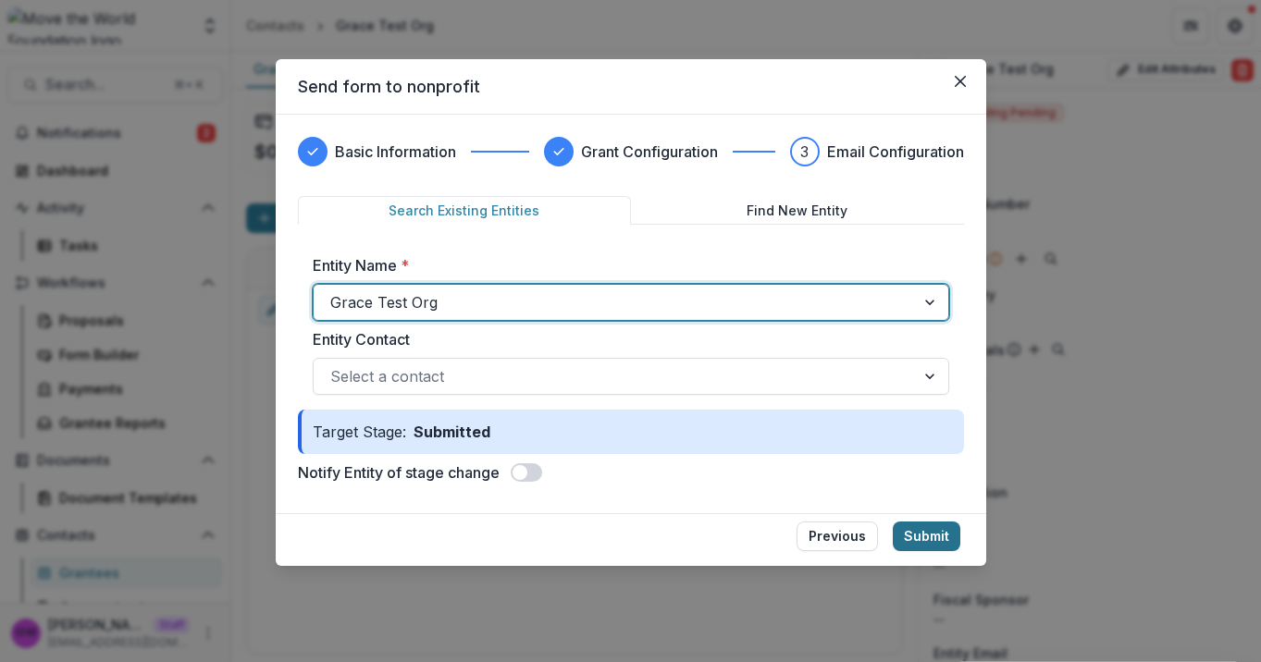
click at [931, 541] on button "Submit" at bounding box center [926, 537] width 68 height 30
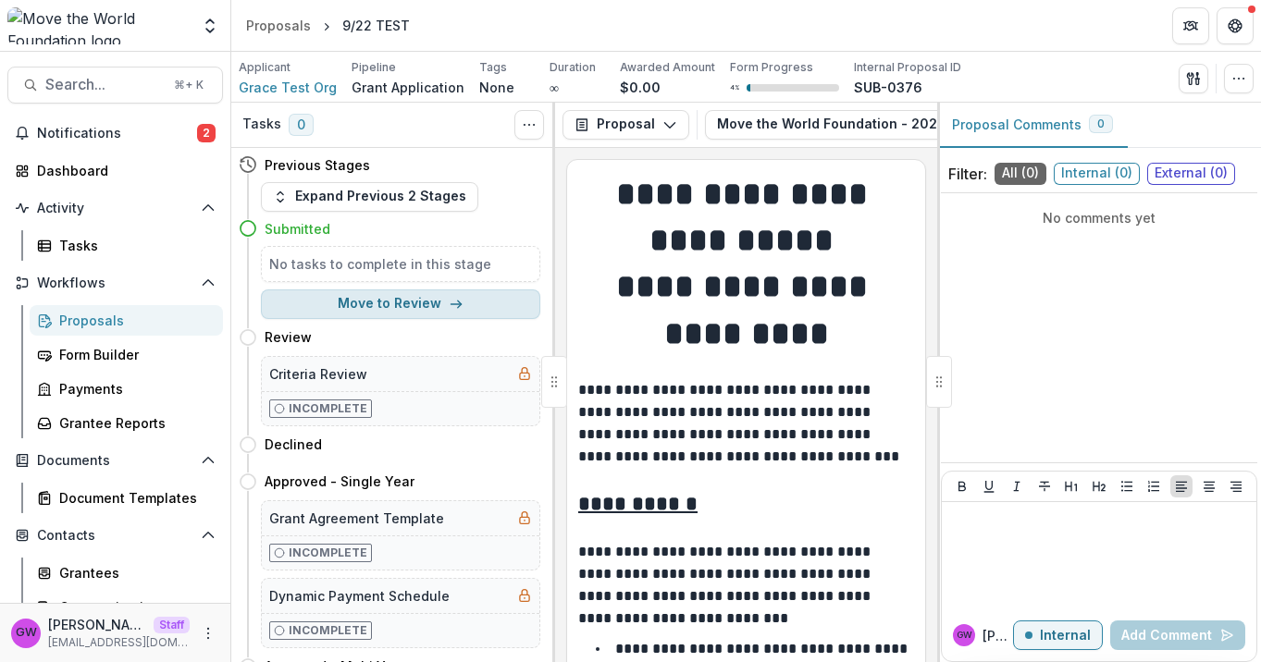
click at [459, 307] on button "Move to Review" at bounding box center [400, 304] width 279 height 30
select select "******"
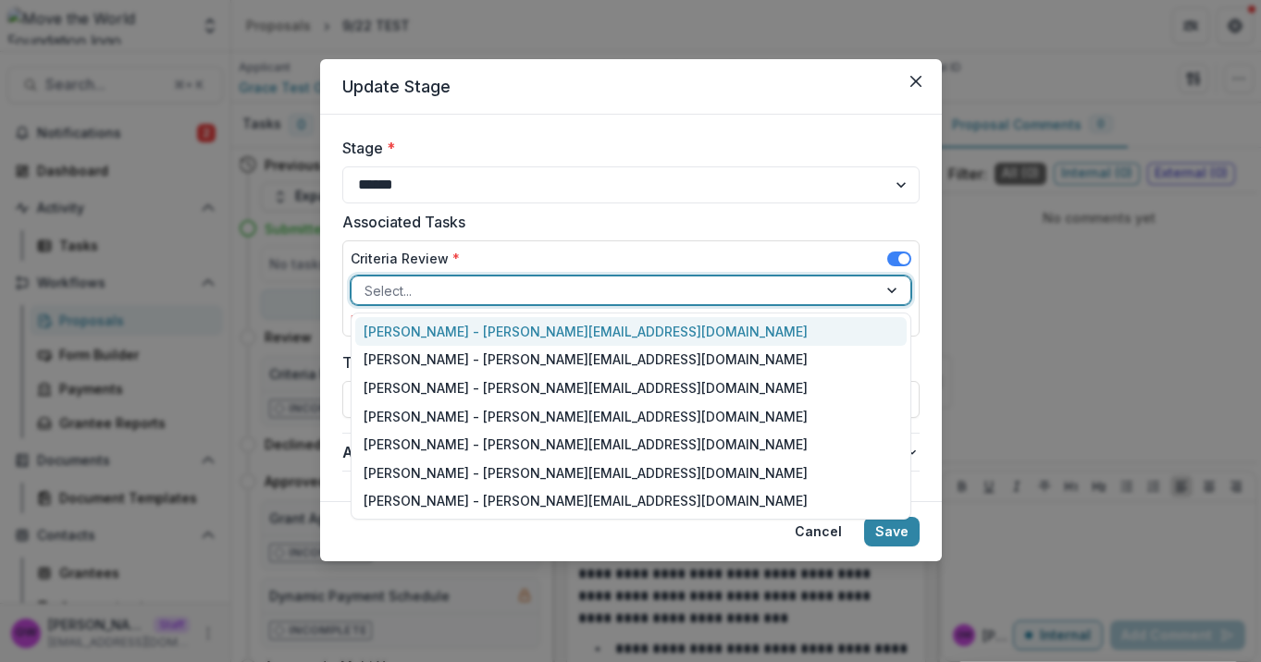
click at [457, 291] on div at bounding box center [613, 290] width 499 height 23
click at [467, 329] on div "[PERSON_NAME] - [PERSON_NAME][EMAIL_ADDRESS][DOMAIN_NAME]" at bounding box center [630, 331] width 551 height 29
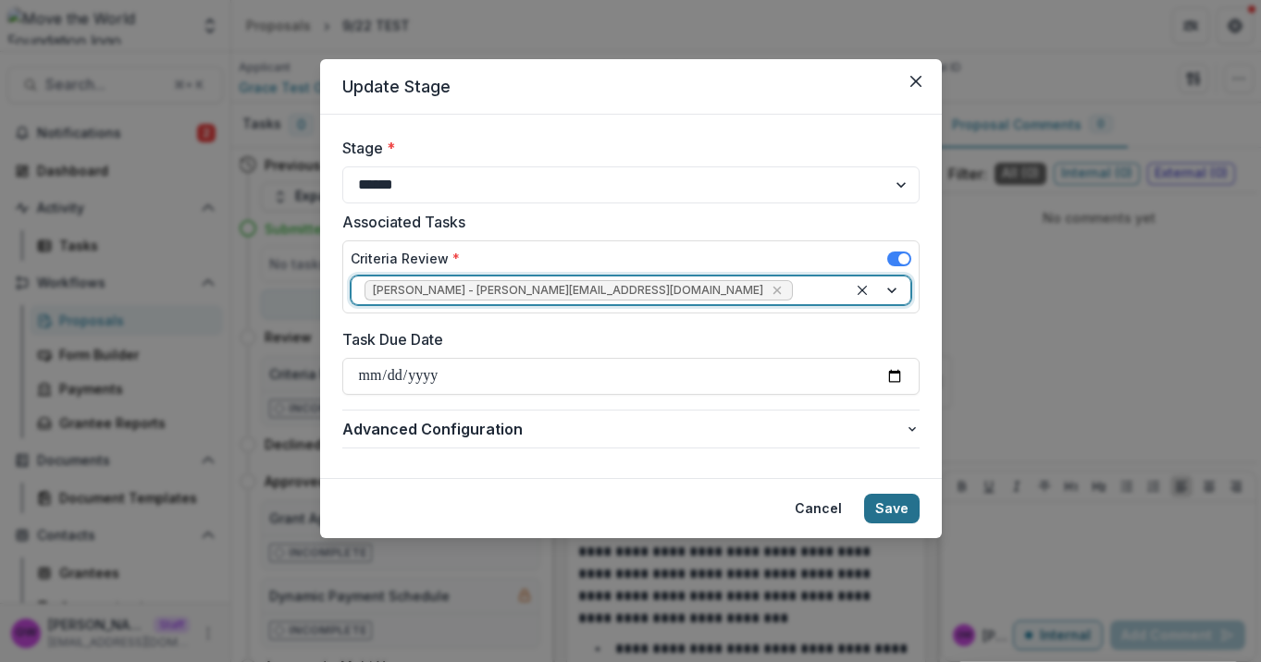
type input "*"
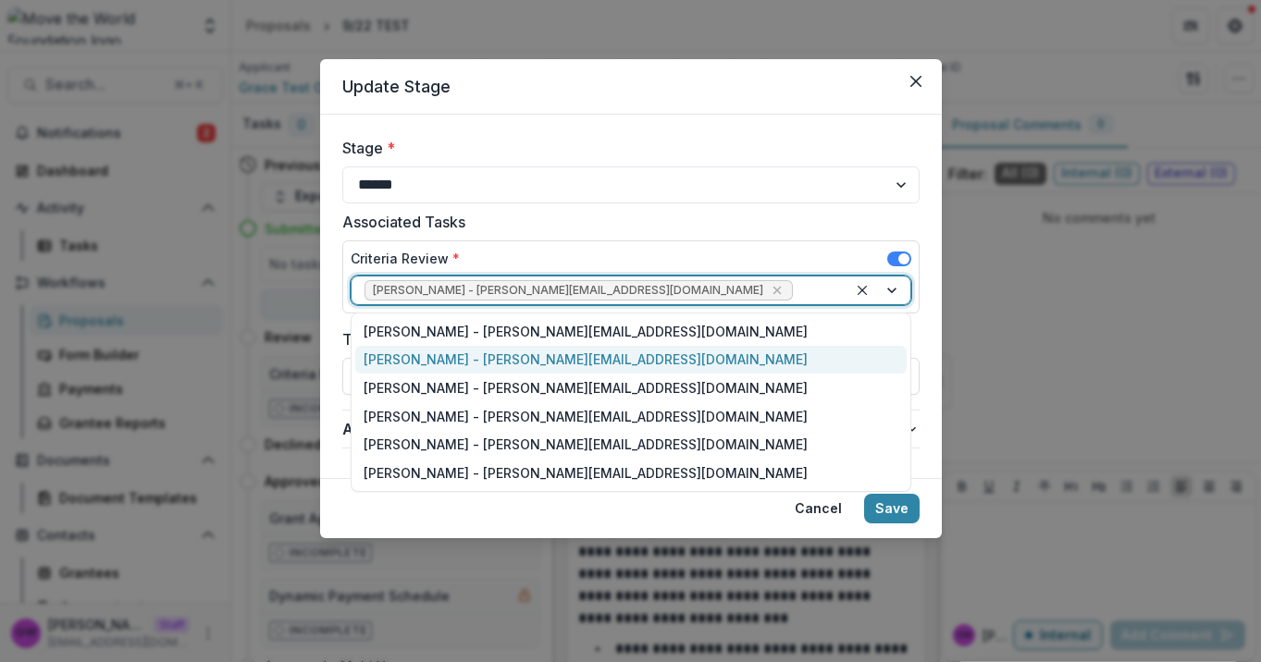
click at [931, 486] on footer "Cancel Save" at bounding box center [630, 508] width 621 height 60
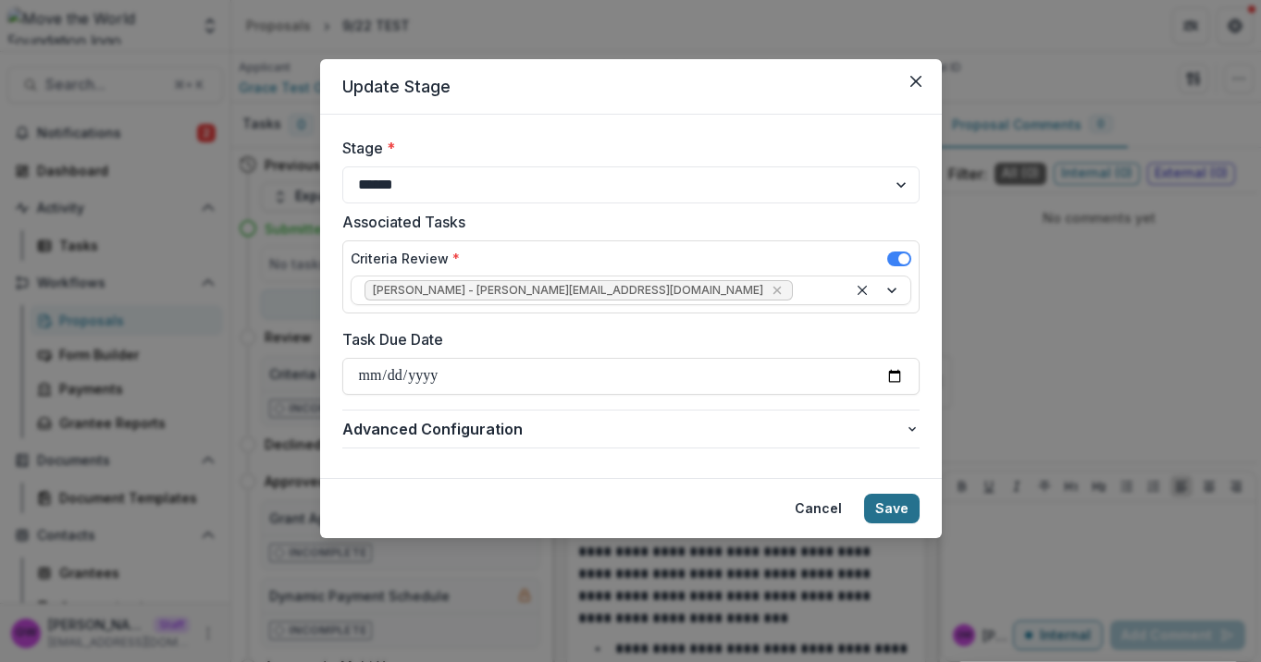
click at [909, 506] on button "Save" at bounding box center [891, 509] width 55 height 30
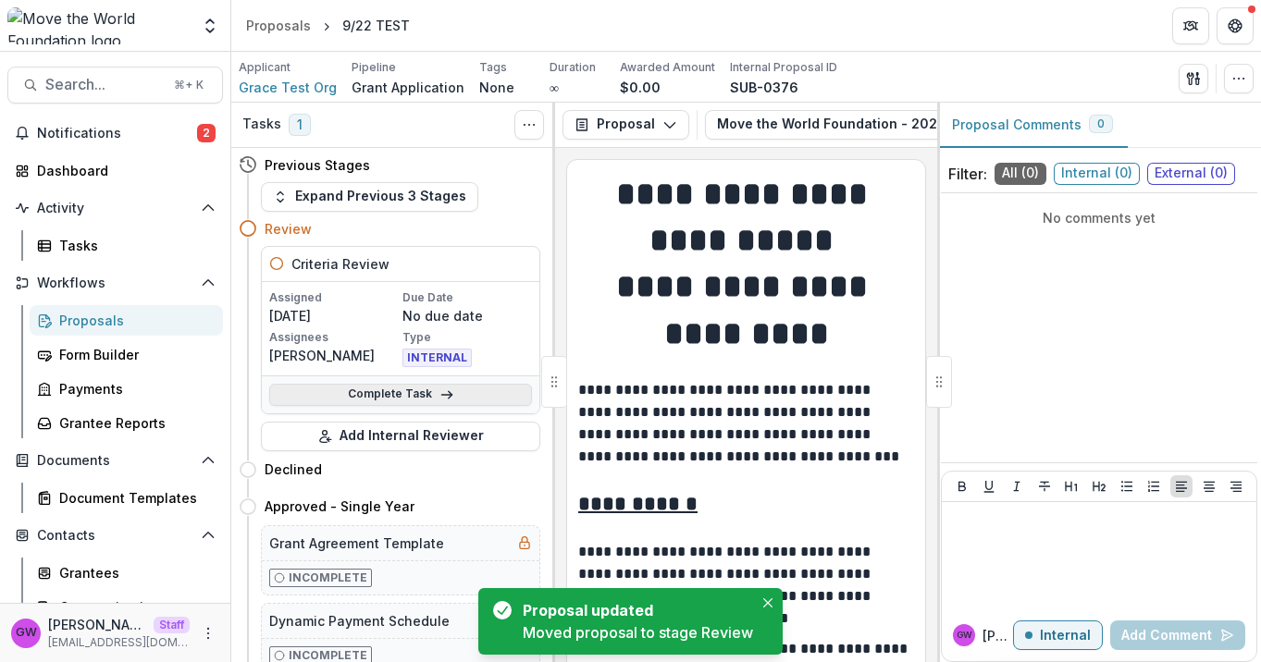
click at [386, 400] on link "Complete Task" at bounding box center [400, 395] width 263 height 22
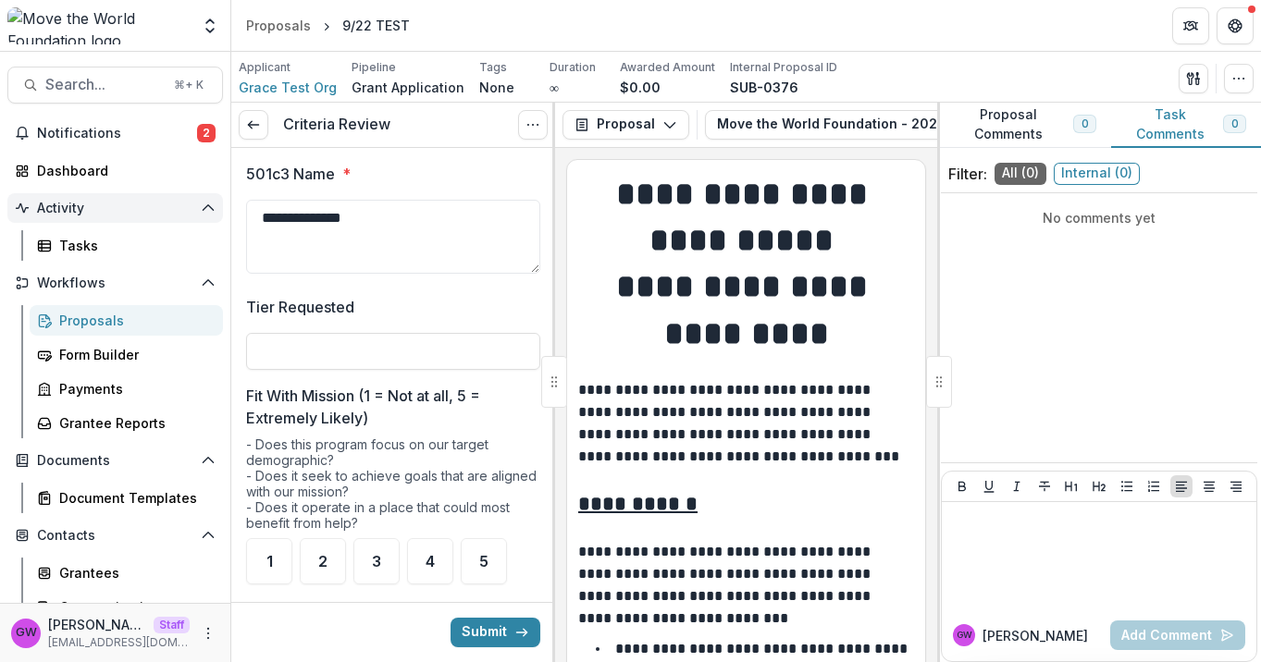
click at [243, 123] on link at bounding box center [254, 125] width 30 height 30
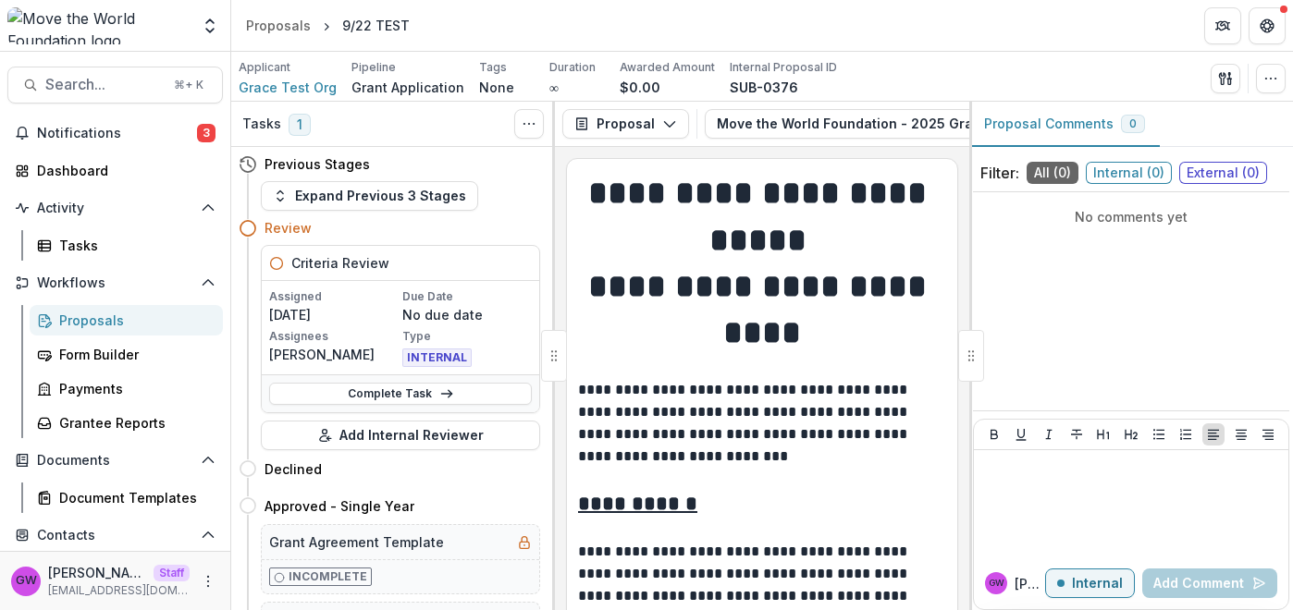
click at [110, 324] on div "Proposals" at bounding box center [133, 320] width 149 height 19
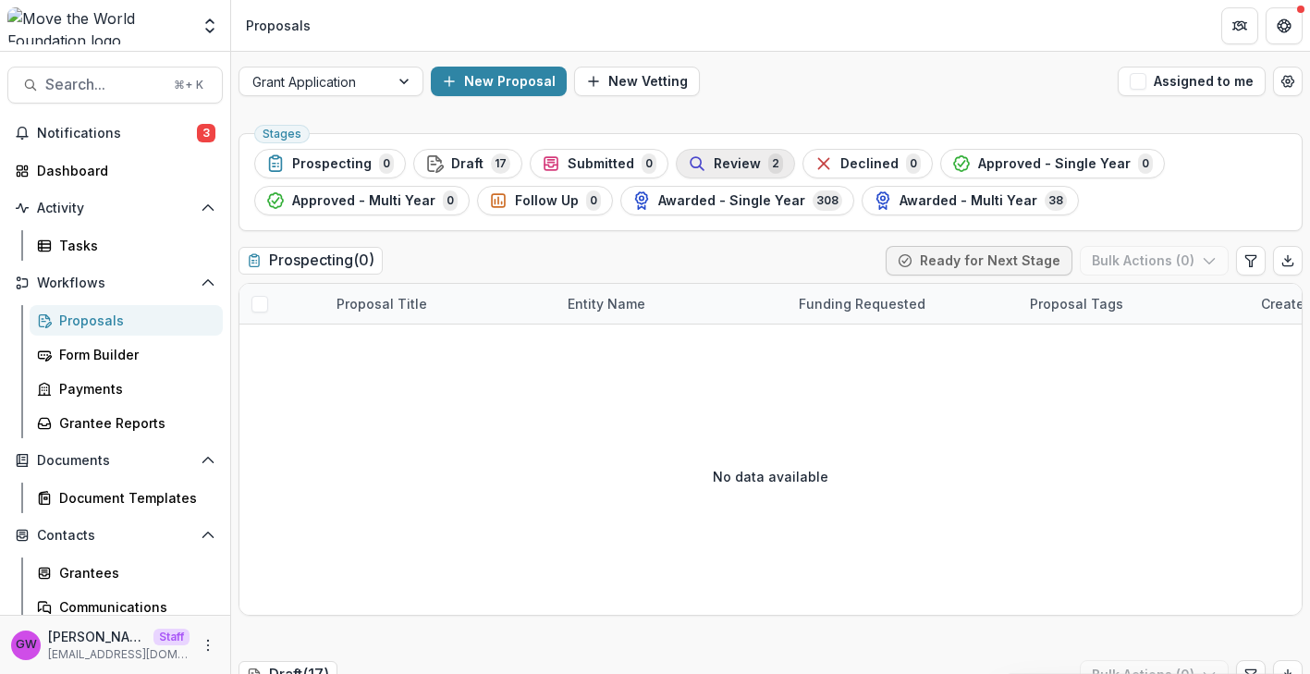
click at [702, 166] on div "Review 2" at bounding box center [735, 164] width 95 height 20
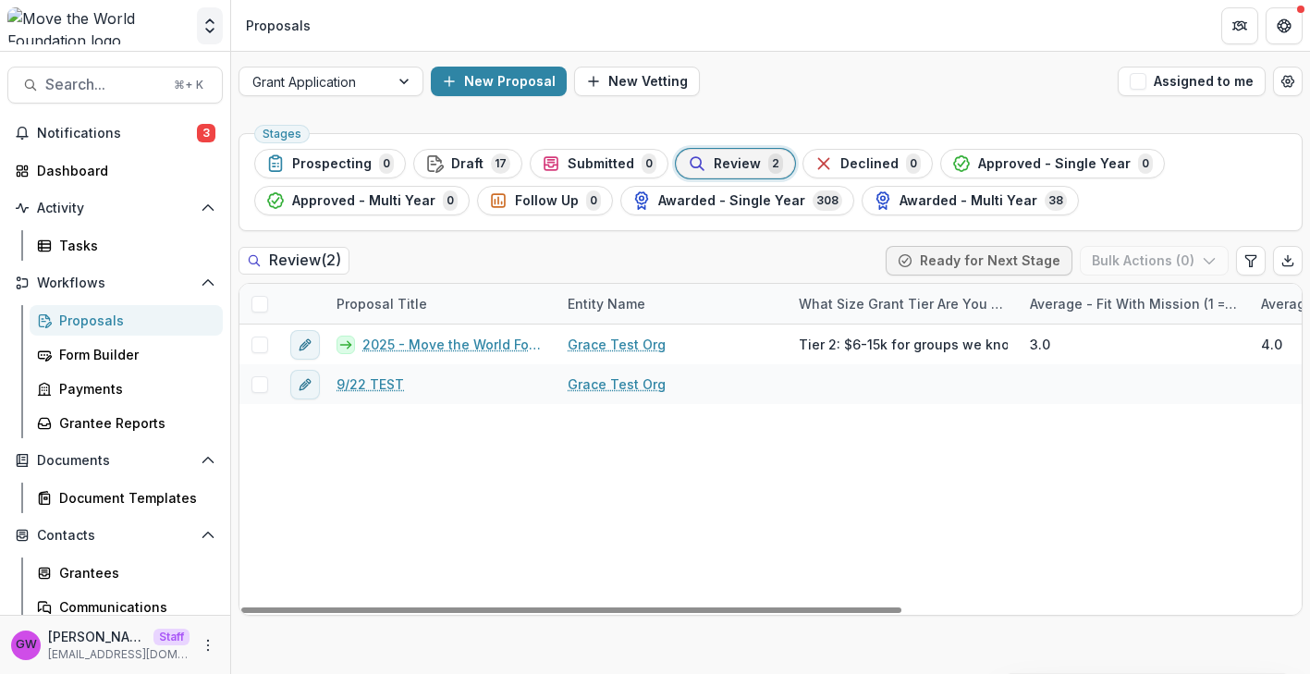
click at [201, 23] on icon "Open entity switcher" at bounding box center [210, 26] width 18 height 18
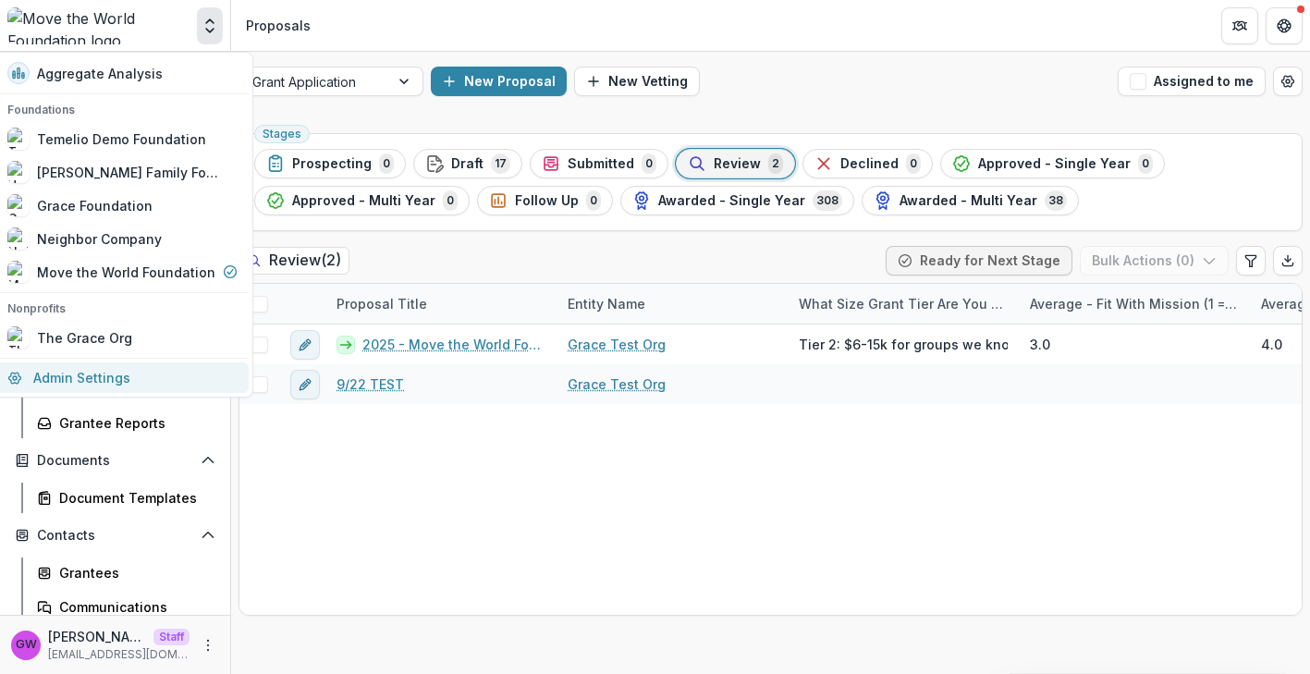
click at [92, 370] on link "Admin Settings" at bounding box center [122, 378] width 252 height 31
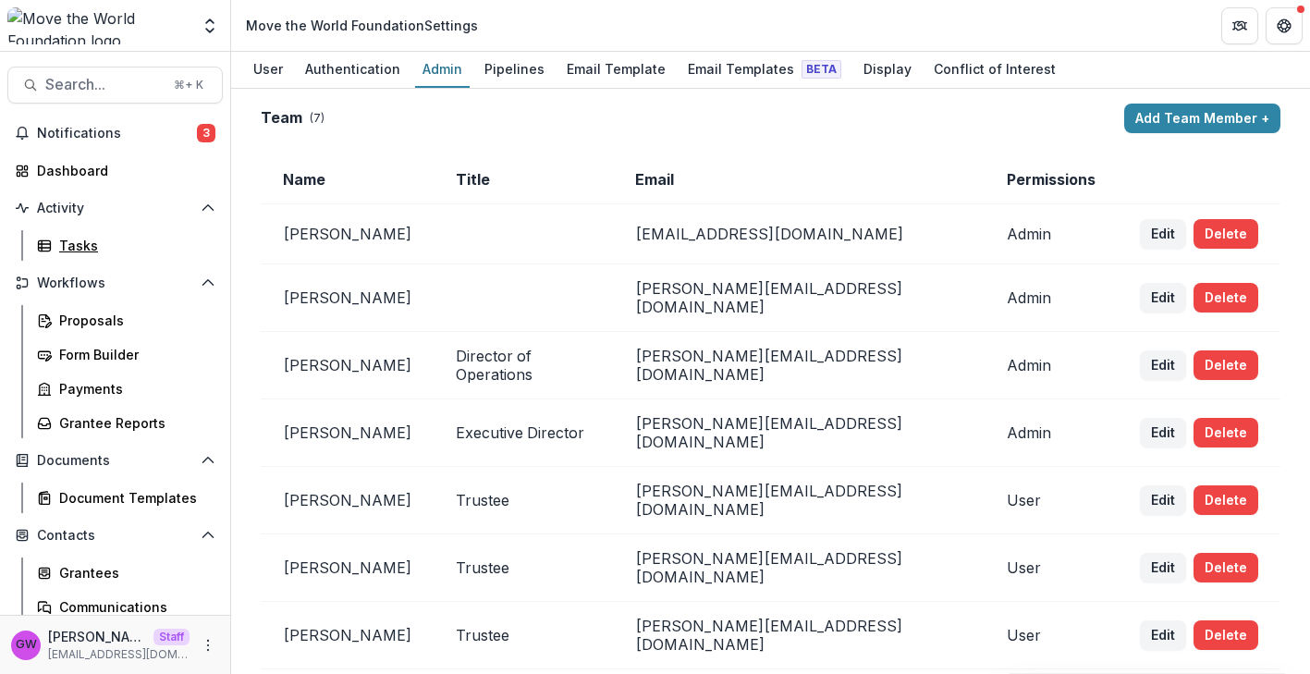
click at [92, 233] on link "Tasks" at bounding box center [126, 245] width 193 height 31
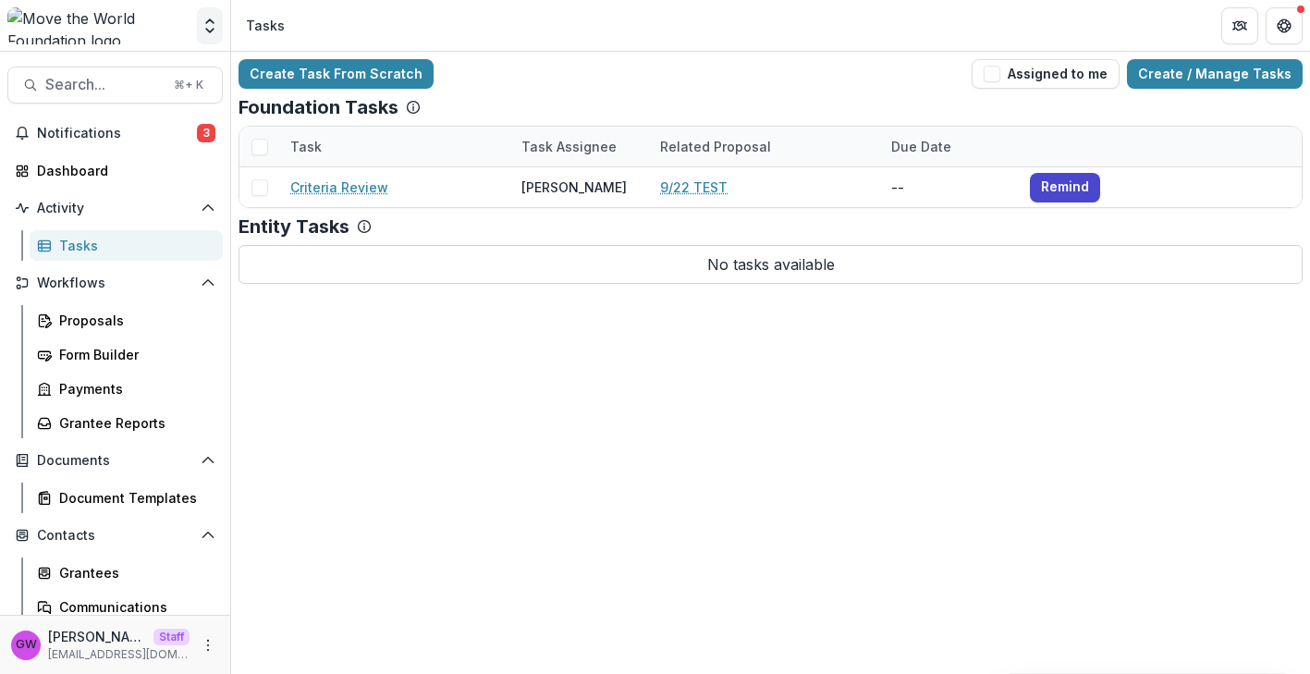
click at [211, 19] on icon "Open entity switcher" at bounding box center [210, 26] width 18 height 18
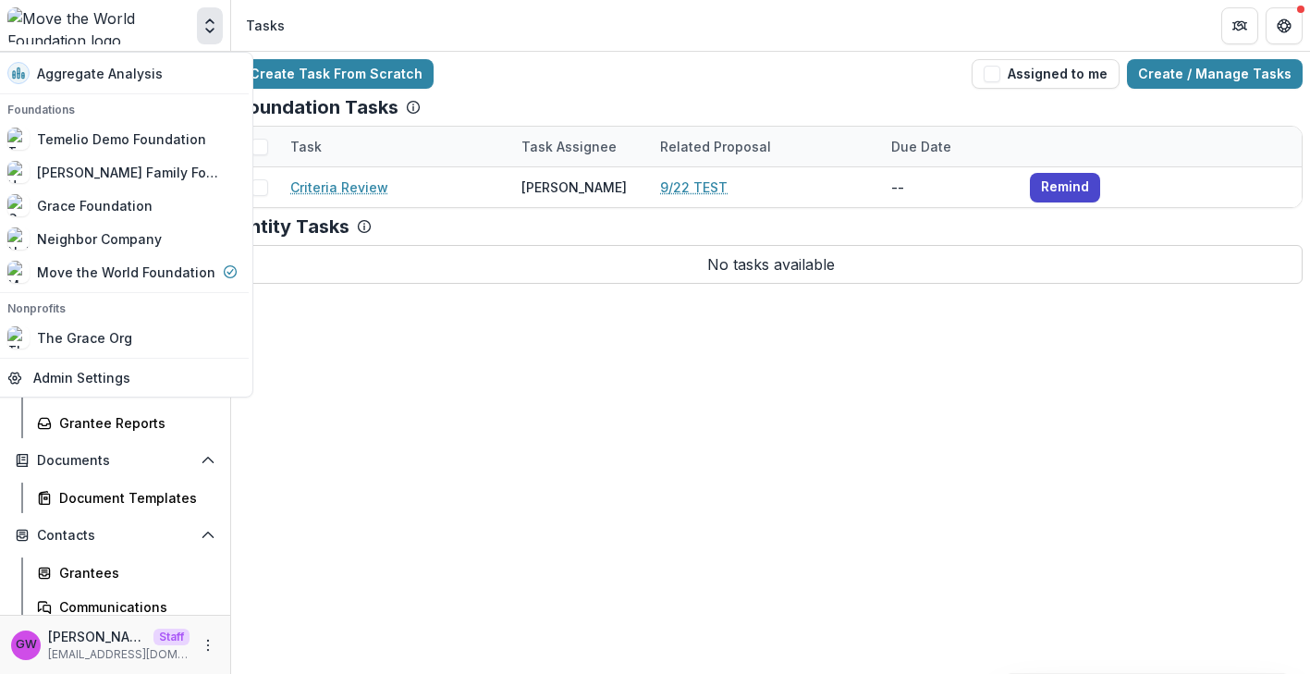
click at [527, 68] on div "Create Task From Scratch Assigned to me Create / Manage Tasks" at bounding box center [771, 74] width 1064 height 30
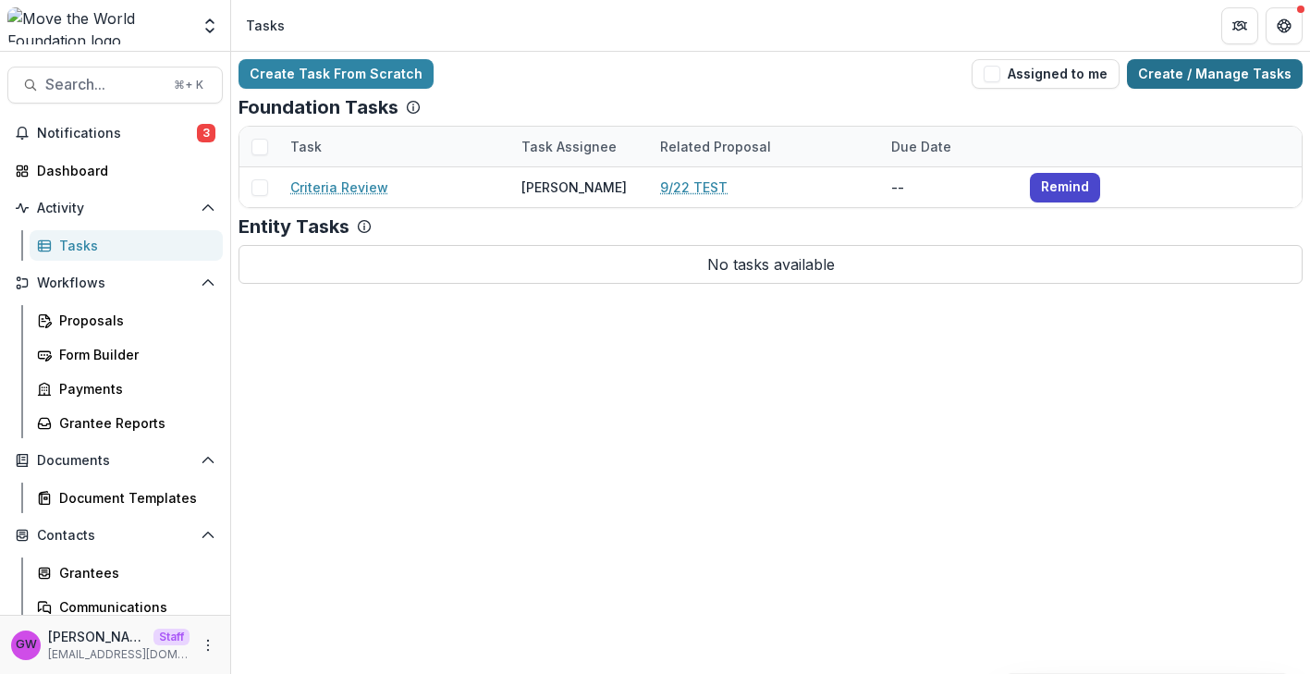
click at [1210, 69] on link "Create / Manage Tasks" at bounding box center [1215, 74] width 176 height 30
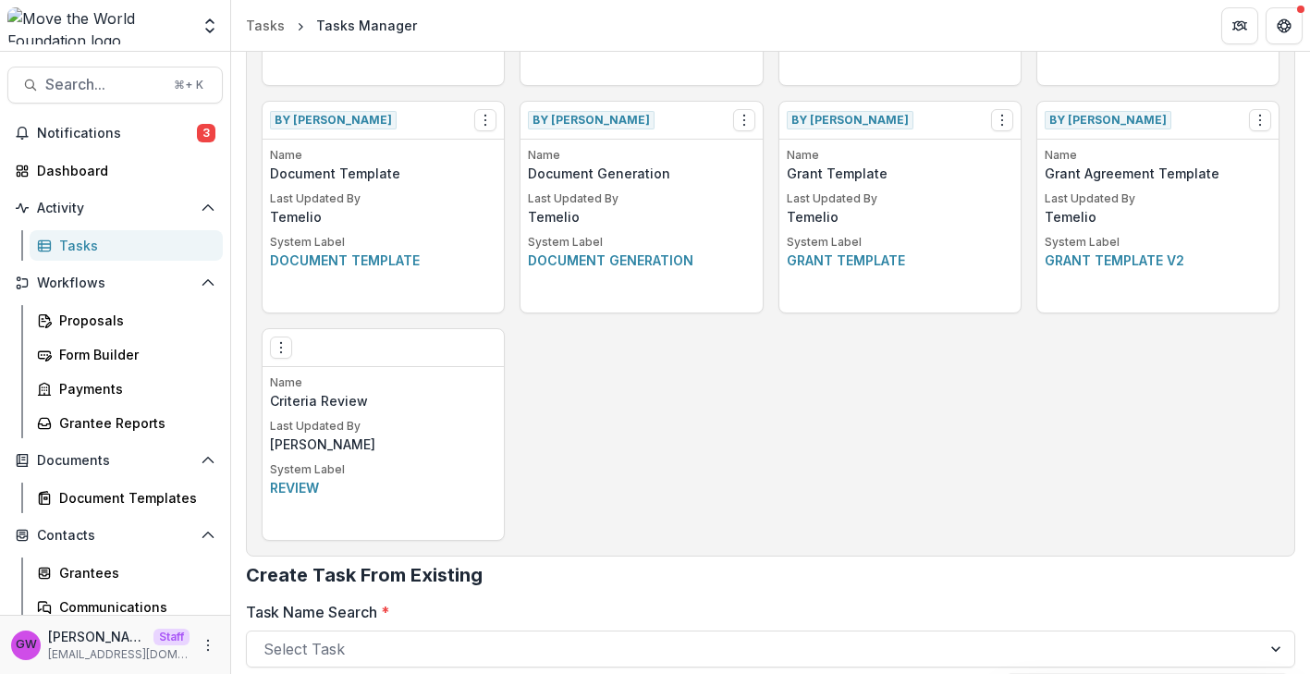
scroll to position [947, 0]
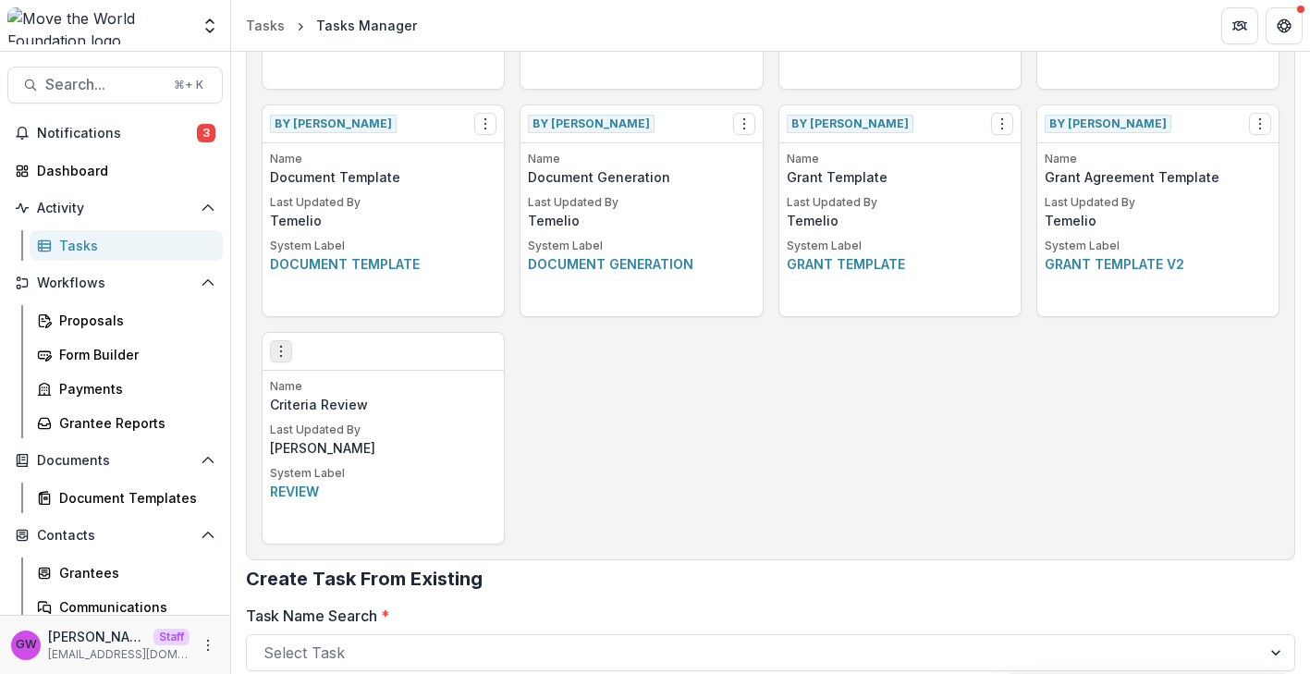
click at [279, 344] on icon "Options" at bounding box center [281, 351] width 15 height 15
click at [212, 17] on icon "Open entity switcher" at bounding box center [210, 26] width 18 height 18
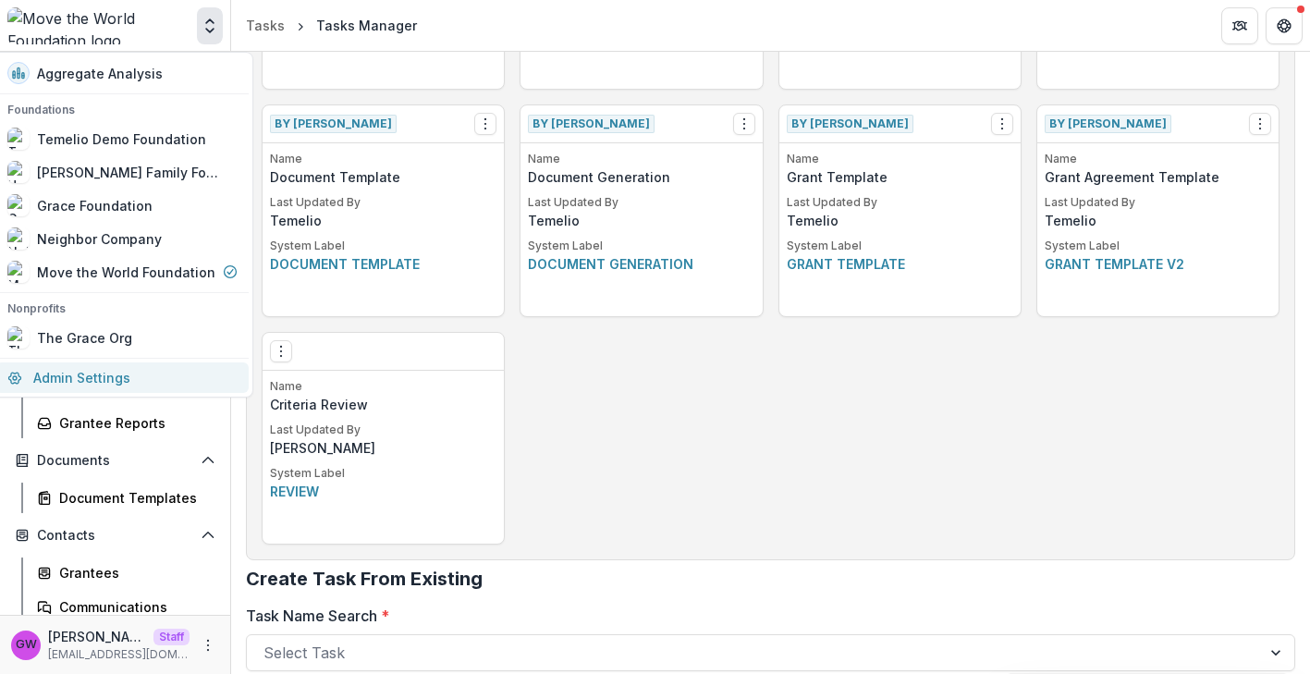
click at [59, 368] on link "Admin Settings" at bounding box center [122, 378] width 252 height 31
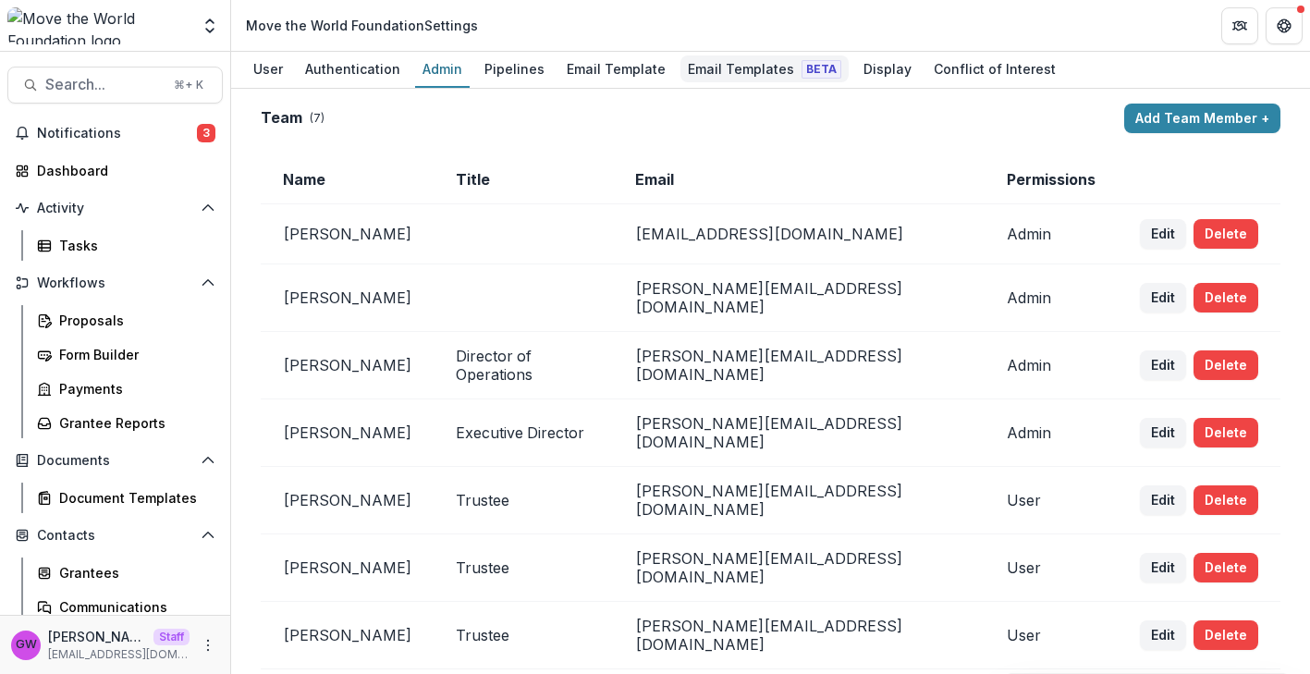
click at [736, 68] on div "Email Templates Beta" at bounding box center [765, 68] width 168 height 27
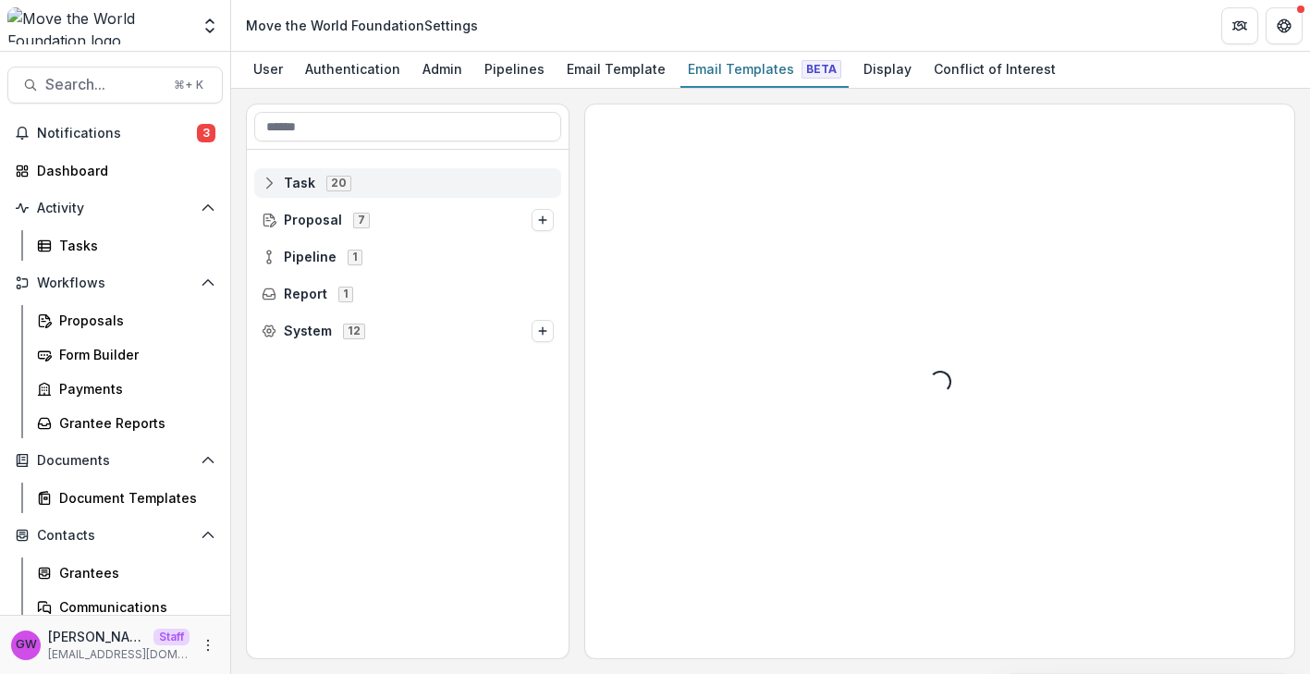
click at [288, 191] on div "Task 20" at bounding box center [407, 183] width 307 height 30
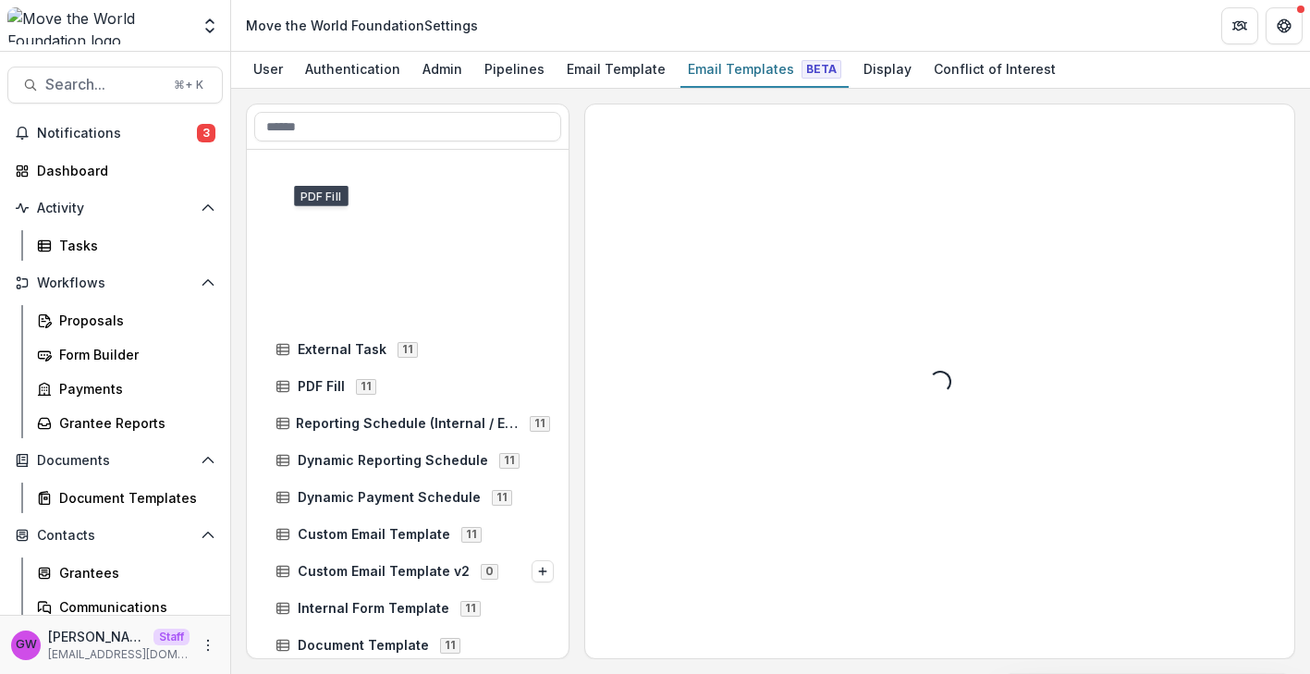
scroll to position [425, 0]
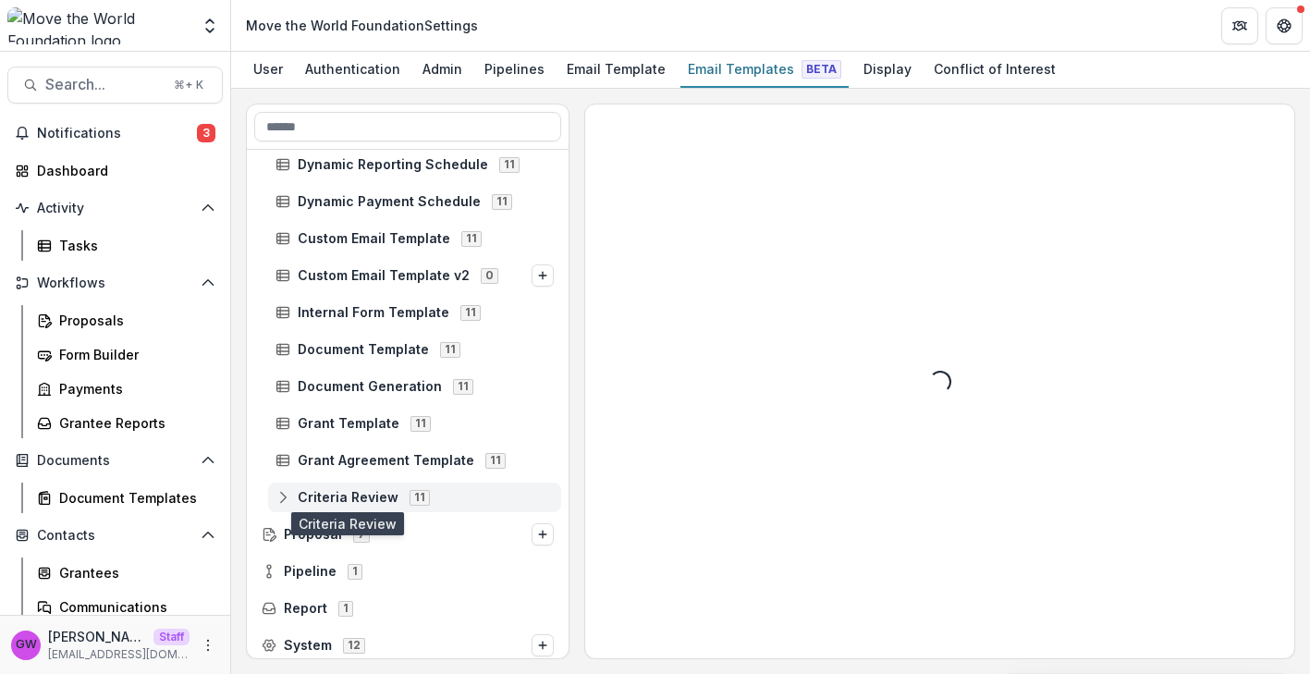
click at [338, 503] on span "Criteria Review" at bounding box center [348, 498] width 101 height 16
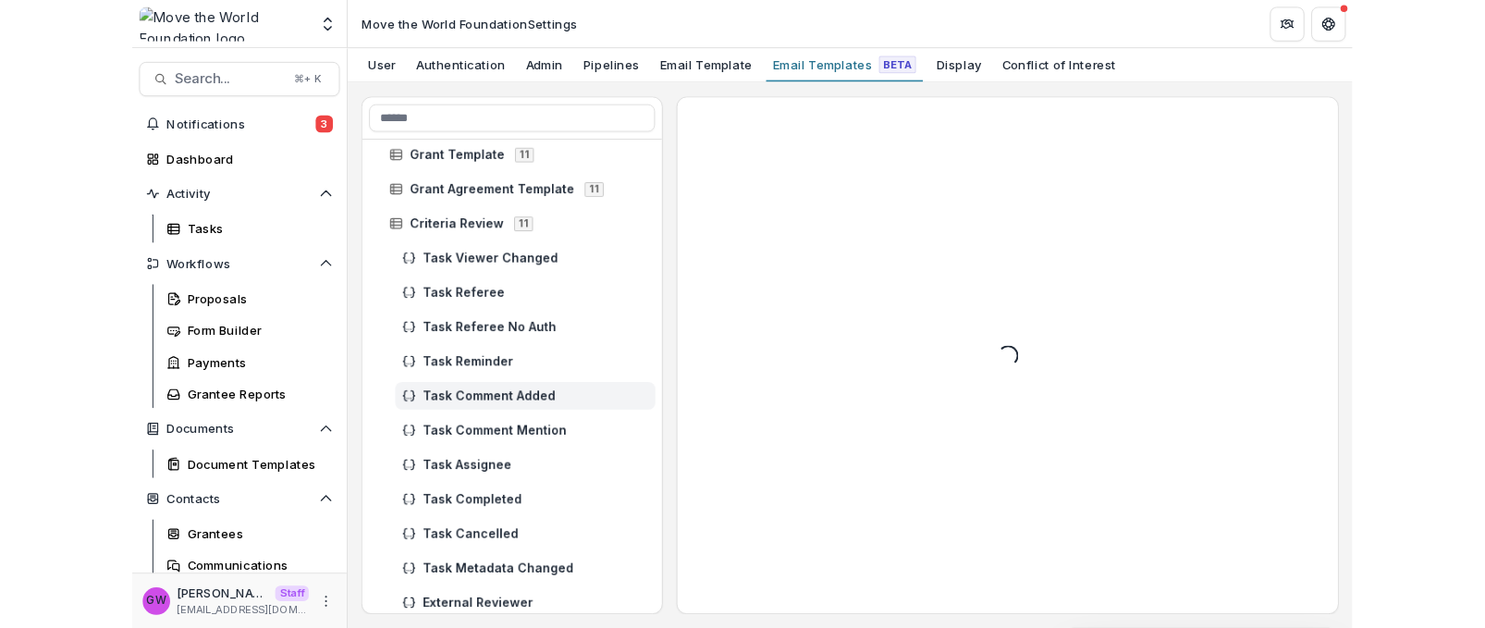
scroll to position [687, 0]
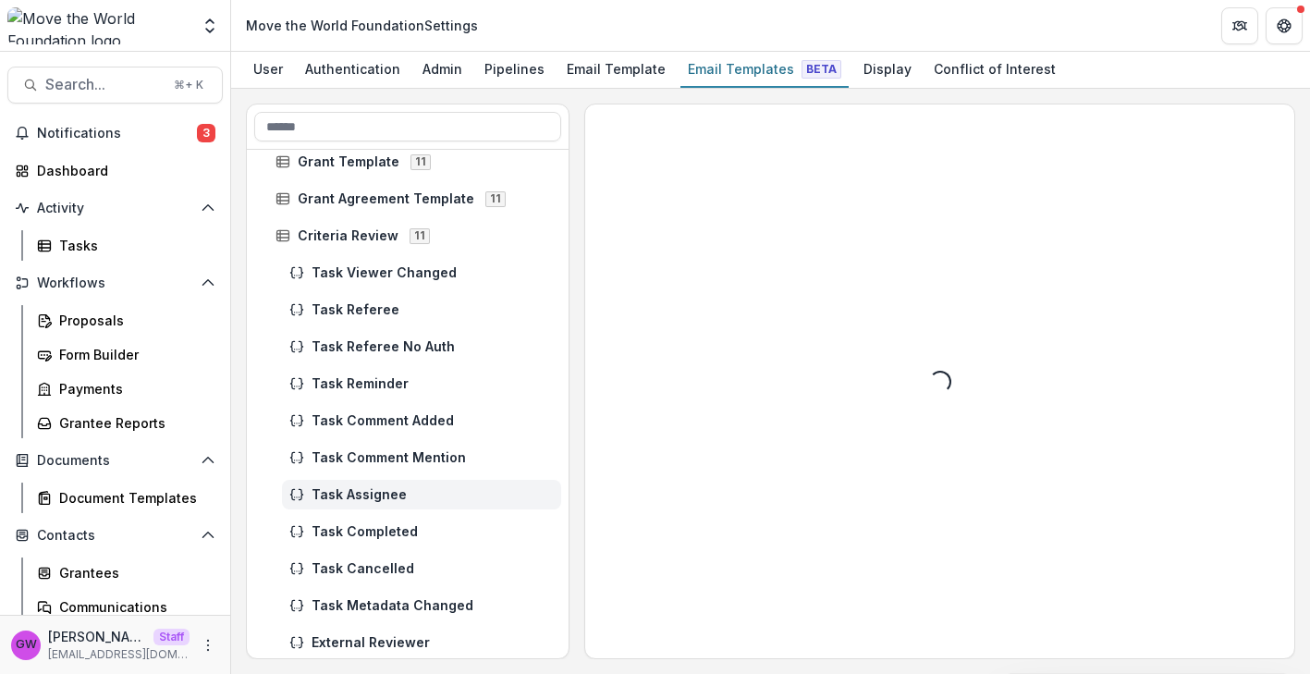
click at [353, 485] on div "Task Assignee" at bounding box center [421, 495] width 279 height 30
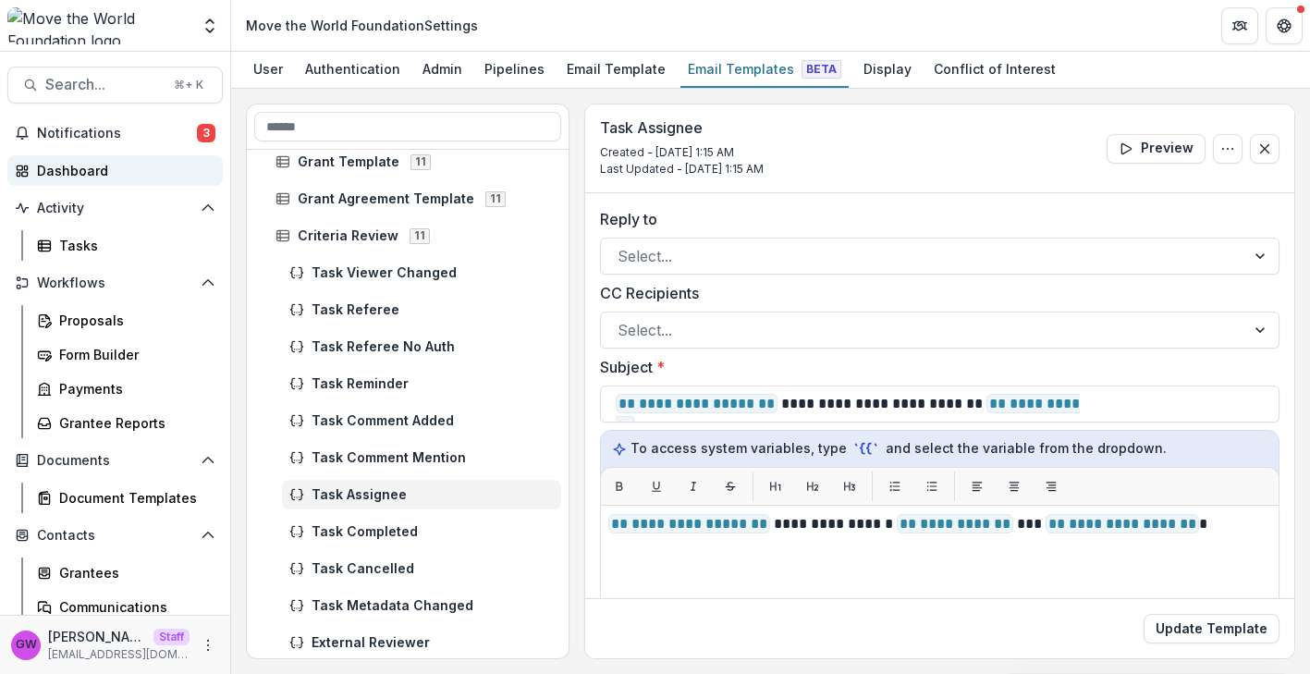
click at [109, 163] on div "Dashboard" at bounding box center [122, 170] width 171 height 19
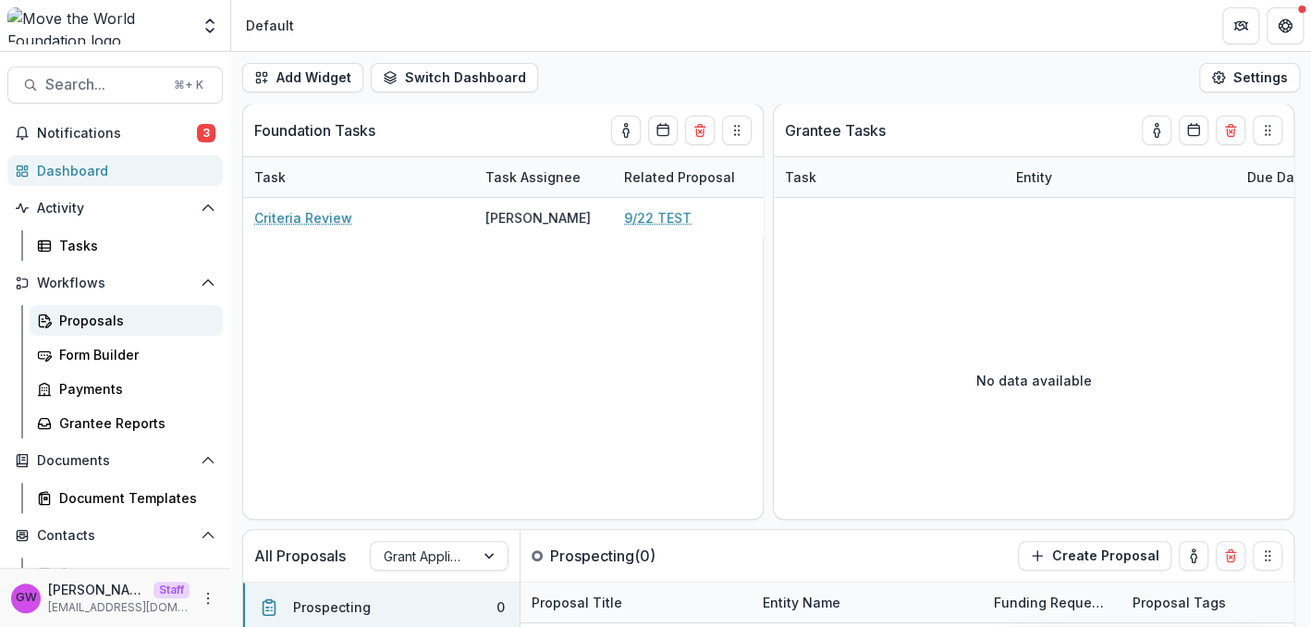
click at [95, 325] on div "Proposals" at bounding box center [133, 320] width 149 height 19
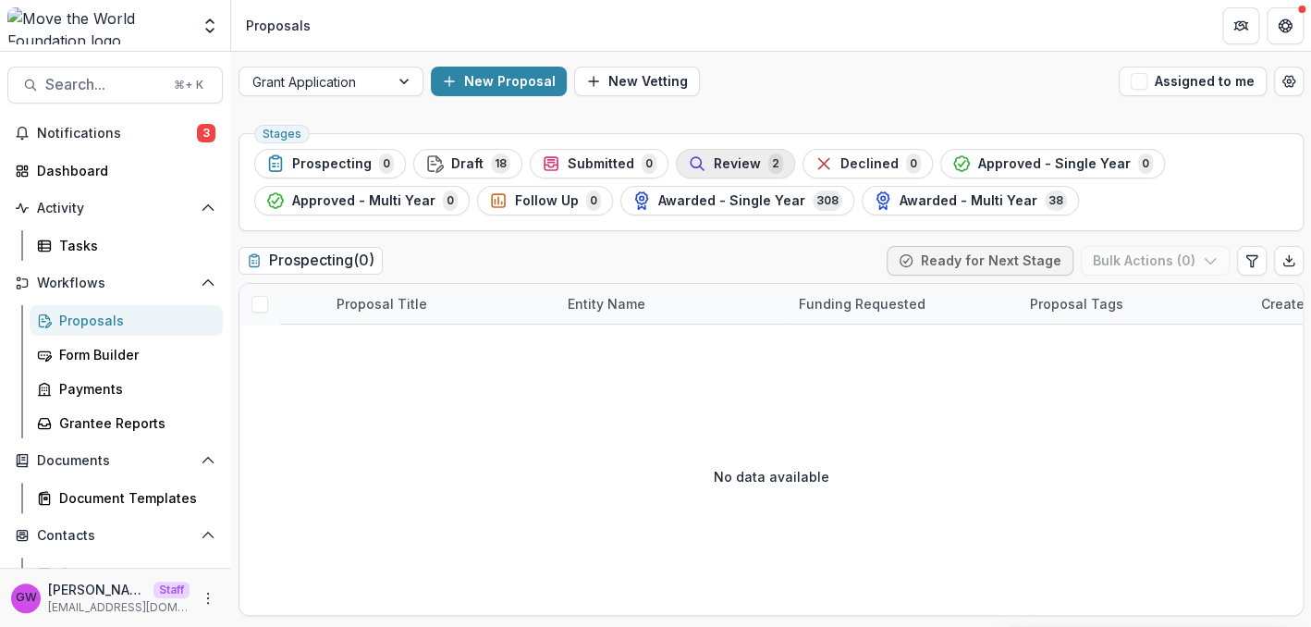
click at [723, 168] on span "Review" at bounding box center [737, 164] width 47 height 16
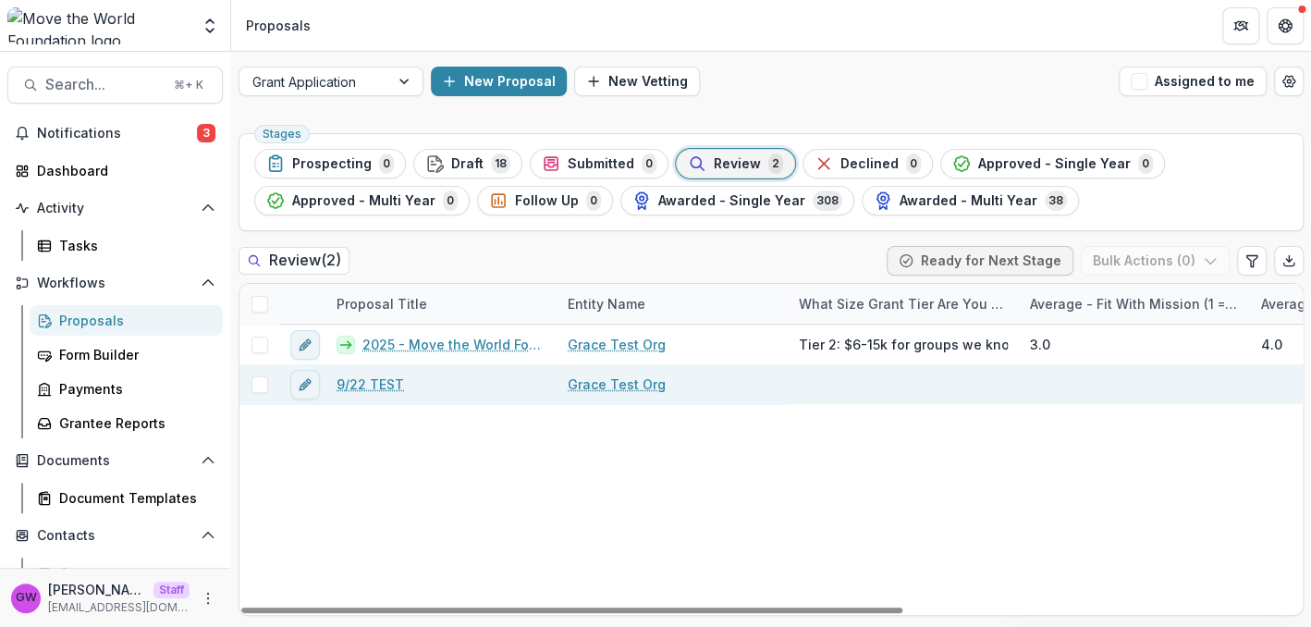
click at [370, 388] on link "9/22 TEST" at bounding box center [371, 384] width 68 height 19
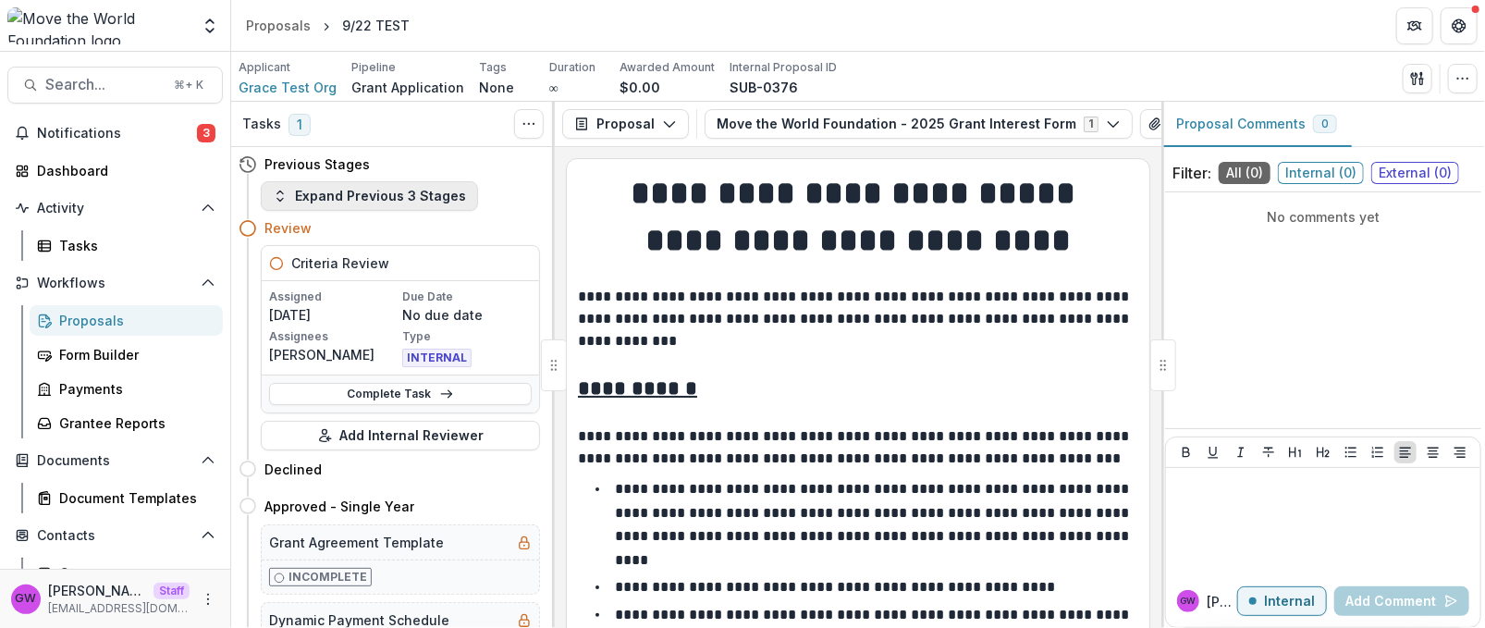
click at [325, 203] on button "Expand Previous 3 Stages" at bounding box center [369, 196] width 217 height 30
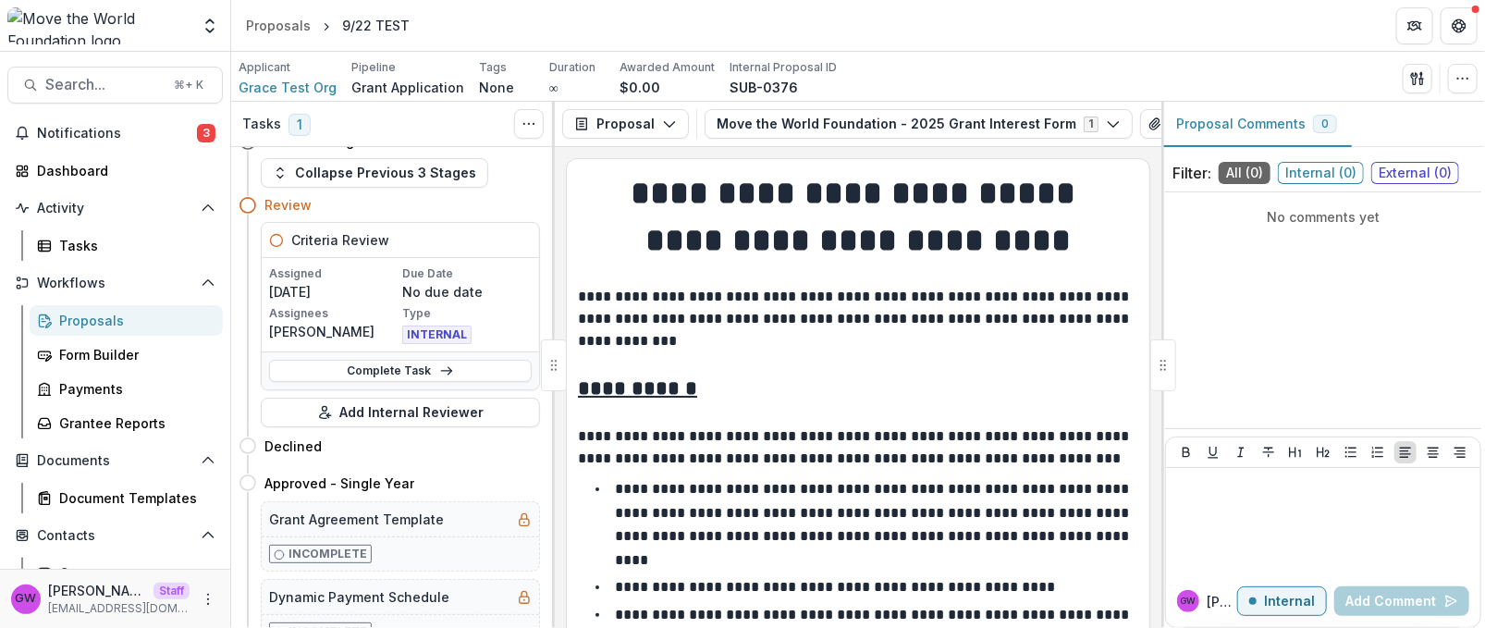
scroll to position [138, 0]
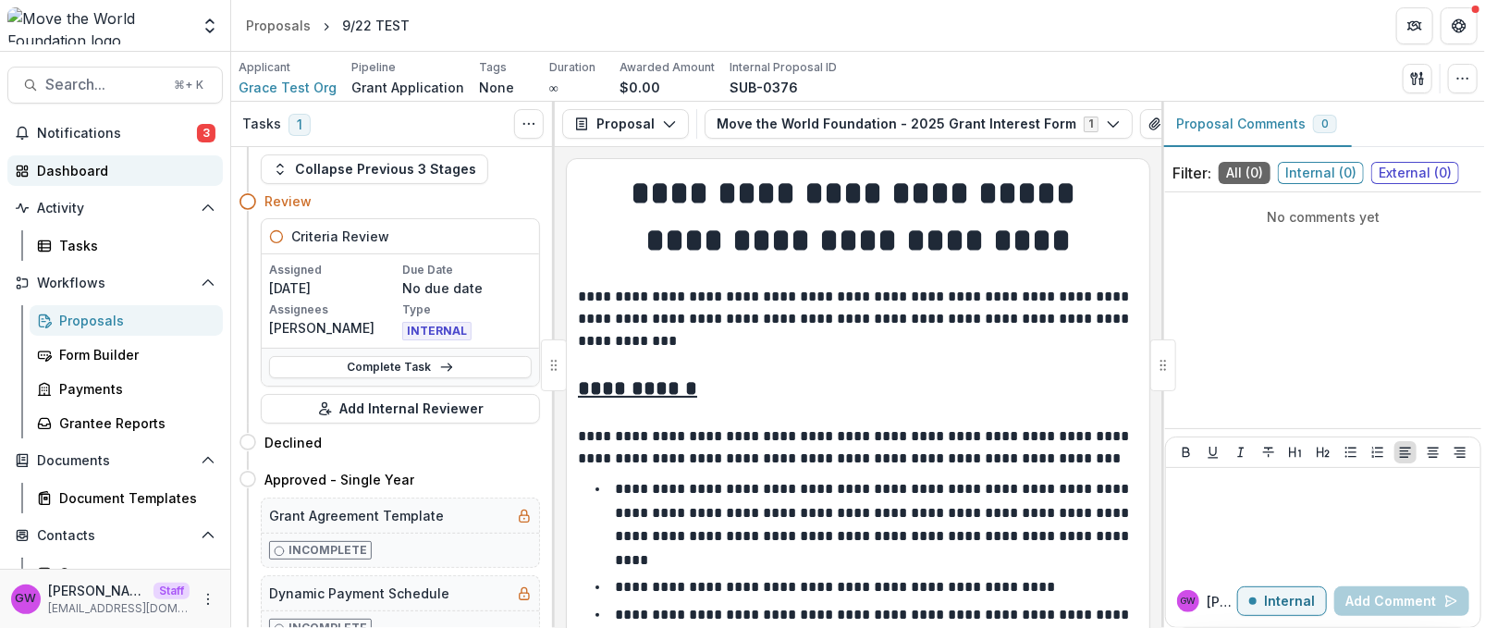
click at [97, 176] on div "Dashboard" at bounding box center [122, 170] width 171 height 19
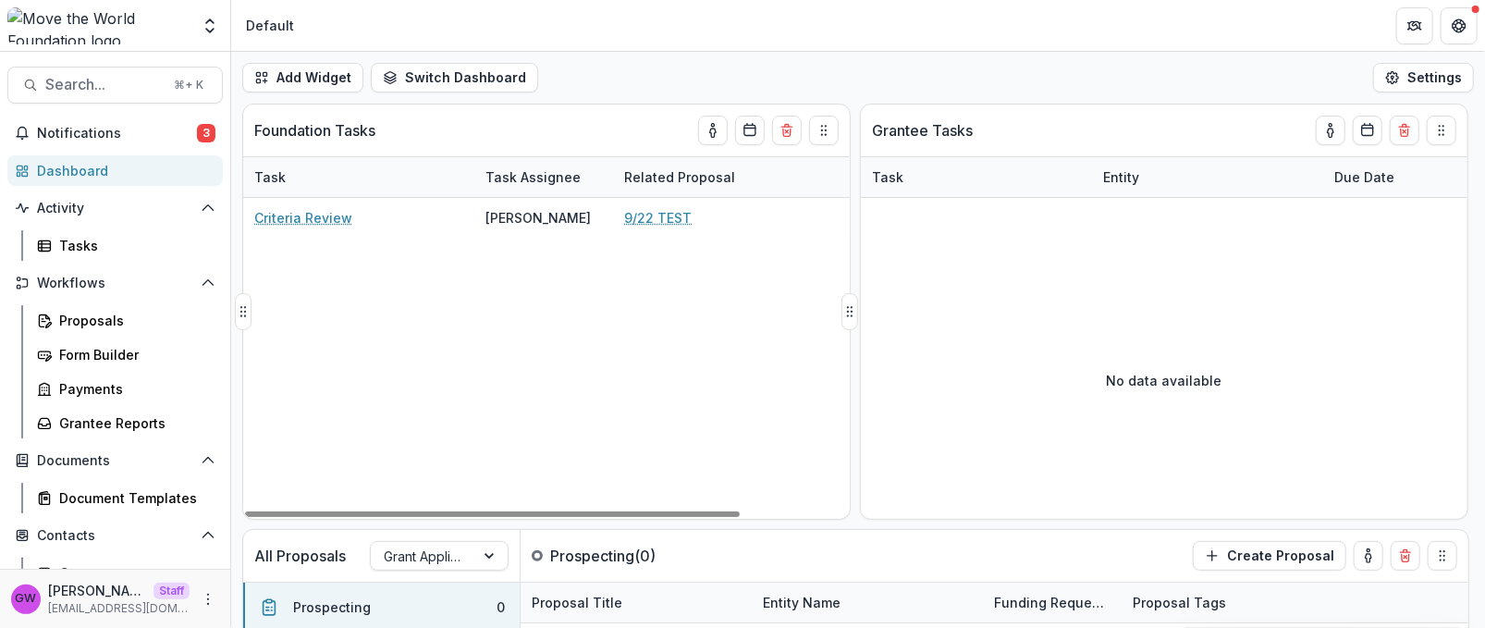
click at [512, 180] on div "Task Assignee" at bounding box center [532, 176] width 117 height 19
click at [534, 220] on input at bounding box center [589, 218] width 222 height 30
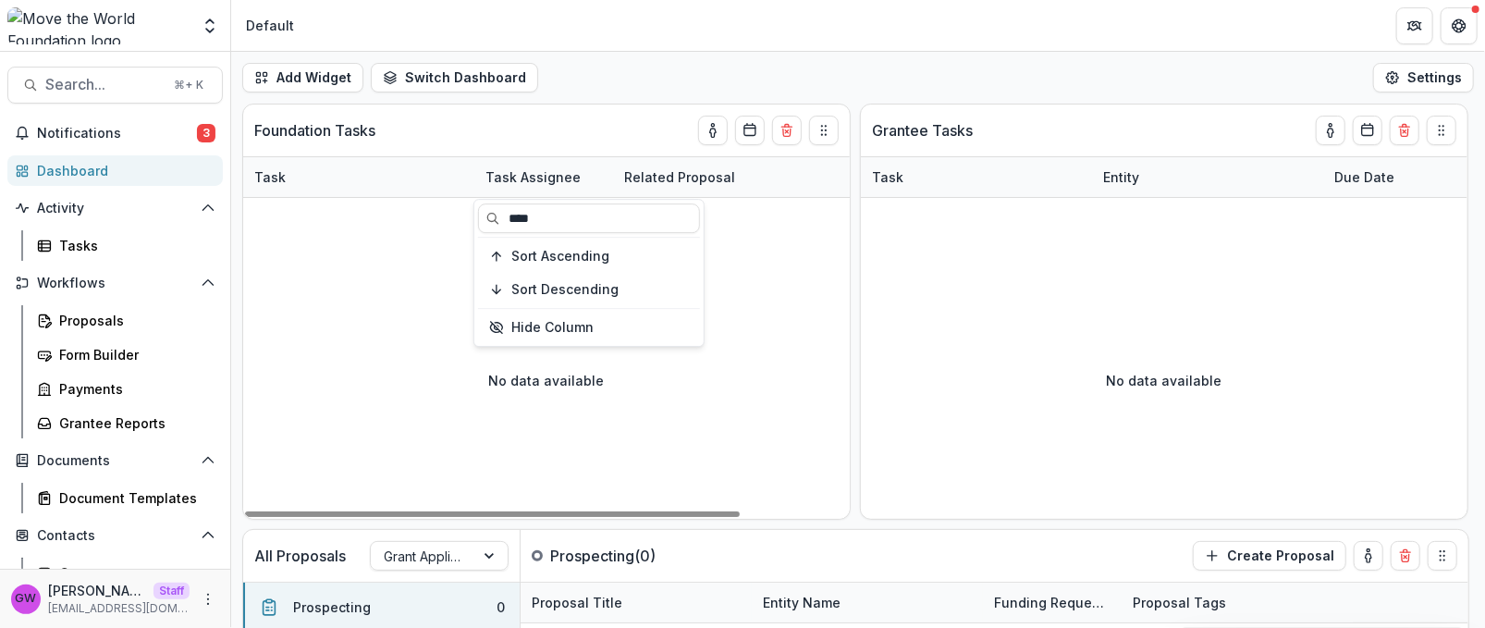
type input "****"
click at [590, 100] on div "Add Widget Switch Dashboard Default New Dashboard Settings" at bounding box center [858, 78] width 1254 height 52
click at [523, 186] on div "Task Assignee" at bounding box center [543, 177] width 139 height 40
click at [535, 210] on input "****" at bounding box center [589, 218] width 222 height 30
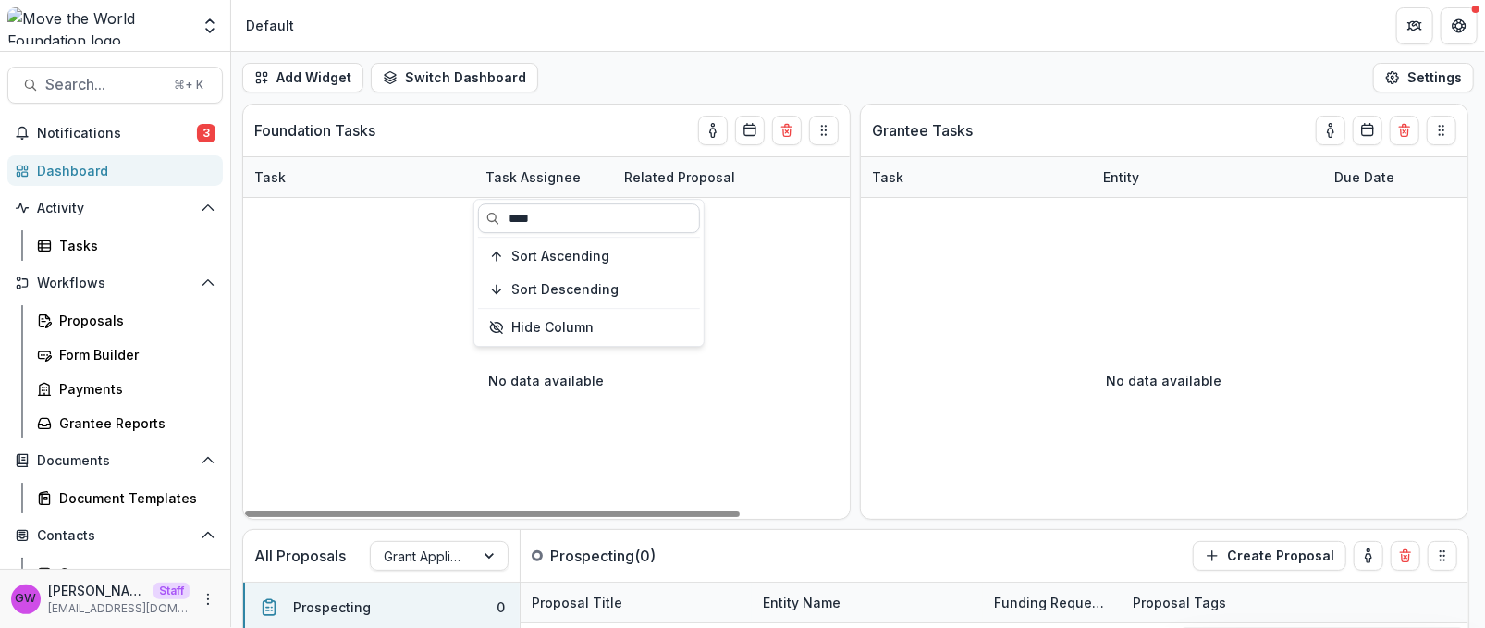
click at [535, 210] on input "****" at bounding box center [589, 218] width 222 height 30
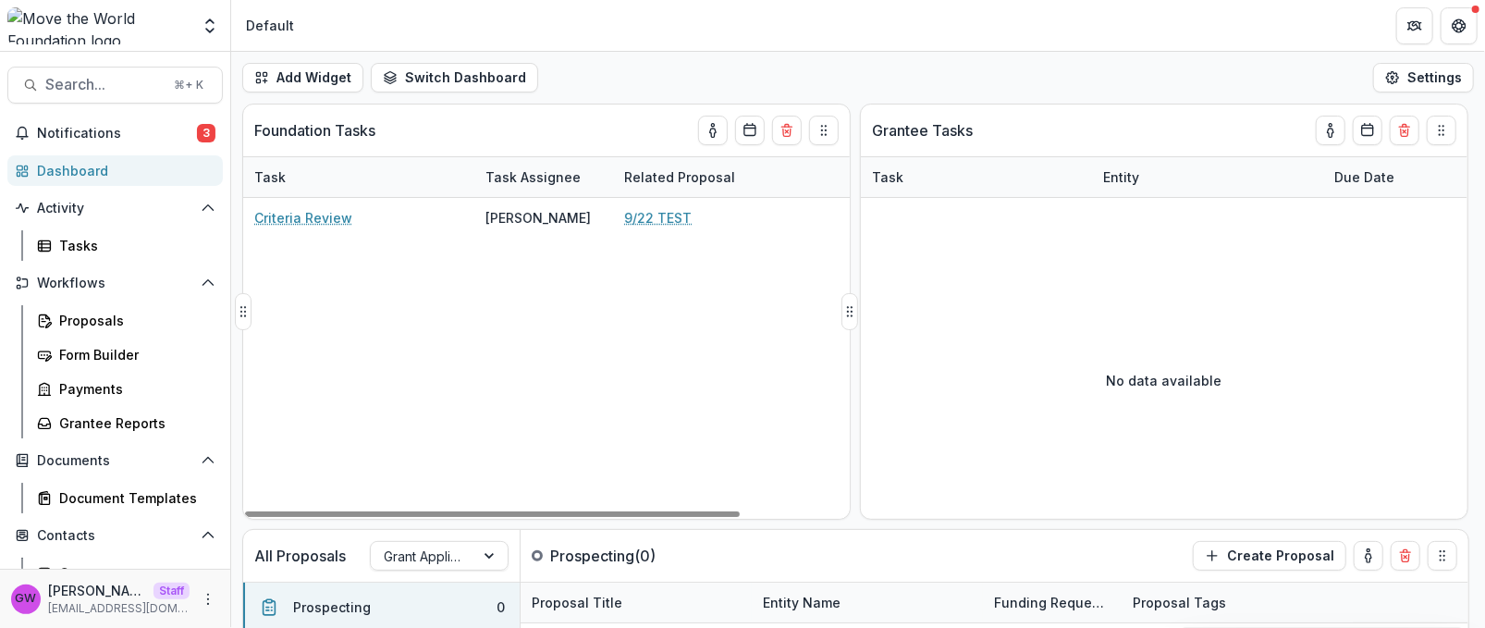
click at [576, 126] on div "Foundation Tasks" at bounding box center [513, 131] width 518 height 52
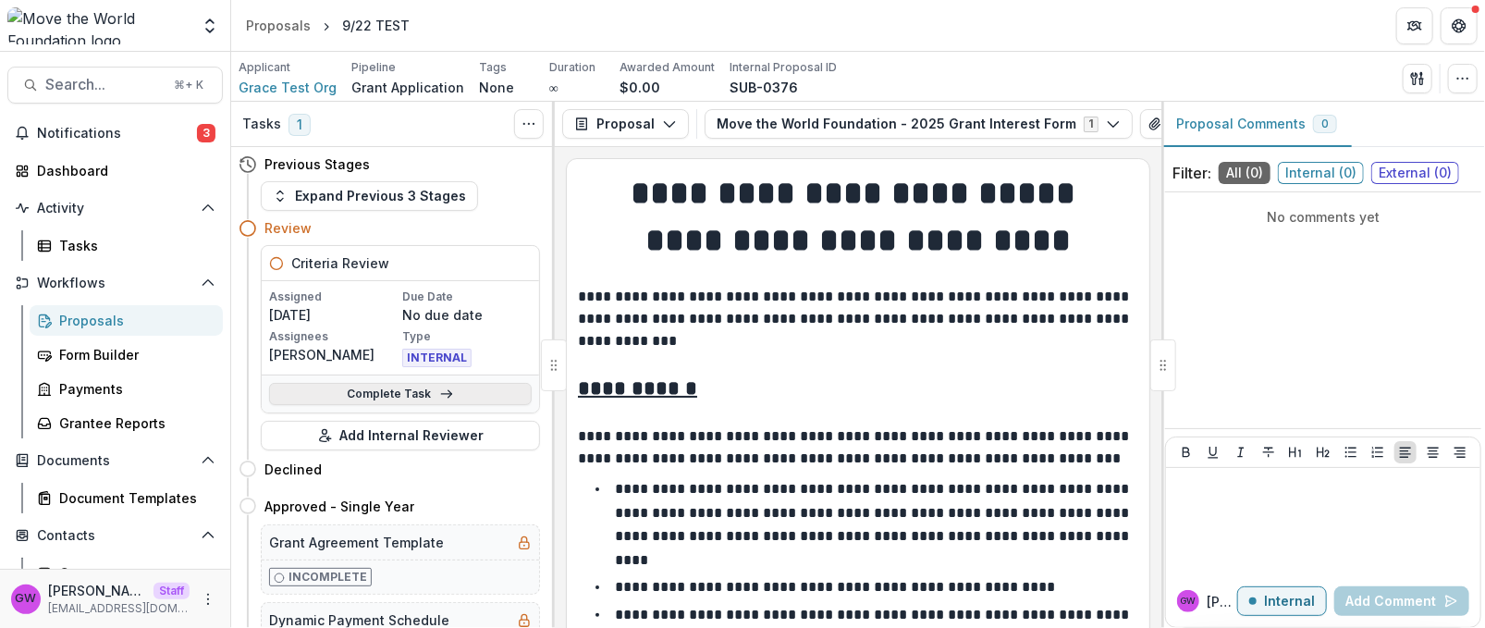
click at [384, 392] on link "Complete Task" at bounding box center [400, 394] width 263 height 22
click at [102, 237] on div "Tasks" at bounding box center [133, 245] width 149 height 19
click at [383, 390] on link "Complete Task" at bounding box center [400, 394] width 263 height 22
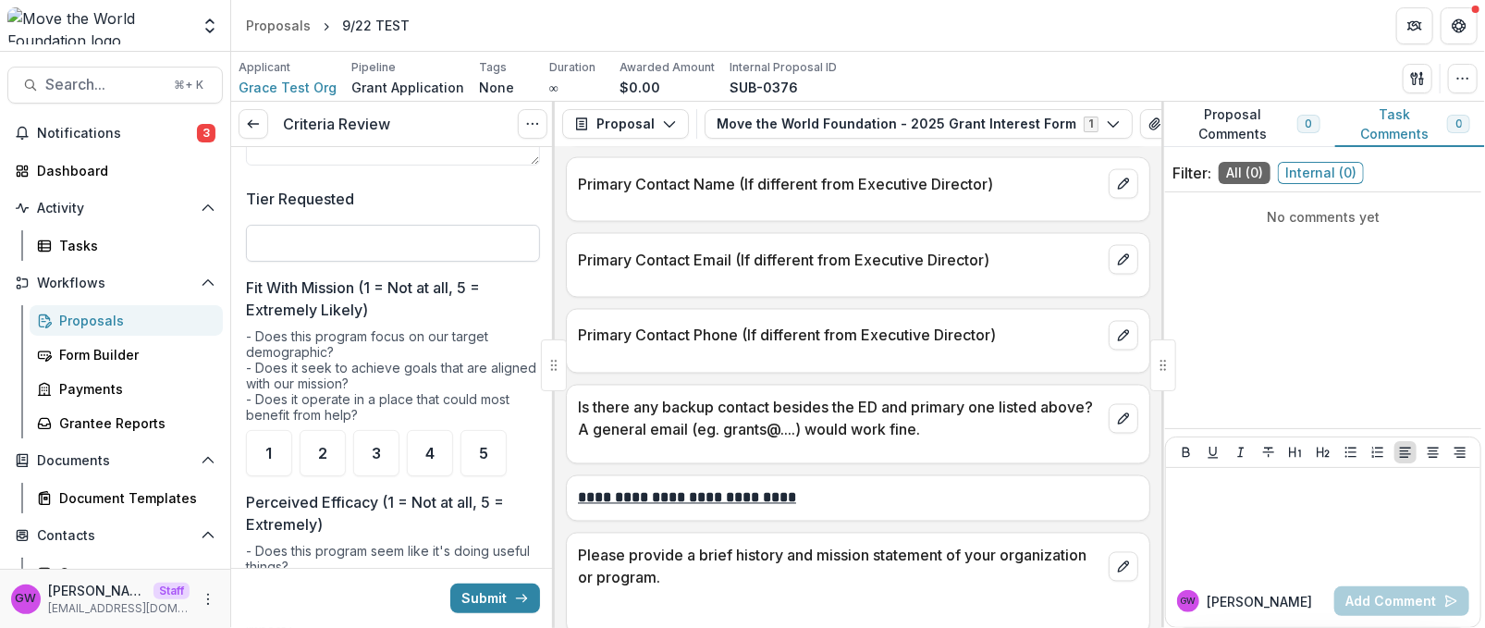
scroll to position [108, 0]
click at [359, 241] on input "Tier Requested" at bounding box center [393, 242] width 294 height 37
click at [400, 196] on label "Tier Requested" at bounding box center [387, 198] width 283 height 22
click at [400, 224] on input "Tier Requested" at bounding box center [393, 242] width 294 height 37
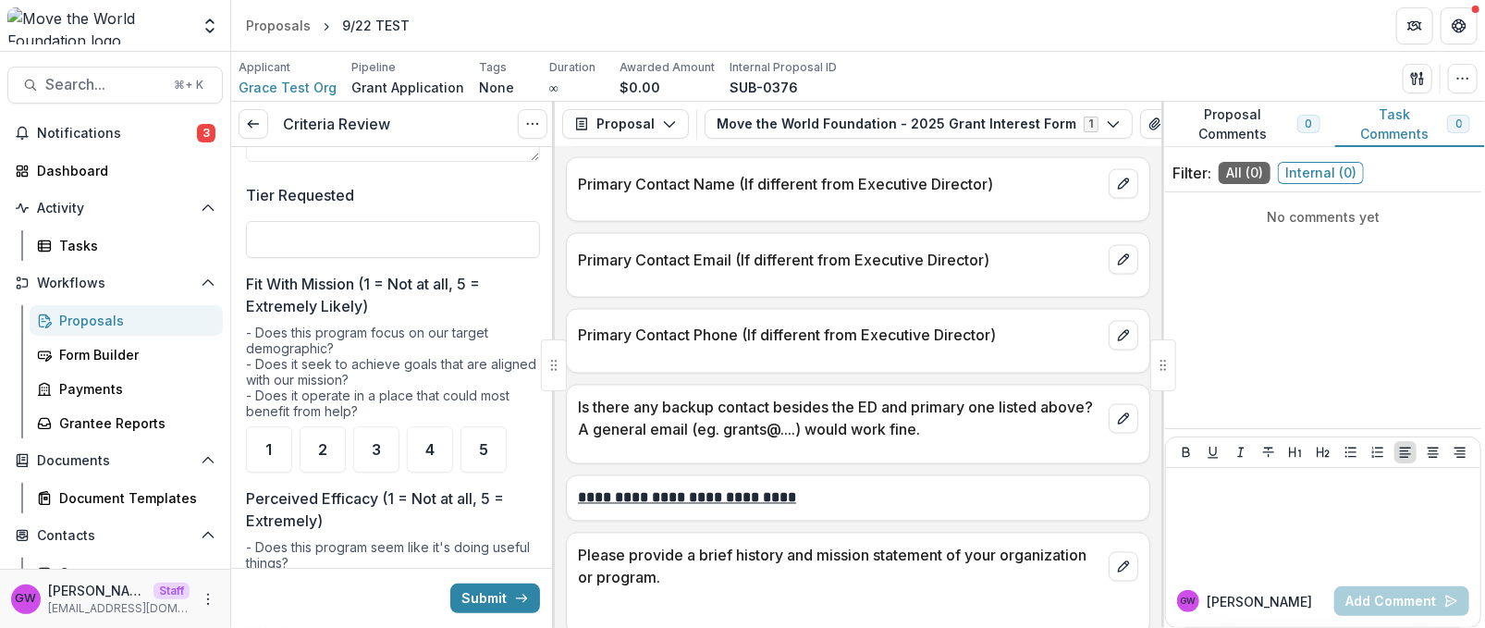
scroll to position [112, 0]
click at [457, 155] on textarea "**********" at bounding box center [393, 124] width 294 height 74
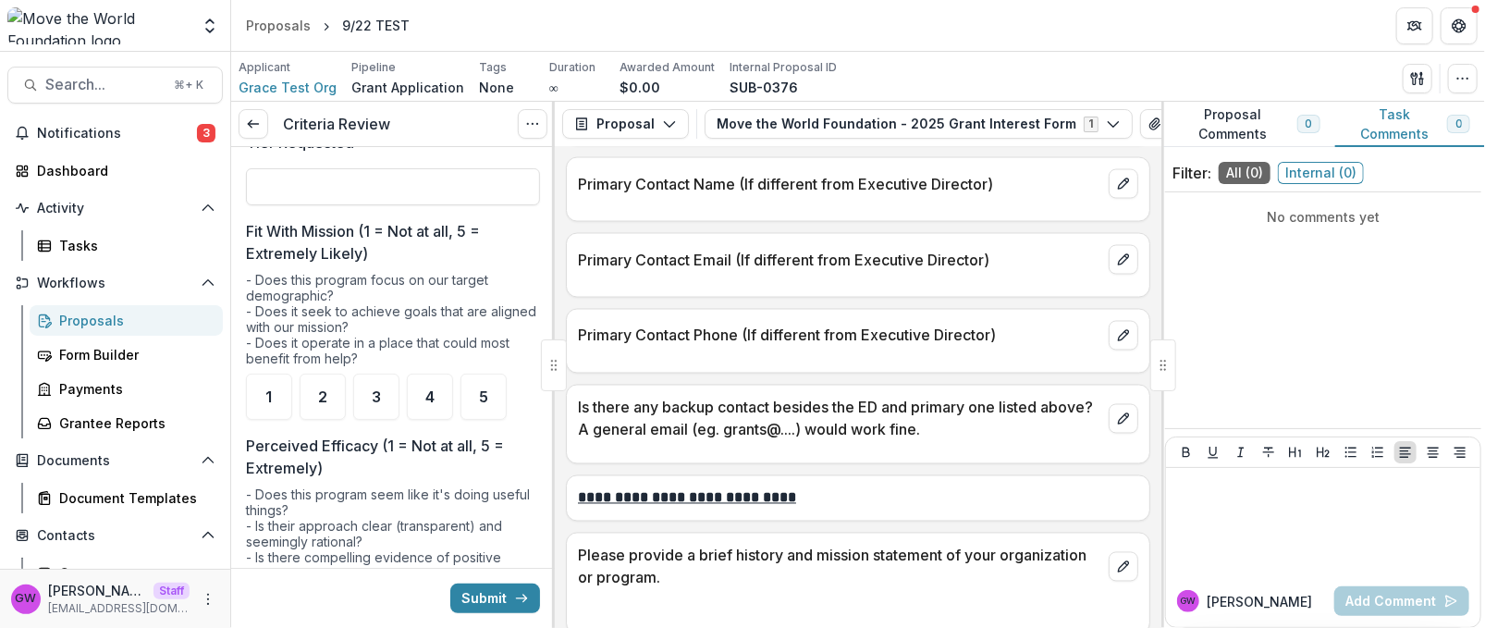
scroll to position [0, 0]
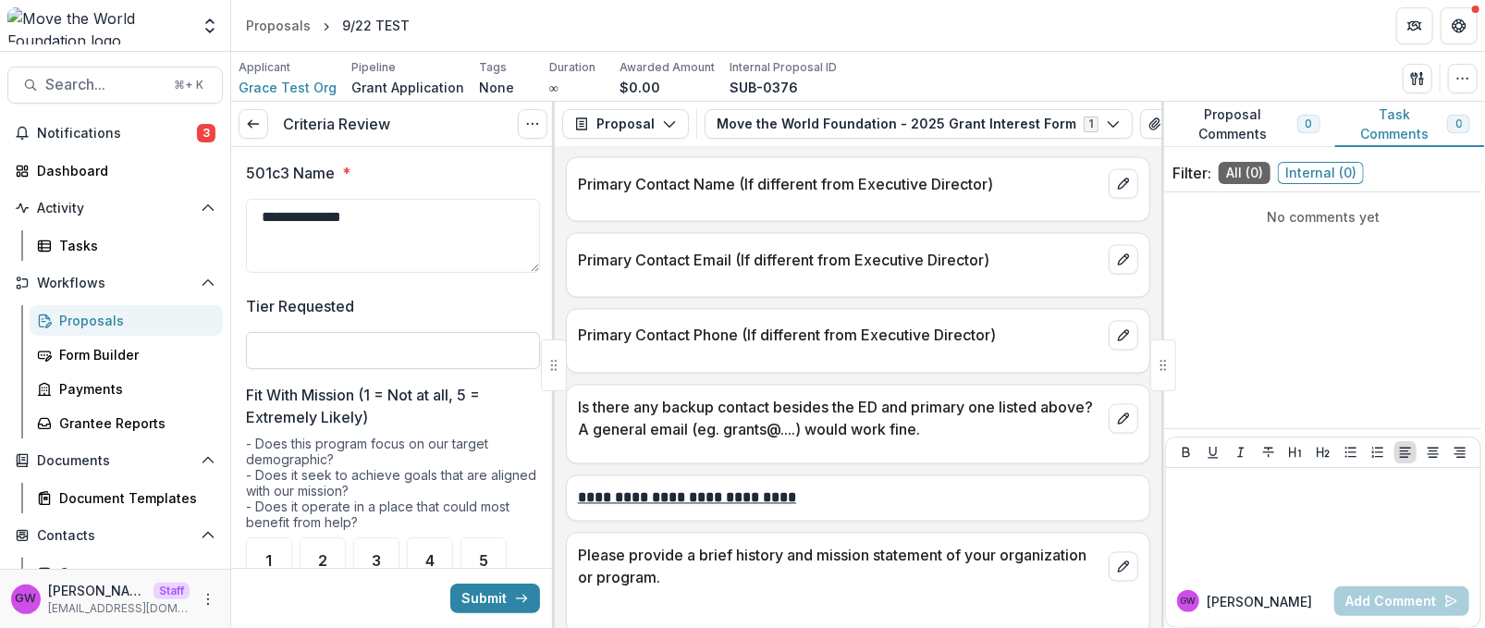
click at [337, 361] on input "Tier Requested" at bounding box center [393, 350] width 294 height 37
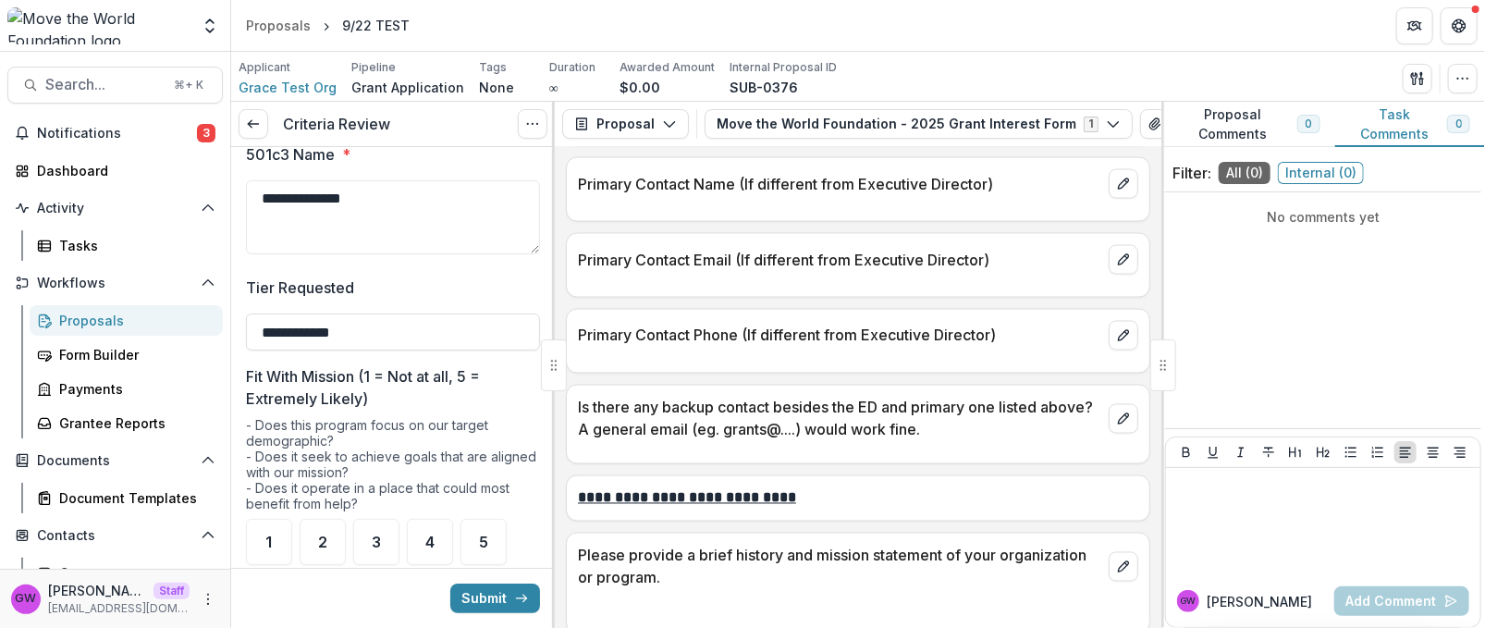
scroll to position [22, 0]
type input "**********"
click at [382, 528] on div "3" at bounding box center [376, 538] width 46 height 46
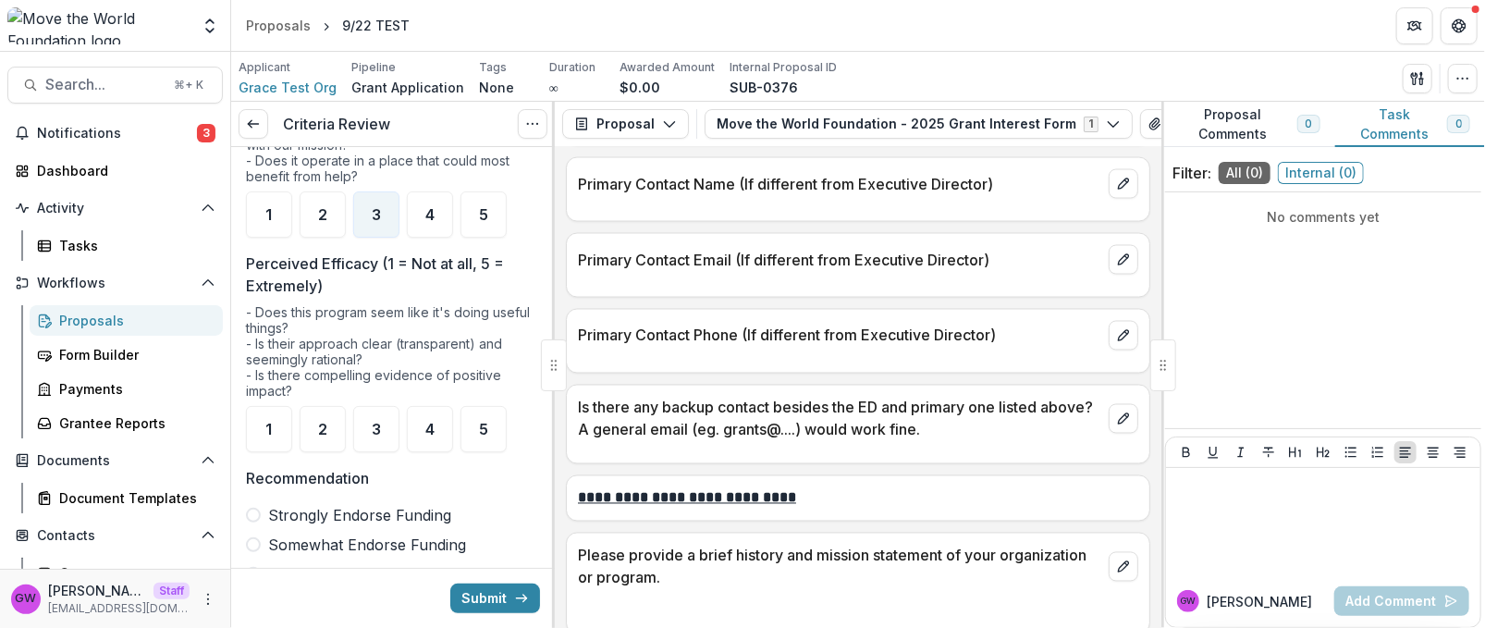
scroll to position [378, 0]
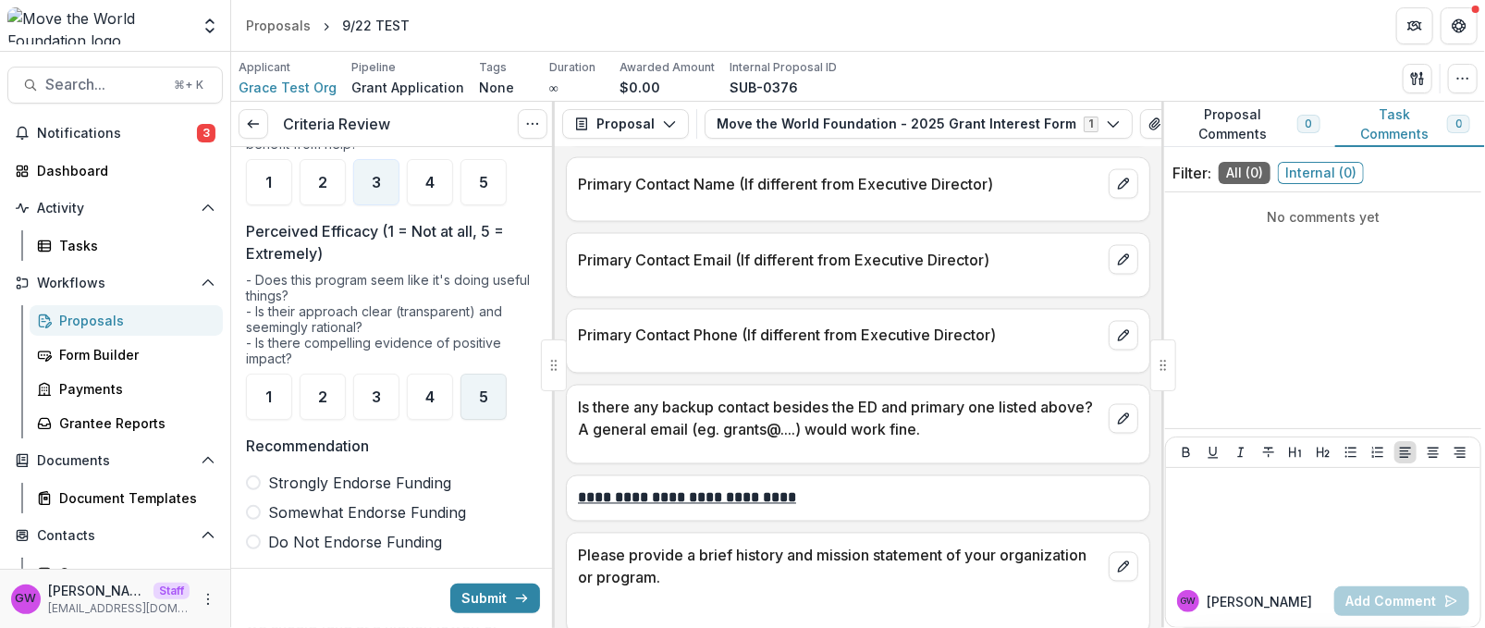
click at [471, 397] on div "5" at bounding box center [484, 397] width 46 height 46
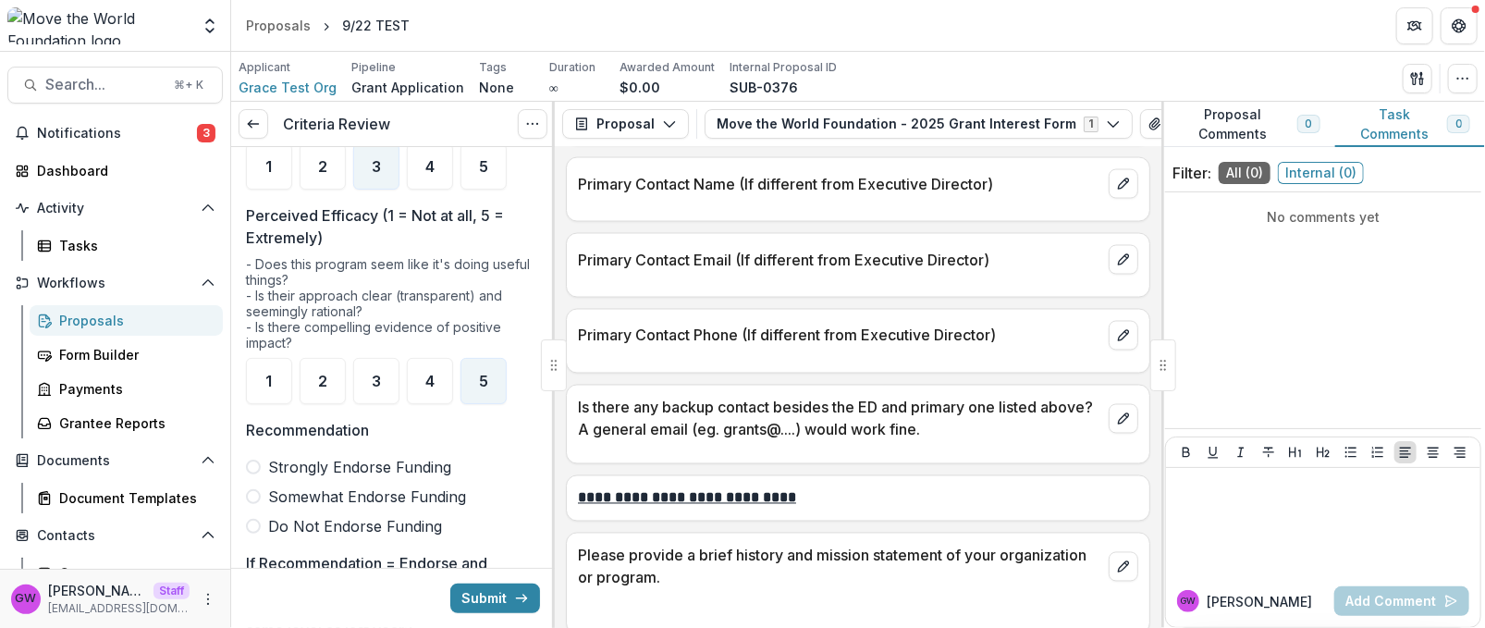
scroll to position [647, 0]
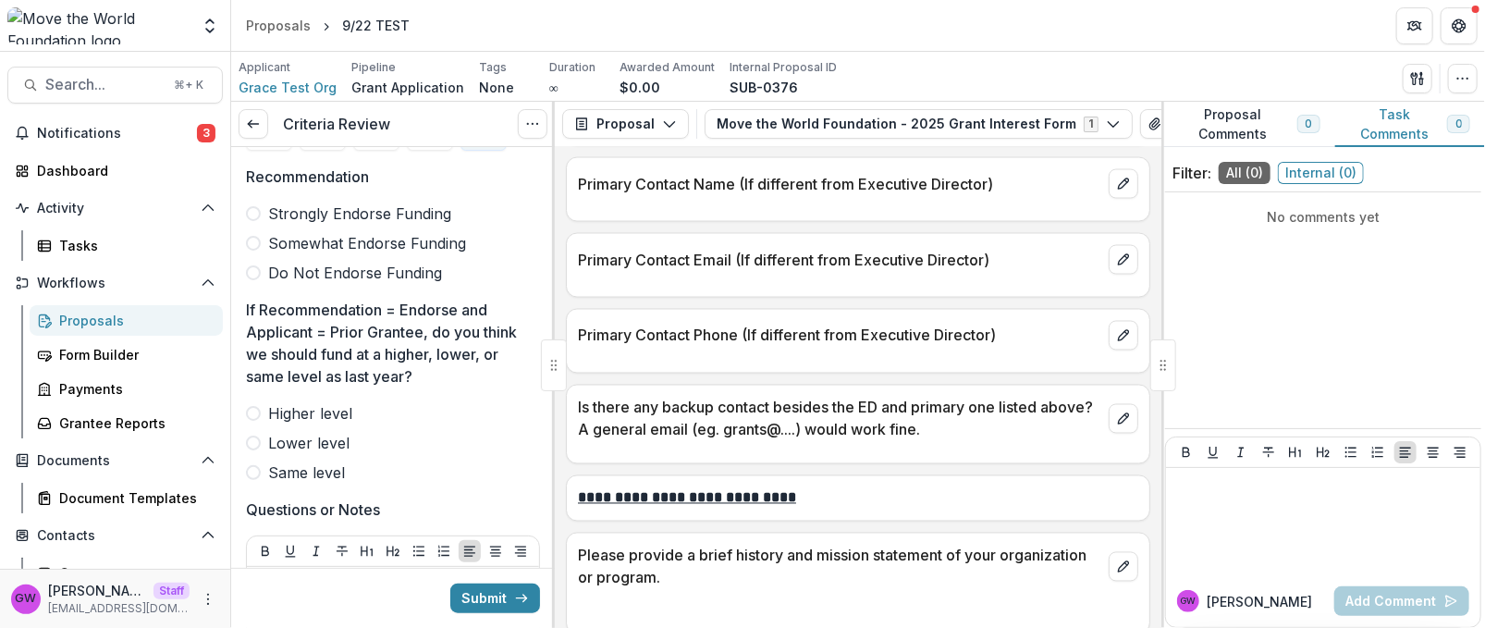
click at [256, 237] on span at bounding box center [253, 243] width 15 height 15
click at [252, 436] on span at bounding box center [253, 443] width 15 height 15
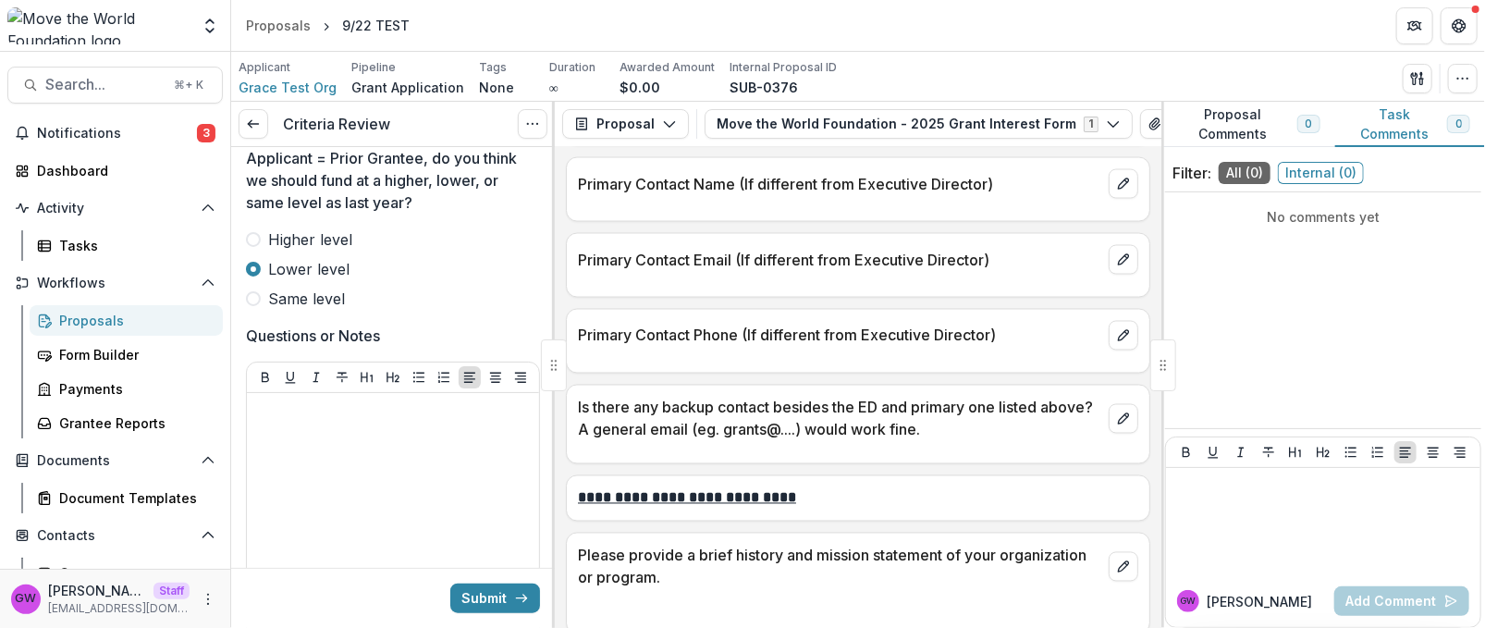
scroll to position [824, 0]
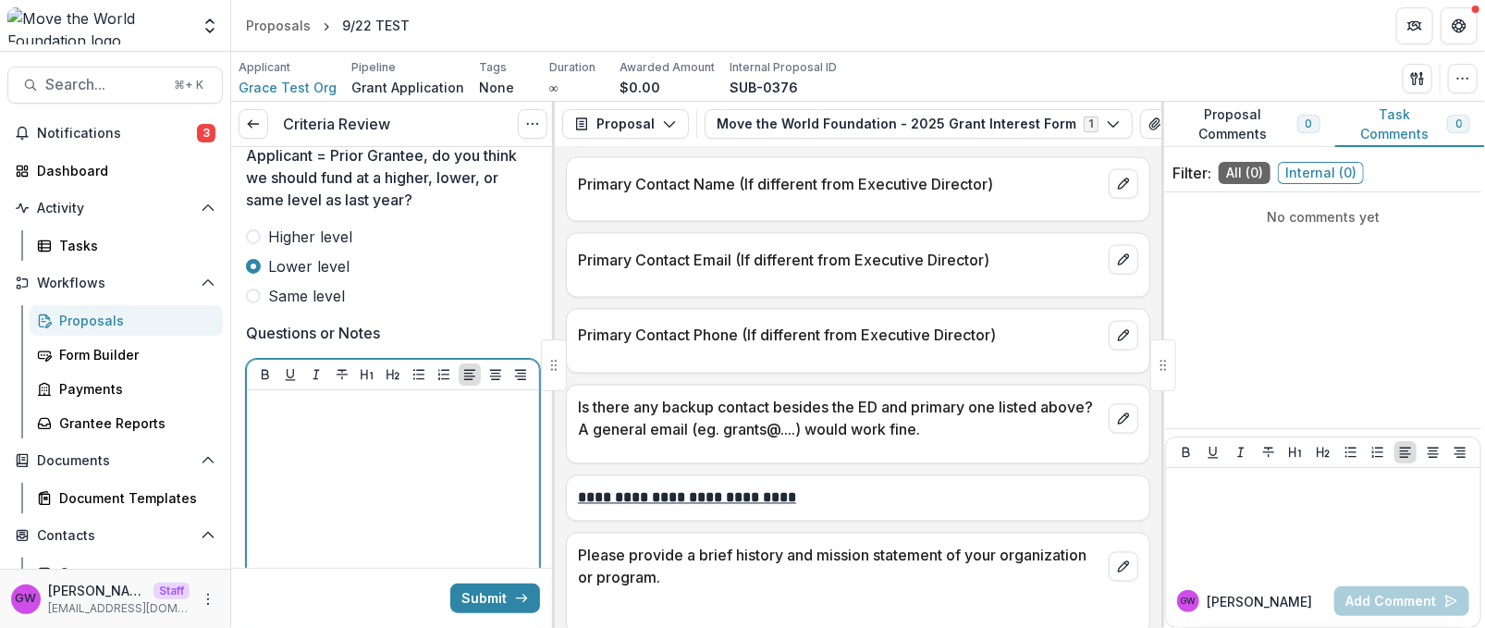
click at [397, 460] on div at bounding box center [392, 536] width 277 height 277
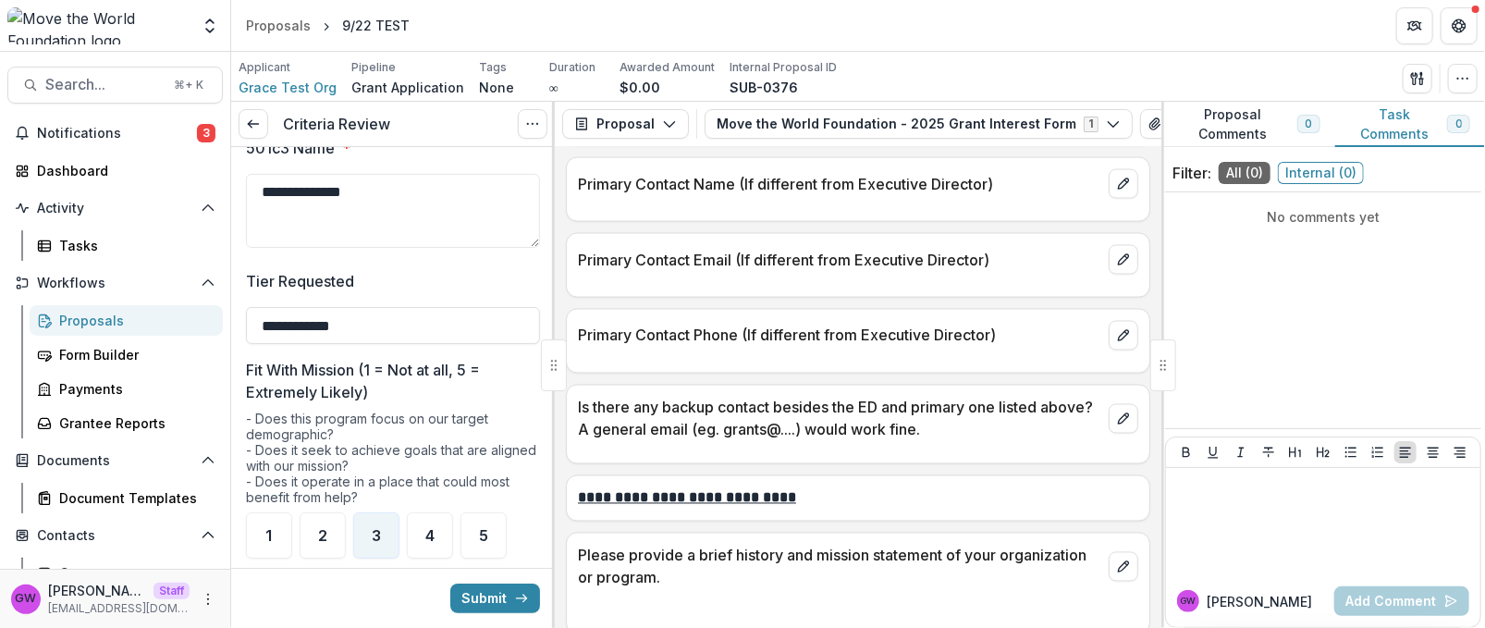
scroll to position [0, 0]
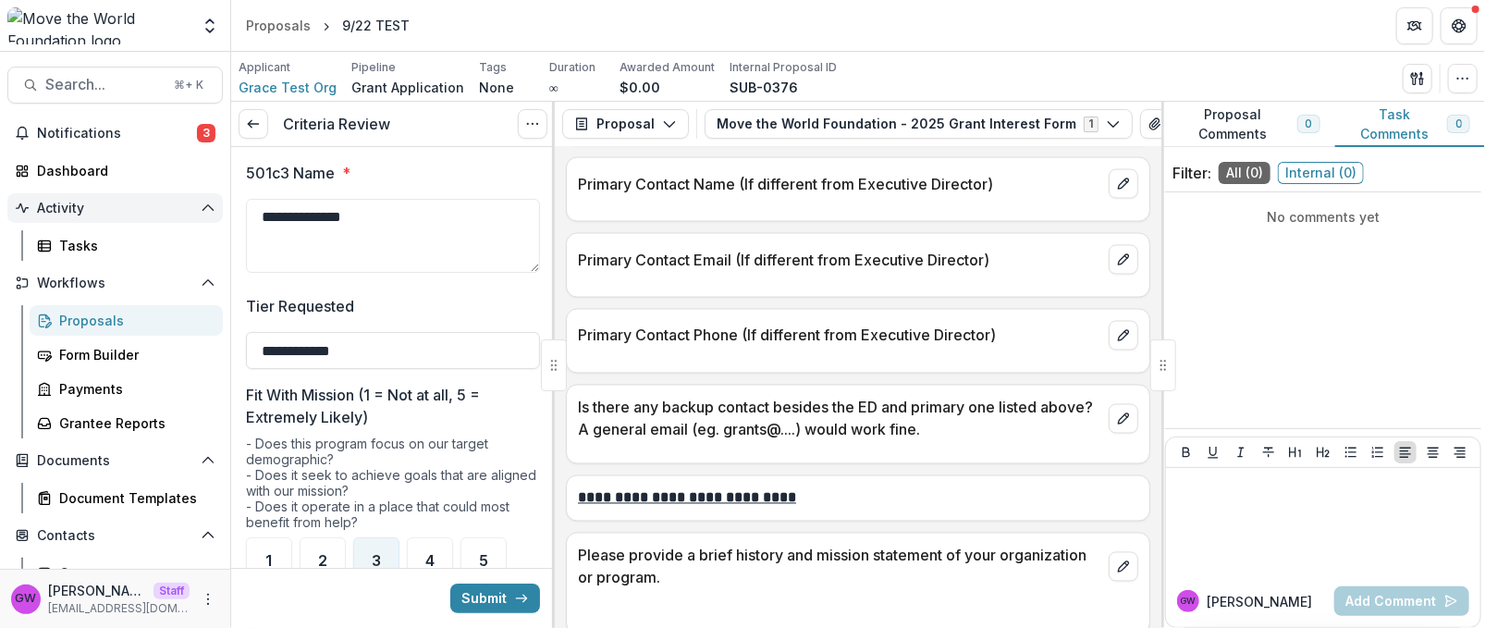
click at [124, 211] on span "Activity" at bounding box center [115, 209] width 156 height 16
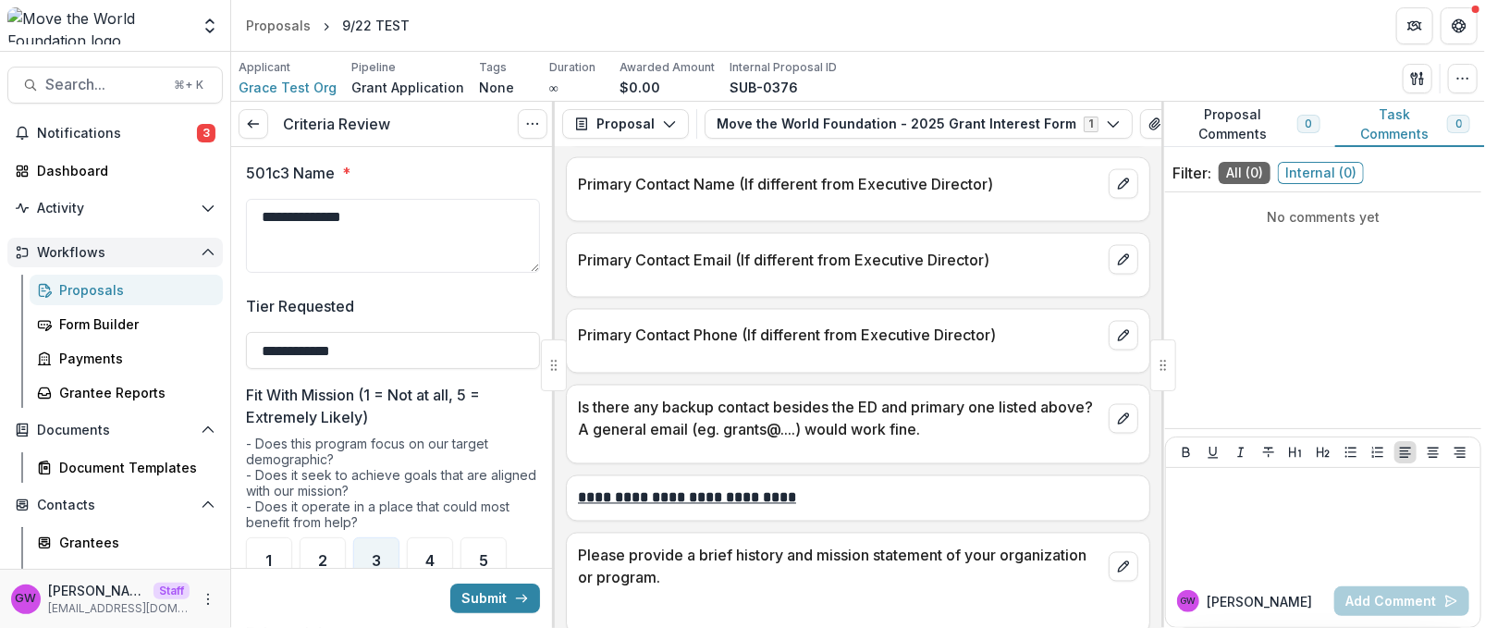
click at [189, 256] on button "Workflows" at bounding box center [114, 253] width 215 height 30
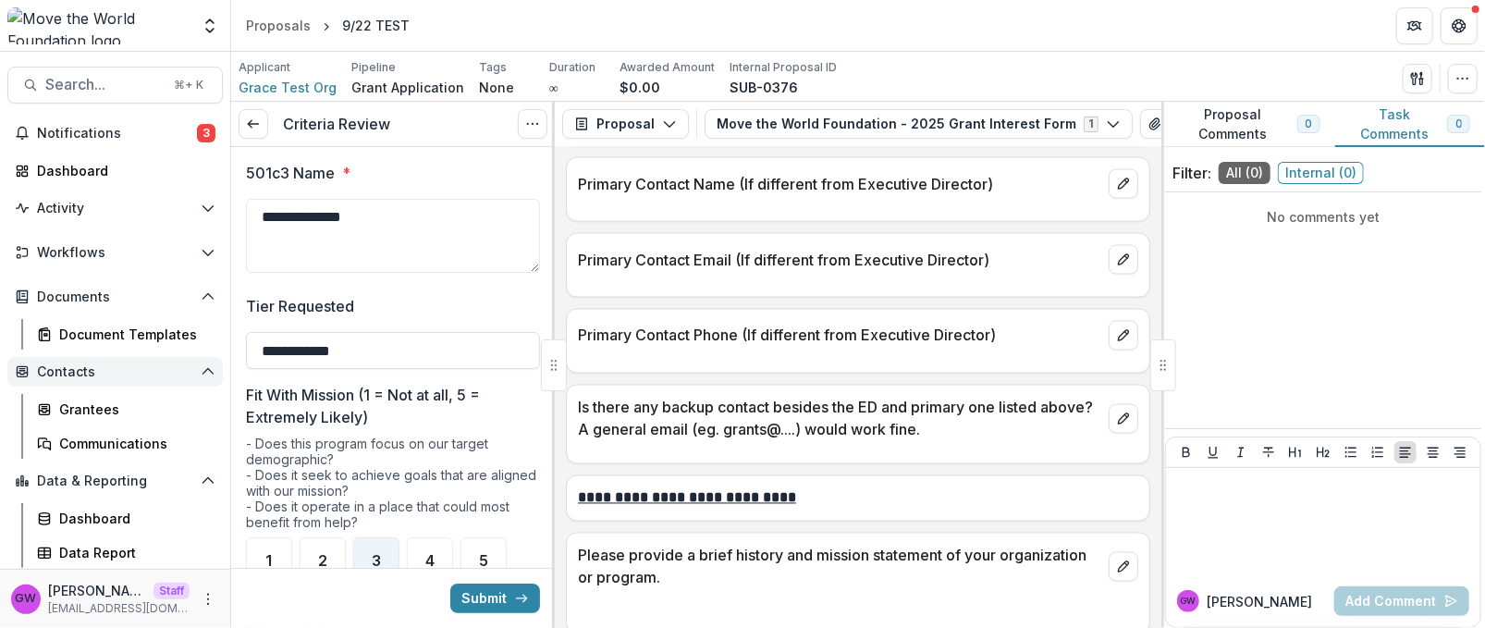
click at [170, 376] on span "Contacts" at bounding box center [115, 372] width 156 height 16
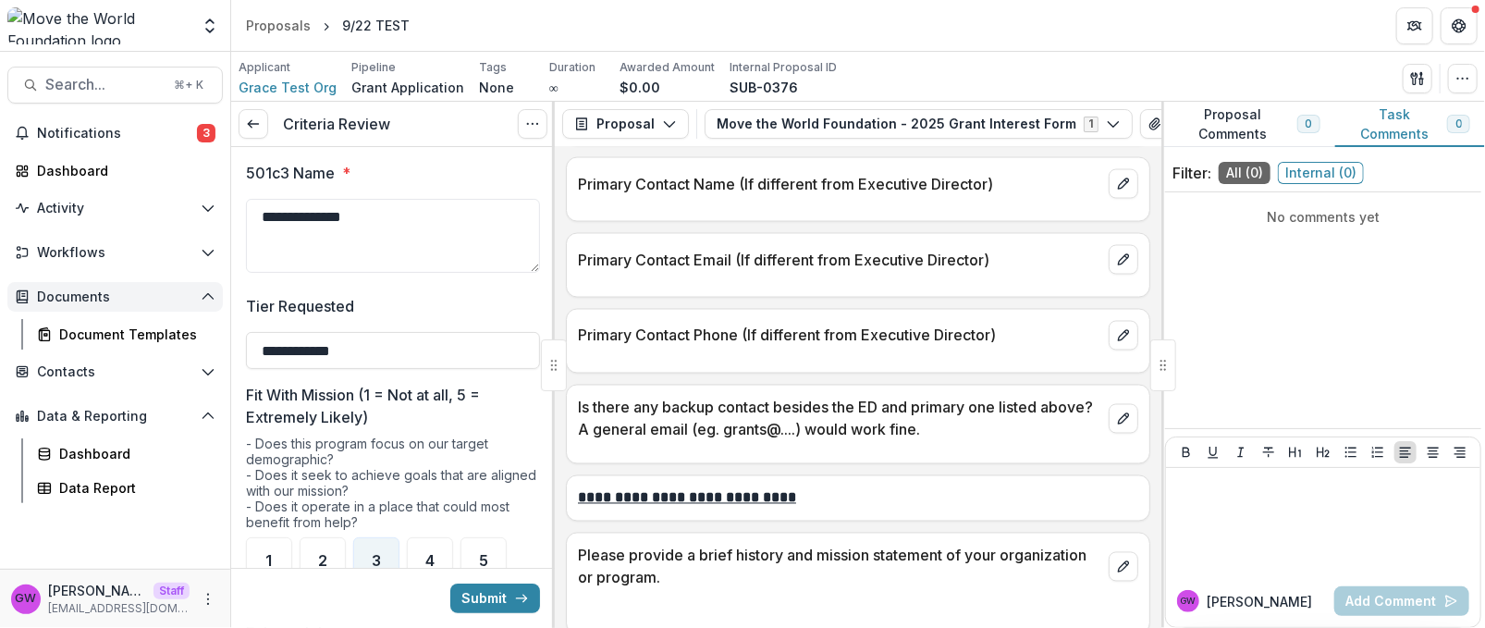
click at [179, 295] on span "Documents" at bounding box center [115, 297] width 156 height 16
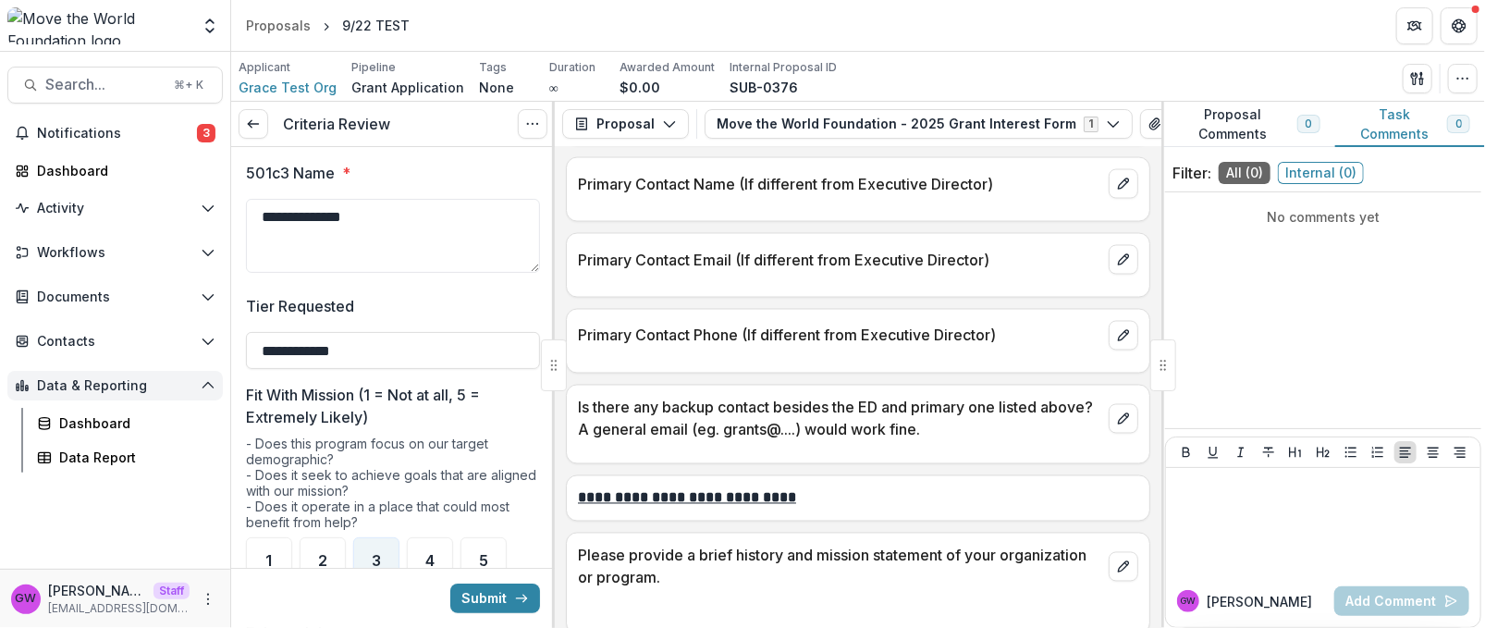
click at [158, 389] on span "Data & Reporting" at bounding box center [115, 386] width 156 height 16
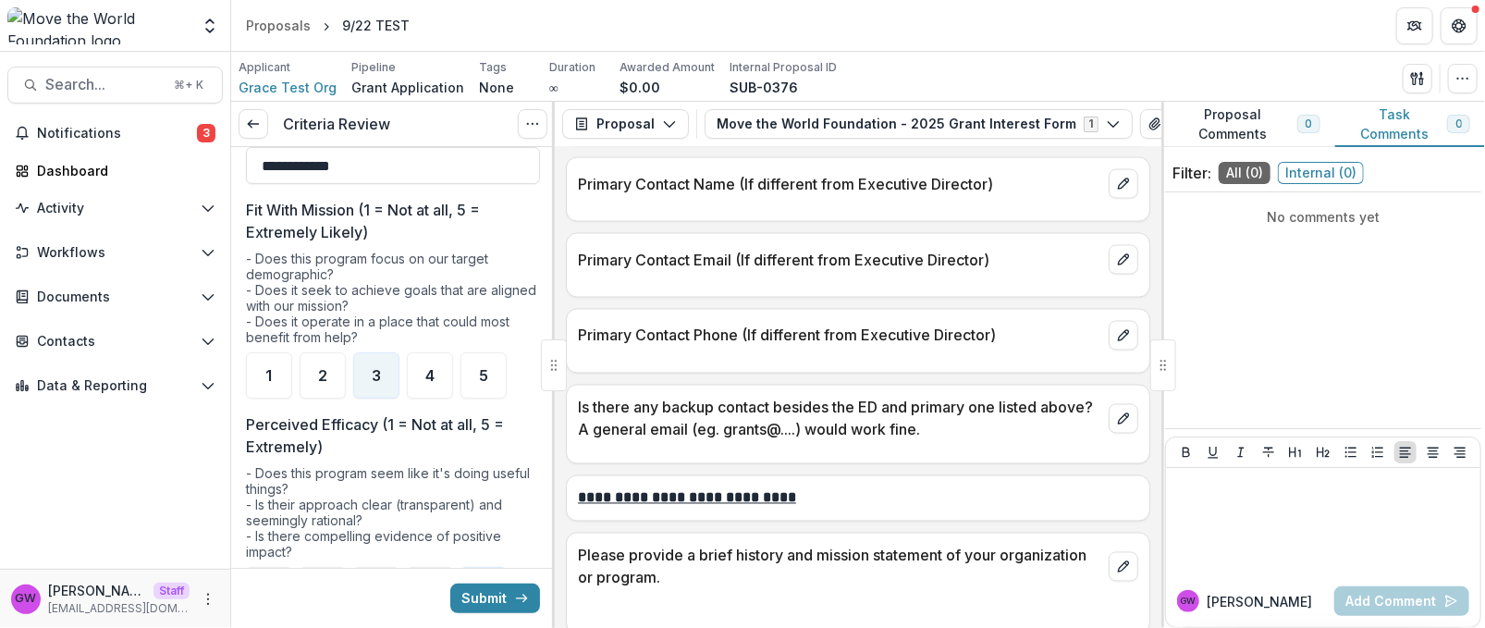
scroll to position [186, 0]
click at [486, 600] on button "Submit" at bounding box center [495, 599] width 90 height 30
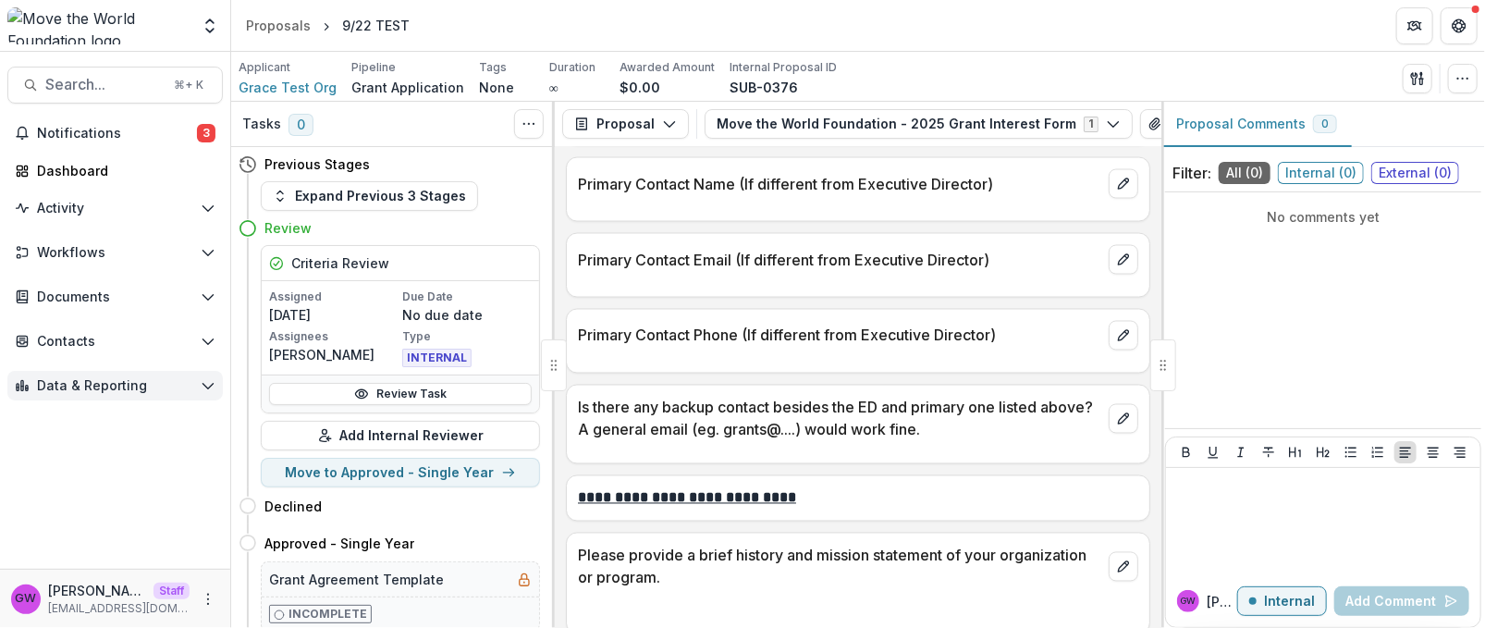
click at [176, 383] on span "Data & Reporting" at bounding box center [115, 386] width 156 height 16
click at [108, 462] on div "Data Report" at bounding box center [133, 457] width 149 height 19
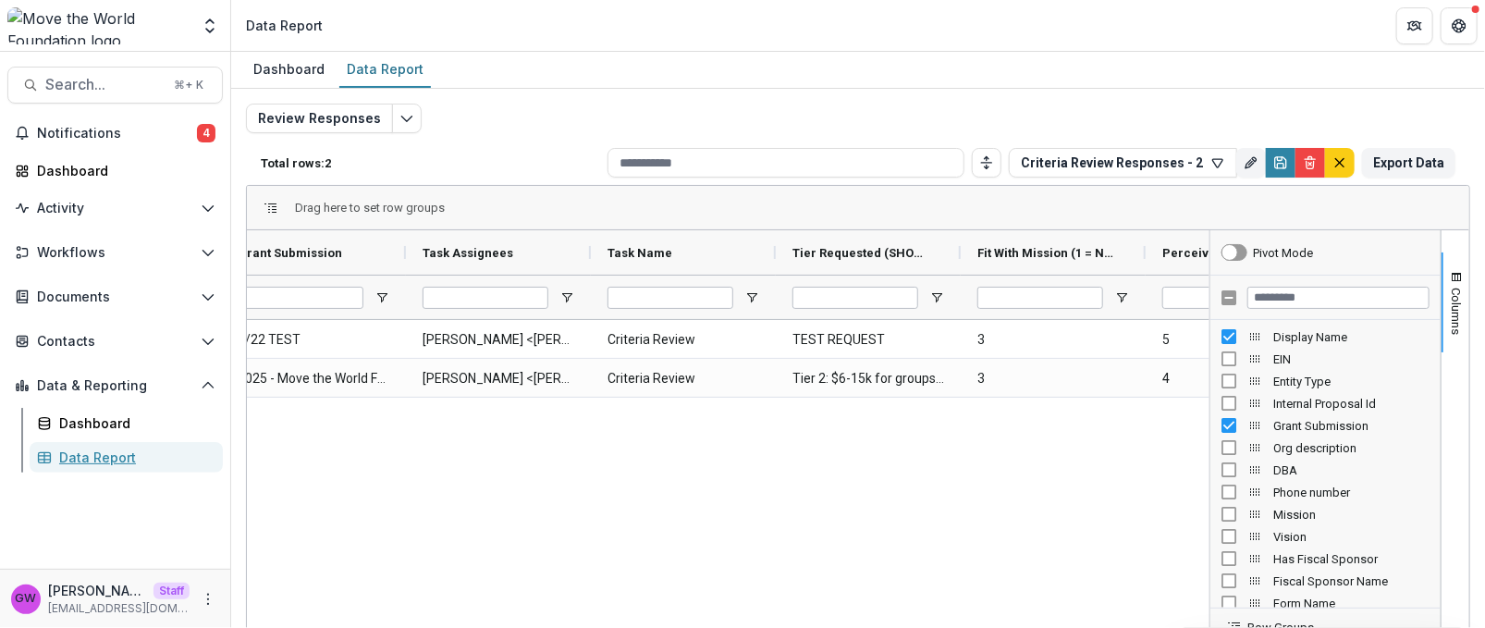
scroll to position [0, 233]
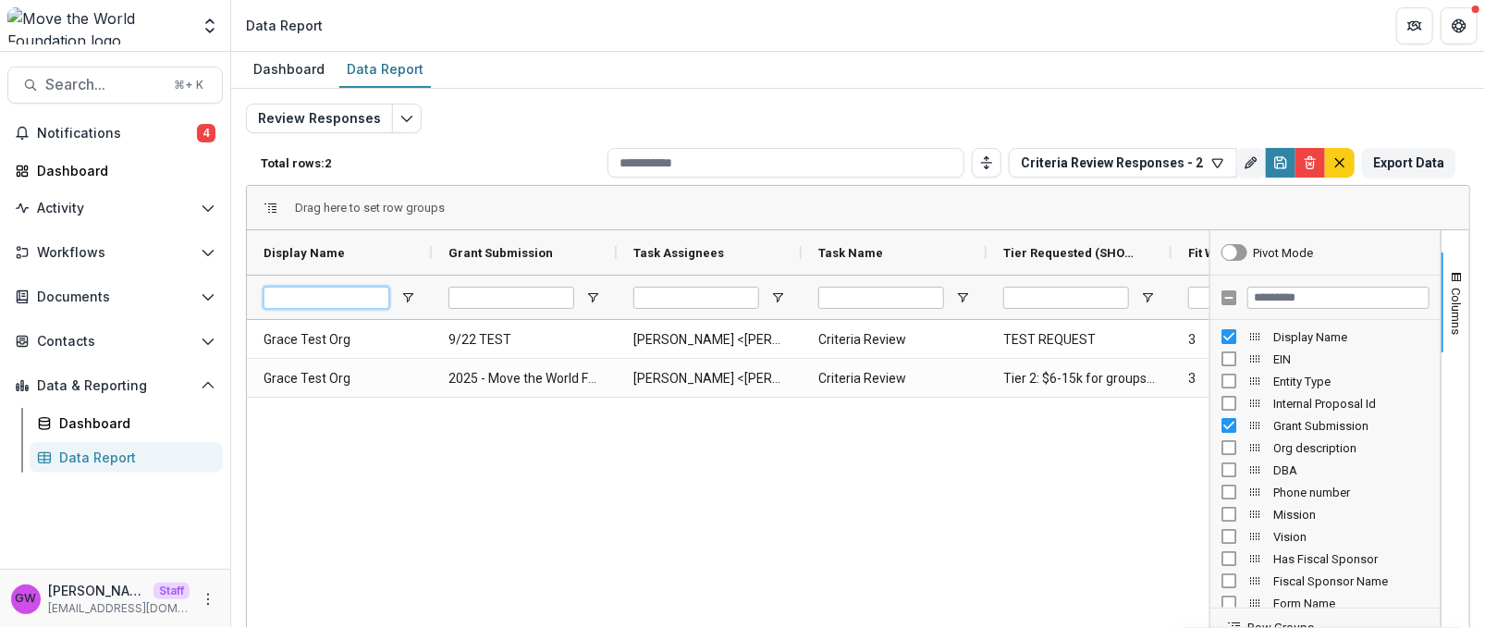
click at [344, 300] on input "Display Name Filter Input" at bounding box center [327, 298] width 126 height 22
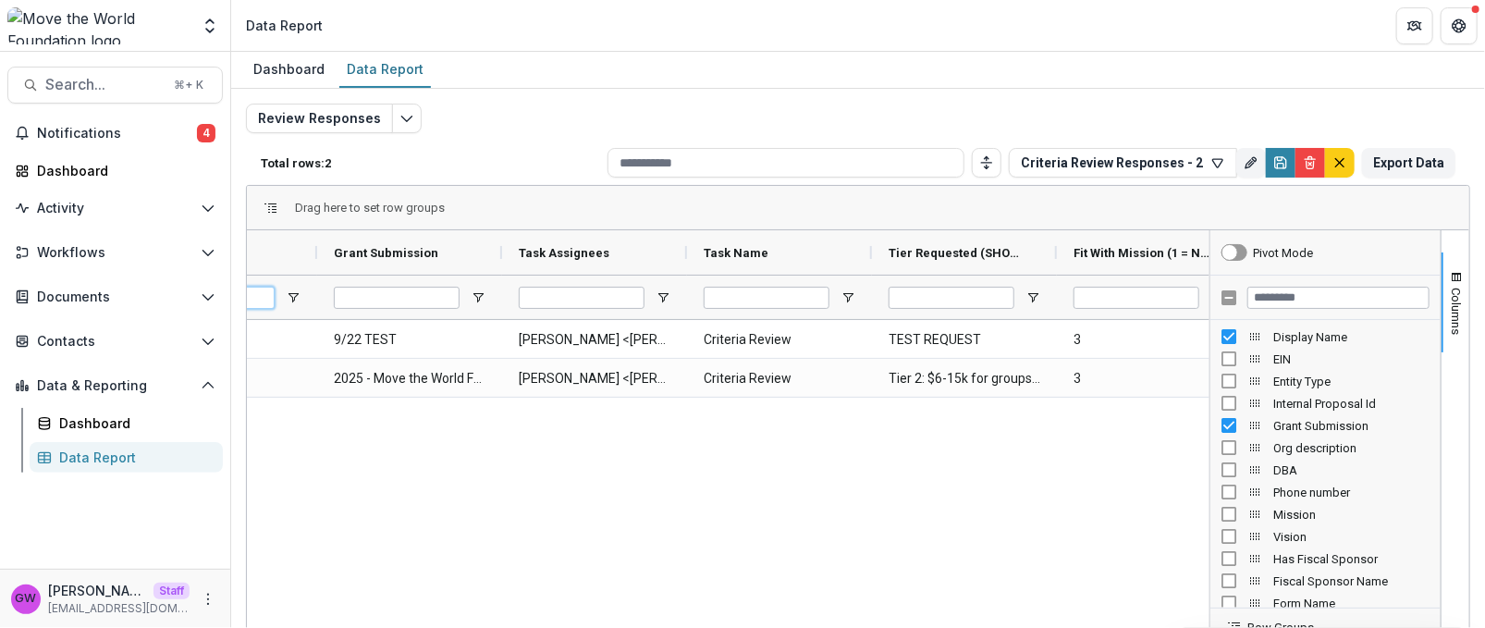
scroll to position [0, 218]
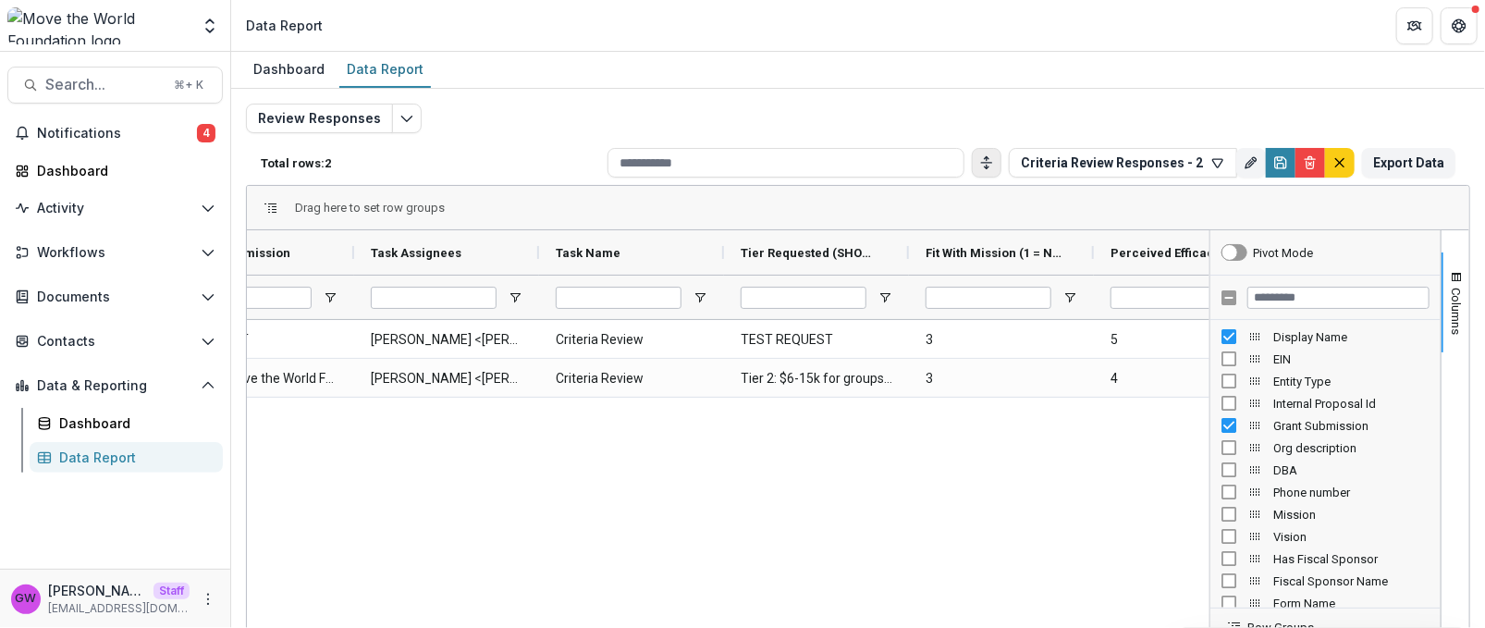
click at [982, 162] on icon "Toggle auto height" at bounding box center [986, 162] width 15 height 15
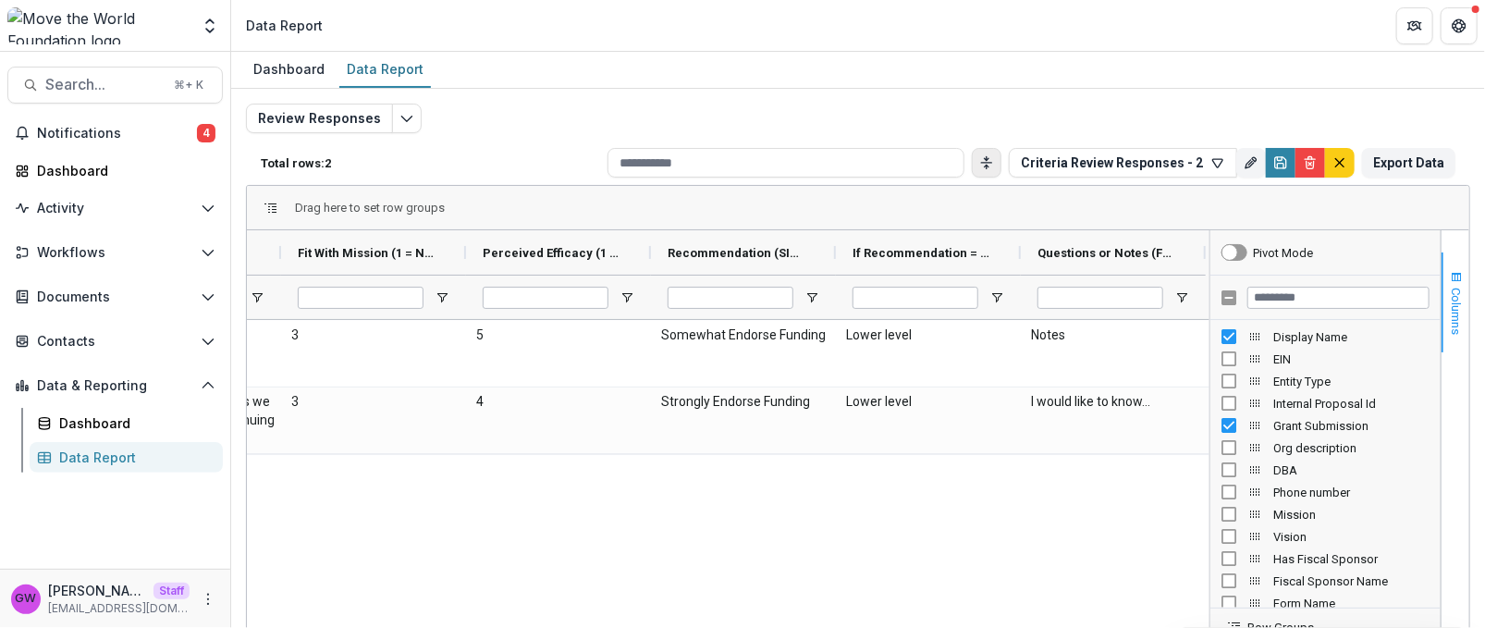
click at [1260, 277] on span "button" at bounding box center [1456, 277] width 15 height 15
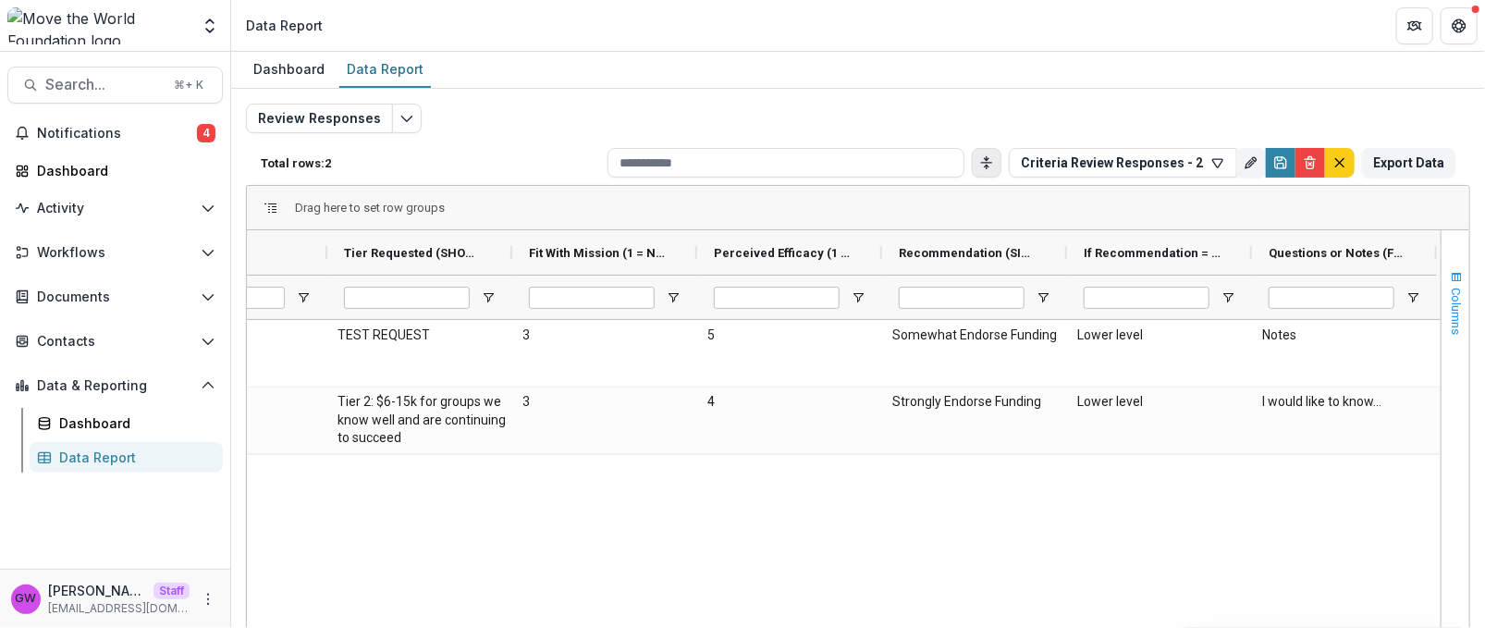
click at [1260, 311] on button "Columns" at bounding box center [1456, 302] width 28 height 100
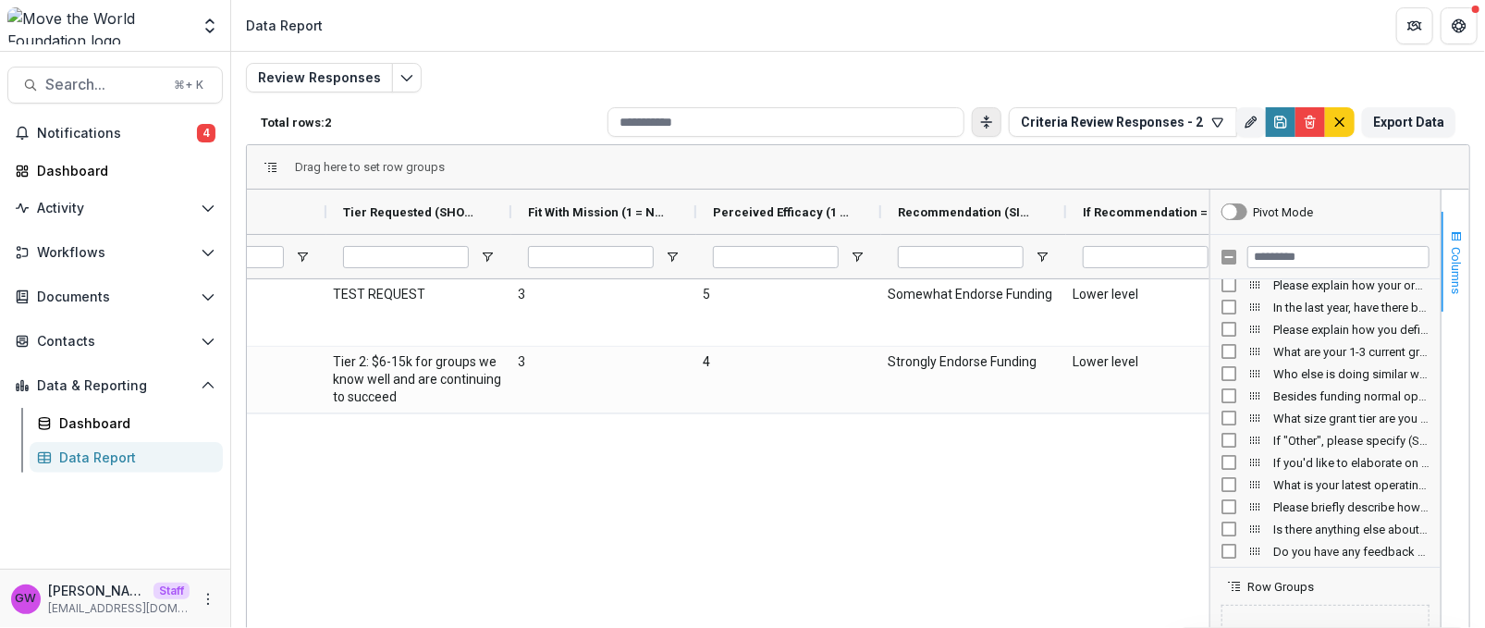
click at [1260, 246] on button "Columns" at bounding box center [1456, 262] width 28 height 100
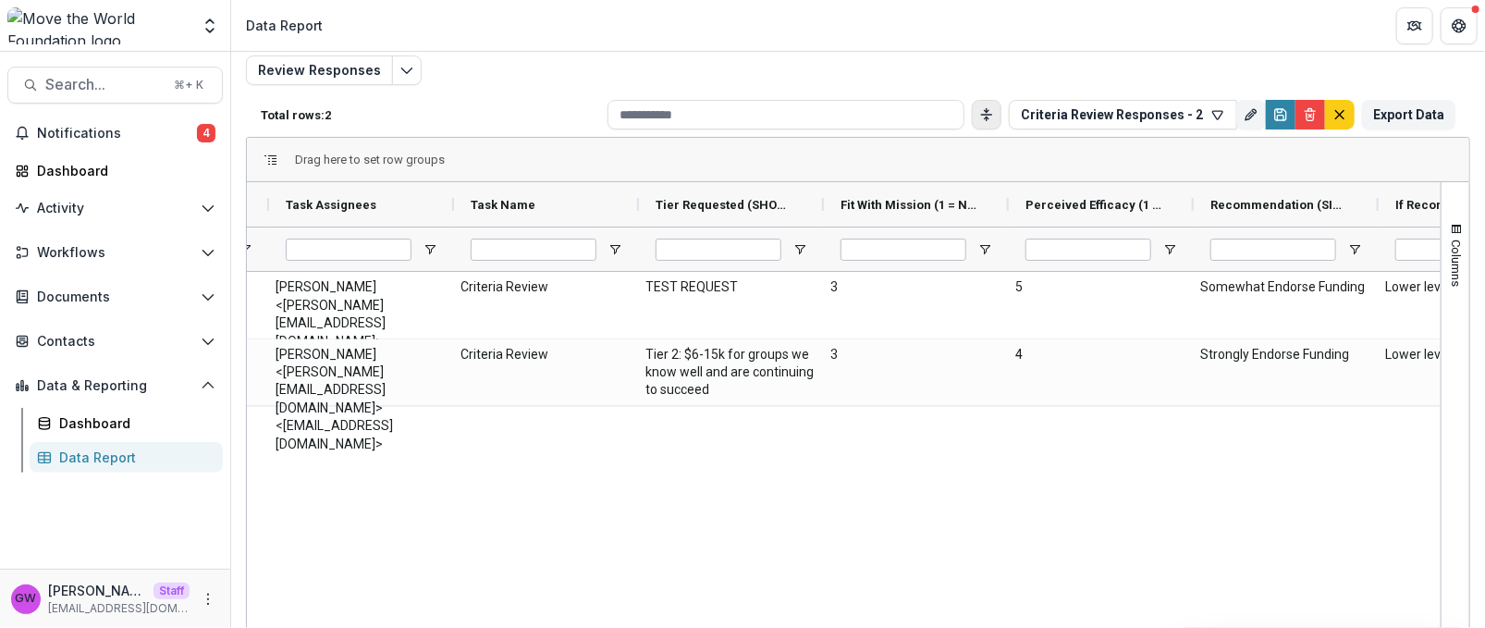
scroll to position [0, 659]
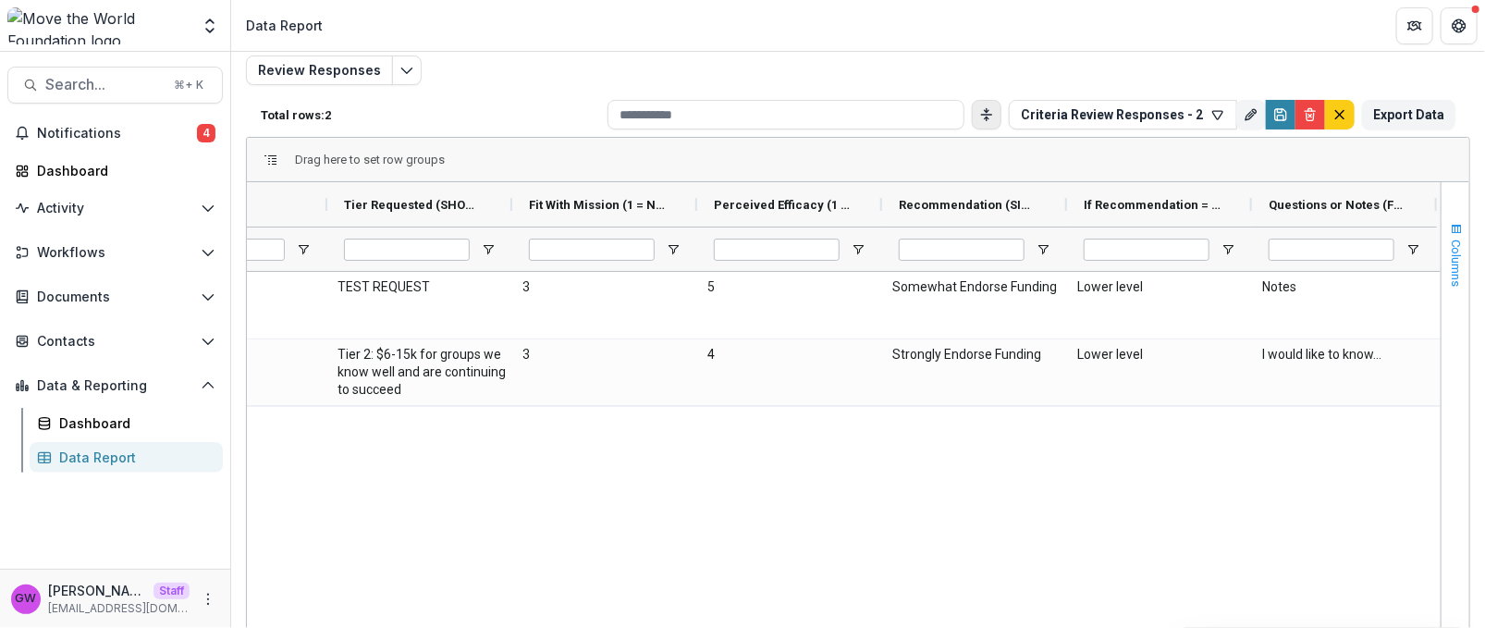
click at [1260, 267] on button "Columns" at bounding box center [1456, 254] width 28 height 100
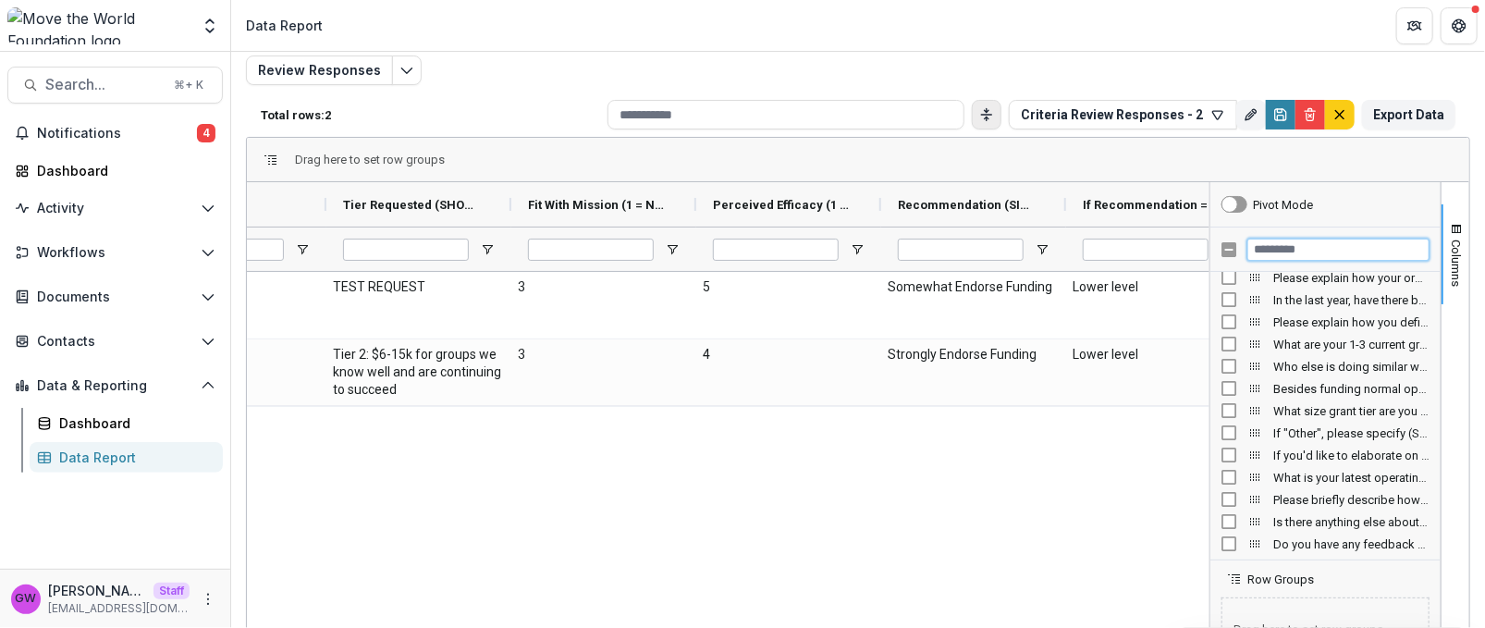
click at [1260, 243] on input "Filter Columns Input" at bounding box center [1339, 250] width 182 height 22
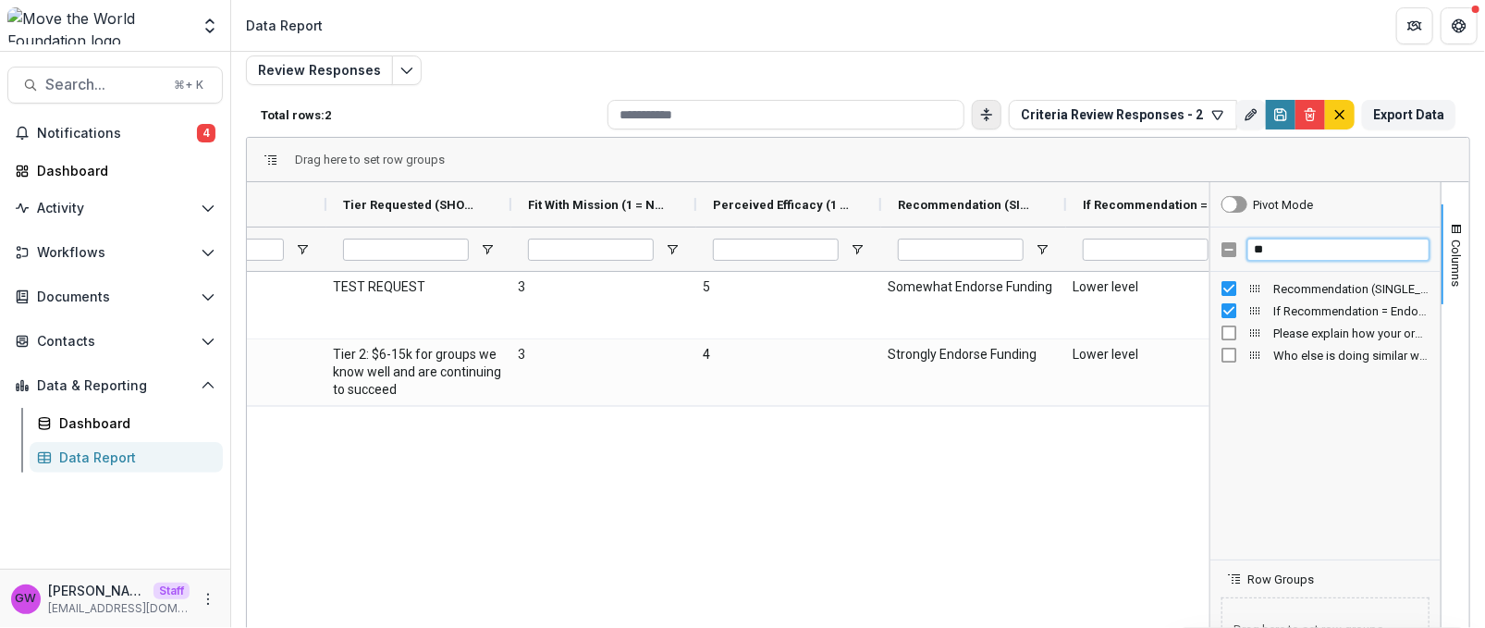
type input "*"
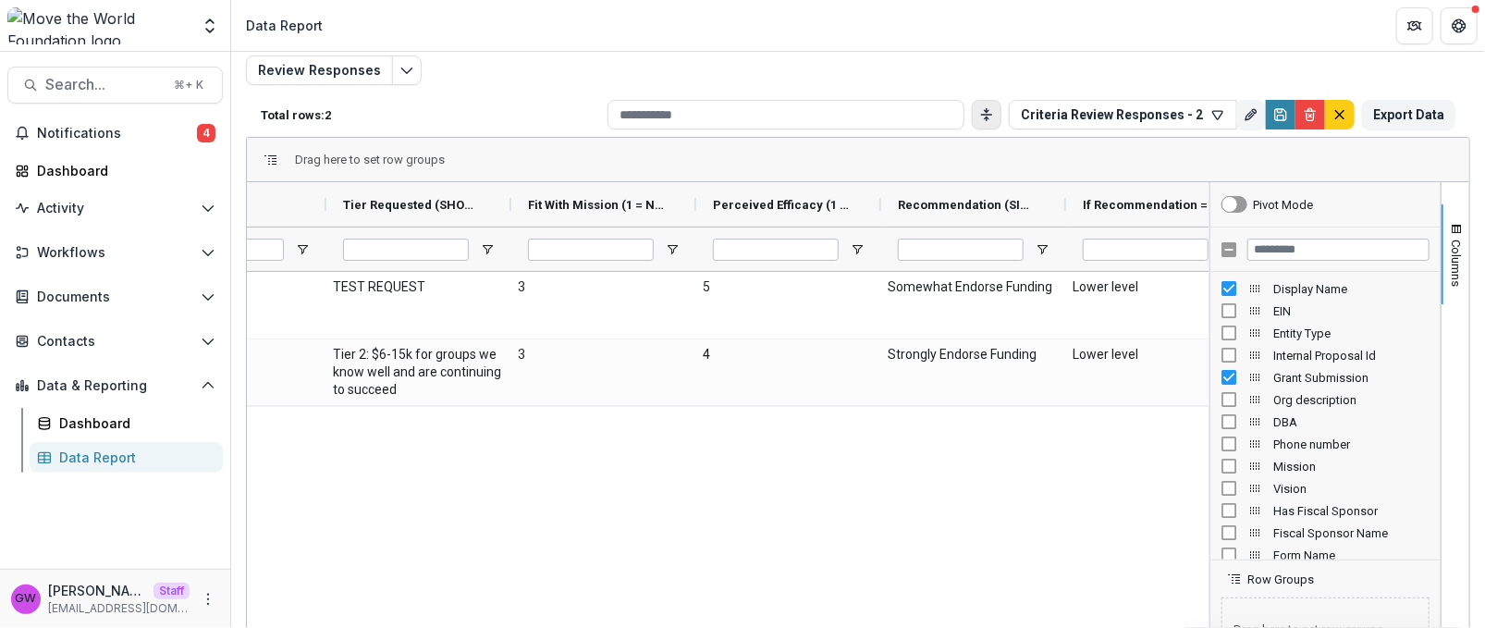
click at [1105, 61] on div "Review Responses Total rows: 2 Criteria Review Responses - 2 Personal Filters T…" at bounding box center [858, 397] width 1224 height 684
click at [1260, 240] on span "Columns" at bounding box center [1457, 263] width 14 height 47
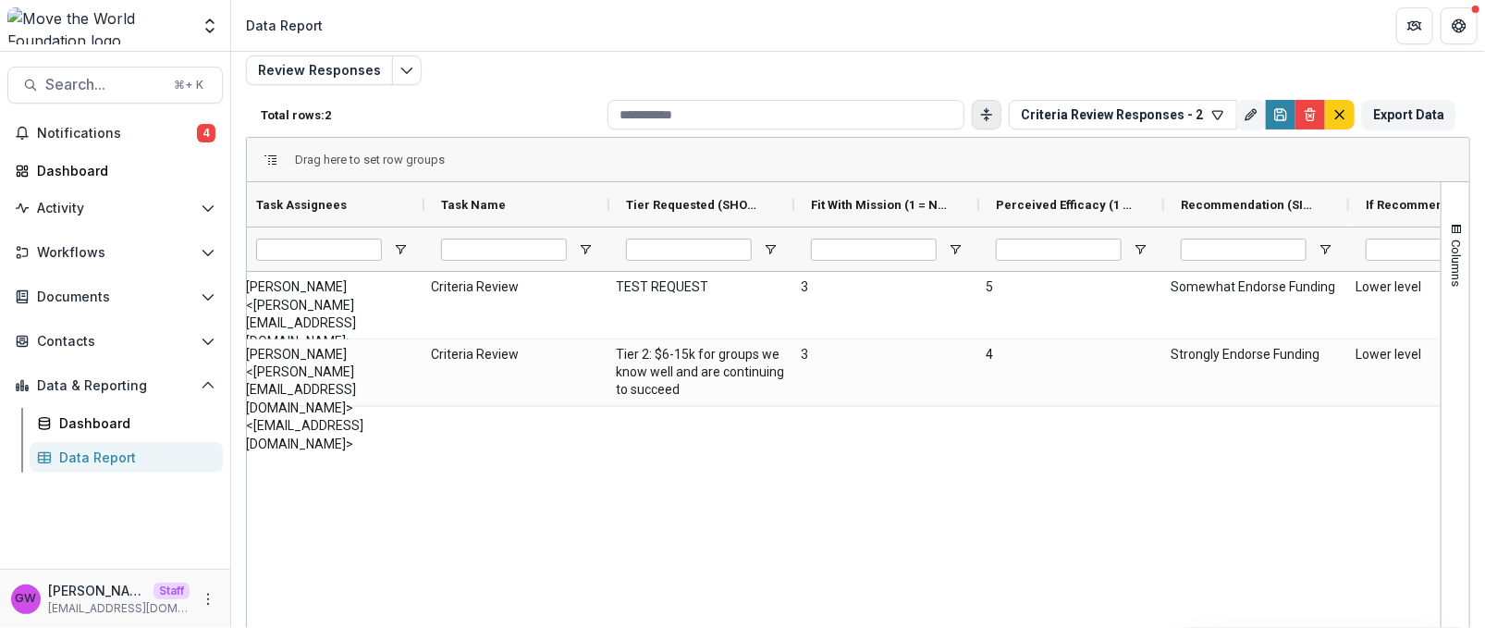
scroll to position [0, 313]
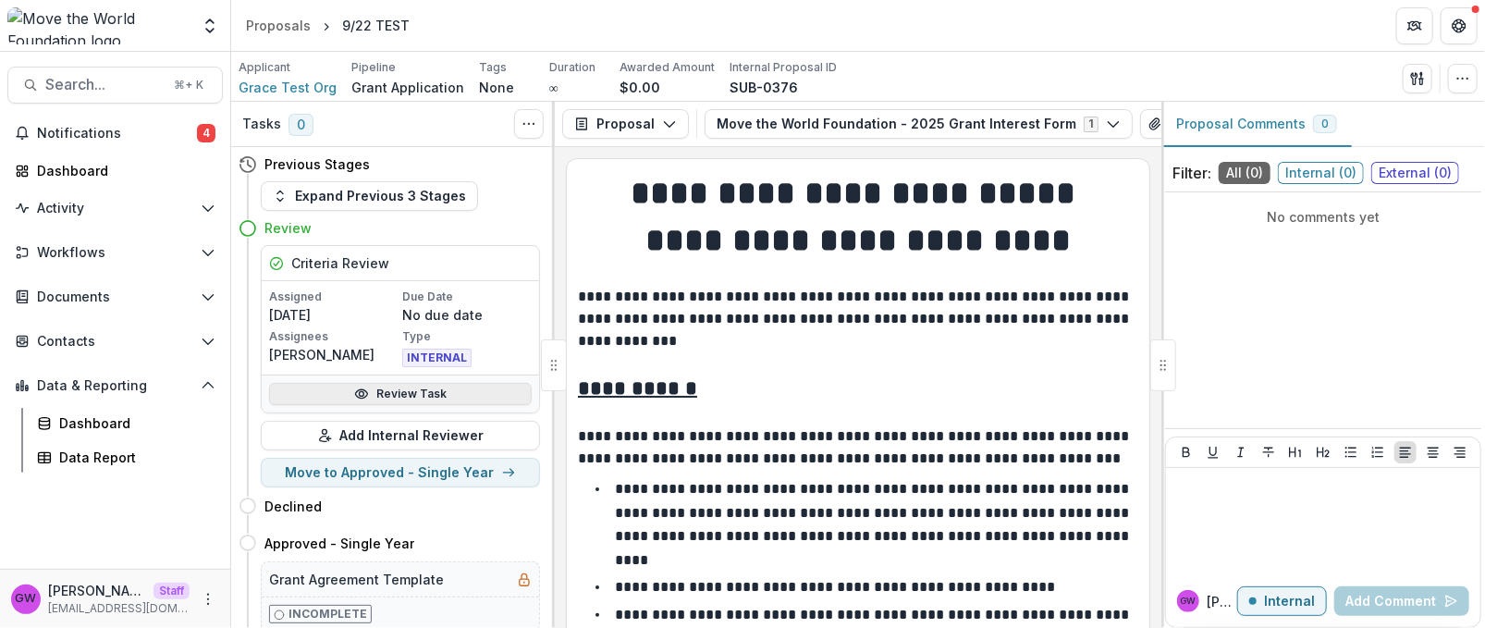
click at [312, 390] on link "Review Task" at bounding box center [400, 394] width 263 height 22
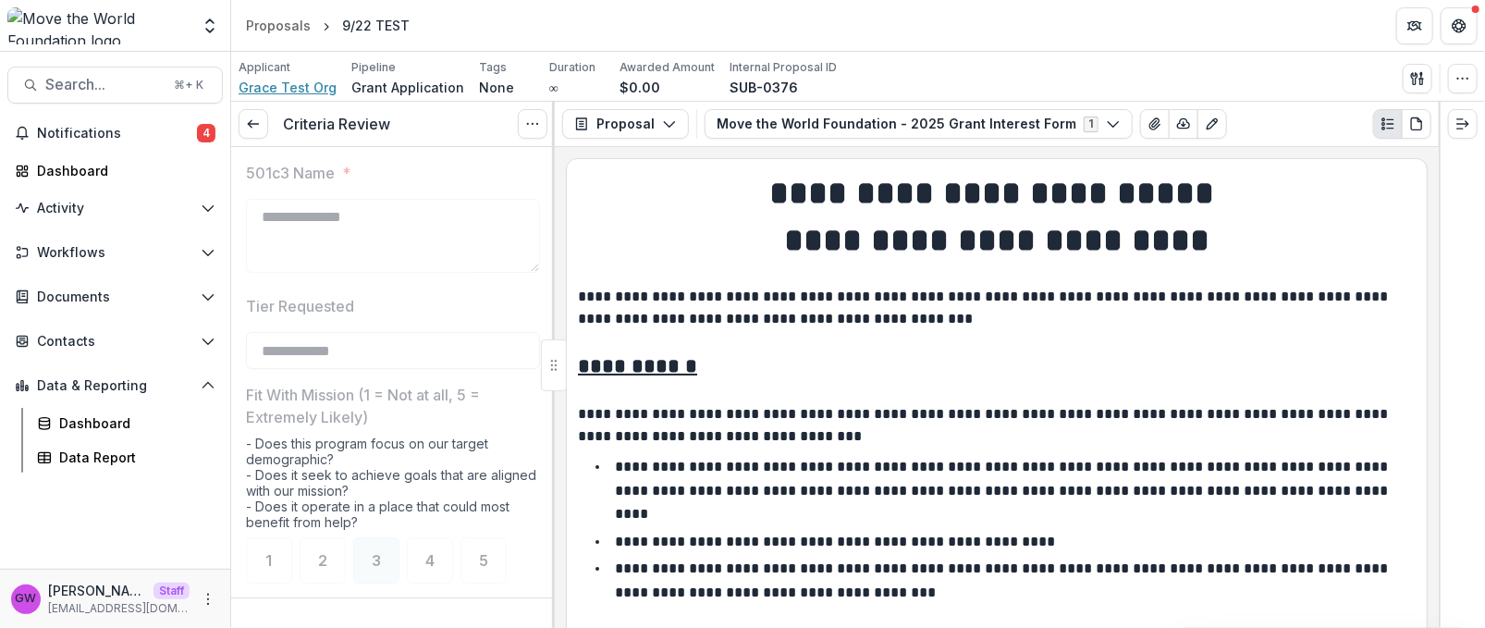
click at [285, 85] on span "Grace Test Org" at bounding box center [288, 87] width 98 height 19
click at [268, 91] on span "Grace Test Org" at bounding box center [288, 87] width 98 height 19
click at [76, 335] on span "Contacts" at bounding box center [115, 342] width 156 height 16
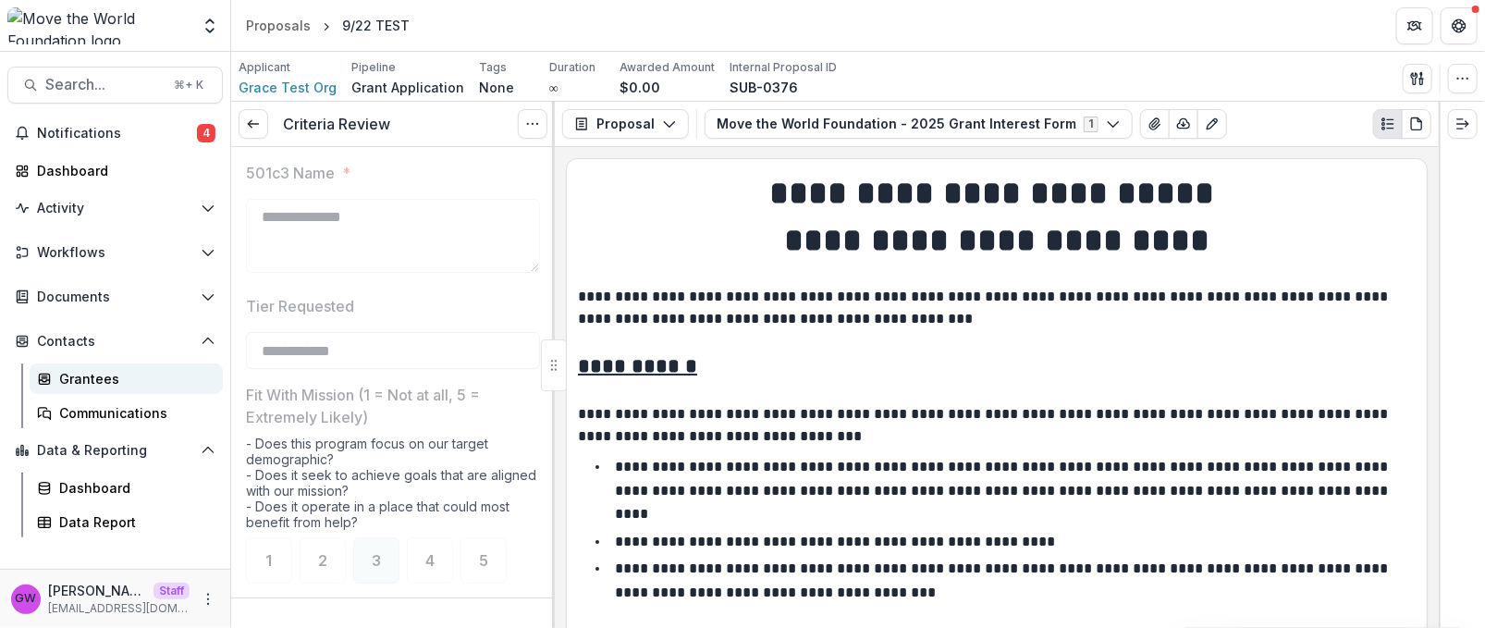
click at [81, 381] on div "Grantees" at bounding box center [133, 378] width 149 height 19
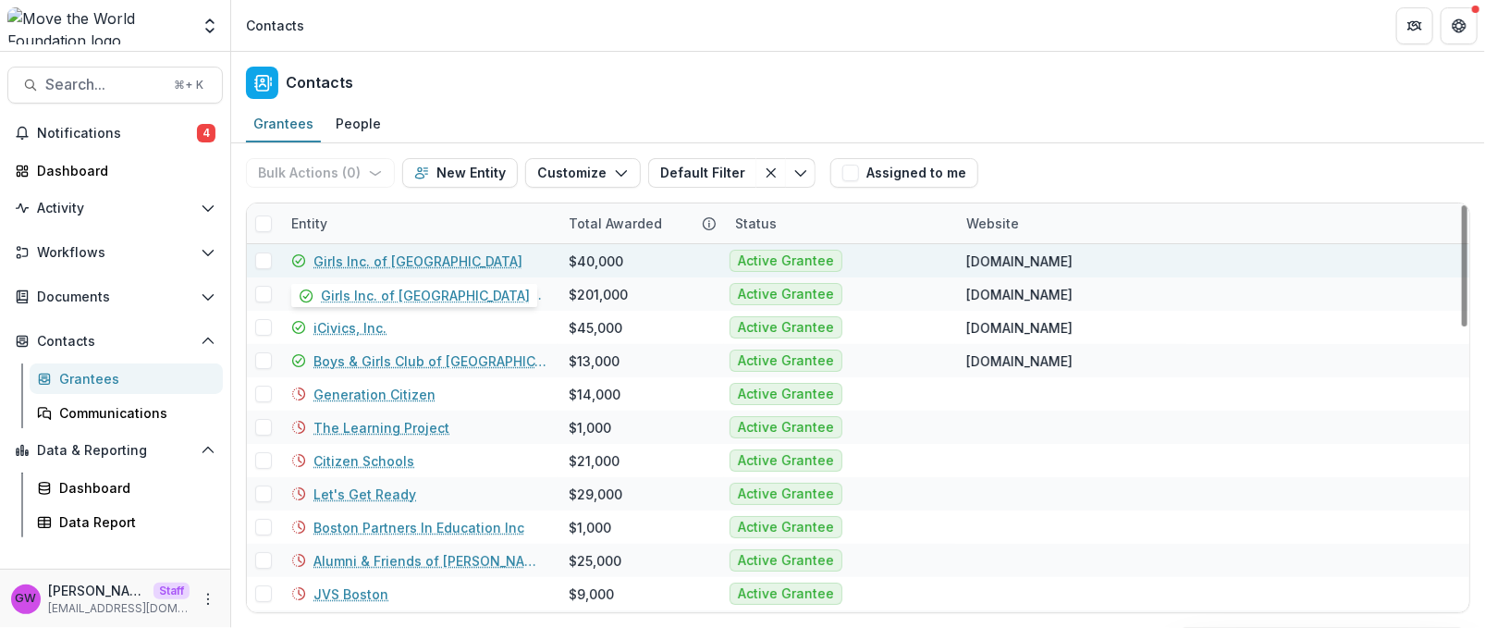
click at [407, 260] on link "Girls Inc. of [GEOGRAPHIC_DATA]" at bounding box center [418, 261] width 209 height 19
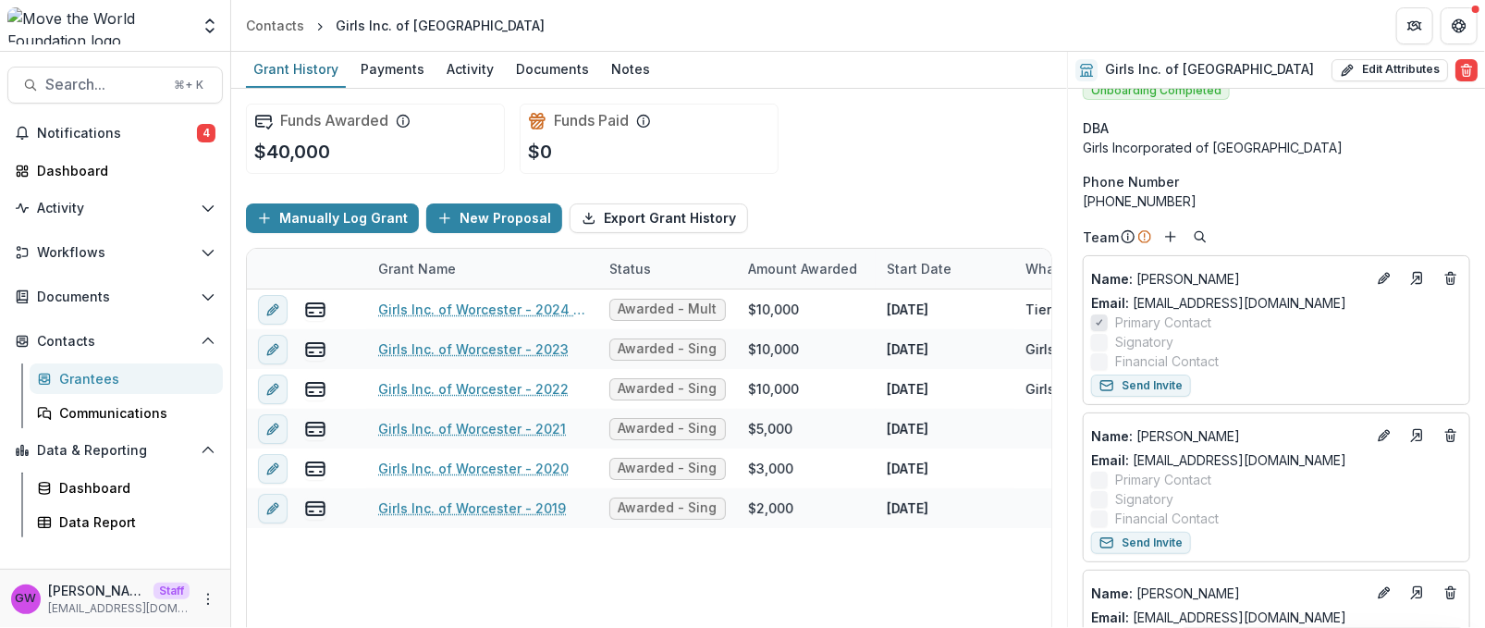
scroll to position [20, 0]
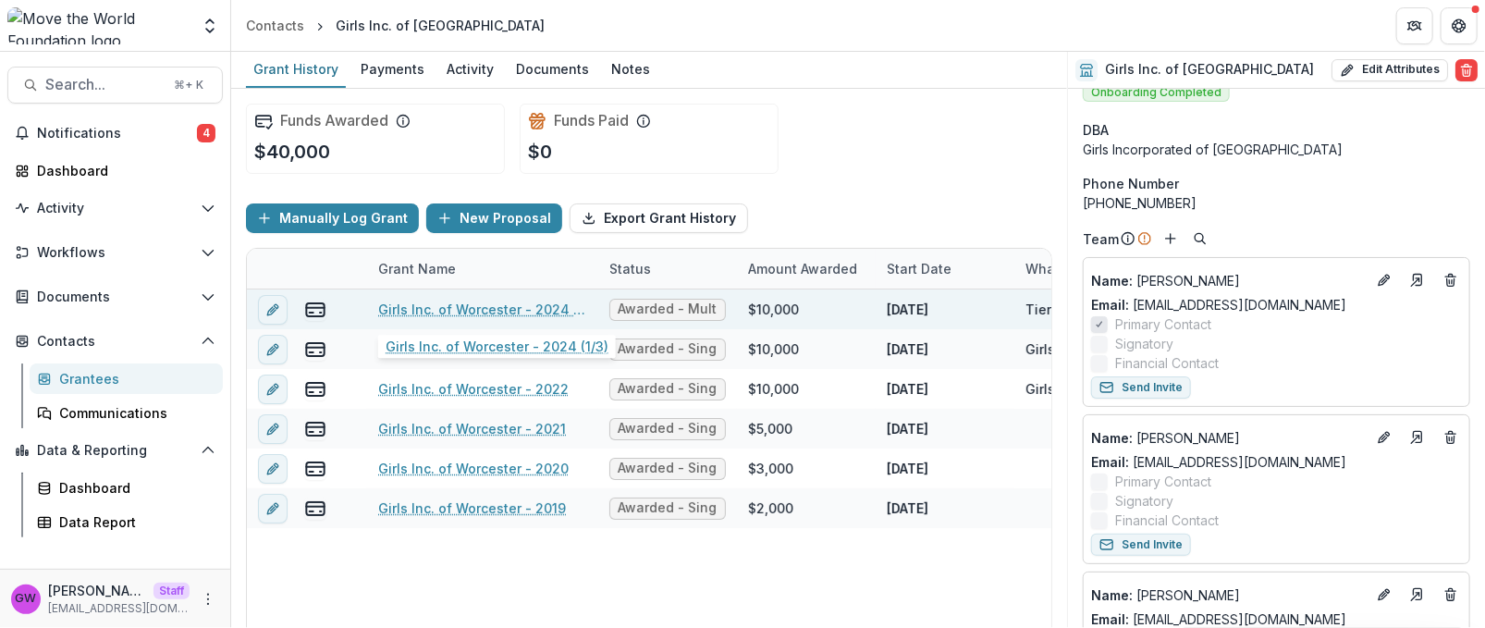
click at [468, 304] on link "Girls Inc. of Worcester - 2024 (1/3)" at bounding box center [482, 309] width 209 height 19
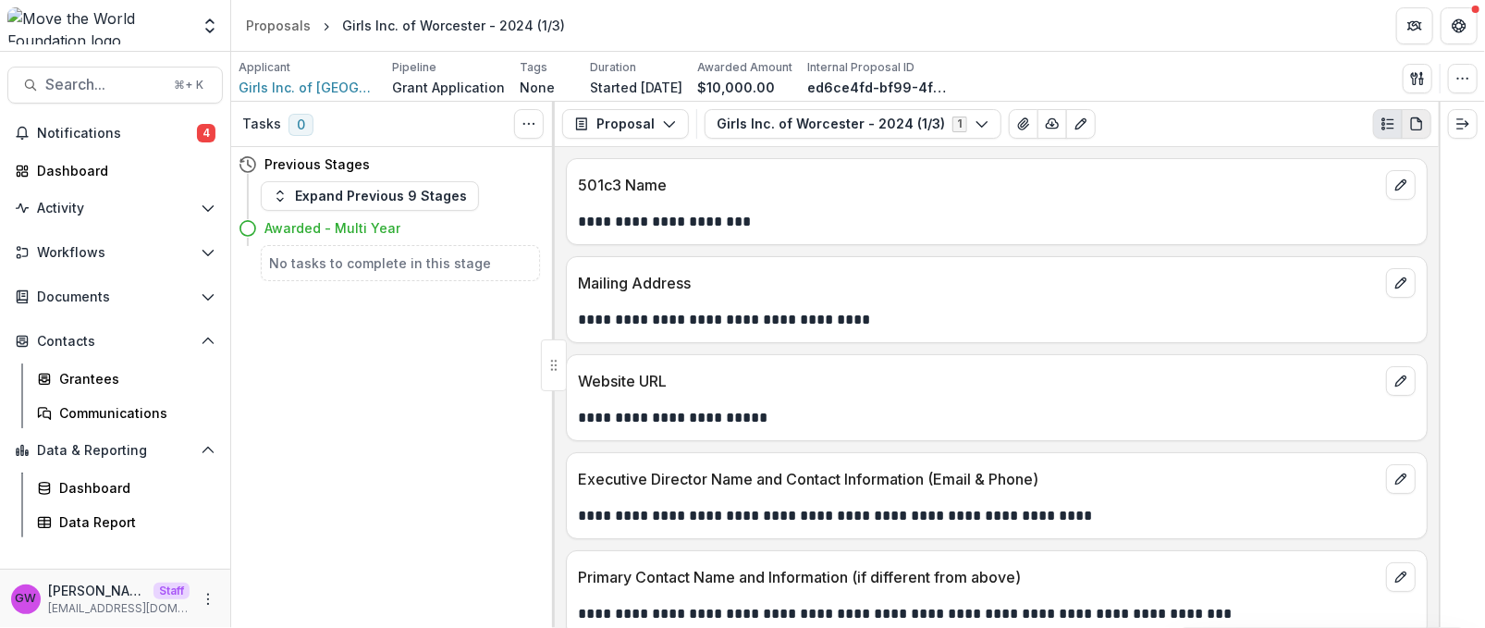
click at [1260, 120] on icon "PDF view" at bounding box center [1416, 124] width 15 height 15
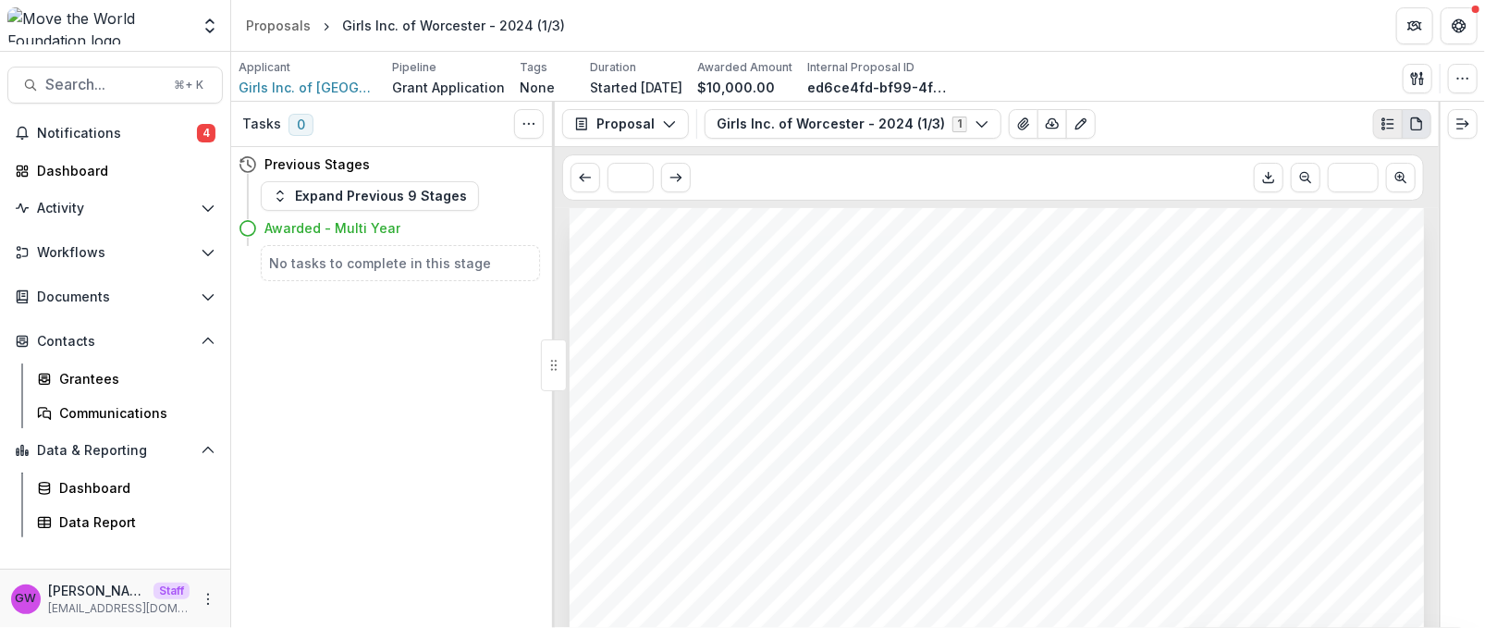
click at [1260, 125] on icon "Plaintext view" at bounding box center [1388, 124] width 15 height 15
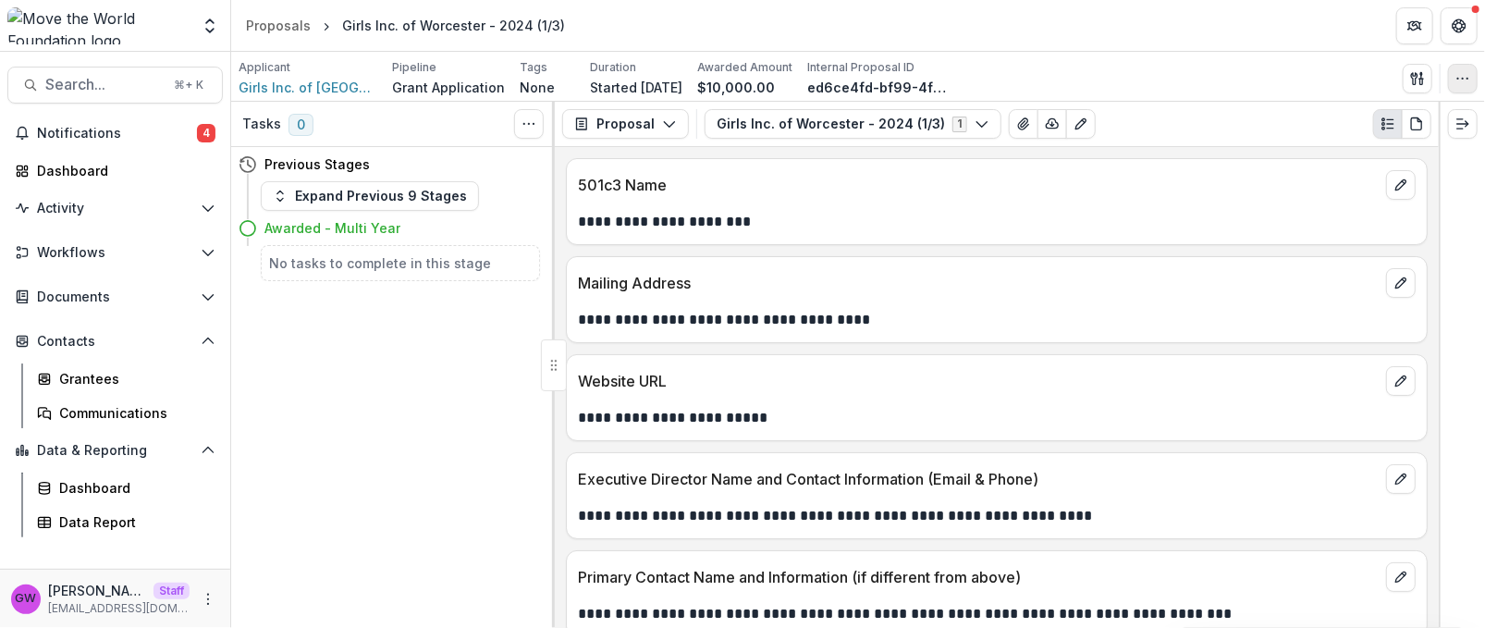
click at [1260, 76] on icon "button" at bounding box center [1463, 78] width 15 height 15
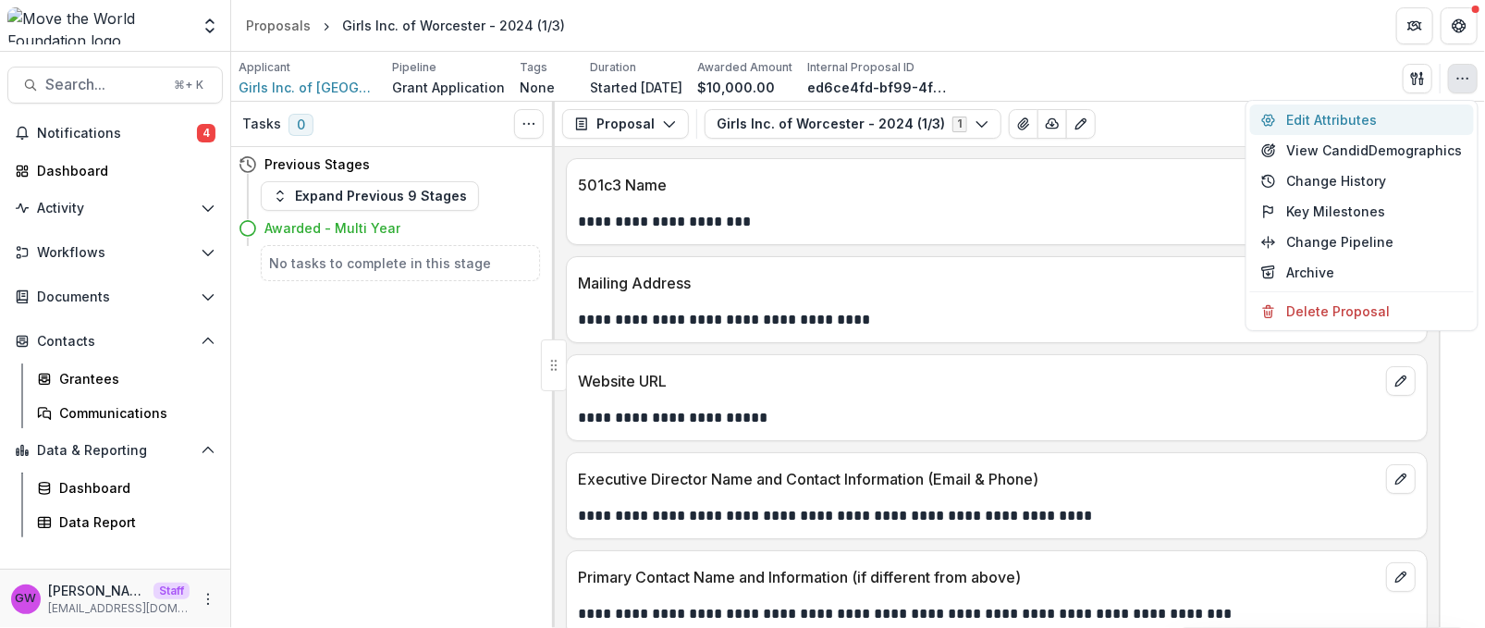
click at [1260, 122] on button "Edit Attributes" at bounding box center [1362, 120] width 224 height 31
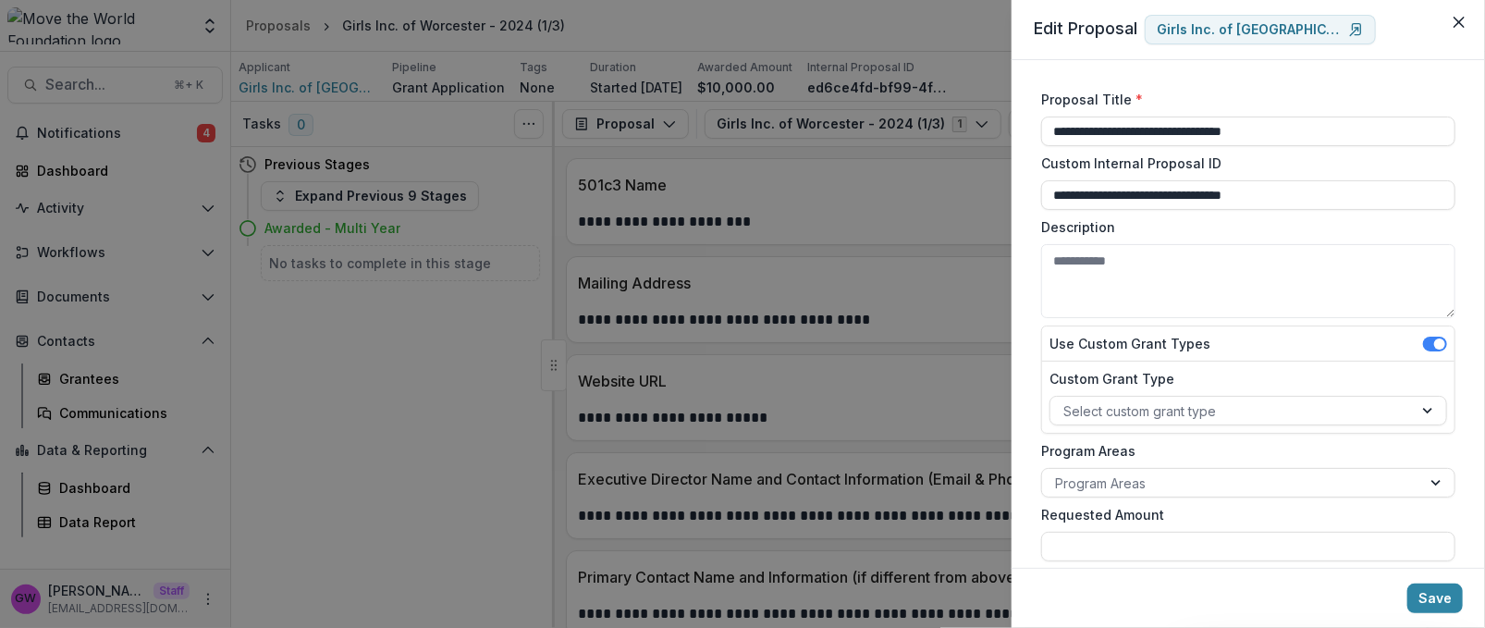
click at [919, 190] on div "**********" at bounding box center [742, 314] width 1485 height 628
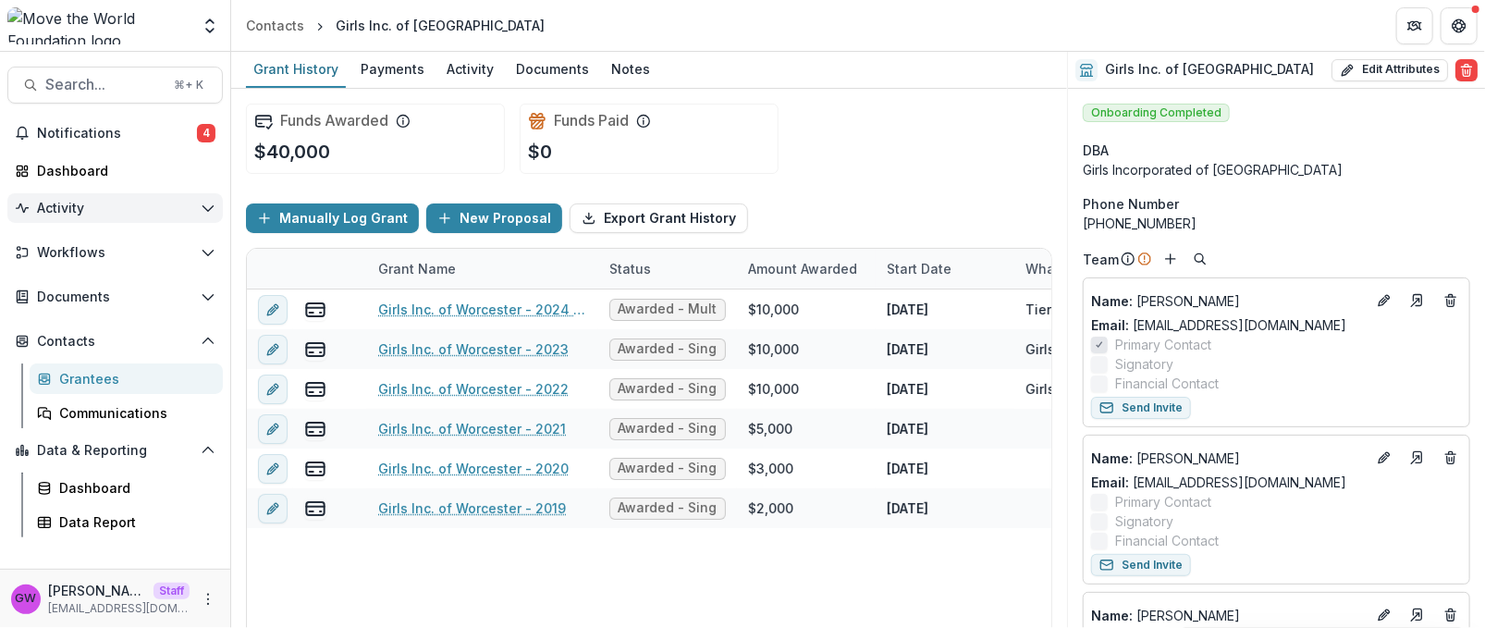
click at [101, 211] on span "Activity" at bounding box center [115, 209] width 156 height 16
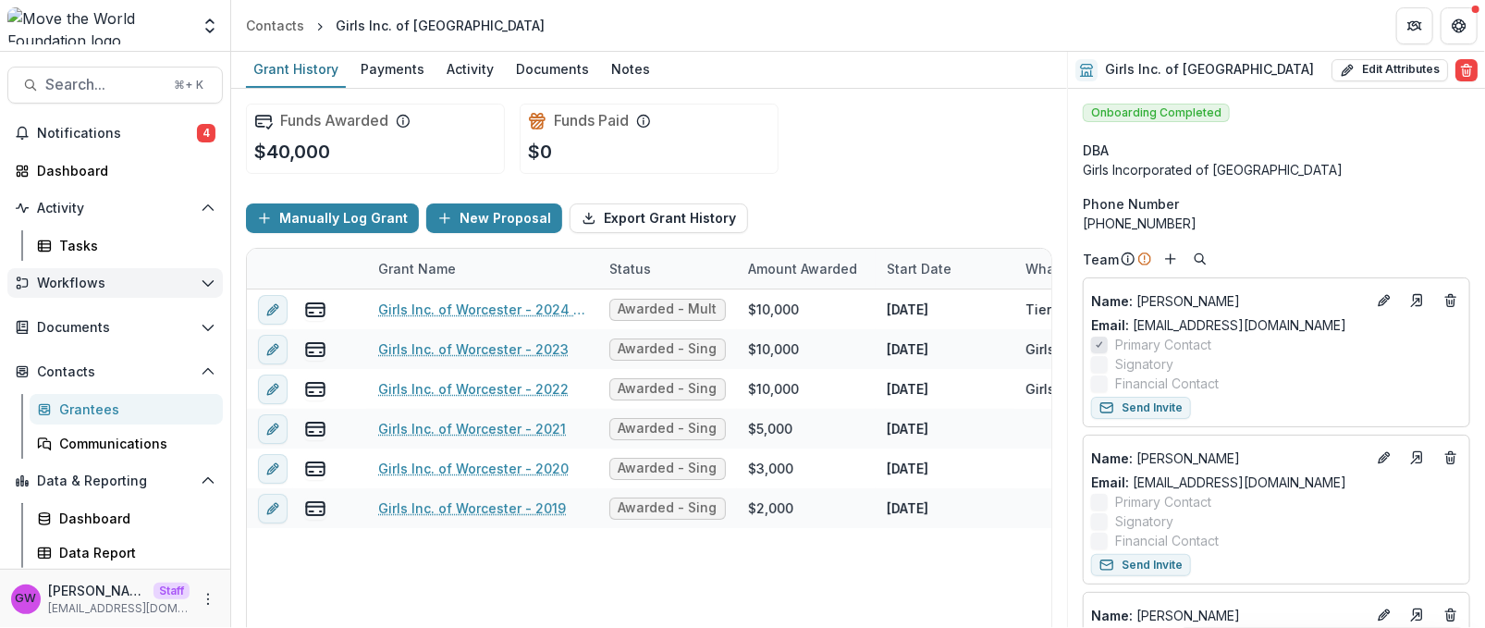
click at [99, 281] on span "Workflows" at bounding box center [115, 284] width 156 height 16
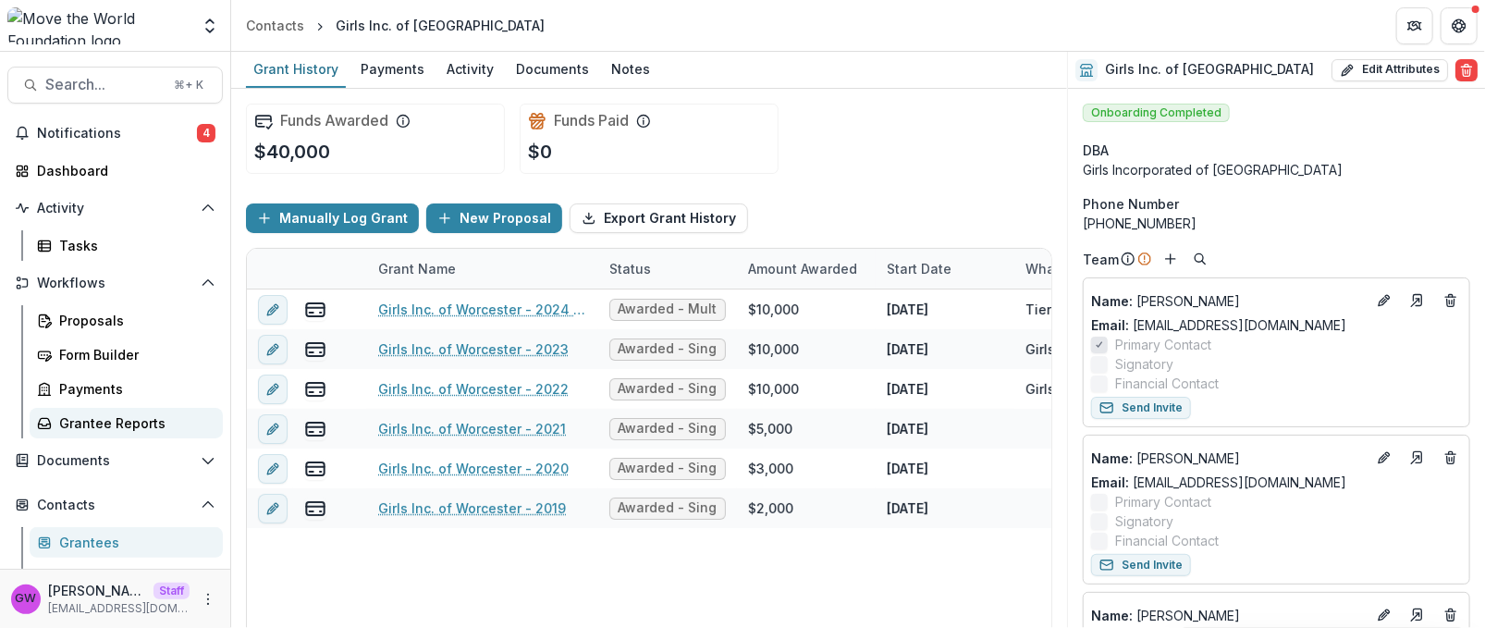
click at [95, 418] on div "Grantee Reports" at bounding box center [133, 422] width 149 height 19
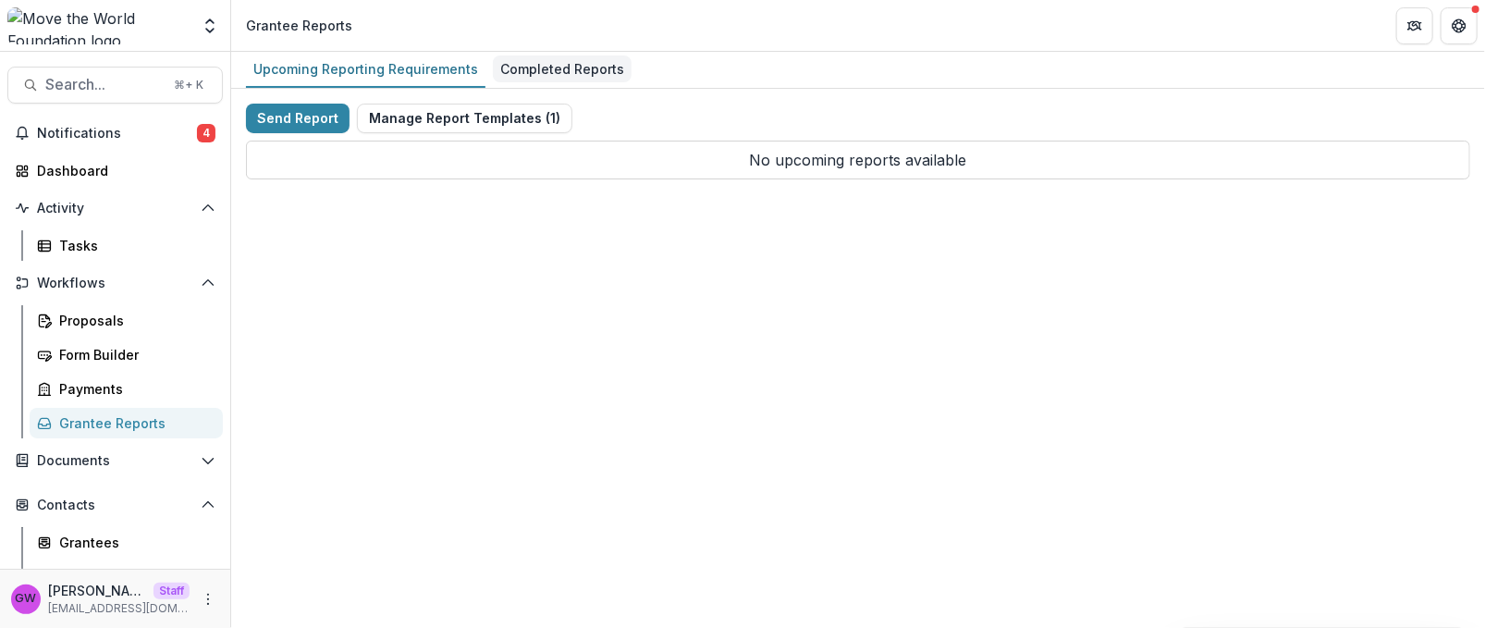
click at [521, 71] on div "Completed Reports" at bounding box center [562, 68] width 139 height 27
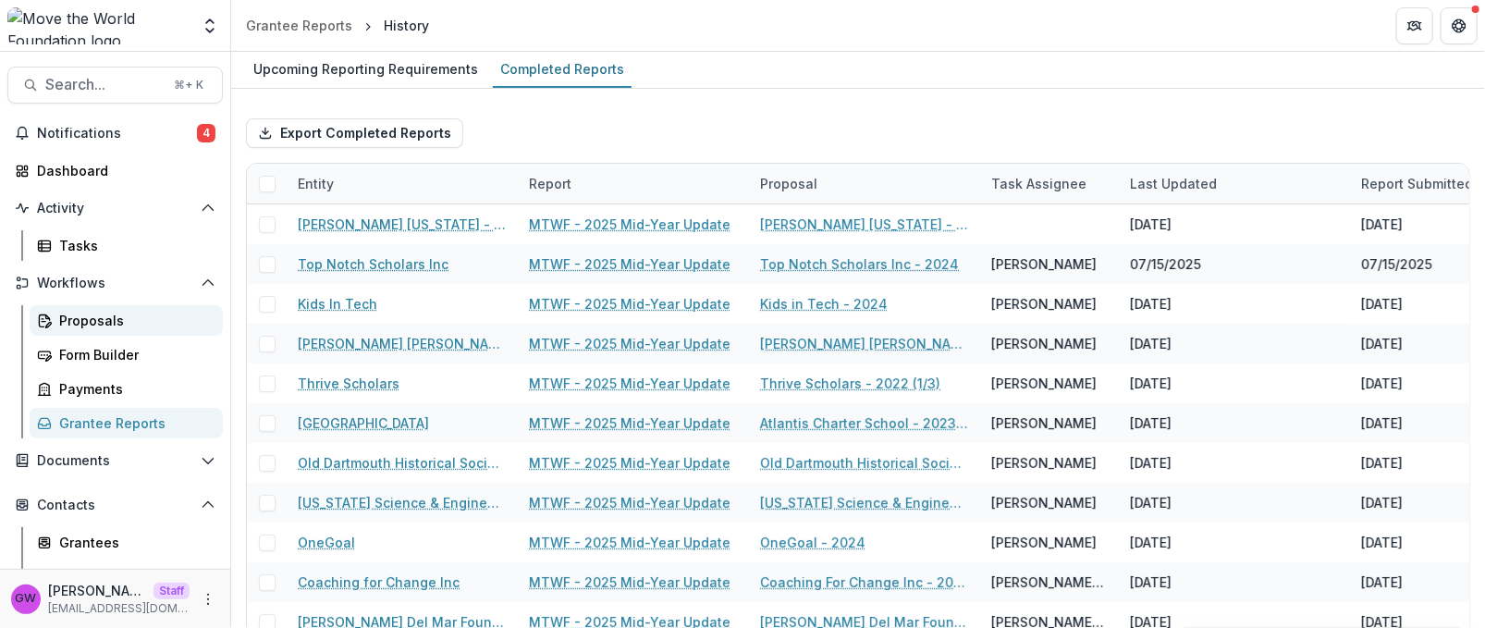
click at [126, 326] on div "Proposals" at bounding box center [133, 320] width 149 height 19
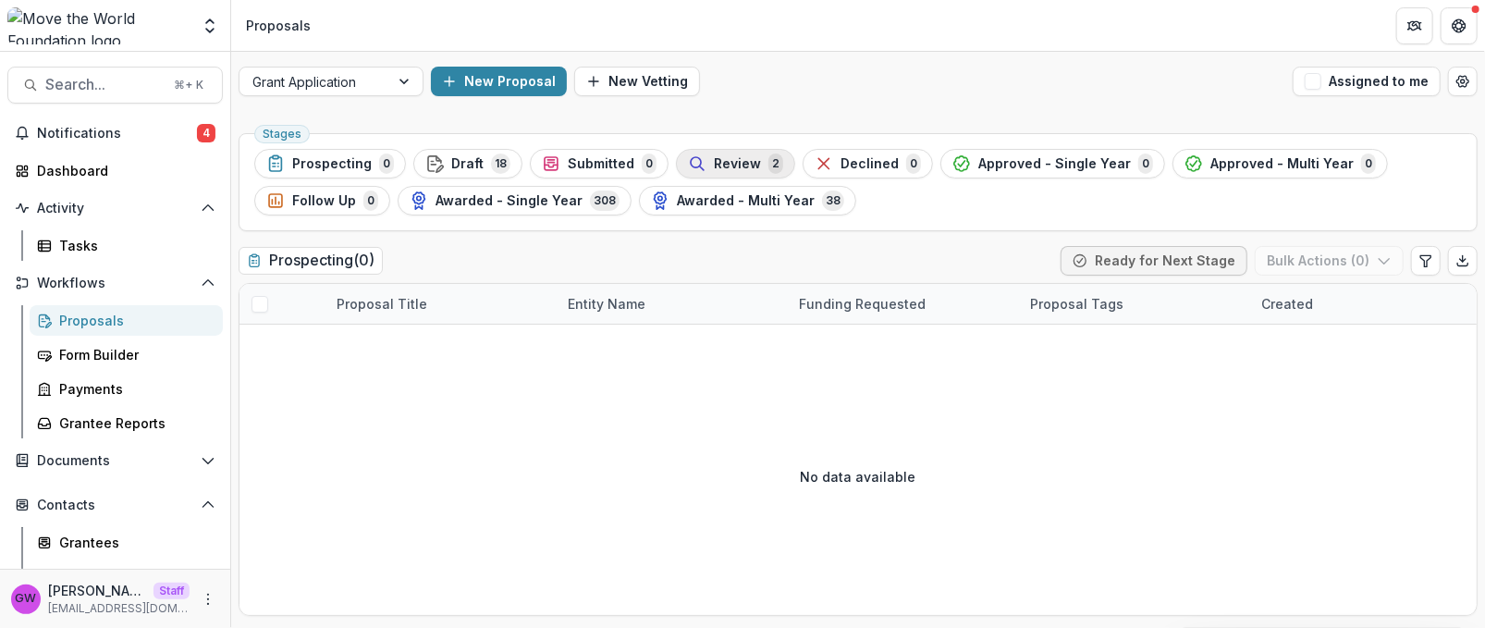
click at [756, 164] on div "Review 2" at bounding box center [735, 164] width 95 height 20
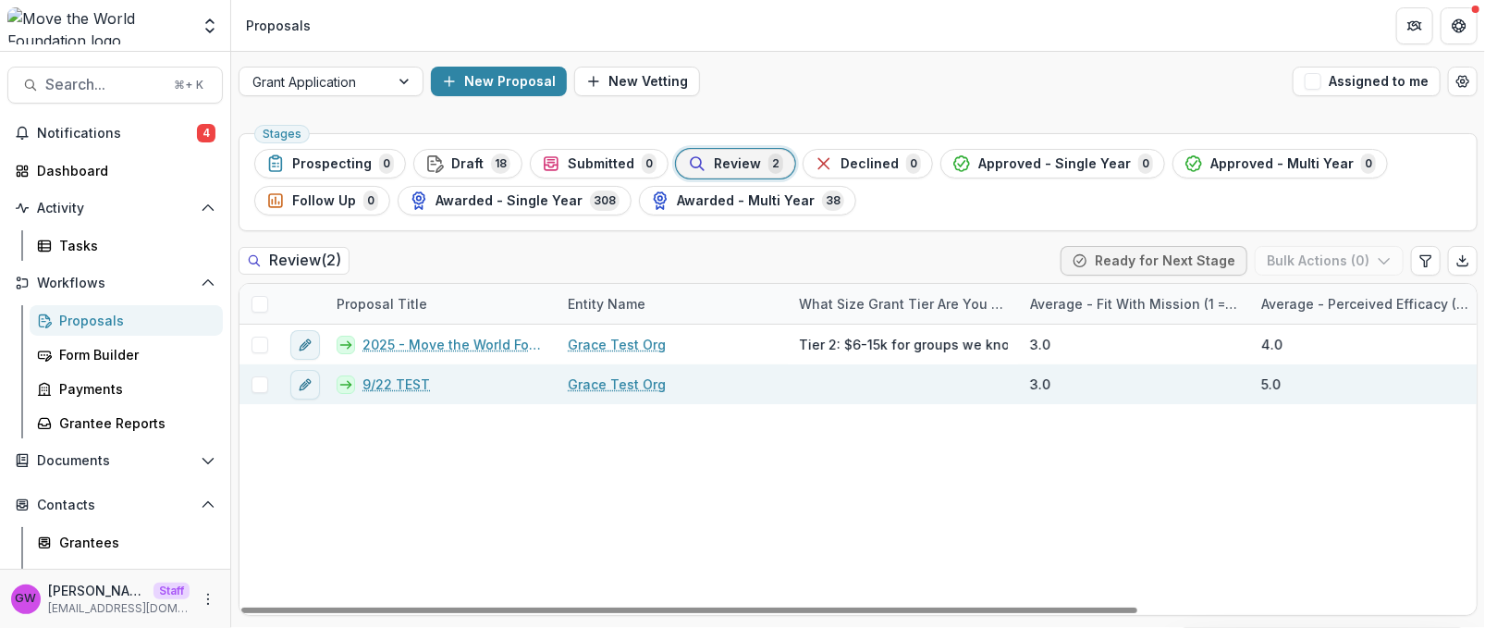
click at [395, 381] on link "9/22 TEST" at bounding box center [397, 384] width 68 height 19
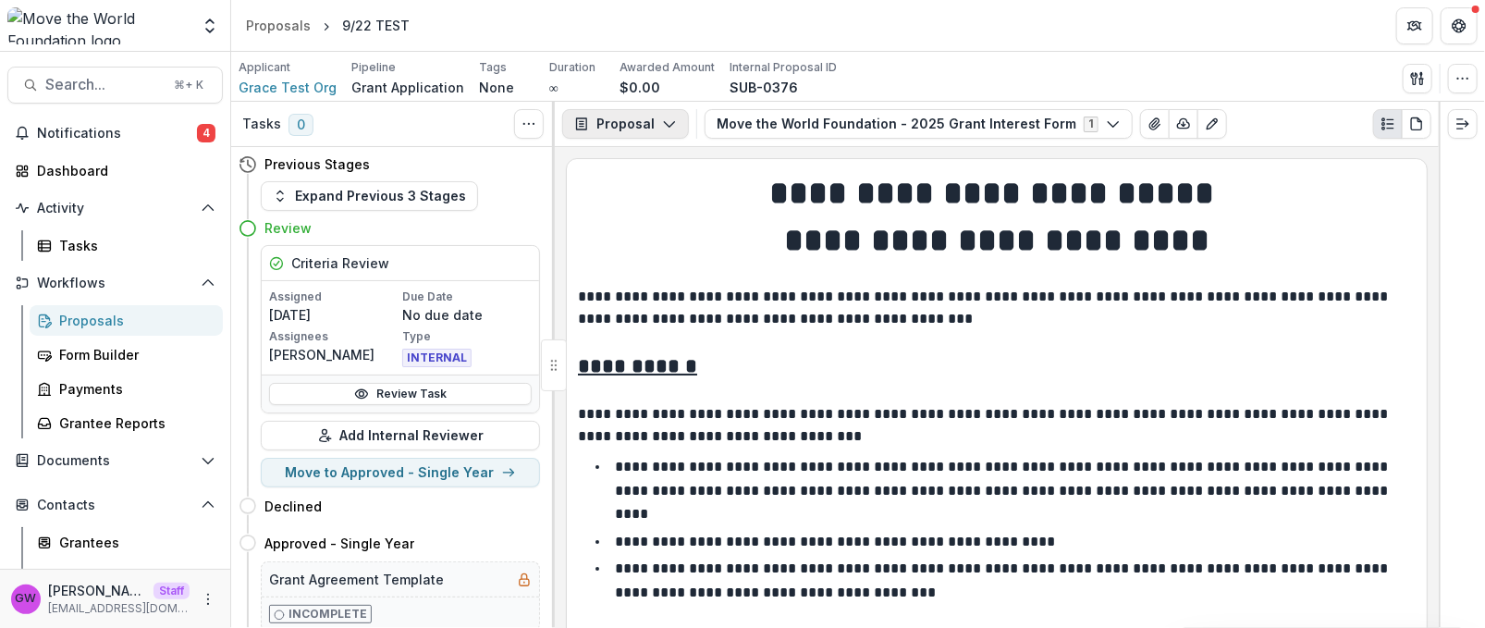
click at [653, 122] on button "Proposal" at bounding box center [625, 124] width 127 height 30
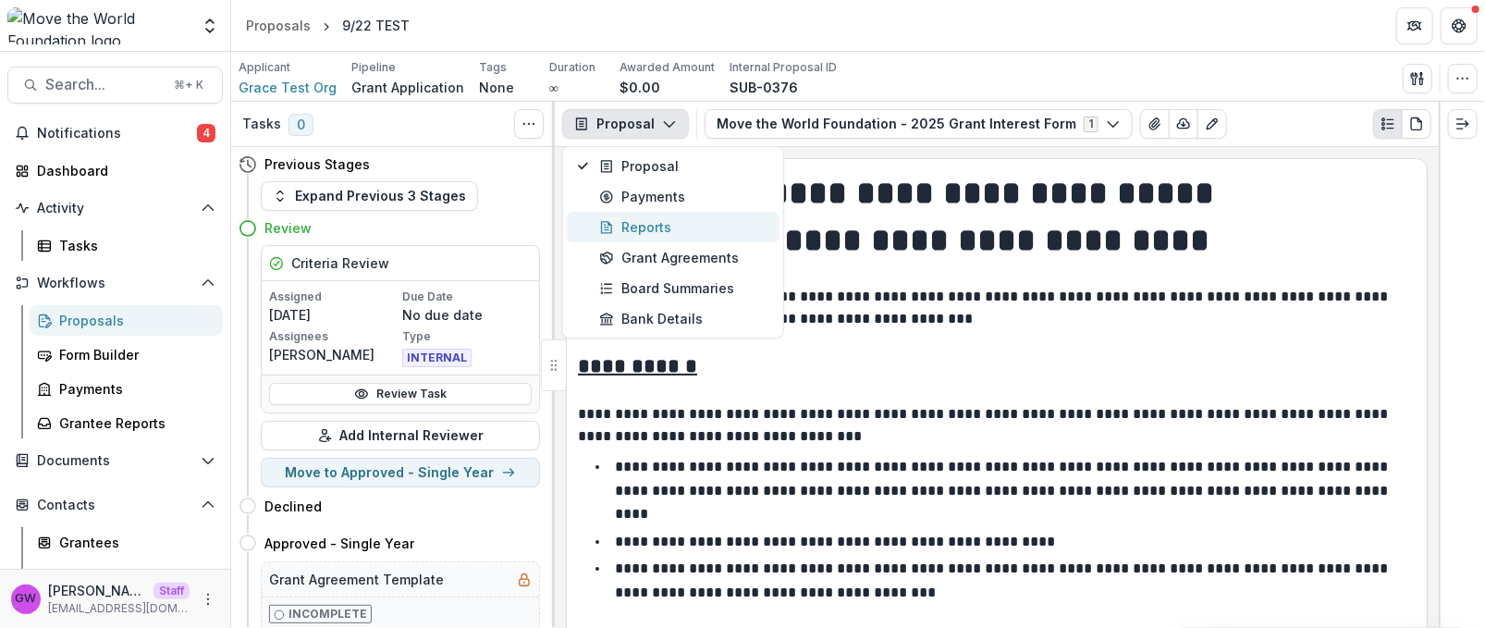
click at [641, 228] on div "Reports" at bounding box center [683, 226] width 169 height 19
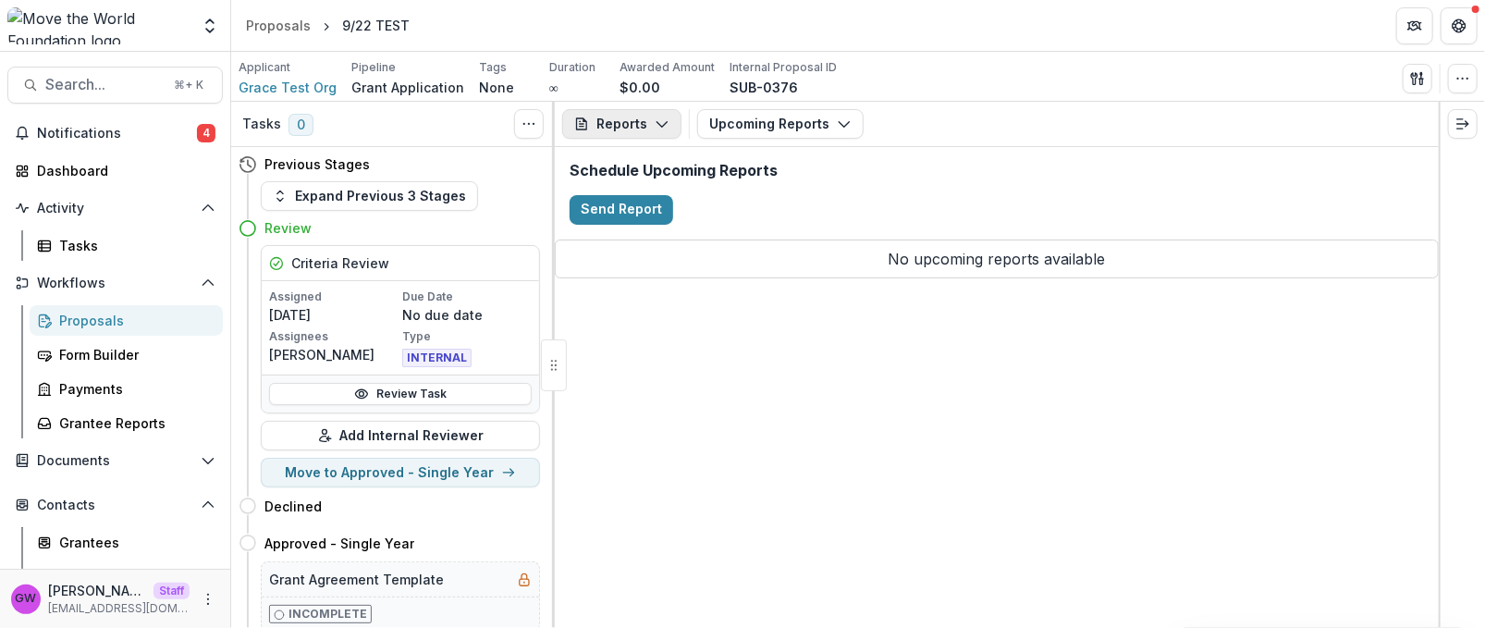
click at [655, 128] on icon "button" at bounding box center [662, 124] width 15 height 15
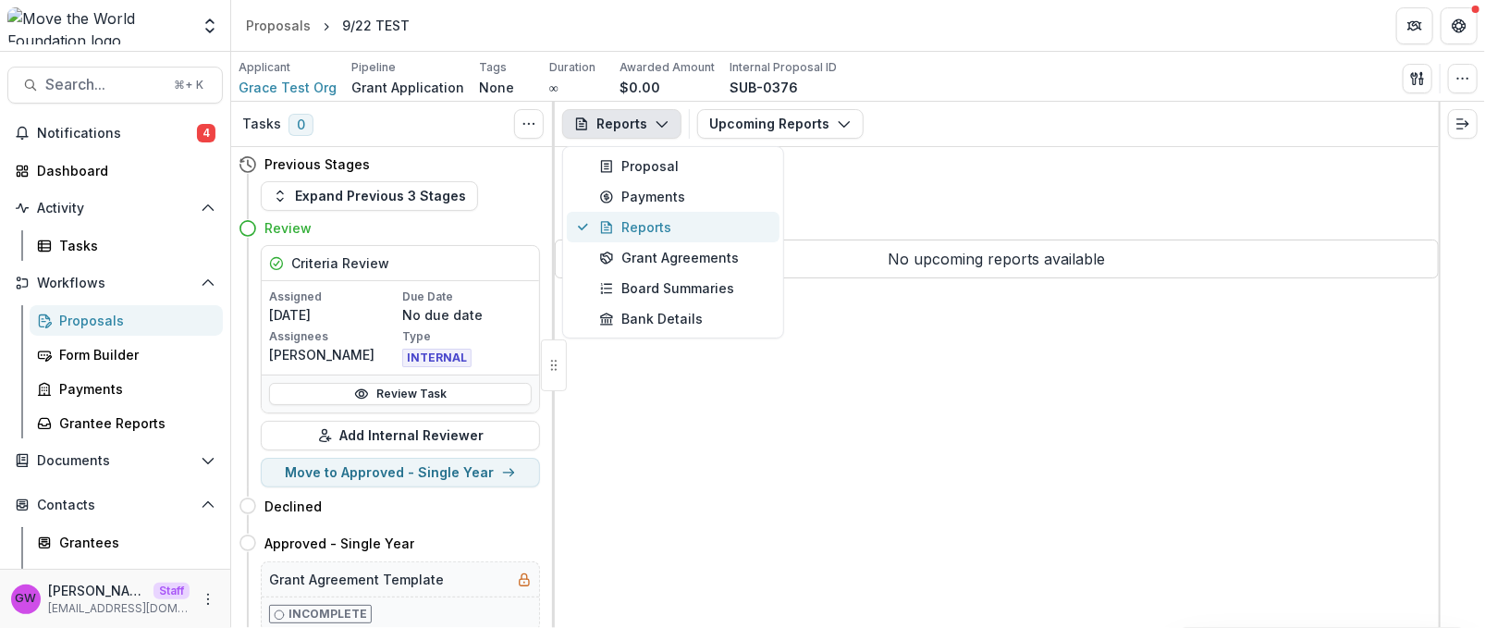
click at [649, 228] on div "Reports" at bounding box center [683, 226] width 169 height 19
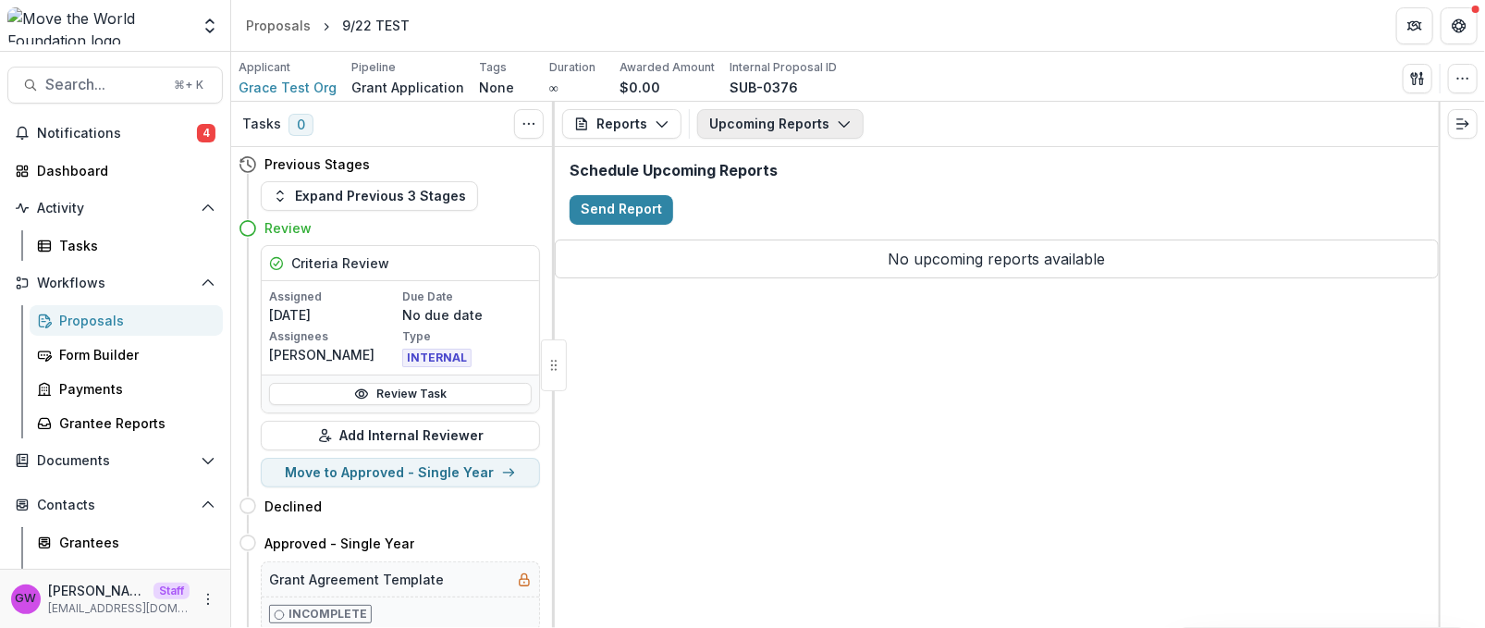
click at [810, 130] on button "Upcoming Reports" at bounding box center [780, 124] width 166 height 30
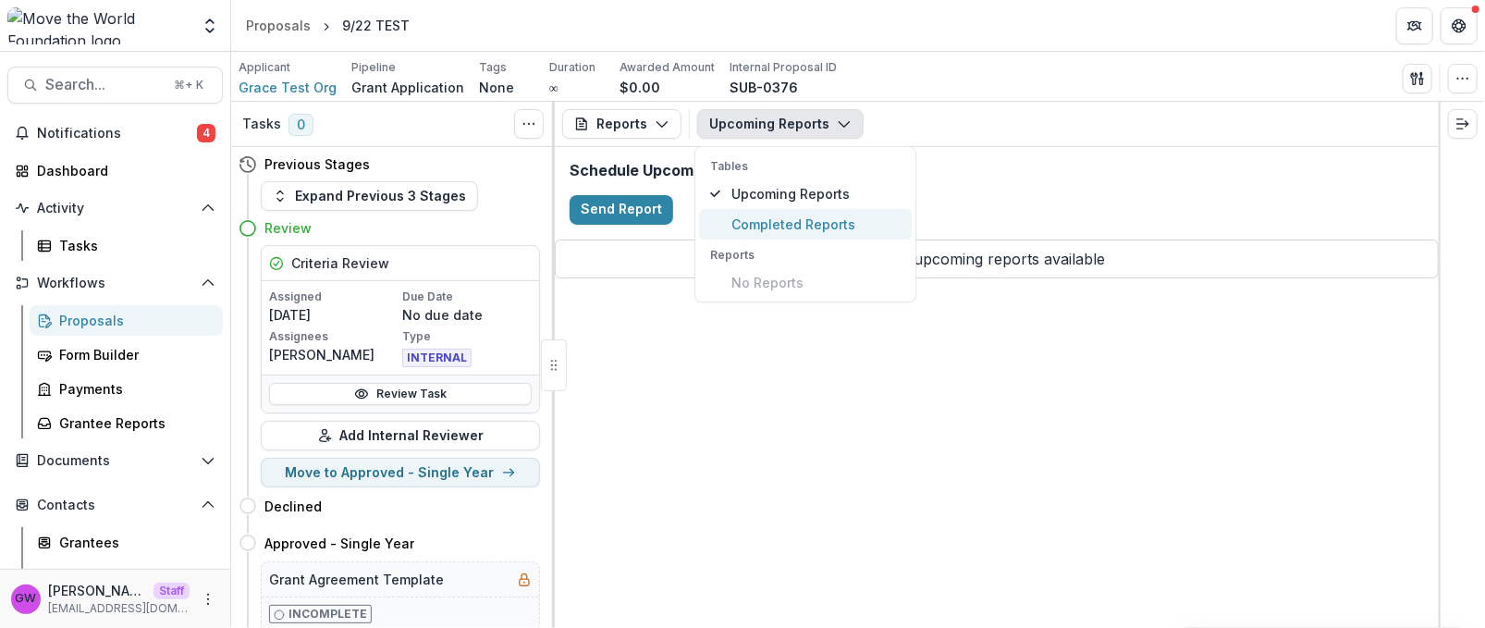
click at [786, 218] on span "Completed Reports" at bounding box center [816, 224] width 169 height 19
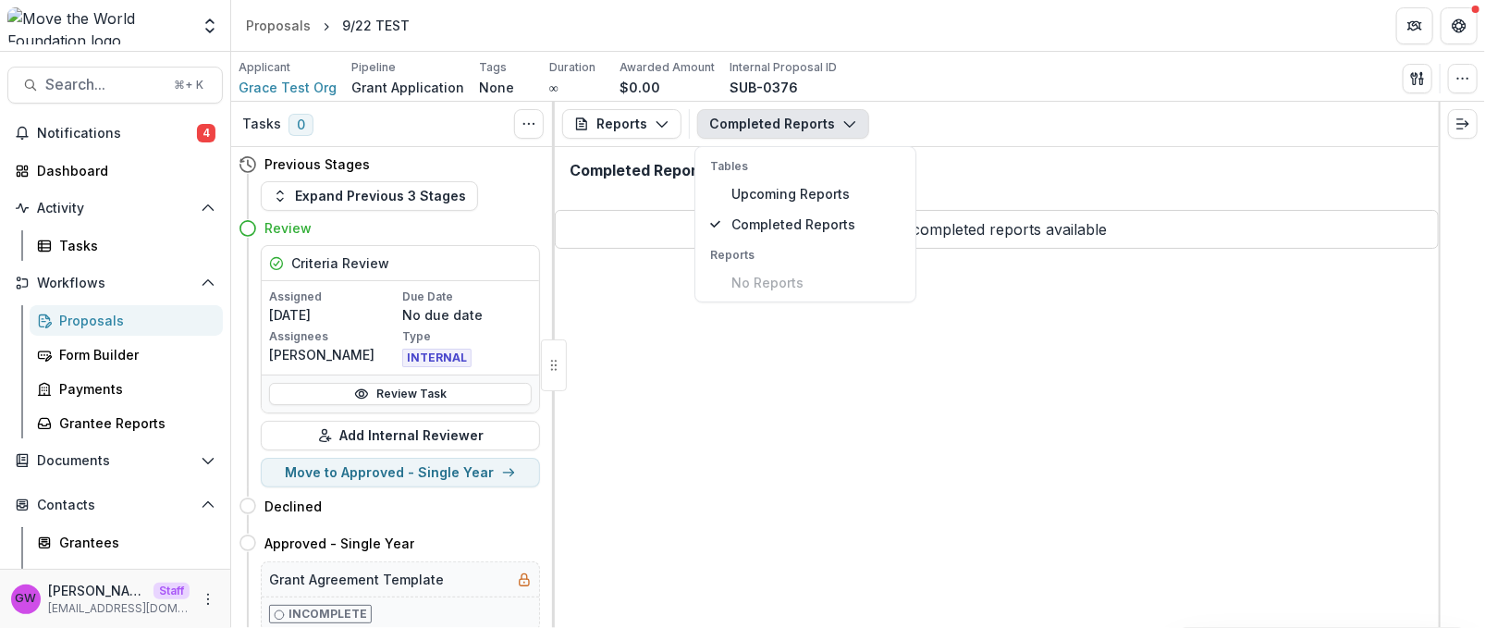
click at [1009, 195] on div "Completed Reports" at bounding box center [997, 178] width 884 height 62
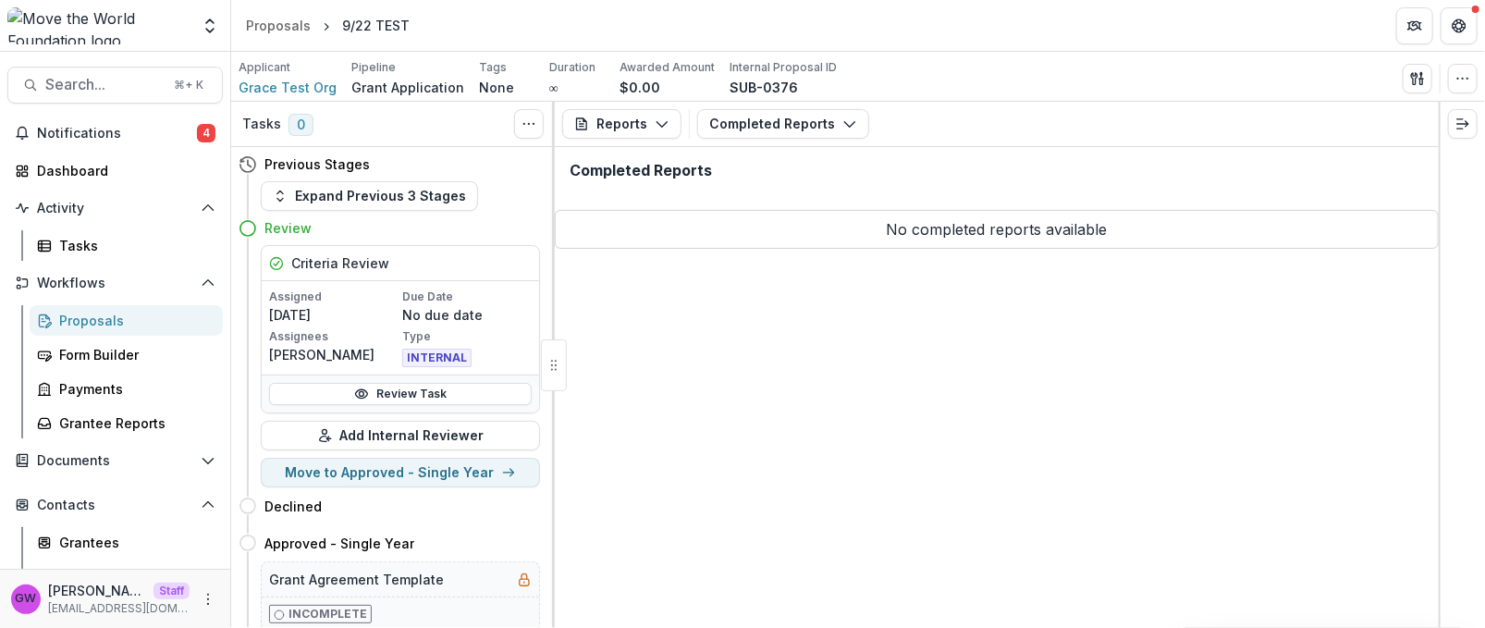
click at [99, 327] on div "Proposals" at bounding box center [133, 320] width 149 height 19
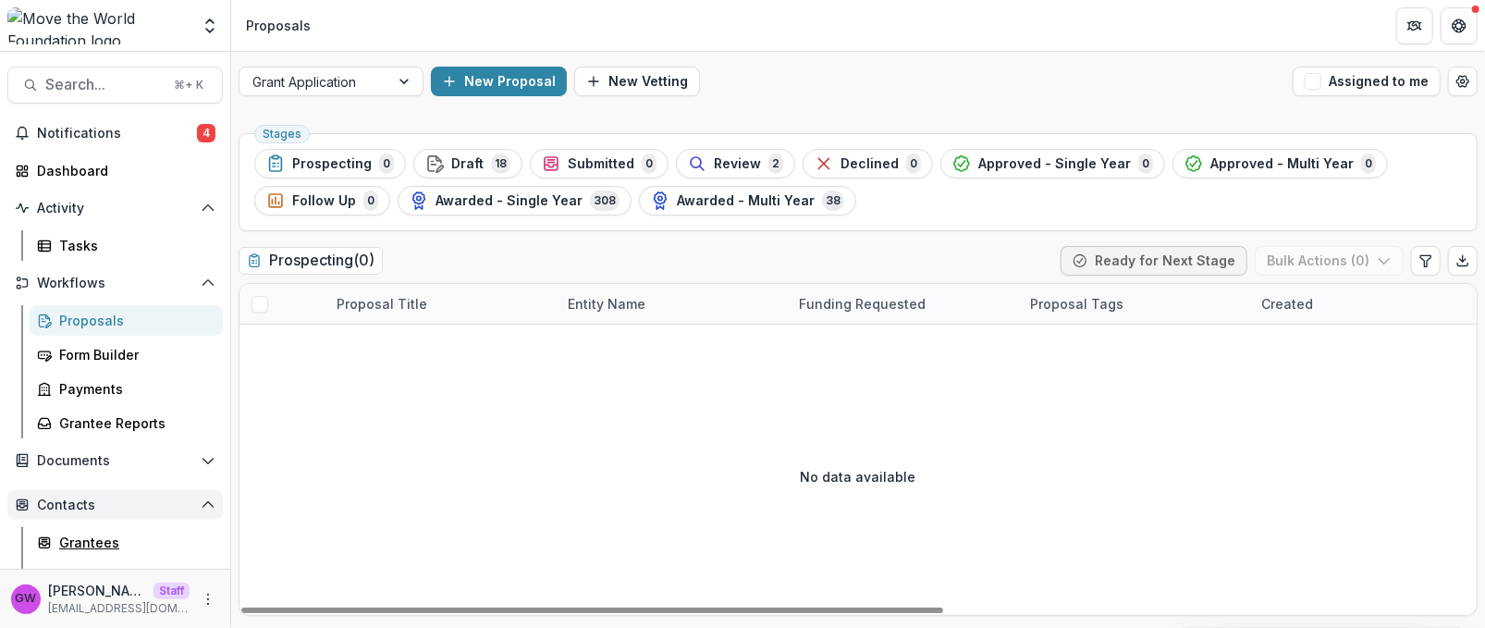
click at [89, 533] on div "Grantees" at bounding box center [133, 542] width 149 height 19
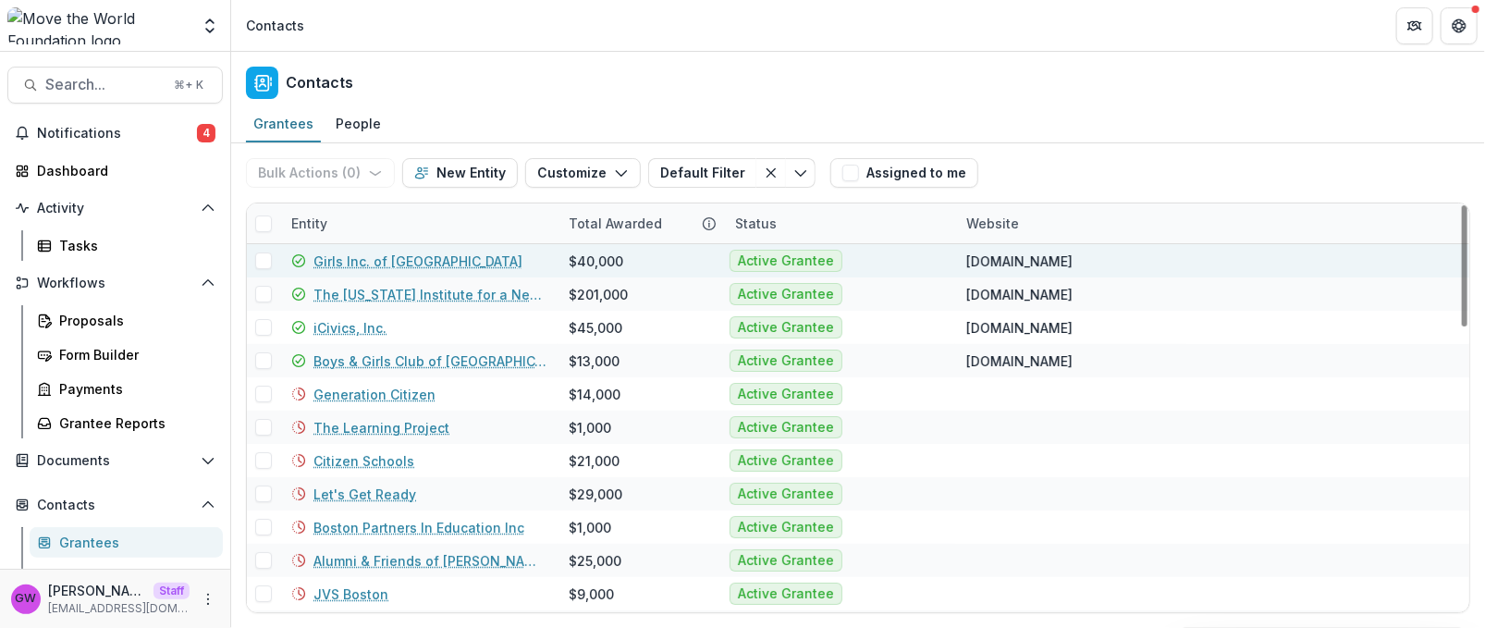
click at [353, 263] on link "Girls Inc. of [GEOGRAPHIC_DATA]" at bounding box center [418, 261] width 209 height 19
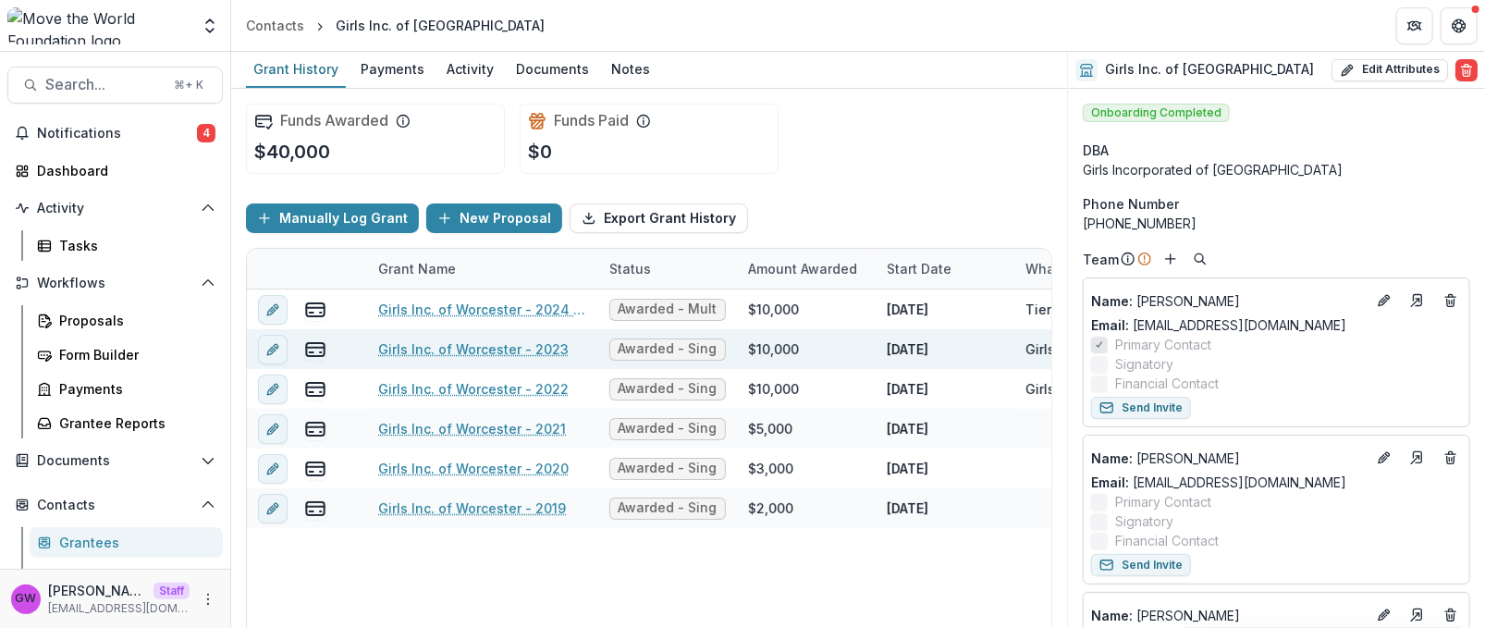
click at [492, 347] on link "Girls Inc. of Worcester - 2023" at bounding box center [473, 348] width 191 height 19
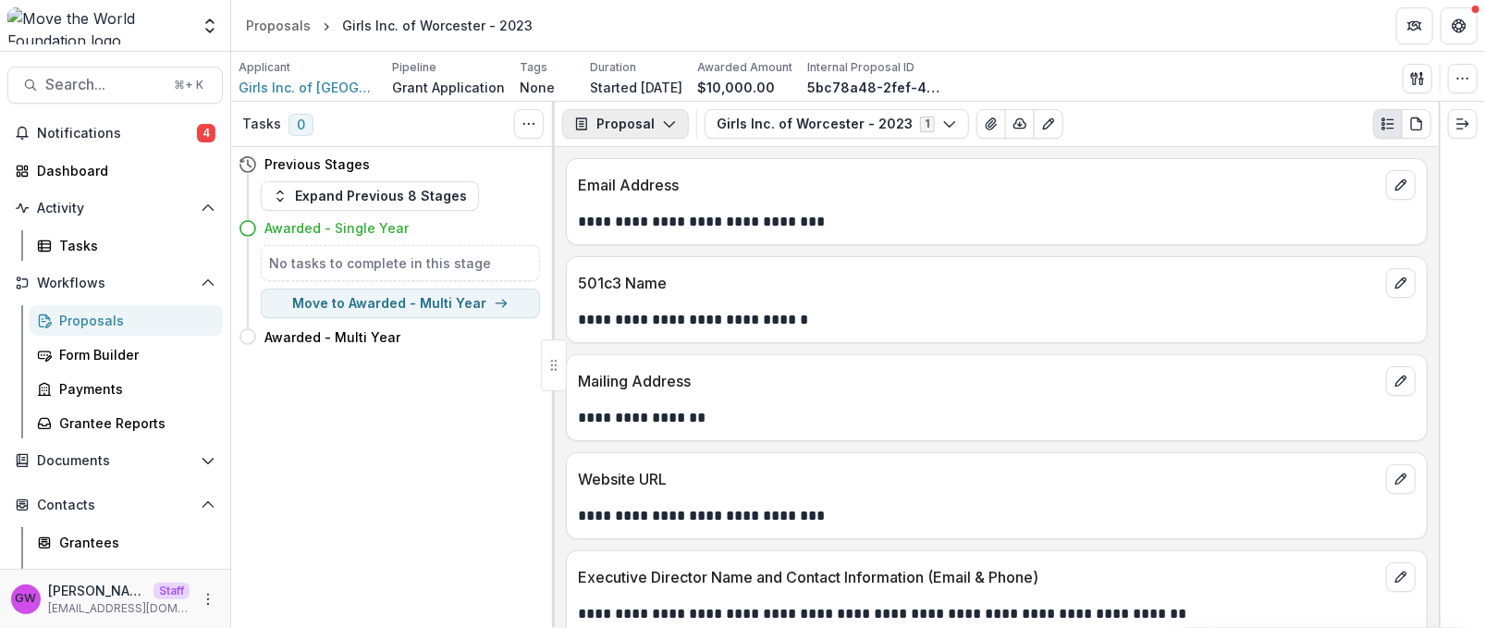
click at [665, 131] on button "Proposal" at bounding box center [625, 124] width 127 height 30
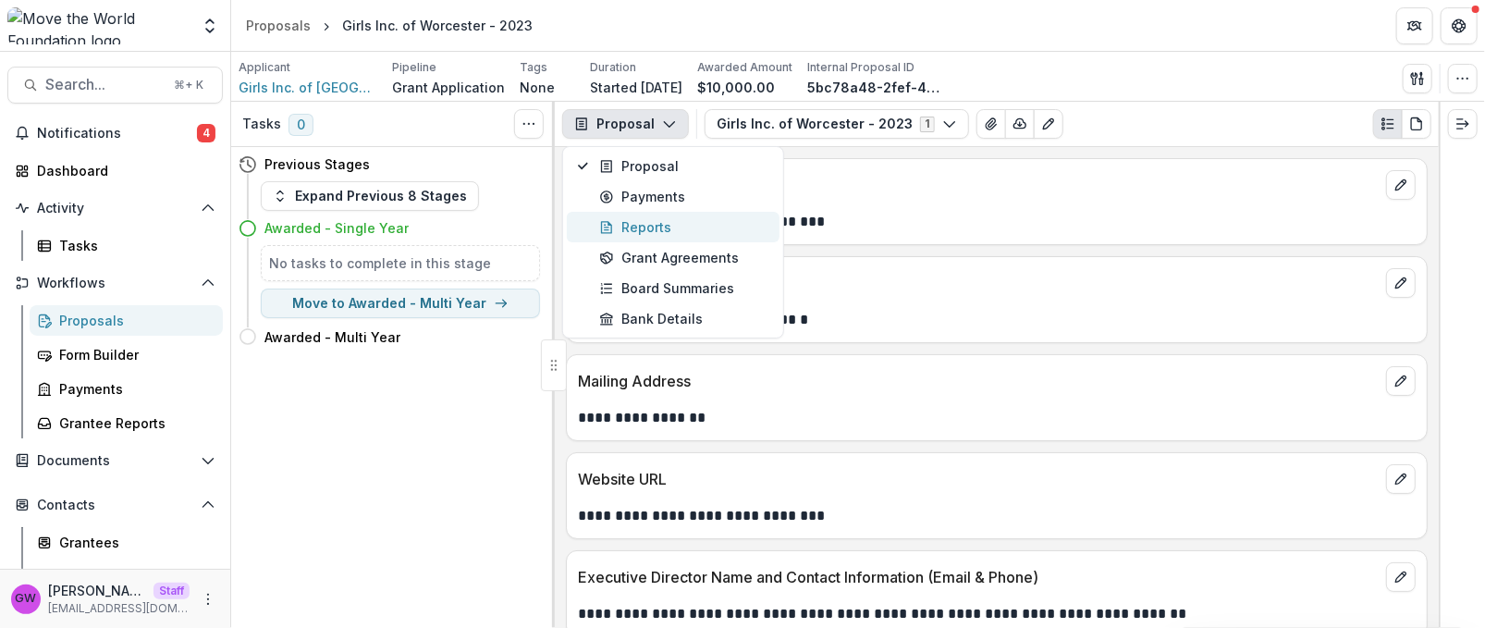
click at [652, 224] on div "Reports" at bounding box center [683, 226] width 169 height 19
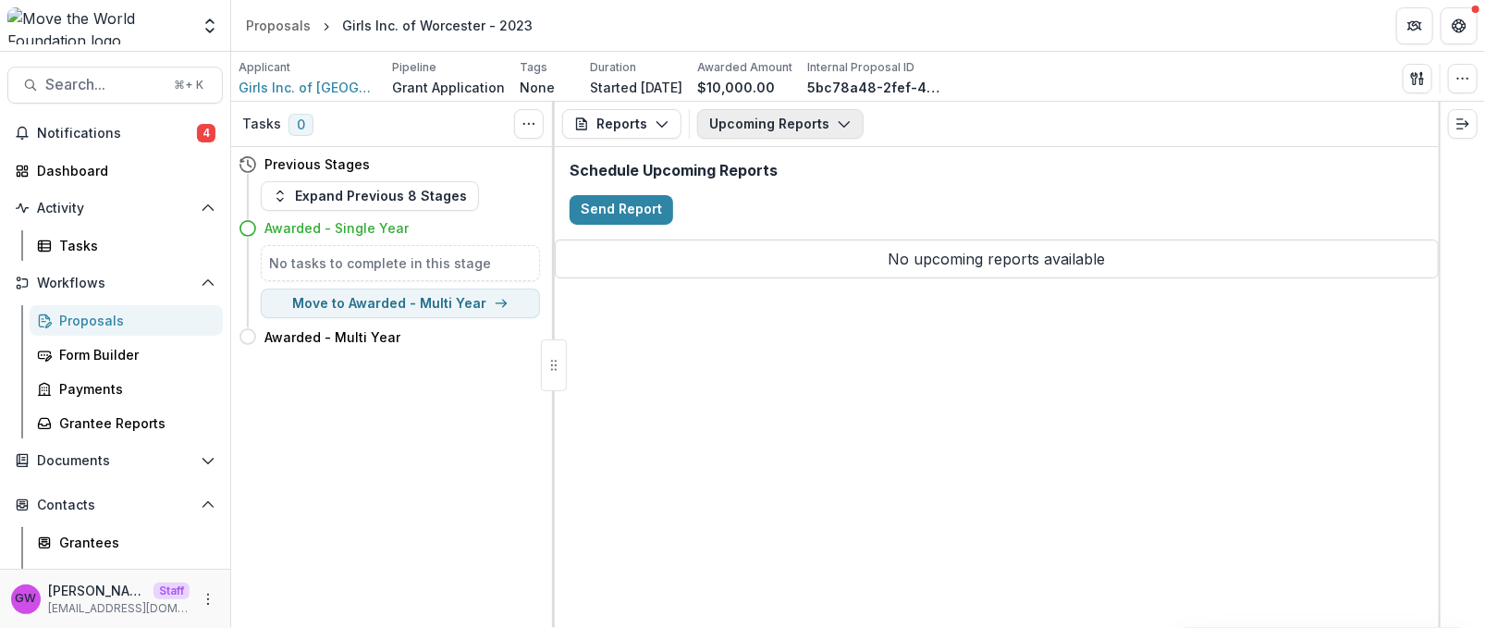
click at [799, 123] on button "Upcoming Reports" at bounding box center [780, 124] width 166 height 30
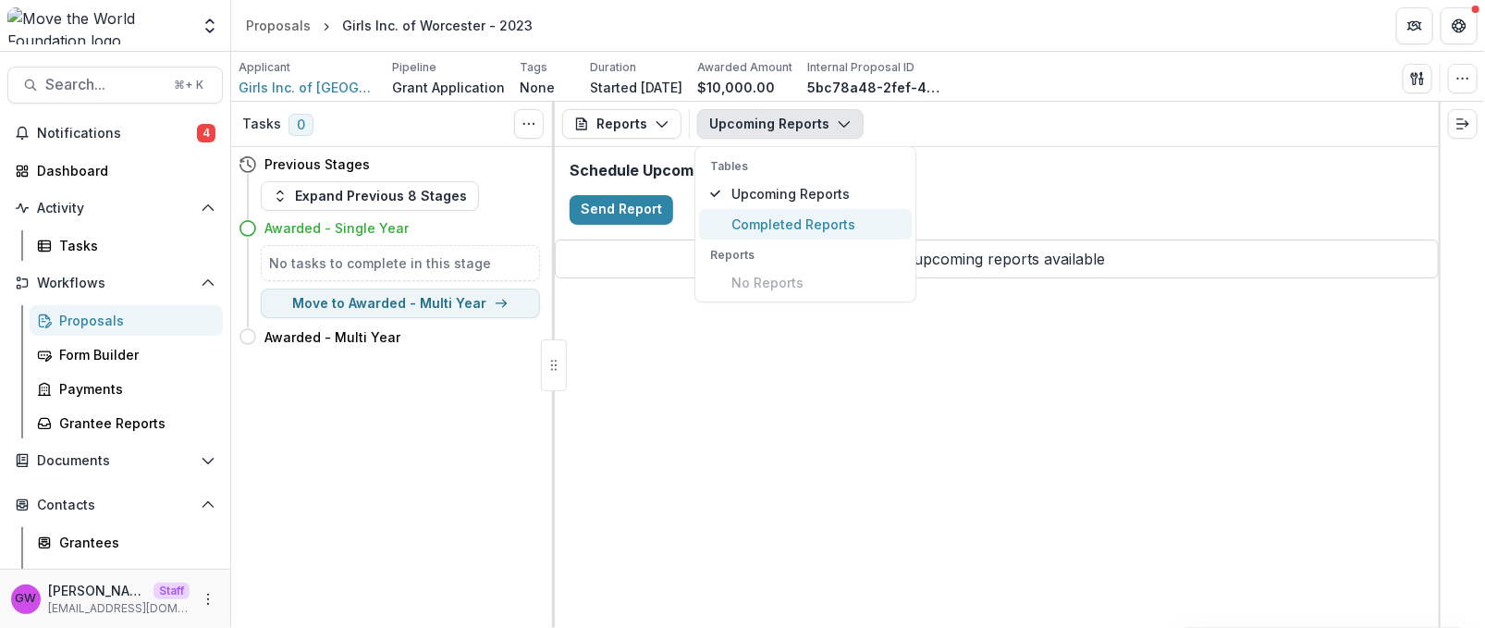
click at [786, 222] on span "Completed Reports" at bounding box center [816, 224] width 169 height 19
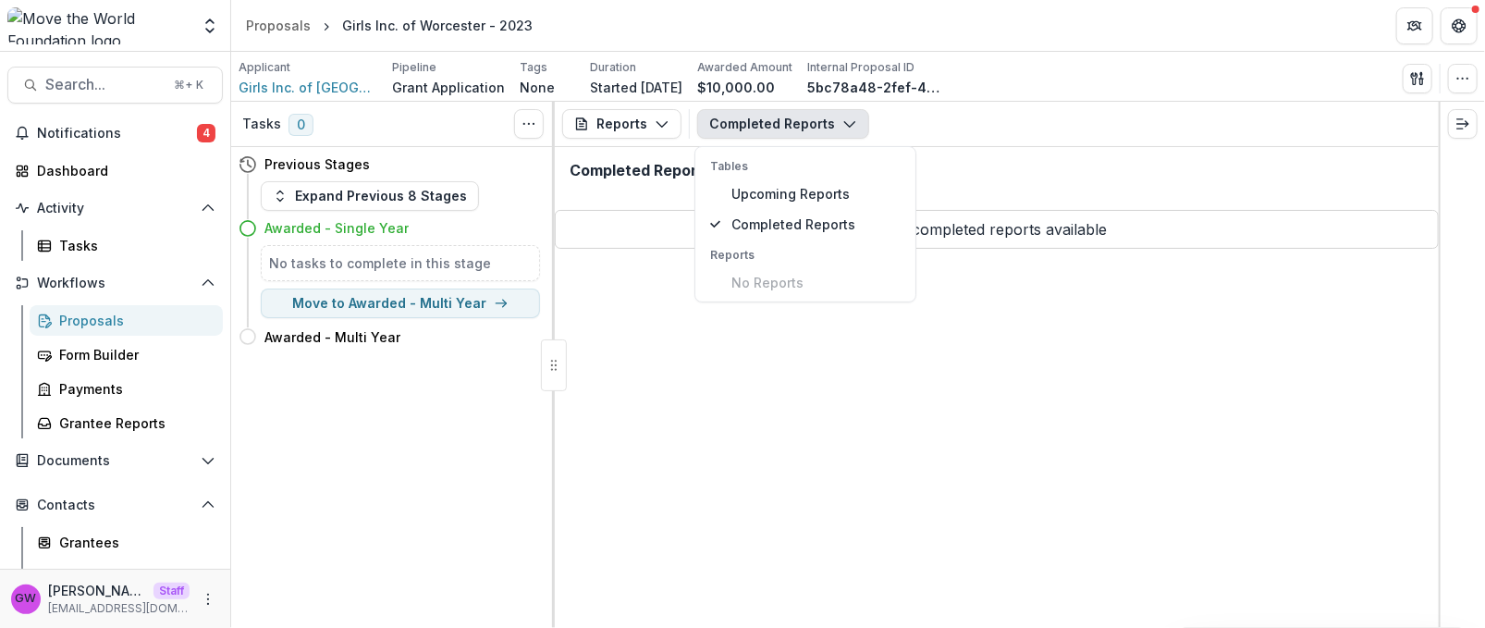
click at [1059, 166] on div "Completed Reports" at bounding box center [997, 178] width 884 height 62
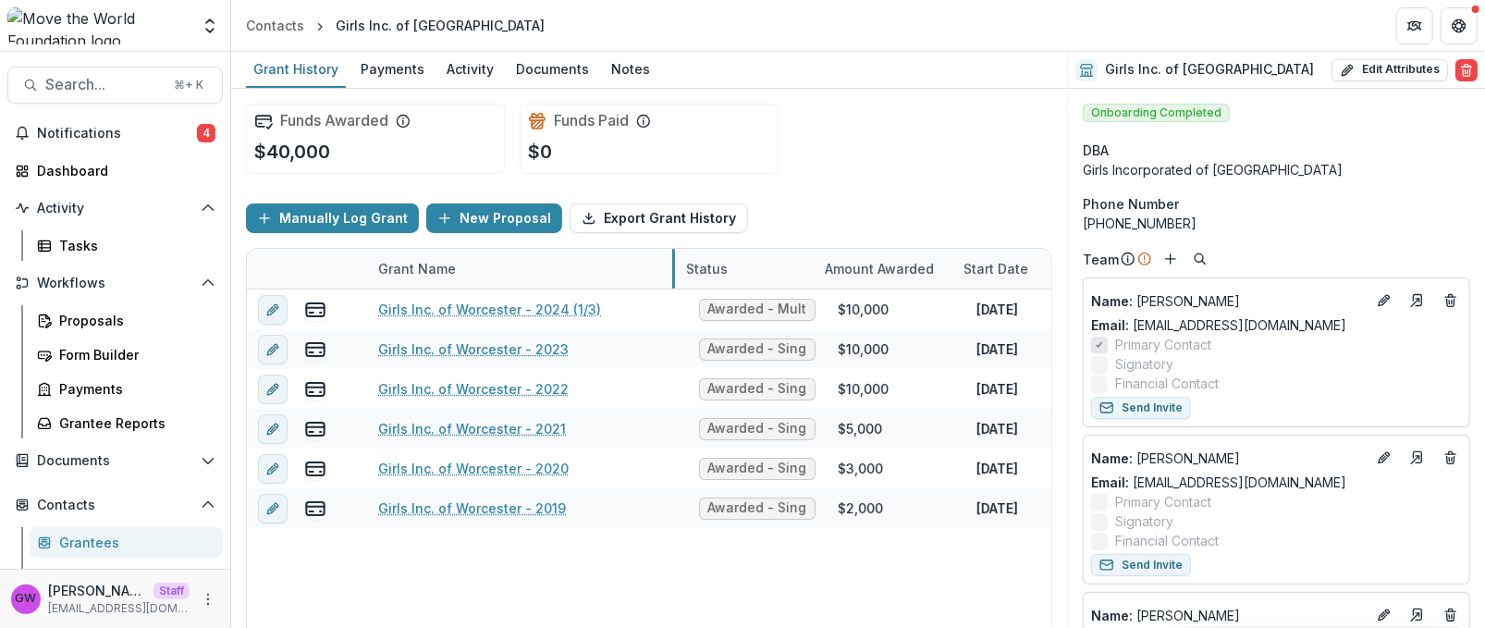
drag, startPoint x: 597, startPoint y: 266, endPoint x: 613, endPoint y: 276, distance: 18.2
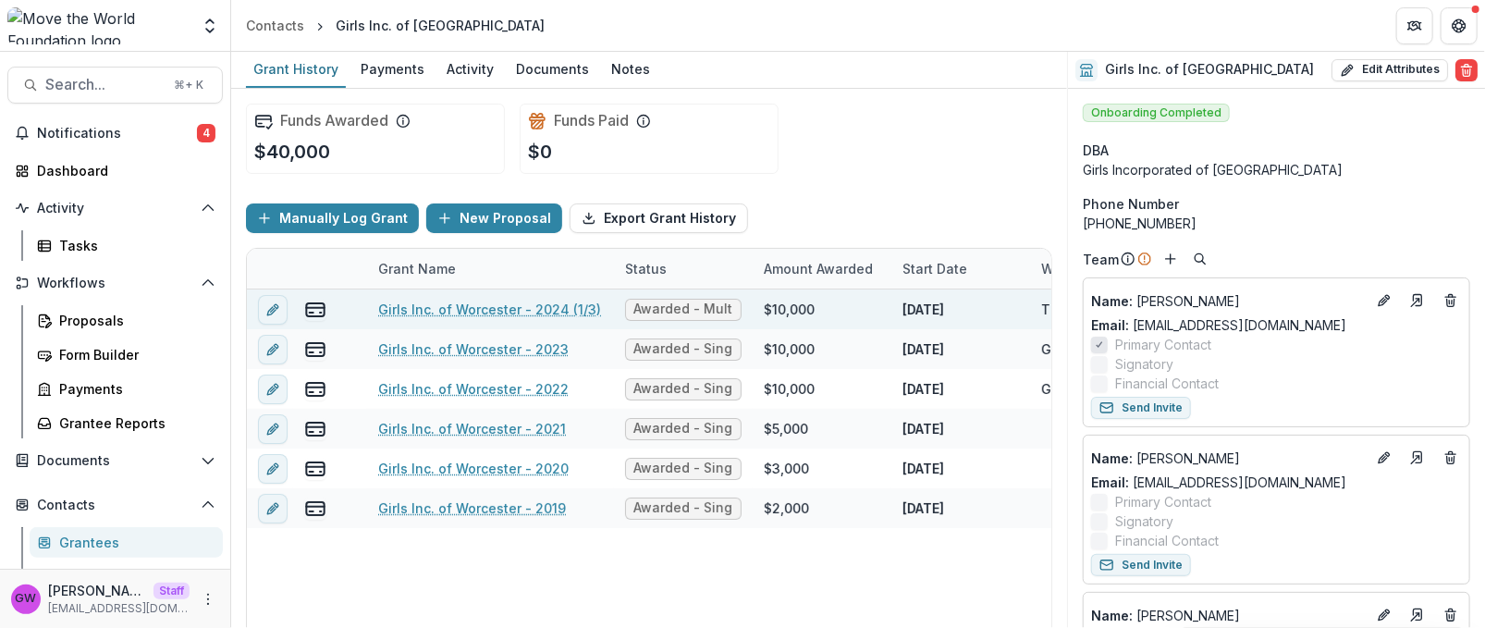
click at [463, 309] on link "Girls Inc. of Worcester - 2024 (1/3)" at bounding box center [489, 309] width 223 height 19
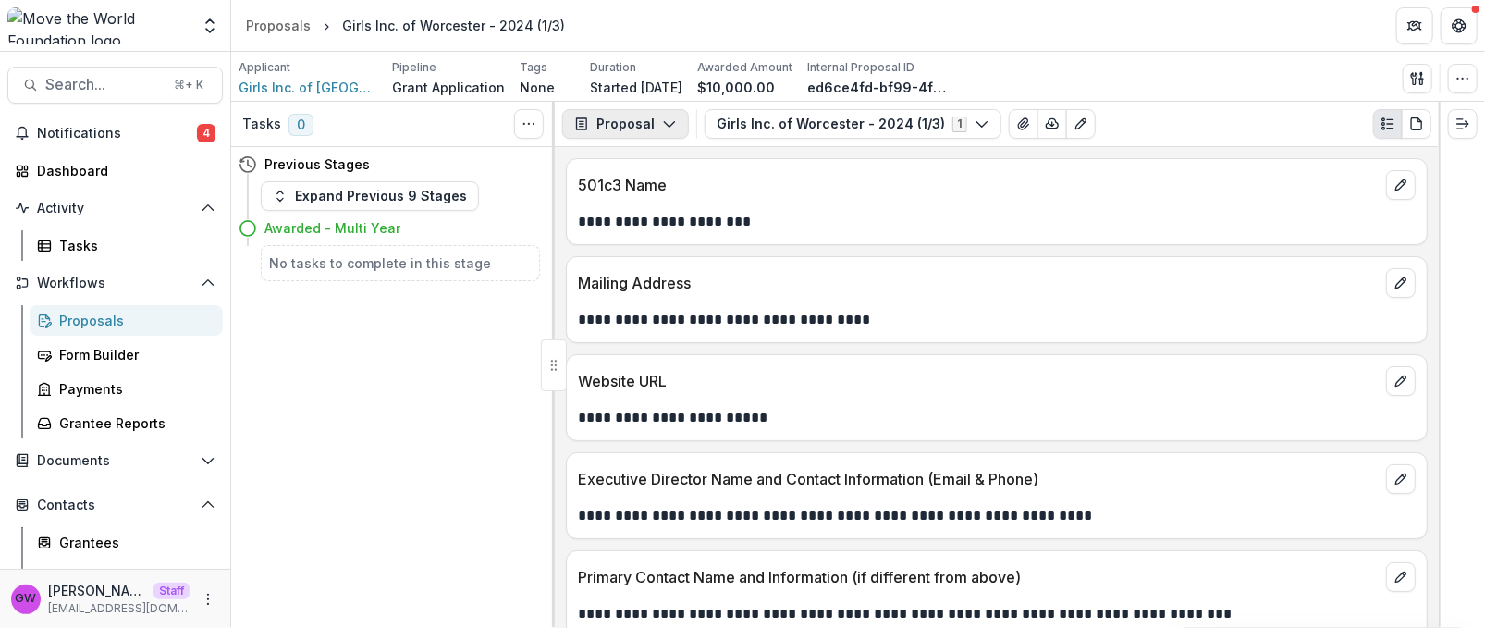
click at [646, 112] on button "Proposal" at bounding box center [625, 124] width 127 height 30
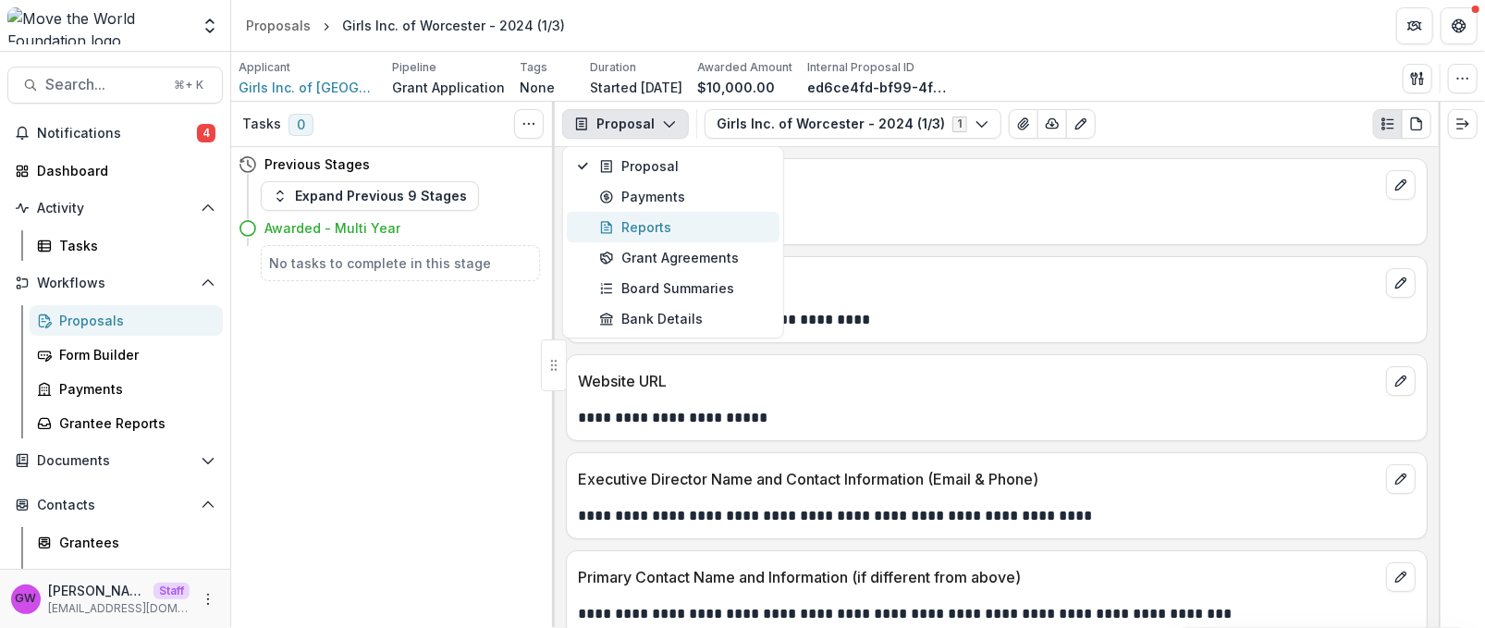
click at [634, 221] on div "Reports" at bounding box center [683, 226] width 169 height 19
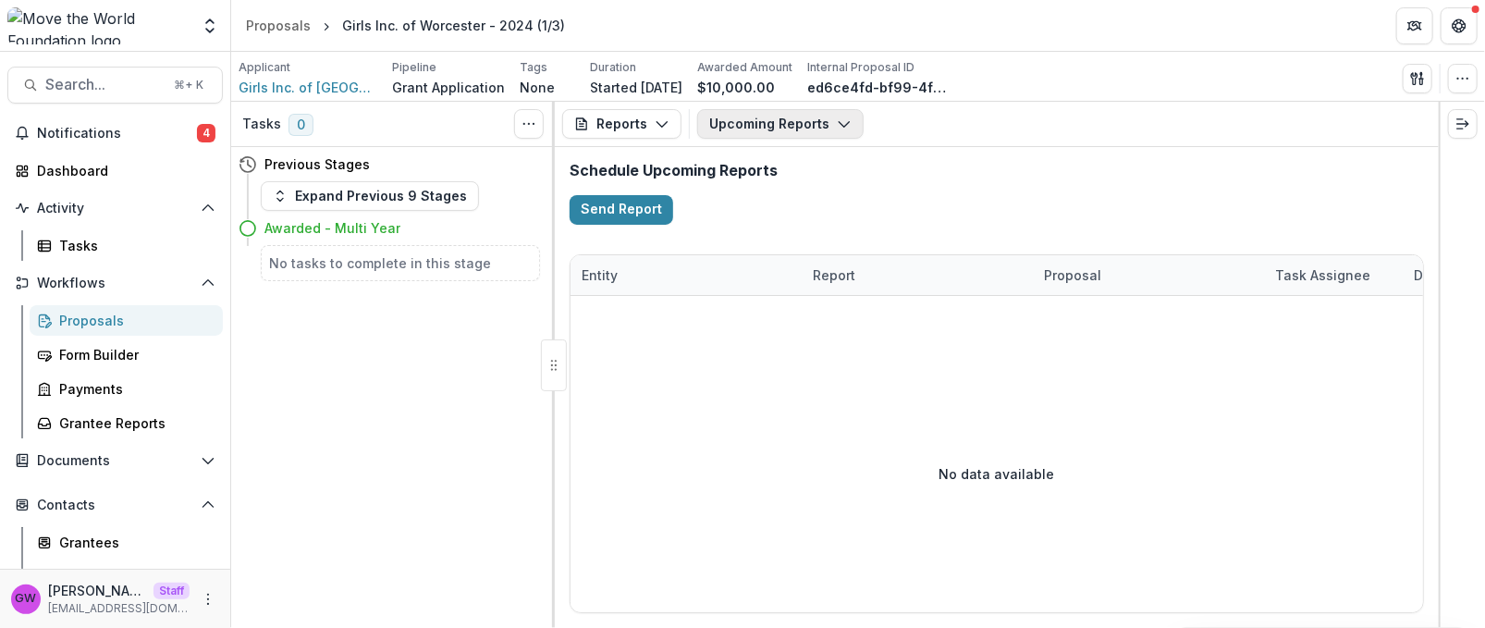
click at [763, 131] on button "Upcoming Reports" at bounding box center [780, 124] width 166 height 30
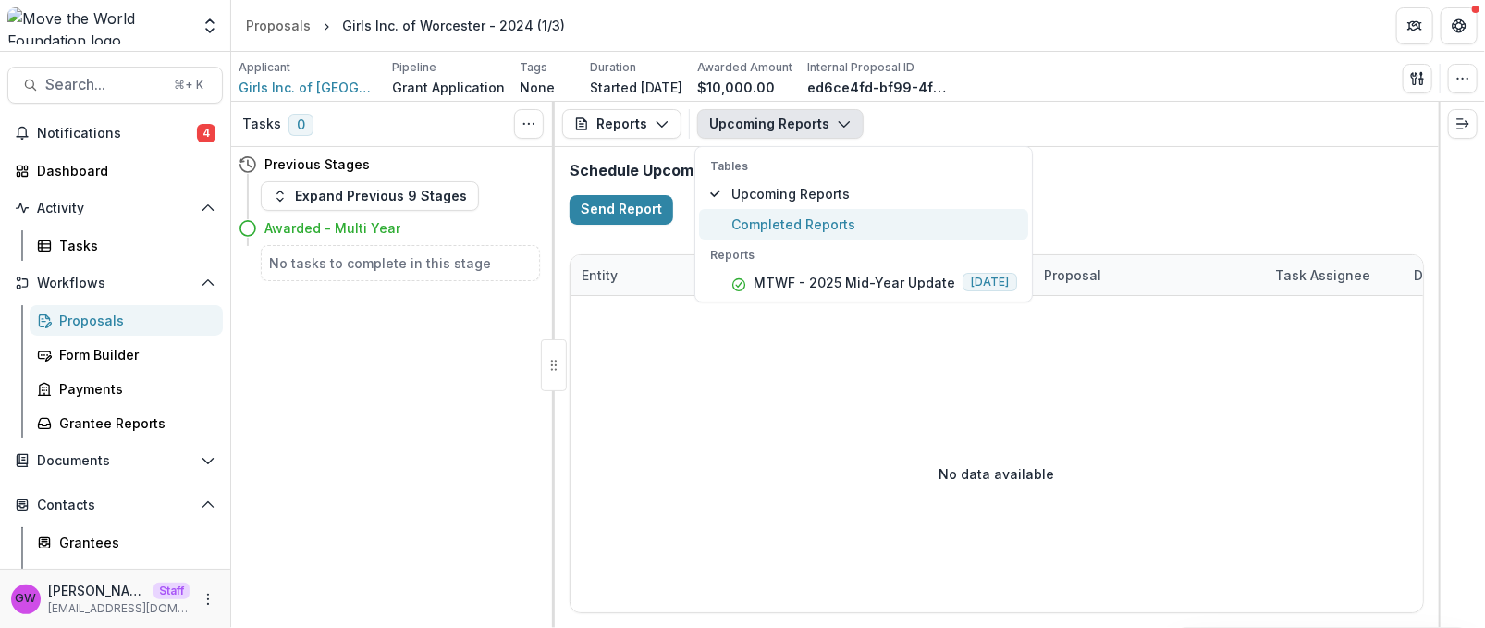
click at [791, 218] on span "Completed Reports" at bounding box center [875, 224] width 286 height 19
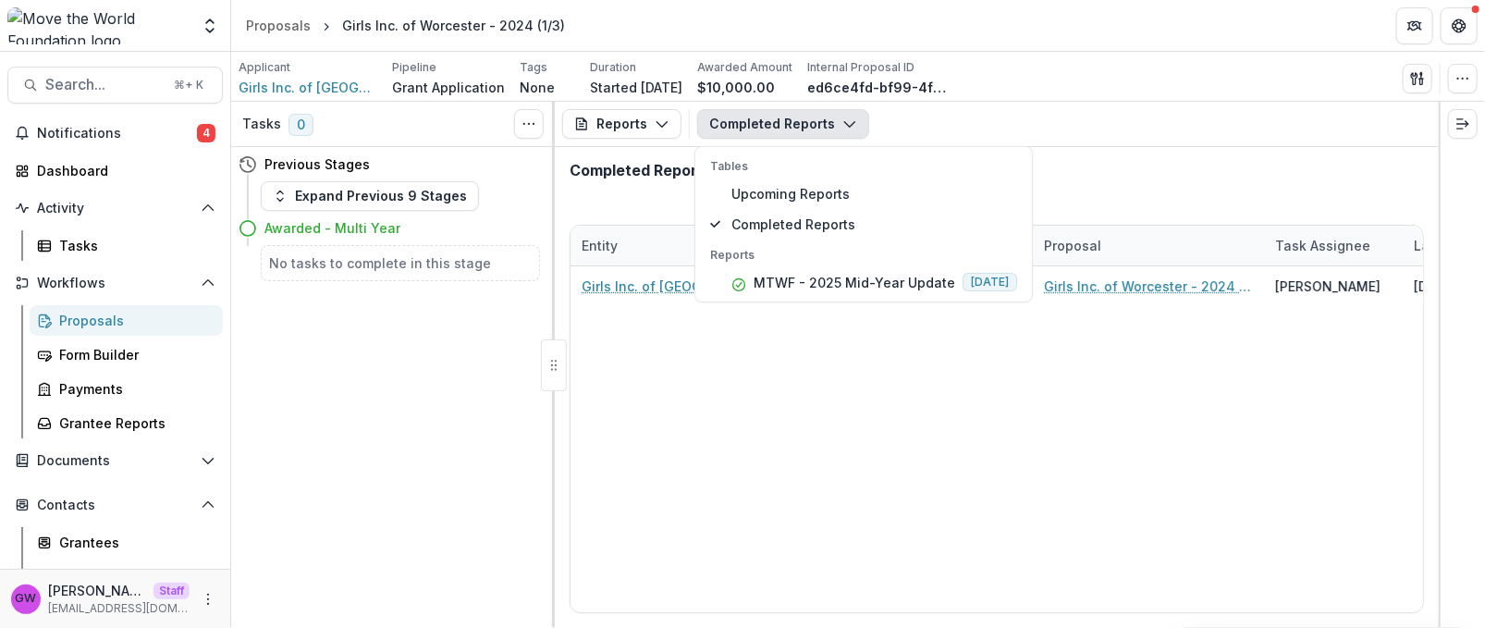
click at [1173, 177] on div "Completed Reports" at bounding box center [997, 178] width 884 height 62
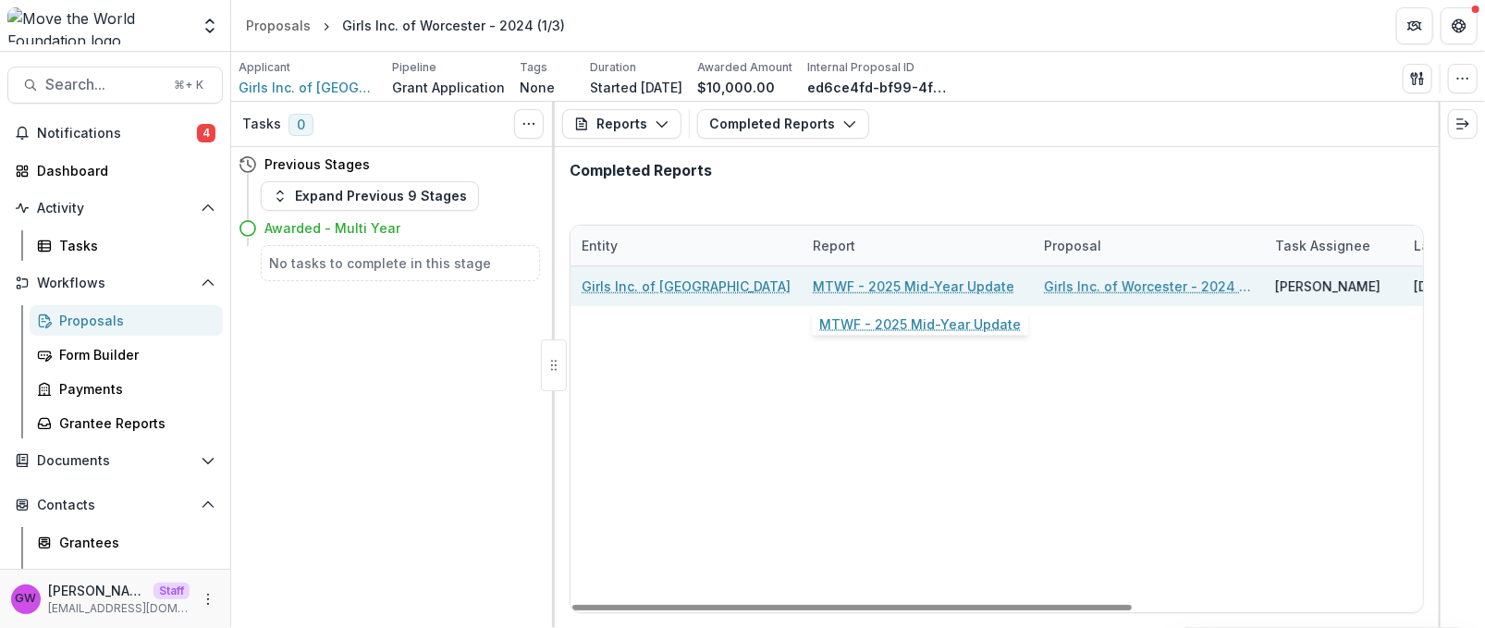
click at [918, 287] on link "MTWF - 2025 Mid-Year Update" at bounding box center [914, 286] width 202 height 19
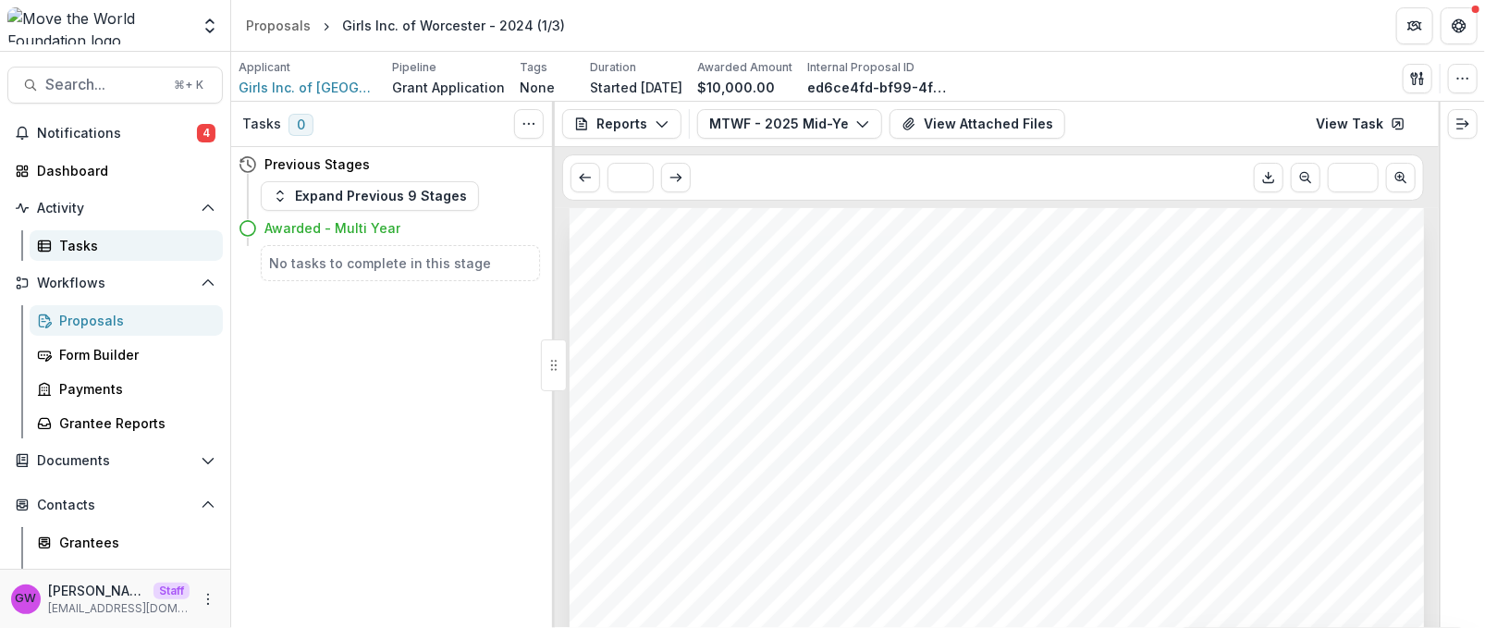
click at [97, 241] on div "Tasks" at bounding box center [133, 245] width 149 height 19
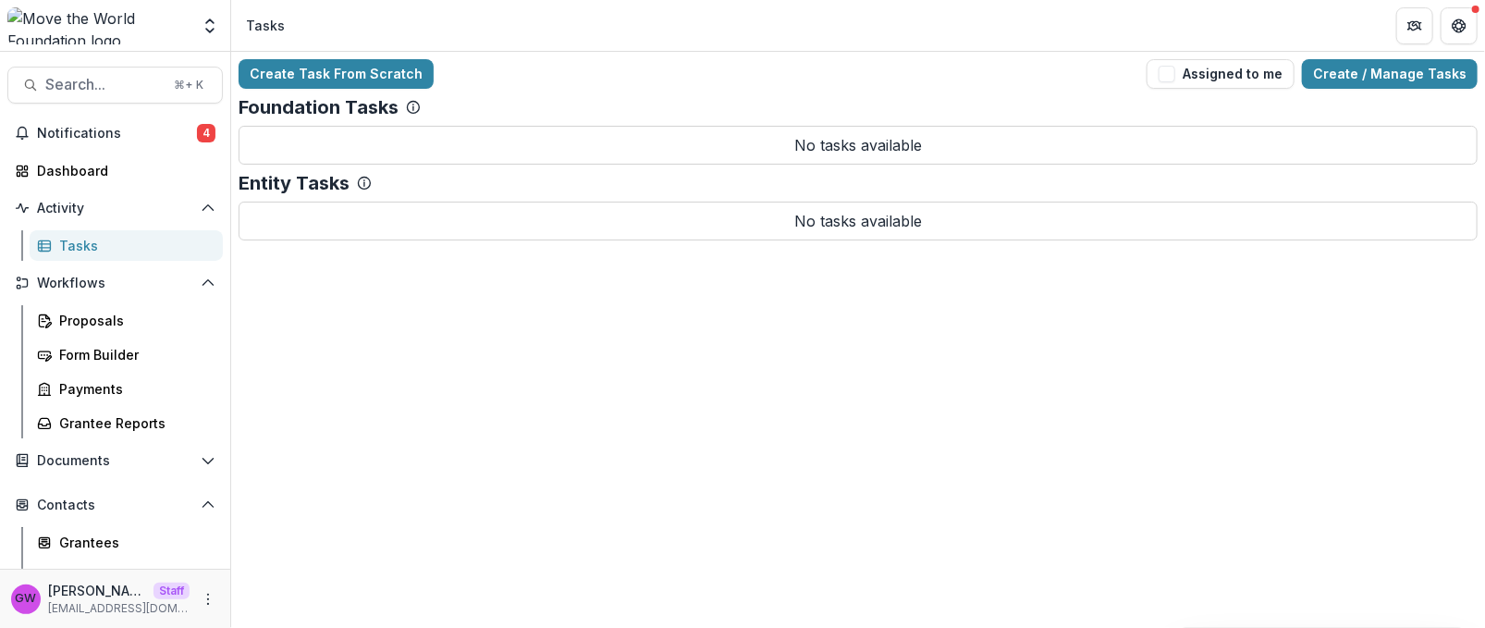
click at [102, 247] on div "Tasks" at bounding box center [133, 245] width 149 height 19
click at [1260, 74] on link "Create / Manage Tasks" at bounding box center [1390, 74] width 176 height 30
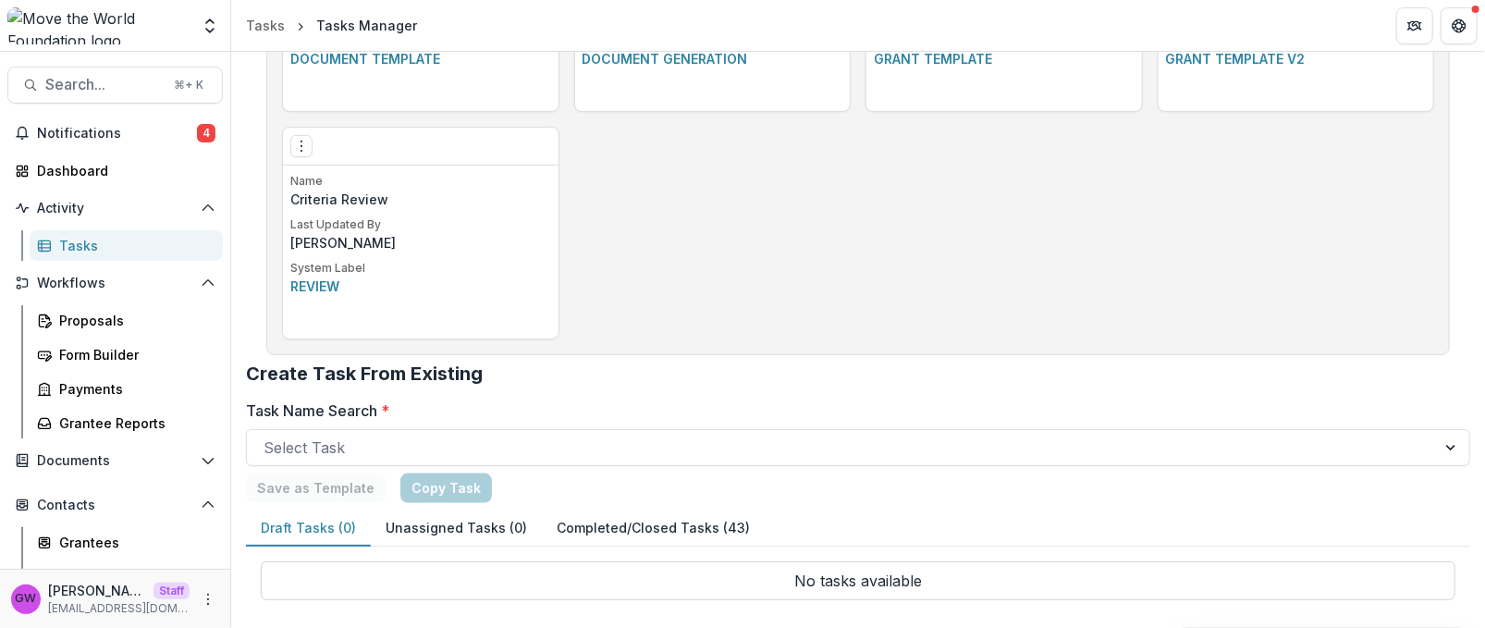
scroll to position [944, 0]
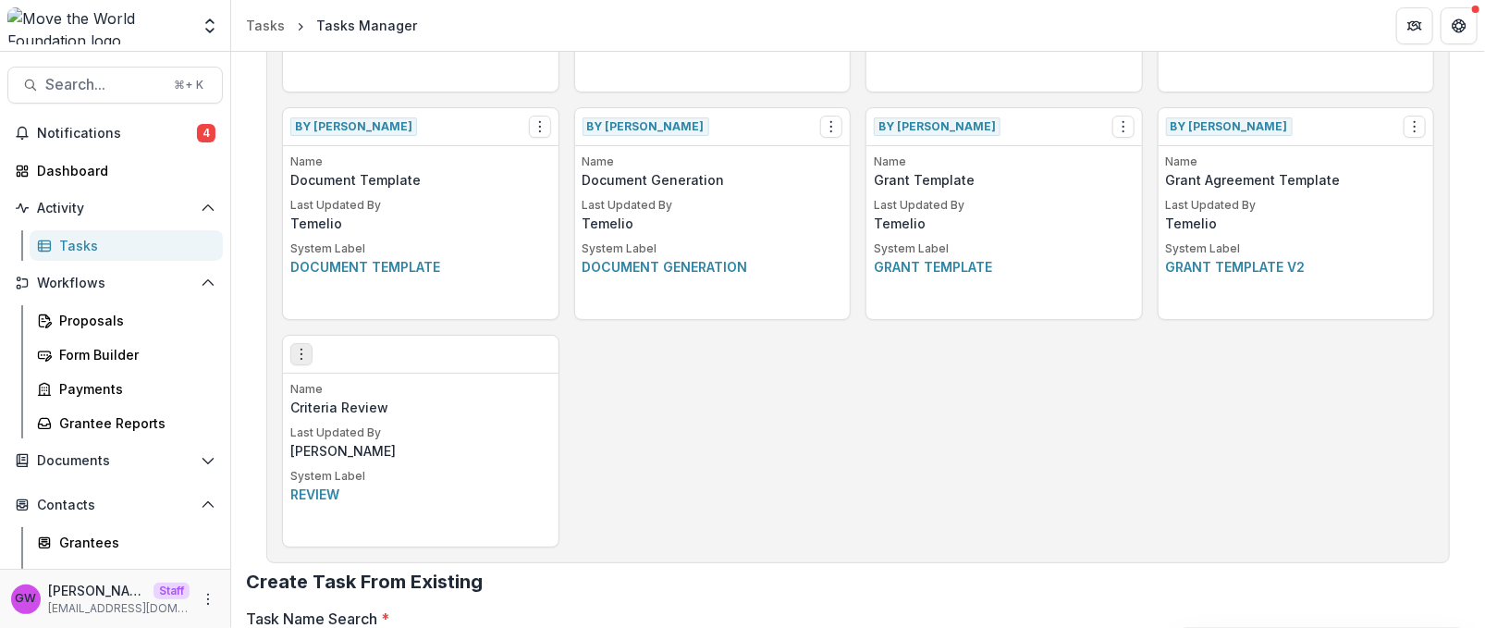
click at [297, 354] on icon "Options" at bounding box center [301, 354] width 15 height 15
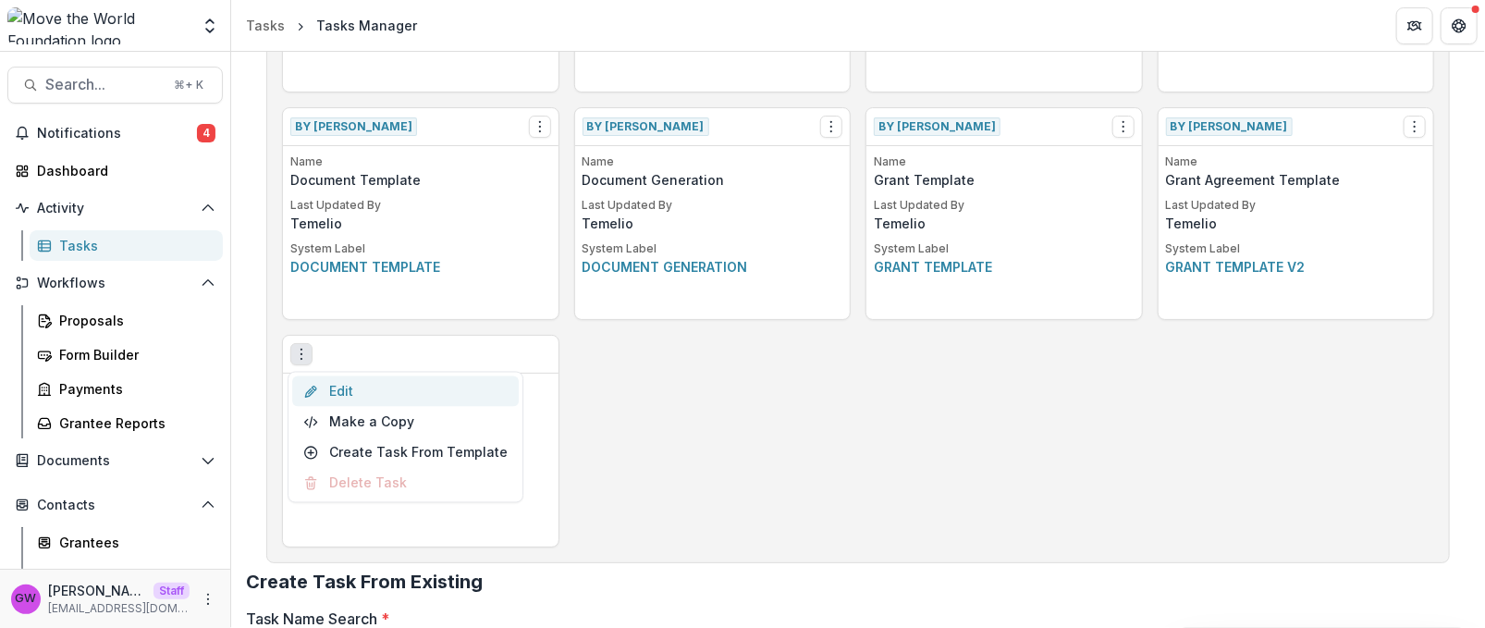
click at [360, 392] on link "Edit" at bounding box center [405, 391] width 227 height 31
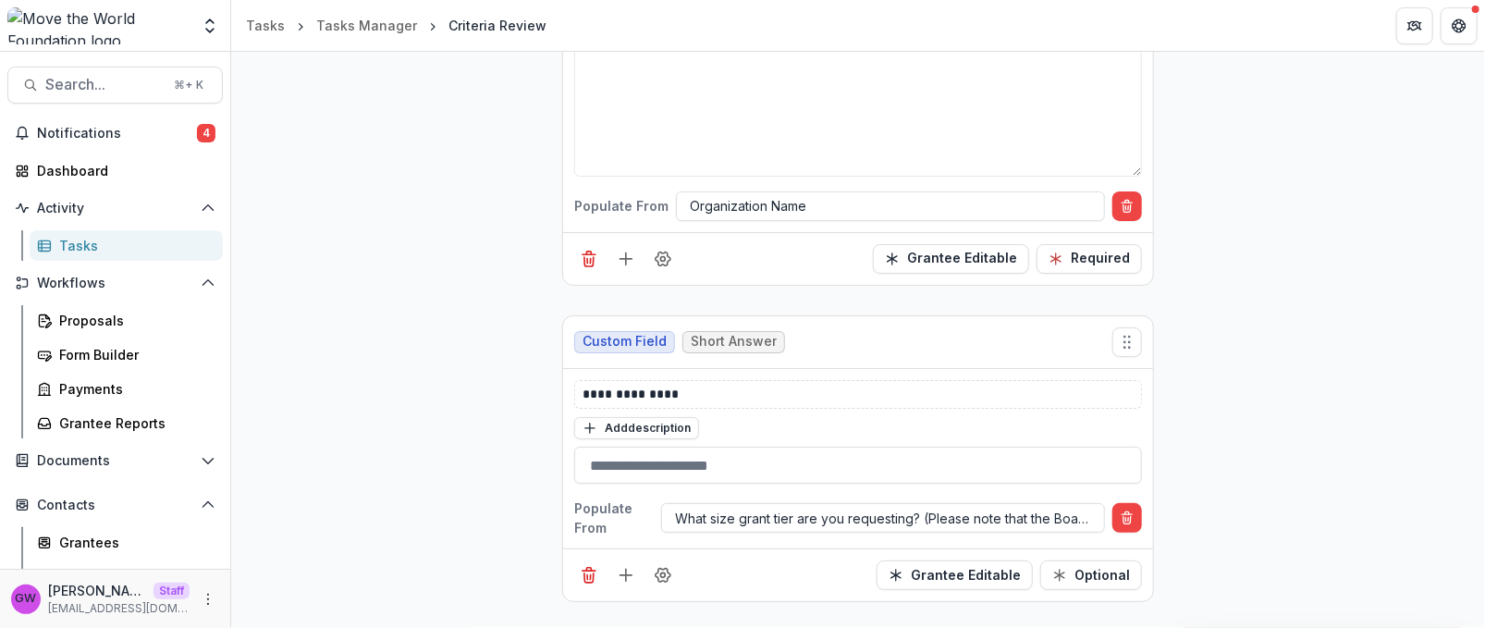
scroll to position [697, 0]
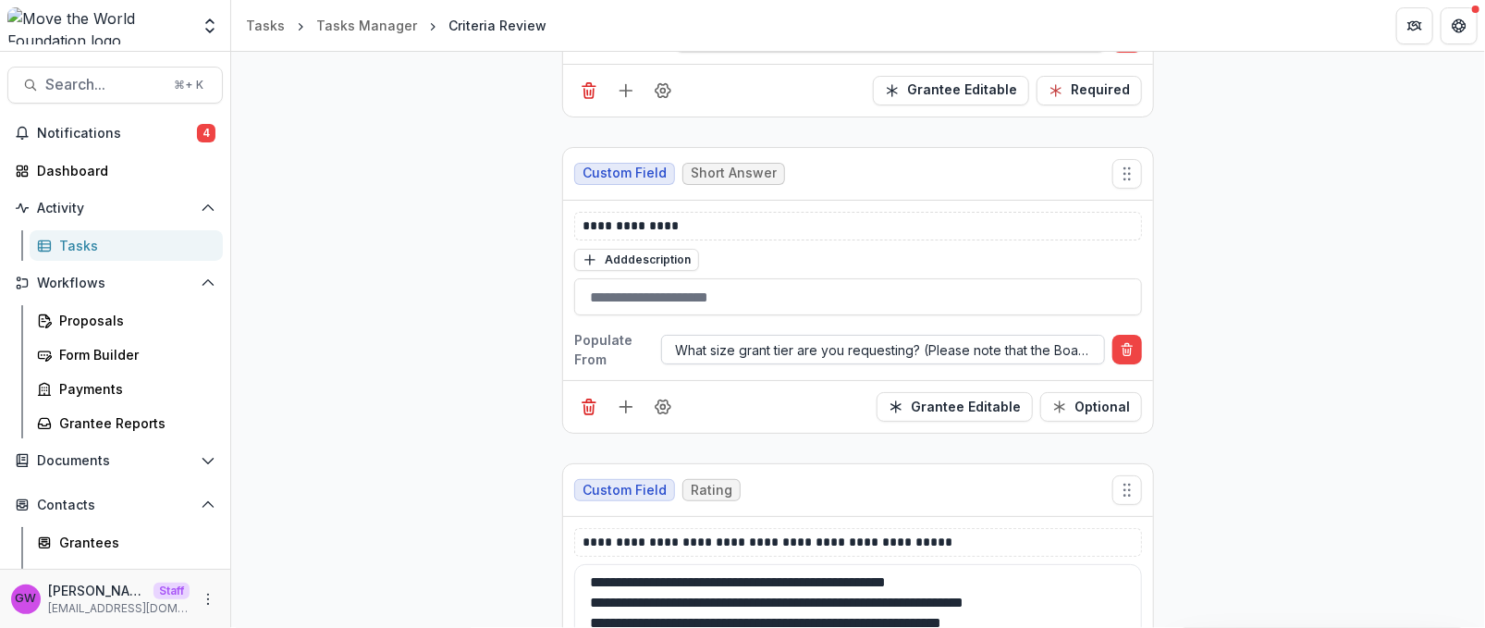
click at [861, 349] on div at bounding box center [883, 349] width 416 height 23
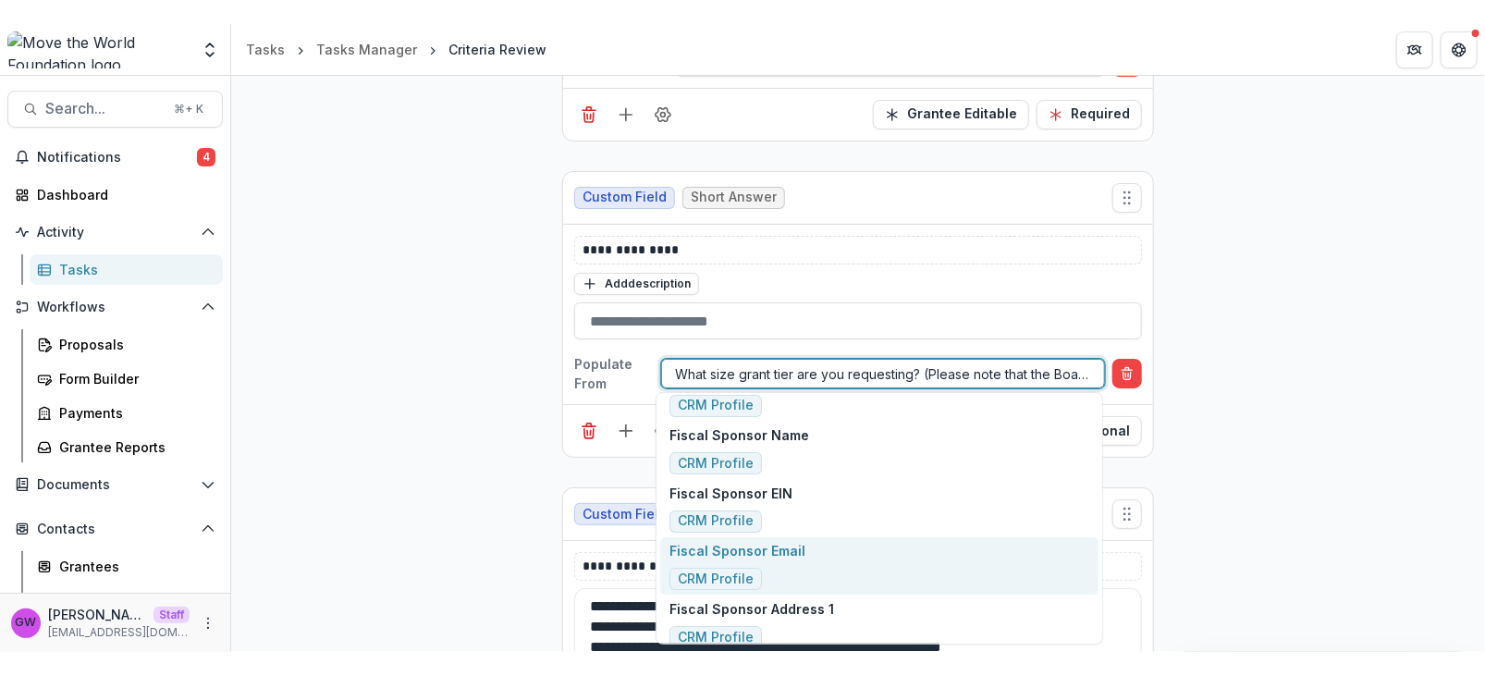
scroll to position [0, 0]
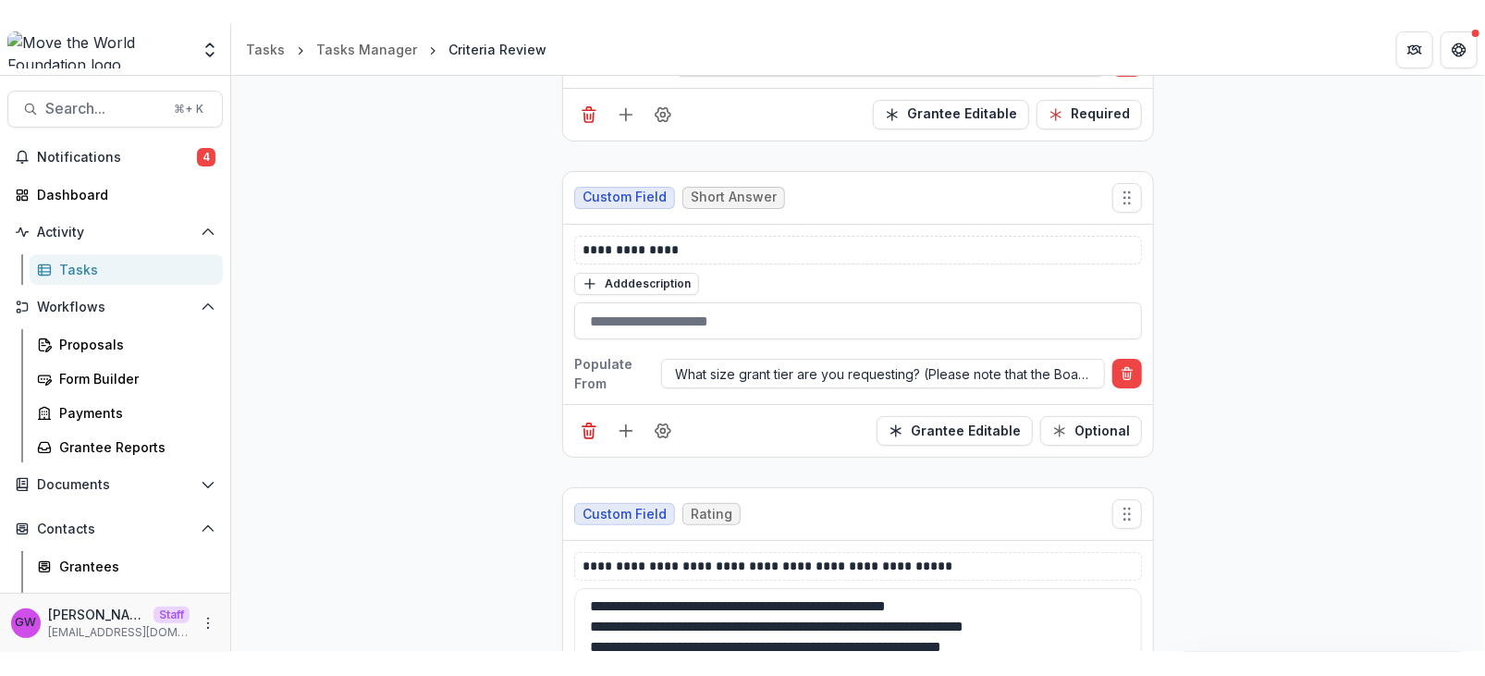
scroll to position [697, 0]
